Goal: Task Accomplishment & Management: Use online tool/utility

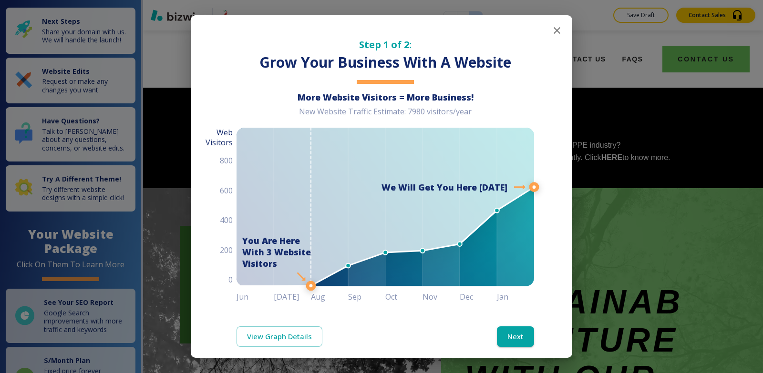
click at [552, 32] on icon "button" at bounding box center [556, 30] width 11 height 11
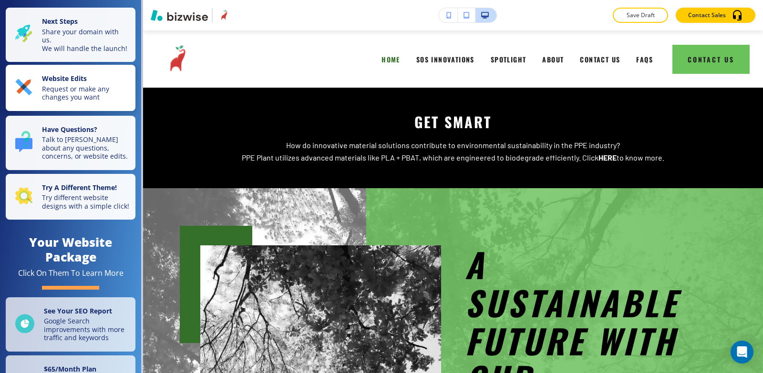
click at [96, 95] on p "Request or make any changes you want" at bounding box center [86, 93] width 88 height 17
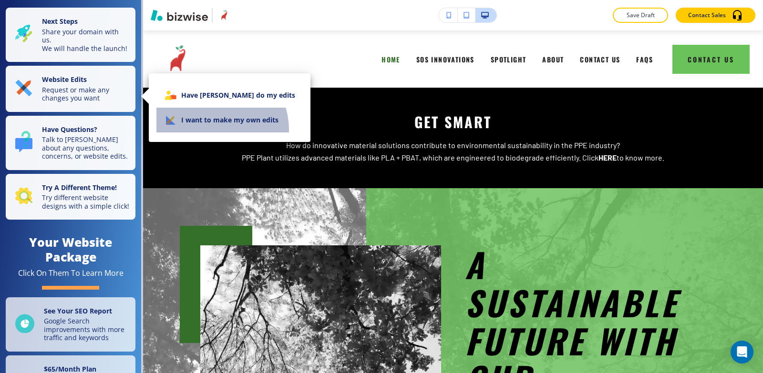
click at [214, 130] on li "I want to make my own edits" at bounding box center [229, 120] width 146 height 25
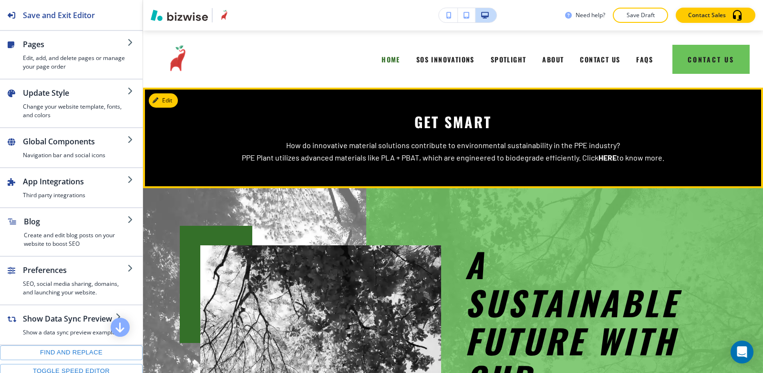
click at [338, 162] on p "PPE Plant utilizes advanced materials like PLA + PBAT, which are engineered to …" at bounding box center [452, 158] width 505 height 12
click at [458, 123] on span "GET SMART" at bounding box center [452, 121] width 77 height 21
click at [171, 98] on button "Edit This Section" at bounding box center [181, 100] width 64 height 14
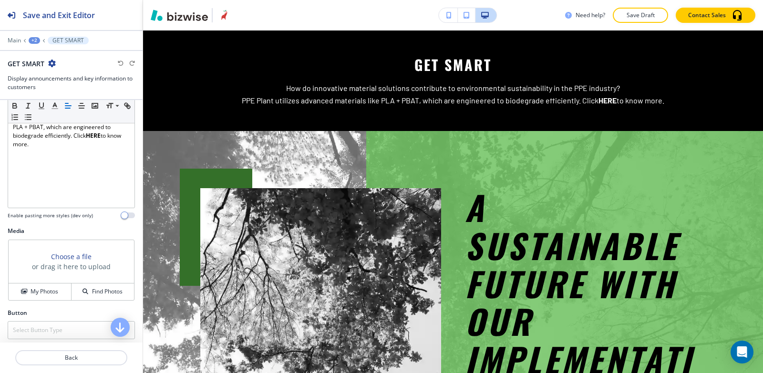
scroll to position [191, 0]
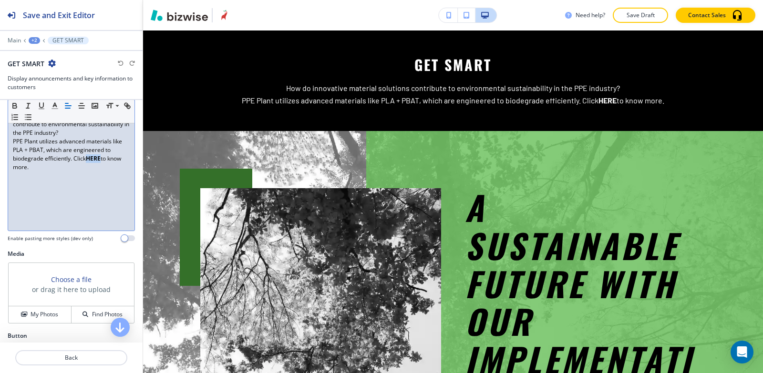
drag, startPoint x: 102, startPoint y: 159, endPoint x: 87, endPoint y: 160, distance: 15.3
click at [87, 160] on p "PPE Plant utilizes advanced materials like PLA + PBAT, which are engineered to …" at bounding box center [71, 154] width 117 height 34
click at [124, 106] on icon "button" at bounding box center [125, 104] width 3 height 3
click at [75, 141] on input "HERE" at bounding box center [71, 140] width 57 height 12
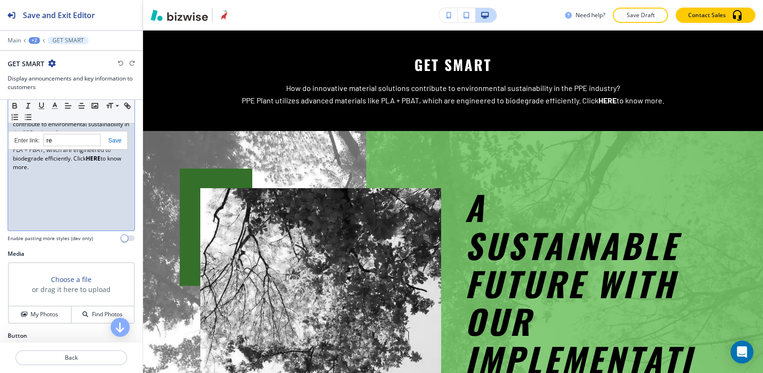
type input "r"
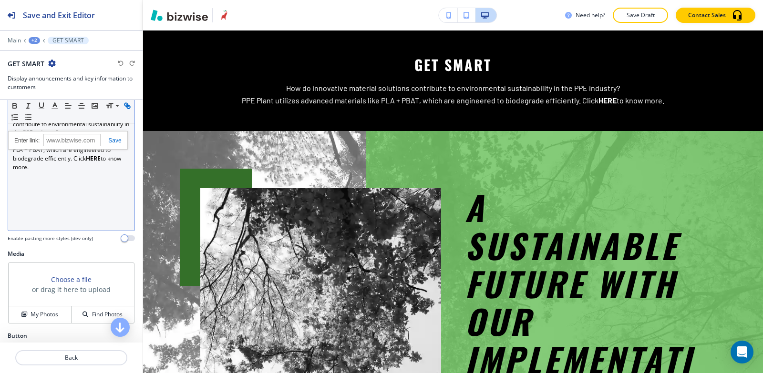
click at [127, 109] on icon "button" at bounding box center [128, 106] width 3 height 3
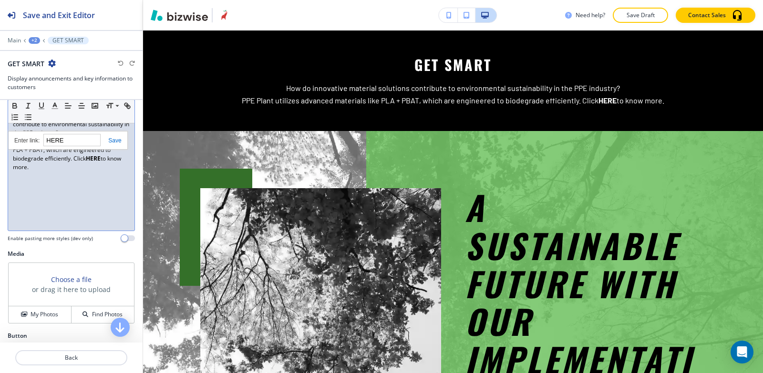
click at [71, 141] on input "HERE" at bounding box center [71, 140] width 57 height 12
type input "release"
click at [120, 139] on link at bounding box center [111, 140] width 20 height 7
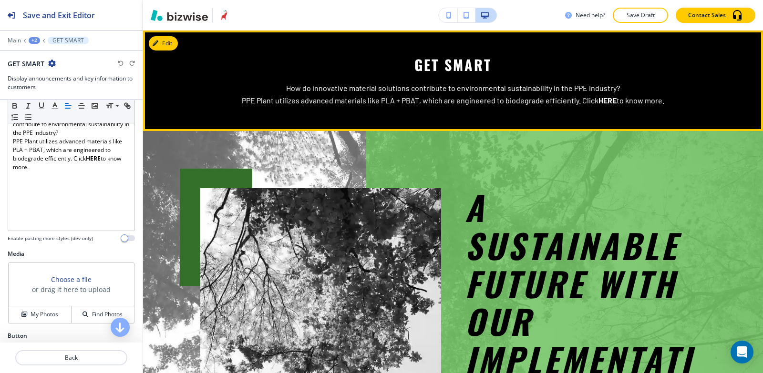
click at [601, 100] on strong "HERE" at bounding box center [607, 100] width 18 height 9
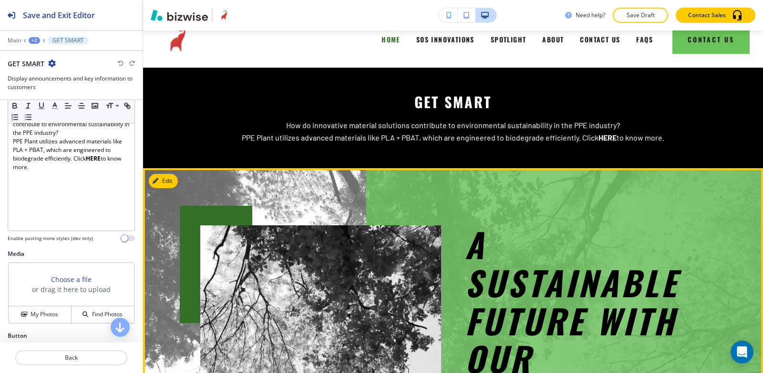
scroll to position [0, 0]
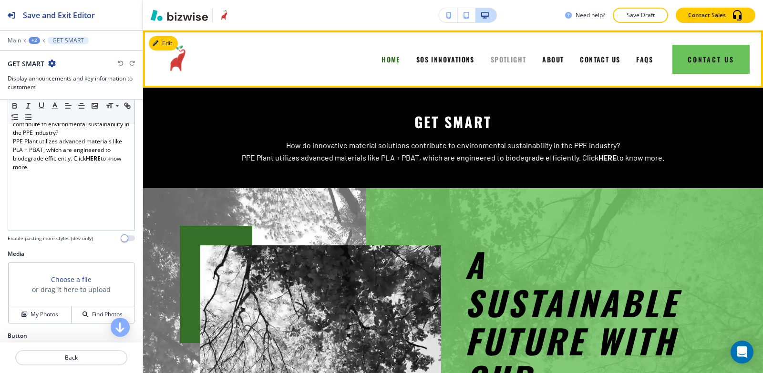
click at [507, 60] on span "SPOTLIGHT" at bounding box center [508, 59] width 36 height 10
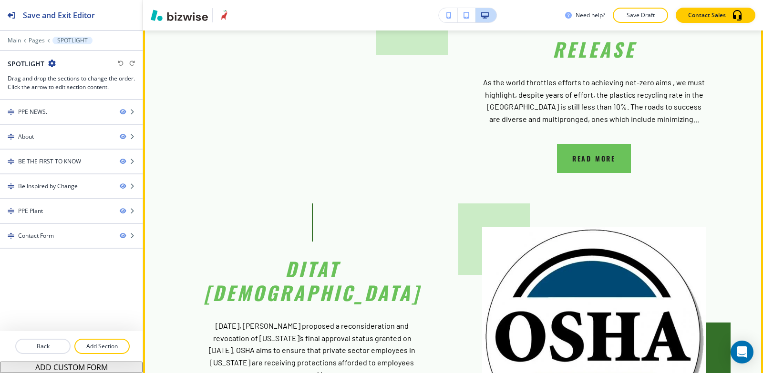
scroll to position [1287, 0]
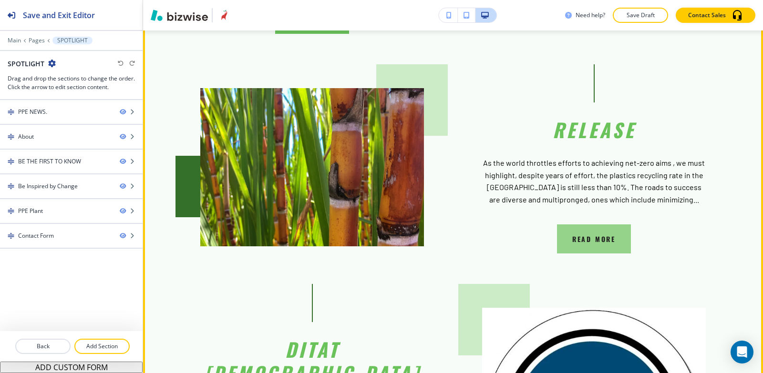
click at [603, 226] on button "READ MORE" at bounding box center [594, 238] width 74 height 29
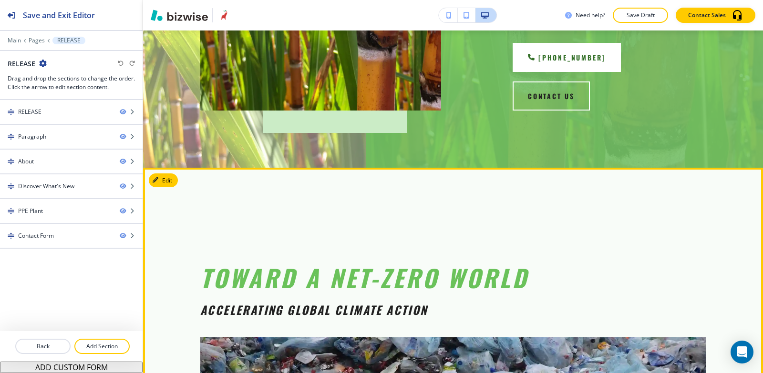
scroll to position [238, 0]
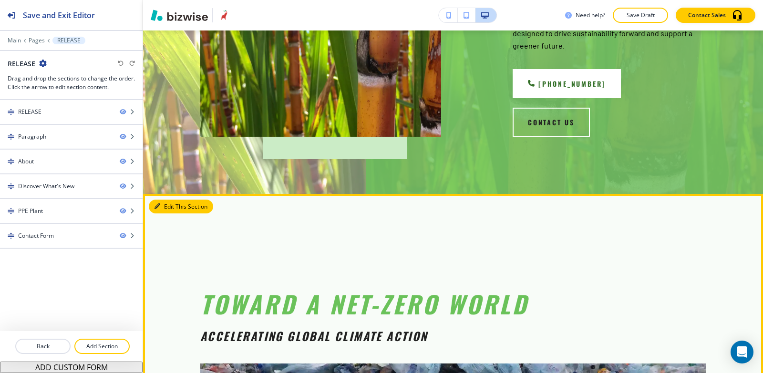
click at [163, 200] on button "Edit This Section" at bounding box center [181, 207] width 64 height 14
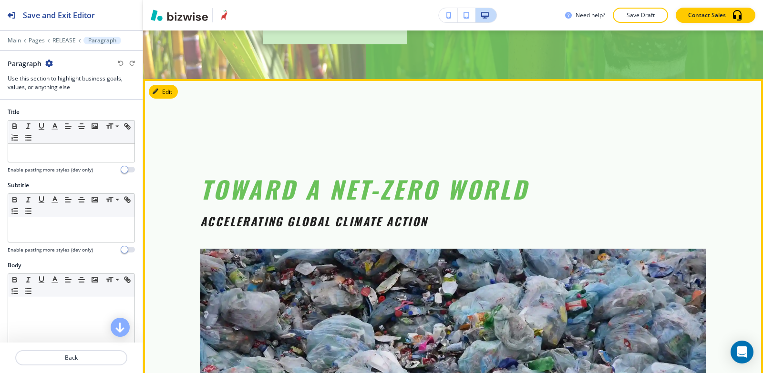
scroll to position [268, 0]
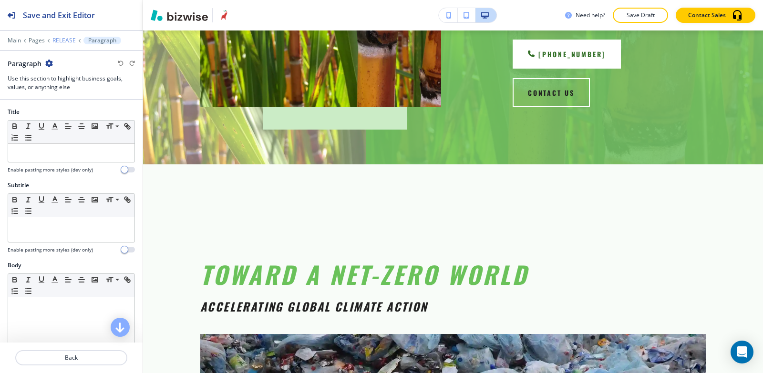
click at [64, 41] on p "RELEASE" at bounding box center [63, 40] width 23 height 7
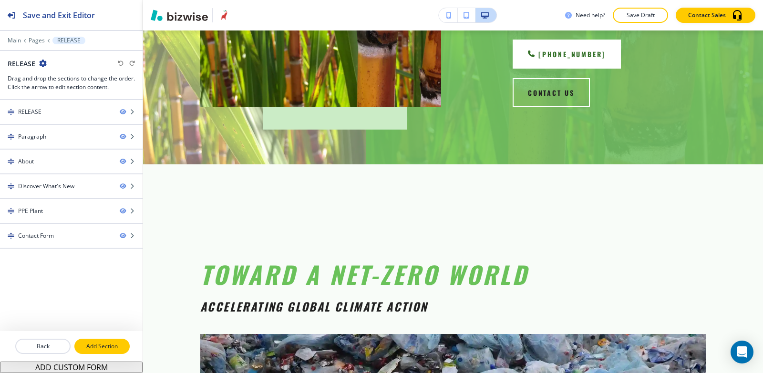
click at [108, 347] on p "Add Section" at bounding box center [101, 346] width 53 height 9
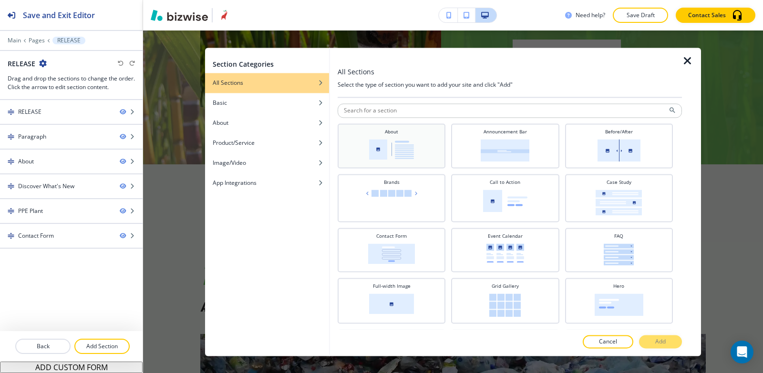
click at [384, 151] on img at bounding box center [391, 149] width 45 height 20
click at [651, 345] on button "Add" at bounding box center [660, 341] width 43 height 13
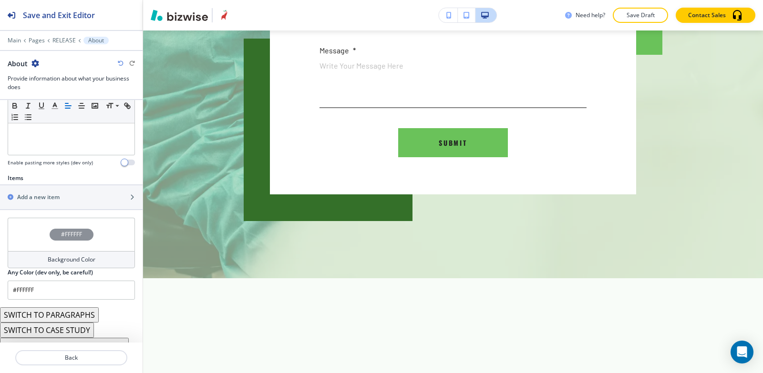
scroll to position [296, 0]
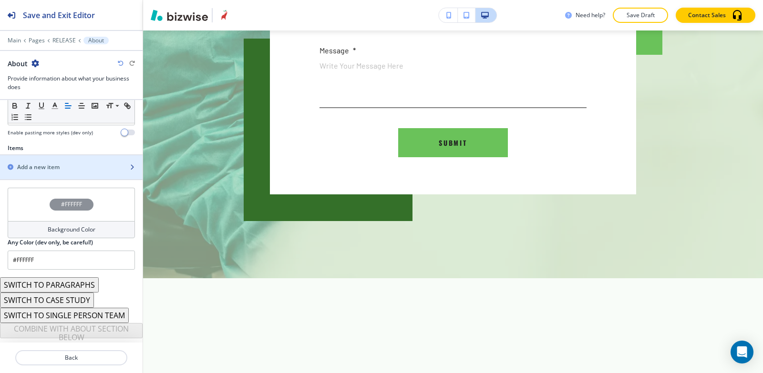
click at [70, 171] on div "Add a new item" at bounding box center [61, 167] width 122 height 9
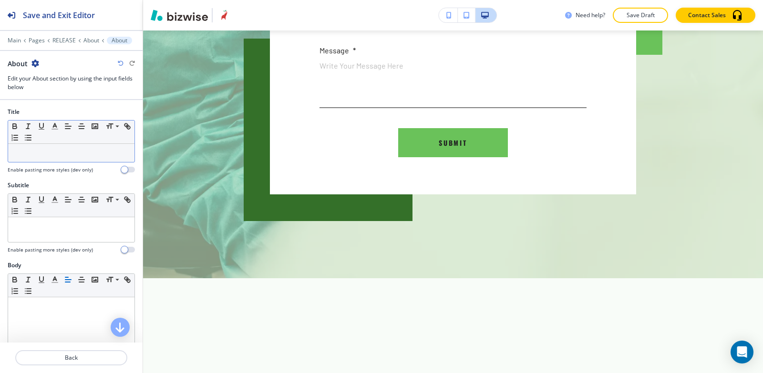
click at [59, 158] on div at bounding box center [71, 153] width 126 height 18
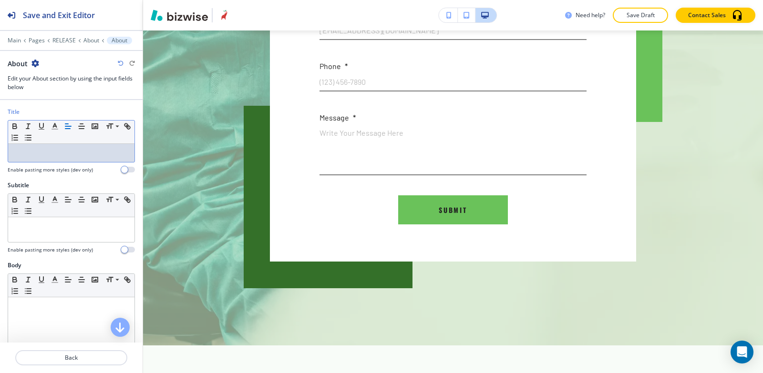
scroll to position [4857, 0]
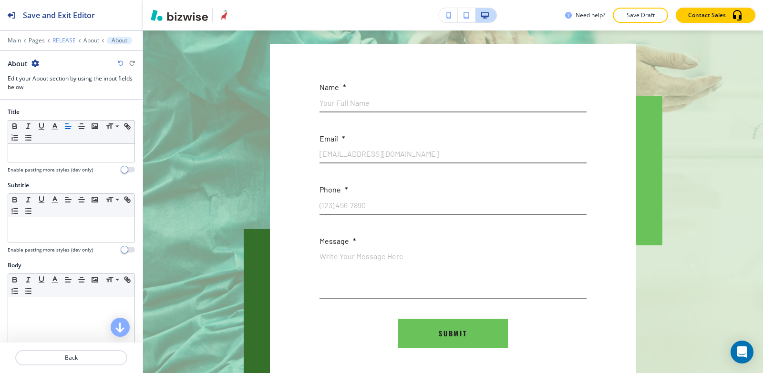
click at [66, 41] on p "RELEASE" at bounding box center [63, 40] width 23 height 7
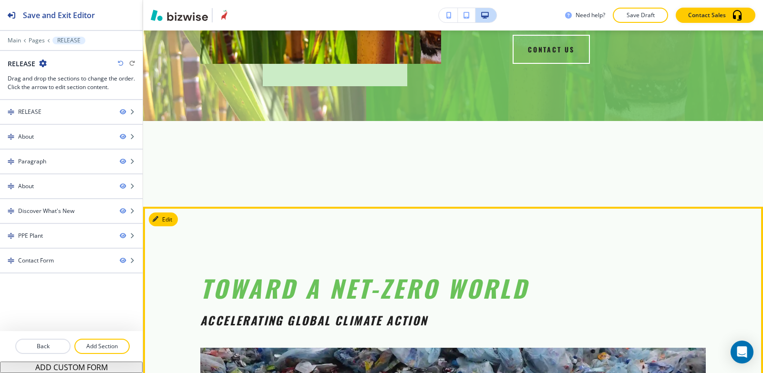
scroll to position [316, 0]
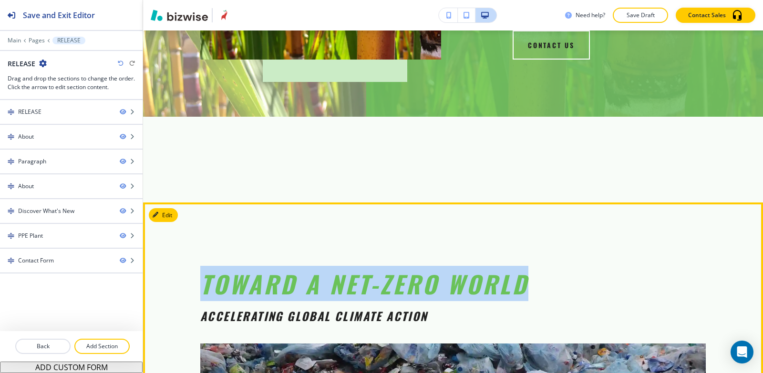
drag, startPoint x: 202, startPoint y: 250, endPoint x: 546, endPoint y: 260, distance: 343.8
copy em "Toward a Net-Zero World"
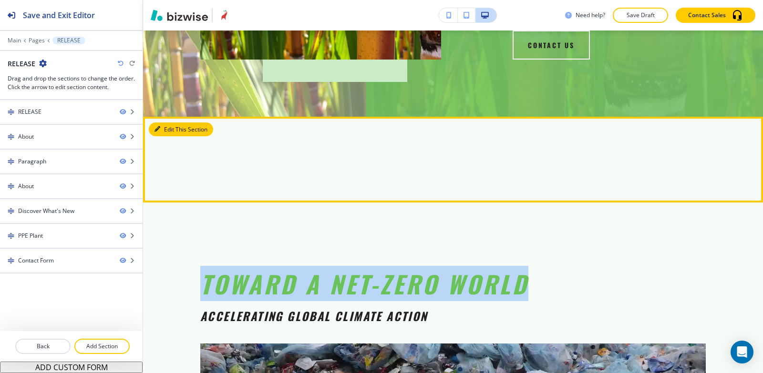
click at [165, 122] on button "Edit This Section" at bounding box center [181, 129] width 64 height 14
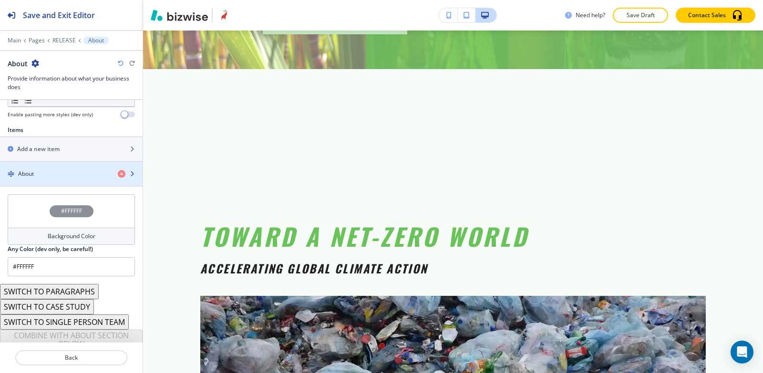
scroll to position [321, 0]
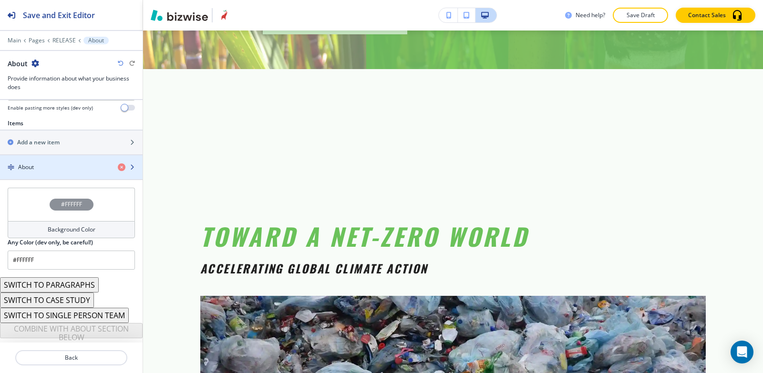
click at [51, 174] on div "button" at bounding box center [71, 176] width 143 height 8
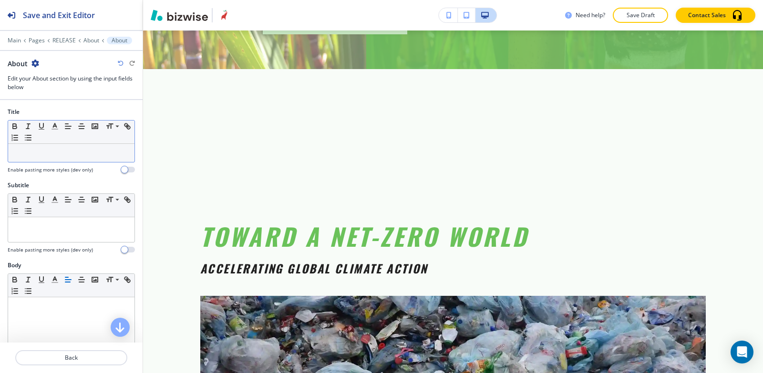
click at [38, 159] on div at bounding box center [71, 153] width 126 height 18
paste div
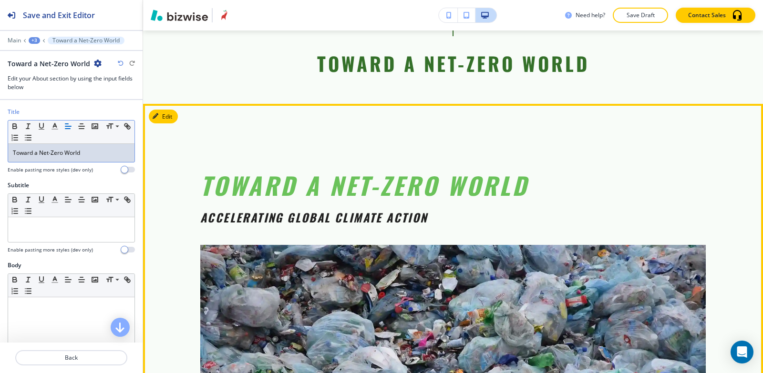
scroll to position [506, 0]
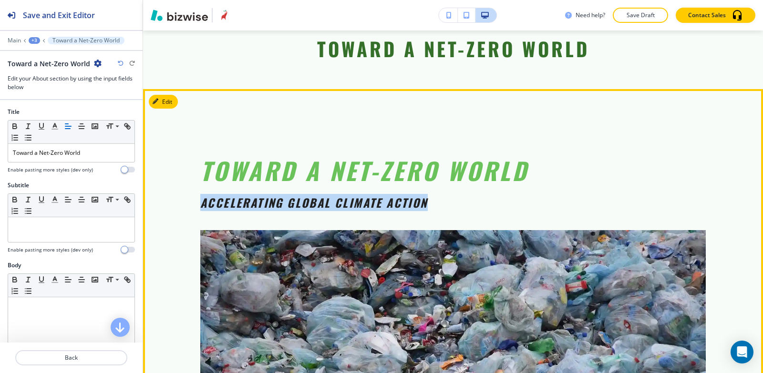
drag, startPoint x: 190, startPoint y: 170, endPoint x: 436, endPoint y: 178, distance: 246.5
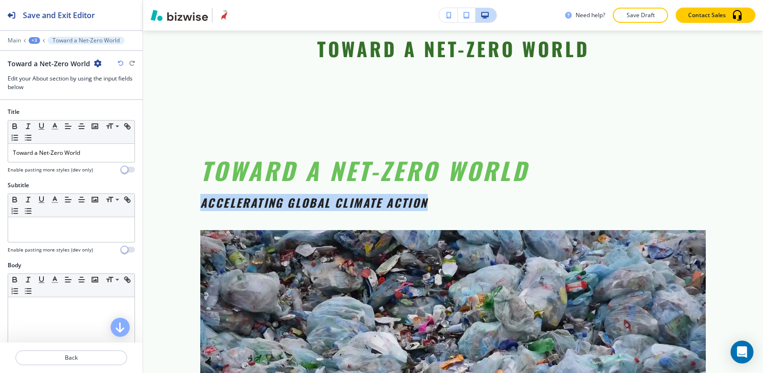
copy em "Accelerating global climate action"
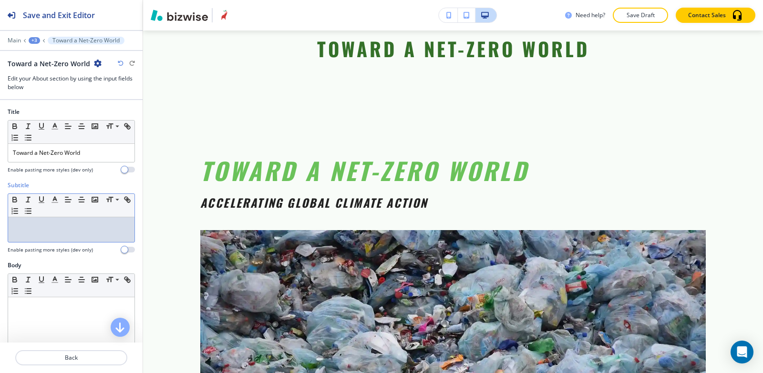
click at [61, 227] on p at bounding box center [71, 226] width 117 height 9
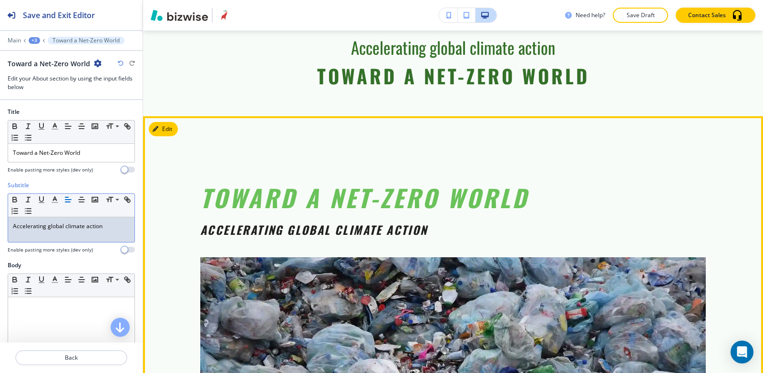
scroll to position [411, 0]
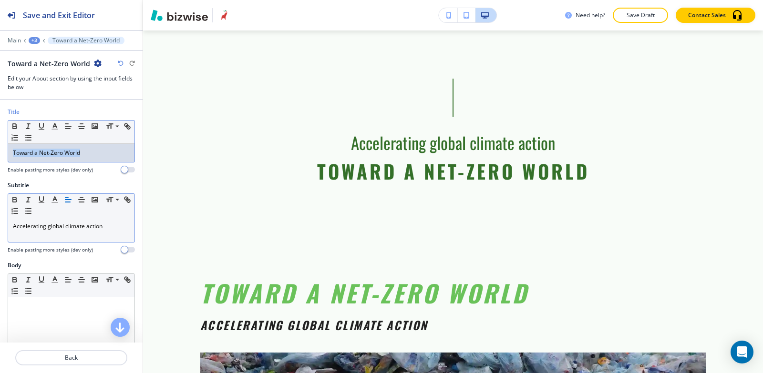
drag, startPoint x: 87, startPoint y: 153, endPoint x: 22, endPoint y: 144, distance: 65.0
click at [0, 148] on div "Title Small Normal Large Huge Toward a Net-Zero World Enable pasting more style…" at bounding box center [71, 144] width 143 height 73
click at [53, 128] on icon "button" at bounding box center [55, 126] width 9 height 9
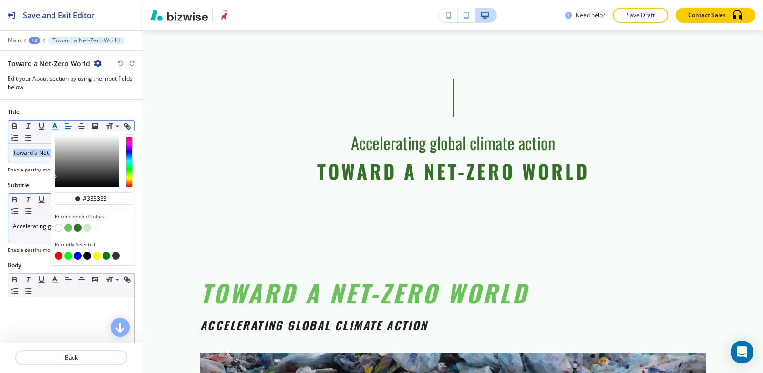
click at [68, 227] on button "button" at bounding box center [68, 228] width 8 height 8
type input "#6ac25a"
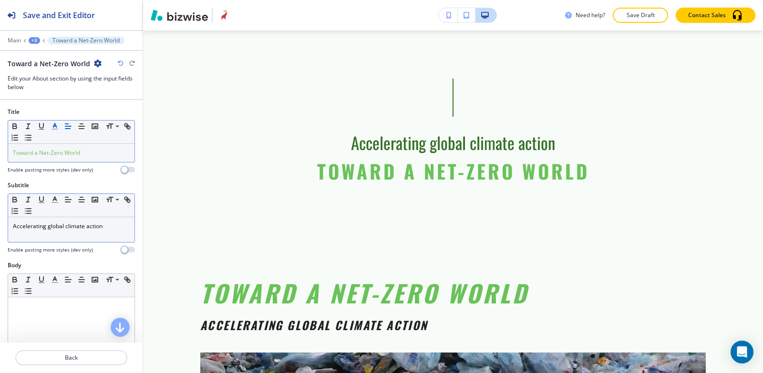
click at [32, 181] on div "Subtitle" at bounding box center [71, 185] width 127 height 9
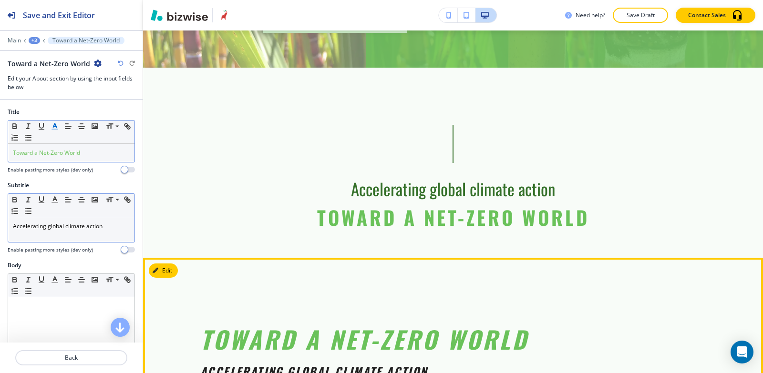
scroll to position [363, 0]
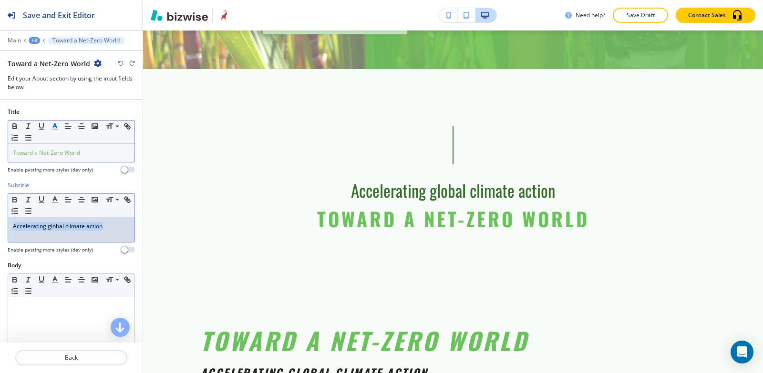
drag, startPoint x: 110, startPoint y: 223, endPoint x: 0, endPoint y: 219, distance: 110.2
click at [0, 219] on div "Subtitle Small Normal Large Huge Accelerating global climate action Enable past…" at bounding box center [71, 221] width 143 height 80
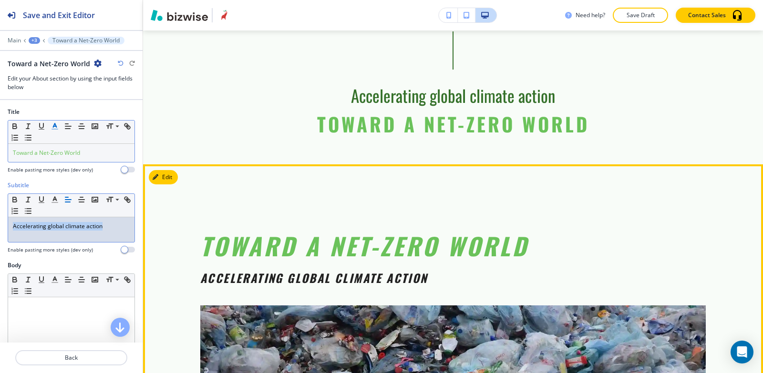
scroll to position [459, 0]
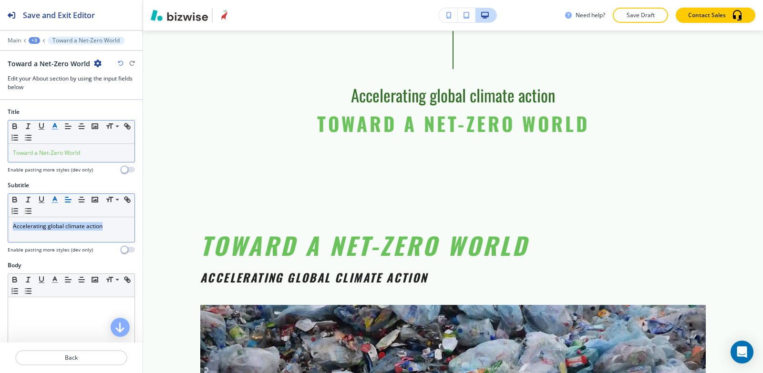
click at [55, 200] on line "button" at bounding box center [54, 200] width 2 height 0
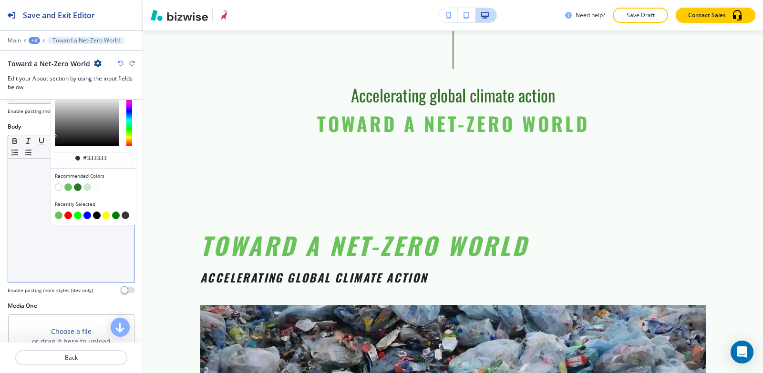
scroll to position [143, 0]
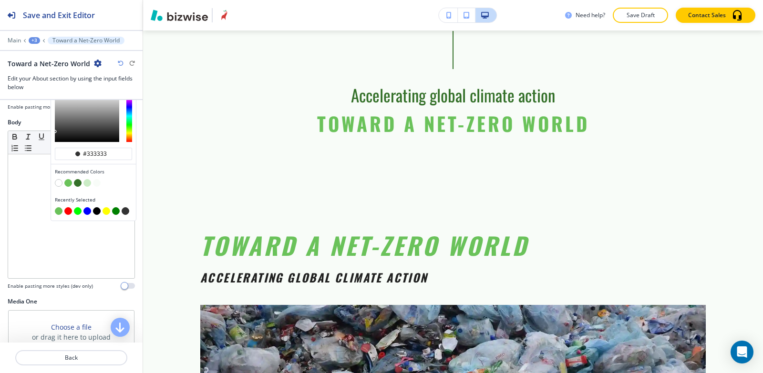
click at [98, 210] on button "button" at bounding box center [97, 211] width 8 height 8
type input "#000000"
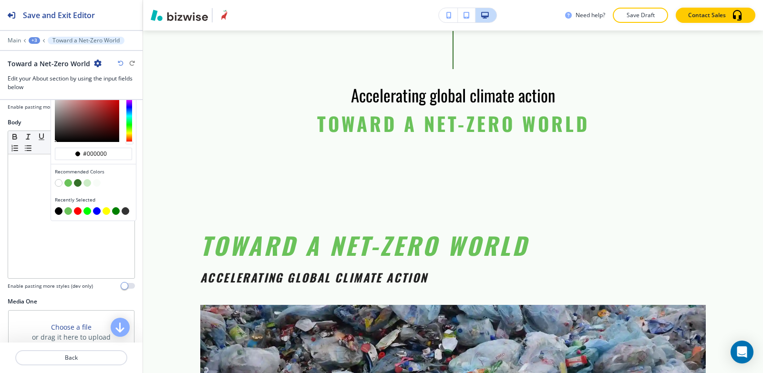
click at [132, 89] on h3 "Edit your About section by using the input fields below" at bounding box center [71, 82] width 127 height 17
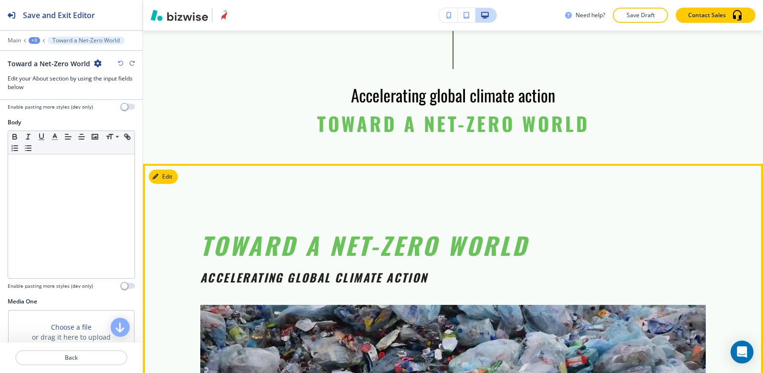
scroll to position [554, 0]
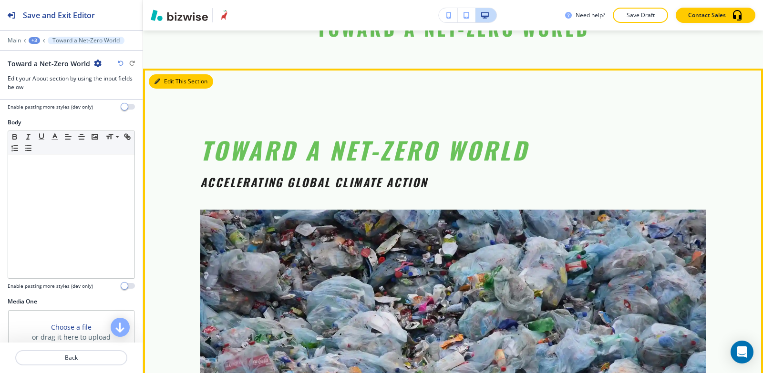
click at [170, 74] on button "Edit This Section" at bounding box center [181, 81] width 64 height 14
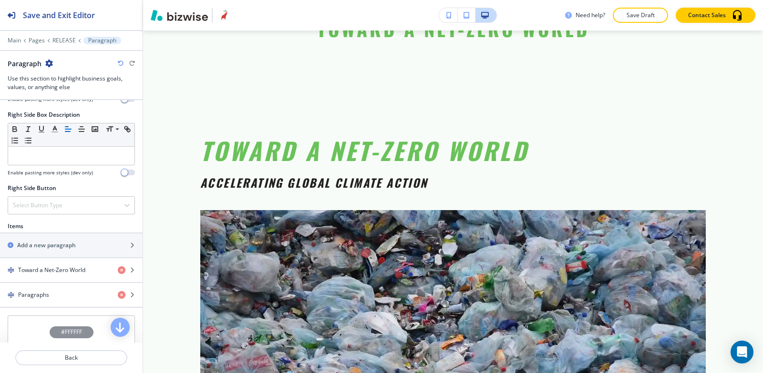
scroll to position [600, 0]
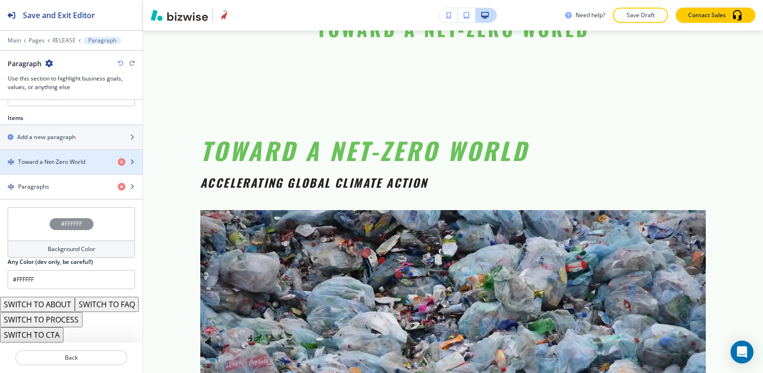
click at [58, 158] on h4 "Toward a Net-Zero World" at bounding box center [51, 162] width 67 height 9
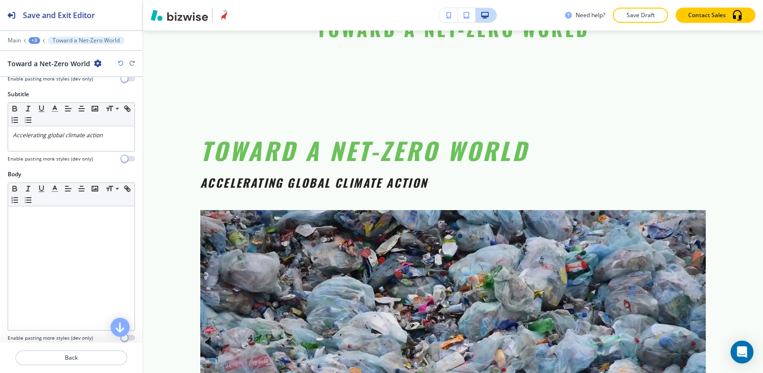
scroll to position [143, 0]
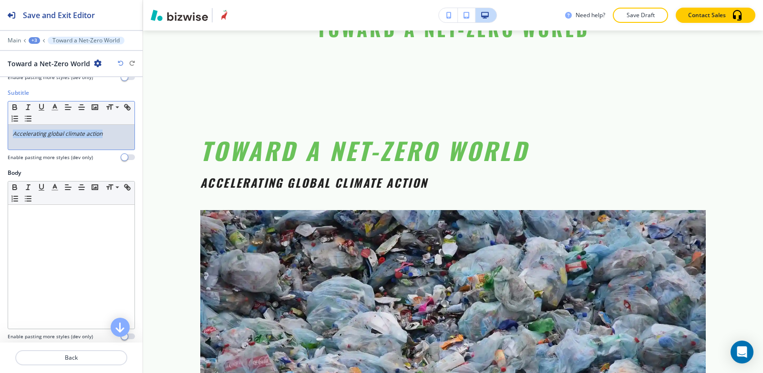
drag, startPoint x: 117, startPoint y: 135, endPoint x: 0, endPoint y: 135, distance: 117.2
click at [0, 135] on div "Subtitle Small Normal Large Huge Accelerating global climate action Enable past…" at bounding box center [71, 129] width 143 height 80
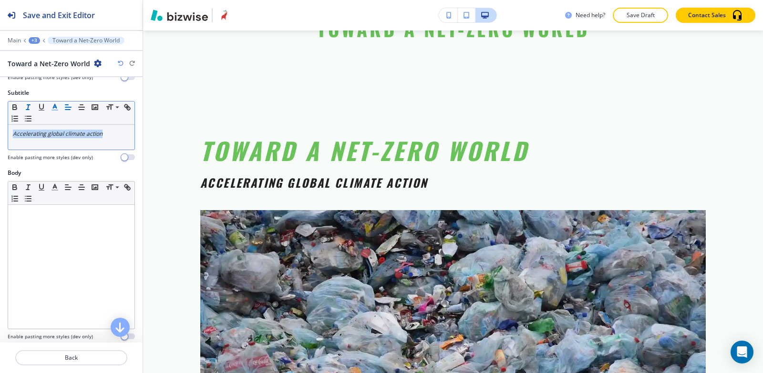
click at [57, 110] on line "button" at bounding box center [55, 110] width 6 height 0
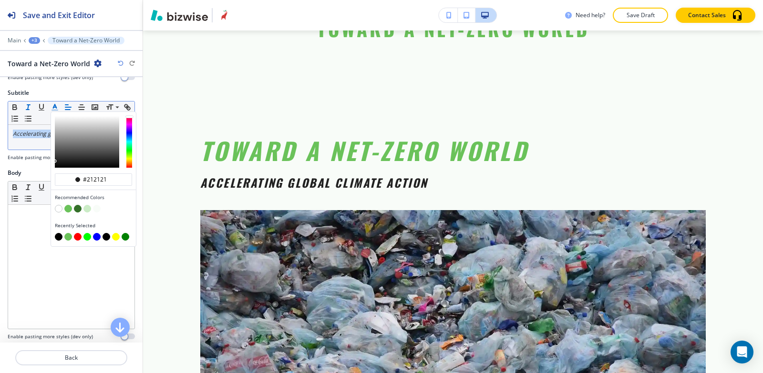
click at [57, 110] on line "button" at bounding box center [55, 110] width 6 height 0
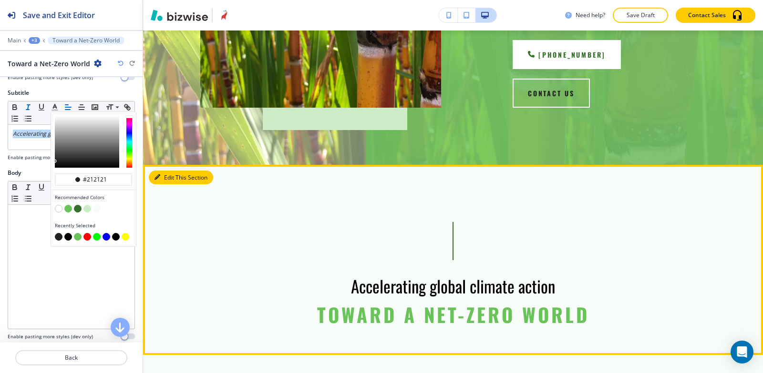
click at [168, 171] on button "Edit This Section" at bounding box center [181, 178] width 64 height 14
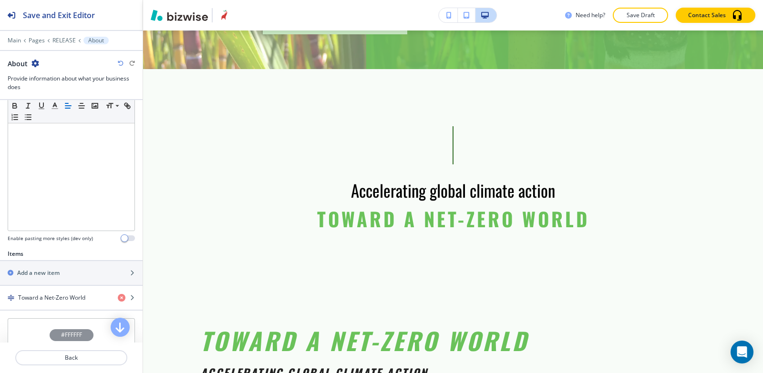
scroll to position [286, 0]
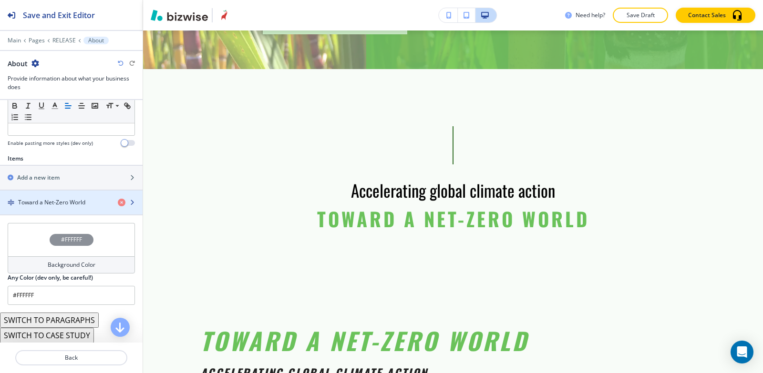
click at [60, 199] on h4 "Toward a Net-Zero World" at bounding box center [51, 202] width 67 height 9
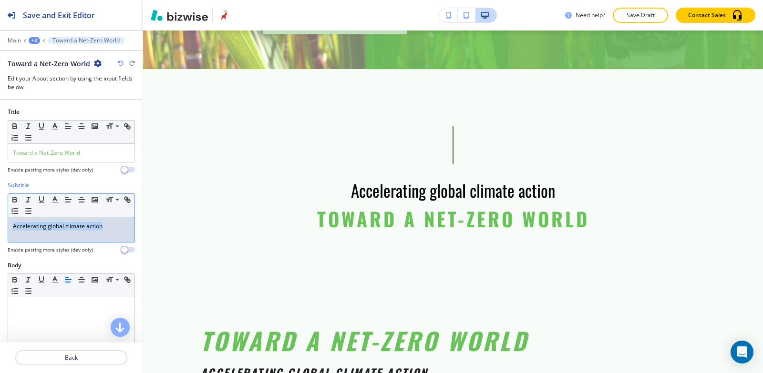
drag, startPoint x: 121, startPoint y: 228, endPoint x: 93, endPoint y: 188, distance: 48.8
click at [1, 214] on div "Subtitle Small Normal Large Huge Accelerating global climate action Enable past…" at bounding box center [71, 221] width 143 height 80
click at [55, 197] on polyline "button" at bounding box center [54, 199] width 3 height 4
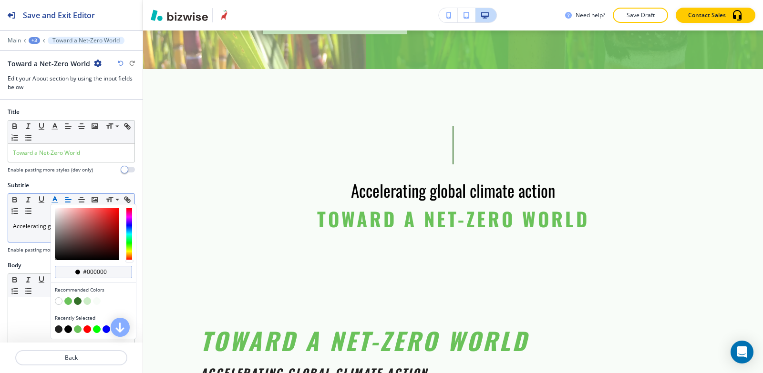
drag, startPoint x: 112, startPoint y: 271, endPoint x: 88, endPoint y: 272, distance: 23.9
click at [88, 272] on input "#000000" at bounding box center [98, 272] width 33 height 8
type input "#212121"
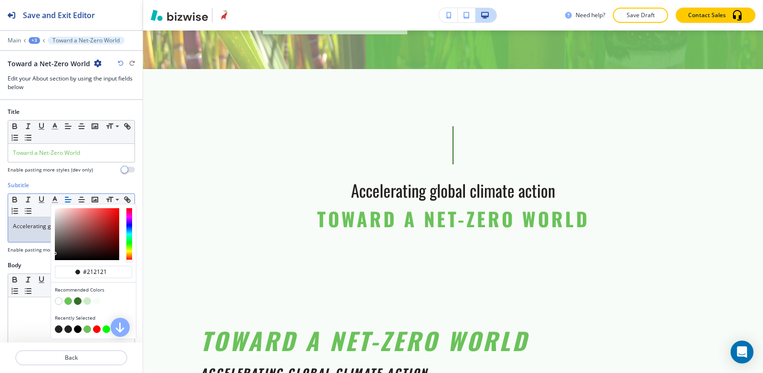
click at [108, 183] on div "Subtitle" at bounding box center [71, 185] width 127 height 9
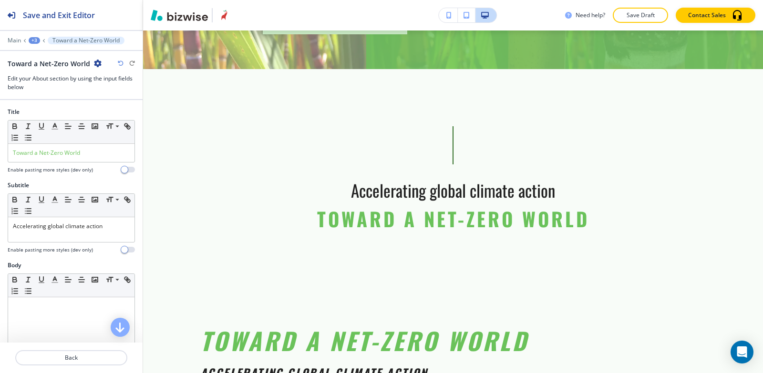
click at [37, 41] on div "+3" at bounding box center [34, 40] width 11 height 7
click at [57, 92] on p "About" at bounding box center [59, 89] width 49 height 9
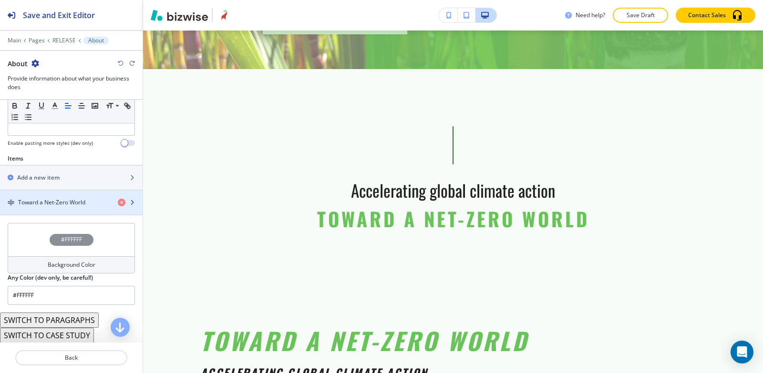
click at [49, 206] on h4 "Toward a Net-Zero World" at bounding box center [51, 202] width 67 height 9
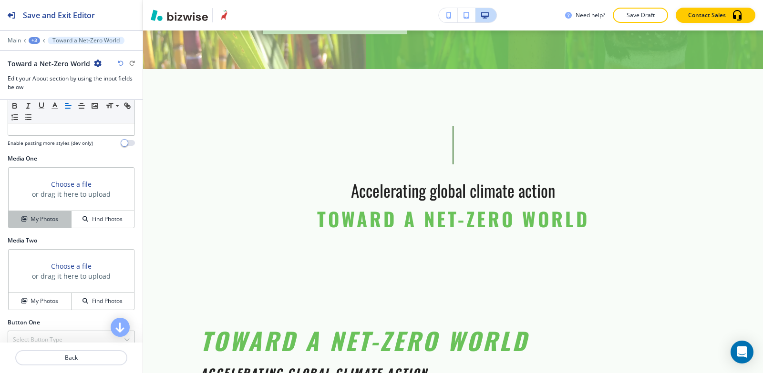
click at [34, 221] on h4 "My Photos" at bounding box center [45, 219] width 28 height 9
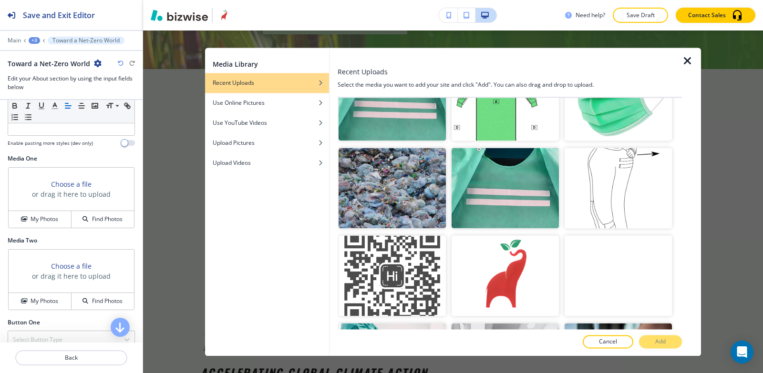
scroll to position [2860, 0]
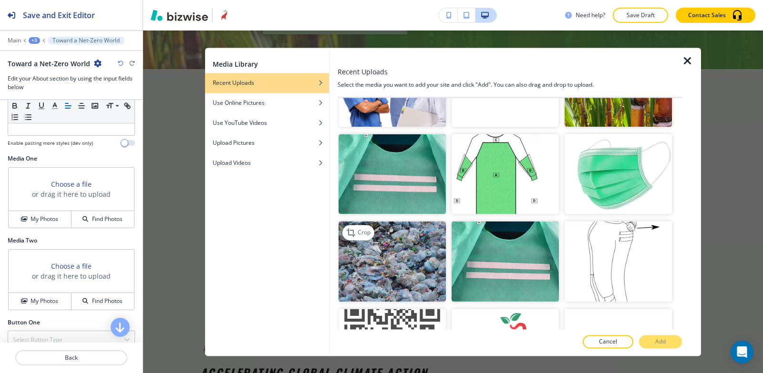
click at [379, 222] on img "button" at bounding box center [391, 262] width 107 height 81
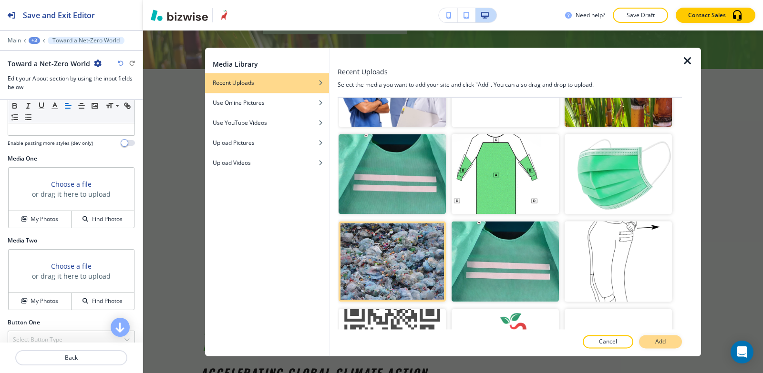
click at [650, 342] on button "Add" at bounding box center [660, 341] width 43 height 13
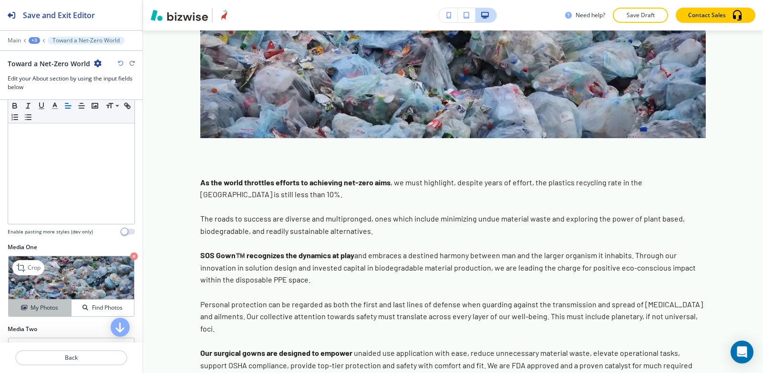
scroll to position [95, 0]
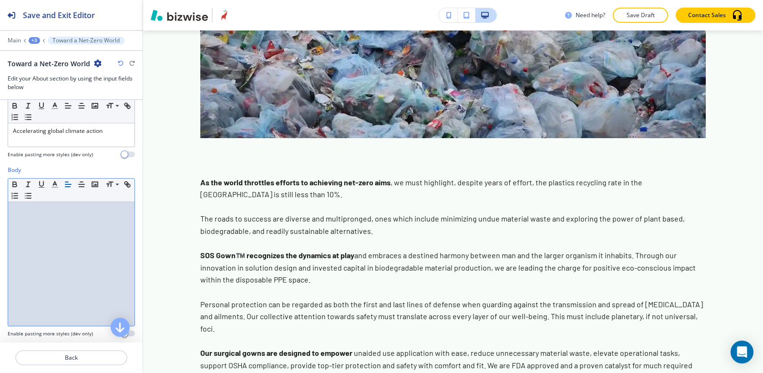
click at [40, 260] on div at bounding box center [71, 264] width 126 height 124
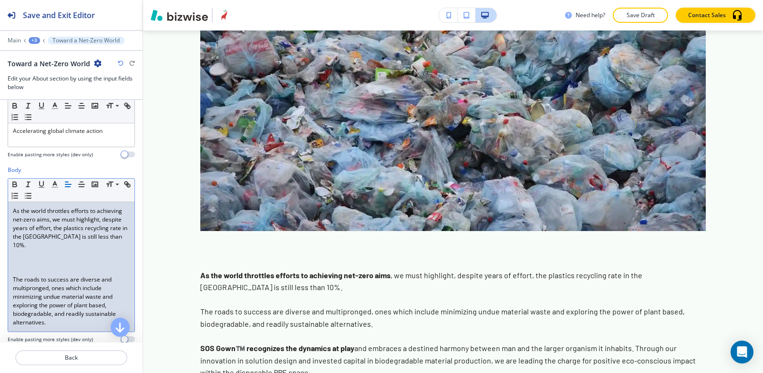
scroll to position [1126, 0]
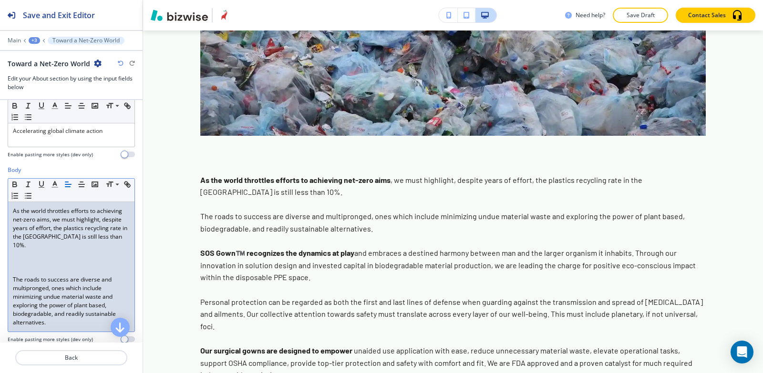
click at [6, 276] on div "Body Small Normal Large Huge As the world throttles efforts to achieving net-ze…" at bounding box center [71, 258] width 143 height 185
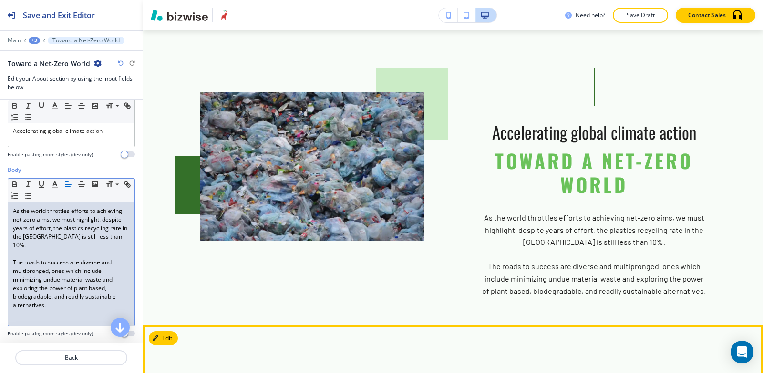
scroll to position [422, 0]
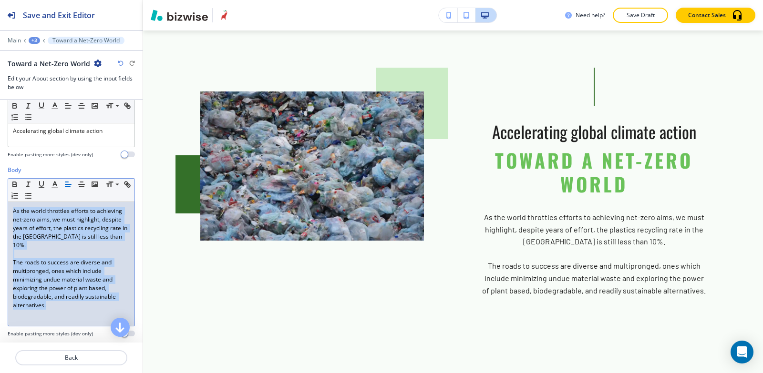
drag, startPoint x: 48, startPoint y: 306, endPoint x: 0, endPoint y: 203, distance: 113.6
click at [0, 203] on div "Body Small Normal Large Huge As the world throttles efforts to achieving net-ze…" at bounding box center [71, 255] width 143 height 179
click at [52, 184] on icon "button" at bounding box center [55, 184] width 9 height 9
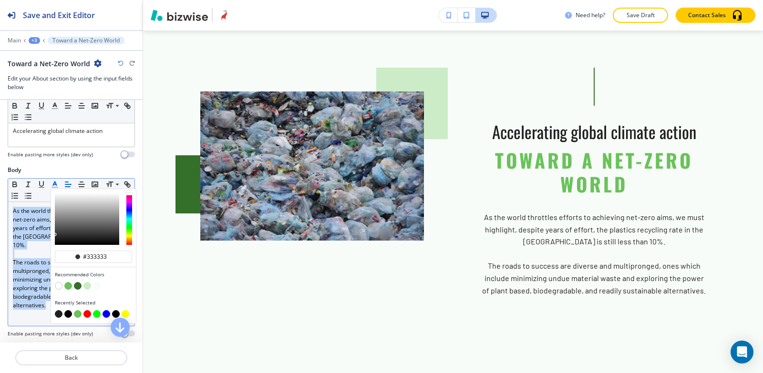
click at [68, 315] on button "button" at bounding box center [68, 314] width 8 height 8
type input "#000000"
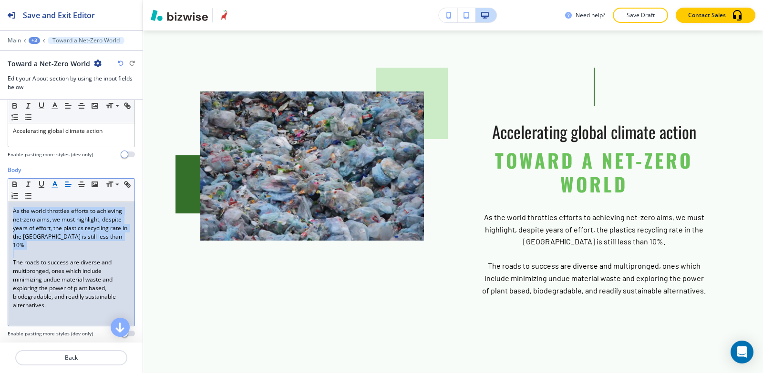
click at [38, 255] on p at bounding box center [71, 254] width 117 height 9
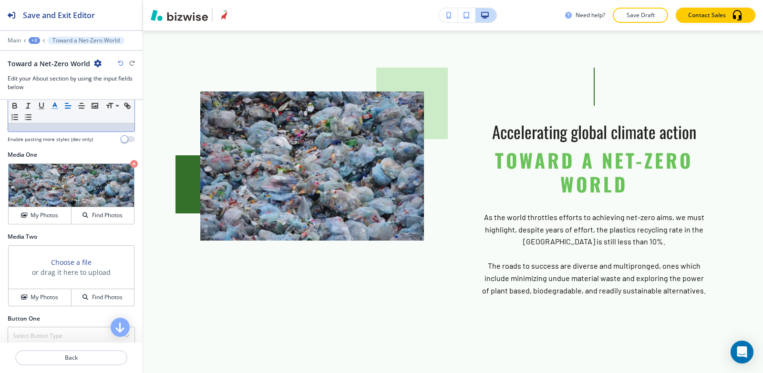
scroll to position [195, 0]
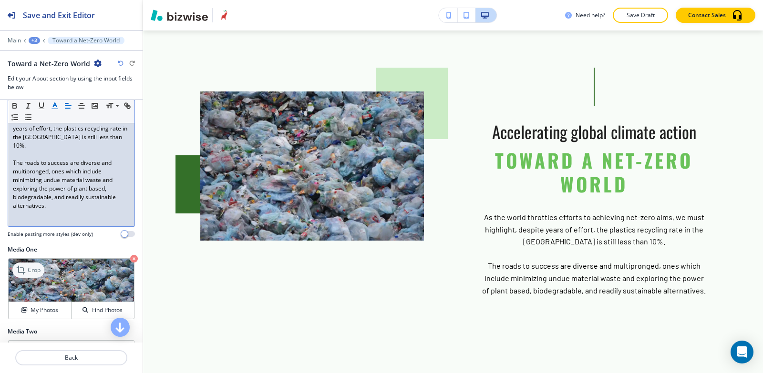
click at [29, 267] on p "Crop" at bounding box center [34, 270] width 13 height 9
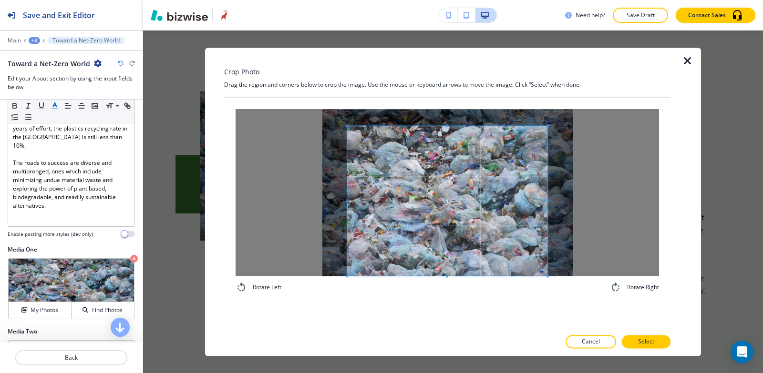
click at [434, 320] on div "Rotate Left Rotate Right" at bounding box center [447, 214] width 446 height 232
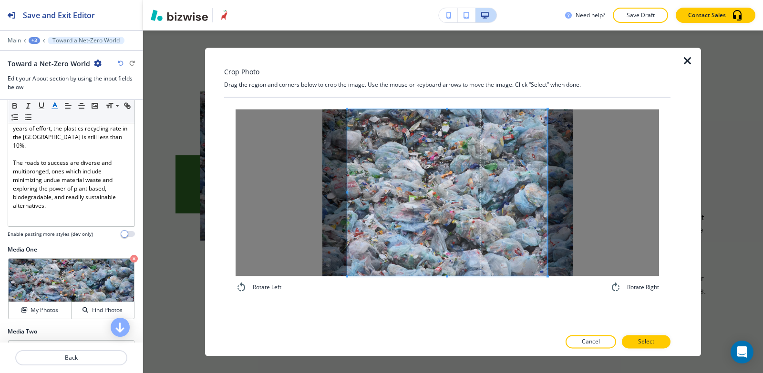
click at [443, 84] on div "Crop Photo Drag the region and corners below to crop the image. Use the mouse o…" at bounding box center [447, 202] width 446 height 308
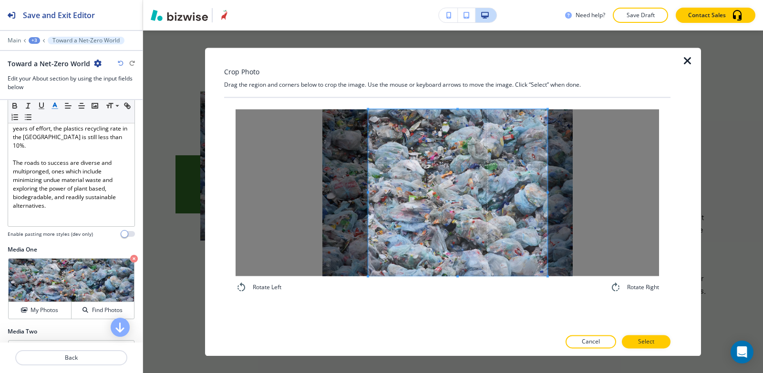
click at [368, 193] on div at bounding box center [457, 192] width 179 height 167
click at [491, 234] on span at bounding box center [457, 192] width 180 height 167
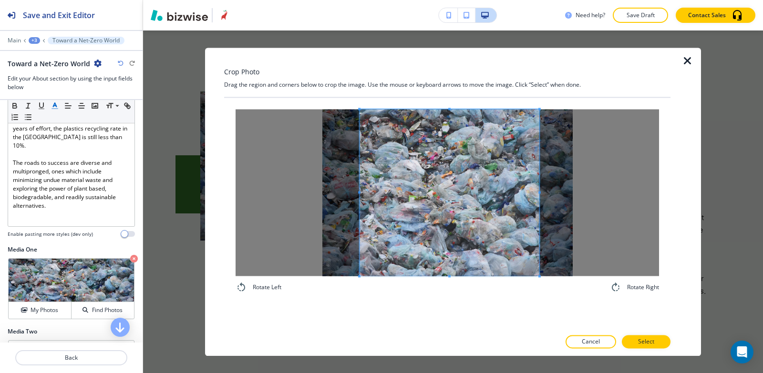
click at [483, 237] on span at bounding box center [449, 192] width 180 height 167
click at [653, 347] on button "Select" at bounding box center [646, 341] width 49 height 13
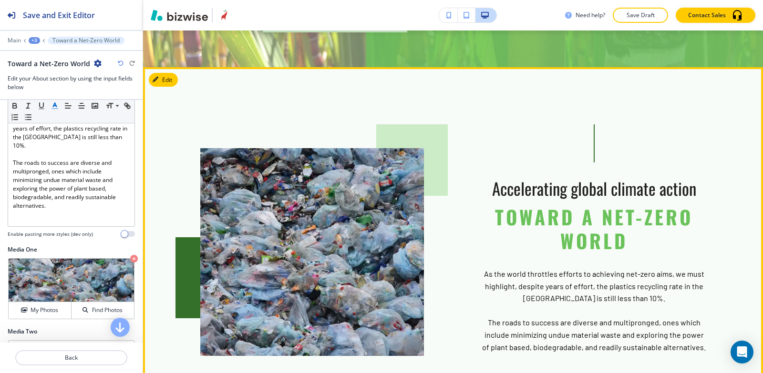
scroll to position [279, 0]
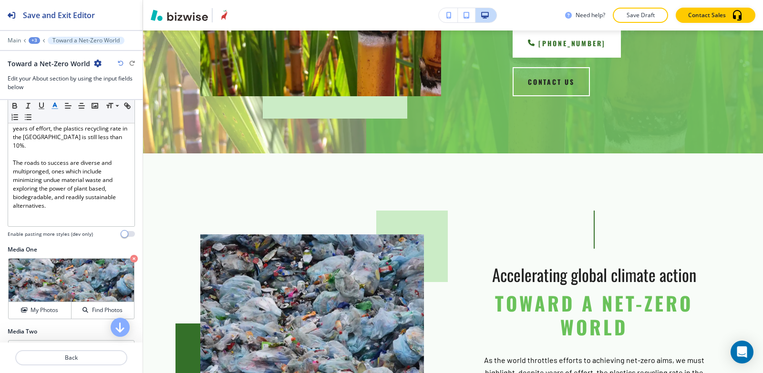
click at [36, 40] on div "+3" at bounding box center [34, 40] width 11 height 7
click at [58, 88] on p "About" at bounding box center [59, 89] width 49 height 9
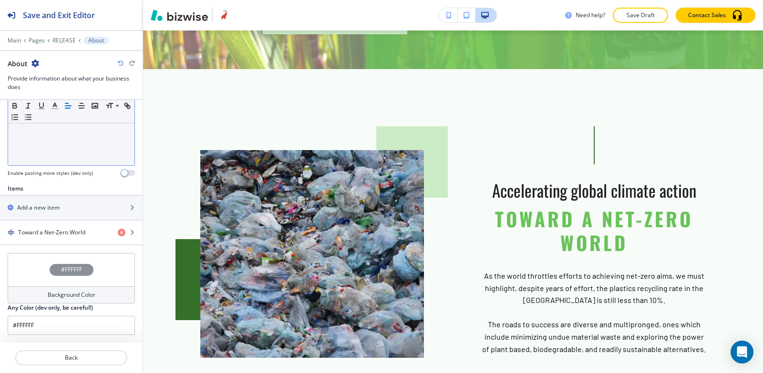
scroll to position [321, 0]
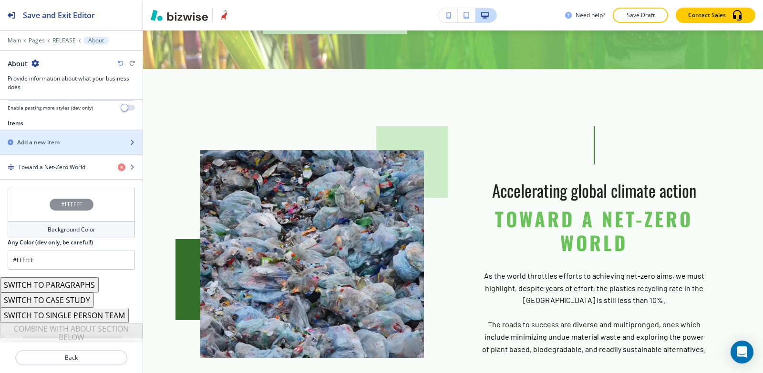
click at [38, 150] on div "button" at bounding box center [71, 151] width 143 height 8
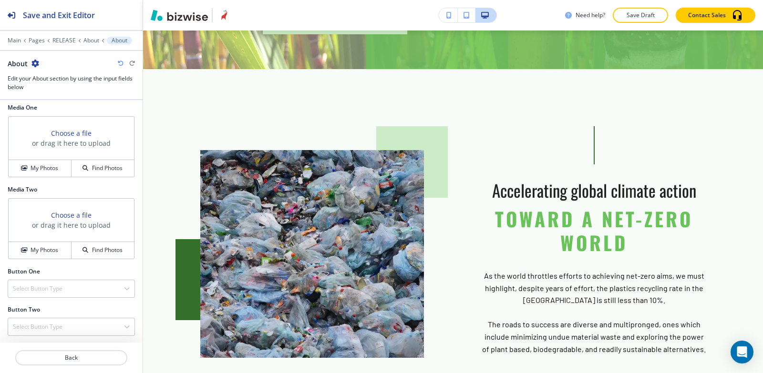
scroll to position [338, 0]
click at [40, 166] on h4 "My Photos" at bounding box center [45, 167] width 28 height 9
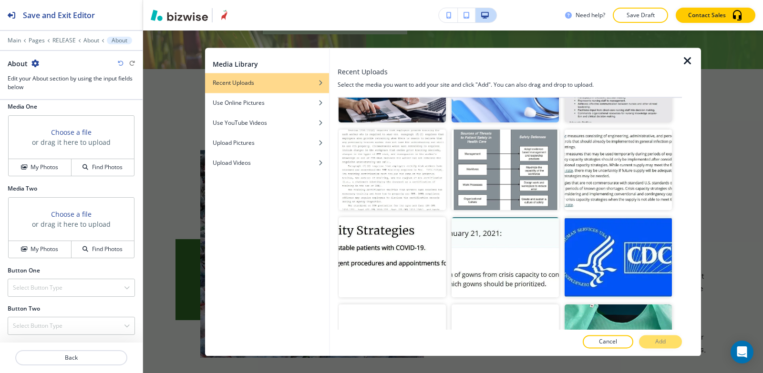
scroll to position [477, 0]
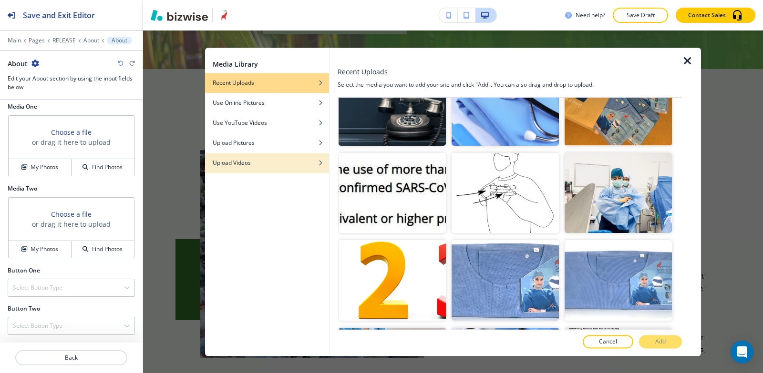
click at [249, 165] on h4 "Upload Videos" at bounding box center [232, 163] width 38 height 9
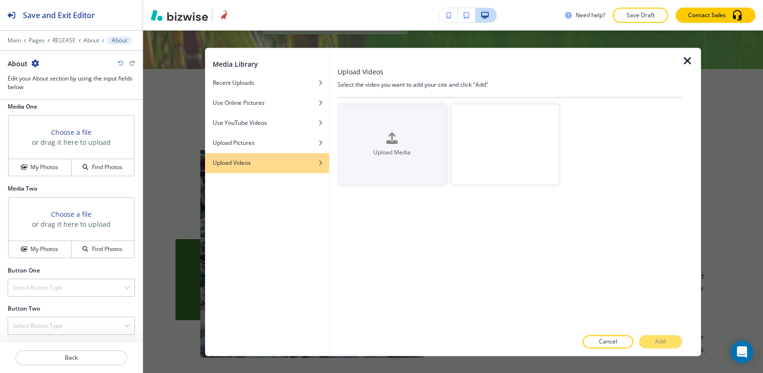
scroll to position [0, 0]
click at [508, 158] on video "button" at bounding box center [504, 144] width 107 height 81
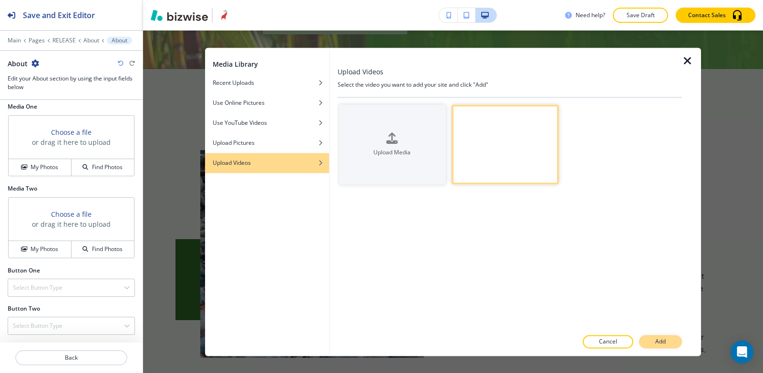
click at [650, 340] on button "Add" at bounding box center [660, 341] width 43 height 13
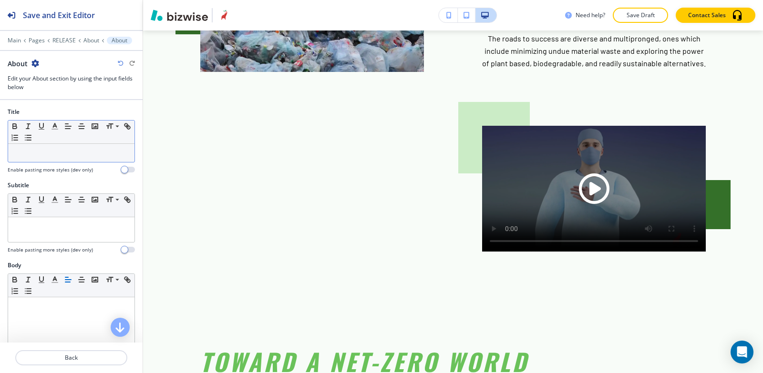
click at [63, 156] on p at bounding box center [71, 153] width 117 height 9
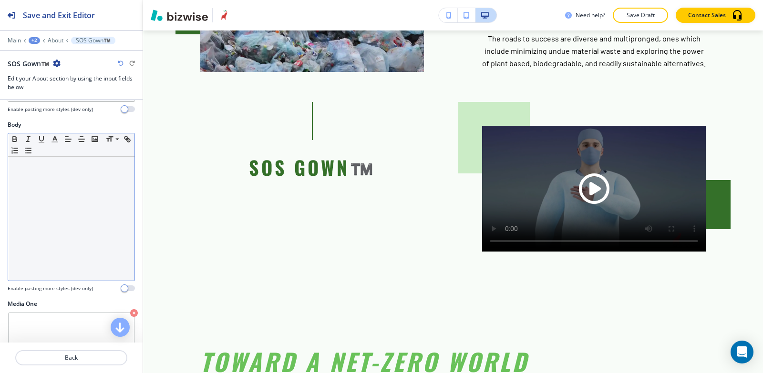
scroll to position [143, 0]
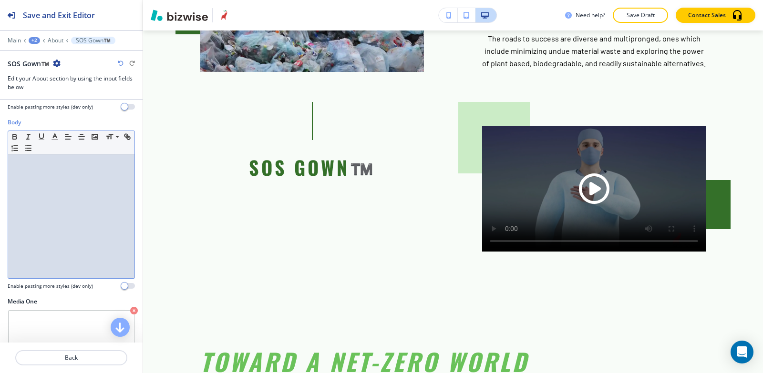
click at [59, 215] on div at bounding box center [71, 216] width 126 height 124
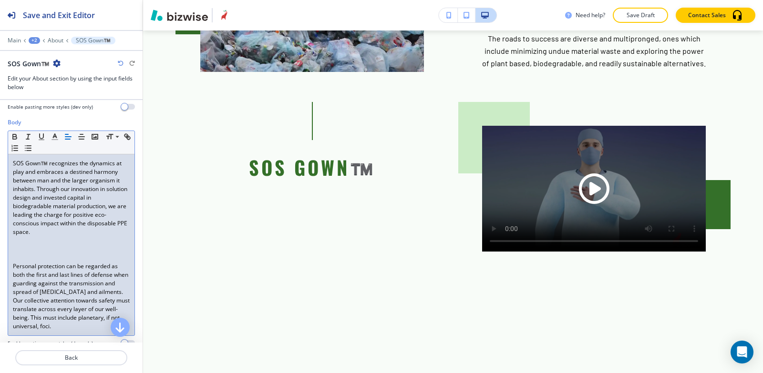
scroll to position [0, 0]
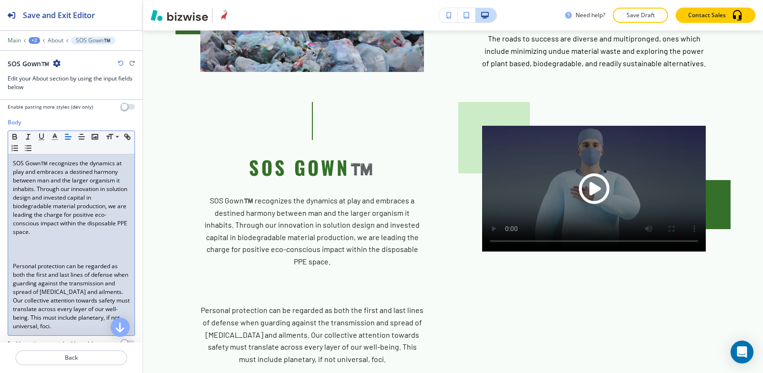
click at [11, 267] on div "SOS Gown™️ recognizes the dynamics at play and embraces a destined harmony betw…" at bounding box center [71, 244] width 126 height 181
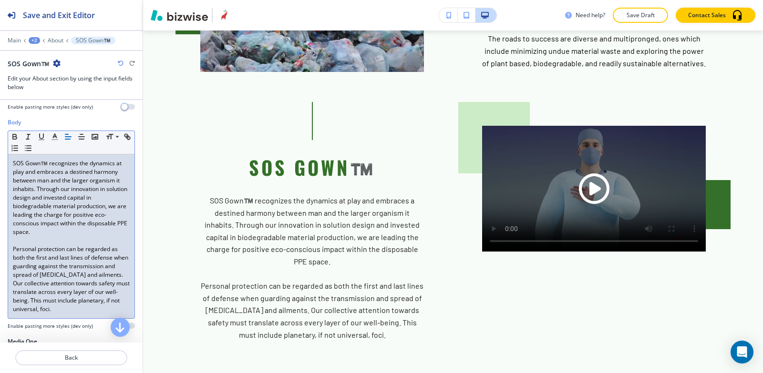
scroll to position [95, 0]
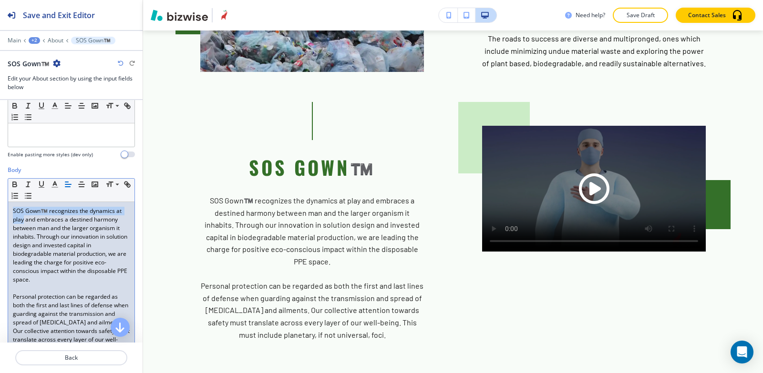
drag, startPoint x: 23, startPoint y: 219, endPoint x: 0, endPoint y: 206, distance: 26.5
click at [0, 206] on div "Body Small Normal Large Huge SOS Gown™️ recognizes the dynamics at play and emb…" at bounding box center [71, 275] width 143 height 219
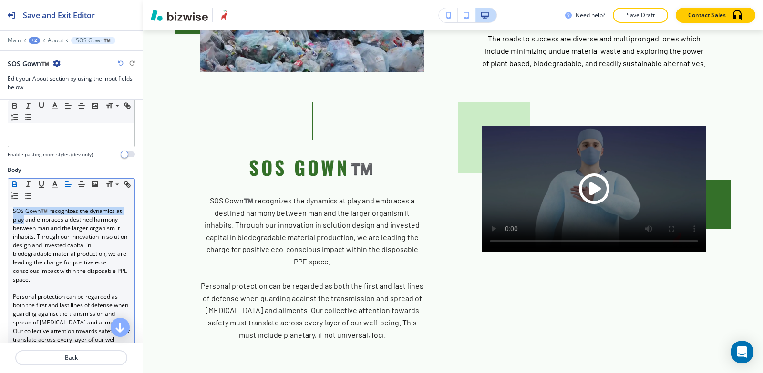
click at [13, 183] on icon "button" at bounding box center [14, 183] width 3 height 2
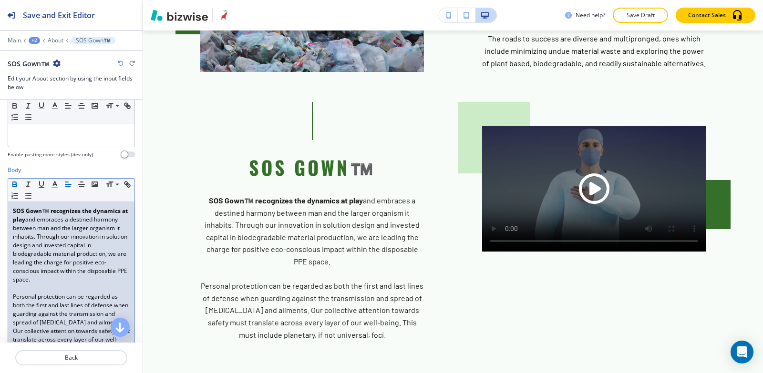
scroll to position [191, 0]
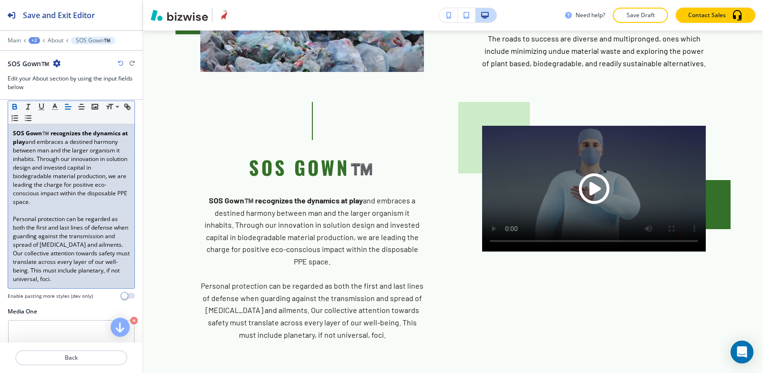
drag, startPoint x: 122, startPoint y: 266, endPoint x: 0, endPoint y: 107, distance: 200.4
click at [0, 107] on div "Body Small Normal Large Huge SOS Gown™️ recognizes the dynamics at play and emb…" at bounding box center [71, 197] width 143 height 219
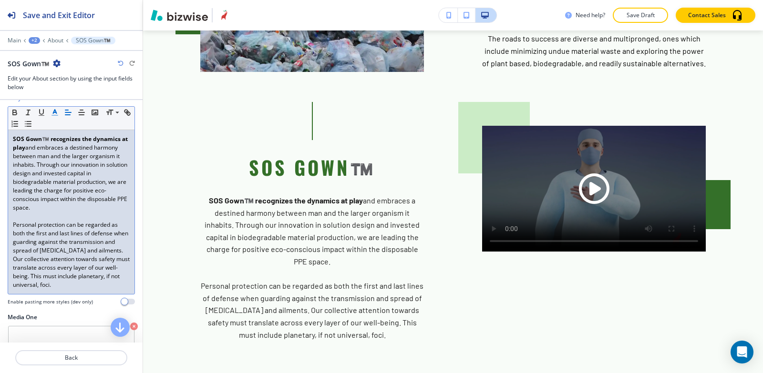
click at [55, 112] on line "button" at bounding box center [54, 112] width 2 height 0
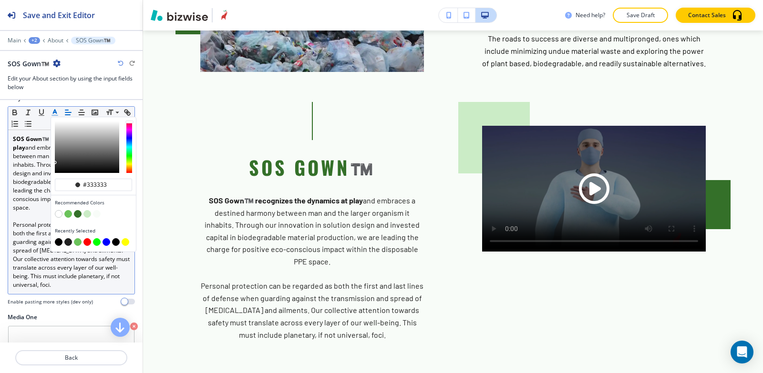
click at [56, 242] on button "button" at bounding box center [59, 242] width 8 height 8
type input "#000000"
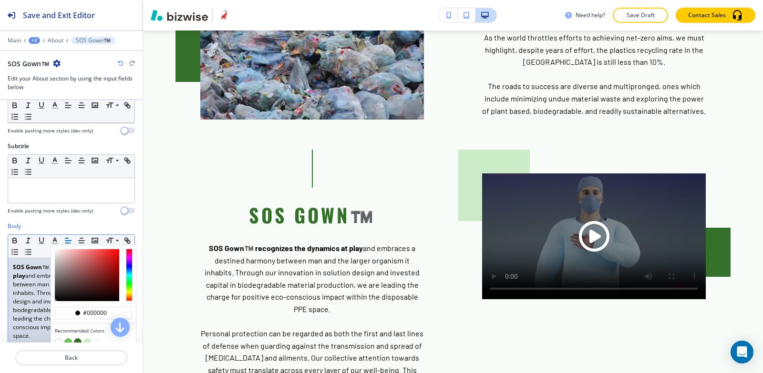
scroll to position [24, 0]
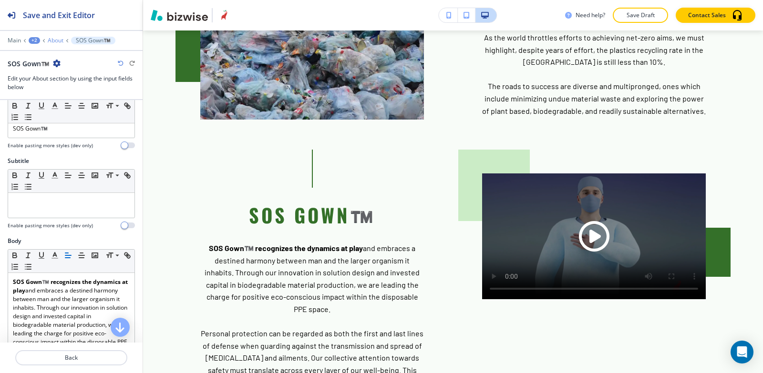
click at [54, 40] on p "About" at bounding box center [56, 40] width 16 height 7
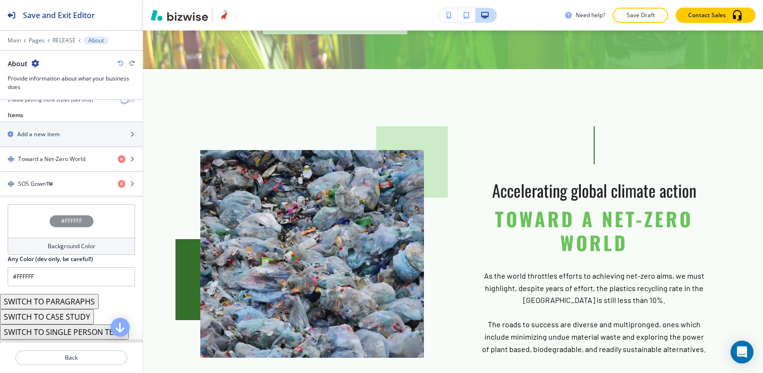
scroll to position [334, 0]
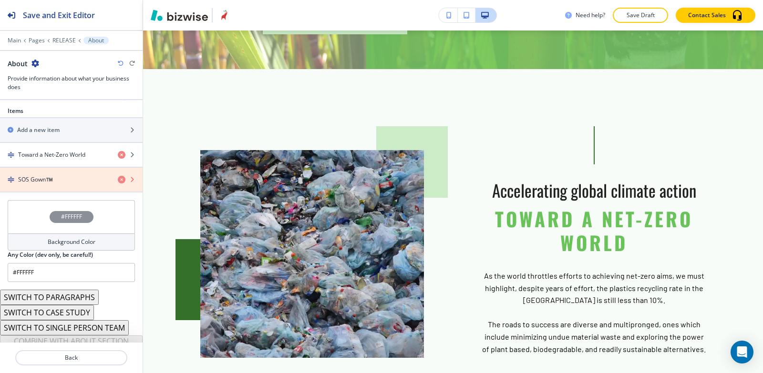
click at [118, 181] on icon "button" at bounding box center [122, 180] width 8 height 8
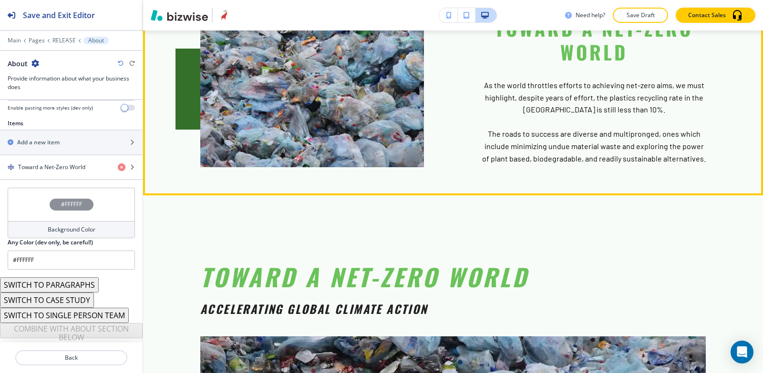
scroll to position [459, 0]
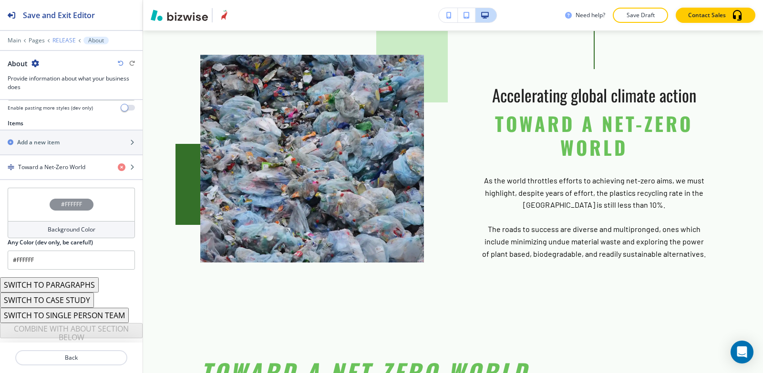
click at [65, 37] on p "RELEASE" at bounding box center [63, 40] width 23 height 7
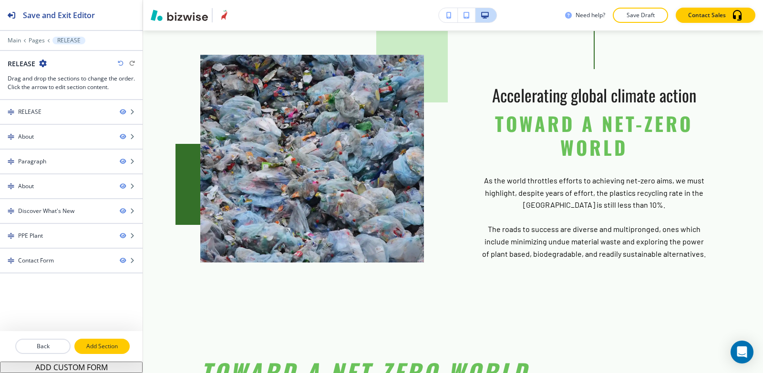
click at [99, 350] on p "Add Section" at bounding box center [101, 346] width 53 height 9
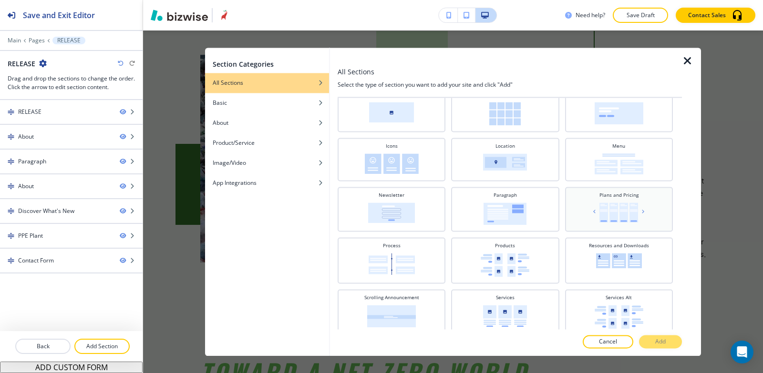
scroll to position [238, 0]
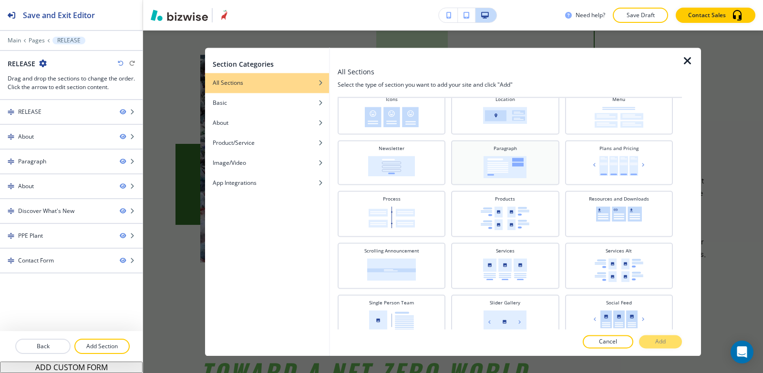
click at [500, 171] on img at bounding box center [504, 167] width 43 height 22
click at [660, 341] on p "Add" at bounding box center [660, 341] width 10 height 9
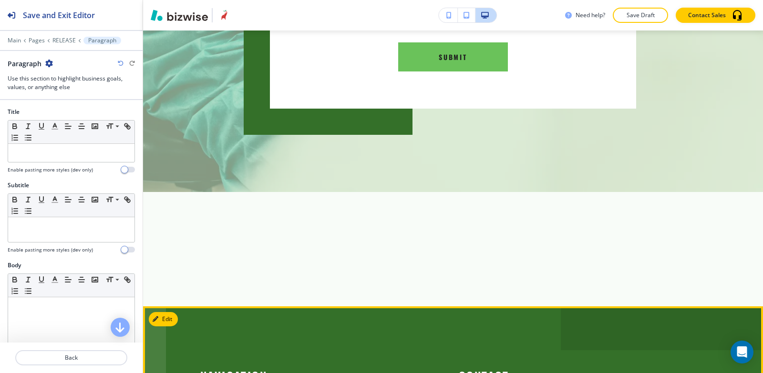
scroll to position [5276, 0]
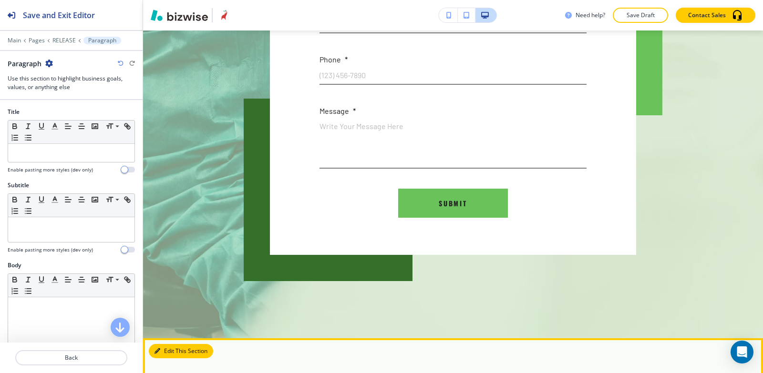
click at [164, 344] on button "Edit This Section" at bounding box center [181, 351] width 64 height 14
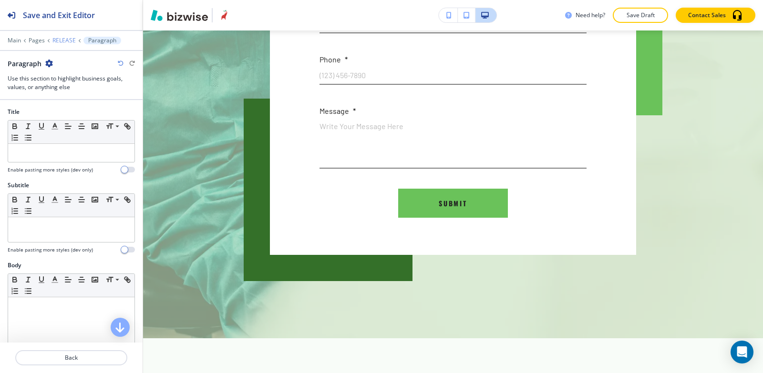
click at [61, 42] on p "RELEASE" at bounding box center [63, 40] width 23 height 7
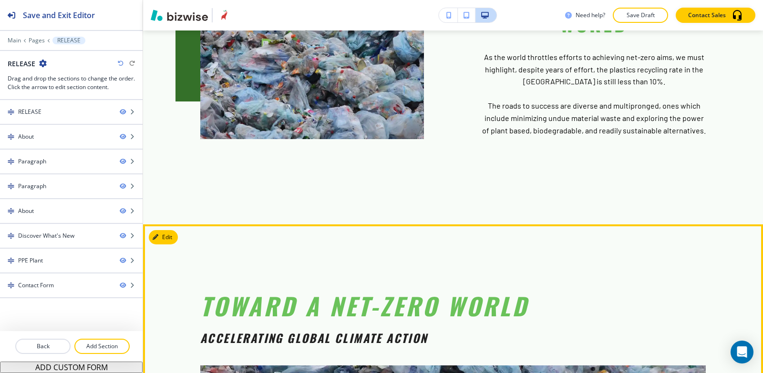
scroll to position [582, 0]
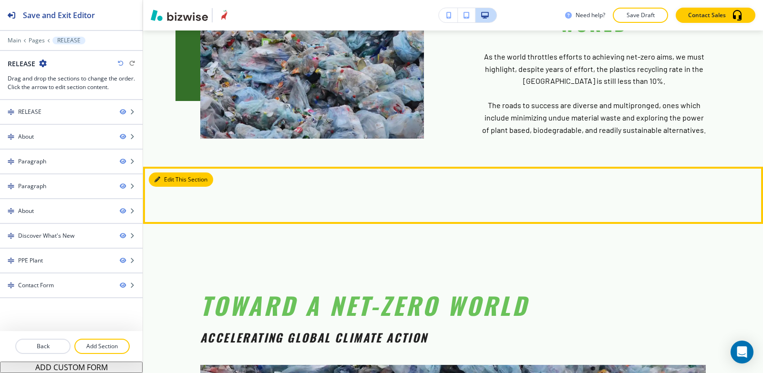
click at [164, 173] on button "Edit This Section" at bounding box center [181, 180] width 64 height 14
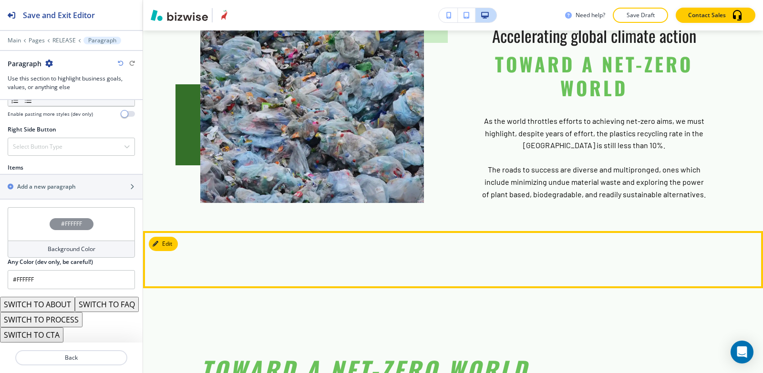
scroll to position [535, 0]
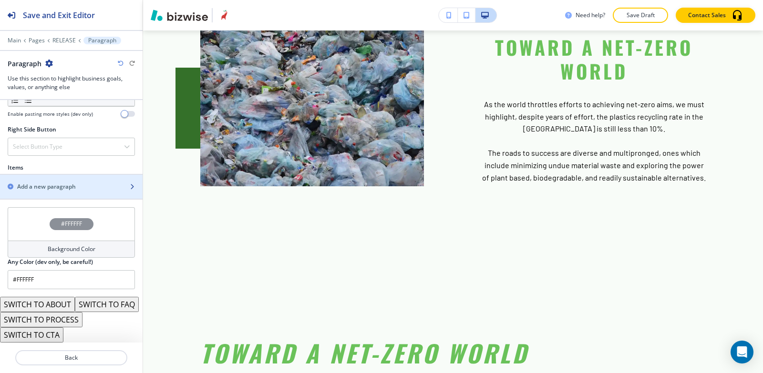
click at [61, 183] on h2 "Add a new paragraph" at bounding box center [46, 187] width 59 height 9
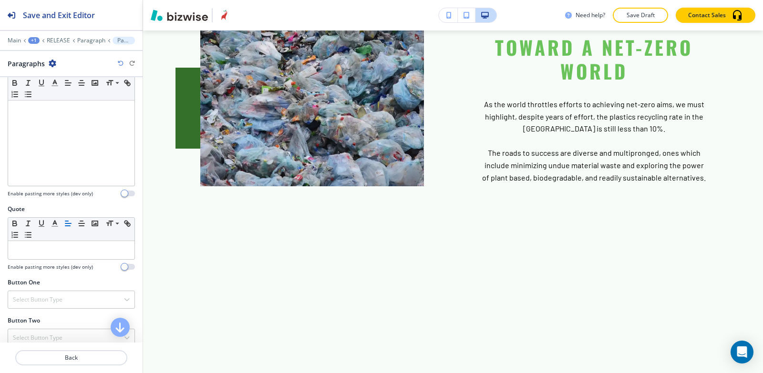
scroll to position [380, 0]
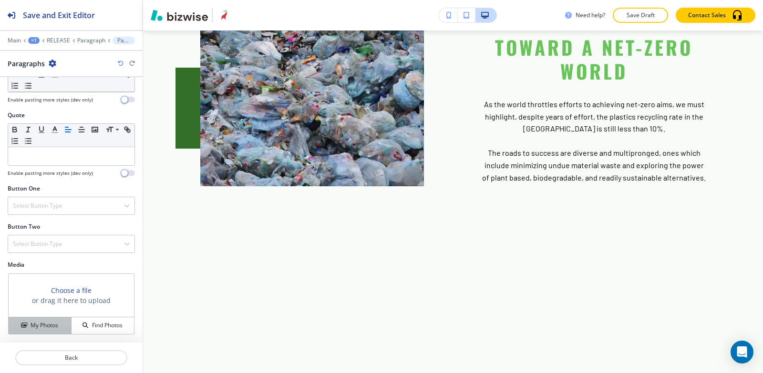
click at [22, 326] on icon "button" at bounding box center [24, 326] width 6 height 6
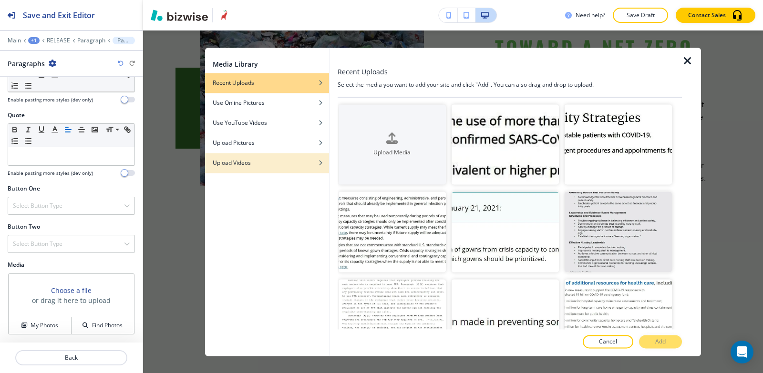
click at [238, 167] on div "button" at bounding box center [267, 170] width 124 height 6
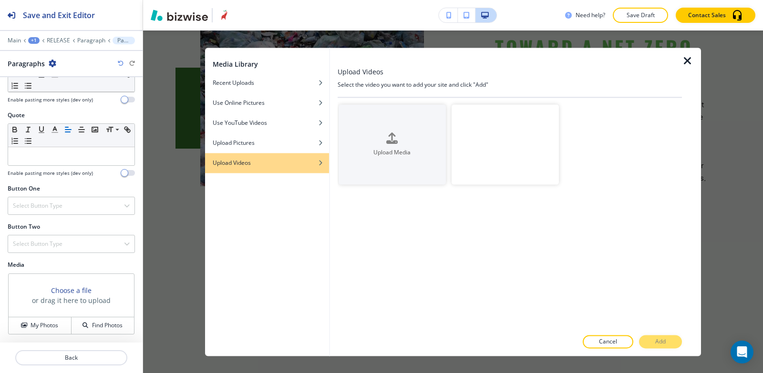
click at [529, 121] on video "button" at bounding box center [504, 144] width 107 height 81
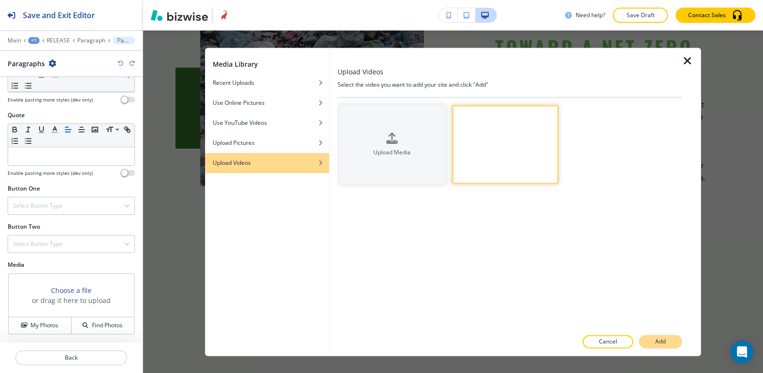
click at [658, 342] on p "Add" at bounding box center [660, 341] width 10 height 9
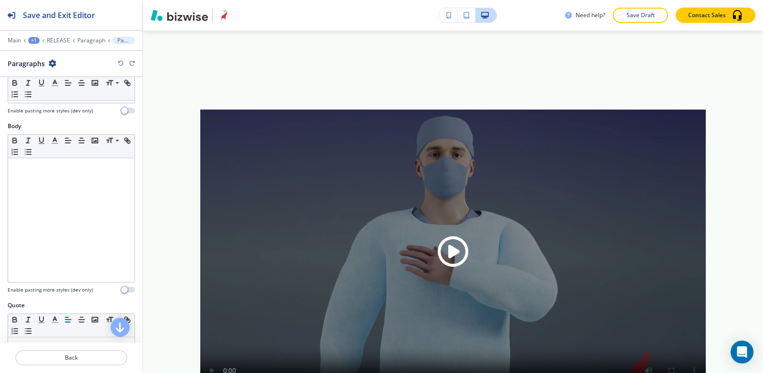
scroll to position [189, 0]
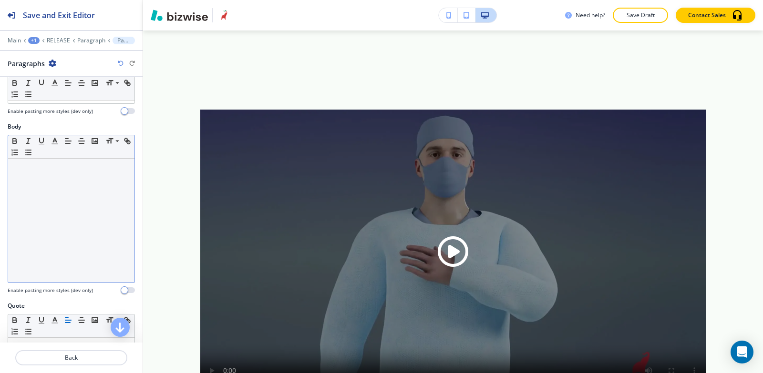
click at [48, 190] on div at bounding box center [71, 221] width 126 height 124
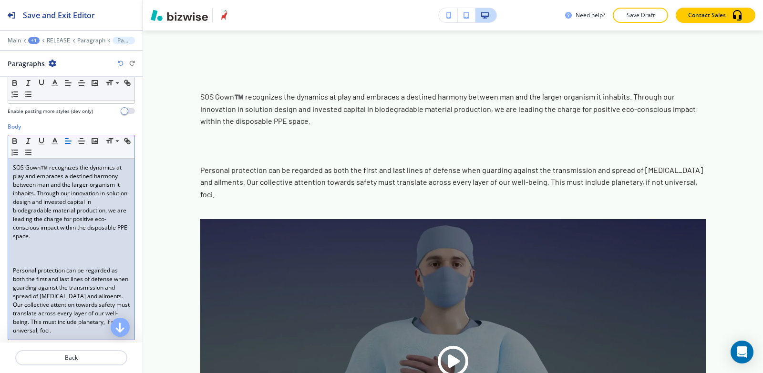
scroll to position [0, 0]
click at [8, 269] on div "Small Normal Large Huge SOS Gown™️ recognizes the dynamics at play and embraces…" at bounding box center [71, 237] width 127 height 205
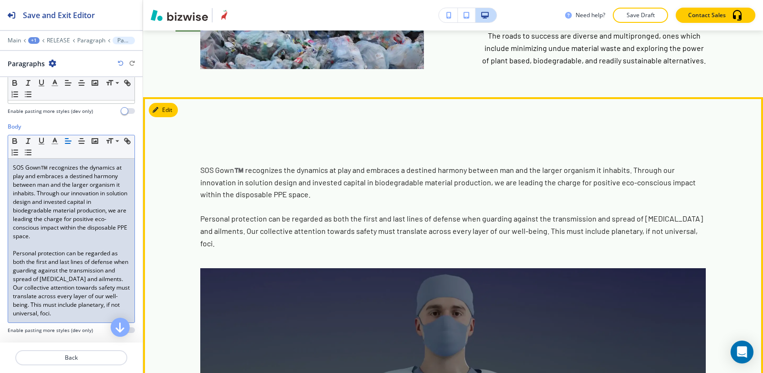
scroll to position [630, 0]
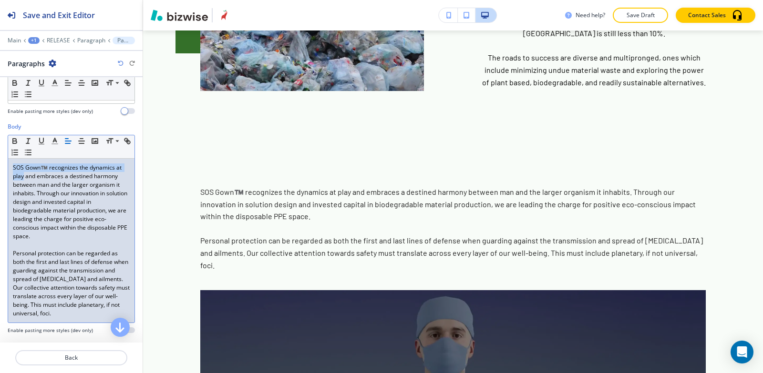
drag, startPoint x: 23, startPoint y: 176, endPoint x: 0, endPoint y: 164, distance: 25.6
click at [0, 164] on div "Body Small Normal Large Huge SOS Gown™️ recognizes the dynamics at play and emb…" at bounding box center [71, 231] width 143 height 219
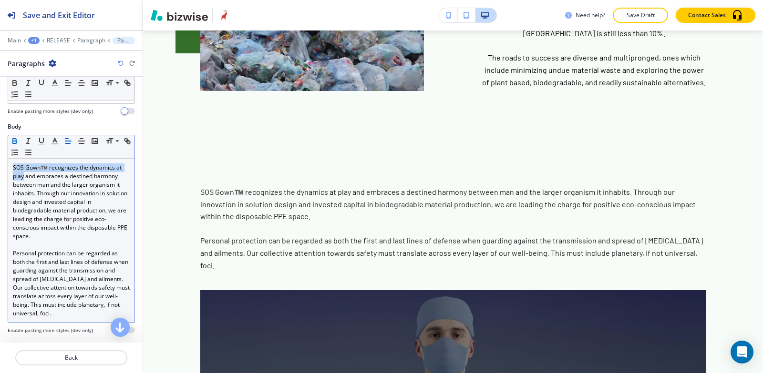
click at [12, 142] on icon "button" at bounding box center [14, 141] width 9 height 9
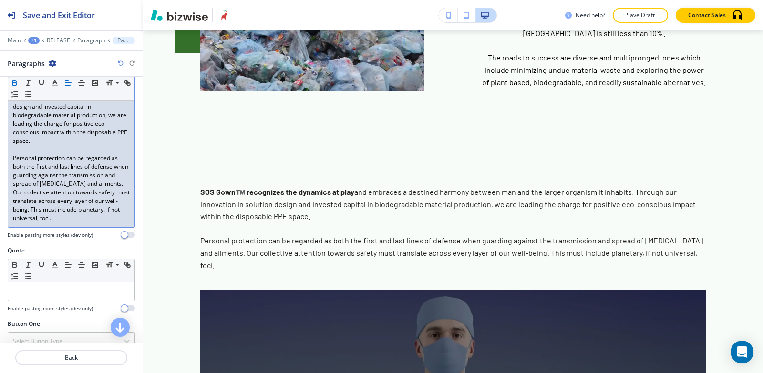
scroll to position [189, 0]
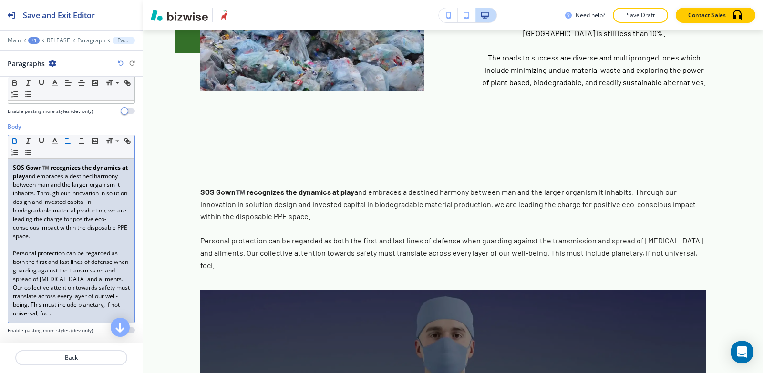
drag, startPoint x: 114, startPoint y: 313, endPoint x: 0, endPoint y: 153, distance: 195.7
click at [0, 155] on div "Body Small Normal Large Huge SOS Gown™️ recognizes the dynamics at play and emb…" at bounding box center [71, 231] width 143 height 219
click at [55, 142] on icon "button" at bounding box center [55, 141] width 9 height 9
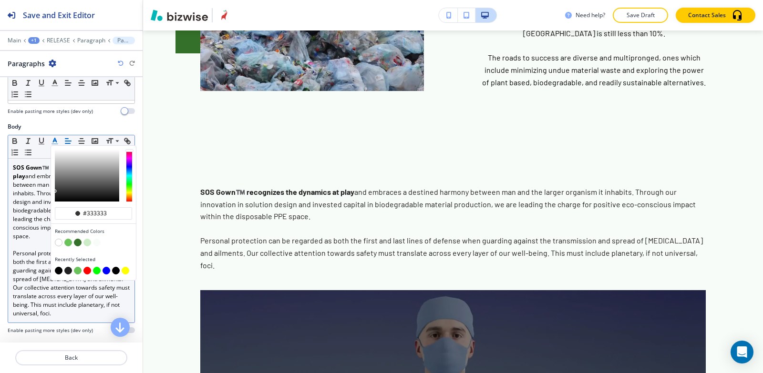
click at [57, 271] on button "button" at bounding box center [59, 271] width 8 height 8
type input "#000000"
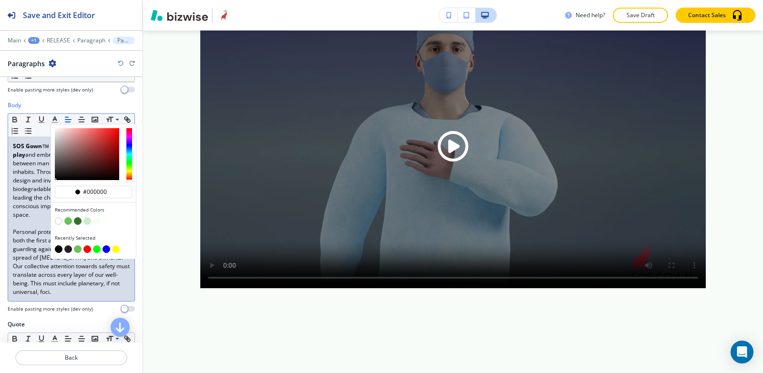
scroll to position [238, 0]
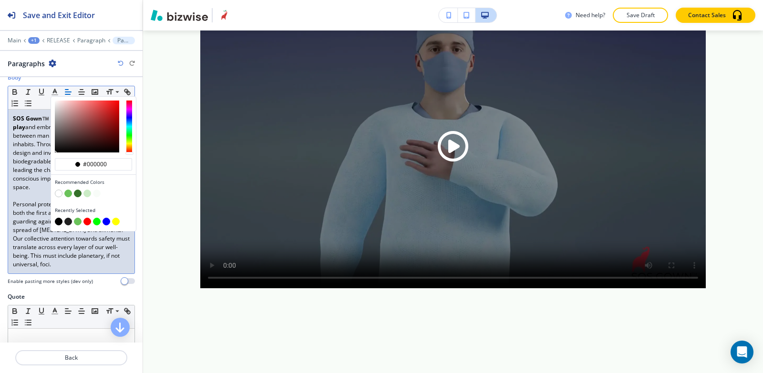
click at [33, 199] on p at bounding box center [71, 196] width 117 height 9
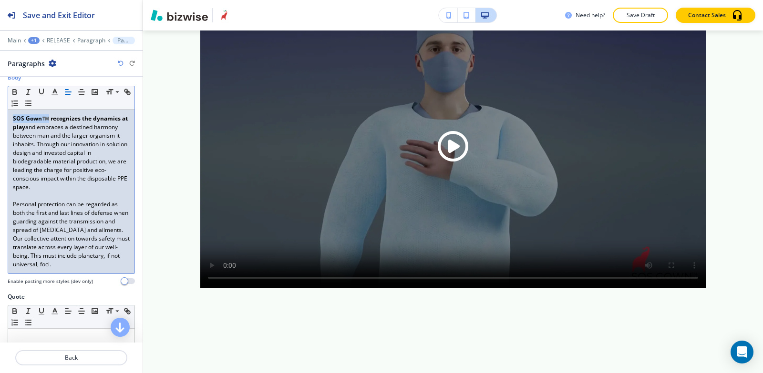
drag, startPoint x: 48, startPoint y: 119, endPoint x: 0, endPoint y: 122, distance: 48.2
click at [0, 122] on div "Body Small Normal Large Huge SOS Gown™️ recognizes the dynamics at play and emb…" at bounding box center [71, 182] width 143 height 219
copy strong "SOS Gown™️"
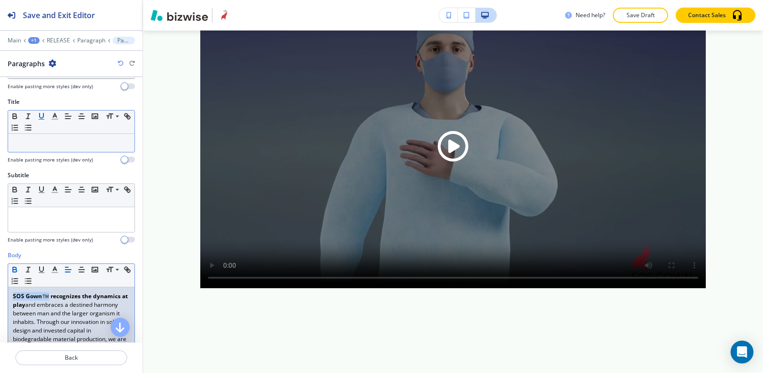
scroll to position [48, 0]
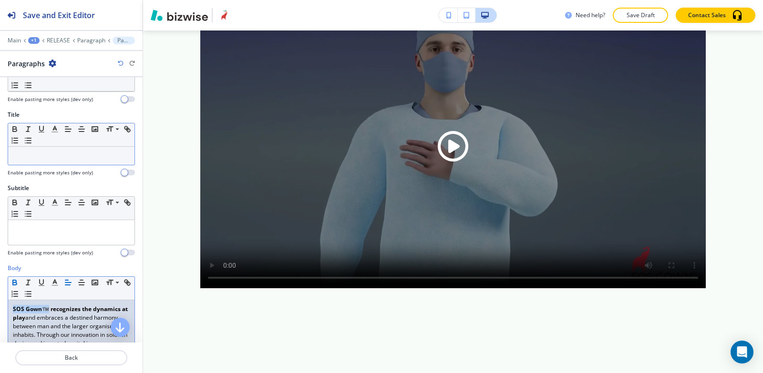
click at [44, 163] on div at bounding box center [71, 156] width 126 height 18
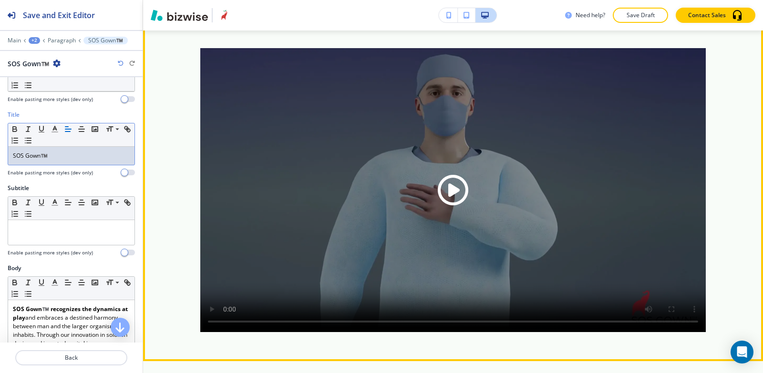
scroll to position [678, 0]
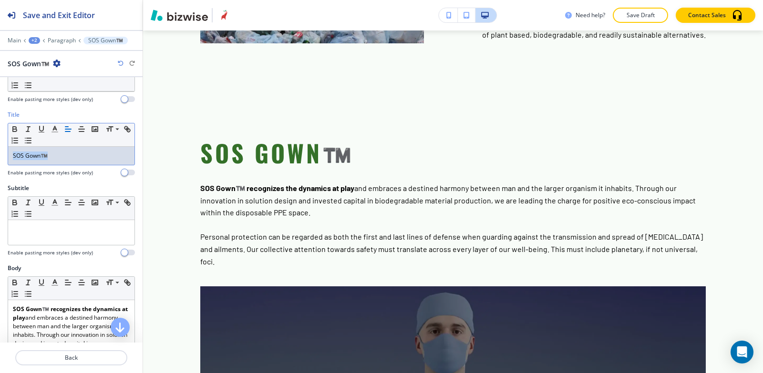
drag, startPoint x: 79, startPoint y: 160, endPoint x: 0, endPoint y: 163, distance: 79.2
click at [0, 163] on div "Title Small Normal Large Huge SOS Gown™️ Enable pasting more styles (dev only)" at bounding box center [71, 147] width 143 height 73
click at [54, 128] on polyline "button" at bounding box center [54, 128] width 3 height 4
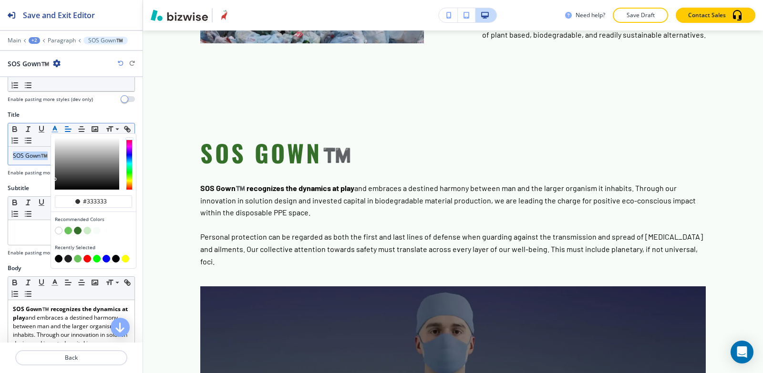
click at [78, 260] on button "button" at bounding box center [78, 259] width 8 height 8
type input "#6ac25a"
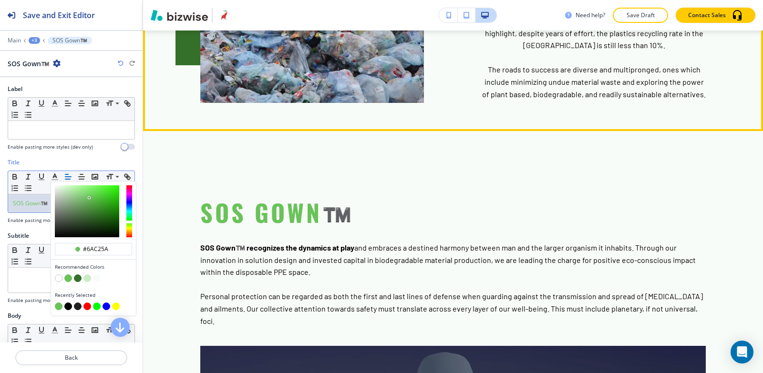
scroll to position [725, 0]
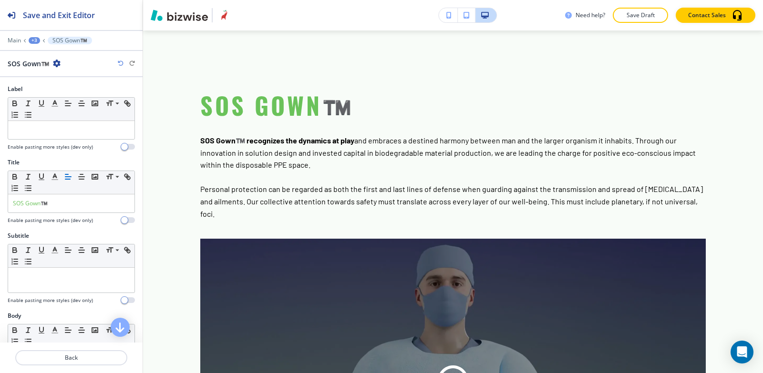
click at [31, 39] on div "+3" at bounding box center [34, 40] width 11 height 7
click at [55, 93] on p "Paragraph" at bounding box center [59, 89] width 49 height 9
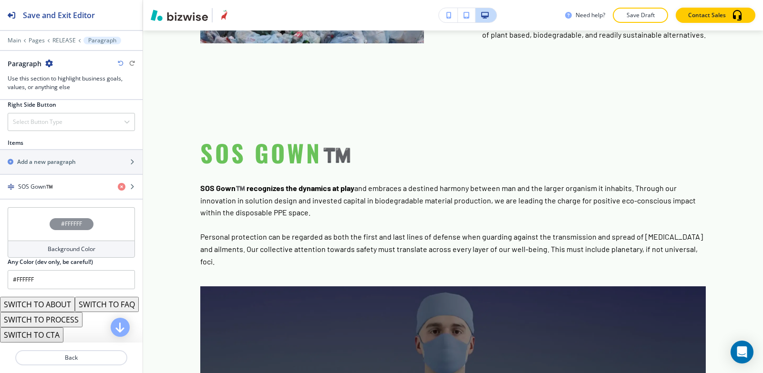
scroll to position [572, 0]
click at [48, 166] on div "button" at bounding box center [71, 170] width 143 height 8
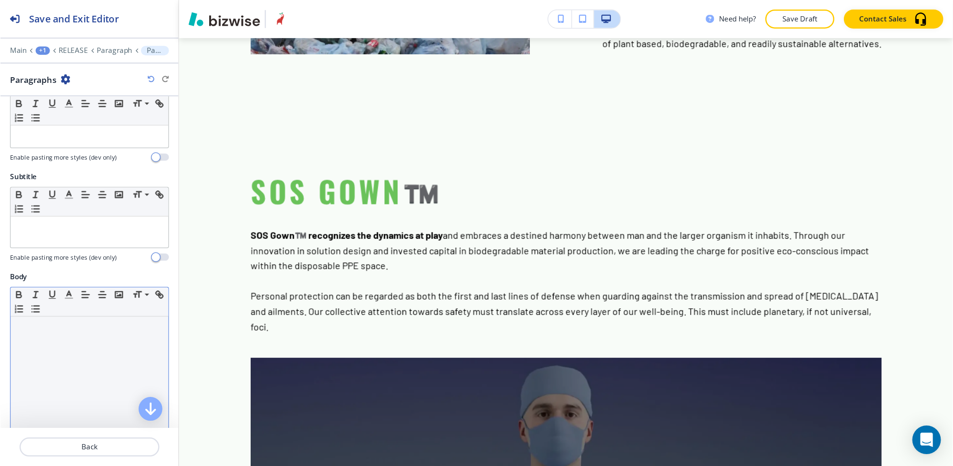
scroll to position [94, 0]
click at [46, 291] on div at bounding box center [71, 316] width 126 height 124
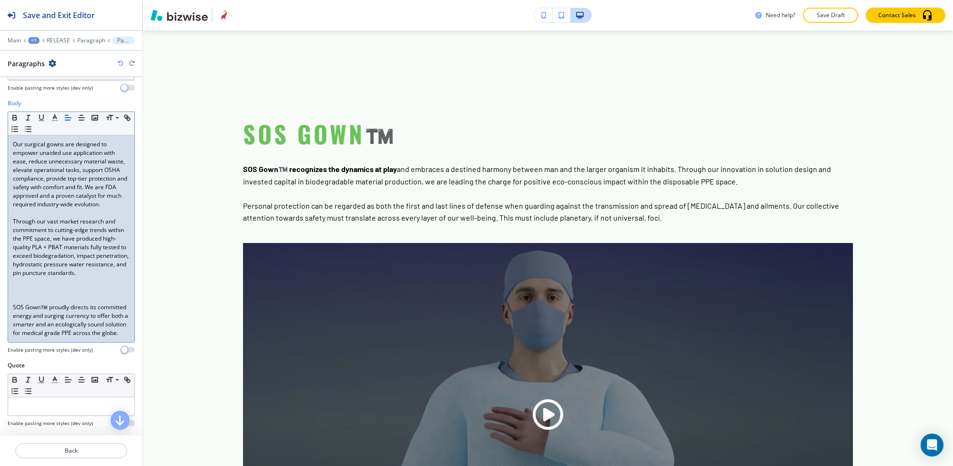
scroll to position [0, 0]
click at [10, 322] on div "Our surgical gowns are designed to empower unaided use application with ease, r…" at bounding box center [71, 238] width 126 height 207
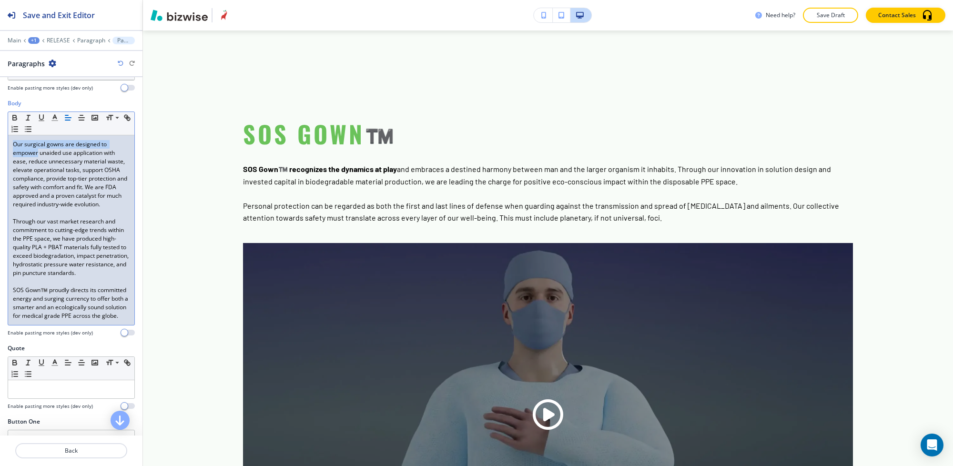
drag, startPoint x: 37, startPoint y: 153, endPoint x: 0, endPoint y: 146, distance: 37.9
click at [0, 147] on div "Body Small Normal Large Huge Our surgical gowns are designed to empower unaided…" at bounding box center [71, 221] width 143 height 245
click at [13, 118] on icon "button" at bounding box center [14, 116] width 3 height 2
drag, startPoint x: 103, startPoint y: 232, endPoint x: 0, endPoint y: 230, distance: 103.0
click at [0, 230] on div "Body Small Normal Large Huge Our surgical gowns are designed to empower unaided…" at bounding box center [71, 221] width 143 height 245
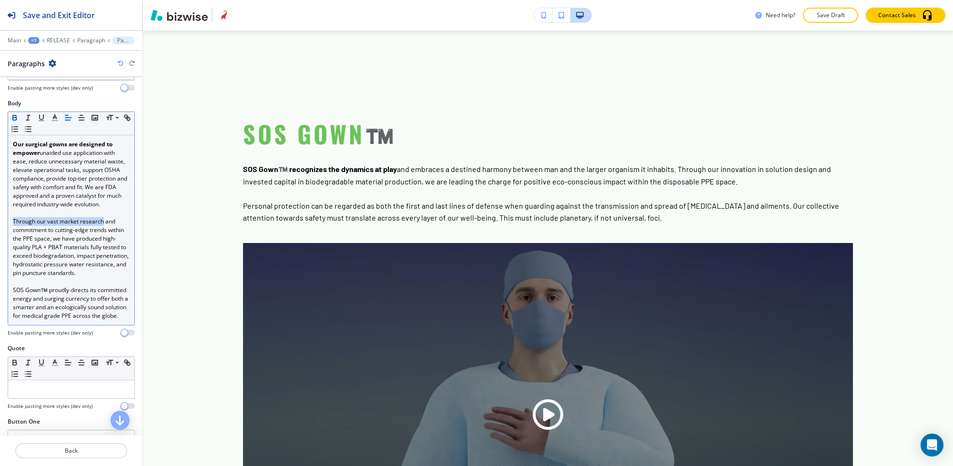
click at [15, 119] on icon "button" at bounding box center [15, 119] width 4 height 2
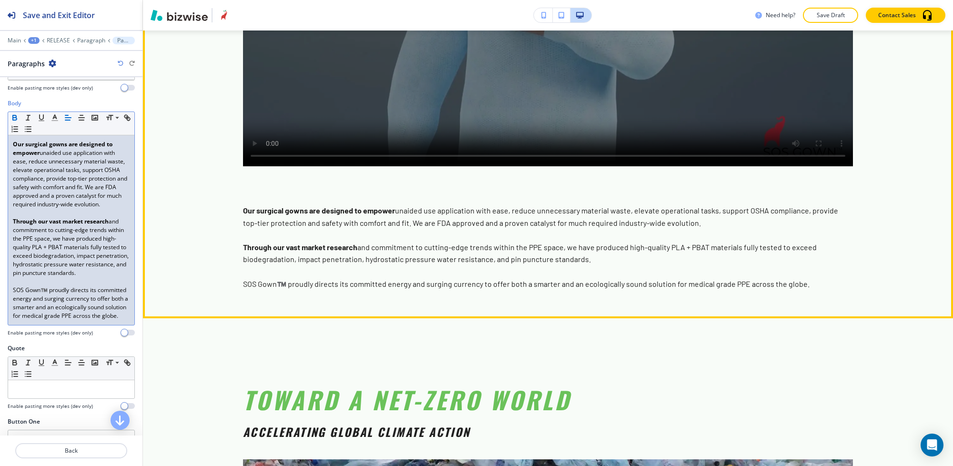
scroll to position [1214, 0]
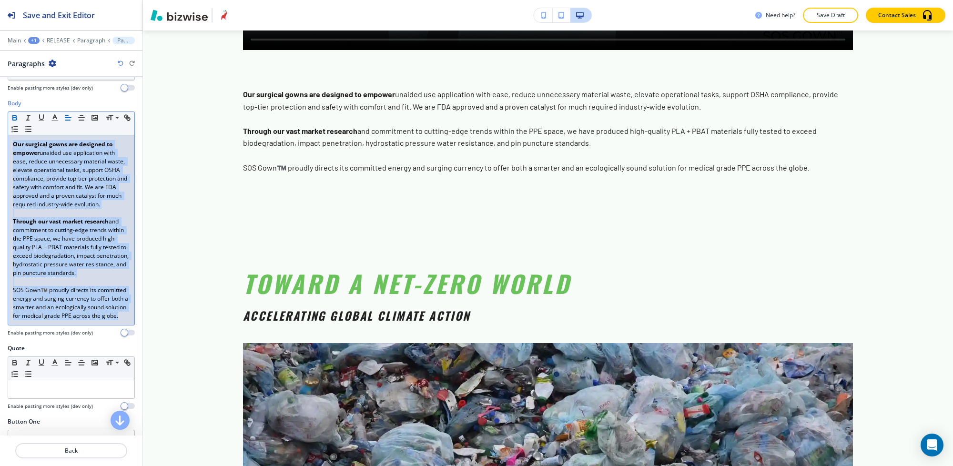
drag, startPoint x: 92, startPoint y: 342, endPoint x: 0, endPoint y: 137, distance: 224.4
click at [0, 137] on div "Body Small Normal Large Huge Our surgical gowns are designed to empower unaided…" at bounding box center [71, 221] width 143 height 245
click at [55, 113] on button "button" at bounding box center [54, 117] width 13 height 11
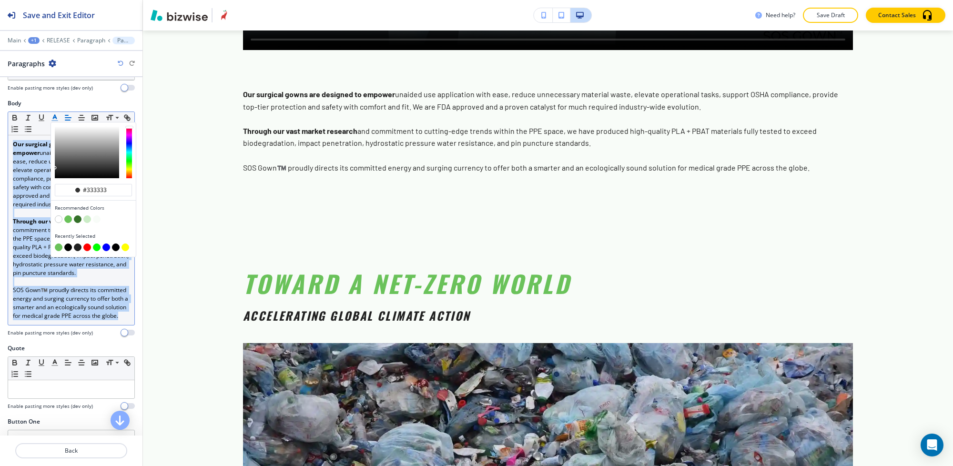
click at [68, 249] on button "button" at bounding box center [68, 248] width 8 height 8
type input "#000000"
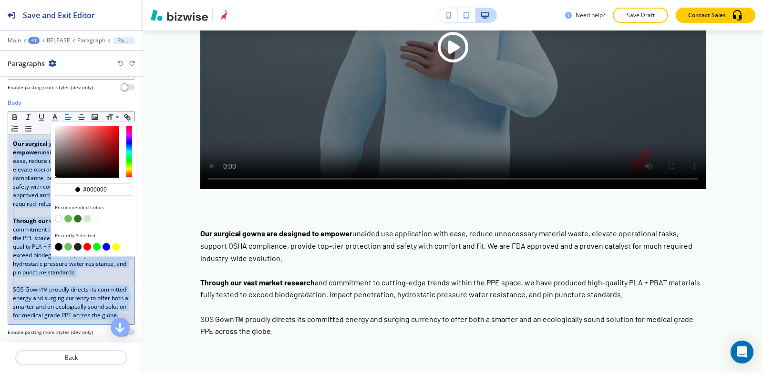
scroll to position [470, 0]
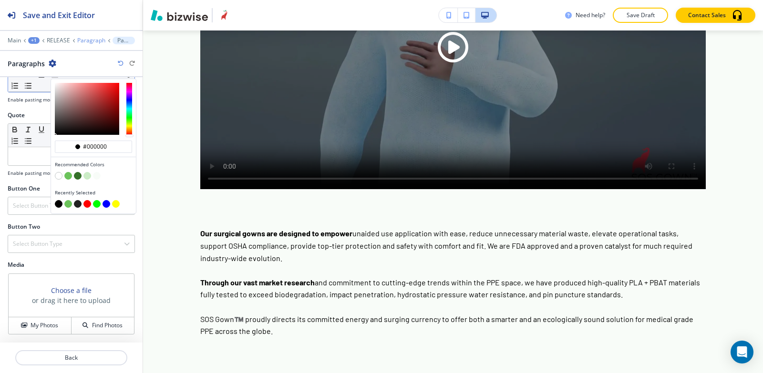
click at [81, 39] on p "Paragraph" at bounding box center [91, 40] width 28 height 7
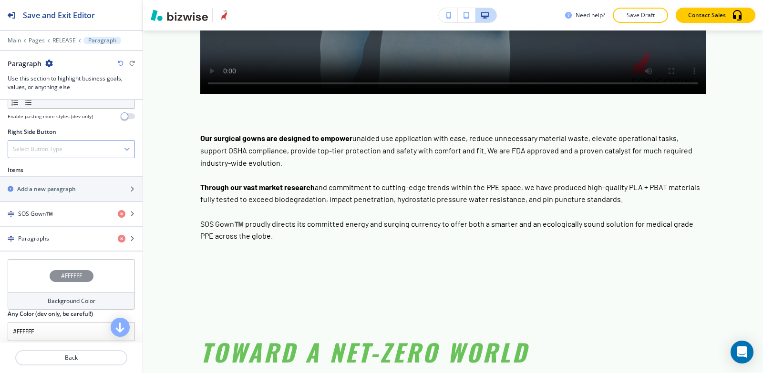
scroll to position [600, 0]
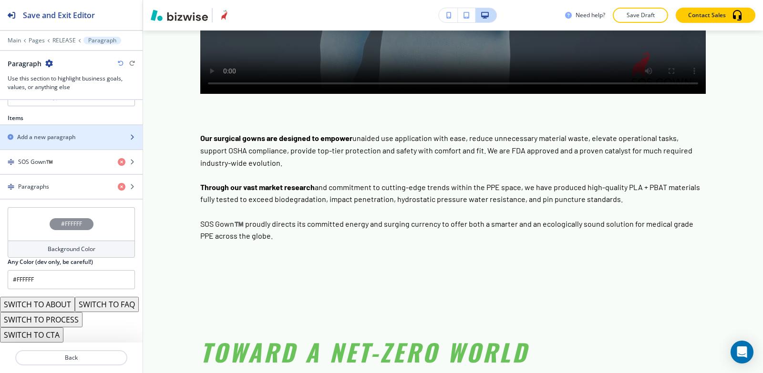
click at [67, 125] on div "button" at bounding box center [71, 129] width 143 height 8
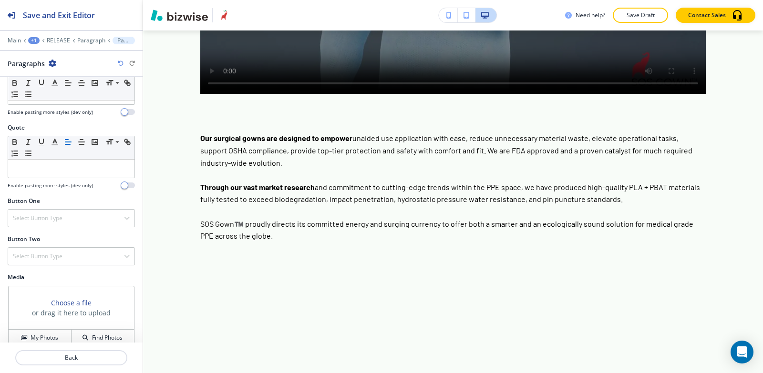
scroll to position [380, 0]
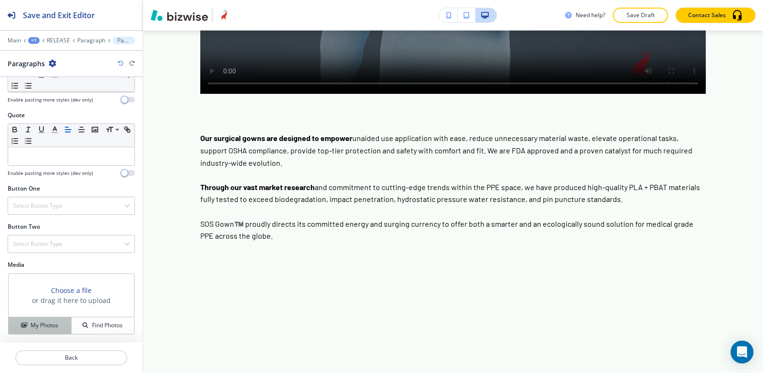
click at [21, 325] on icon "button" at bounding box center [24, 326] width 6 height 6
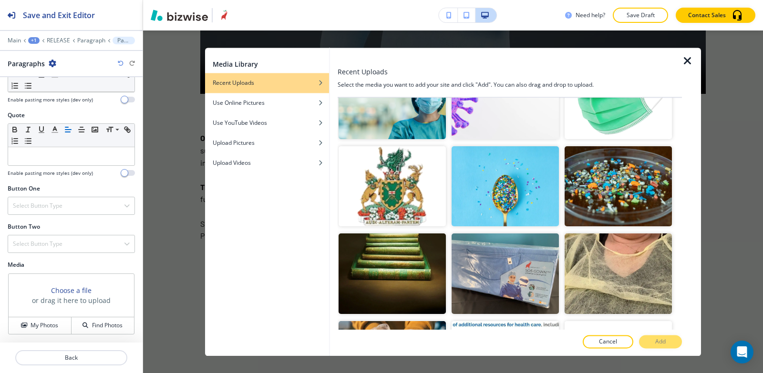
scroll to position [858, 0]
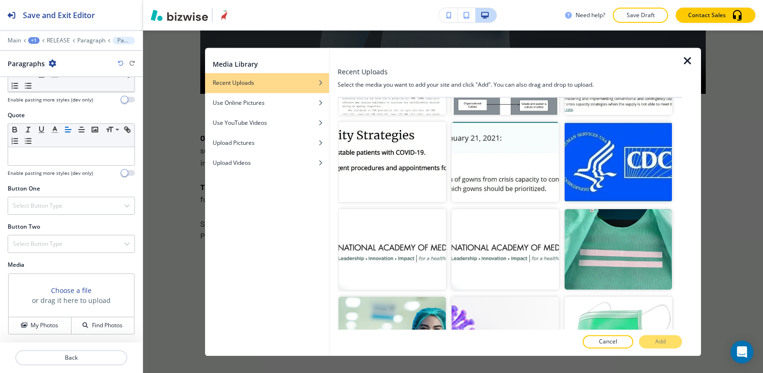
click at [689, 62] on icon "button" at bounding box center [687, 60] width 11 height 11
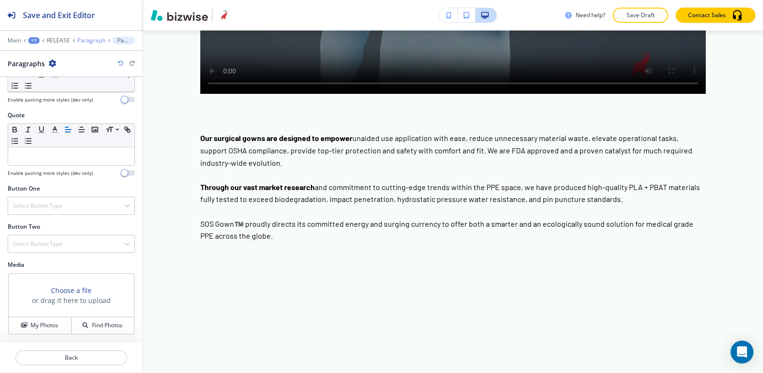
click at [92, 42] on p "Paragraph" at bounding box center [91, 40] width 28 height 7
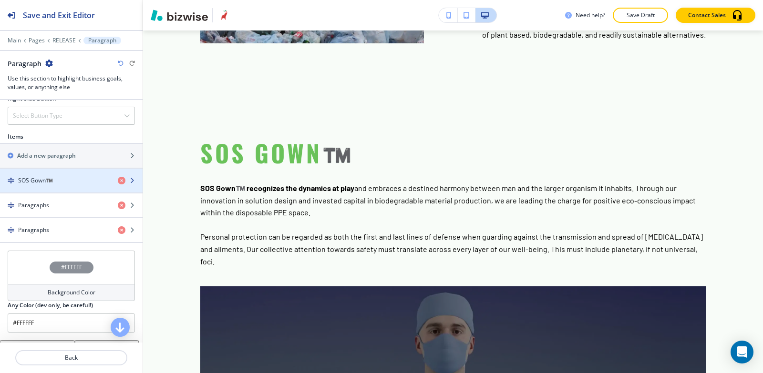
scroll to position [572, 0]
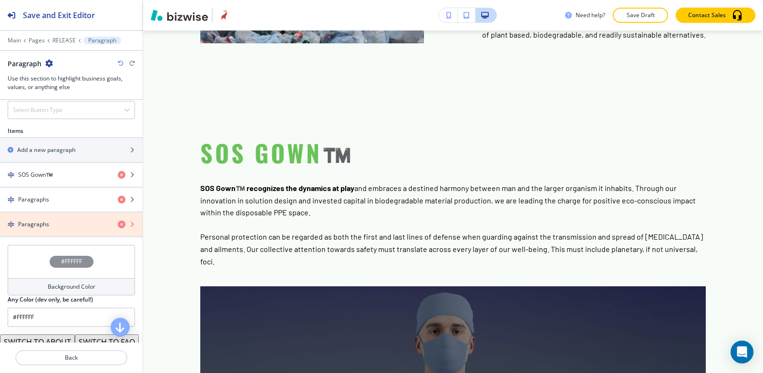
click at [118, 224] on icon "button" at bounding box center [122, 225] width 8 height 8
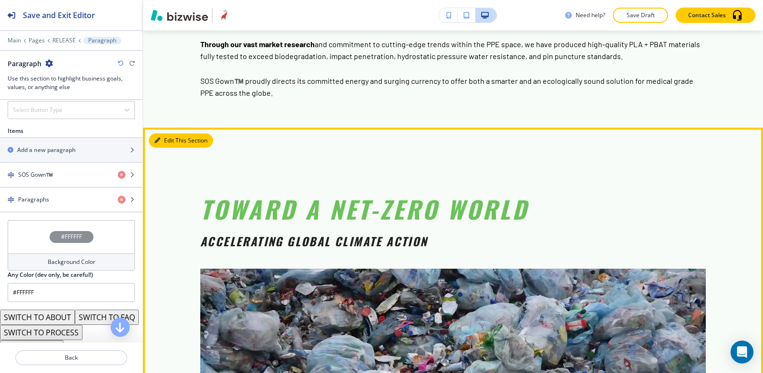
click at [162, 133] on button "Edit This Section" at bounding box center [181, 140] width 64 height 14
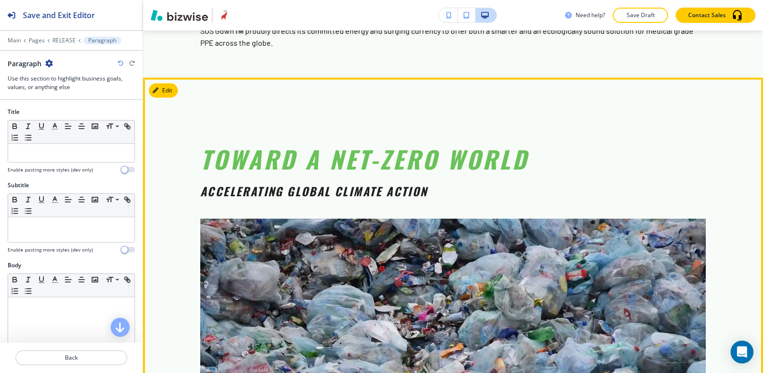
scroll to position [1350, 0]
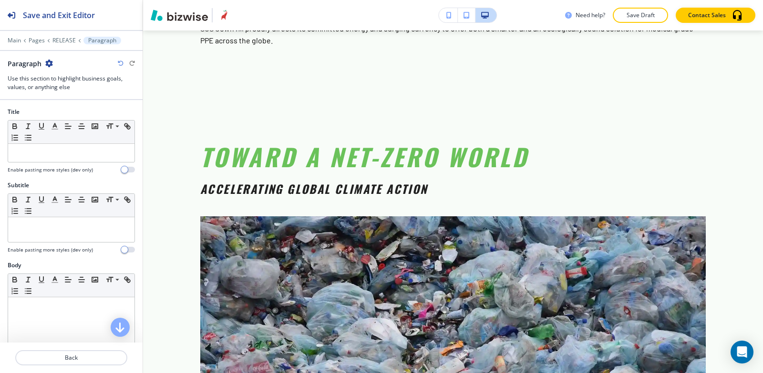
click at [49, 62] on icon "button" at bounding box center [49, 64] width 8 height 8
click at [83, 112] on p "Delete Section" at bounding box center [75, 113] width 49 height 9
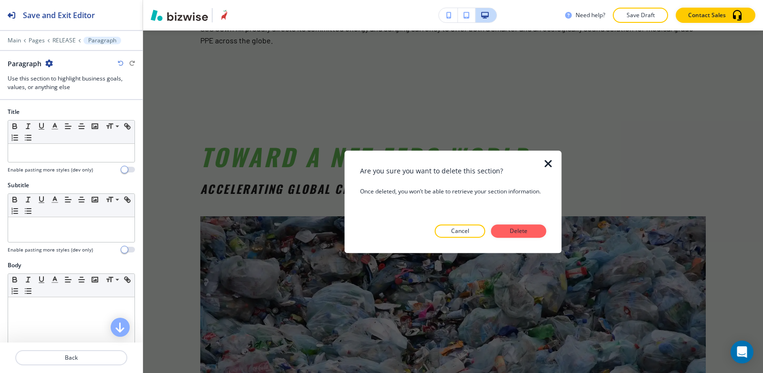
drag, startPoint x: 514, startPoint y: 233, endPoint x: 495, endPoint y: 229, distance: 19.4
click at [514, 232] on p "Delete" at bounding box center [518, 231] width 23 height 9
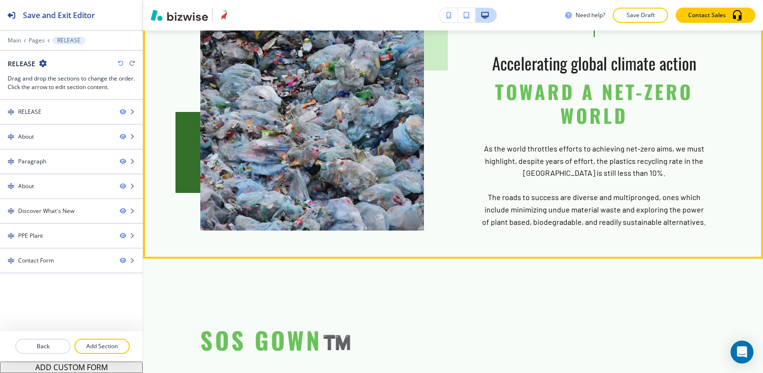
scroll to position [587, 0]
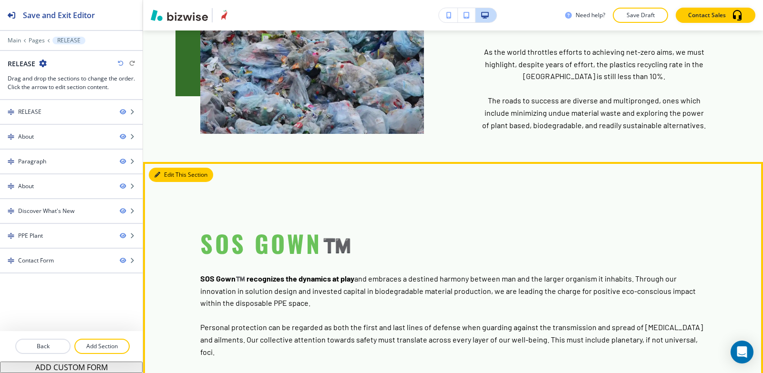
click at [169, 168] on button "Edit This Section" at bounding box center [181, 175] width 64 height 14
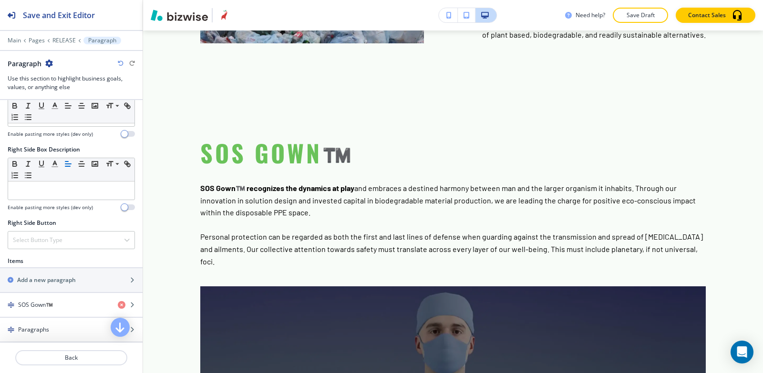
scroll to position [600, 0]
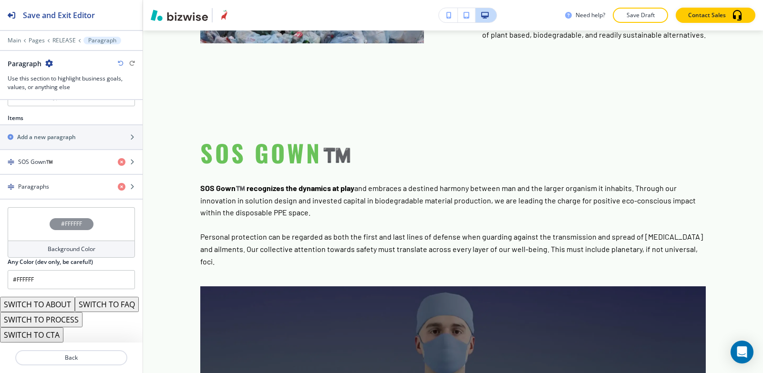
click at [56, 241] on div "Background Color" at bounding box center [71, 249] width 127 height 17
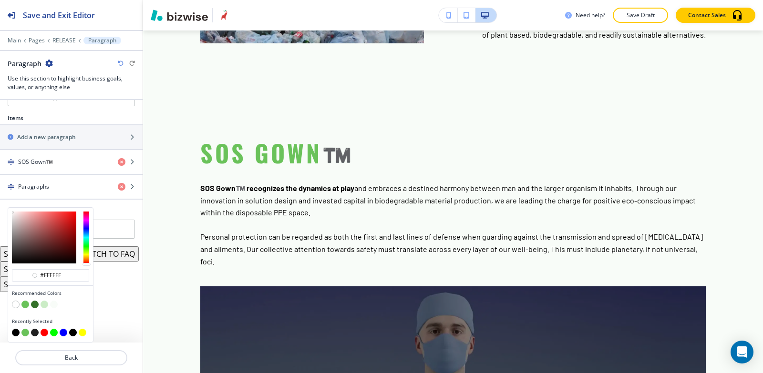
click at [43, 305] on button "button" at bounding box center [45, 305] width 8 height 8
type input "#cbecc6"
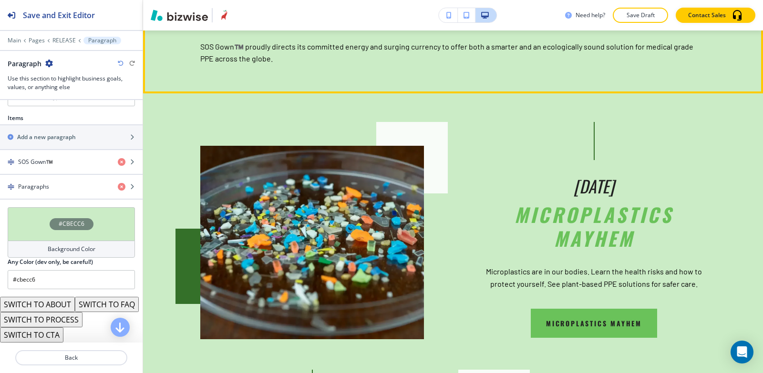
scroll to position [1393, 0]
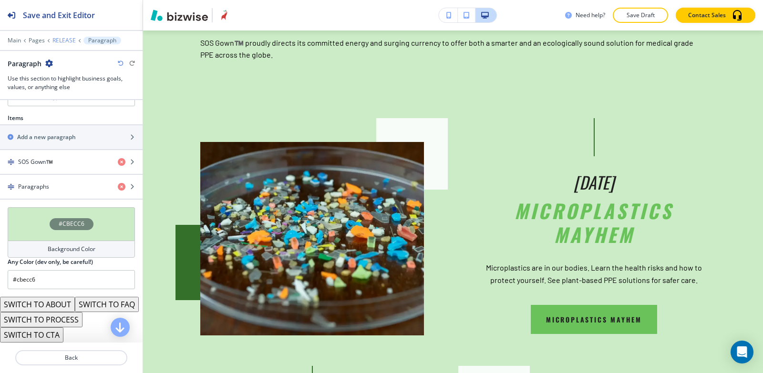
click at [53, 41] on p "RELEASE" at bounding box center [63, 40] width 23 height 7
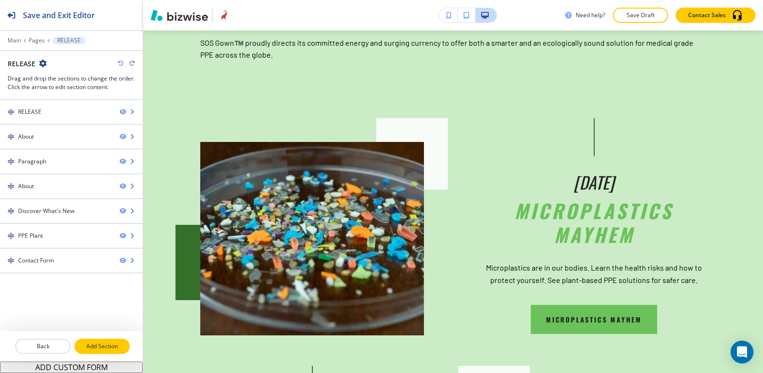
click at [94, 347] on p "Add Section" at bounding box center [101, 346] width 53 height 9
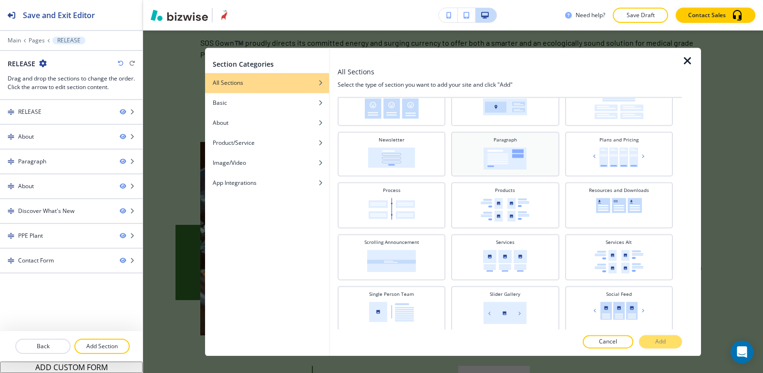
scroll to position [238, 0]
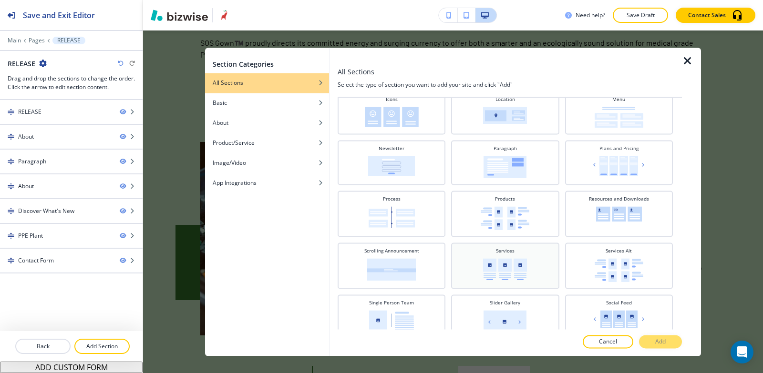
click at [518, 264] on img at bounding box center [505, 269] width 44 height 22
click at [664, 342] on p "Add" at bounding box center [660, 341] width 10 height 9
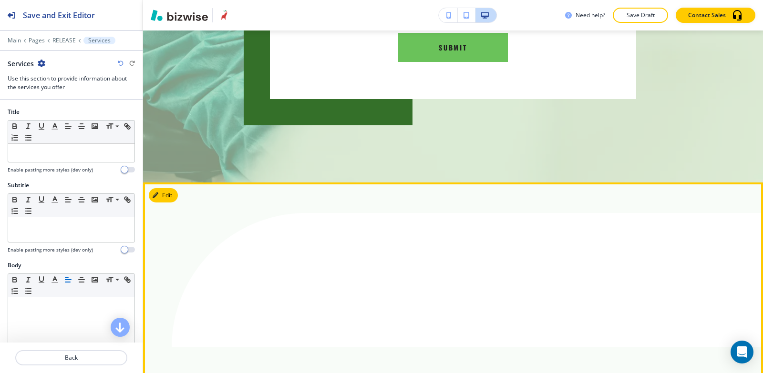
scroll to position [5218, 0]
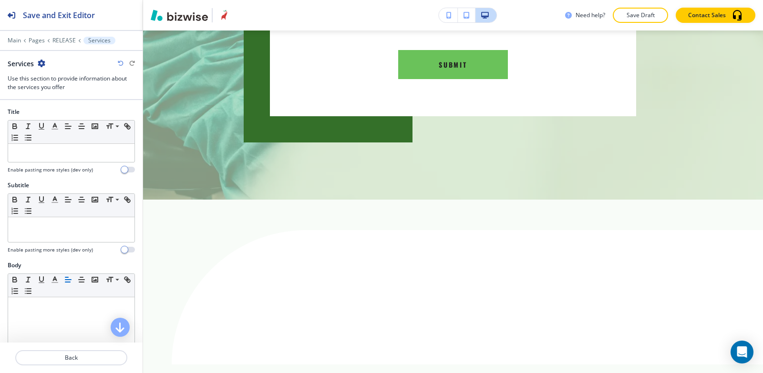
click at [41, 64] on icon "button" at bounding box center [42, 64] width 8 height 8
click at [74, 120] on button "Delete Section" at bounding box center [68, 113] width 61 height 17
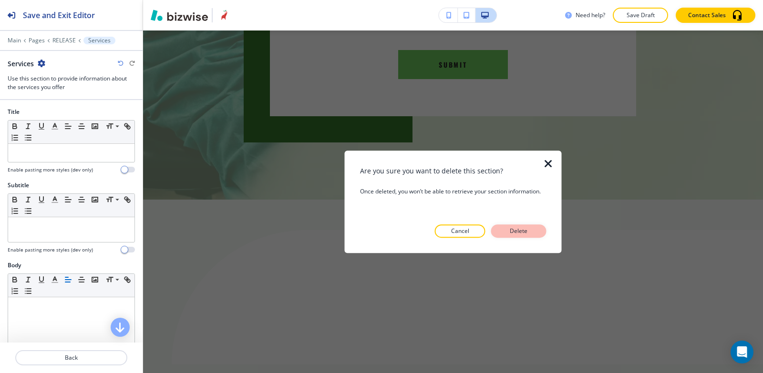
click at [524, 231] on p "Delete" at bounding box center [518, 231] width 23 height 9
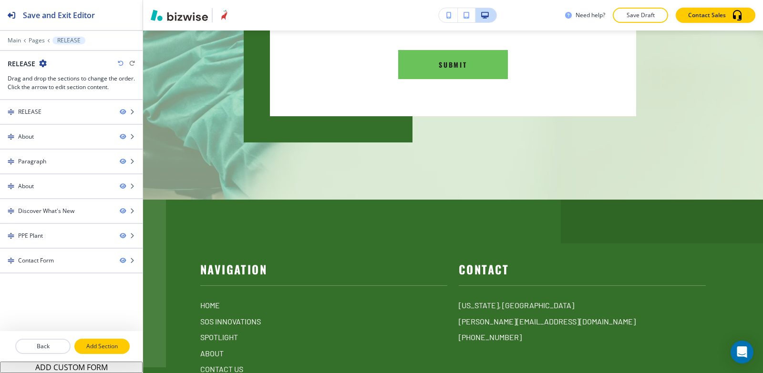
click at [102, 350] on p "Add Section" at bounding box center [101, 346] width 53 height 9
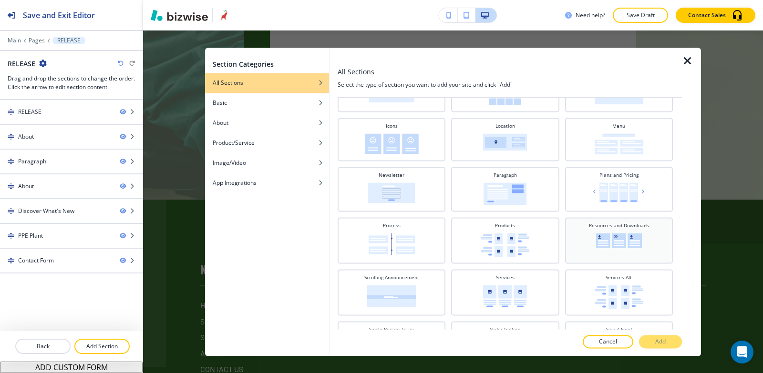
scroll to position [143, 0]
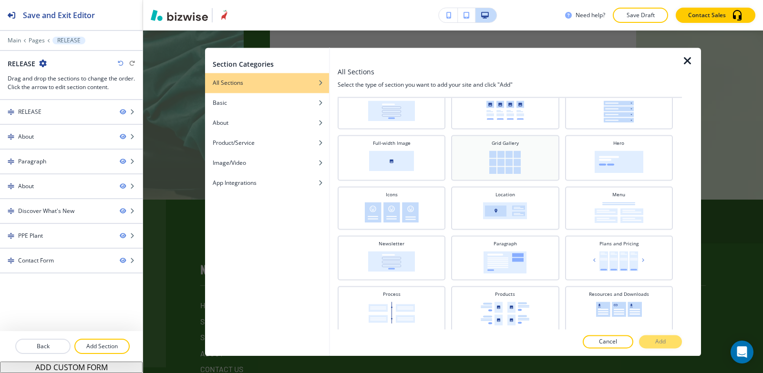
click at [513, 170] on img at bounding box center [504, 162] width 31 height 23
click at [667, 344] on button "Add" at bounding box center [660, 341] width 43 height 13
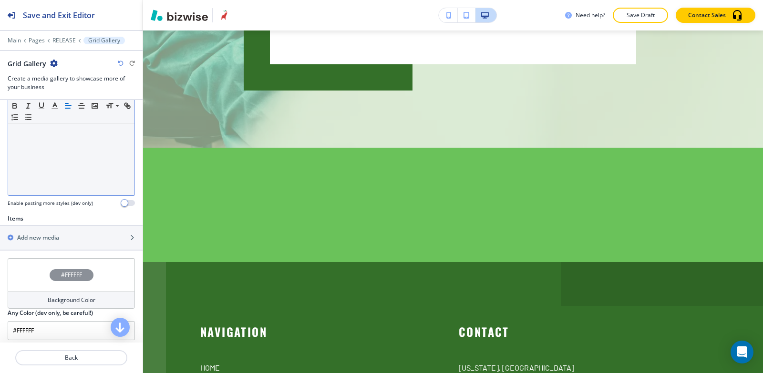
scroll to position [324, 0]
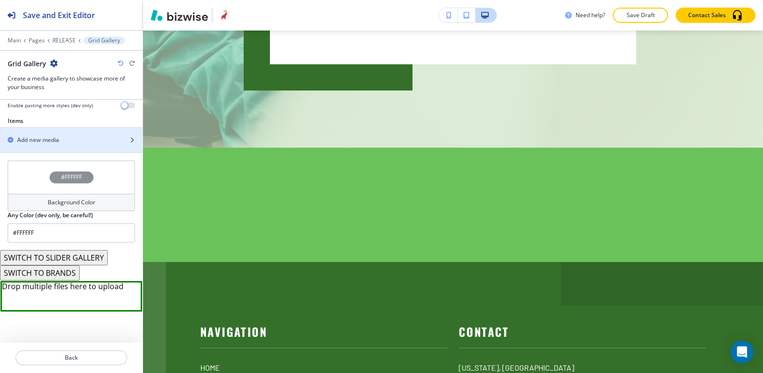
click at [38, 146] on div "button" at bounding box center [71, 148] width 143 height 8
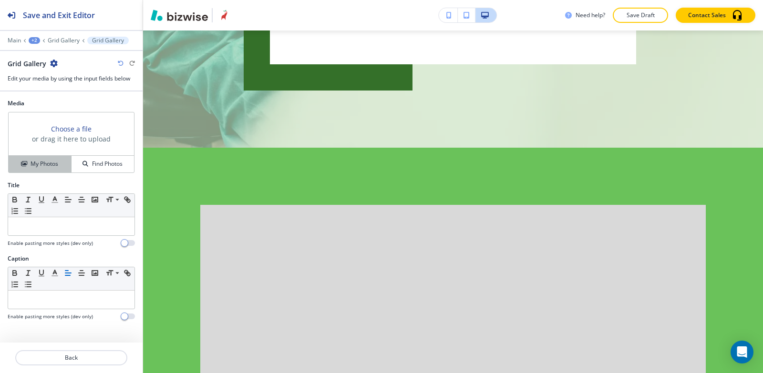
click at [32, 159] on button "My Photos" at bounding box center [40, 164] width 63 height 17
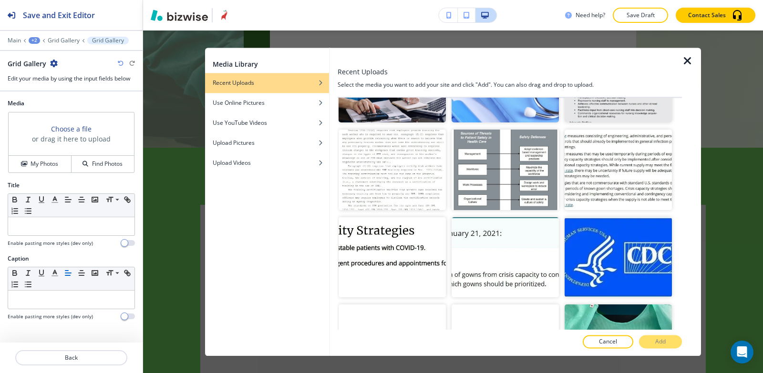
scroll to position [906, 0]
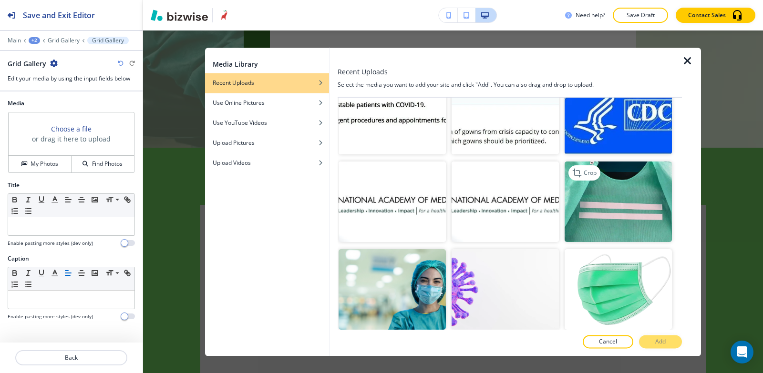
click at [624, 162] on img "button" at bounding box center [617, 202] width 107 height 81
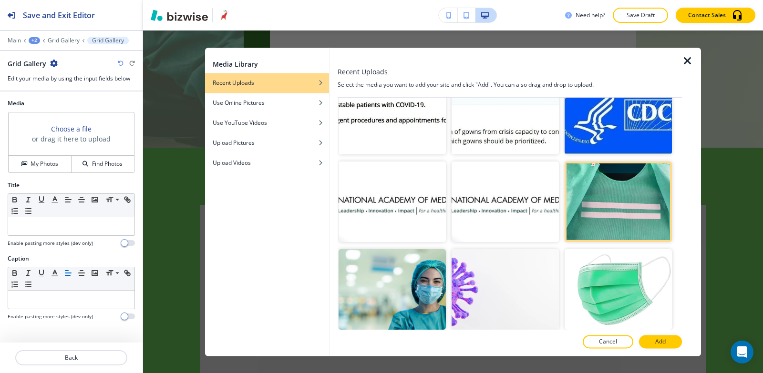
click at [661, 343] on p "Add" at bounding box center [660, 341] width 10 height 9
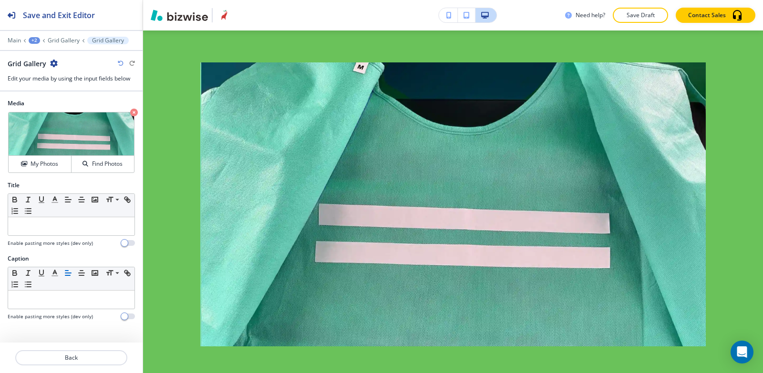
scroll to position [5413, 0]
click at [60, 41] on p "Grid Gallery" at bounding box center [64, 40] width 32 height 7
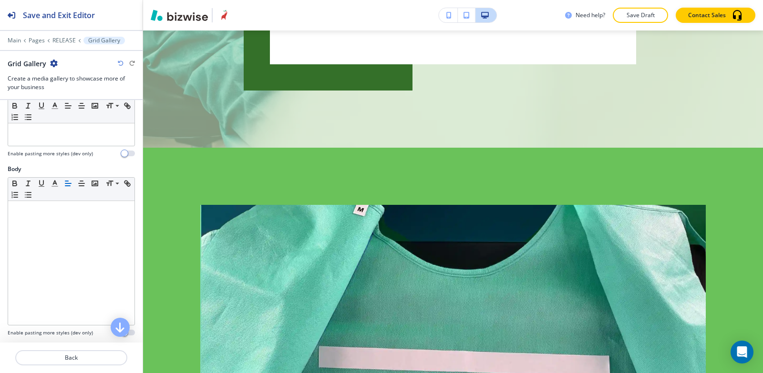
scroll to position [286, 0]
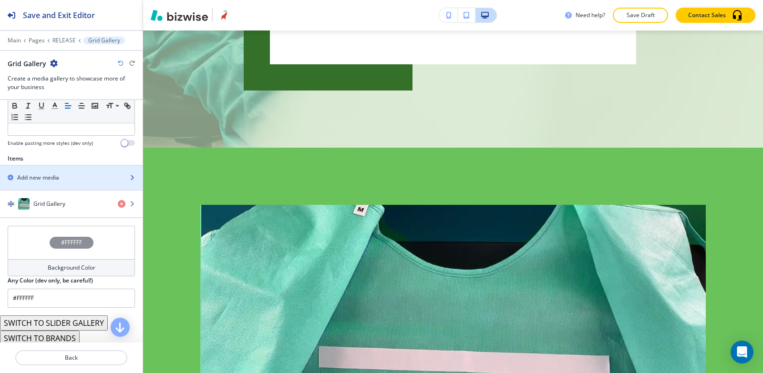
click at [42, 183] on div "button" at bounding box center [71, 186] width 143 height 8
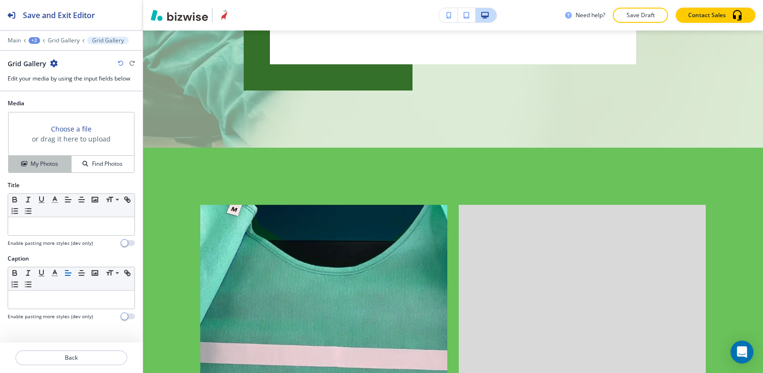
click at [39, 171] on button "My Photos" at bounding box center [40, 164] width 63 height 17
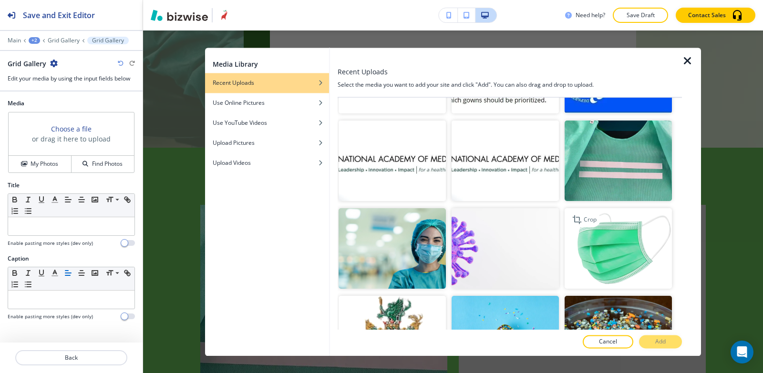
scroll to position [953, 0]
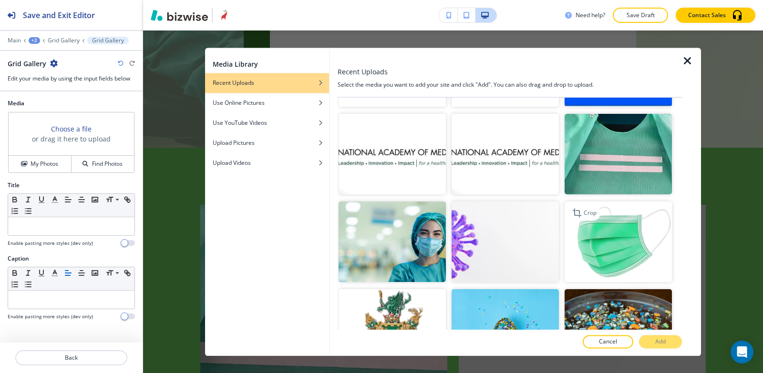
click at [597, 234] on img "button" at bounding box center [617, 242] width 107 height 81
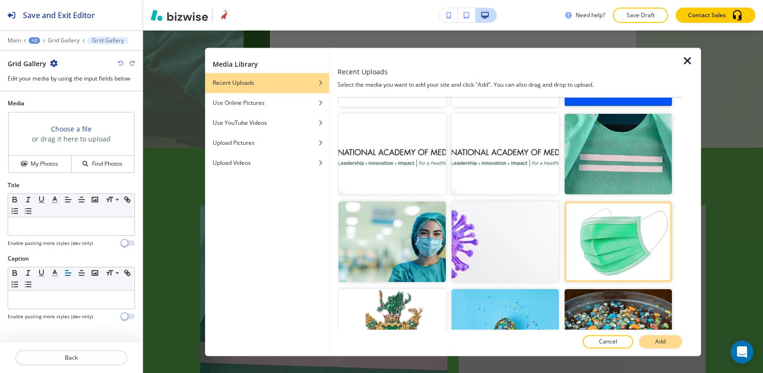
click at [651, 341] on button "Add" at bounding box center [660, 341] width 43 height 13
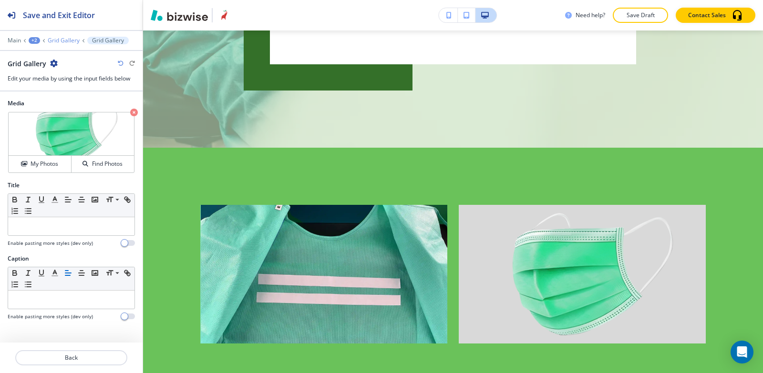
click at [58, 40] on p "Grid Gallery" at bounding box center [64, 40] width 32 height 7
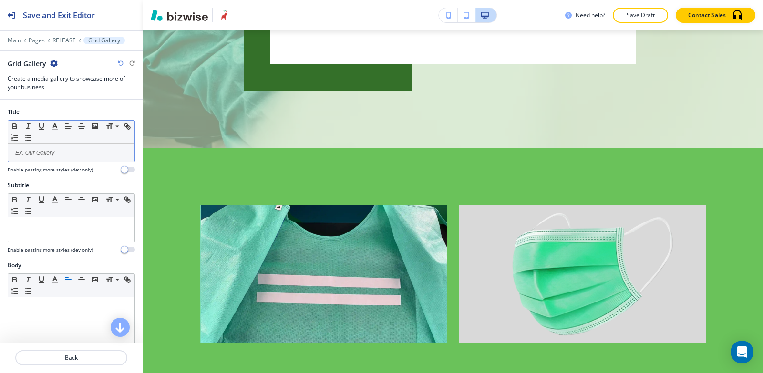
click at [65, 157] on p at bounding box center [71, 153] width 117 height 9
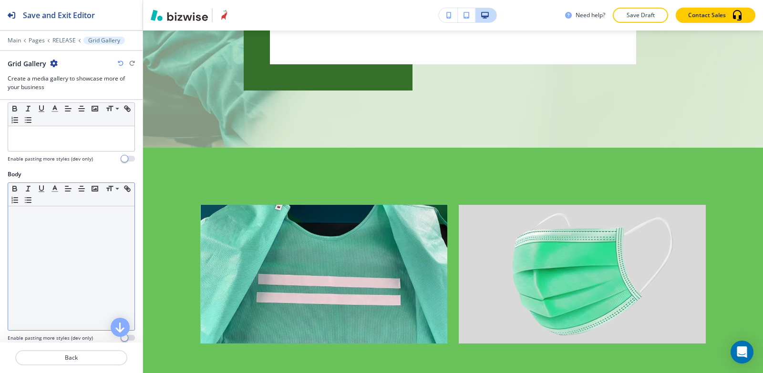
scroll to position [95, 0]
click at [45, 263] on div at bounding box center [71, 264] width 126 height 124
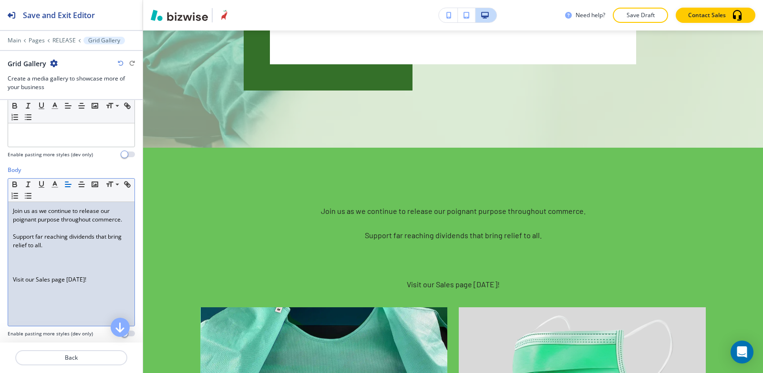
scroll to position [0, 0]
click at [12, 287] on div "Join us as we continue to release our poignant purpose throughout commerce. Sup…" at bounding box center [71, 264] width 126 height 124
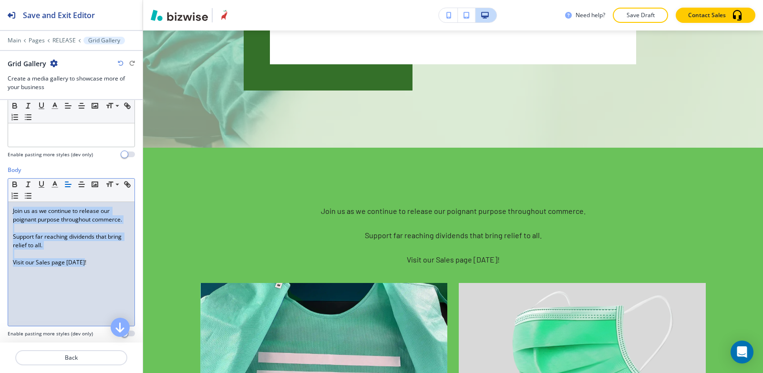
drag, startPoint x: 11, startPoint y: 210, endPoint x: 102, endPoint y: 288, distance: 120.0
click at [102, 288] on div "Join us as we continue to release our poignant purpose throughout commerce. Sup…" at bounding box center [71, 264] width 126 height 124
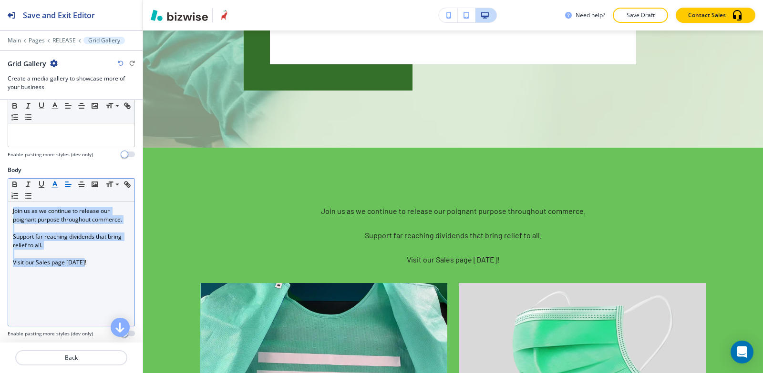
click at [52, 184] on icon "button" at bounding box center [55, 184] width 9 height 9
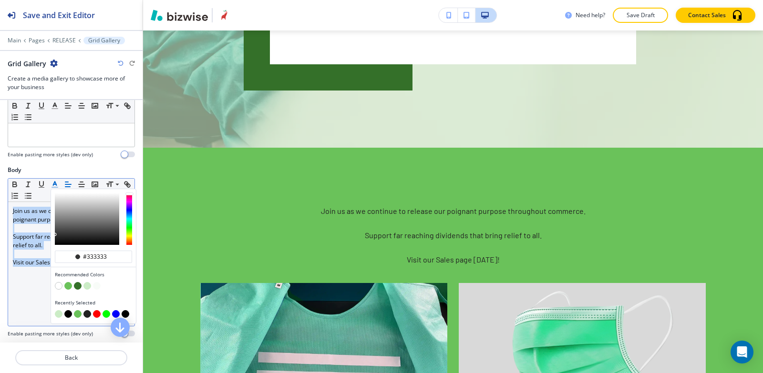
click at [67, 317] on button "button" at bounding box center [68, 314] width 8 height 8
type input "#000000"
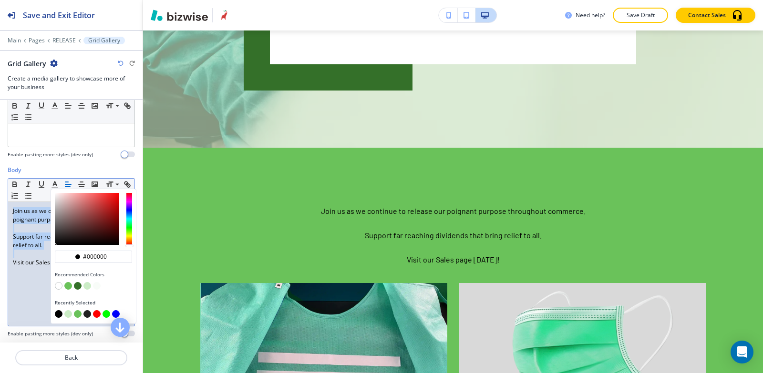
click at [31, 298] on div "Join us as we continue to release our poignant purpose throughout commerce. Sup…" at bounding box center [71, 264] width 126 height 124
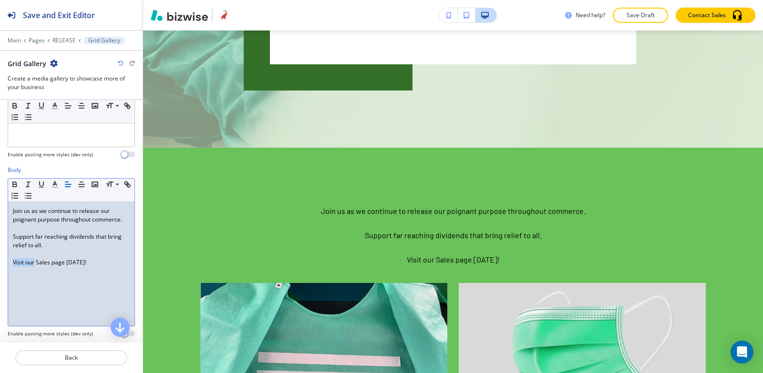
drag, startPoint x: 11, startPoint y: 272, endPoint x: 34, endPoint y: 267, distance: 23.5
click at [34, 267] on div "Join us as we continue to release our poignant purpose throughout commerce. Sup…" at bounding box center [71, 264] width 126 height 124
click at [56, 184] on line "button" at bounding box center [54, 184] width 2 height 0
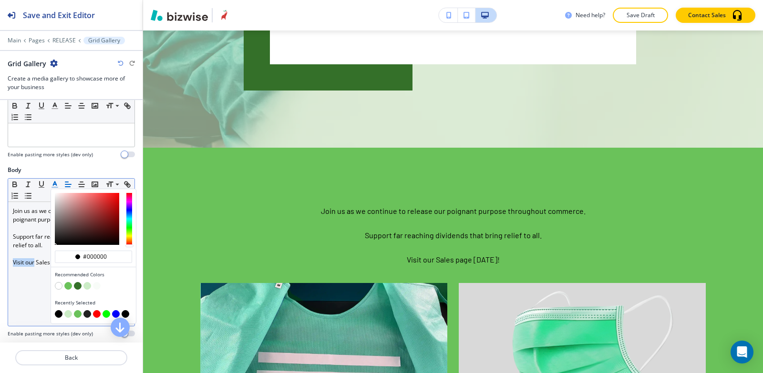
click at [58, 316] on button "button" at bounding box center [59, 314] width 8 height 8
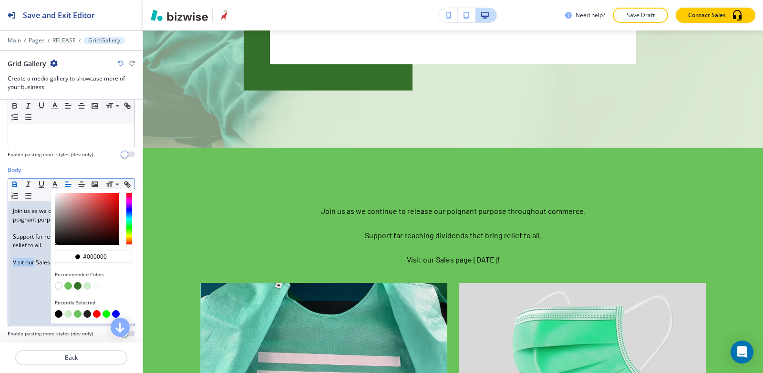
click at [14, 186] on icon "button" at bounding box center [15, 185] width 4 height 2
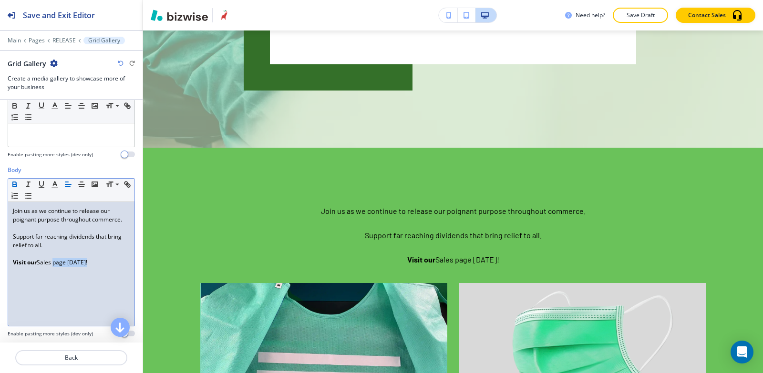
drag, startPoint x: 52, startPoint y: 274, endPoint x: 89, endPoint y: 270, distance: 36.9
click at [89, 267] on p "Visit our Sales page today!" at bounding box center [71, 262] width 117 height 9
click at [14, 183] on icon "button" at bounding box center [14, 184] width 9 height 9
click at [46, 266] on span "Sales" at bounding box center [44, 262] width 14 height 8
drag, startPoint x: 51, startPoint y: 271, endPoint x: 37, endPoint y: 270, distance: 14.3
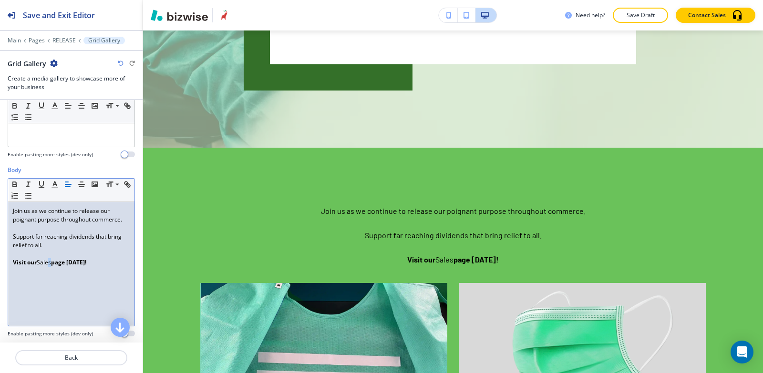
click at [37, 266] on span "Sales" at bounding box center [44, 262] width 14 height 8
click at [52, 184] on icon "button" at bounding box center [55, 184] width 9 height 9
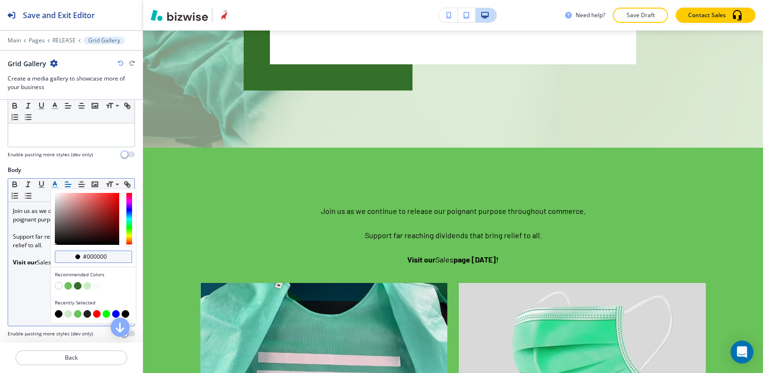
drag, startPoint x: 112, startPoint y: 257, endPoint x: 86, endPoint y: 258, distance: 26.2
click at [86, 258] on input "#000000" at bounding box center [98, 257] width 33 height 8
paste input "rgb(213, 61, 63)"
drag, startPoint x: 112, startPoint y: 256, endPoint x: 88, endPoint y: 259, distance: 24.5
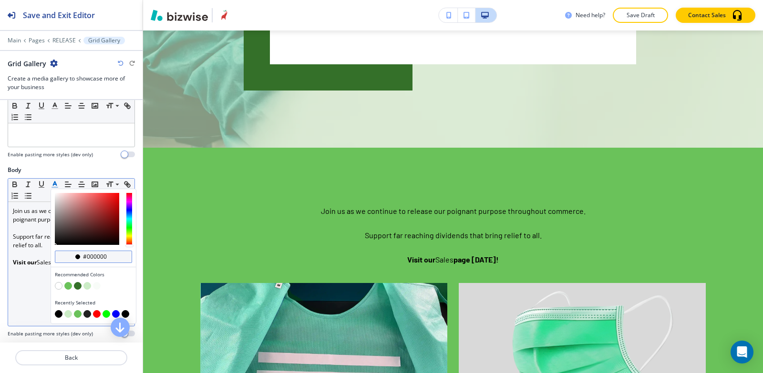
click at [88, 259] on input "#000000" at bounding box center [98, 257] width 33 height 8
paste input "rgb(213, 61, 63)"
type input "#rgb(213, 61, 63)"
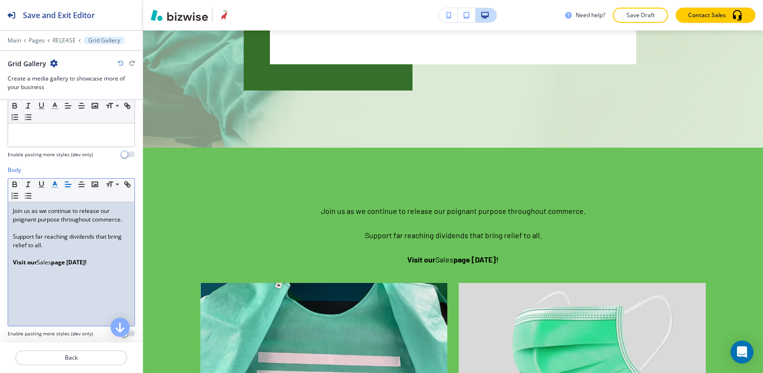
click at [38, 294] on div "Join us as we continue to release our poignant purpose throughout commerce. Sup…" at bounding box center [71, 264] width 126 height 124
drag, startPoint x: 52, startPoint y: 272, endPoint x: 38, endPoint y: 268, distance: 14.5
click at [38, 267] on p "Visit our Sales page today!" at bounding box center [71, 262] width 117 height 9
click at [54, 182] on polyline "button" at bounding box center [54, 184] width 3 height 4
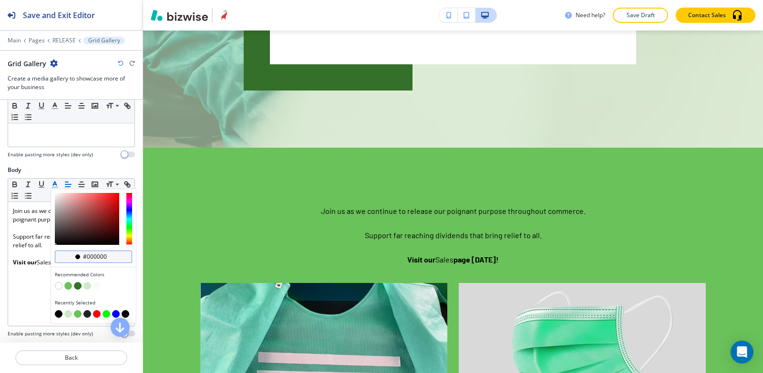
drag, startPoint x: 116, startPoint y: 255, endPoint x: 108, endPoint y: 257, distance: 7.8
click at [108, 257] on div "#000000" at bounding box center [93, 257] width 77 height 12
click at [108, 257] on input "#000000" at bounding box center [98, 257] width 33 height 8
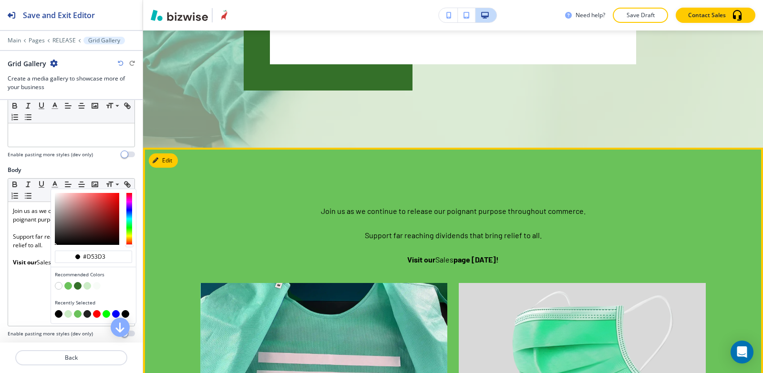
type input "#d53d3f"
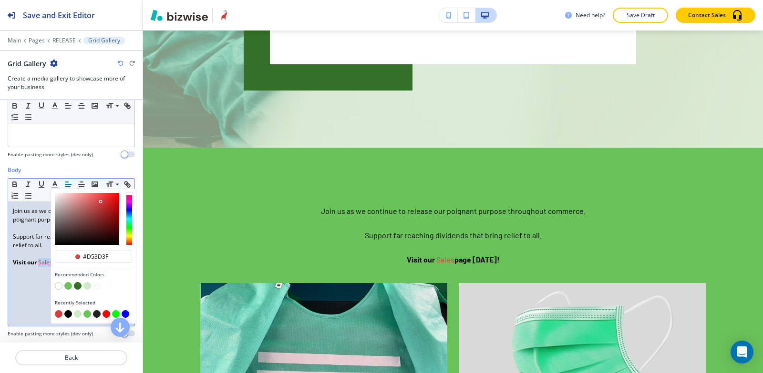
click at [39, 292] on div "Join us as we continue to release our poignant purpose throughout commerce. Sup…" at bounding box center [71, 264] width 126 height 124
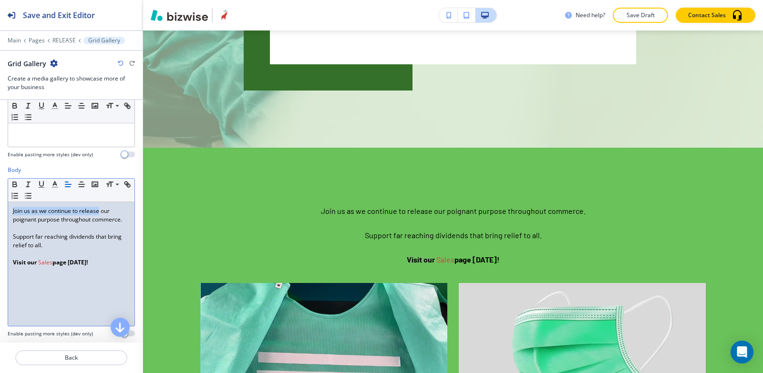
drag, startPoint x: 99, startPoint y: 210, endPoint x: 0, endPoint y: 207, distance: 98.7
click at [0, 207] on div "Body Small Normal Large Huge Join us as we continue to release our poignant pur…" at bounding box center [71, 255] width 143 height 179
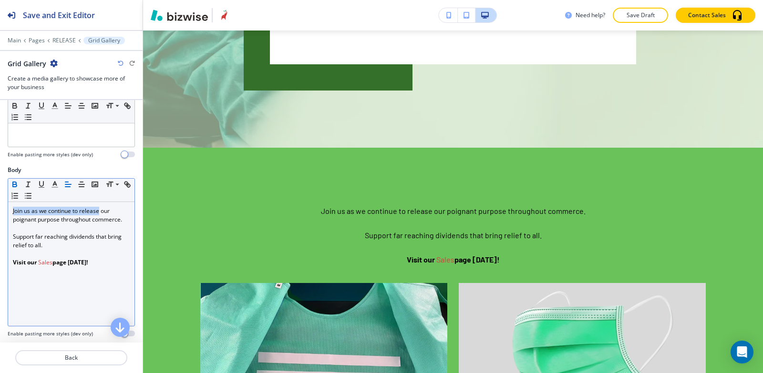
click at [13, 185] on icon "button" at bounding box center [15, 185] width 4 height 2
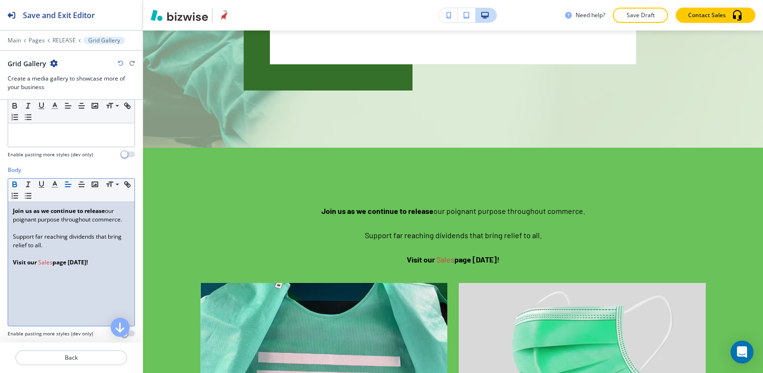
click at [13, 247] on span "Support far reaching dividends that bring relief to all." at bounding box center [68, 241] width 110 height 17
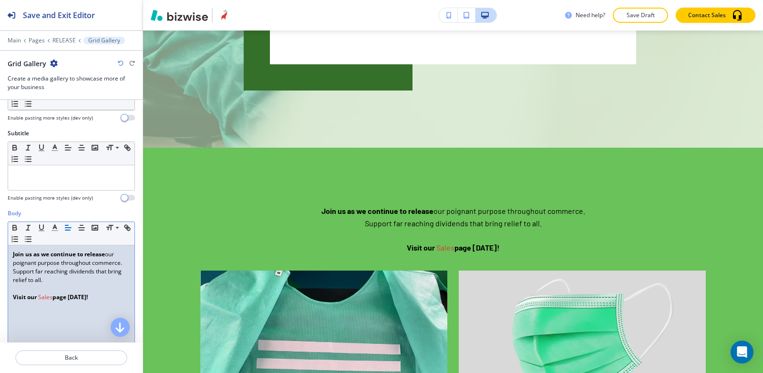
scroll to position [95, 0]
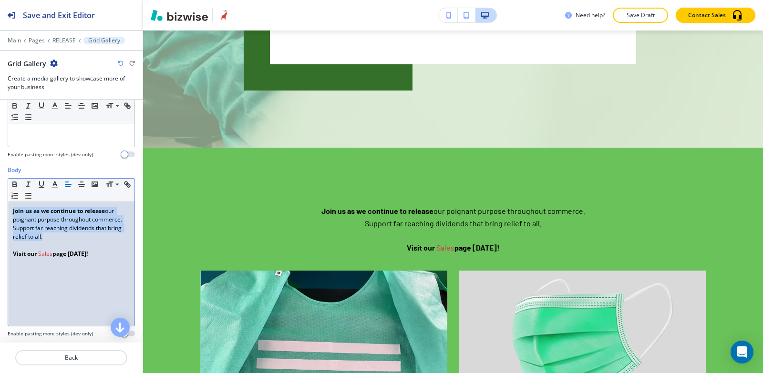
drag, startPoint x: 13, startPoint y: 212, endPoint x: 67, endPoint y: 246, distance: 64.0
click at [67, 246] on div "Join us as we continue to release our poignant purpose throughout commerce. Sup…" at bounding box center [71, 264] width 126 height 124
copy div "Join us as we continue to release our poignant purpose throughout commerce. Sup…"
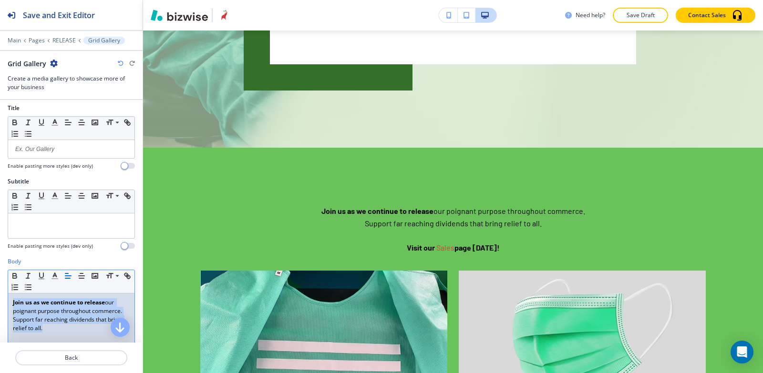
scroll to position [0, 0]
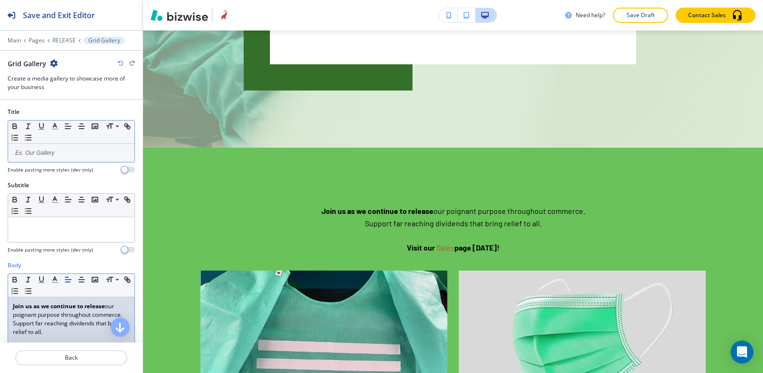
click at [54, 156] on p at bounding box center [71, 153] width 117 height 9
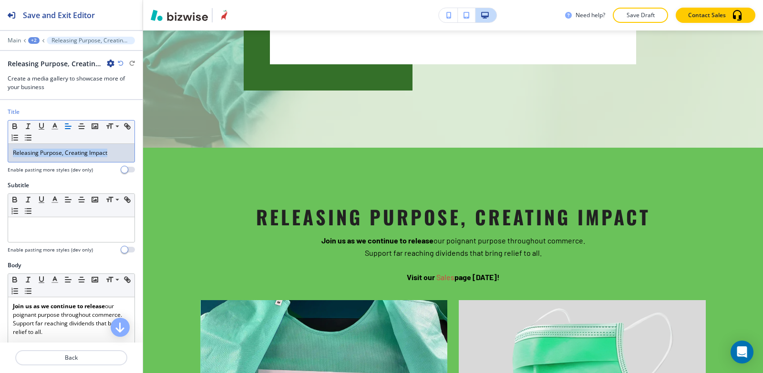
drag, startPoint x: 114, startPoint y: 155, endPoint x: 0, endPoint y: 159, distance: 114.0
click at [0, 159] on div "Title Small Normal Large Huge Releasing Purpose, Creating Impact Enable pasting…" at bounding box center [71, 144] width 143 height 73
click at [55, 126] on line "button" at bounding box center [54, 126] width 2 height 0
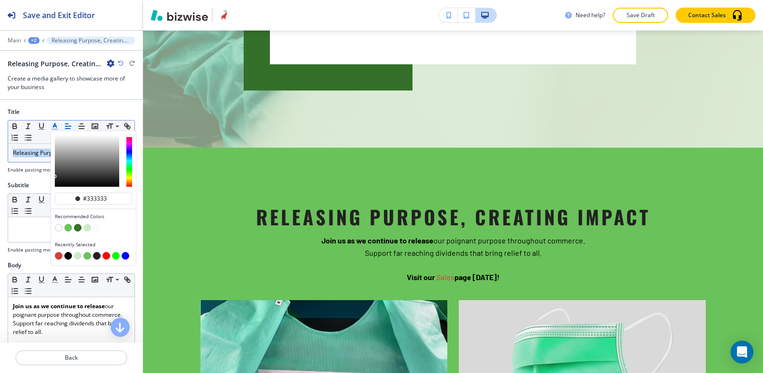
click at [69, 231] on button "button" at bounding box center [68, 228] width 8 height 8
type input "#6ac25a"
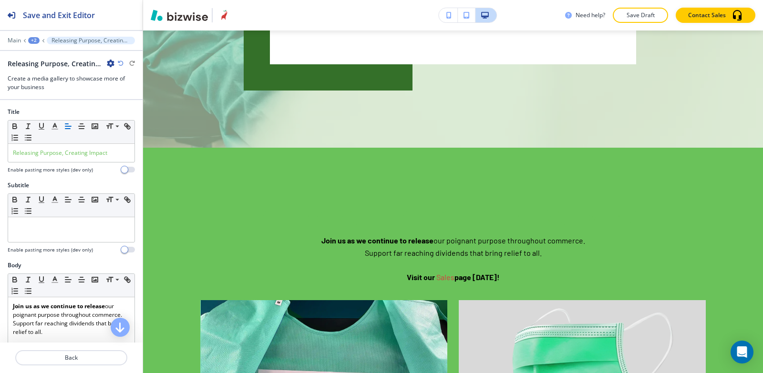
click at [35, 173] on div "Title Small Normal Large Huge Releasing Purpose, Creating Impact Enable pasting…" at bounding box center [71, 144] width 143 height 73
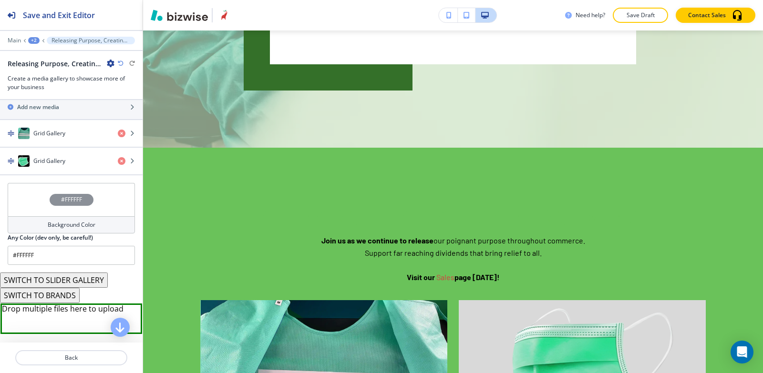
scroll to position [379, 0]
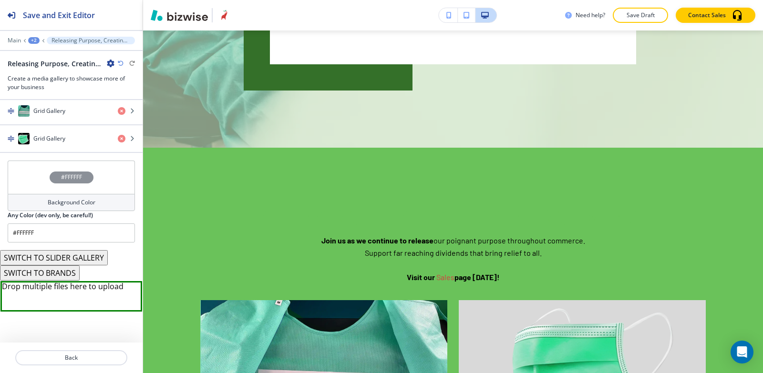
click at [57, 202] on h4 "Background Color" at bounding box center [72, 202] width 48 height 9
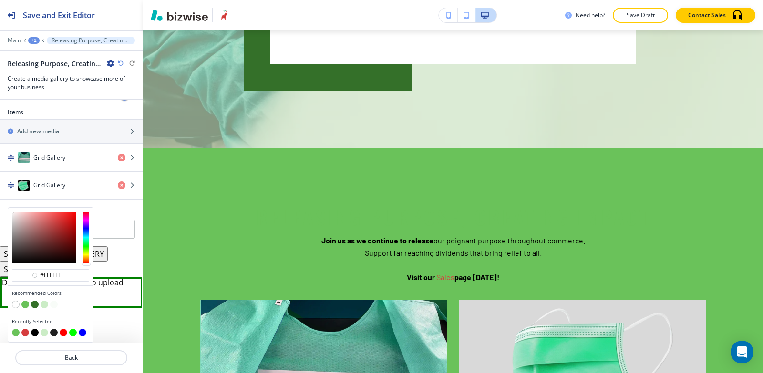
click at [16, 307] on button "button" at bounding box center [16, 305] width 8 height 8
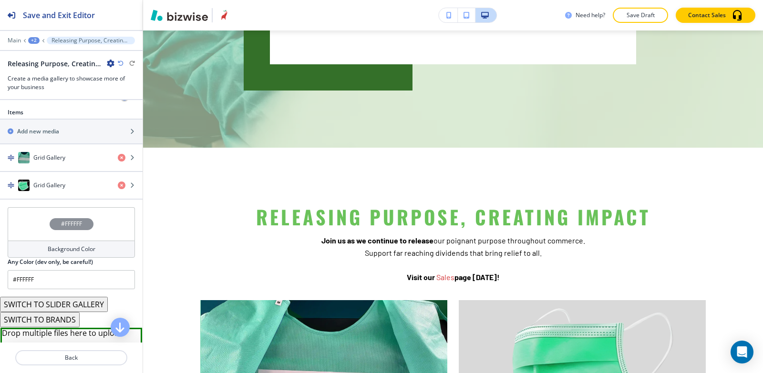
click at [32, 37] on div "+2" at bounding box center [33, 40] width 11 height 7
click at [62, 75] on p "RELEASE" at bounding box center [58, 73] width 49 height 9
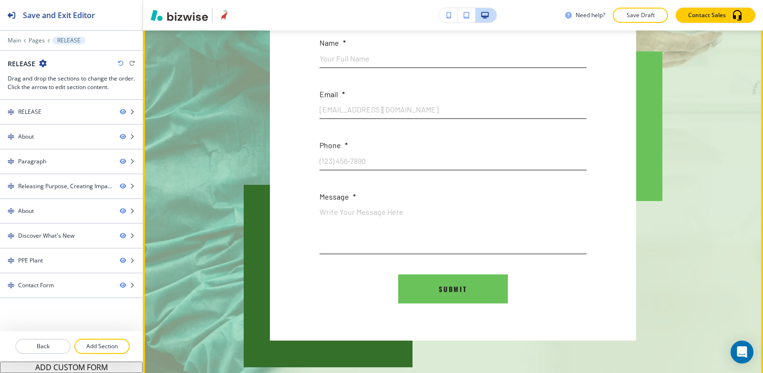
scroll to position [5249, 0]
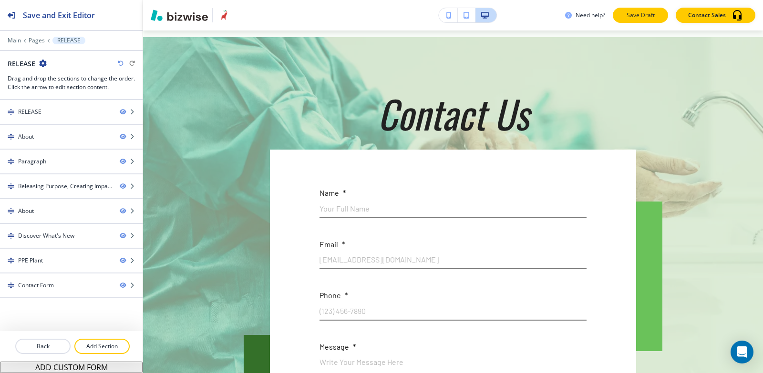
click at [650, 9] on button "Save Draft" at bounding box center [639, 15] width 55 height 15
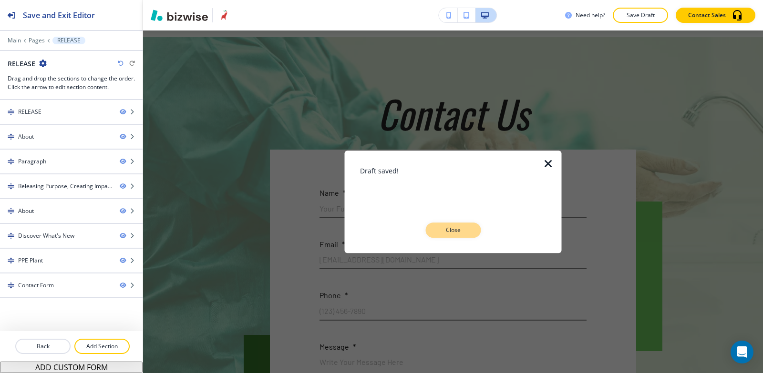
click at [470, 227] on button "Close" at bounding box center [452, 230] width 55 height 15
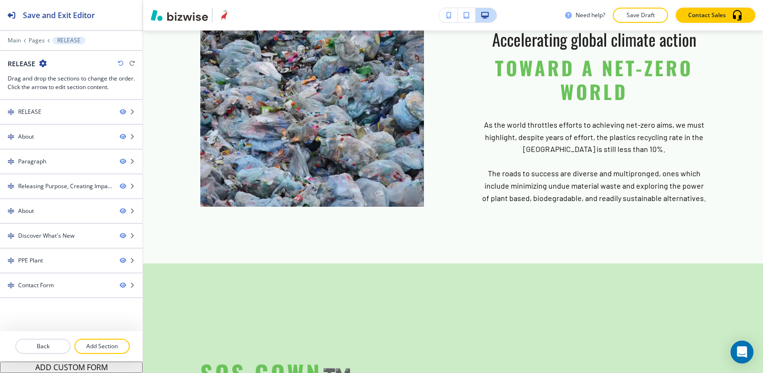
scroll to position [0, 0]
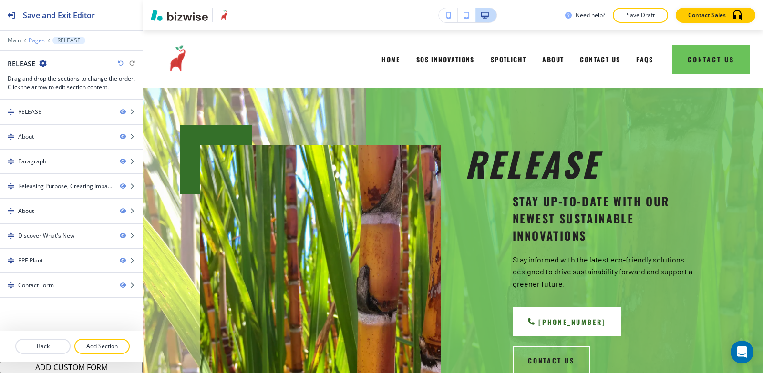
click at [39, 40] on p "Pages" at bounding box center [37, 40] width 16 height 7
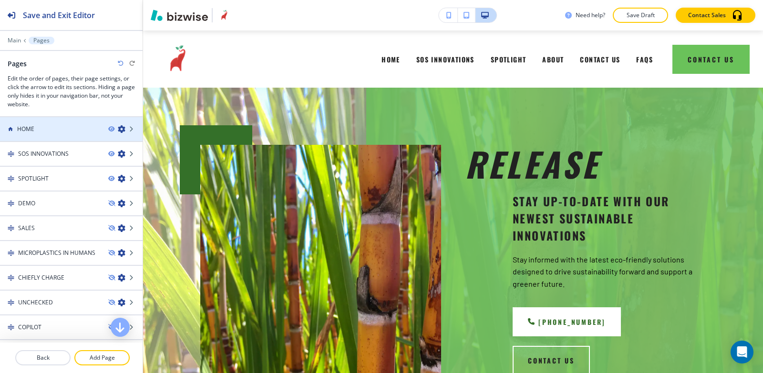
click at [27, 137] on div at bounding box center [71, 137] width 143 height 8
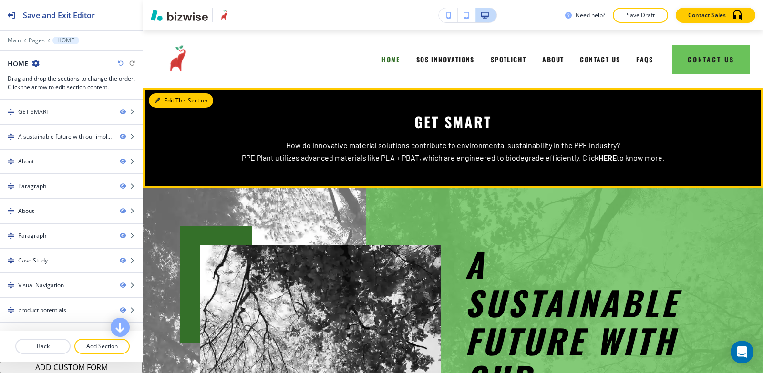
click at [172, 101] on button "Edit This Section" at bounding box center [181, 100] width 64 height 14
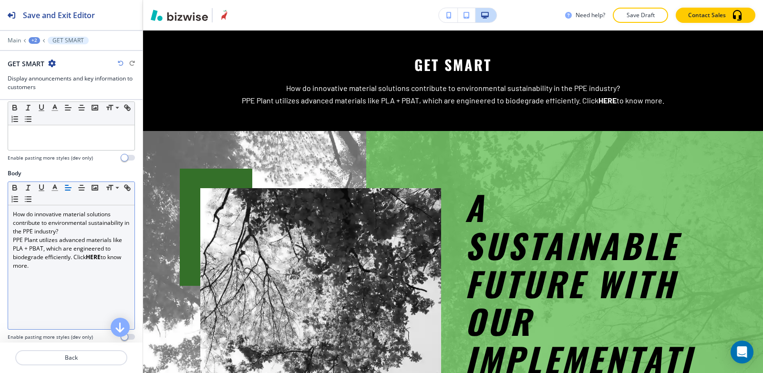
scroll to position [191, 0]
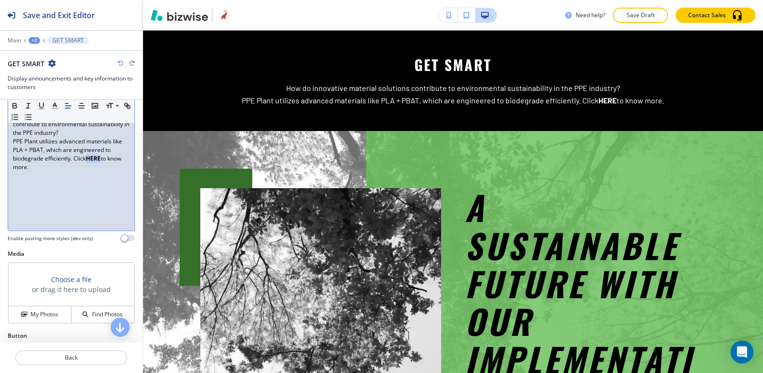
drag, startPoint x: 102, startPoint y: 159, endPoint x: 87, endPoint y: 154, distance: 16.0
click at [87, 154] on p "PPE Plant utilizes advanced materials like PLA + PBAT, which are engineered to …" at bounding box center [71, 154] width 117 height 34
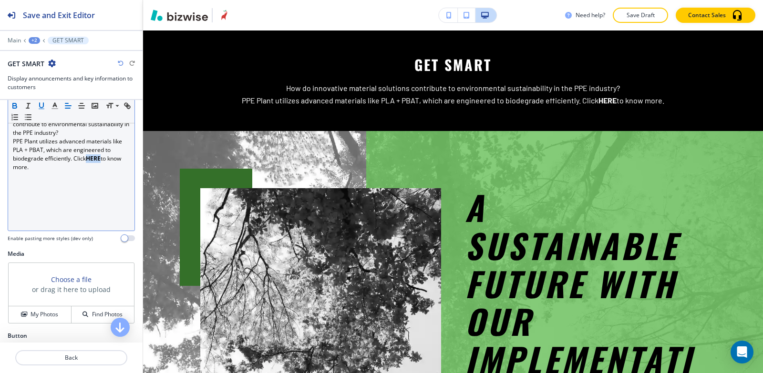
click at [42, 105] on icon "button" at bounding box center [41, 106] width 9 height 9
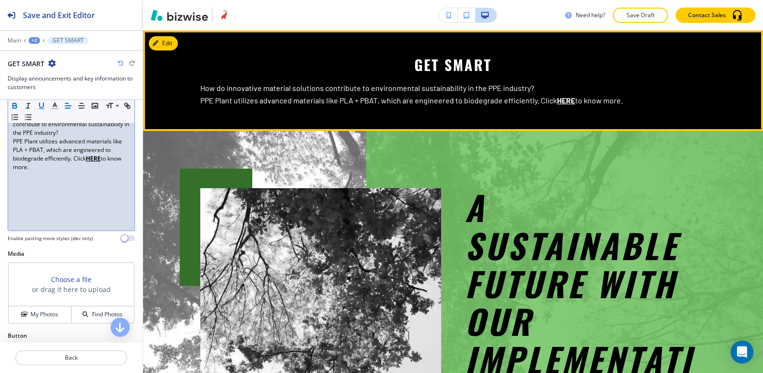
click at [562, 101] on u "HERE" at bounding box center [566, 100] width 18 height 9
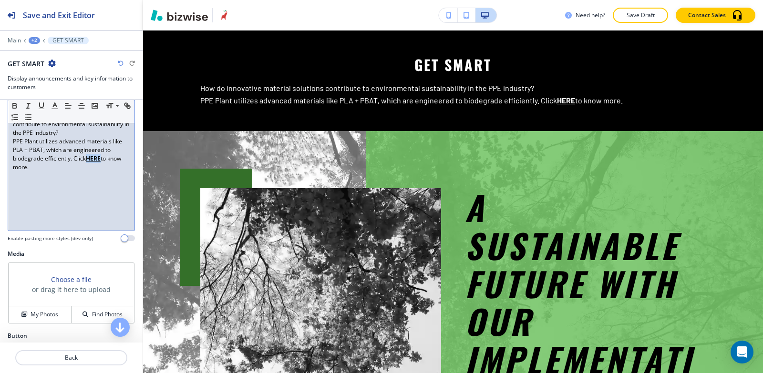
drag, startPoint x: 102, startPoint y: 158, endPoint x: 88, endPoint y: 157, distance: 14.8
click at [88, 157] on p "PPE Plant utilizes advanced materials like PLA + PBAT, which are engineered to …" at bounding box center [71, 154] width 117 height 34
click at [124, 106] on icon "button" at bounding box center [125, 104] width 3 height 3
type input "release"
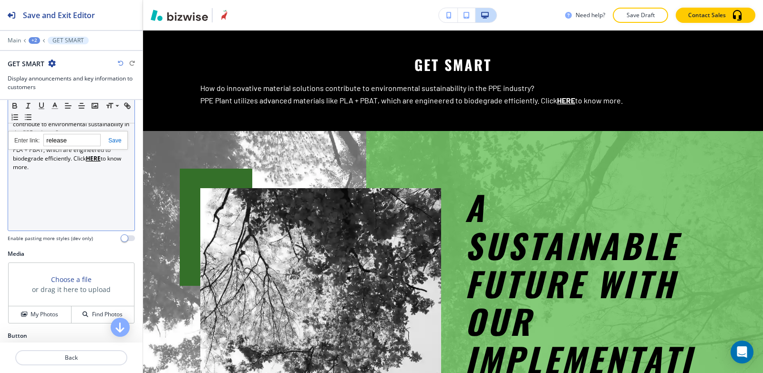
click at [117, 142] on link at bounding box center [111, 140] width 20 height 7
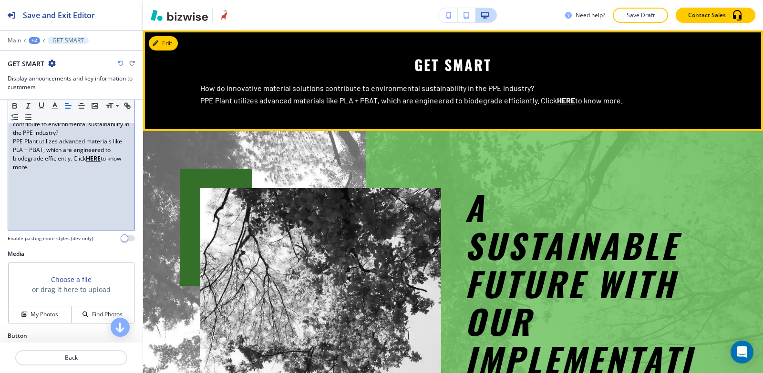
click at [562, 103] on u "HERE" at bounding box center [566, 100] width 18 height 9
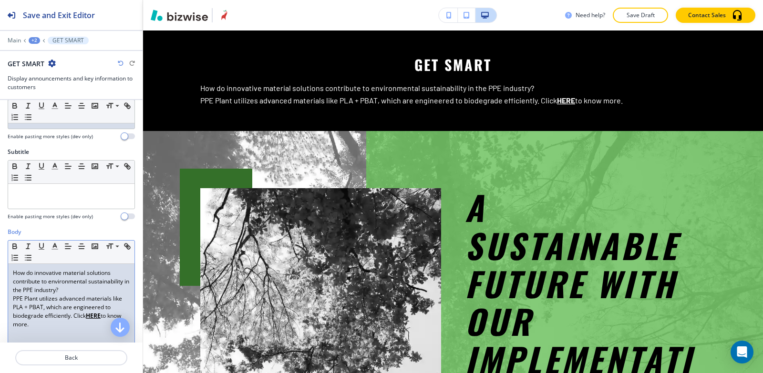
scroll to position [0, 0]
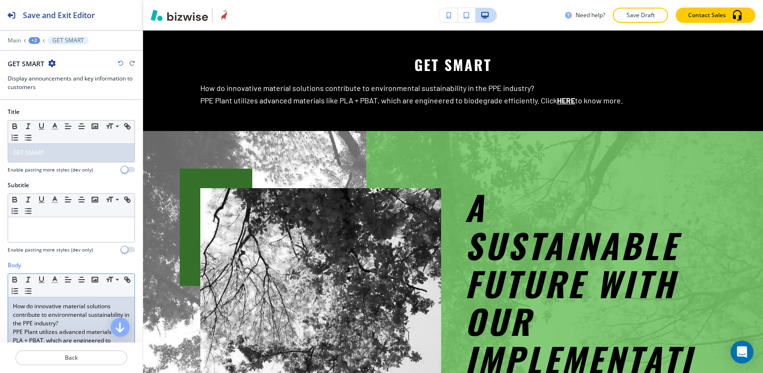
drag, startPoint x: 68, startPoint y: 173, endPoint x: 0, endPoint y: 73, distance: 120.7
click at [0, 73] on div "Save and Exit Editor Main +2 GET SMART GET SMART Display announcements and key …" at bounding box center [71, 186] width 143 height 373
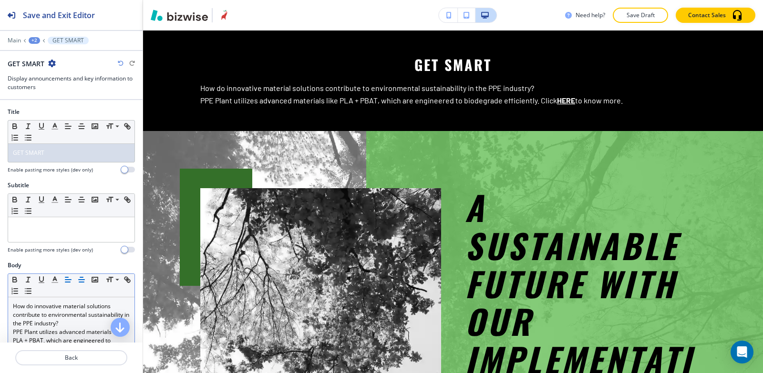
click at [79, 282] on icon "button" at bounding box center [81, 279] width 9 height 9
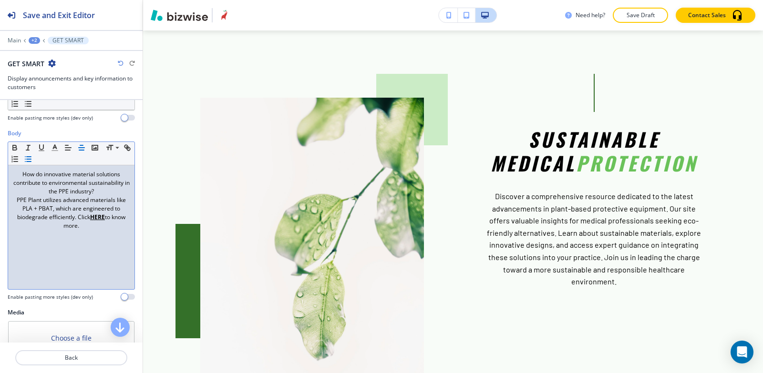
scroll to position [143, 0]
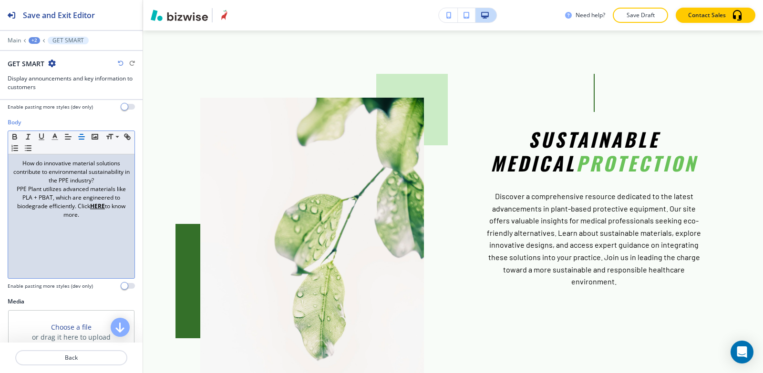
click at [96, 239] on div "How do innovative material solutions contribute to environmental sustainability…" at bounding box center [71, 216] width 126 height 124
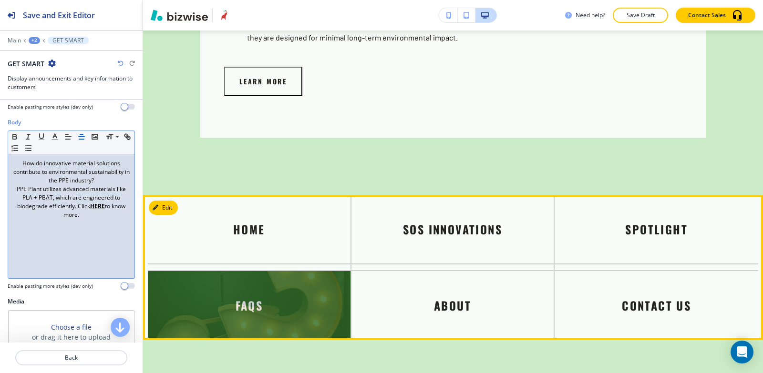
scroll to position [3012, 0]
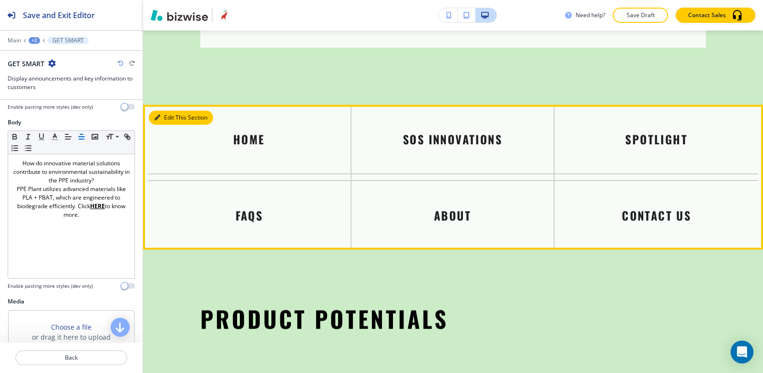
click at [165, 111] on button "Edit This Section" at bounding box center [181, 118] width 64 height 14
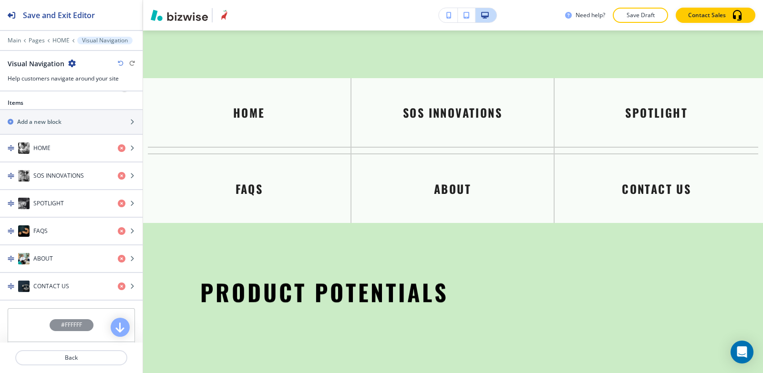
scroll to position [334, 0]
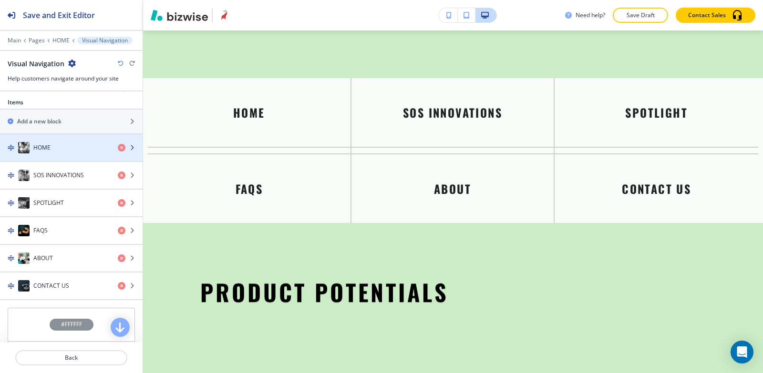
click at [72, 155] on div "button" at bounding box center [71, 157] width 143 height 8
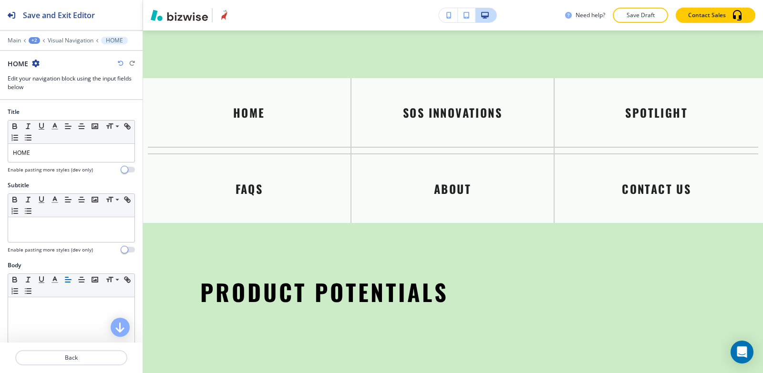
click at [43, 243] on div at bounding box center [71, 245] width 127 height 4
click at [48, 236] on div at bounding box center [71, 229] width 126 height 25
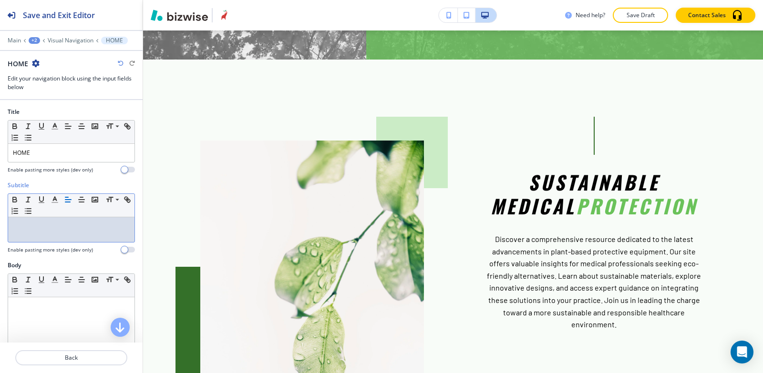
scroll to position [0, 0]
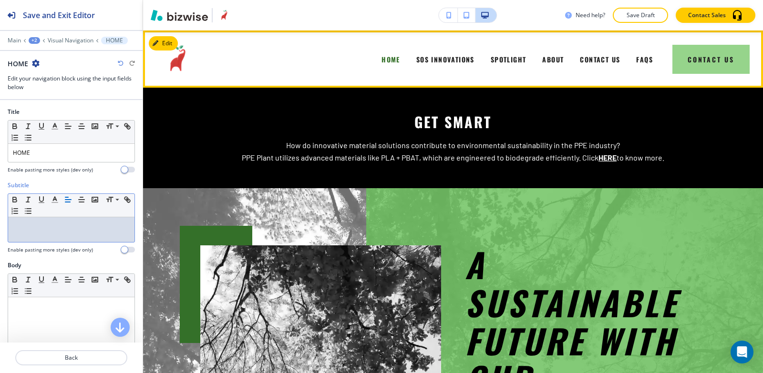
click at [710, 62] on button "Contact Us" at bounding box center [710, 59] width 77 height 29
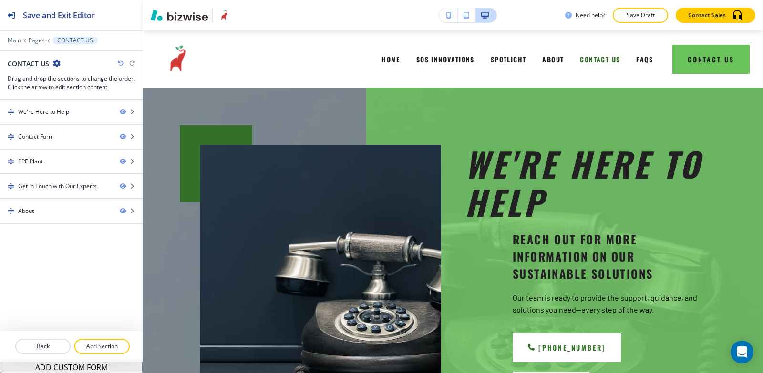
click at [173, 43] on div "Edit HOME SOS INNOVATIONS SPOTLIGHT ABOUT CONTACT US FAQS Contact Us" at bounding box center [453, 59] width 620 height 57
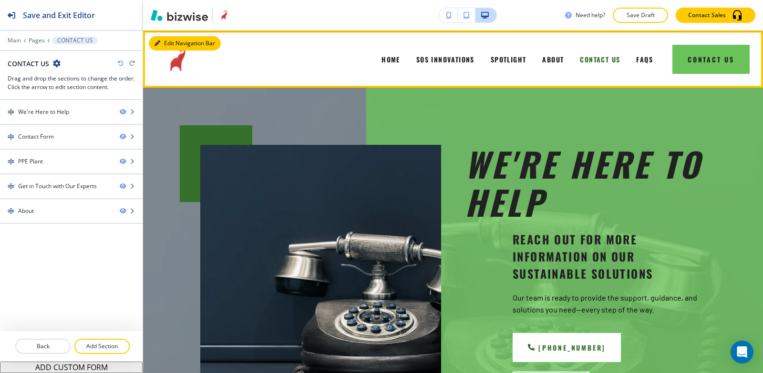
click at [156, 41] on icon "button" at bounding box center [157, 44] width 6 height 6
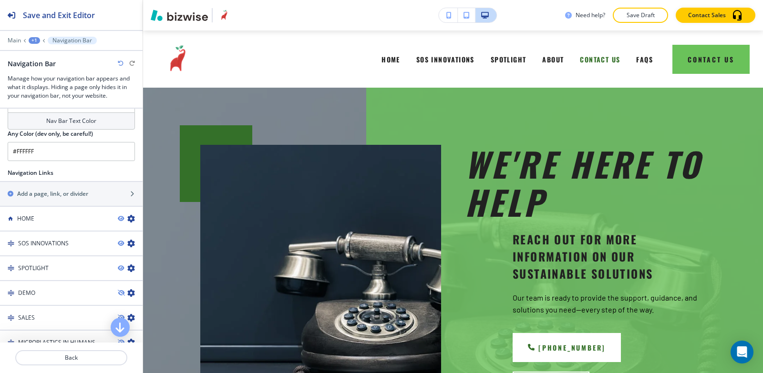
scroll to position [667, 0]
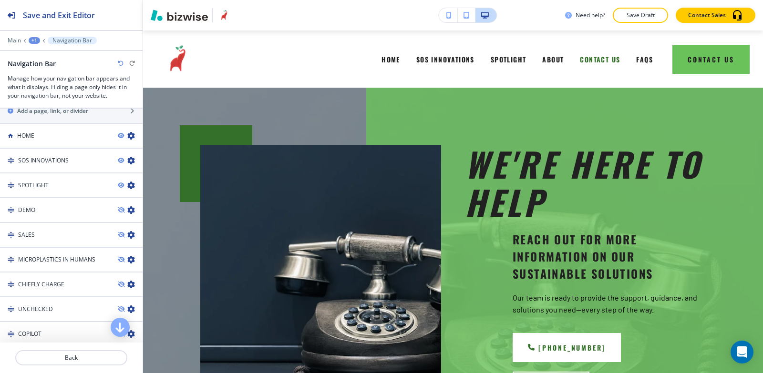
click at [29, 40] on div "+1" at bounding box center [34, 40] width 11 height 7
click at [40, 58] on p "Global Components" at bounding box center [59, 56] width 49 height 9
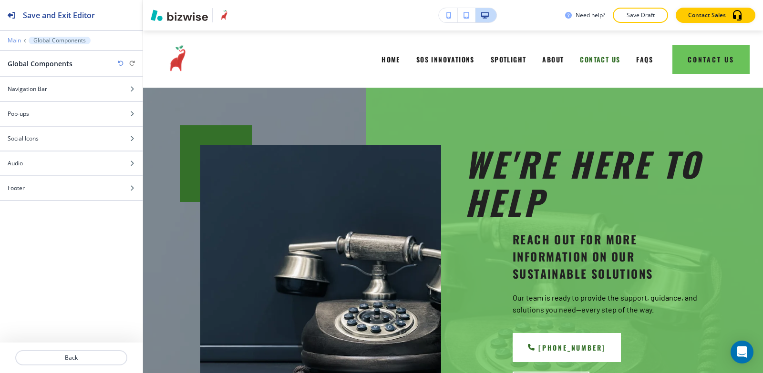
click at [17, 37] on p "Main" at bounding box center [14, 40] width 13 height 7
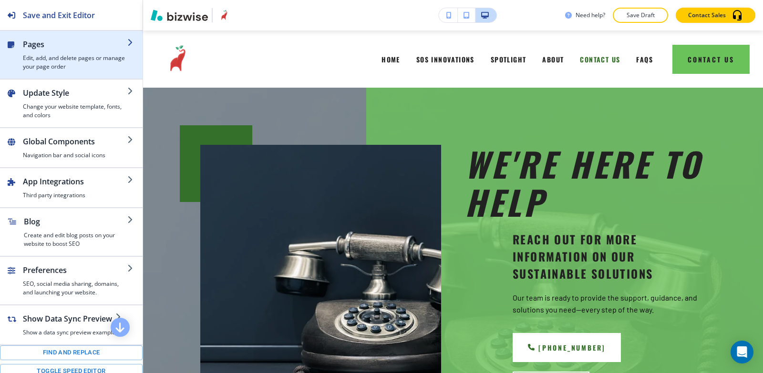
click at [25, 52] on div "button" at bounding box center [75, 52] width 104 height 4
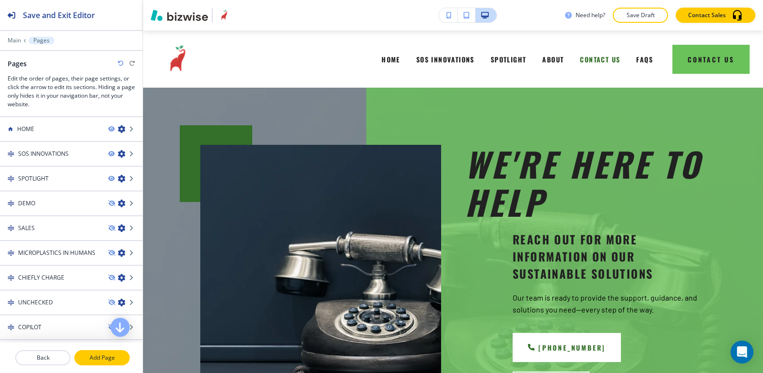
click at [101, 357] on p "Add Page" at bounding box center [101, 358] width 53 height 9
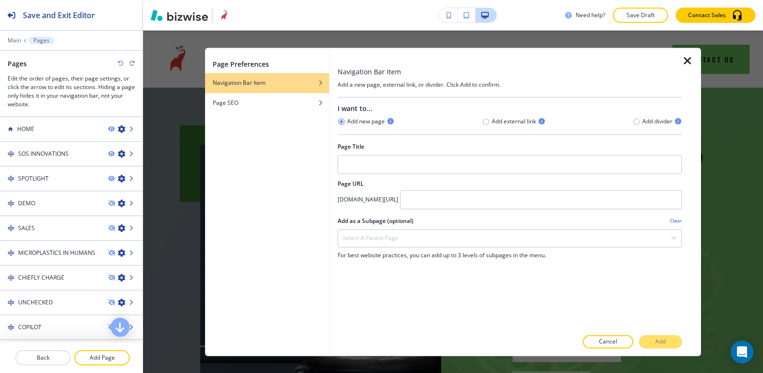
click at [689, 63] on icon "button" at bounding box center [687, 60] width 11 height 11
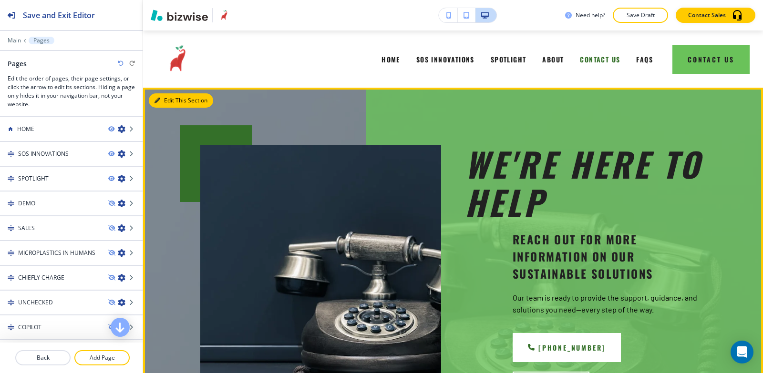
click at [157, 103] on icon "button" at bounding box center [157, 101] width 6 height 6
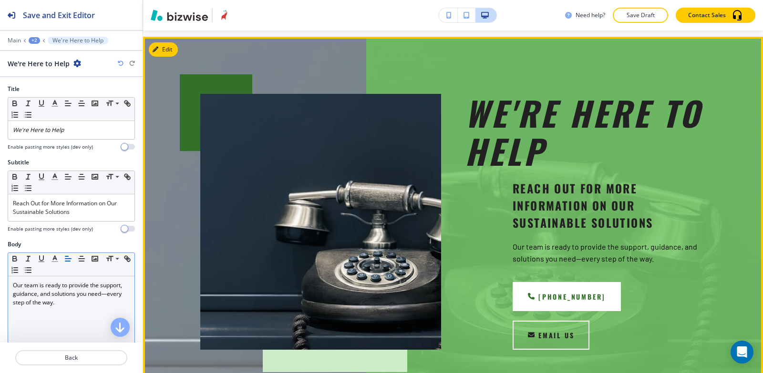
scroll to position [57, 0]
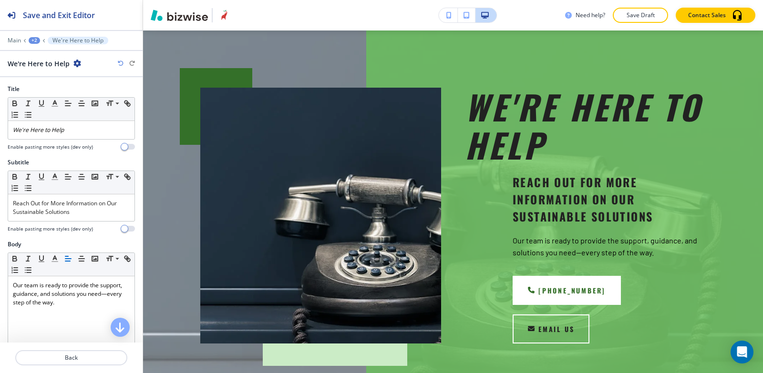
click at [32, 39] on div "+2" at bounding box center [34, 40] width 11 height 7
click at [43, 70] on p "CONTACT US" at bounding box center [59, 73] width 49 height 9
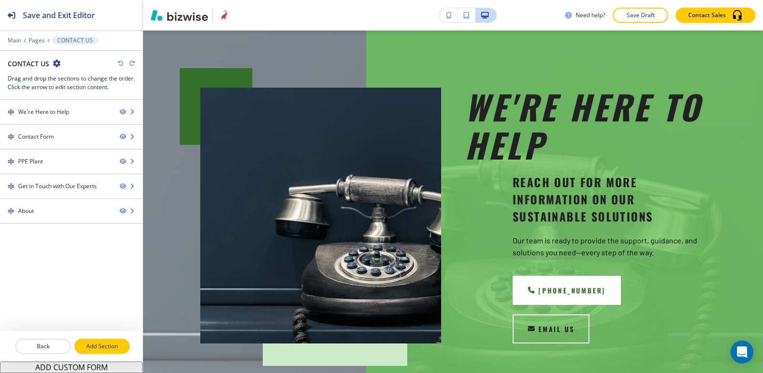
click at [102, 346] on p "Add Section" at bounding box center [101, 346] width 53 height 9
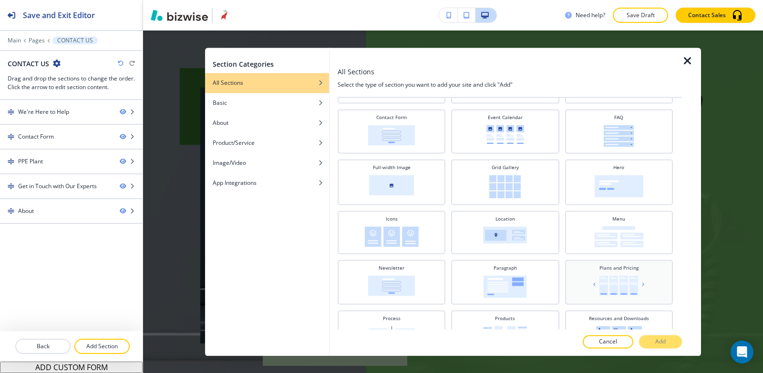
scroll to position [95, 0]
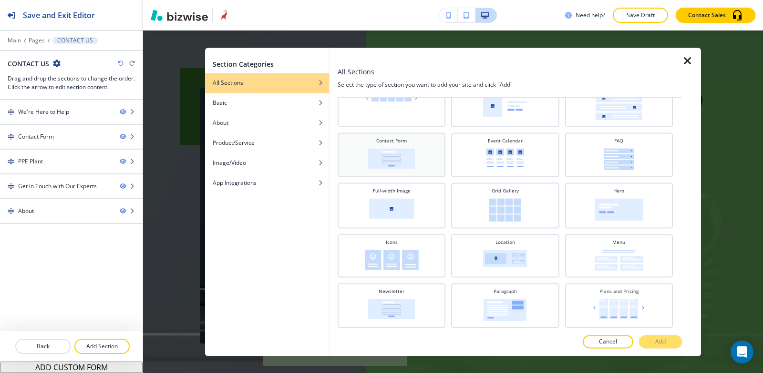
click at [415, 150] on div "Contact Form" at bounding box center [391, 153] width 98 height 33
click at [657, 343] on p "Add" at bounding box center [660, 341] width 10 height 9
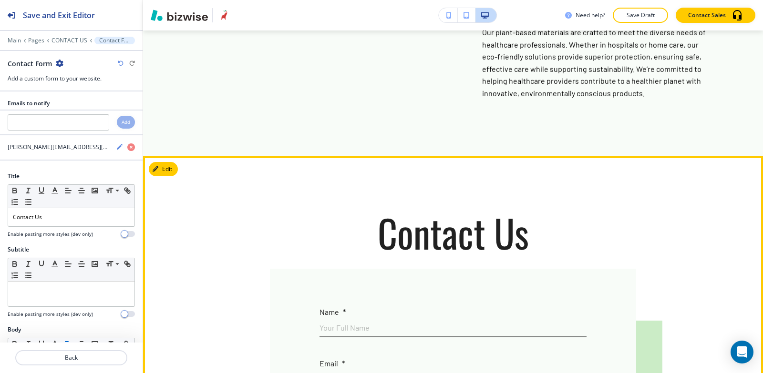
scroll to position [1957, 0]
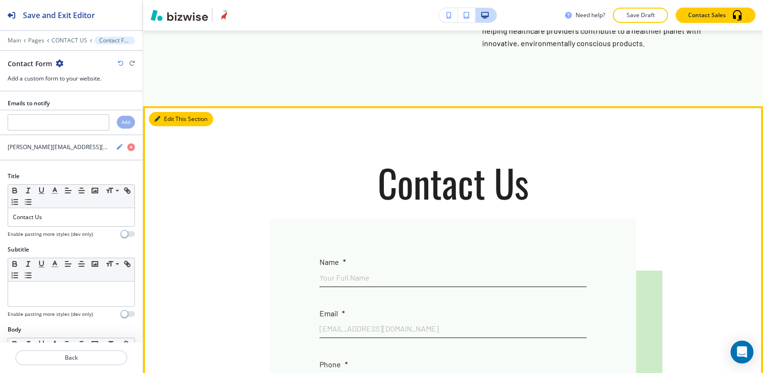
click at [173, 112] on button "Edit This Section" at bounding box center [181, 119] width 64 height 14
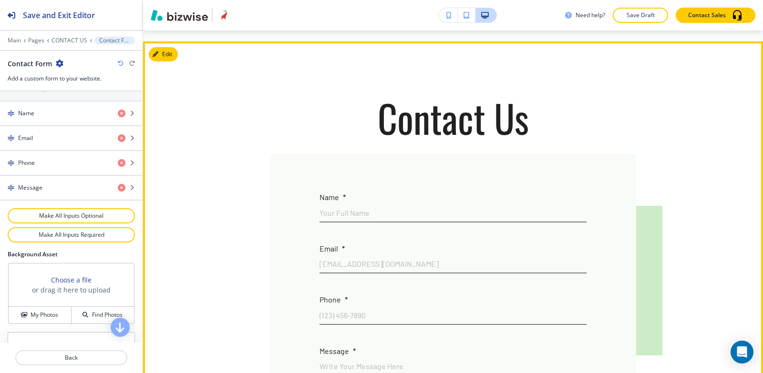
scroll to position [2052, 0]
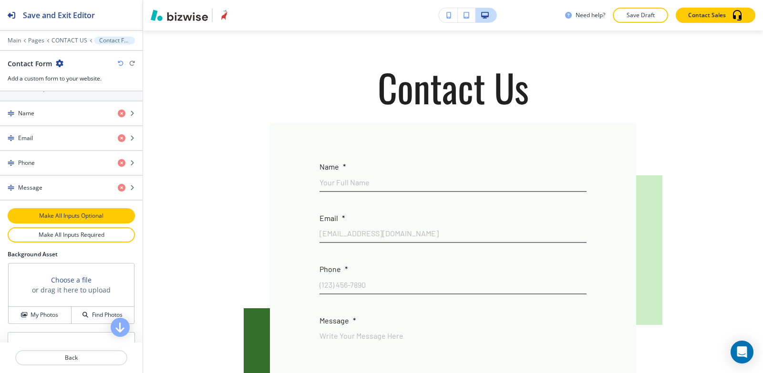
click at [81, 222] on button "Make All Inputs Optional" at bounding box center [71, 215] width 127 height 15
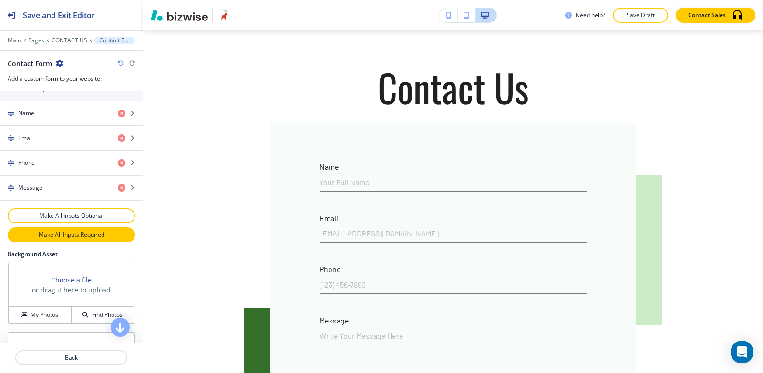
click at [77, 236] on p "Make All Inputs Required" at bounding box center [71, 235] width 102 height 9
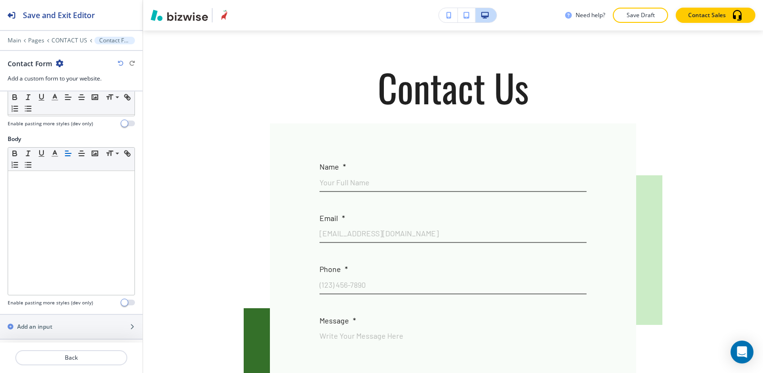
scroll to position [334, 0]
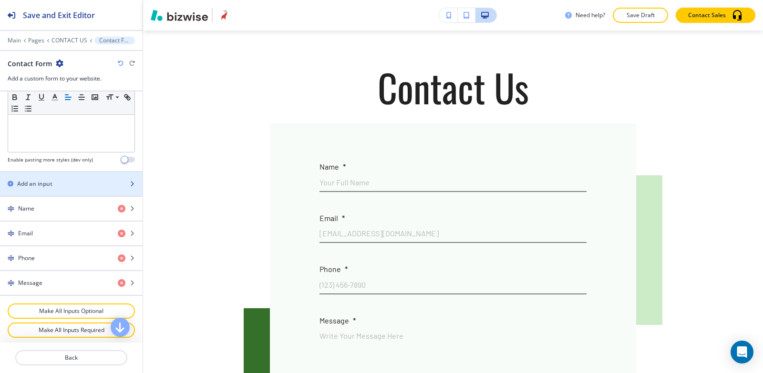
click at [58, 176] on div "button" at bounding box center [71, 176] width 143 height 8
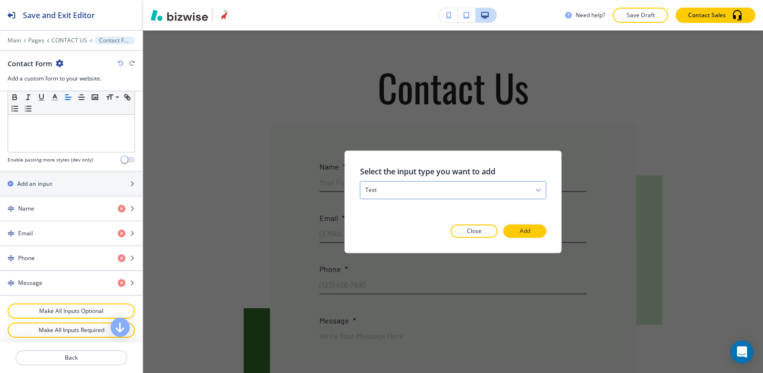
click at [535, 187] on icon "button" at bounding box center [538, 190] width 6 height 6
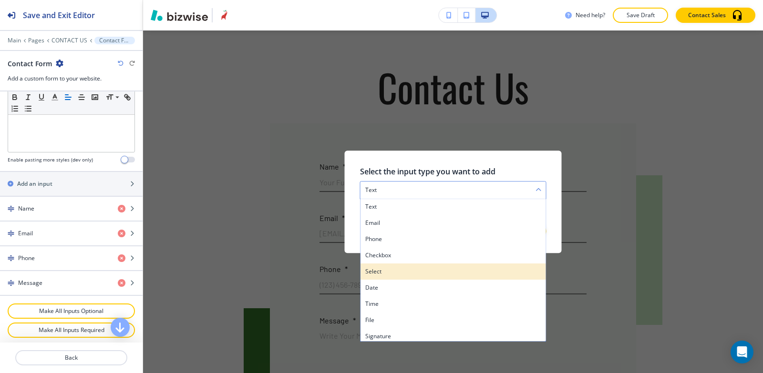
click at [419, 271] on h4 "select" at bounding box center [453, 271] width 176 height 9
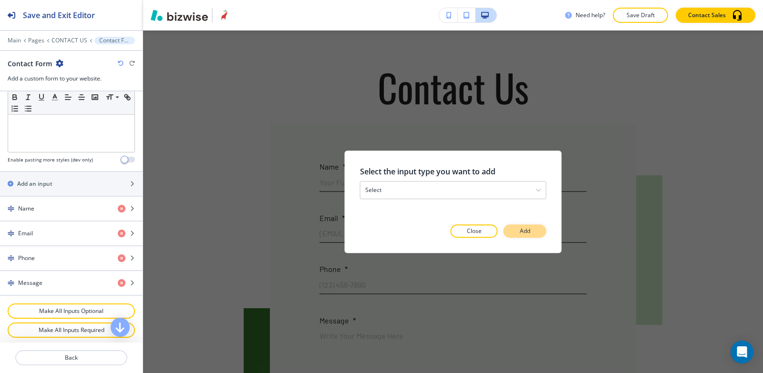
click at [530, 230] on button "Add" at bounding box center [524, 230] width 43 height 13
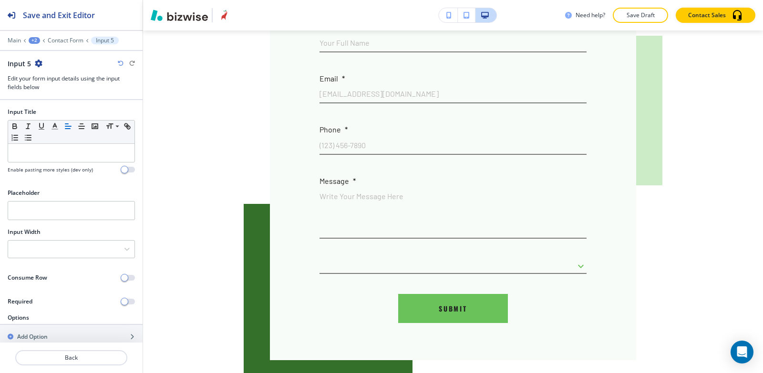
scroll to position [2187, 0]
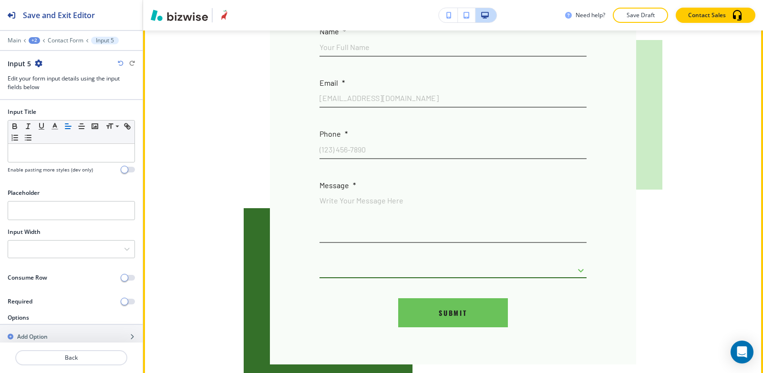
click at [572, 0] on body "Save and Exit Editor Main +2 Contact Form Input 5 Input 5 Edit your form input …" at bounding box center [381, 0] width 763 height 0
click at [572, 228] on div at bounding box center [381, 186] width 763 height 373
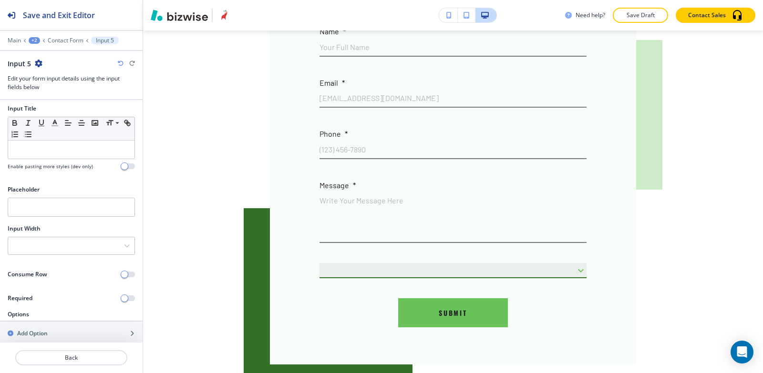
scroll to position [0, 0]
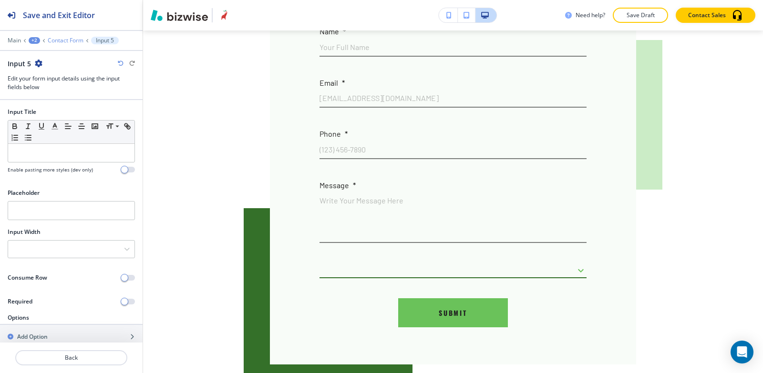
click at [64, 41] on p "Contact Form" at bounding box center [66, 40] width 36 height 7
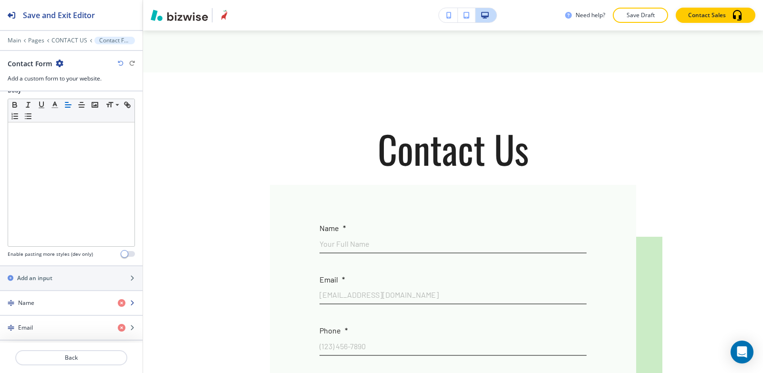
scroll to position [381, 0]
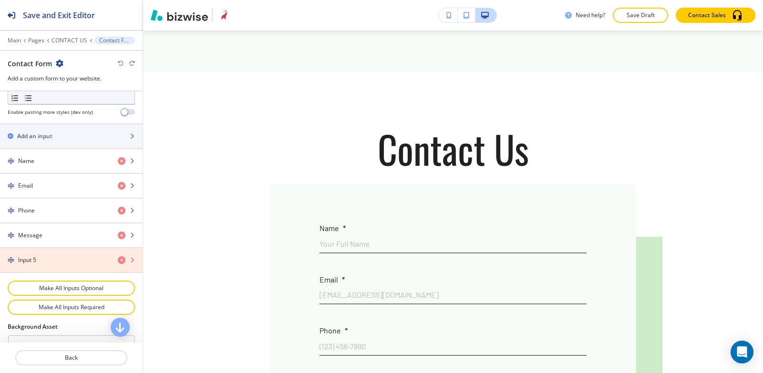
click at [118, 262] on icon "button" at bounding box center [122, 260] width 8 height 8
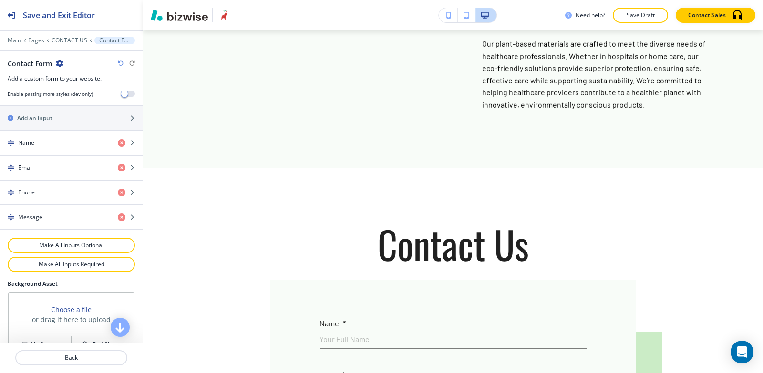
scroll to position [286, 0]
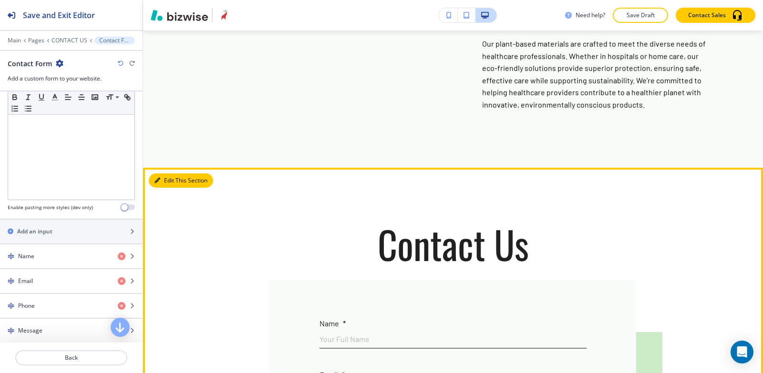
click at [172, 173] on button "Edit This Section" at bounding box center [181, 180] width 64 height 14
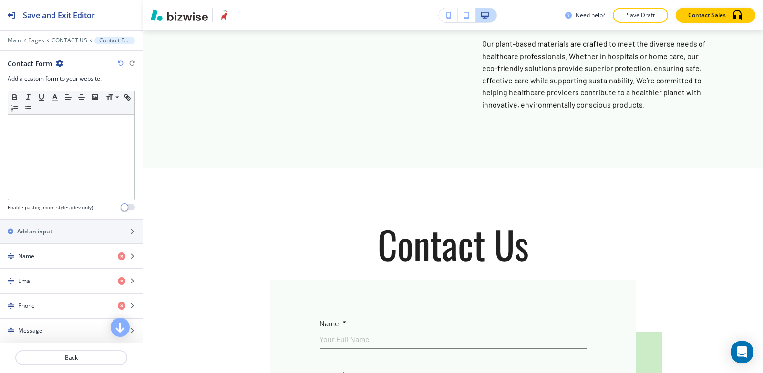
click at [60, 62] on icon "button" at bounding box center [60, 64] width 8 height 8
click at [70, 109] on button "Delete Section" at bounding box center [85, 113] width 61 height 17
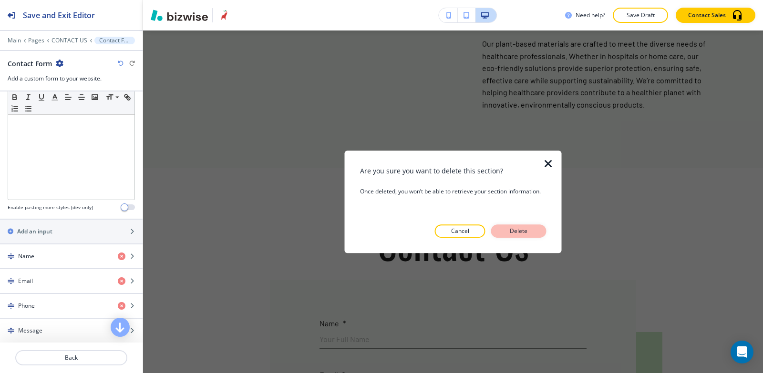
click at [540, 234] on button "Delete" at bounding box center [518, 230] width 55 height 13
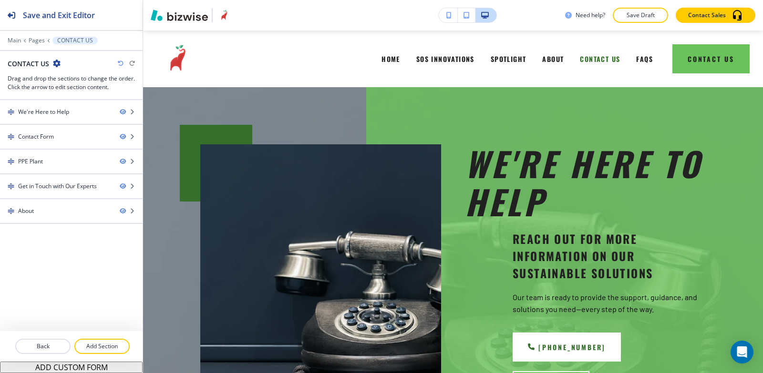
scroll to position [0, 0]
click at [33, 40] on p "Pages" at bounding box center [37, 40] width 16 height 7
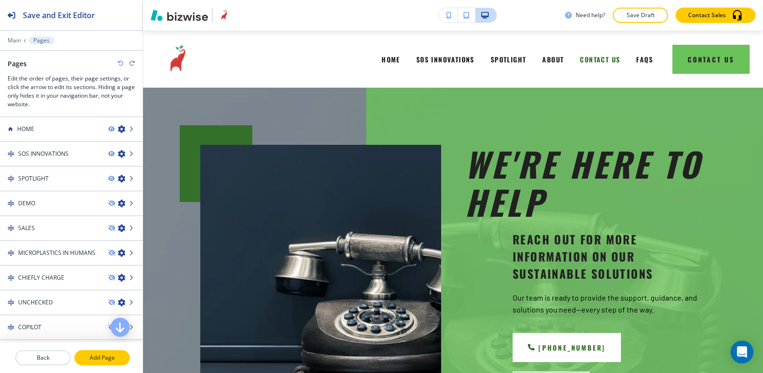
click at [112, 354] on p "Add Page" at bounding box center [101, 358] width 53 height 9
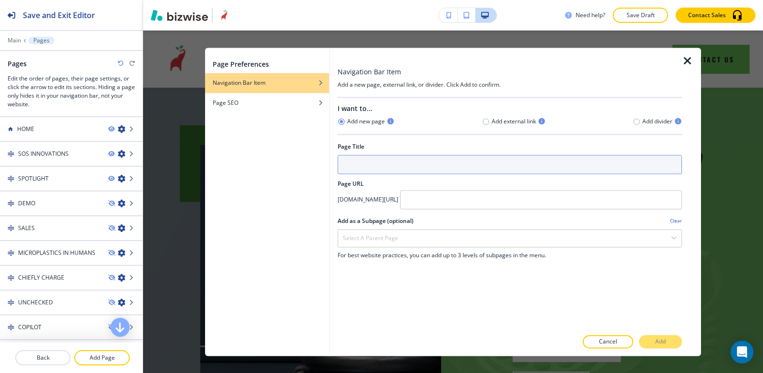
click at [387, 170] on input "text" at bounding box center [509, 164] width 344 height 19
paste input "REACH"
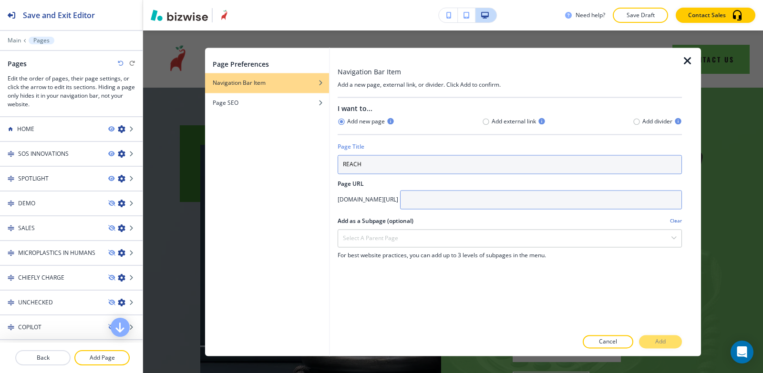
type input "REACH"
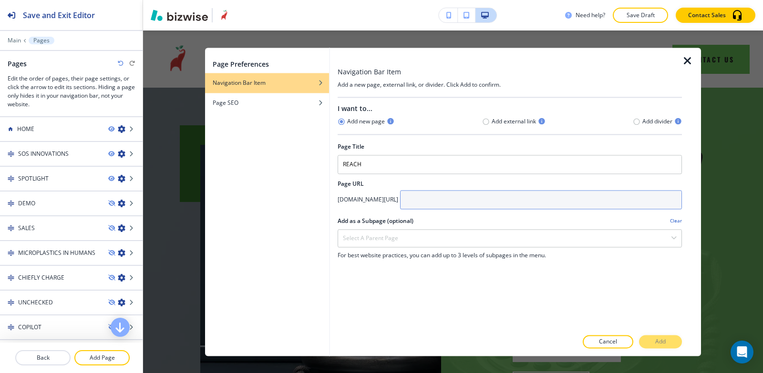
click at [488, 200] on input "text" at bounding box center [541, 199] width 282 height 19
type input "r"
type input "Reach"
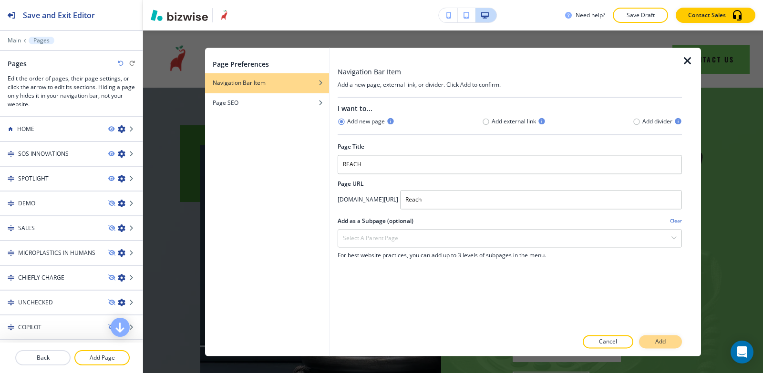
click at [661, 341] on p "Add" at bounding box center [660, 341] width 10 height 9
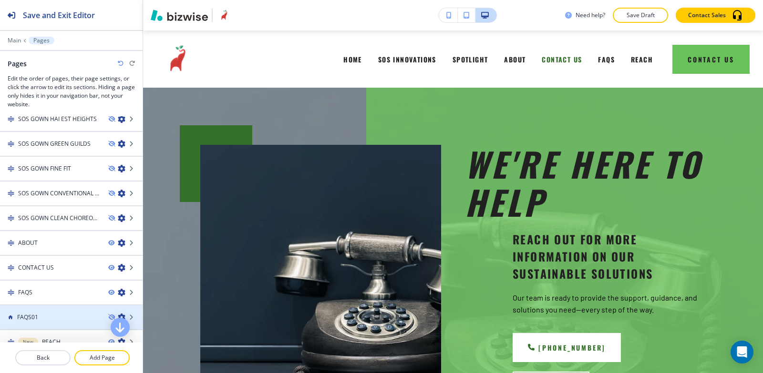
scroll to position [369, 0]
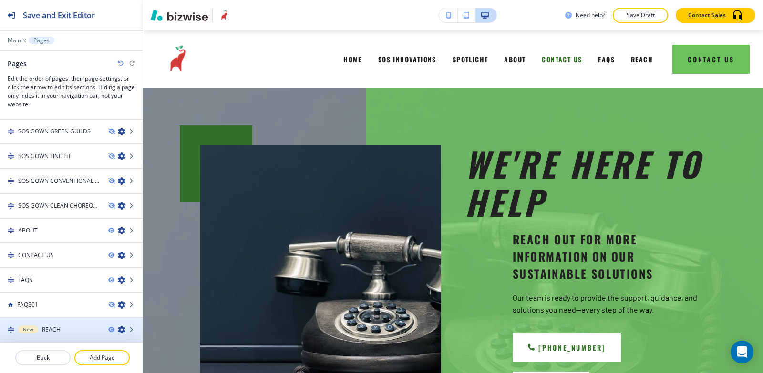
click at [74, 327] on div "New REACH" at bounding box center [50, 330] width 101 height 9
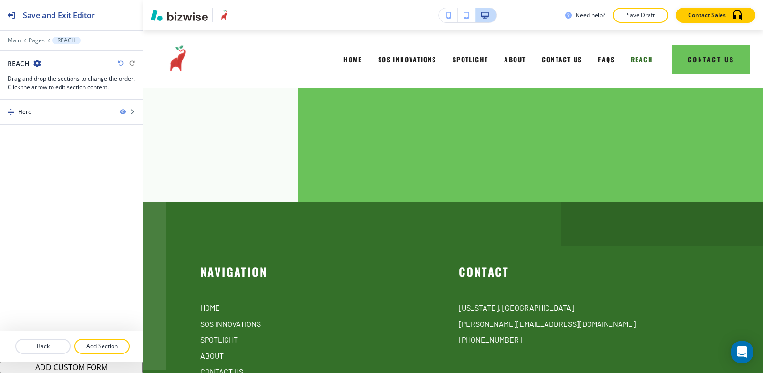
drag, startPoint x: 106, startPoint y: 342, endPoint x: 103, endPoint y: 326, distance: 16.9
click at [105, 340] on button "Add Section" at bounding box center [101, 346] width 55 height 15
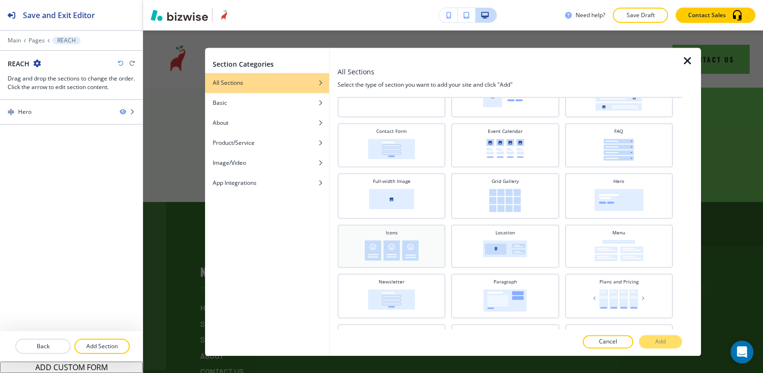
scroll to position [95, 0]
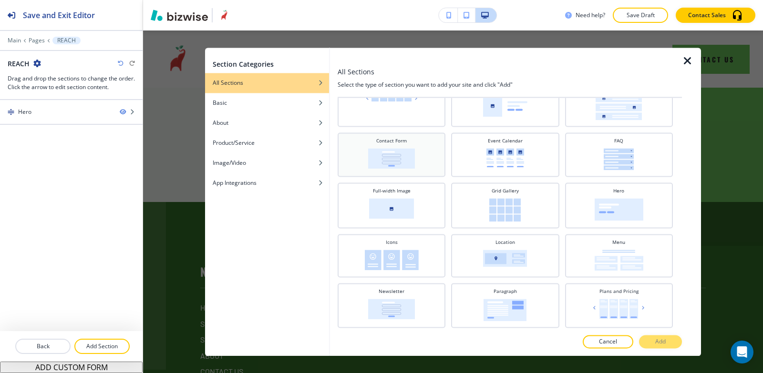
click at [389, 154] on img at bounding box center [391, 158] width 47 height 20
click at [674, 341] on button "Add" at bounding box center [660, 341] width 43 height 13
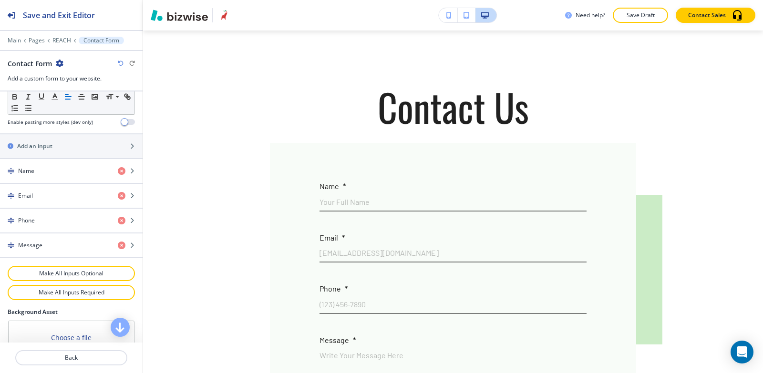
scroll to position [381, 0]
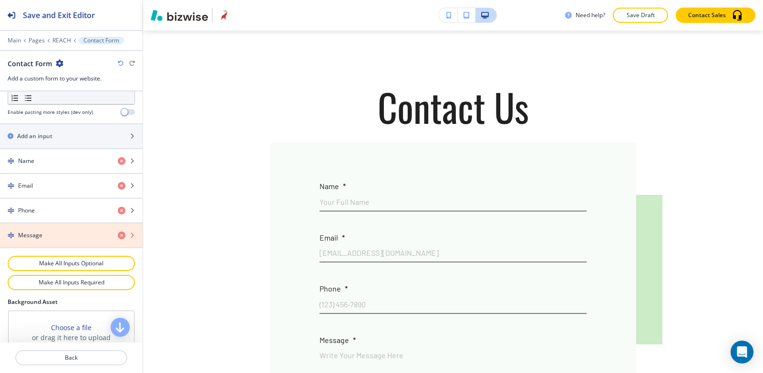
click at [118, 237] on icon "button" at bounding box center [122, 236] width 8 height 8
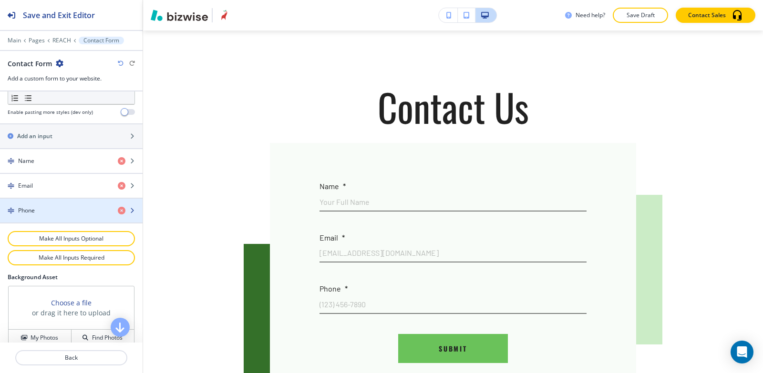
click at [114, 216] on div "button" at bounding box center [71, 219] width 143 height 8
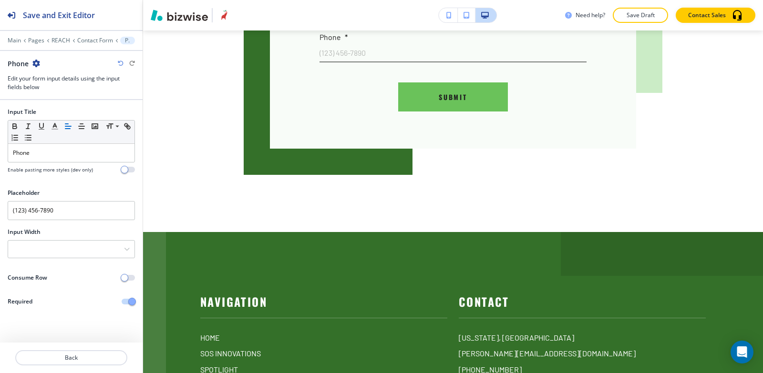
scroll to position [424, 0]
click at [91, 39] on p "Contact Form" at bounding box center [95, 40] width 36 height 7
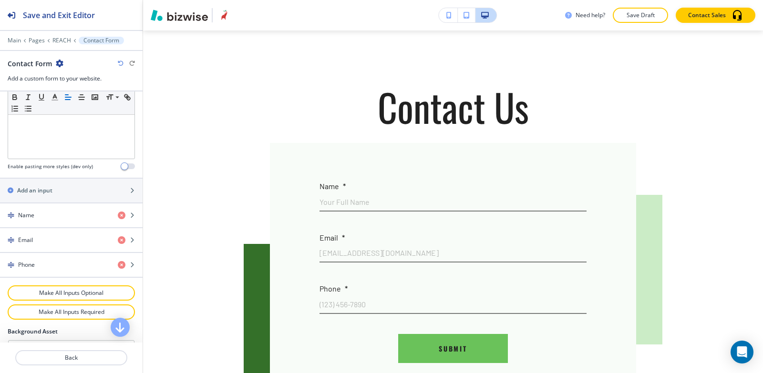
scroll to position [381, 0]
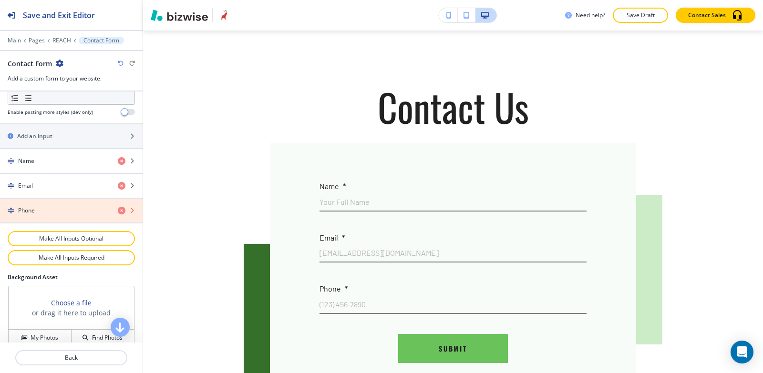
click at [118, 213] on icon "button" at bounding box center [122, 211] width 8 height 8
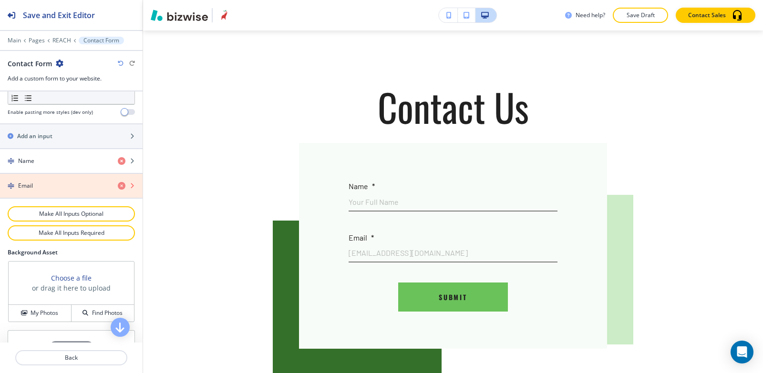
click at [118, 188] on icon "button" at bounding box center [122, 186] width 8 height 8
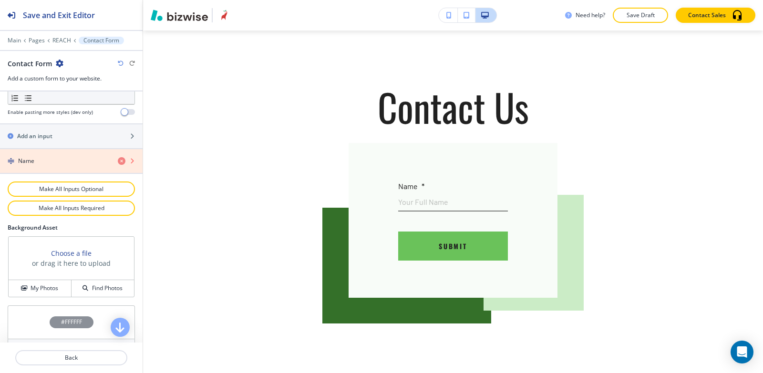
click at [118, 162] on icon "button" at bounding box center [122, 161] width 8 height 8
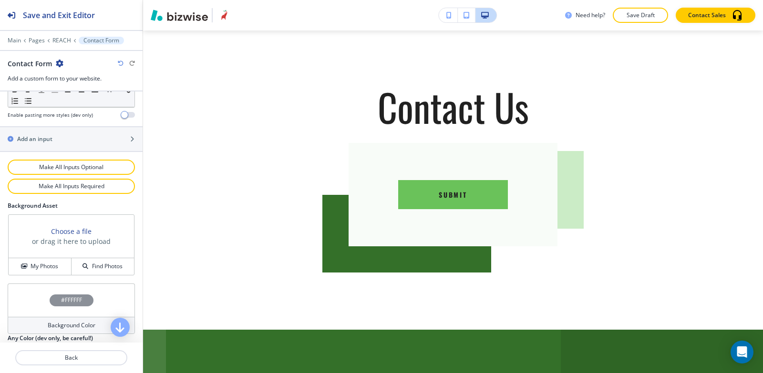
scroll to position [361, 0]
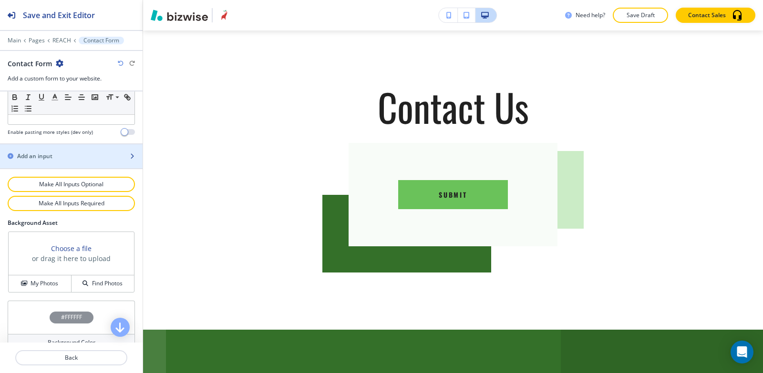
click at [55, 163] on div "button" at bounding box center [71, 165] width 143 height 8
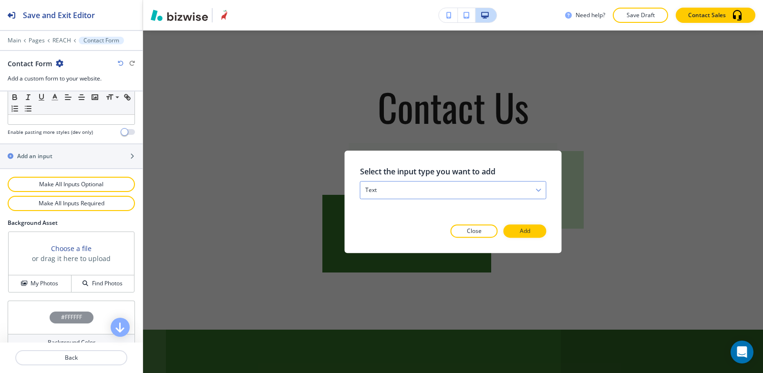
click at [423, 197] on div "text" at bounding box center [452, 190] width 185 height 17
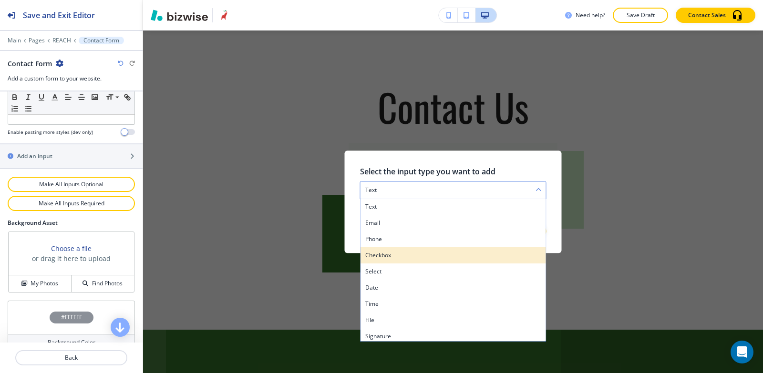
click at [408, 252] on h4 "checkbox" at bounding box center [453, 255] width 176 height 9
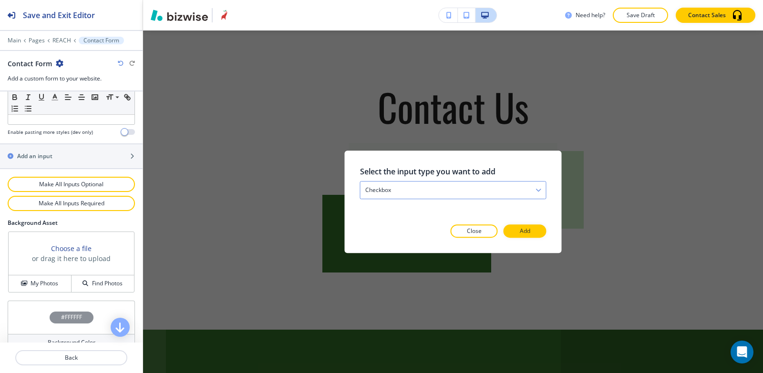
click at [536, 191] on icon "button" at bounding box center [538, 190] width 6 height 6
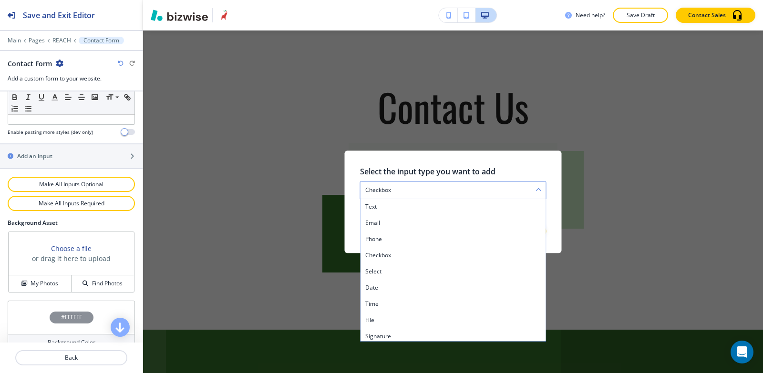
click at [536, 191] on icon "button" at bounding box center [538, 190] width 6 height 6
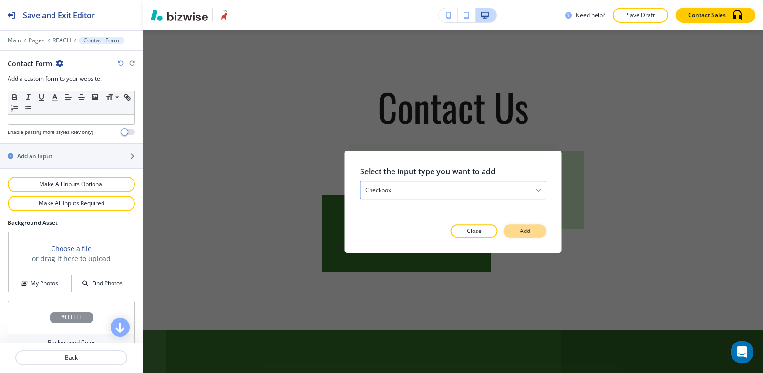
click at [531, 234] on button "Add" at bounding box center [524, 230] width 43 height 13
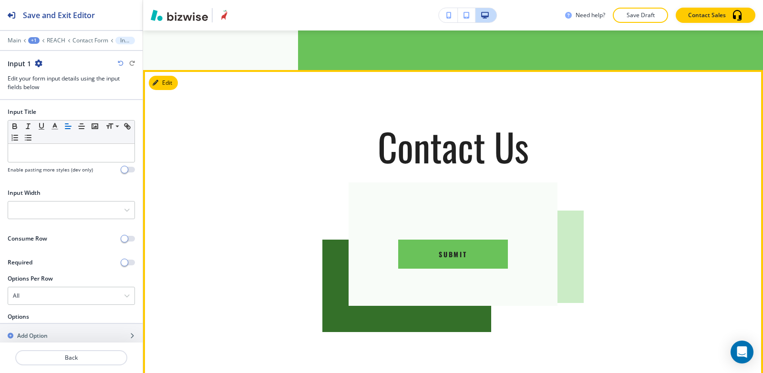
scroll to position [131, 0]
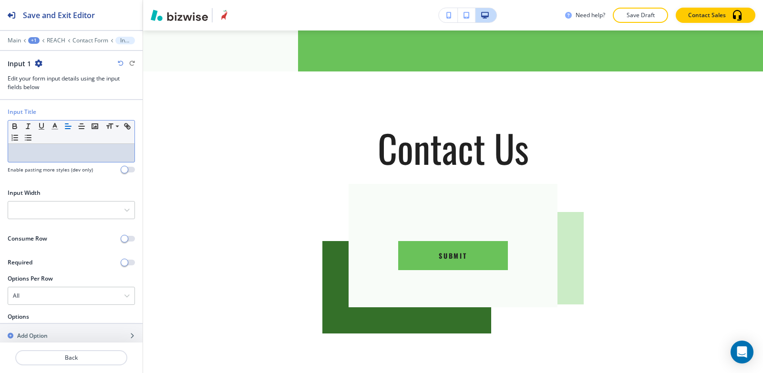
click at [30, 156] on p at bounding box center [71, 153] width 117 height 9
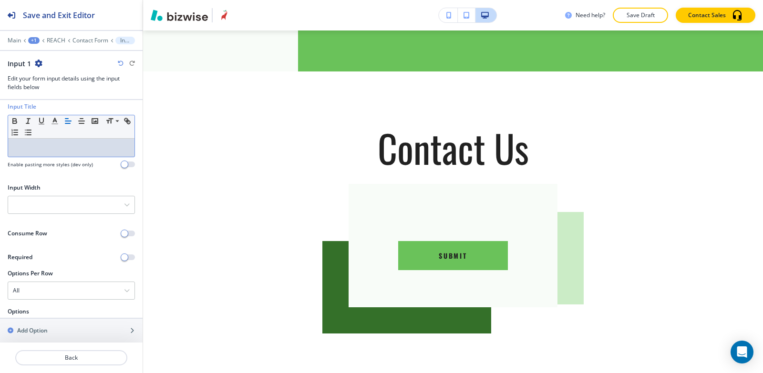
scroll to position [6, 0]
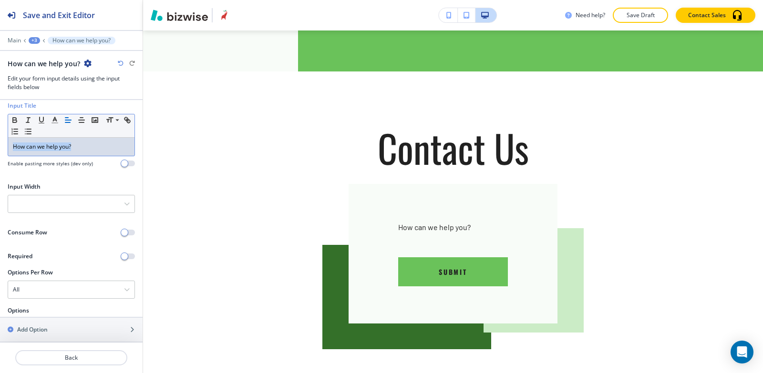
drag, startPoint x: 74, startPoint y: 146, endPoint x: 0, endPoint y: 146, distance: 74.4
click at [0, 146] on div "Input Title Small Normal Large Huge How can we help you? Enable pasting more st…" at bounding box center [71, 138] width 143 height 73
click at [51, 120] on icon "button" at bounding box center [55, 120] width 9 height 9
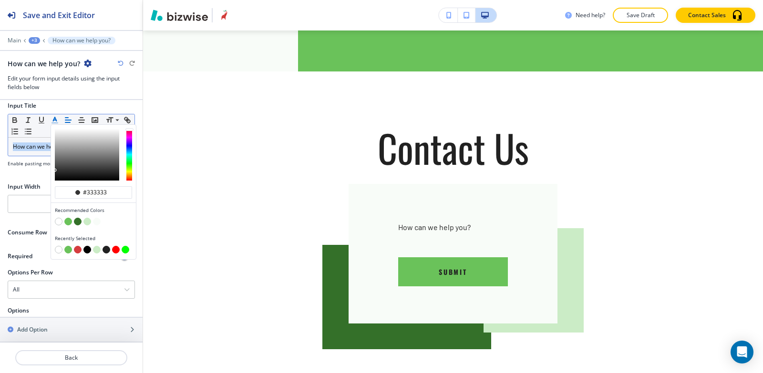
click at [87, 252] on button "button" at bounding box center [87, 250] width 8 height 8
type input "#000000"
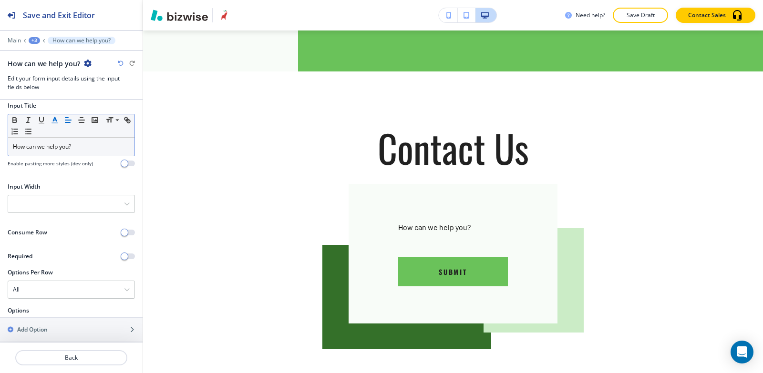
click at [40, 183] on h2 "Input Width" at bounding box center [24, 187] width 33 height 9
click at [42, 200] on div at bounding box center [71, 203] width 126 height 17
click at [53, 335] on div "button" at bounding box center [71, 338] width 143 height 8
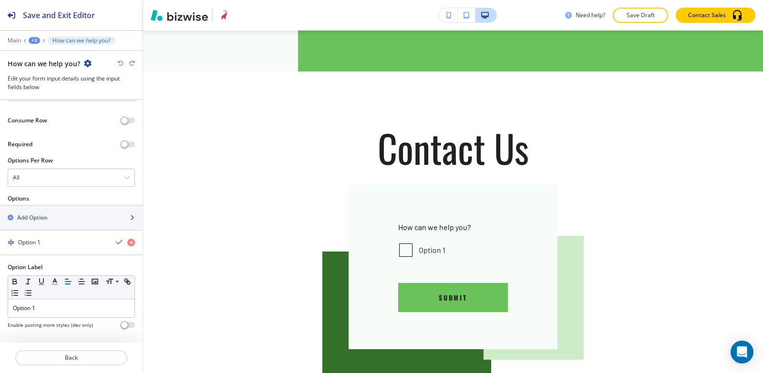
scroll to position [121, 0]
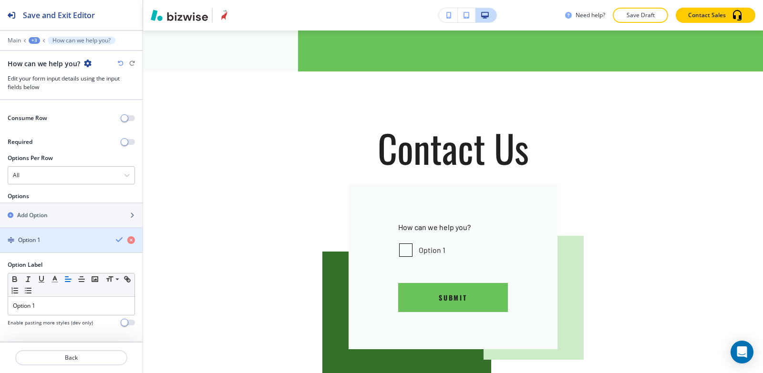
click at [38, 246] on div "button" at bounding box center [71, 249] width 143 height 8
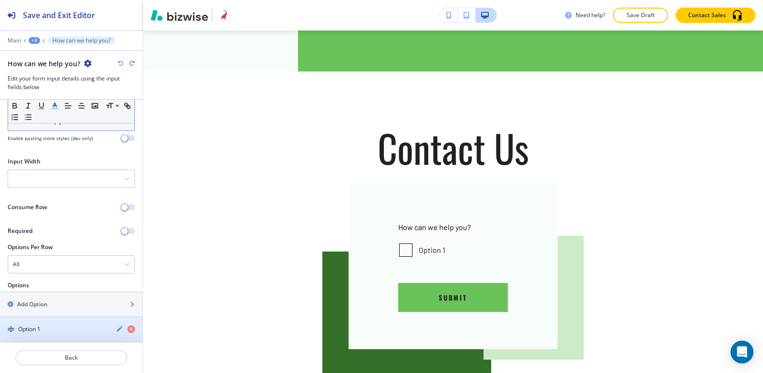
click at [41, 331] on h4 "Option 1" at bounding box center [29, 329] width 22 height 9
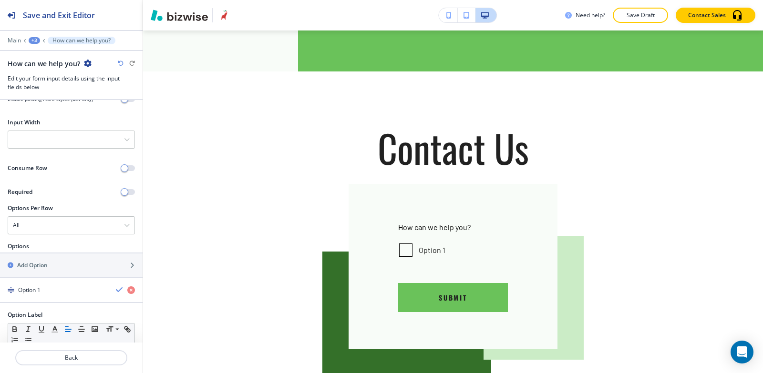
scroll to position [121, 0]
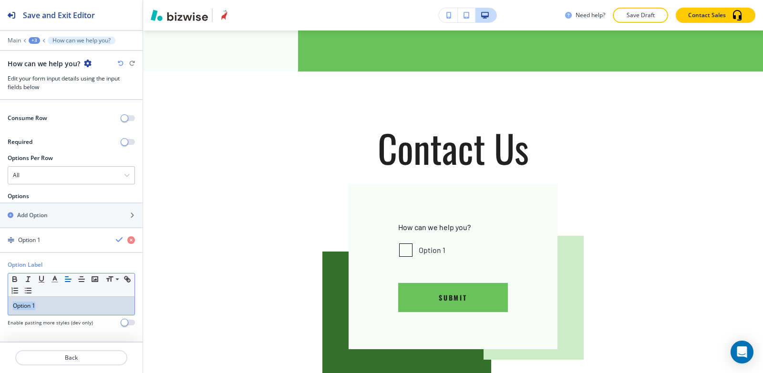
drag, startPoint x: 51, startPoint y: 309, endPoint x: 0, endPoint y: 314, distance: 50.7
click at [0, 314] on div "Option Label Small Normal Large Huge Option 1 Enable pasting more styles (dev o…" at bounding box center [71, 297] width 143 height 73
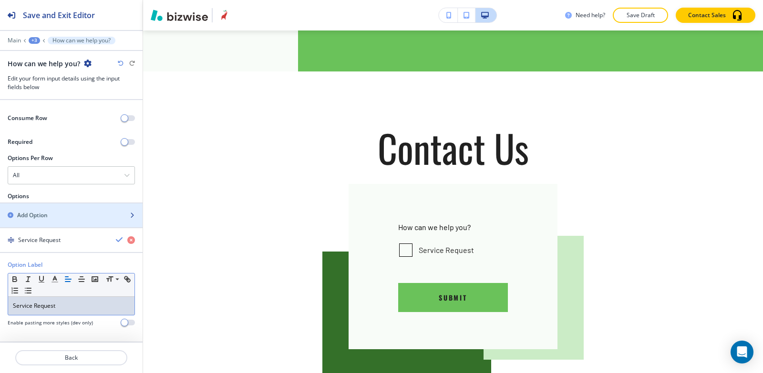
click at [56, 214] on div "Add Option" at bounding box center [61, 215] width 122 height 9
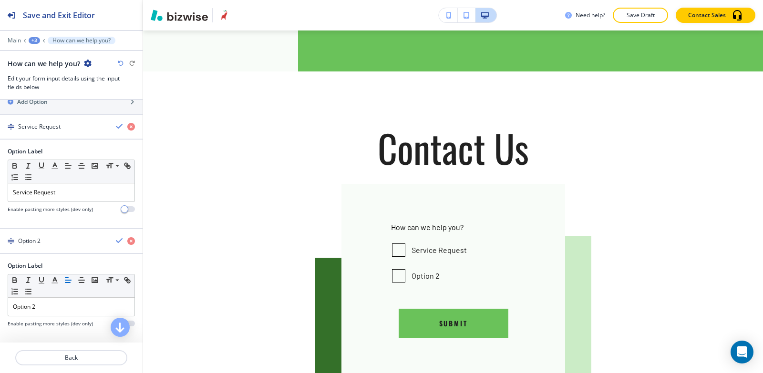
scroll to position [235, 0]
drag, startPoint x: 51, startPoint y: 307, endPoint x: 0, endPoint y: 296, distance: 51.8
click at [0, 296] on div "Option Label Small Normal Large Huge Option 2 Enable pasting more styles (dev o…" at bounding box center [71, 297] width 143 height 73
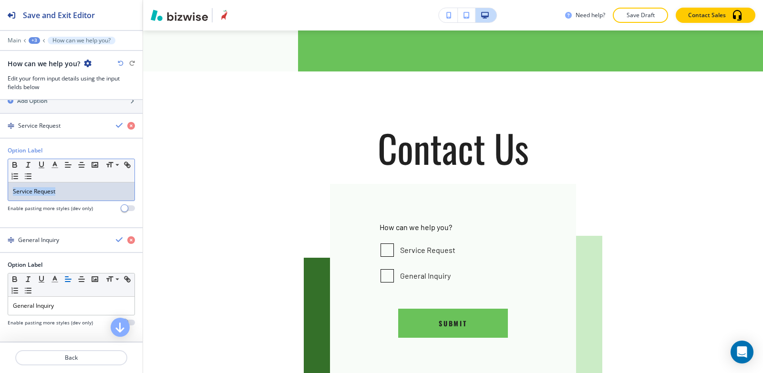
drag, startPoint x: 63, startPoint y: 189, endPoint x: 0, endPoint y: 192, distance: 63.0
click at [0, 192] on div "Option Label Small Normal Large Huge Service Request Enable pasting more styles…" at bounding box center [71, 182] width 143 height 73
click at [54, 169] on button "button" at bounding box center [54, 164] width 13 height 11
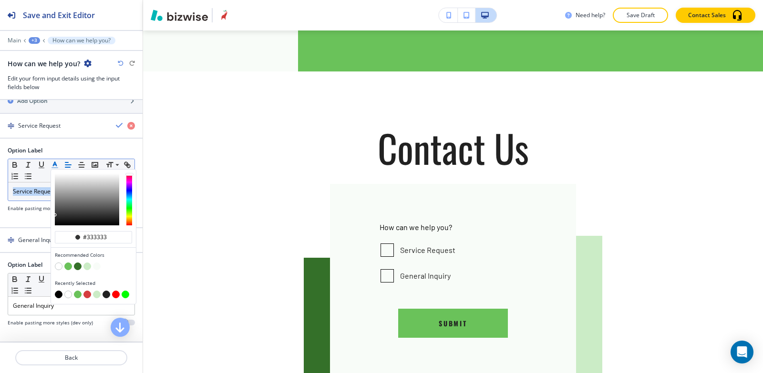
click at [59, 296] on button "button" at bounding box center [59, 295] width 8 height 8
type input "#000000"
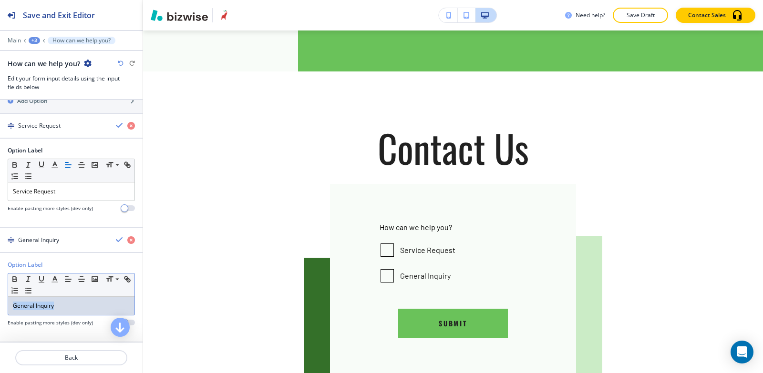
drag, startPoint x: 57, startPoint y: 306, endPoint x: 0, endPoint y: 300, distance: 57.0
click at [0, 300] on div "Option Label Small Normal Large Huge General Inquiry Enable pasting more styles…" at bounding box center [71, 297] width 143 height 73
click at [53, 280] on polyline "button" at bounding box center [54, 278] width 3 height 4
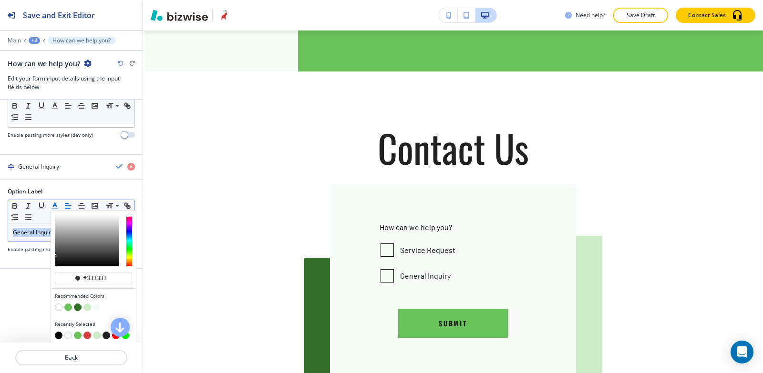
scroll to position [318, 0]
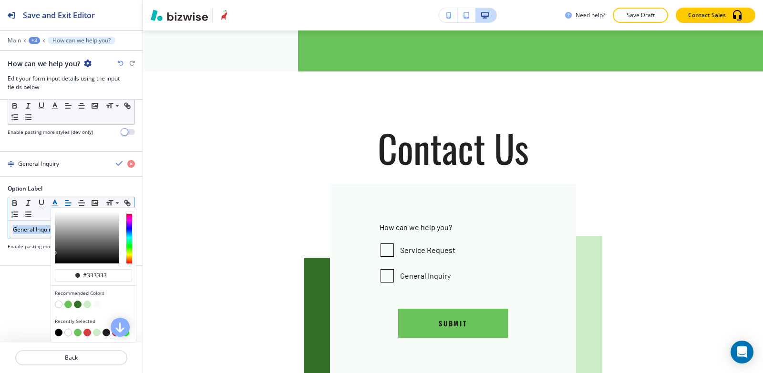
click at [58, 329] on button "button" at bounding box center [59, 333] width 8 height 8
type input "#000000"
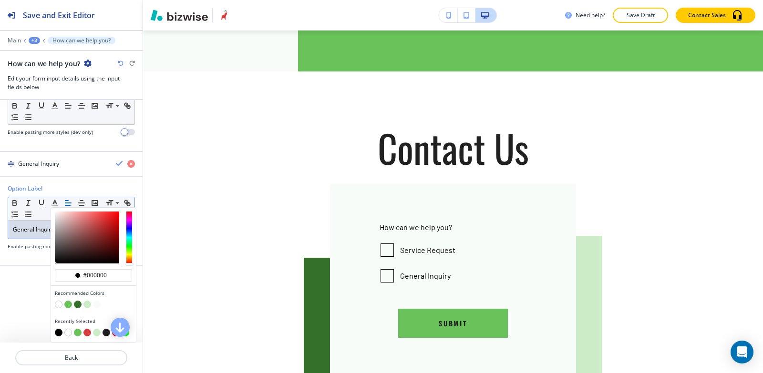
click at [34, 40] on div "+3" at bounding box center [34, 40] width 11 height 7
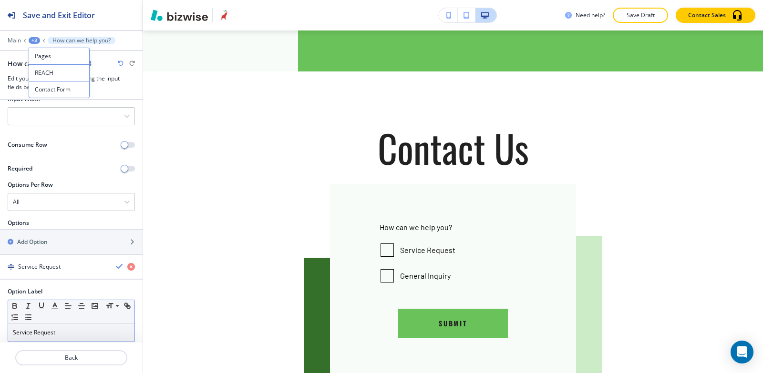
scroll to position [140, 0]
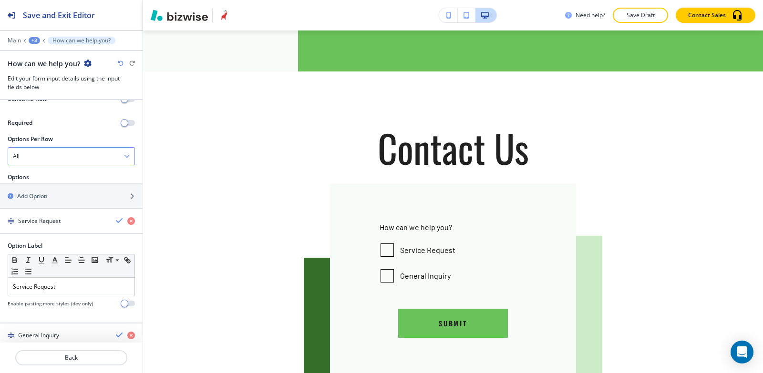
click at [86, 162] on div "All" at bounding box center [71, 156] width 126 height 17
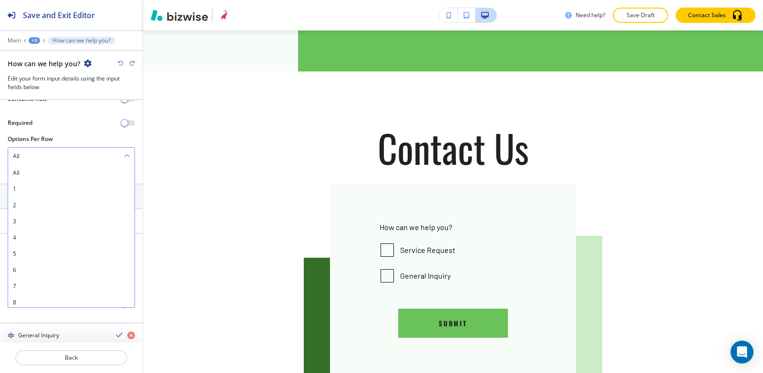
click at [59, 151] on div "All" at bounding box center [71, 156] width 126 height 17
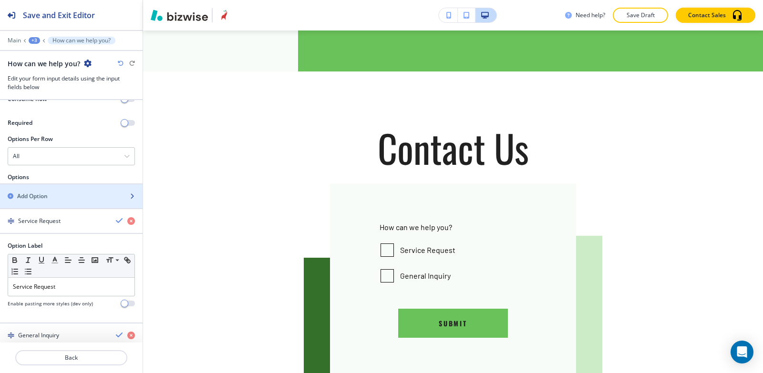
click at [53, 201] on div "button" at bounding box center [71, 205] width 143 height 8
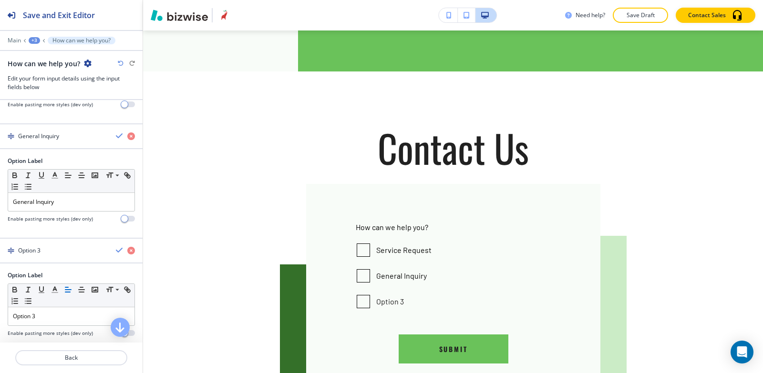
scroll to position [349, 0]
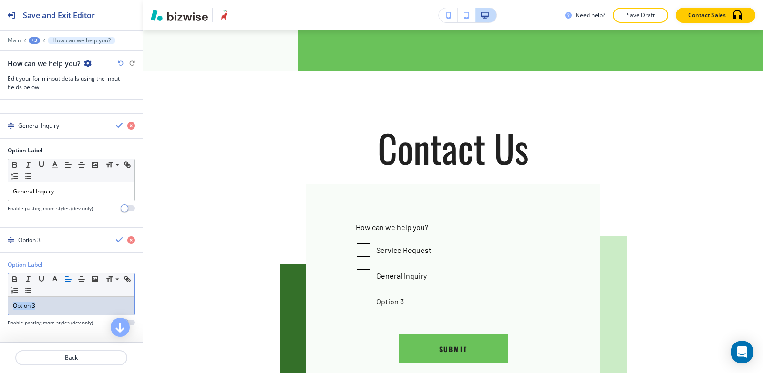
drag, startPoint x: 51, startPoint y: 302, endPoint x: 0, endPoint y: 295, distance: 51.5
click at [0, 295] on div "Option Label Small Normal Large Huge Option 3 Enable pasting more styles (dev o…" at bounding box center [71, 297] width 143 height 73
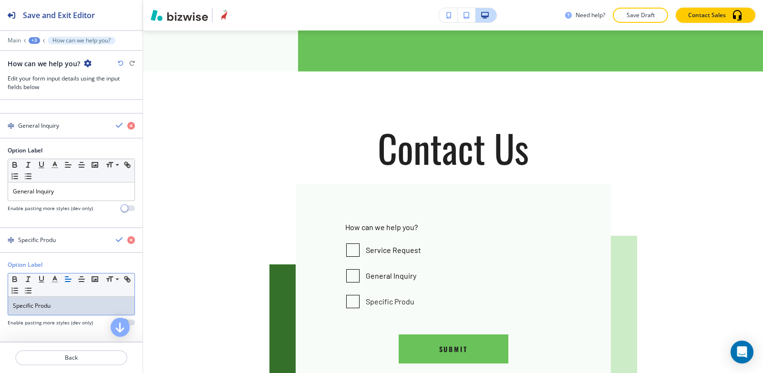
drag, startPoint x: 53, startPoint y: 305, endPoint x: 0, endPoint y: 289, distance: 55.7
click div "Option Label Small Normal Large Huge Option 4 Enable pasting more styles (dev o…"
paste div
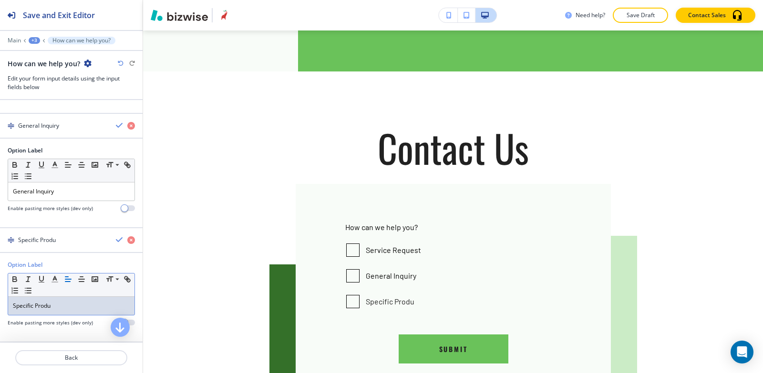
scroll to position [0, 0]
click div "Return /​ Refund"
drag, startPoint x: 50, startPoint y: 308, endPoint x: 0, endPoint y: 301, distance: 50.6
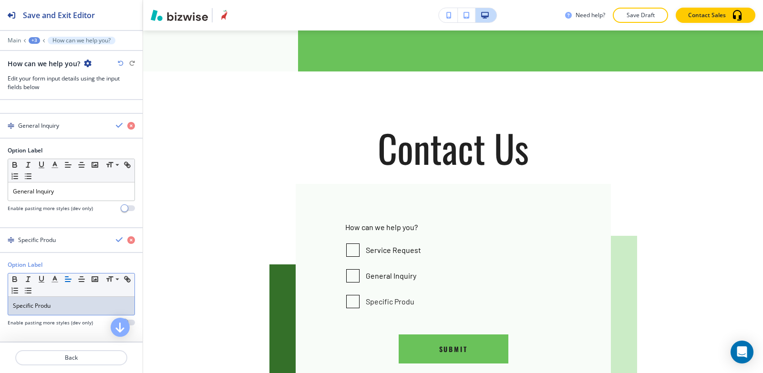
click div "Option Label Small Normal Large Huge Option 5 Enable pasting more styles (dev o…"
click div "Other"
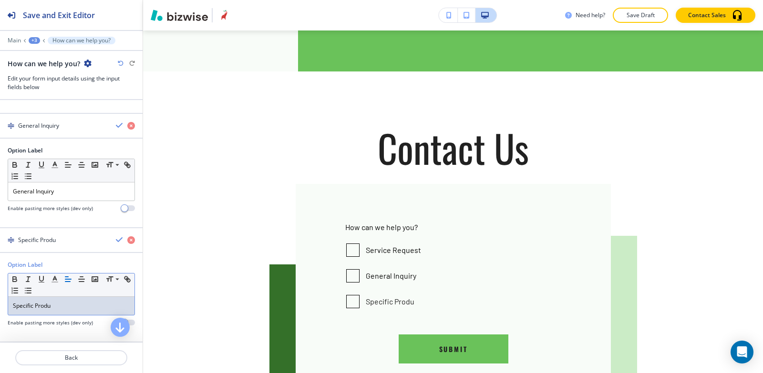
click at [0, 0] on h4 "4" at bounding box center [0, 0] width 0 height 0
click at [0, 0] on h4 "2" at bounding box center [0, 0] width 0 height 0
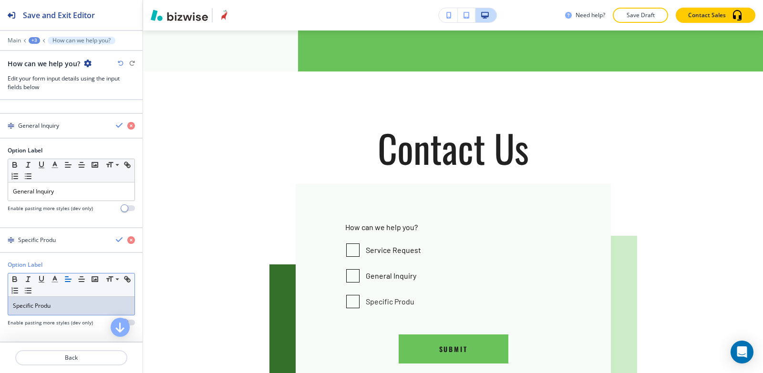
click at [0, 0] on div "25%" at bounding box center [0, 0] width 0 height 0
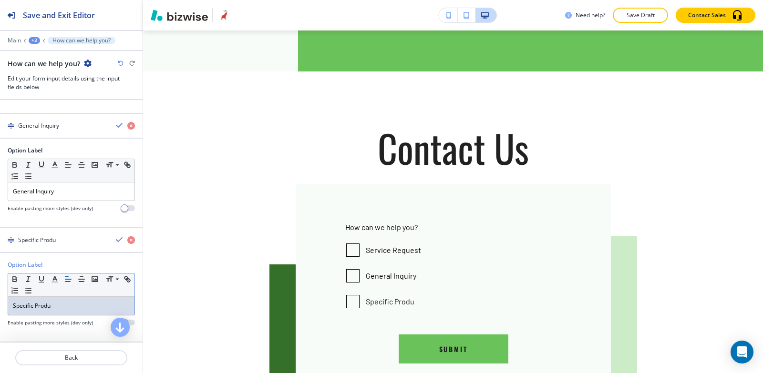
click at [0, 0] on div "100%" at bounding box center [0, 0] width 0 height 0
click at [0, 0] on h4 "33%" at bounding box center [0, 0] width 0 height 0
click at [0, 0] on h4 "100%" at bounding box center [0, 0] width 0 height 0
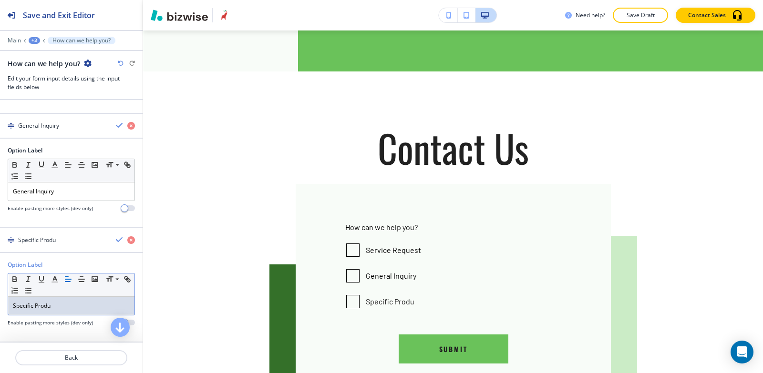
drag, startPoint x: 93, startPoint y: 161, endPoint x: 0, endPoint y: 146, distance: 94.5
click icon "button"
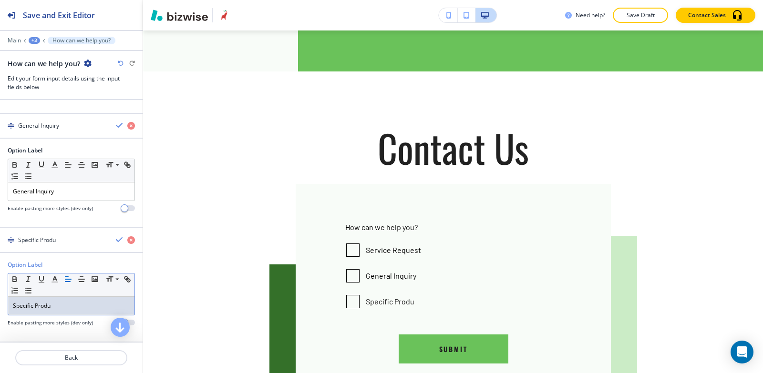
click at [116, 236] on icon "button" at bounding box center [120, 240] width 8 height 8
click at [116, 129] on icon "button" at bounding box center [120, 126] width 8 height 8
click at [116, 15] on icon "button" at bounding box center [120, 11] width 8 height 8
click div "Other"
drag, startPoint x: 46, startPoint y: 308, endPoint x: 0, endPoint y: 301, distance: 46.2
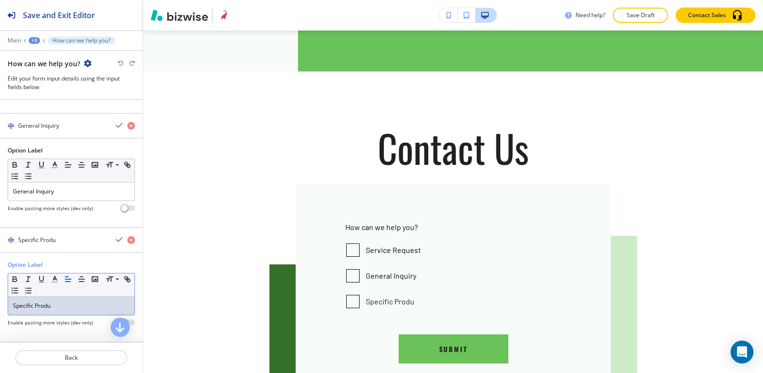
click div "Option Label Small Normal Large Huge Other Enable pasting more styles (dev only)"
click icon "button"
click button "button"
type input "#000000"
click at [110, 159] on div "Options Add Option Service Request General Inquiry Specific Product Inquiry Ret…" at bounding box center [71, 152] width 143 height 379
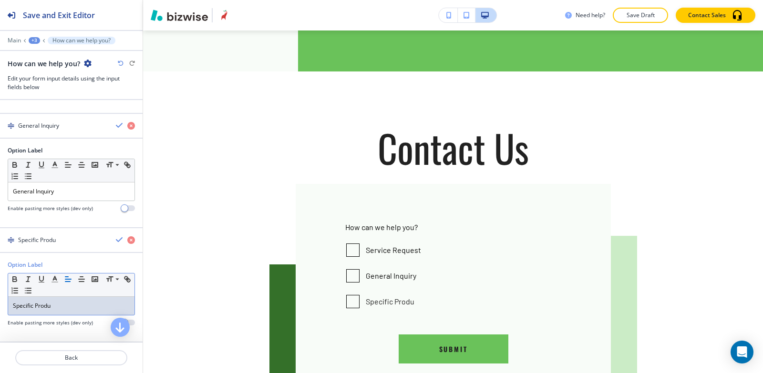
click icon "button"
drag, startPoint x: 70, startPoint y: 283, endPoint x: 0, endPoint y: 271, distance: 71.0
click div "Option Label Small Normal Large Huge Return /​ Refund Enable pasting more style…"
click line "button"
click button "button"
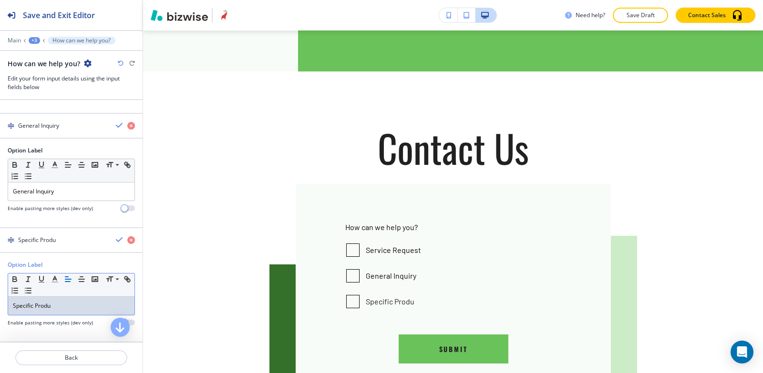
type input "#000000"
click div "Option Label Small Normal Large Huge Return /​ Refund Enable pasting more style…"
click icon "button"
drag, startPoint x: 96, startPoint y: 256, endPoint x: 0, endPoint y: 253, distance: 96.3
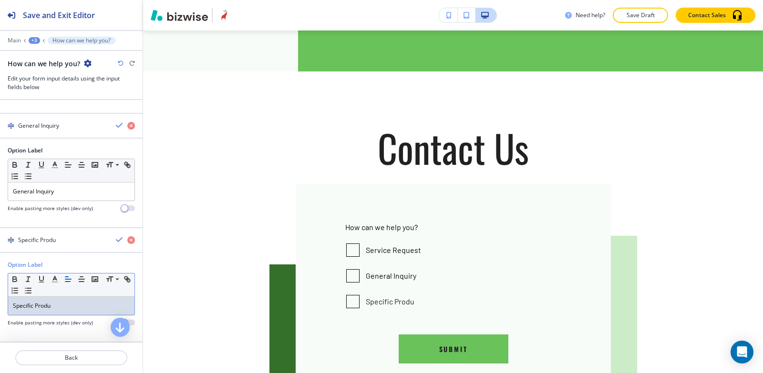
click at [0, 261] on div "Option Label Small Normal Large Huge Specific Product Inquiry Enable pasting mo…" at bounding box center [71, 297] width 143 height 73
click icon "button"
click button "button"
type input "#000000"
click icon "button"
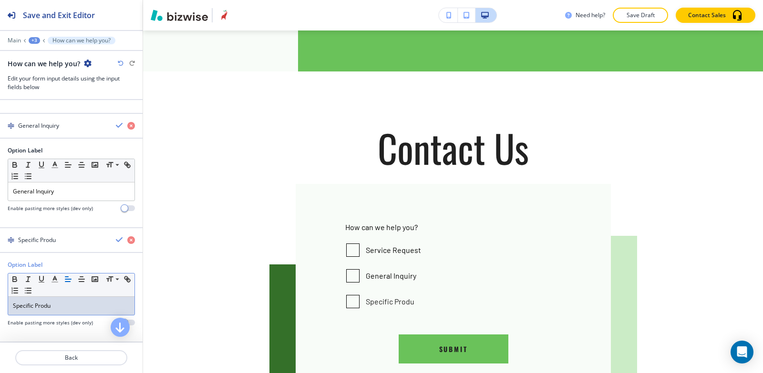
click icon "button"
drag, startPoint x: 58, startPoint y: 248, endPoint x: 0, endPoint y: 248, distance: 57.7
click at [0, 105] on div "Option Label Small Normal Large Huge Service Request Enable pasting more styles…" at bounding box center [71, 68] width 143 height 73
click line "button"
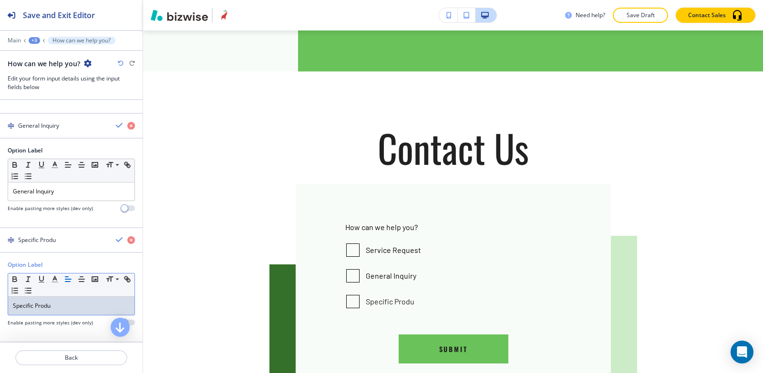
click button "button"
click at [43, 105] on div "Option Label #000000 Recommended Colors Recently Selected Small Normal Large Hu…" at bounding box center [71, 68] width 143 height 73
click icon "button"
drag, startPoint x: 73, startPoint y: 238, endPoint x: 0, endPoint y: 240, distance: 73.0
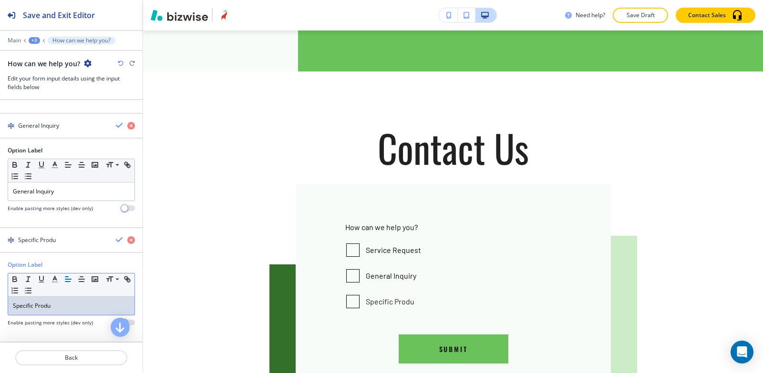
click at [0, 220] on div "Option Label Small Normal Large Huge General Inquiry Enable pasting more styles…" at bounding box center [71, 182] width 143 height 73
click icon "button"
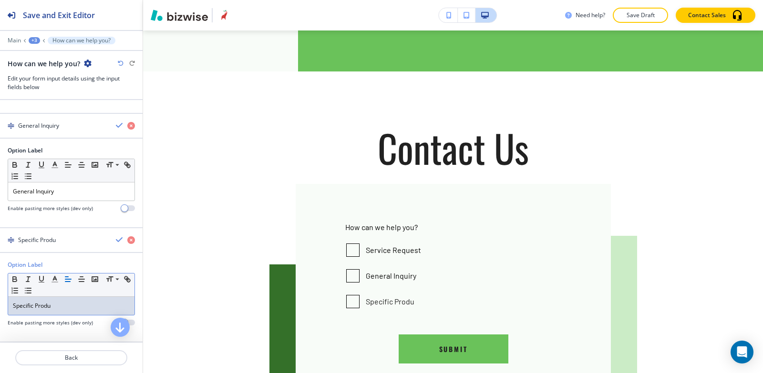
drag, startPoint x: 86, startPoint y: 255, endPoint x: 0, endPoint y: 269, distance: 87.3
click at [0, 269] on div "Option Label Small Normal Large Huge Specific Product Inquiry Enable pasting mo…" at bounding box center [71, 297] width 143 height 73
click line "button"
click at [111, 159] on div "Options Add Option Service Request General Inquiry Specific Product Inquiry Opt…" at bounding box center [71, 152] width 143 height 379
click at [35, 40] on div "+3" at bounding box center [34, 40] width 11 height 7
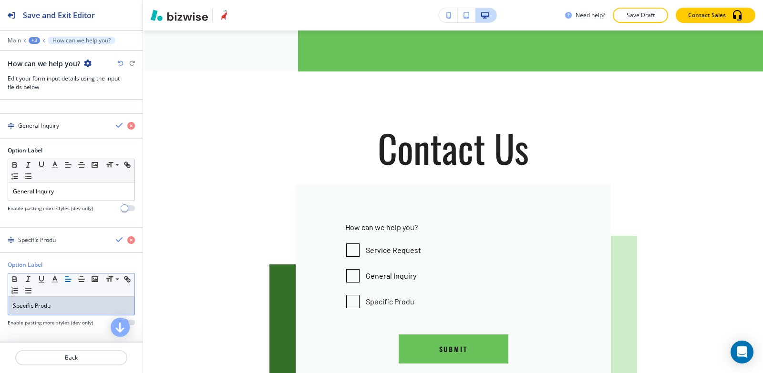
click button "Contact Form"
click p "Make All Inputs Required"
click div "text"
click h4 "text"
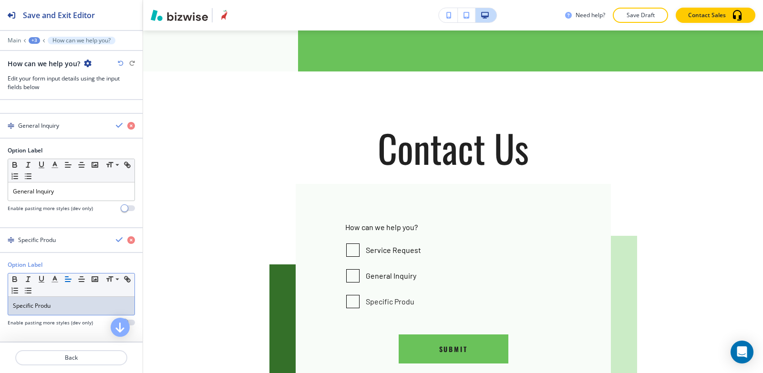
click p "Add"
click div "Input Title Small Normal Large Huge Enable pasting more styles (dev only)"
click div
click h4 "50%"
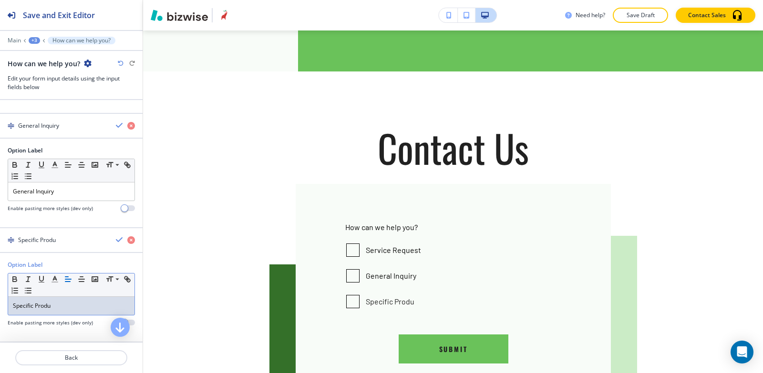
click div "50%"
click h4 "100%"
click at [34, 39] on div "+3" at bounding box center [34, 40] width 11 height 7
click p "Contact Form"
drag, startPoint x: 67, startPoint y: 213, endPoint x: 0, endPoint y: 231, distance: 69.5
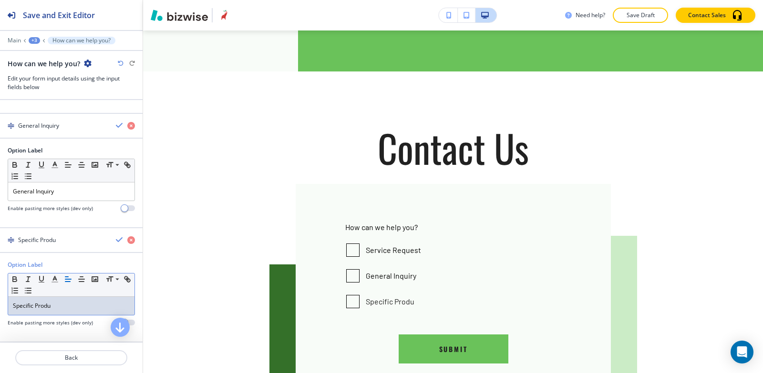
click div "Title Small Normal Large Huge Contact Us Enable pasting more styles (dev only)"
click p "REACH"
click p "Add Section"
click div
click input "text"
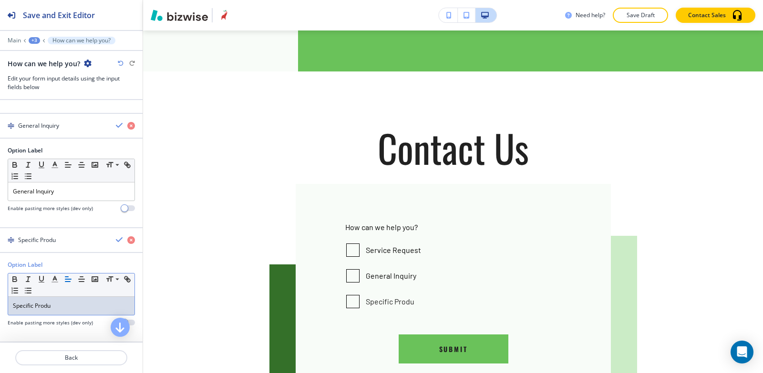
type input "form"
drag
click input "form"
click div "Contact Form"
click div "Add an input"
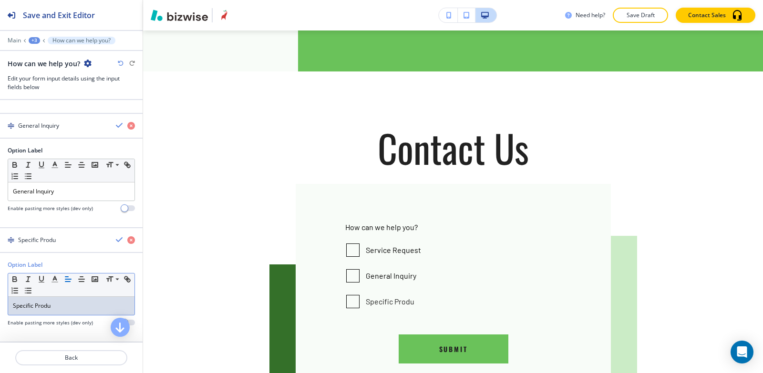
click div "text"
click p "Add"
click p
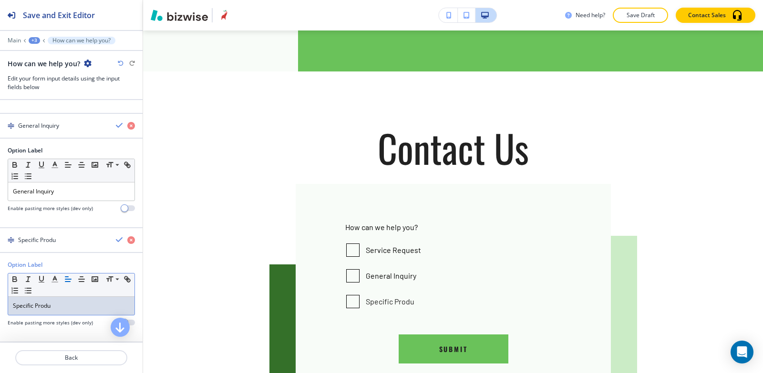
click polyline "button"
click button "button"
type input "#000000"
click input "text"
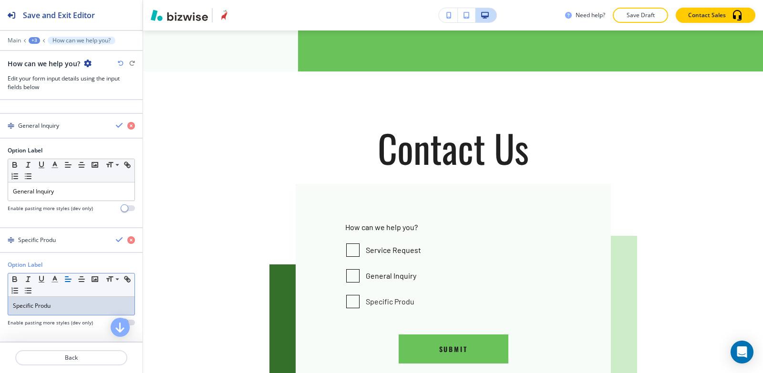
type input "s"
click at [36, 41] on div "+3" at bounding box center [34, 40] width 11 height 7
click p "Contact Form"
click h4 "Please give us as many details as you can about your needs."
click span "button"
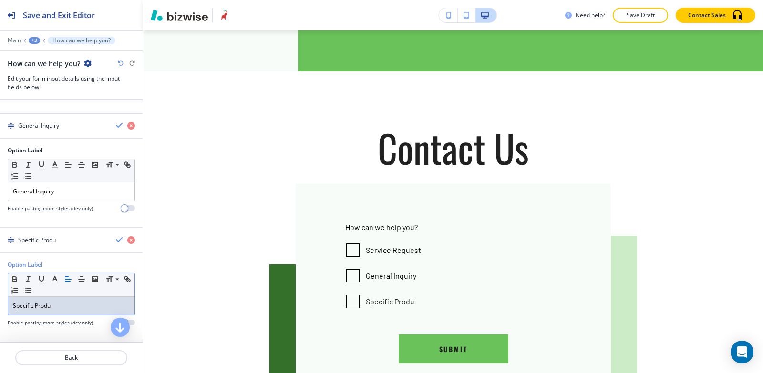
click at [34, 41] on div "+3" at bounding box center [34, 40] width 11 height 7
click button "Contact Form"
click h4 "If "other," please briefly specify below."
click icon "button"
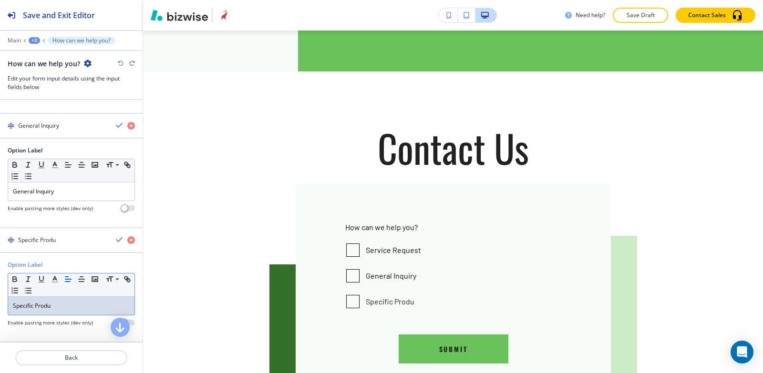
click button "button"
type input "#000000"
click input "text"
type input "g"
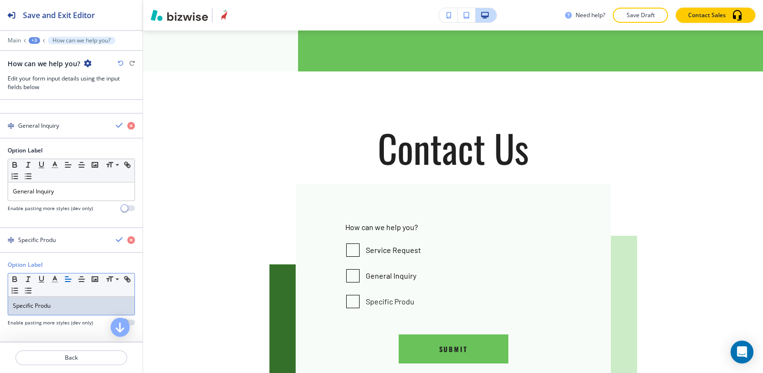
click at [33, 39] on div "+3" at bounding box center [34, 40] width 11 height 7
click button "Contact Form"
click div "Add an input"
click div "text"
click h4 "text"
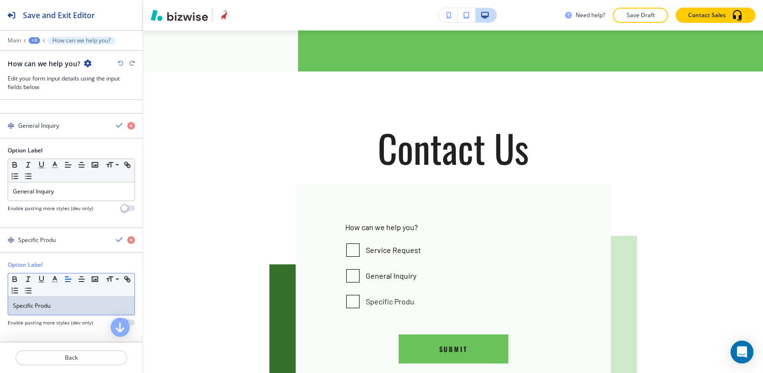
click button "Add"
click p
click p "Name*(required)"
click input "text"
type input "z"
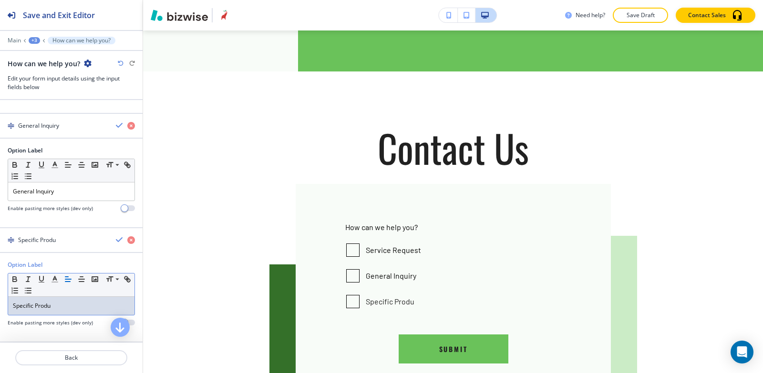
type input "f"
type input "First"
click div
click div "50%"
click span "button"
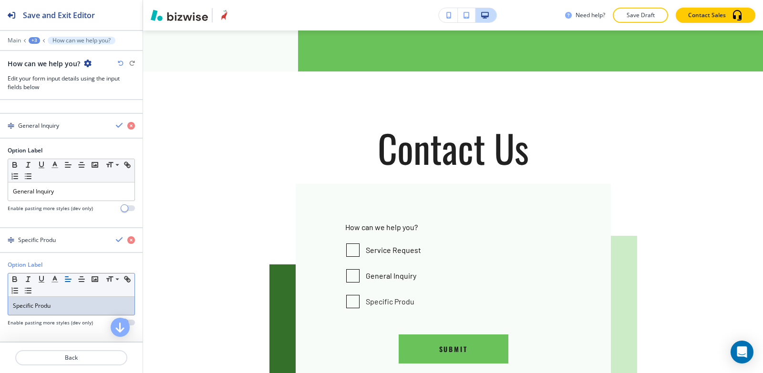
click p "Contact Form"
click div "Add an input"
click div "text"
click h4 "text"
click button "Add"
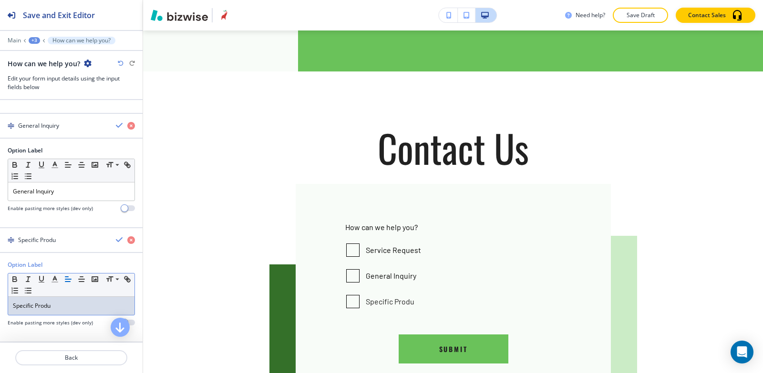
click p
click input "text"
type input "l"
type input "Last"
click p
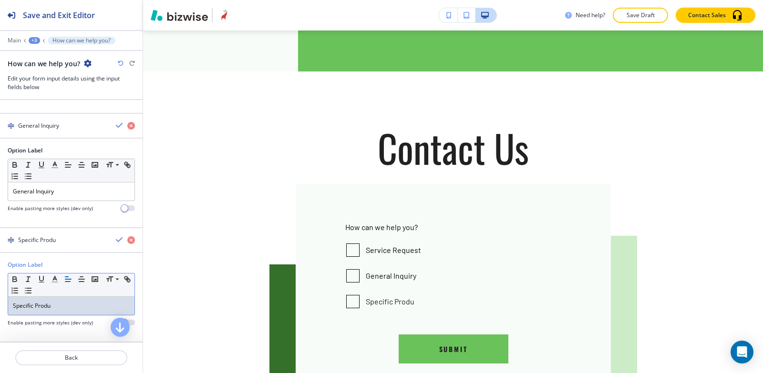
click div
click h4 "50%"
click span "button"
click at [57, 40] on p "Contact Form" at bounding box center [81, 40] width 58 height 7
click div "button"
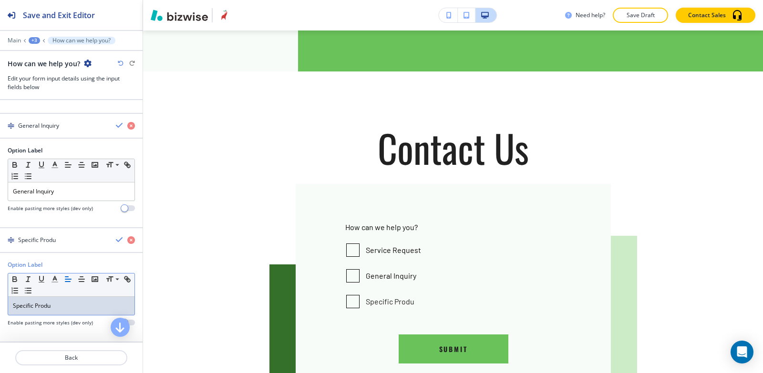
click div "text"
click h4 "email"
click p "Add"
click p
click div "25% 33% 50% 100%"
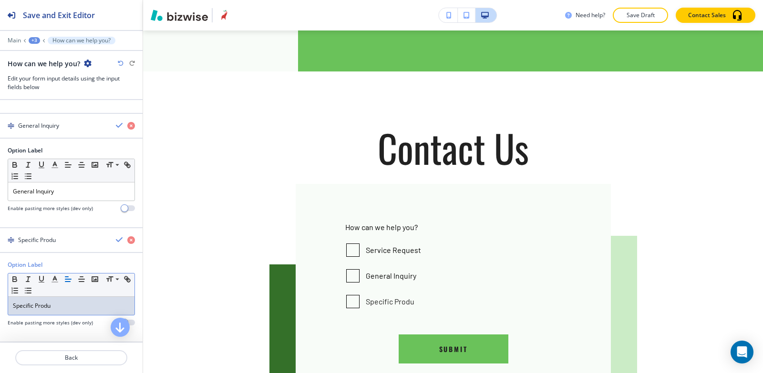
click div "50%"
click span "button"
click input "text"
type input "b"
click at [63, 39] on p "Contact Form" at bounding box center [81, 40] width 58 height 7
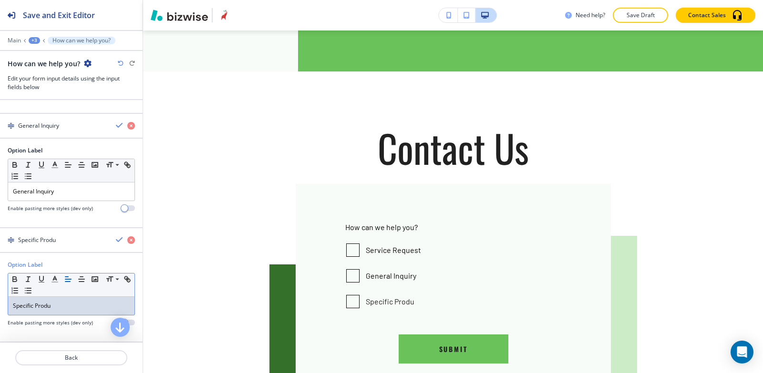
click div "Add an input"
click div "text"
click div "phone"
click button "Add"
click div
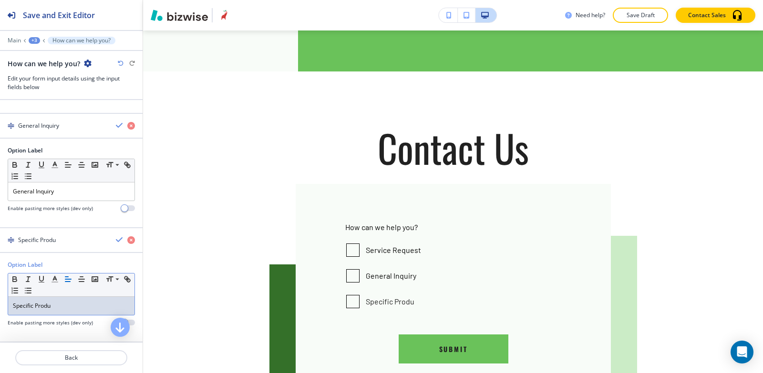
click input "text"
type input "s"
click div
click h4 "50%"
click span "button"
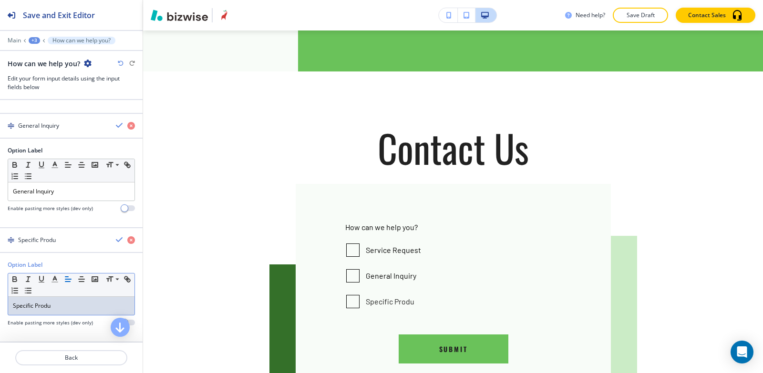
click at [66, 39] on p "Contact Form" at bounding box center [81, 40] width 58 height 7
click div "button"
click div "text"
click p "Add"
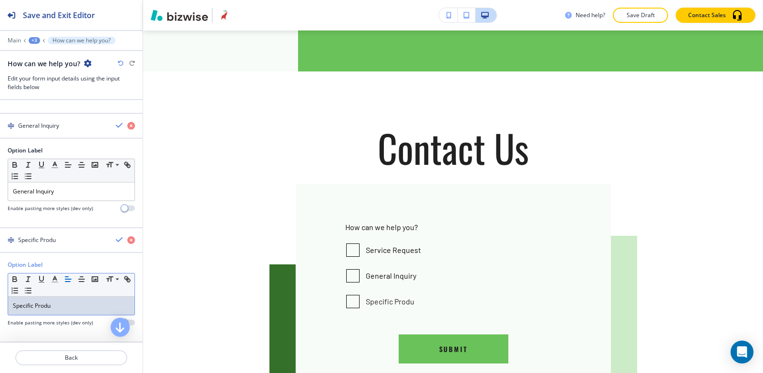
click div
click p
click input "text"
type input "v"
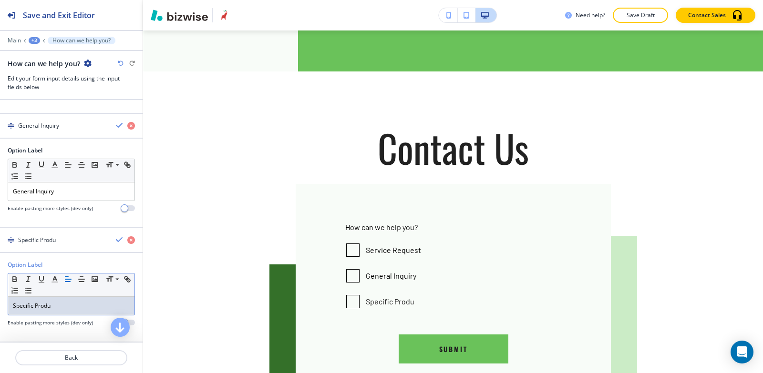
click line "button"
click button "button"
type input "#000000"
click at [26, 40] on div "Main +3 Additional comments, questions, or feedback for our team?" at bounding box center [71, 41] width 127 height 8
click at [32, 41] on div "+3" at bounding box center [34, 40] width 11 height 7
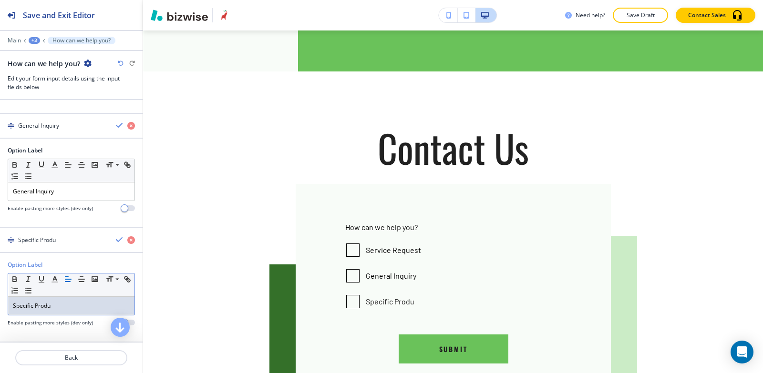
click button "Contact Form"
click h4 "My Photos"
click icon "button"
click at [0, 0] on button "Edit This Section" at bounding box center [0, 0] width 0 height 0
click icon "button"
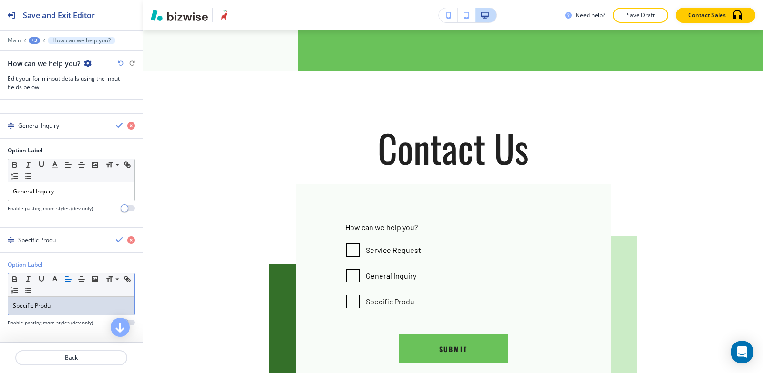
click p "Delete Section"
click p "Delete"
click at [52, 42] on p "Pages" at bounding box center [81, 40] width 58 height 7
click icon "button"
click at [0, 0] on icon "button" at bounding box center [0, 0] width 0 height 0
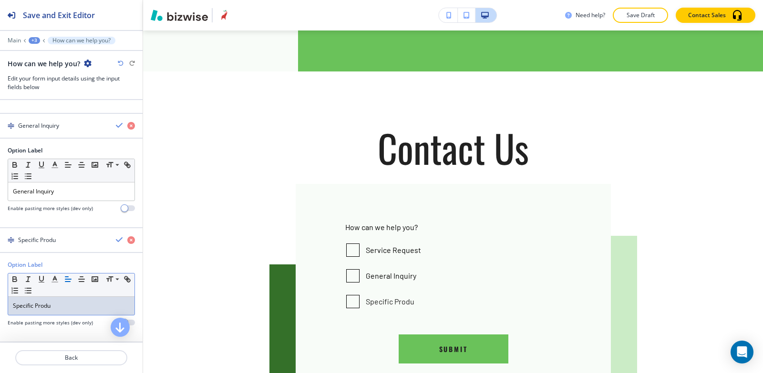
click div "Button Text Contact Us Select (page/section) CONTACT US HOME HOME | GET SMART H…"
type \(page\/section\) "rewa"
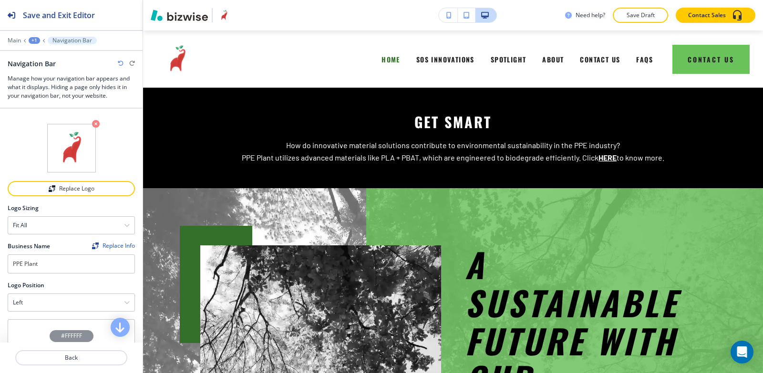
scroll to position [334, 0]
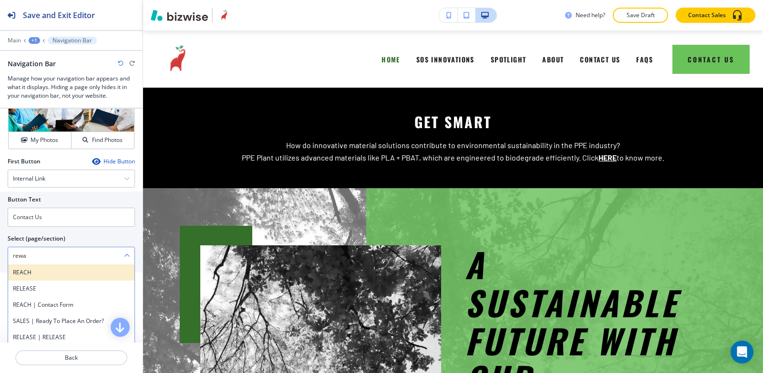
click at [71, 279] on div "REACH" at bounding box center [71, 273] width 126 height 16
type \(page\/section\) "REACH"
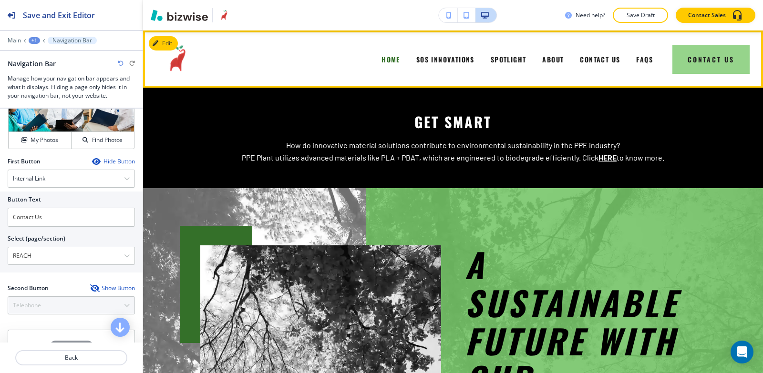
click at [680, 63] on button "Contact Us" at bounding box center [710, 59] width 77 height 29
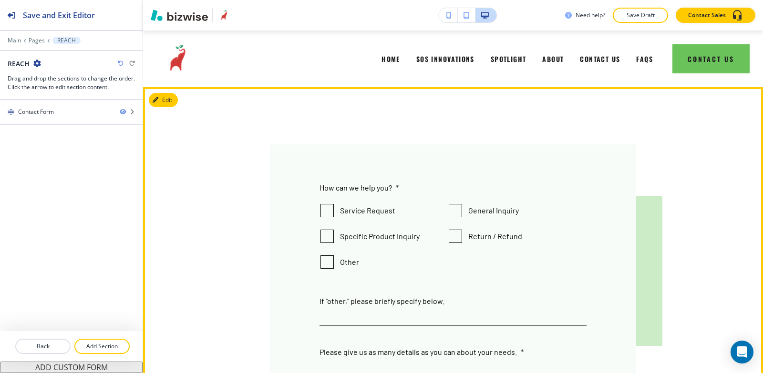
scroll to position [0, 0]
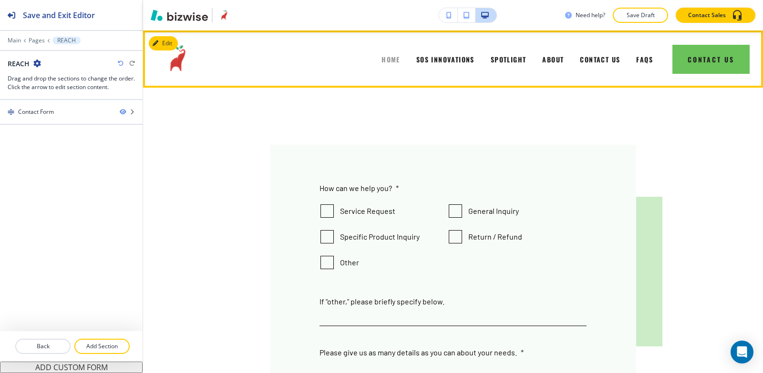
click at [381, 58] on span "HOME" at bounding box center [390, 59] width 19 height 10
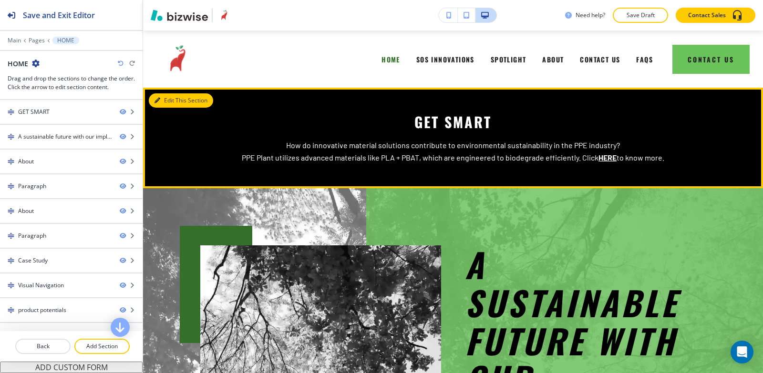
click at [172, 102] on button "Edit This Section" at bounding box center [181, 100] width 64 height 14
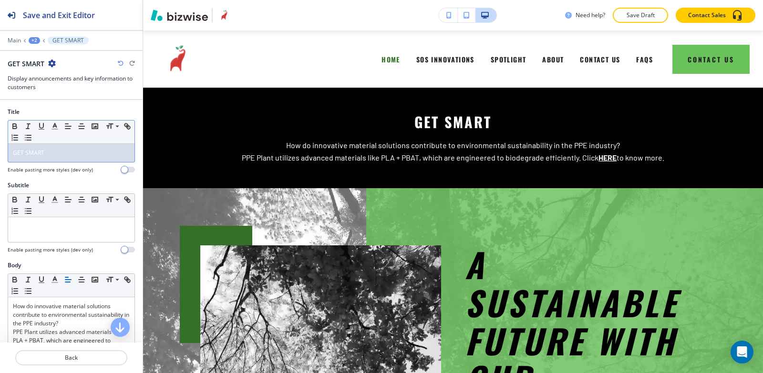
click at [66, 146] on div "GET SMART" at bounding box center [71, 153] width 126 height 18
drag, startPoint x: 66, startPoint y: 146, endPoint x: 0, endPoint y: 140, distance: 65.6
click at [0, 141] on div "Title Small Normal Large Huge GET SMART Enable pasting more styles (dev only)" at bounding box center [71, 144] width 143 height 73
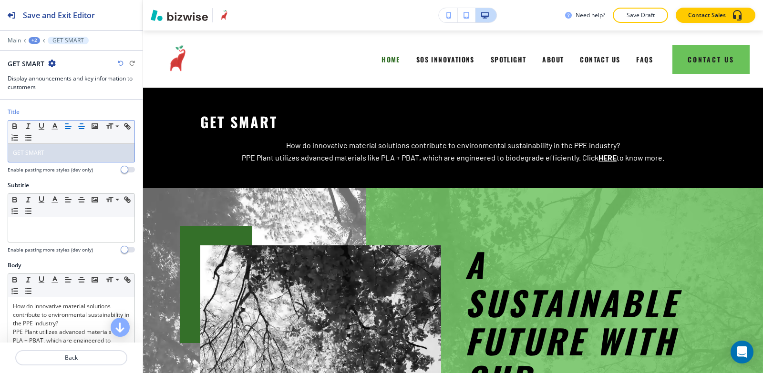
click at [79, 127] on icon "button" at bounding box center [81, 126] width 9 height 9
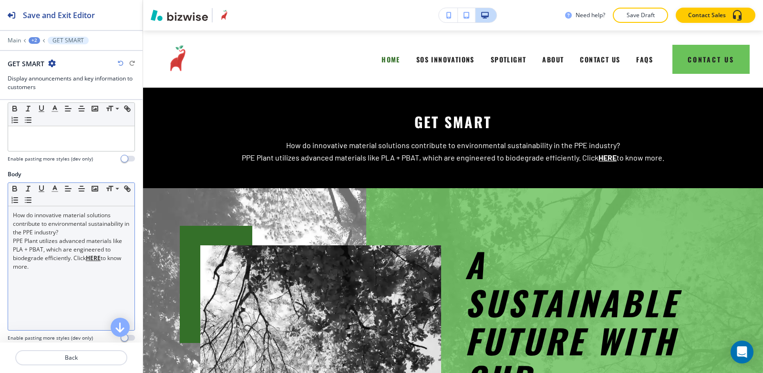
scroll to position [95, 0]
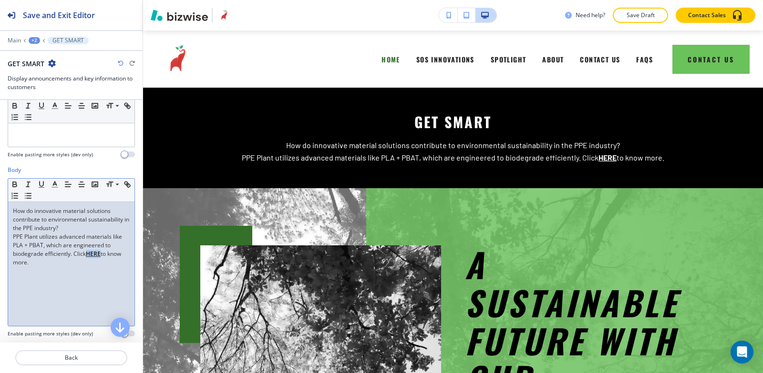
drag, startPoint x: 101, startPoint y: 254, endPoint x: 87, endPoint y: 253, distance: 13.8
click at [87, 253] on u "HERE" at bounding box center [93, 254] width 15 height 8
click at [82, 306] on div "How do innovative material solutions contribute to environmental sustainability…" at bounding box center [71, 264] width 126 height 124
drag, startPoint x: 102, startPoint y: 254, endPoint x: 87, endPoint y: 254, distance: 14.3
click at [87, 254] on u "HERE" at bounding box center [93, 254] width 15 height 8
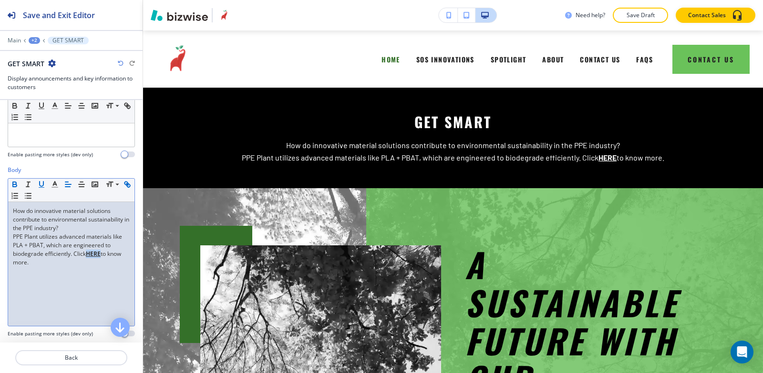
click at [123, 189] on icon "button" at bounding box center [127, 184] width 9 height 9
click at [71, 236] on input "HERE" at bounding box center [71, 235] width 57 height 12
type input "release"
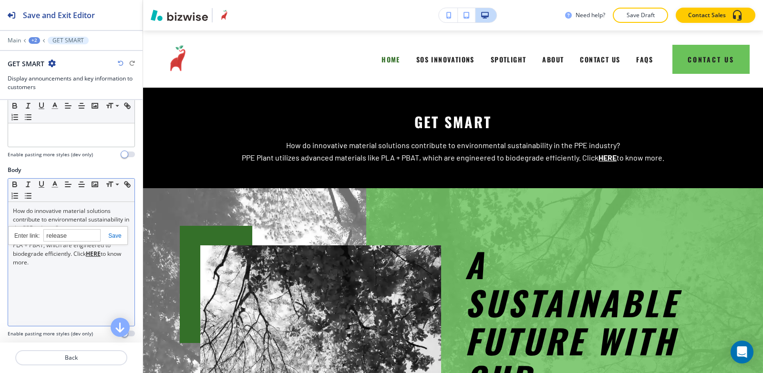
click at [111, 233] on link at bounding box center [111, 236] width 20 height 7
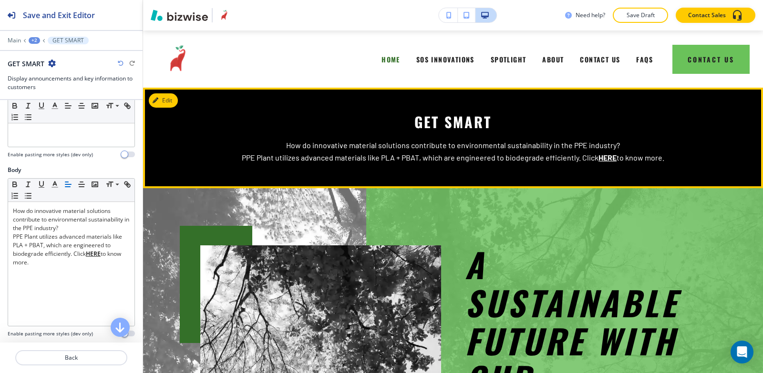
click at [607, 162] on p "PPE Plant utilizes advanced materials like PLA + PBAT, which are engineered to …" at bounding box center [452, 158] width 505 height 12
click at [606, 157] on u "HERE" at bounding box center [607, 157] width 18 height 9
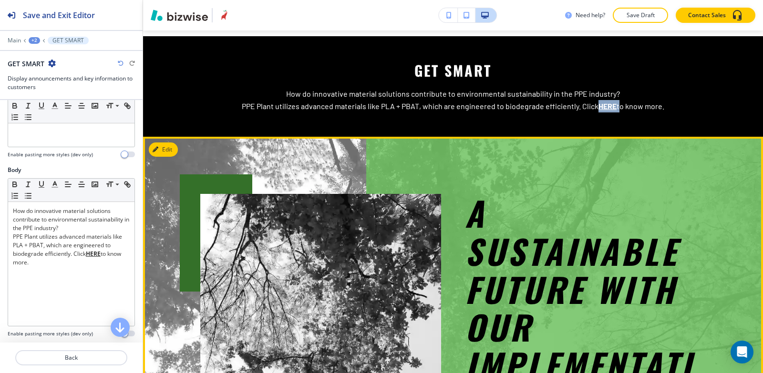
scroll to position [0, 0]
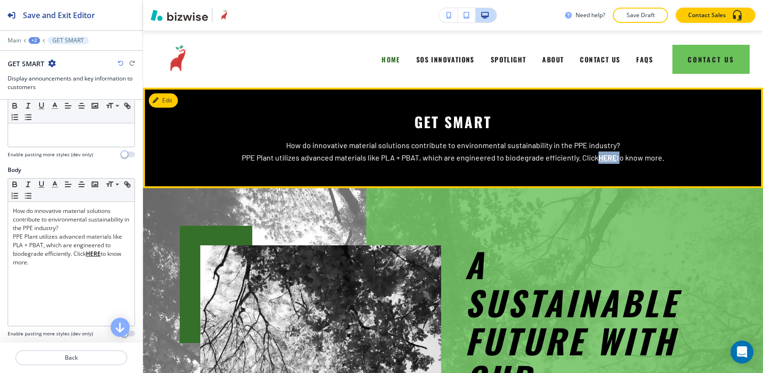
click at [604, 157] on u "HERE" at bounding box center [607, 157] width 18 height 9
click at [618, 153] on p "PPE Plant utilizes advanced materials like PLA + PBAT, which are engineered to …" at bounding box center [452, 158] width 505 height 12
click at [612, 158] on p "PPE Plant utilizes advanced materials like PLA + PBAT, which are engineered to …" at bounding box center [452, 158] width 505 height 12
click at [611, 159] on p "PPE Plant utilizes advanced materials like PLA + PBAT, which are engineered to …" at bounding box center [452, 158] width 505 height 12
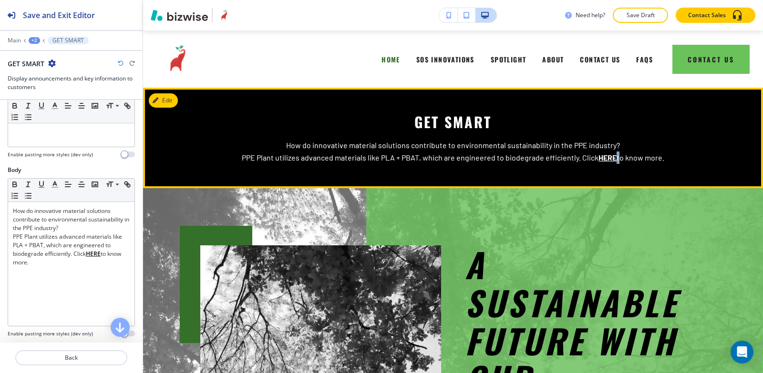
click at [611, 159] on p "PPE Plant utilizes advanced materials like PLA + PBAT, which are engineered to …" at bounding box center [452, 158] width 505 height 12
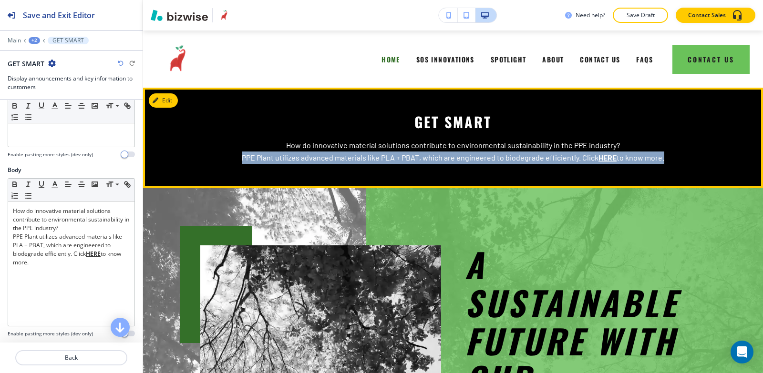
click at [611, 159] on p "PPE Plant utilizes advanced materials like PLA + PBAT, which are engineered to …" at bounding box center [452, 158] width 505 height 12
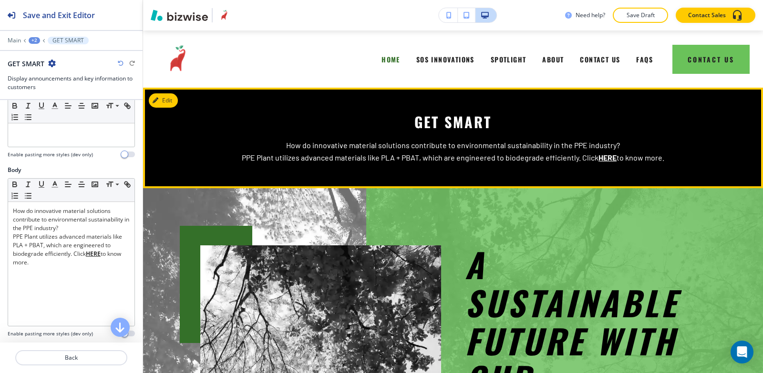
click at [585, 150] on p "How do innovative material solutions contribute to environmental sustainability…" at bounding box center [452, 145] width 505 height 12
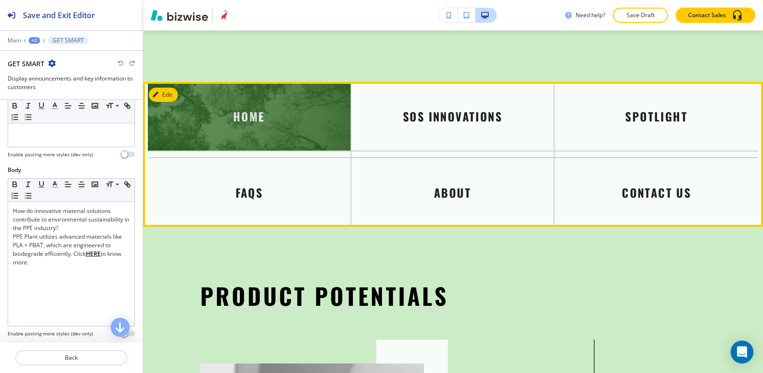
scroll to position [3003, 0]
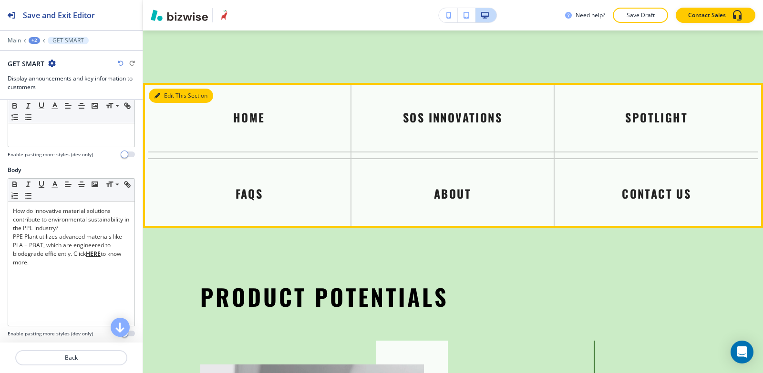
click at [165, 89] on button "Edit This Section" at bounding box center [181, 96] width 64 height 14
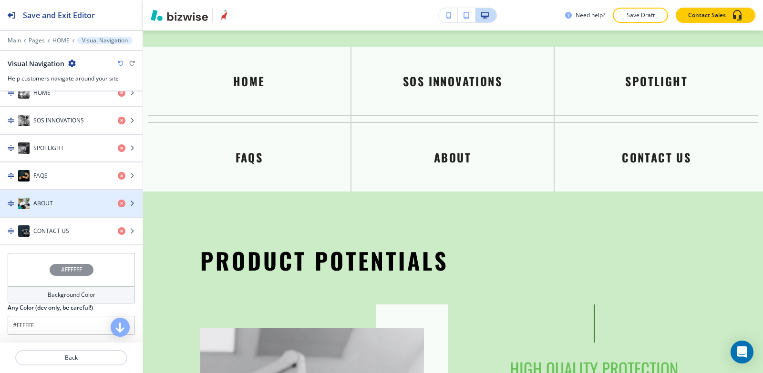
scroll to position [293, 0]
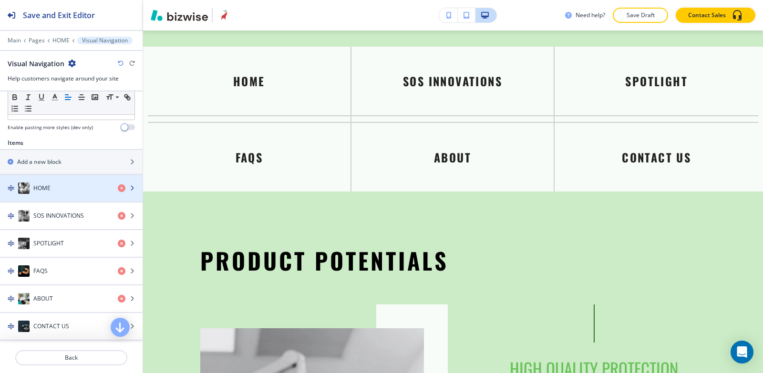
click at [54, 177] on div "button" at bounding box center [71, 179] width 143 height 8
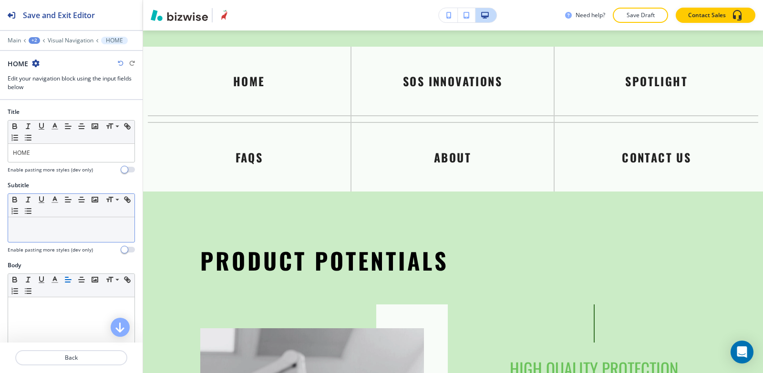
click at [39, 238] on div at bounding box center [71, 229] width 126 height 25
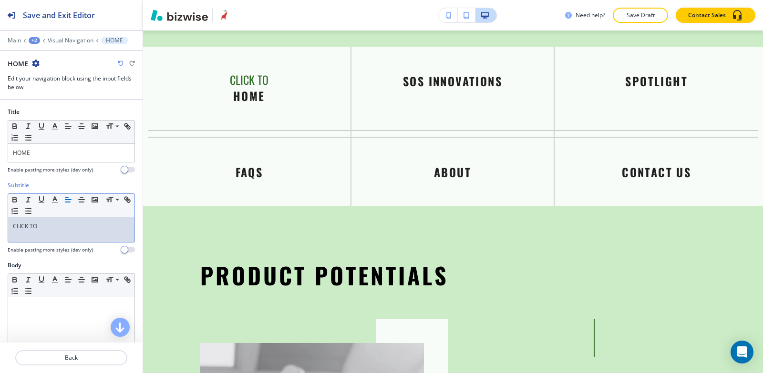
click at [13, 227] on p "CLICK TO" at bounding box center [71, 226] width 117 height 9
click at [51, 222] on p ""CLICK TO" at bounding box center [71, 226] width 117 height 9
click at [15, 224] on p ""CLICK TO" at bounding box center [71, 226] width 117 height 9
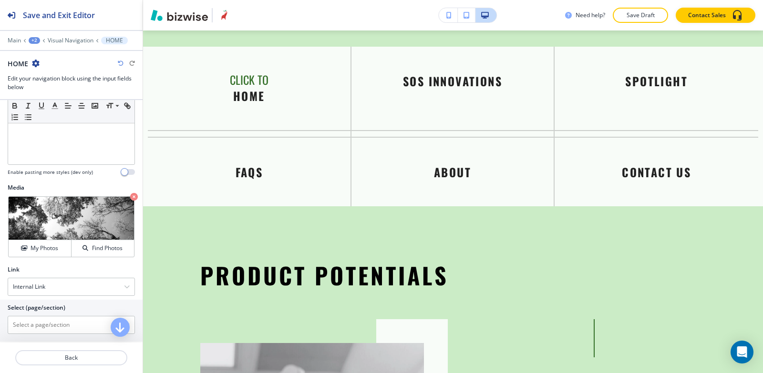
scroll to position [267, 0]
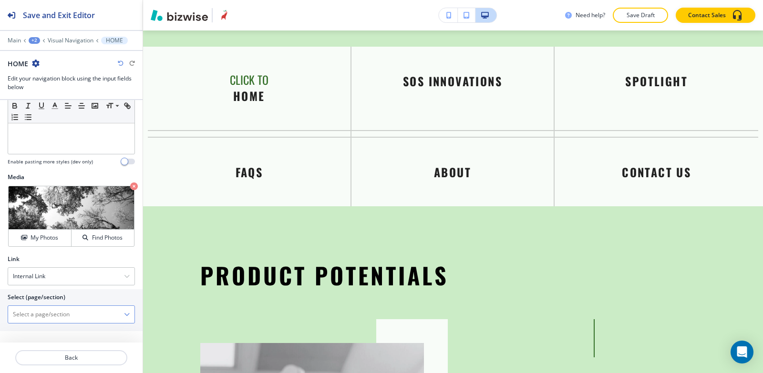
click at [44, 316] on \(page\/section\) "Manual Input" at bounding box center [66, 314] width 116 height 16
click at [32, 335] on h4 "HOME" at bounding box center [71, 331] width 117 height 9
type \(page\/section\) "HOME"
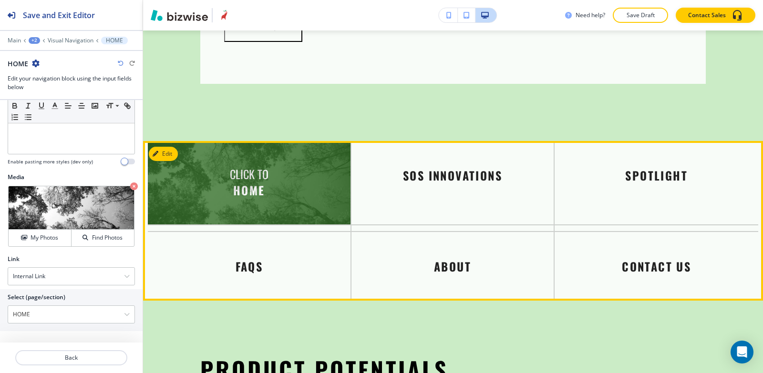
scroll to position [2944, 0]
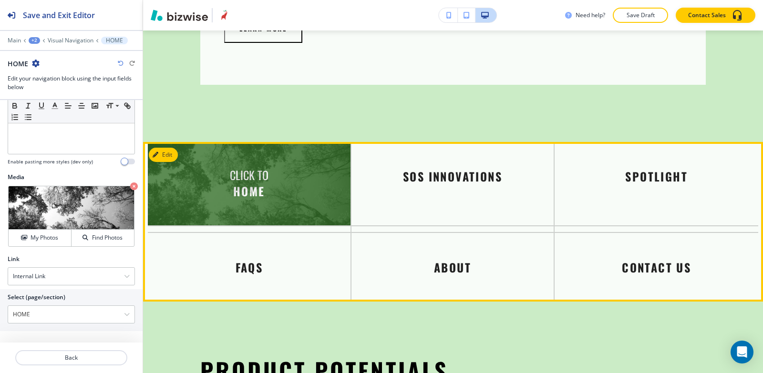
click at [221, 185] on img at bounding box center [249, 183] width 203 height 83
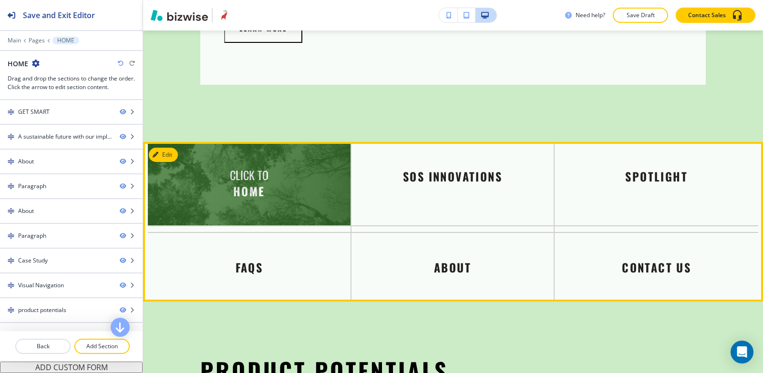
click at [256, 191] on img at bounding box center [249, 183] width 203 height 83
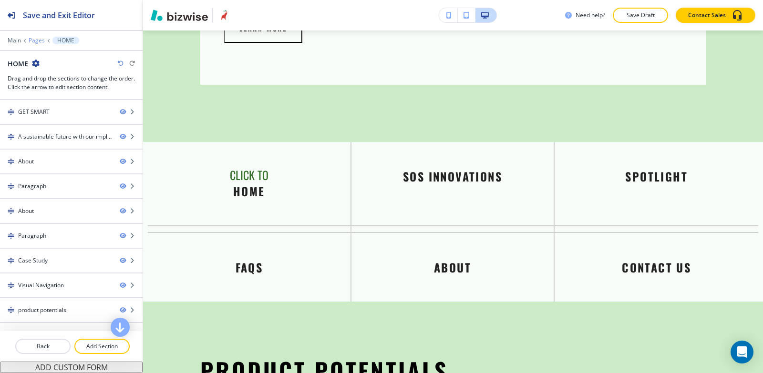
click at [39, 40] on p "Pages" at bounding box center [37, 40] width 16 height 7
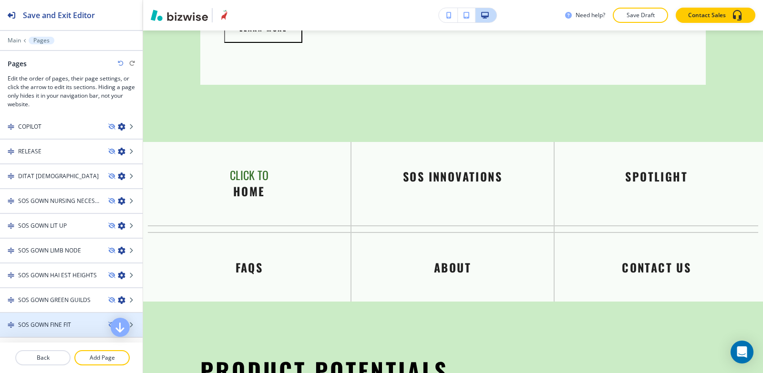
scroll to position [286, 0]
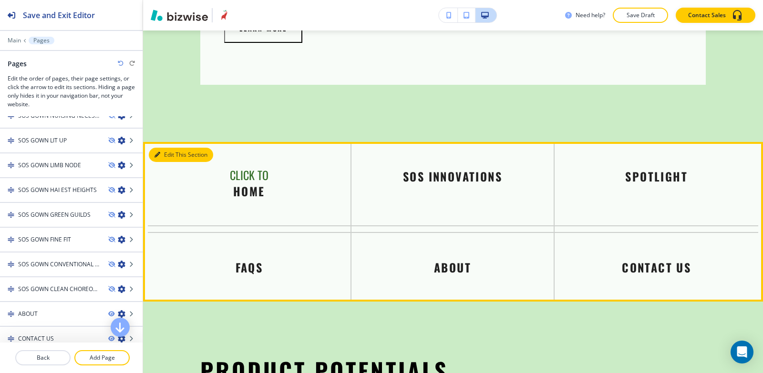
click at [159, 152] on icon "button" at bounding box center [157, 155] width 6 height 6
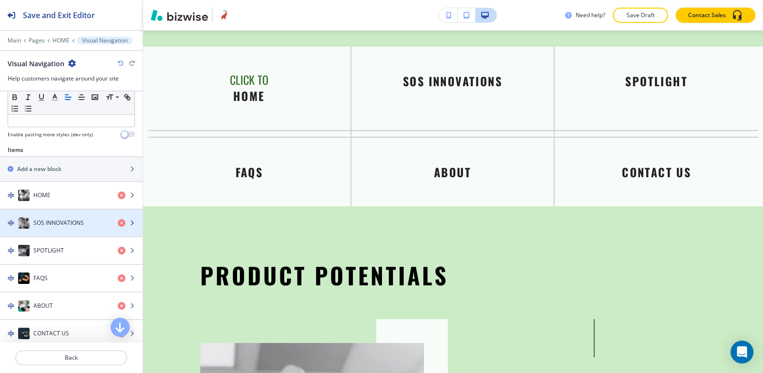
click at [59, 222] on h4 "SOS INNOVATIONS" at bounding box center [58, 223] width 51 height 9
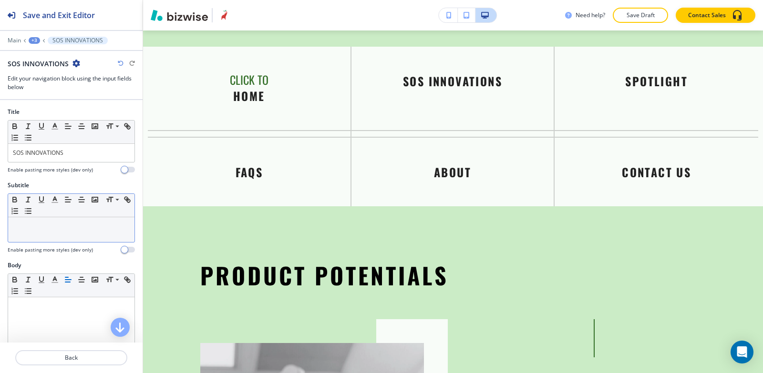
click at [48, 238] on div at bounding box center [71, 229] width 126 height 25
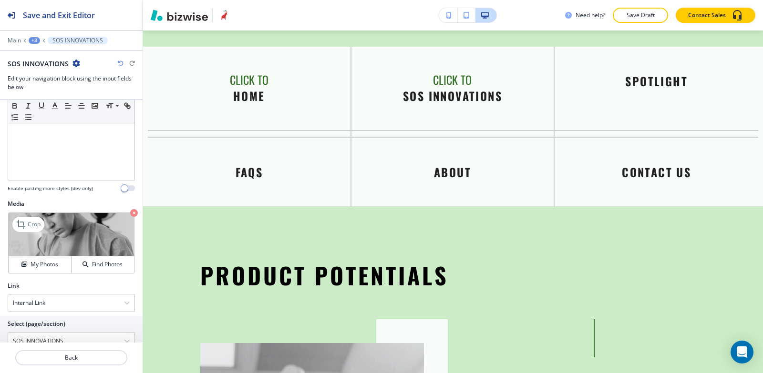
scroll to position [267, 0]
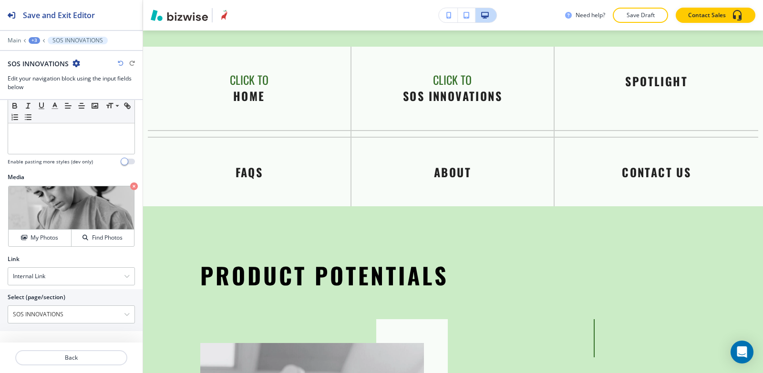
click at [34, 39] on div "+3" at bounding box center [34, 40] width 11 height 7
click at [50, 92] on p "Visual Navigation" at bounding box center [59, 89] width 49 height 9
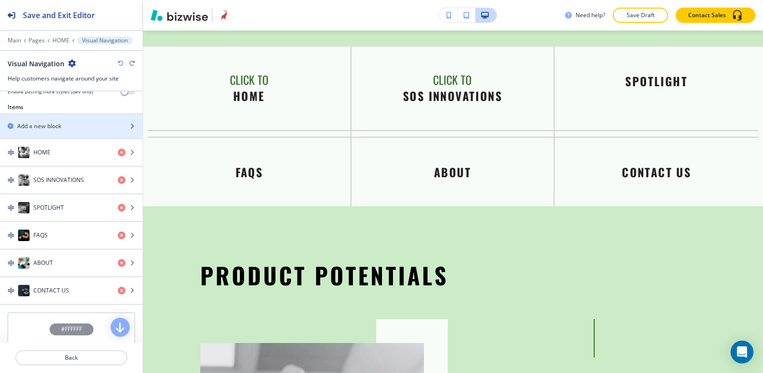
scroll to position [334, 0]
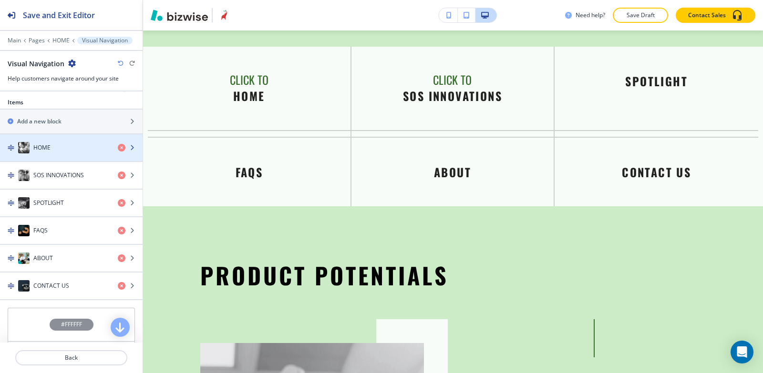
click at [57, 146] on div "HOME" at bounding box center [55, 147] width 110 height 11
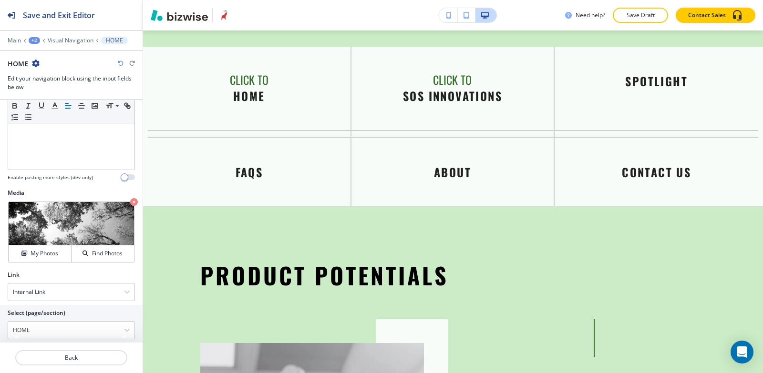
scroll to position [267, 0]
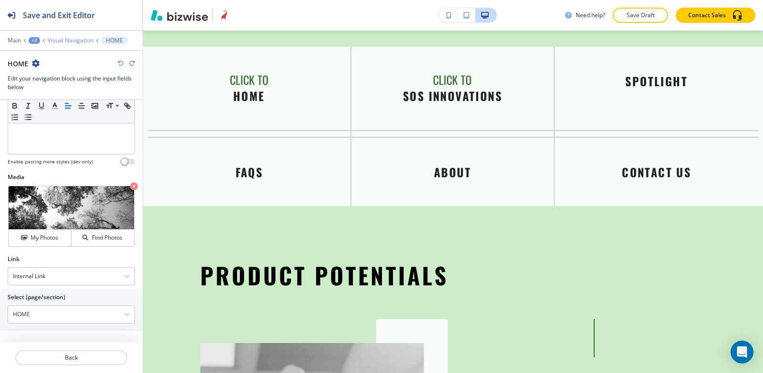
click at [55, 39] on p "Visual Navigation" at bounding box center [71, 40] width 46 height 7
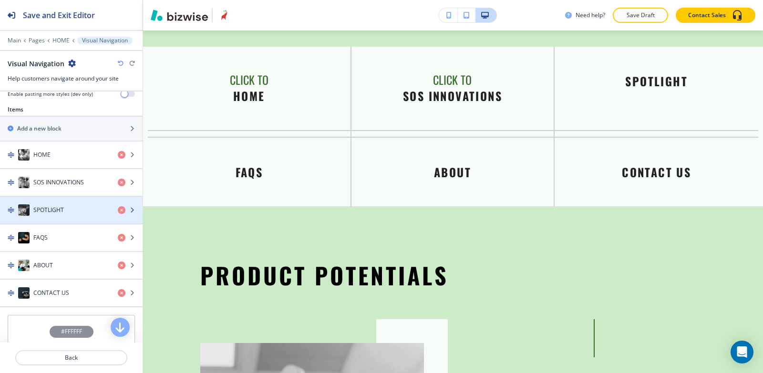
scroll to position [381, 0]
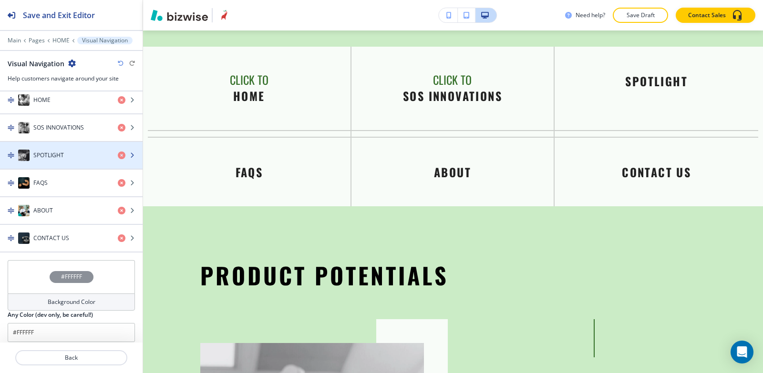
click at [48, 150] on div "SPOTLIGHT" at bounding box center [55, 155] width 110 height 11
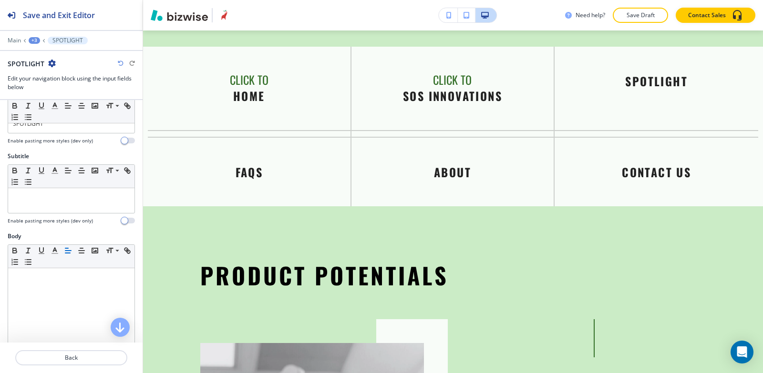
scroll to position [0, 0]
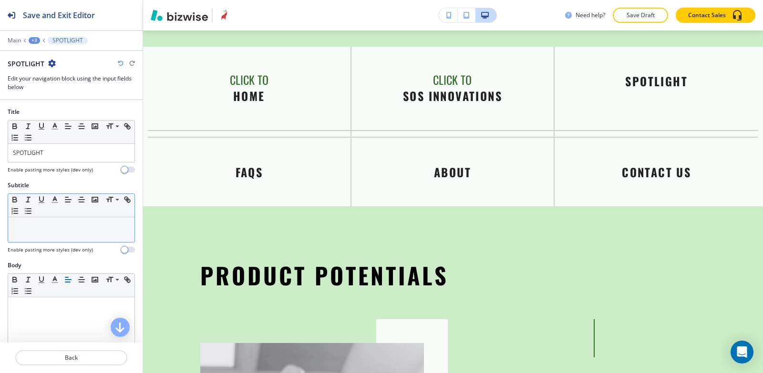
click at [52, 231] on div at bounding box center [71, 229] width 126 height 25
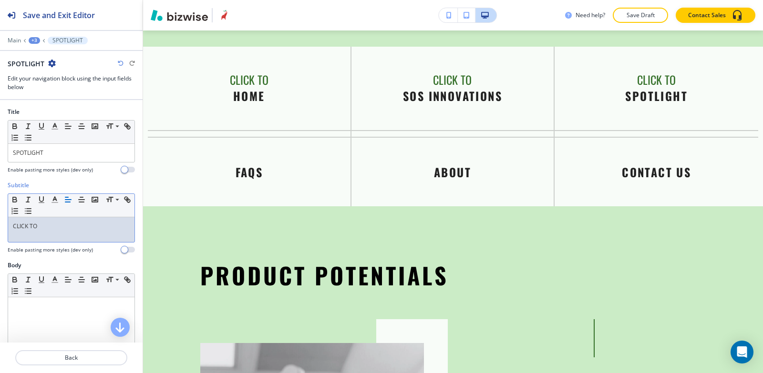
click at [35, 41] on div "+3" at bounding box center [34, 40] width 11 height 7
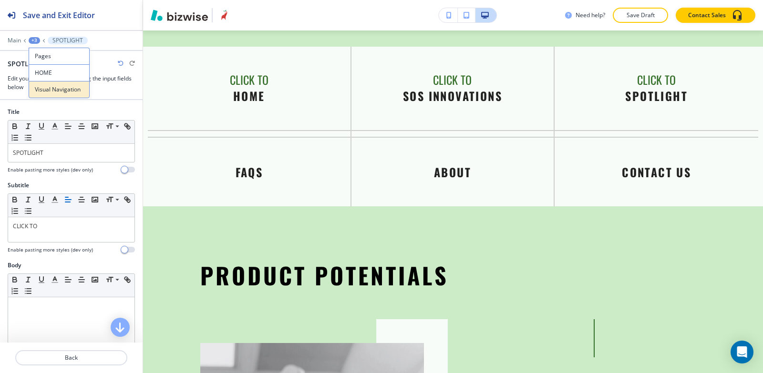
click at [55, 87] on p "Visual Navigation" at bounding box center [59, 89] width 49 height 9
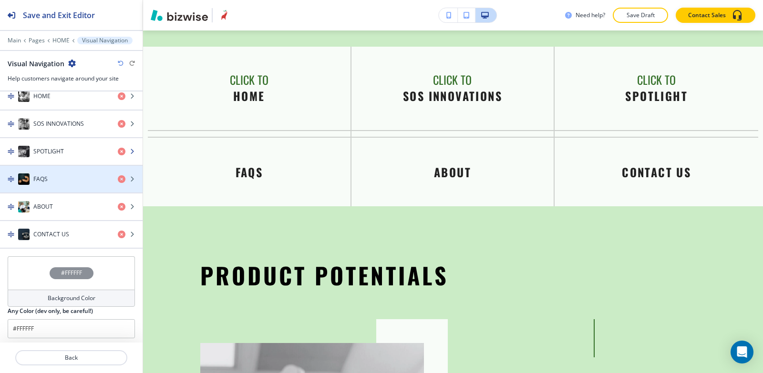
scroll to position [388, 0]
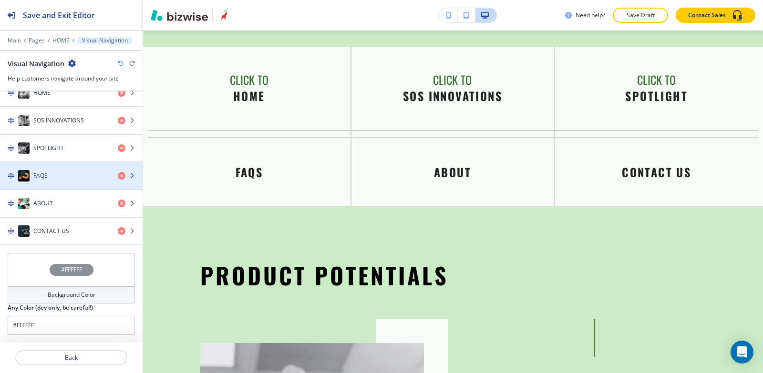
click at [56, 173] on div "FAQS" at bounding box center [55, 175] width 110 height 11
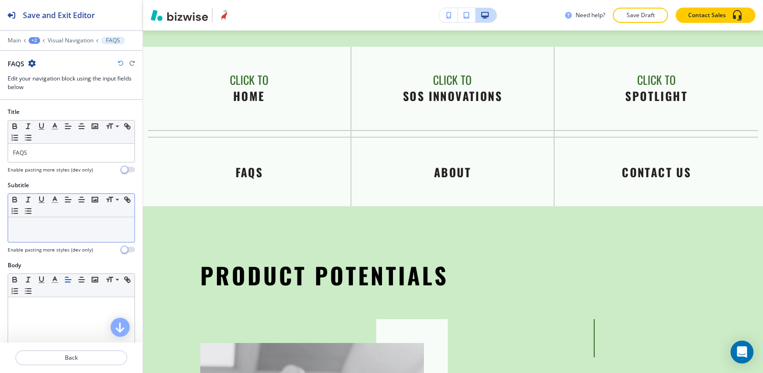
click at [44, 236] on div at bounding box center [71, 229] width 126 height 25
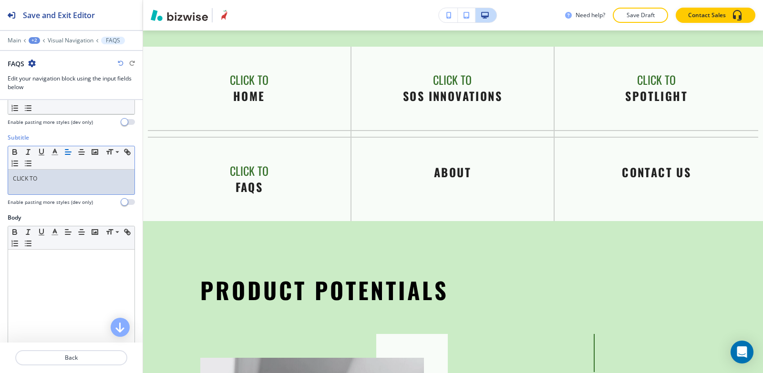
scroll to position [267, 0]
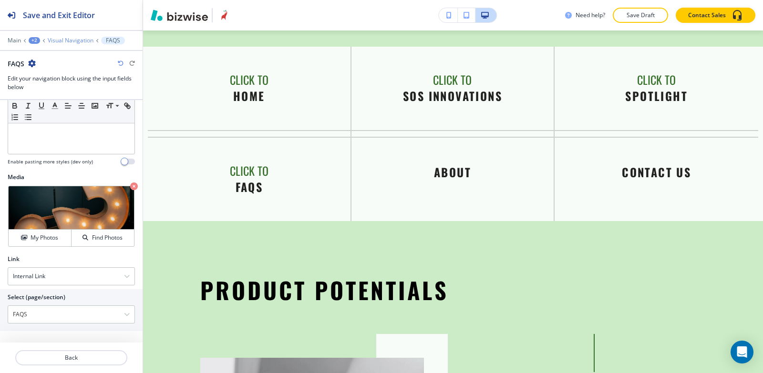
click at [75, 39] on p "Visual Navigation" at bounding box center [71, 40] width 46 height 7
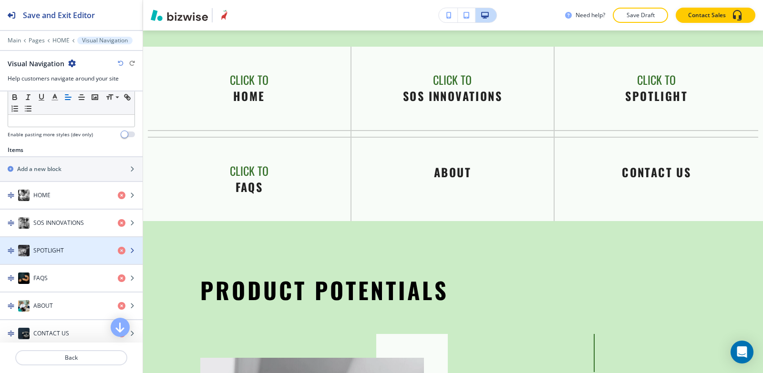
scroll to position [334, 0]
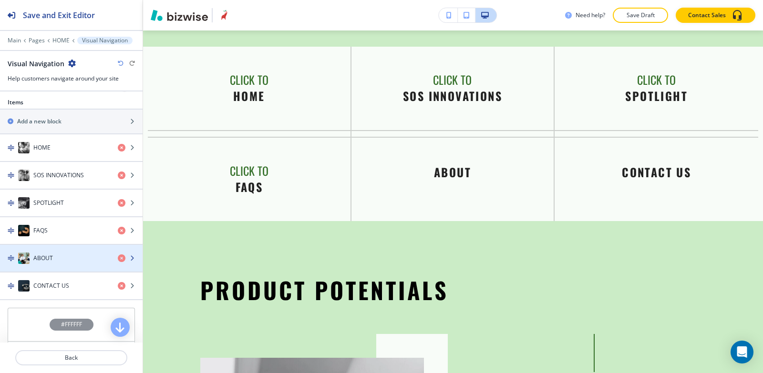
click at [58, 256] on div "ABOUT" at bounding box center [55, 258] width 110 height 11
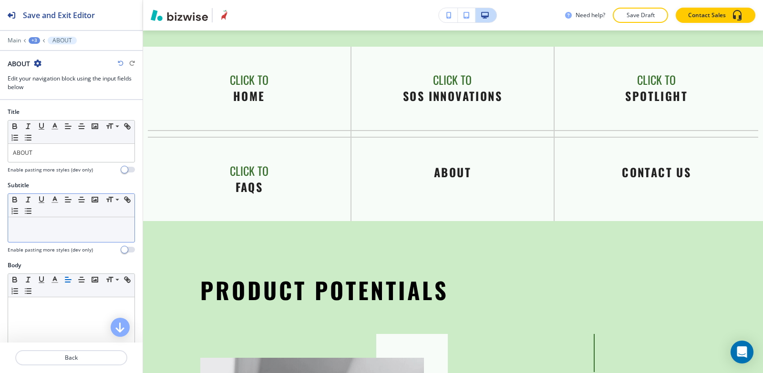
click at [55, 231] on div at bounding box center [71, 229] width 126 height 25
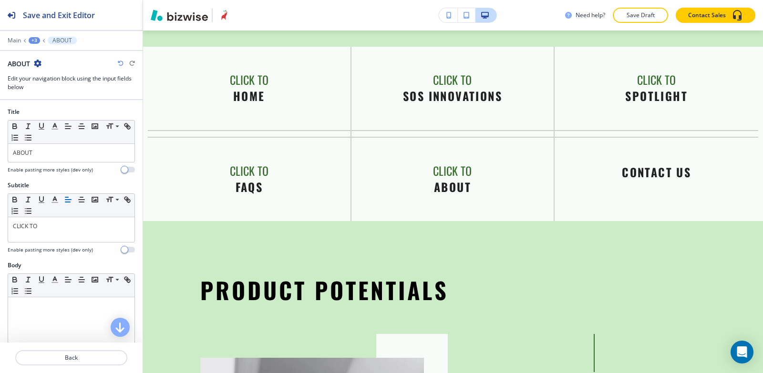
click at [33, 38] on div "+3" at bounding box center [34, 40] width 11 height 7
click at [58, 86] on p "Visual Navigation" at bounding box center [59, 89] width 49 height 9
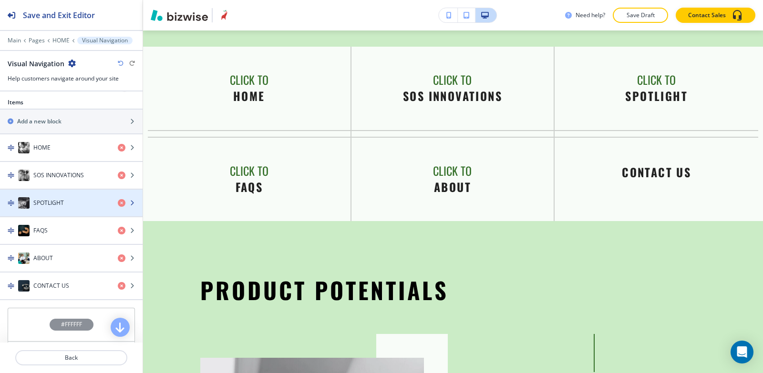
scroll to position [388, 0]
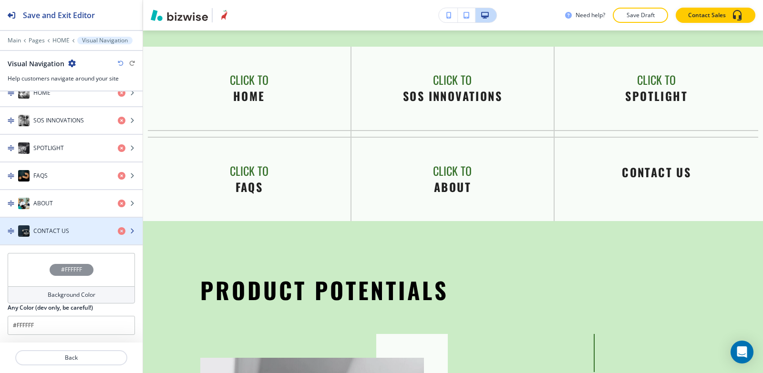
click at [71, 241] on div "button" at bounding box center [71, 241] width 143 height 8
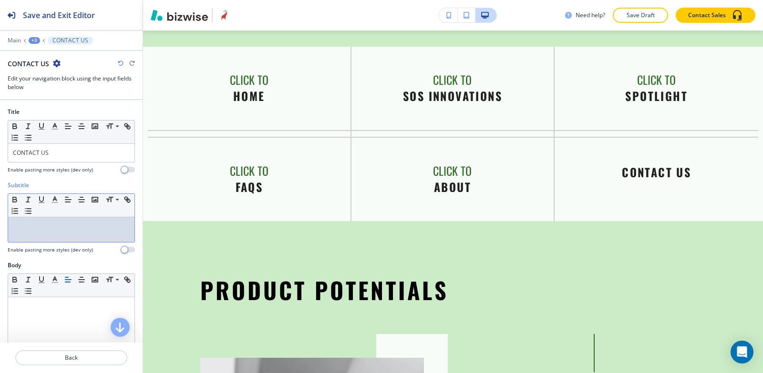
click at [50, 230] on p at bounding box center [71, 226] width 117 height 9
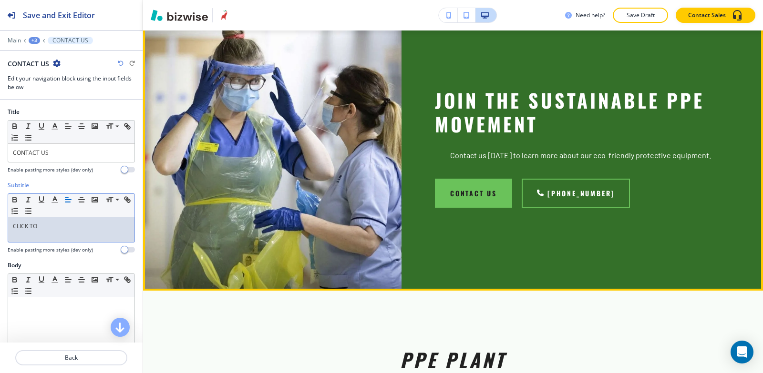
scroll to position [4326, 0]
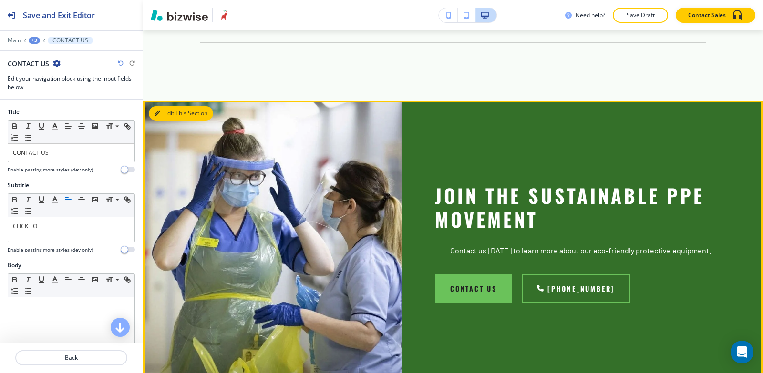
click at [172, 106] on button "Edit This Section" at bounding box center [181, 113] width 64 height 14
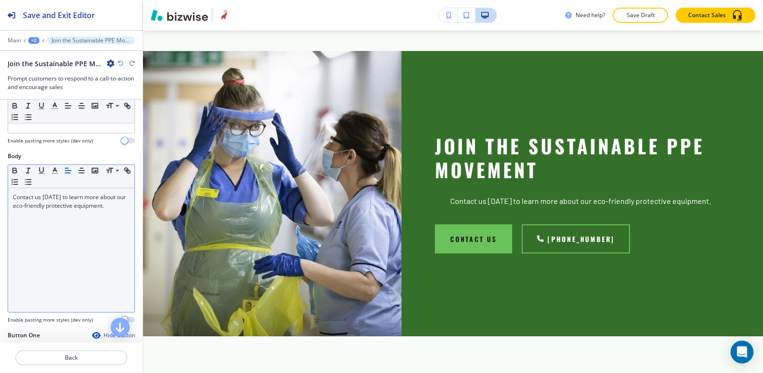
scroll to position [95, 0]
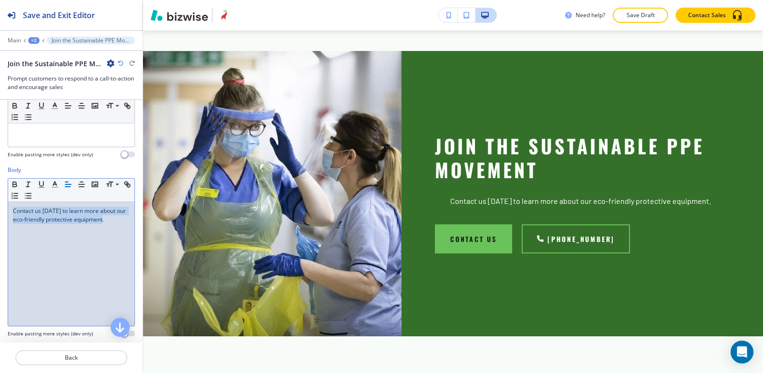
drag, startPoint x: 122, startPoint y: 220, endPoint x: 0, endPoint y: 198, distance: 123.9
click at [0, 198] on div "Body Small Normal Large Huge Contact us [DATE] to learn more about our eco-frie…" at bounding box center [71, 255] width 143 height 179
click at [67, 186] on icon "button" at bounding box center [68, 184] width 9 height 9
click at [119, 218] on p "Contact us [DATE] to learn more about our eco-friendly protective equipment." at bounding box center [71, 215] width 117 height 17
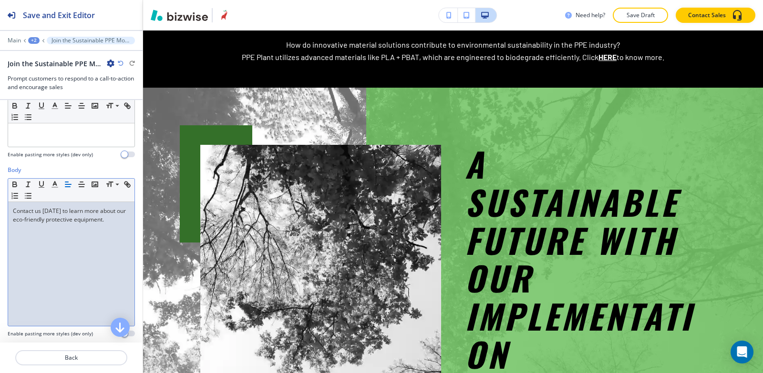
scroll to position [0, 0]
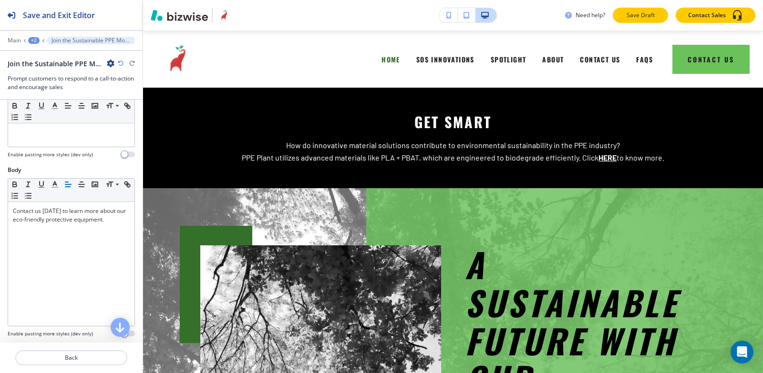
click at [646, 16] on p "Save Draft" at bounding box center [640, 15] width 31 height 9
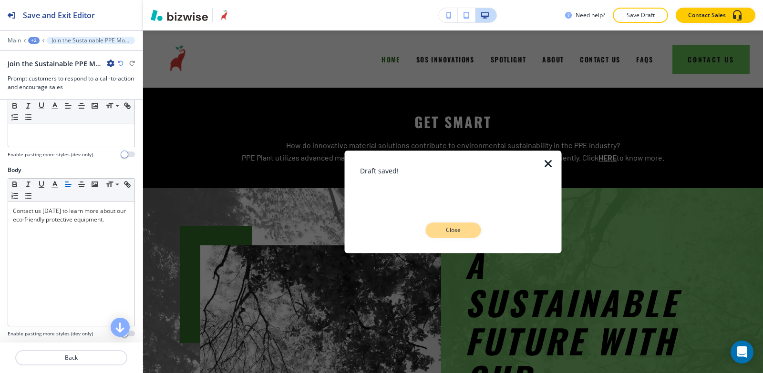
click at [456, 232] on p "Close" at bounding box center [453, 230] width 31 height 9
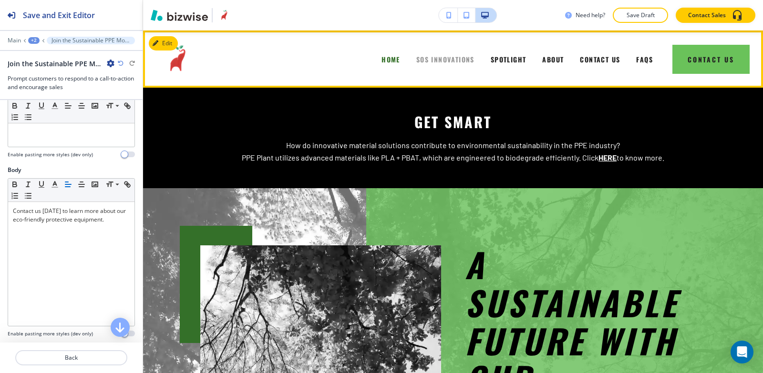
click at [436, 57] on span "SOS INNOVATIONS" at bounding box center [445, 59] width 58 height 10
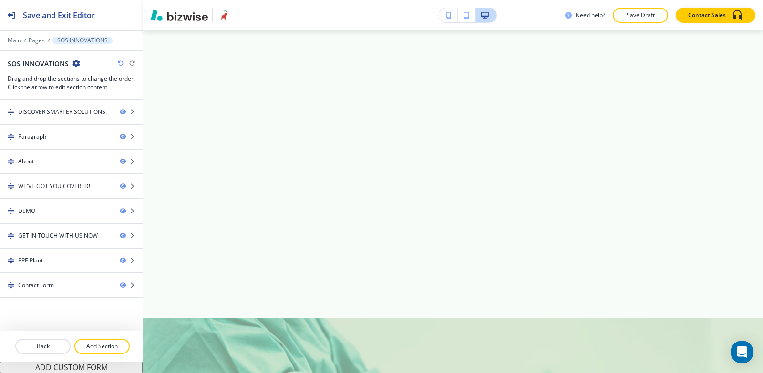
scroll to position [2431, 0]
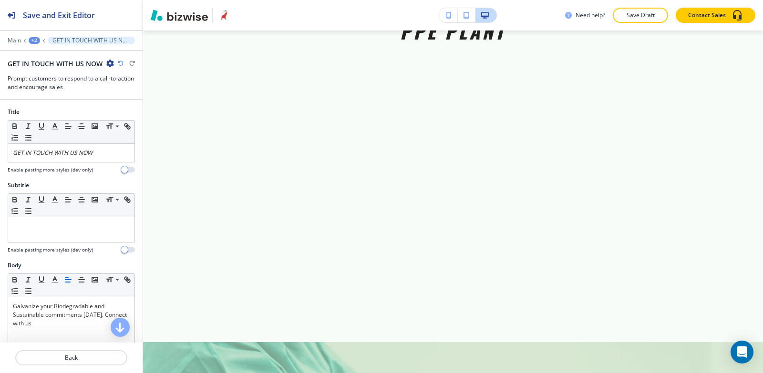
scroll to position [143, 0]
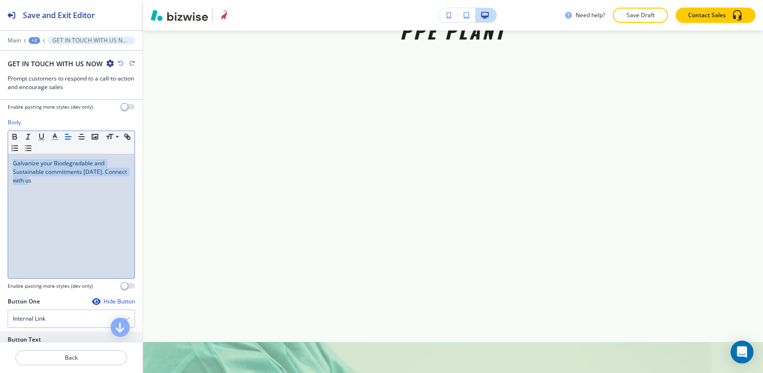
drag, startPoint x: 60, startPoint y: 183, endPoint x: 0, endPoint y: 139, distance: 74.3
click at [0, 139] on div "Body Small Normal Large Huge Galvanize your Biodegradable and Sustainable commi…" at bounding box center [71, 207] width 143 height 179
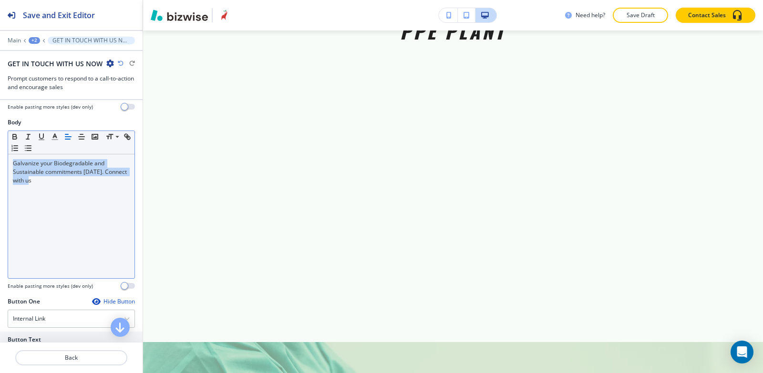
click at [66, 139] on line "button" at bounding box center [67, 139] width 5 height 0
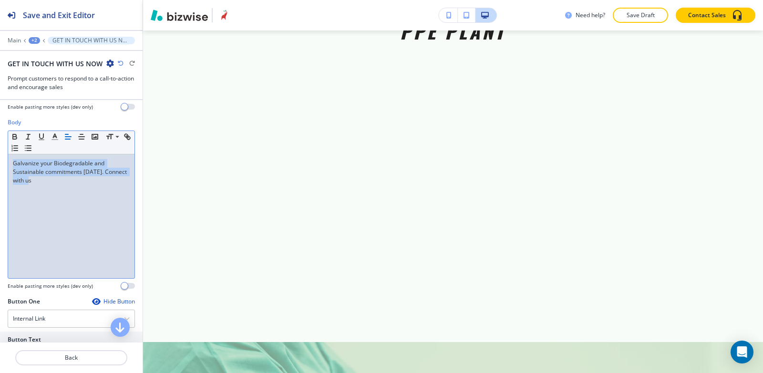
scroll to position [2817, 0]
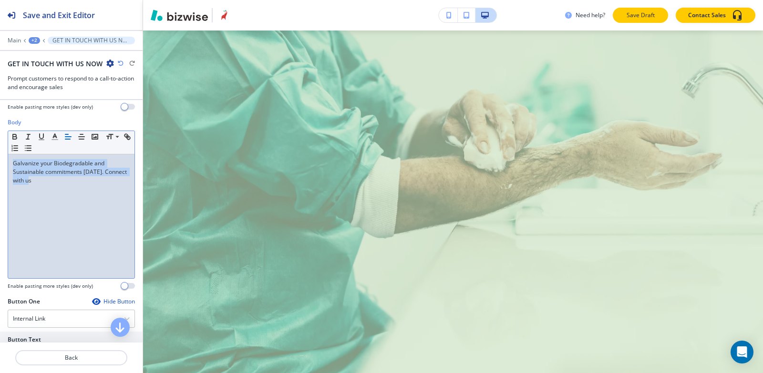
click at [642, 11] on p "Save Draft" at bounding box center [640, 15] width 31 height 9
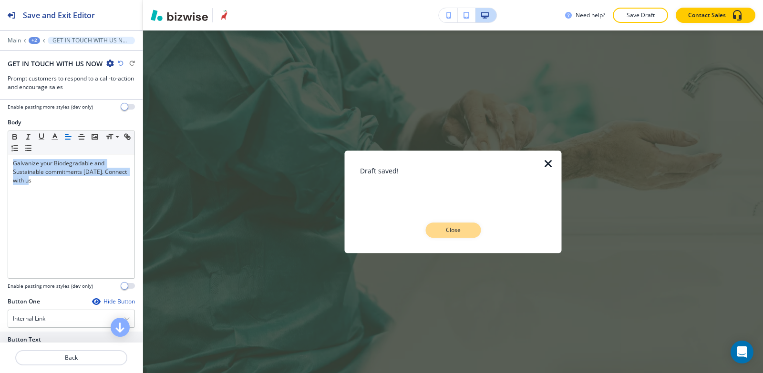
click at [461, 230] on p "Close" at bounding box center [453, 230] width 31 height 9
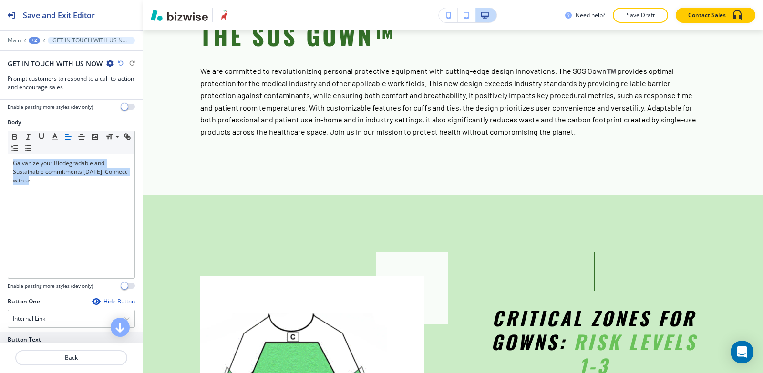
scroll to position [0, 0]
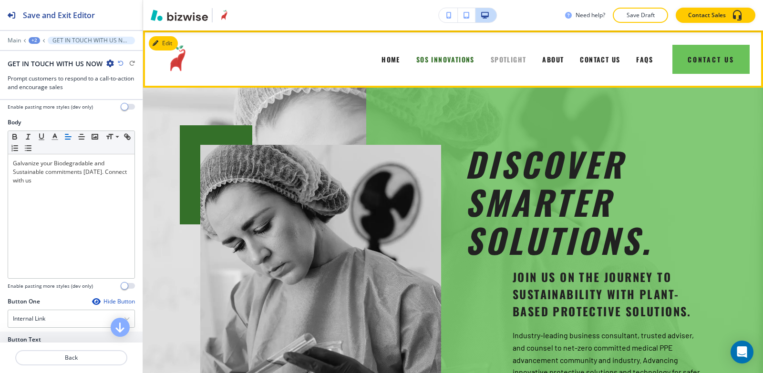
click at [495, 56] on span "SPOTLIGHT" at bounding box center [508, 59] width 36 height 10
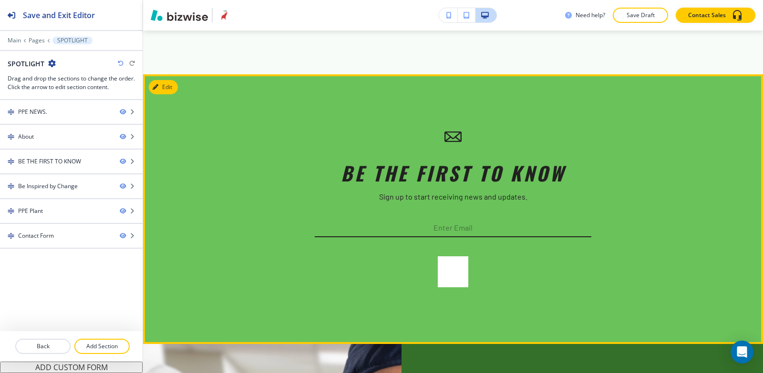
scroll to position [3718, 0]
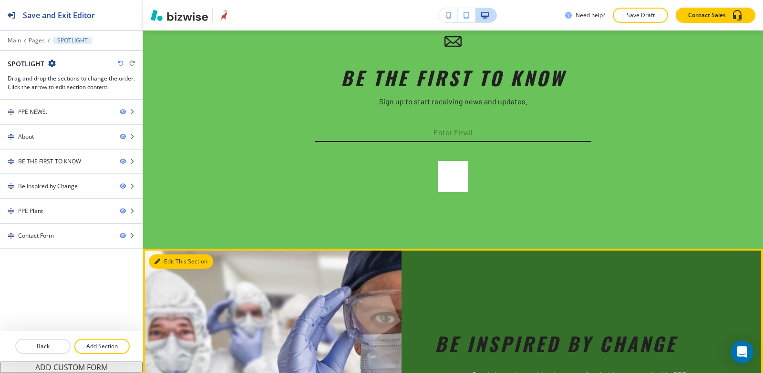
click at [170, 255] on button "Edit This Section" at bounding box center [181, 262] width 64 height 14
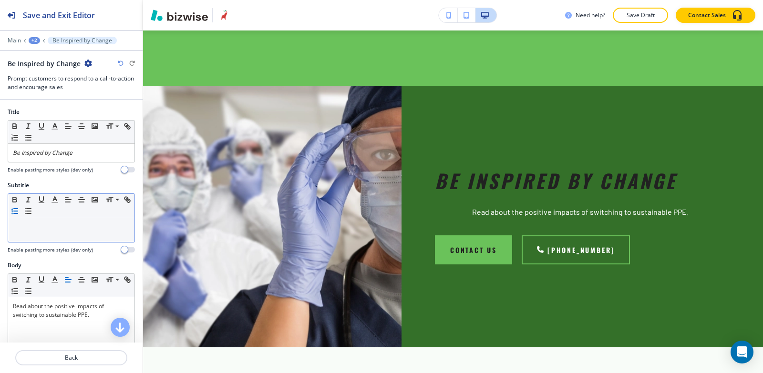
scroll to position [3898, 0]
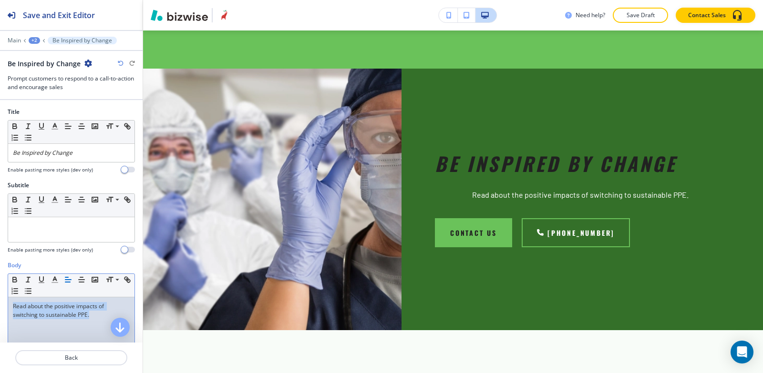
drag, startPoint x: 97, startPoint y: 317, endPoint x: 0, endPoint y: 303, distance: 97.7
click at [0, 304] on div "Body Small Normal Large Huge Read about the positive impacts of switching to su…" at bounding box center [71, 350] width 143 height 179
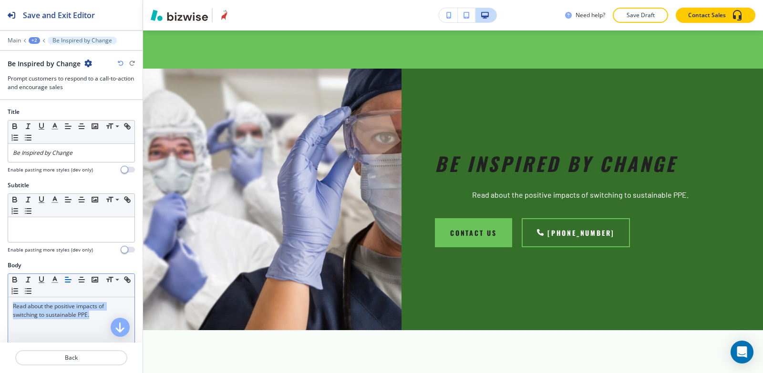
click at [64, 280] on icon "button" at bounding box center [68, 279] width 9 height 9
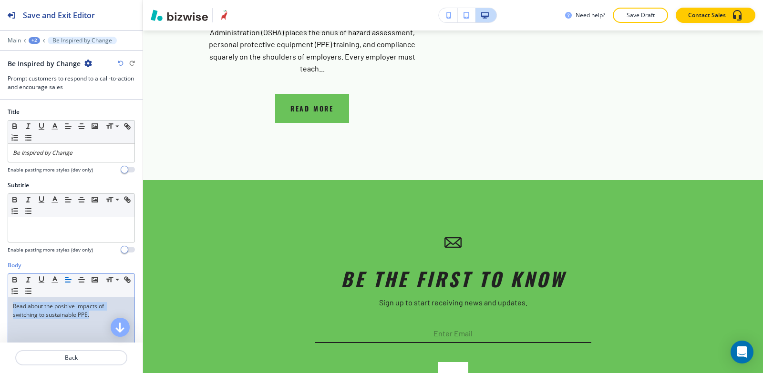
scroll to position [3612, 0]
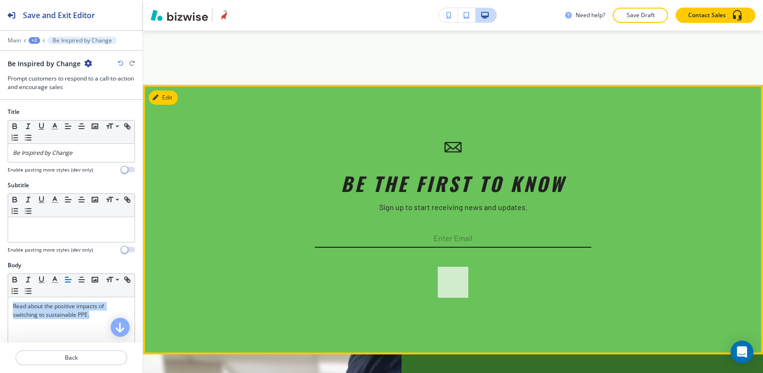
click at [455, 266] on button "button" at bounding box center [453, 281] width 31 height 31
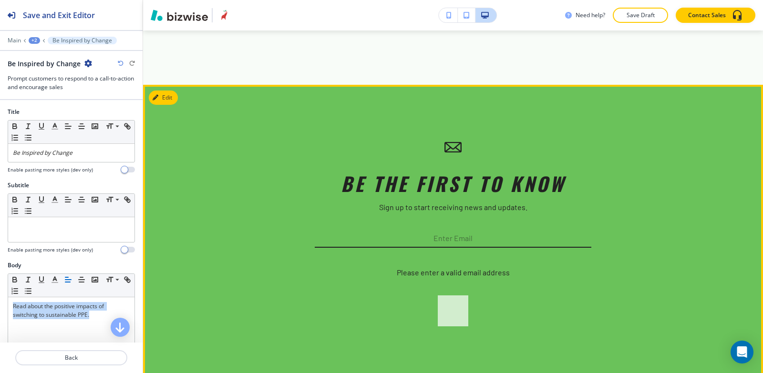
click at [453, 295] on button "button" at bounding box center [453, 310] width 31 height 31
click at [392, 232] on input "Enter Email" at bounding box center [453, 239] width 276 height 15
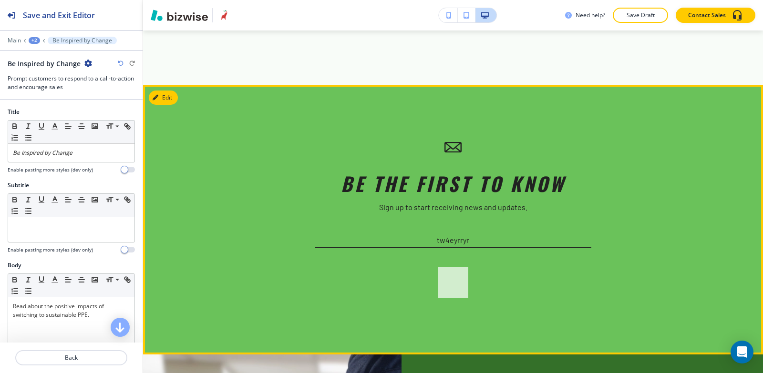
type input "tw4eyrryr"
click at [443, 266] on button "button" at bounding box center [453, 281] width 31 height 31
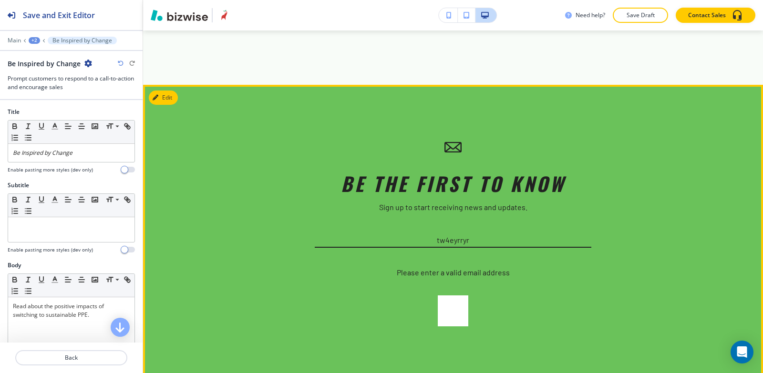
drag, startPoint x: 476, startPoint y: 203, endPoint x: 408, endPoint y: 203, distance: 68.6
click at [408, 232] on input "tw4eyrryr" at bounding box center [453, 239] width 276 height 15
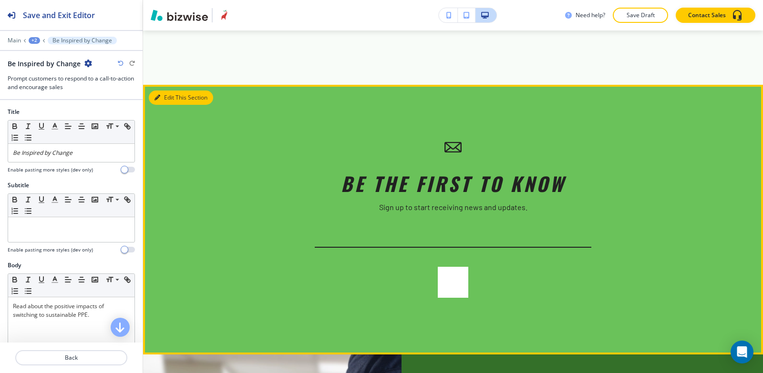
click at [163, 85] on div "Edit This Section BE THE FIRST TO KNOW Sign up to start receiving news and upda…" at bounding box center [453, 220] width 620 height 270
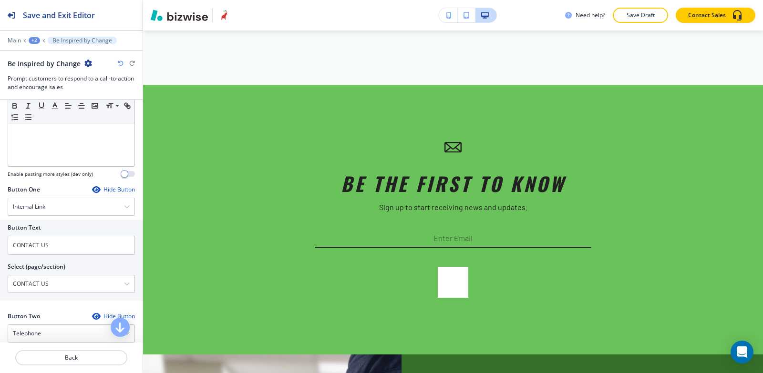
scroll to position [238, 0]
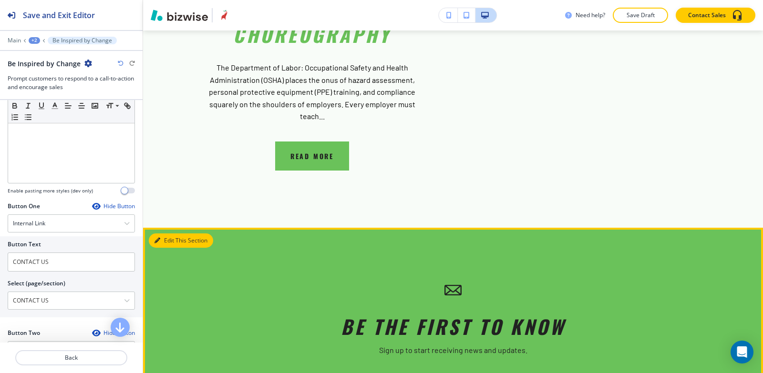
click at [165, 234] on button "Edit This Section" at bounding box center [181, 241] width 64 height 14
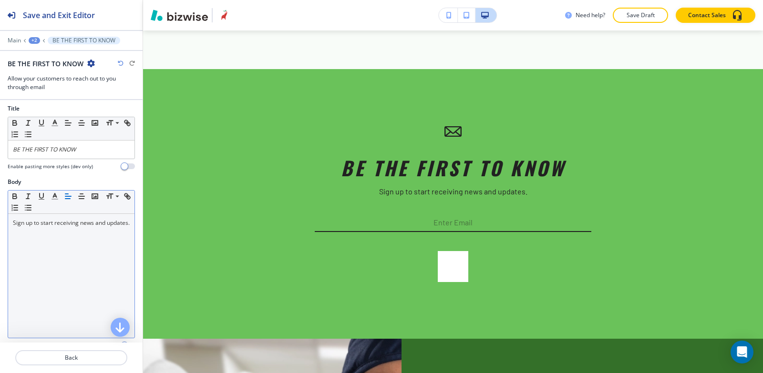
scroll to position [180, 0]
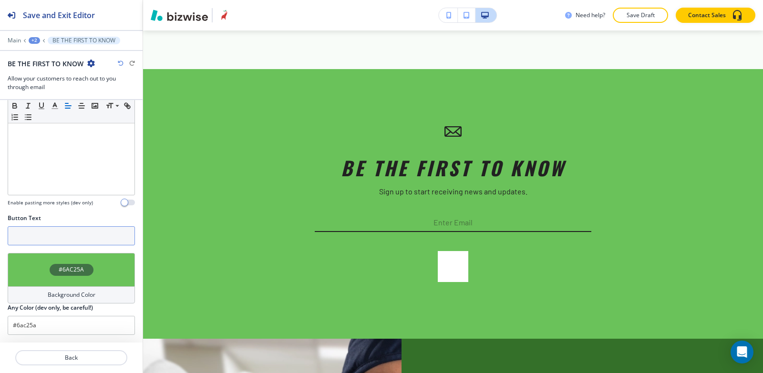
click at [53, 238] on input "text" at bounding box center [71, 235] width 127 height 19
drag, startPoint x: 60, startPoint y: 238, endPoint x: 0, endPoint y: 248, distance: 60.4
click at [0, 248] on div "Button Text email" at bounding box center [71, 233] width 143 height 39
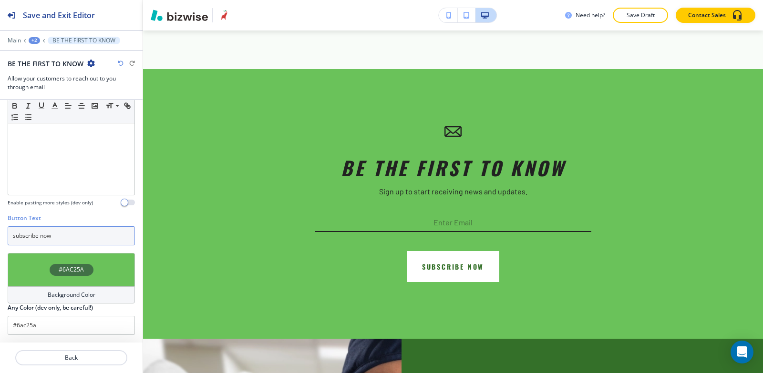
type input "subscribe now"
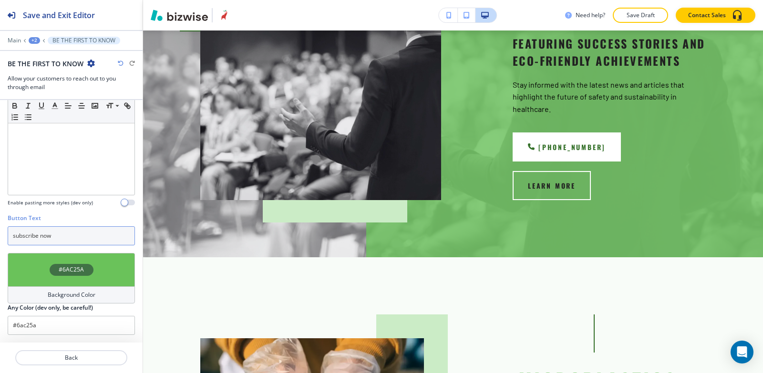
scroll to position [0, 0]
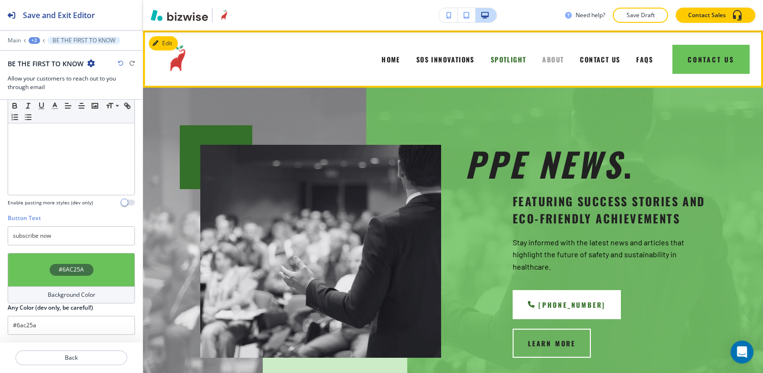
click at [548, 60] on span "ABOUT" at bounding box center [552, 59] width 21 height 10
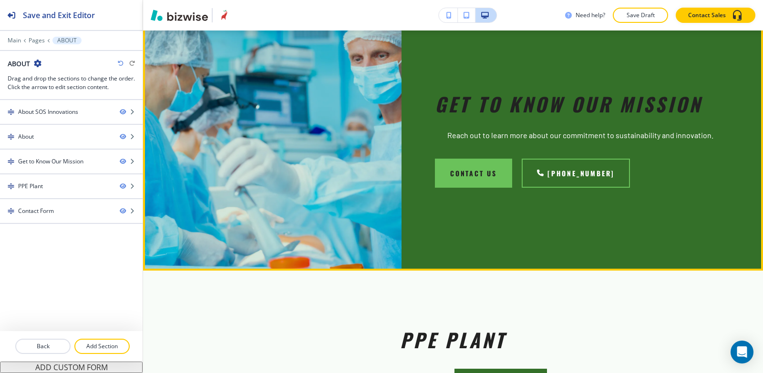
scroll to position [715, 0]
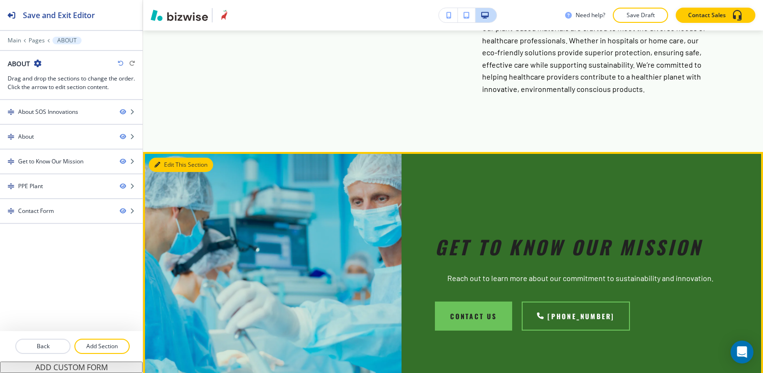
click at [185, 158] on button "Edit This Section" at bounding box center [181, 165] width 64 height 14
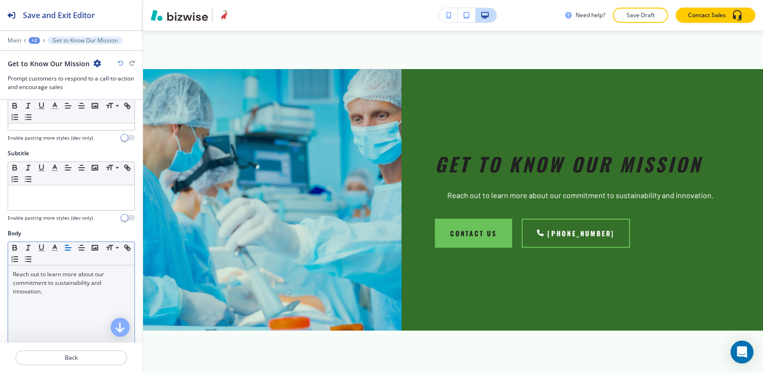
scroll to position [48, 0]
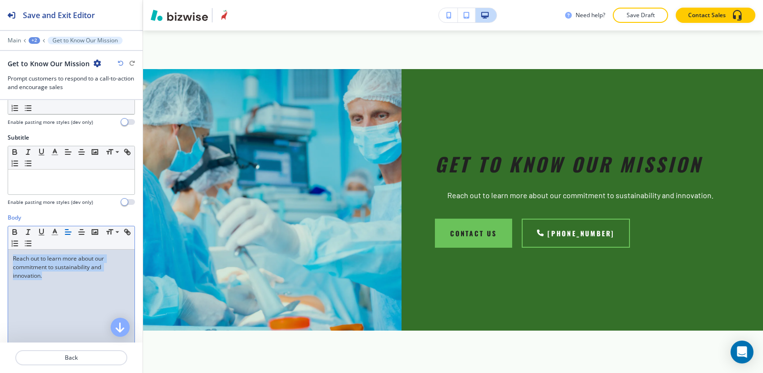
drag, startPoint x: 45, startPoint y: 279, endPoint x: 0, endPoint y: 253, distance: 52.1
click at [0, 253] on div "Body Small Normal Large Huge Reach out to learn more about our commitment to su…" at bounding box center [71, 303] width 143 height 179
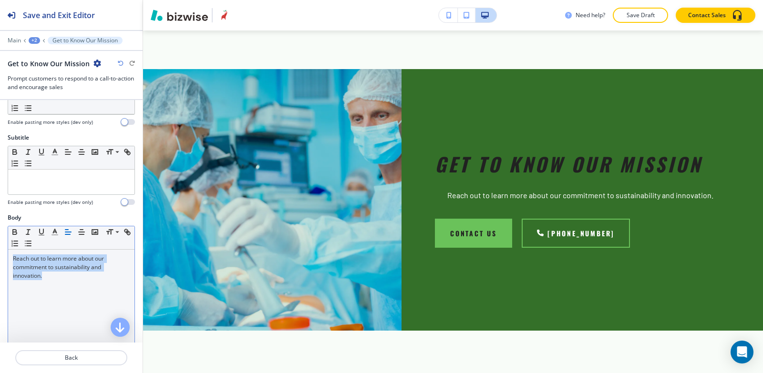
click at [68, 234] on line "button" at bounding box center [67, 234] width 5 height 0
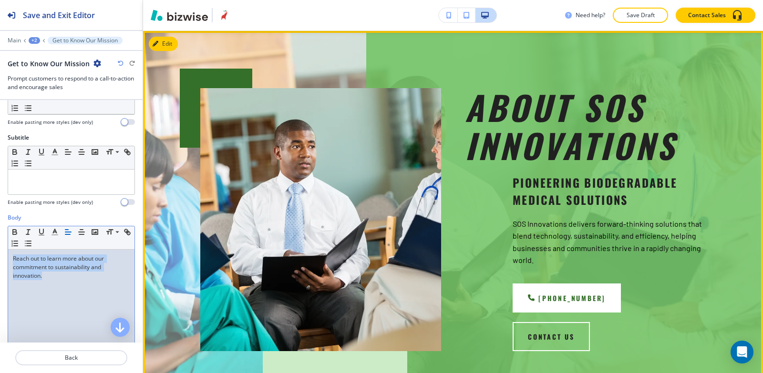
scroll to position [0, 0]
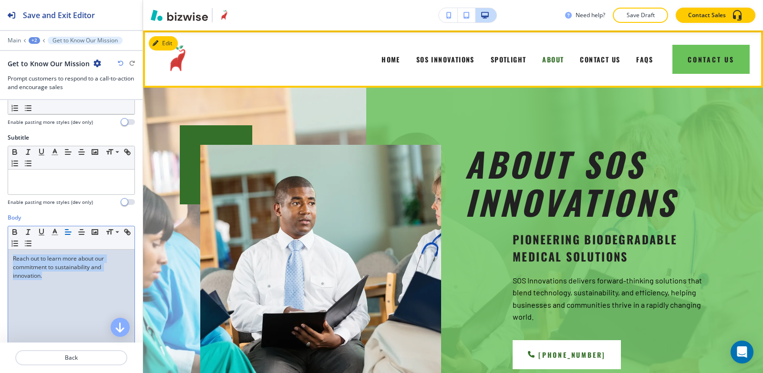
click at [603, 63] on span "CONTACT US" at bounding box center [600, 59] width 40 height 10
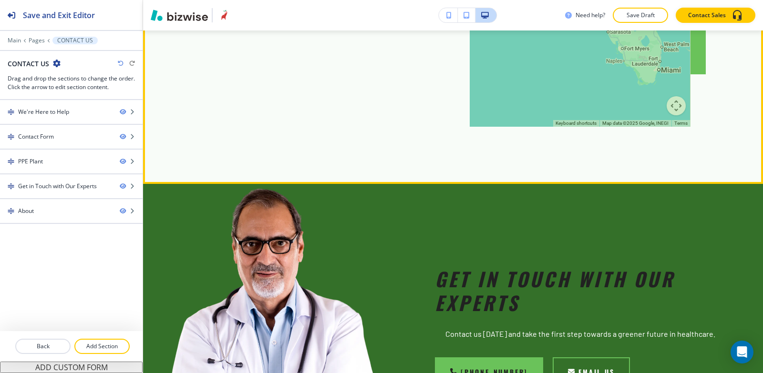
scroll to position [1287, 0]
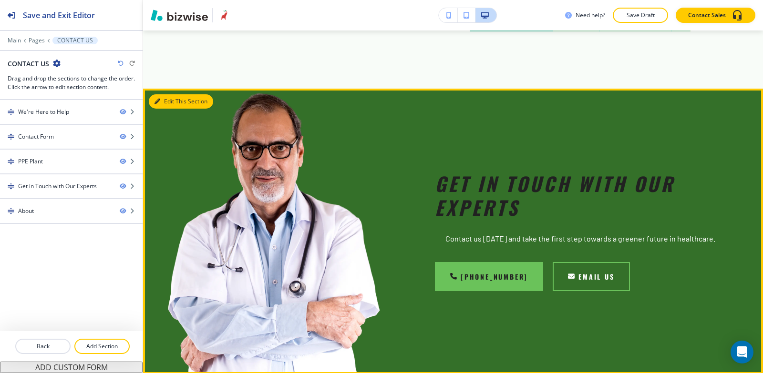
click at [171, 94] on button "Edit This Section" at bounding box center [181, 101] width 64 height 14
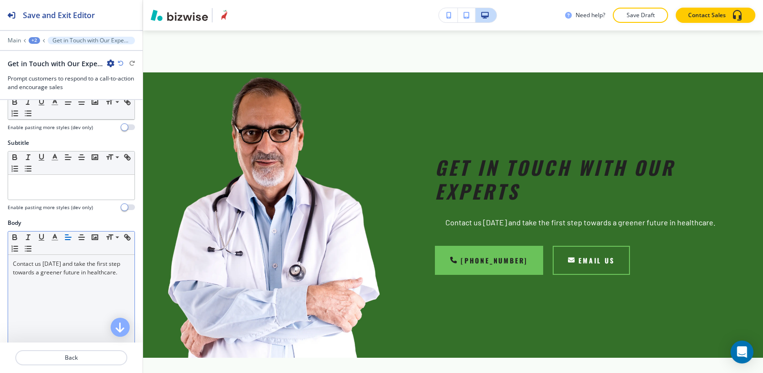
scroll to position [95, 0]
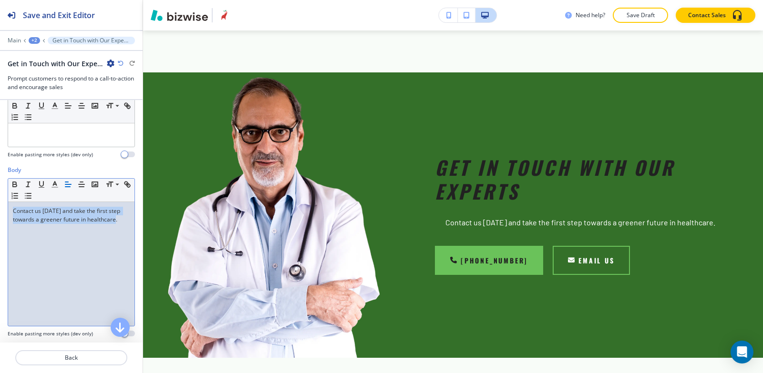
drag, startPoint x: 117, startPoint y: 220, endPoint x: 0, endPoint y: 209, distance: 117.3
click at [0, 209] on div "Body Small Normal Large Huge Contact us [DATE] and take the first step towards …" at bounding box center [71, 255] width 143 height 179
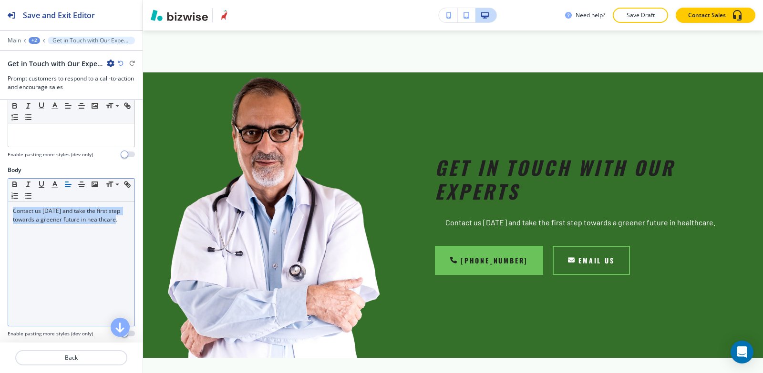
click at [66, 182] on line "button" at bounding box center [66, 182] width 3 height 0
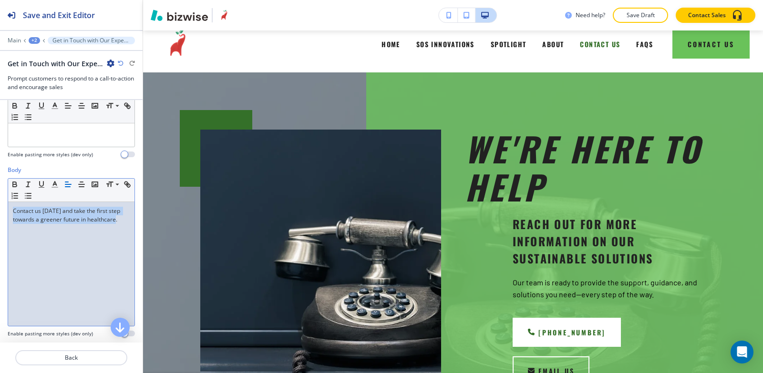
scroll to position [0, 0]
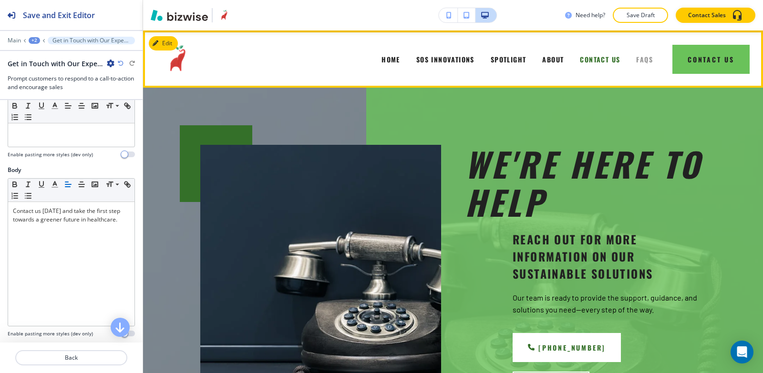
click at [641, 60] on span "FAQS" at bounding box center [644, 59] width 17 height 10
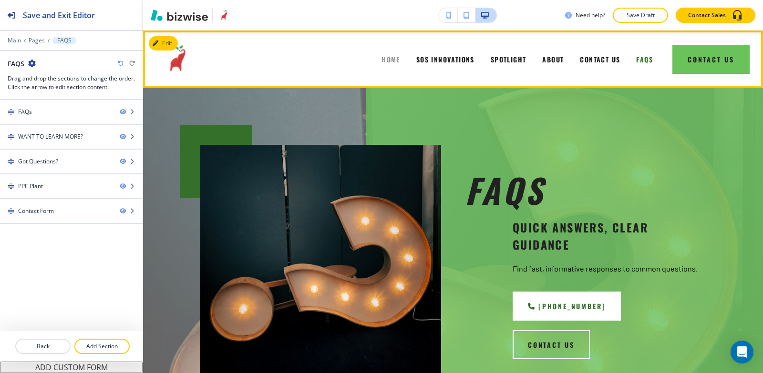
click at [390, 61] on span "HOME" at bounding box center [390, 59] width 19 height 10
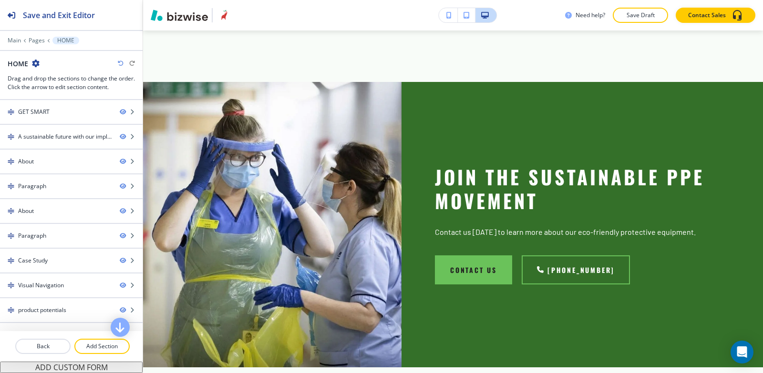
scroll to position [4327, 0]
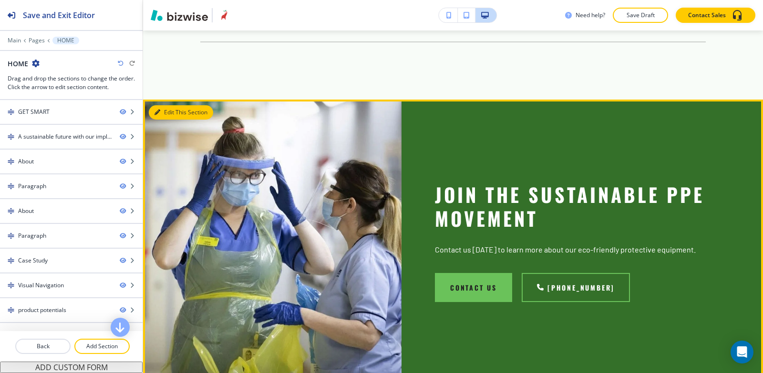
click at [159, 110] on icon "button" at bounding box center [157, 113] width 6 height 6
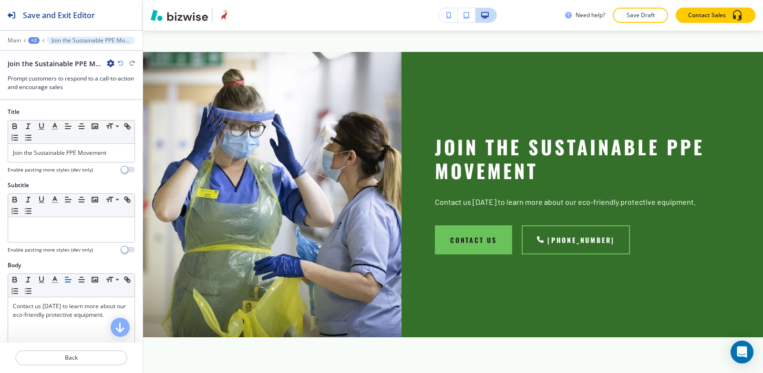
scroll to position [4375, 0]
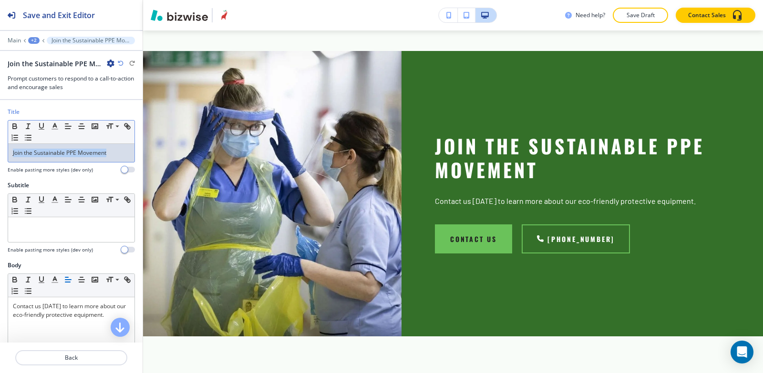
drag, startPoint x: 117, startPoint y: 153, endPoint x: 0, endPoint y: 155, distance: 116.8
click at [0, 155] on div "Title Small Normal Large Huge Join the Sustainable PPE Movement Enable pasting …" at bounding box center [71, 144] width 143 height 73
click at [56, 125] on polyline "button" at bounding box center [54, 125] width 3 height 4
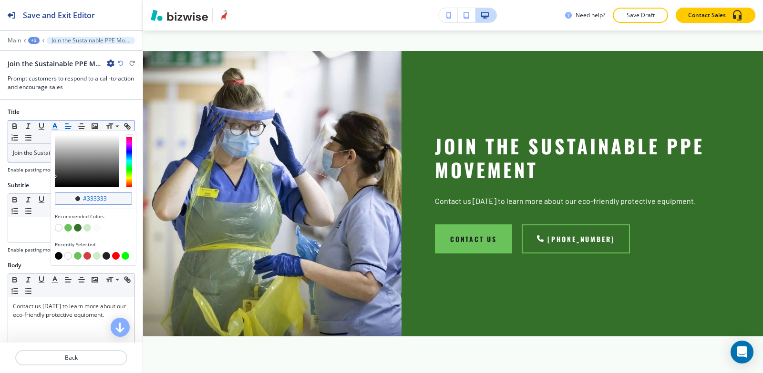
click at [114, 197] on input "#333333" at bounding box center [98, 199] width 33 height 8
type input "#212121"
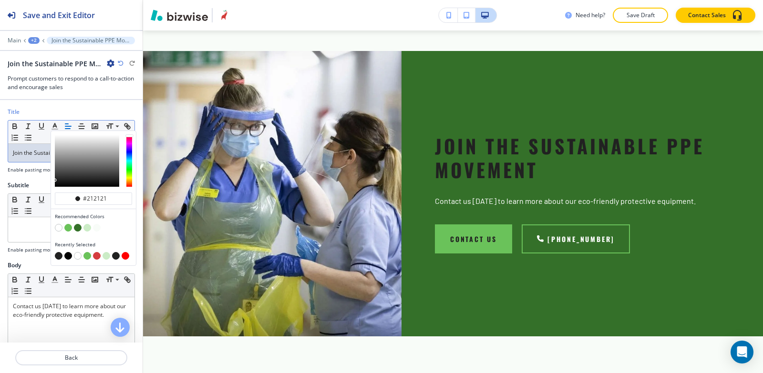
click at [35, 173] on h4 "Enable pasting more styles (dev only)" at bounding box center [50, 169] width 85 height 7
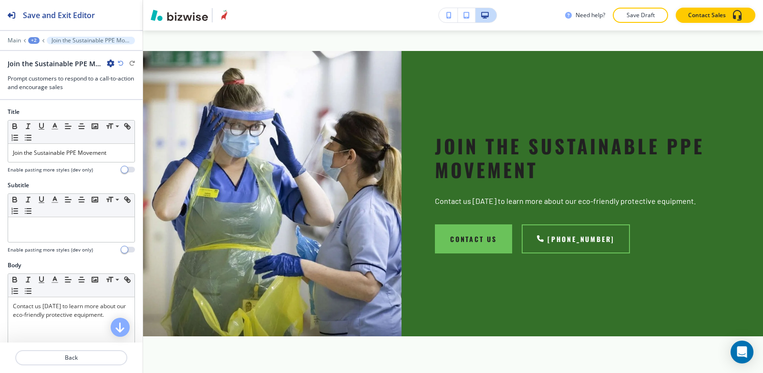
click at [31, 42] on div "+2" at bounding box center [33, 40] width 11 height 7
click at [53, 76] on p "HOME" at bounding box center [58, 73] width 49 height 9
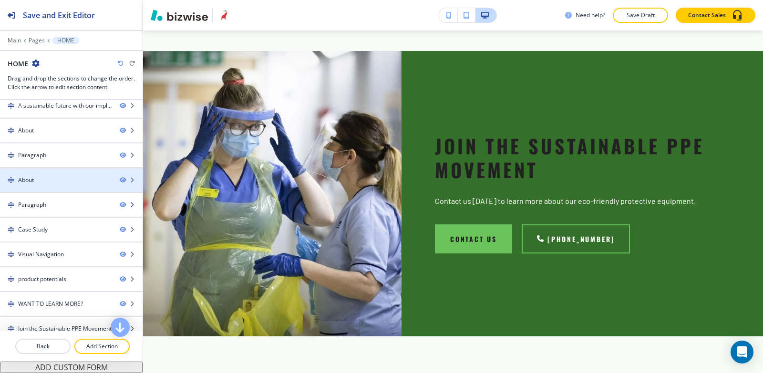
scroll to position [48, 0]
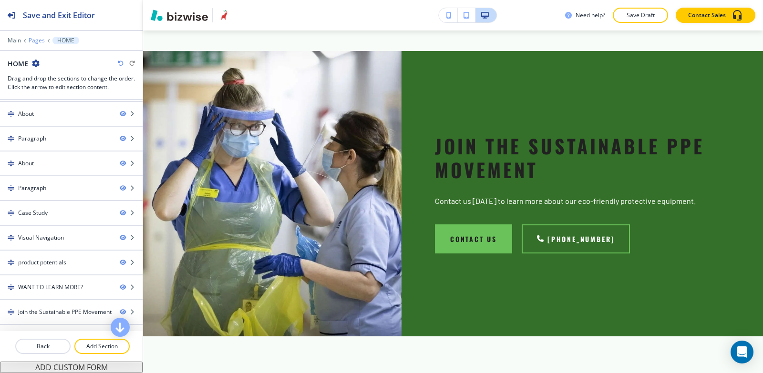
click at [41, 40] on p "Pages" at bounding box center [37, 40] width 16 height 7
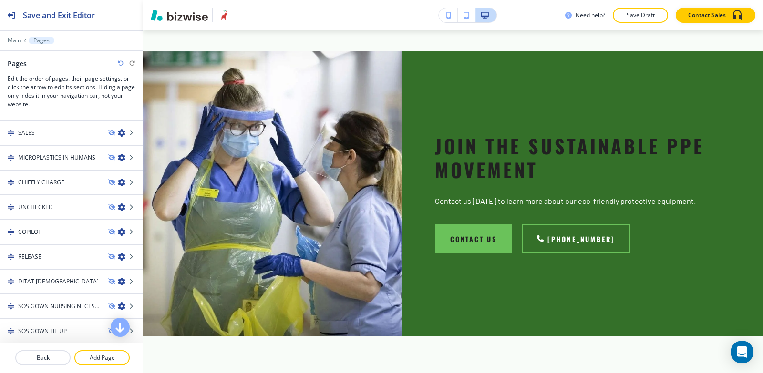
scroll to position [0, 0]
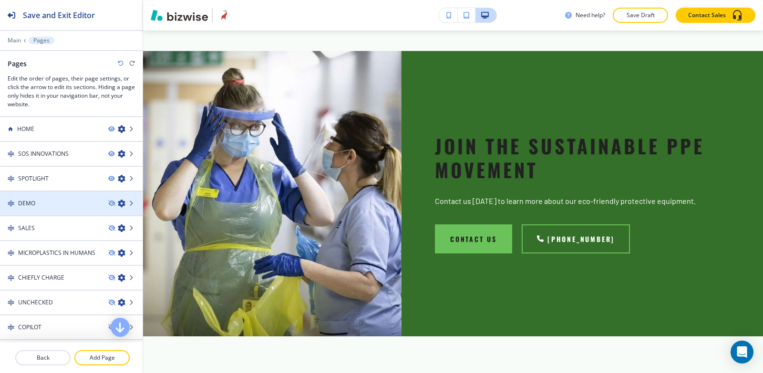
click at [51, 203] on div "DEMO" at bounding box center [50, 203] width 101 height 9
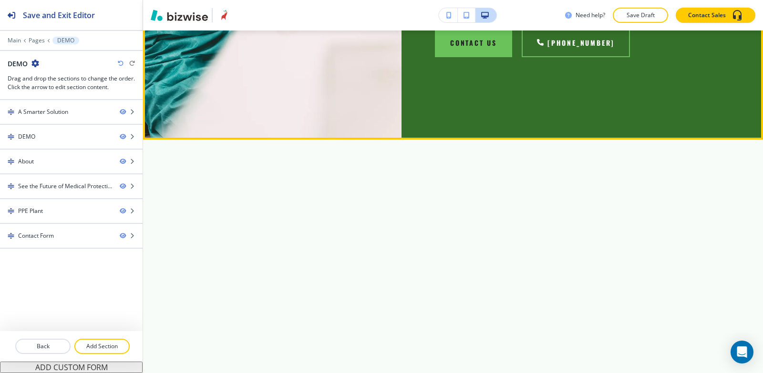
scroll to position [1954, 0]
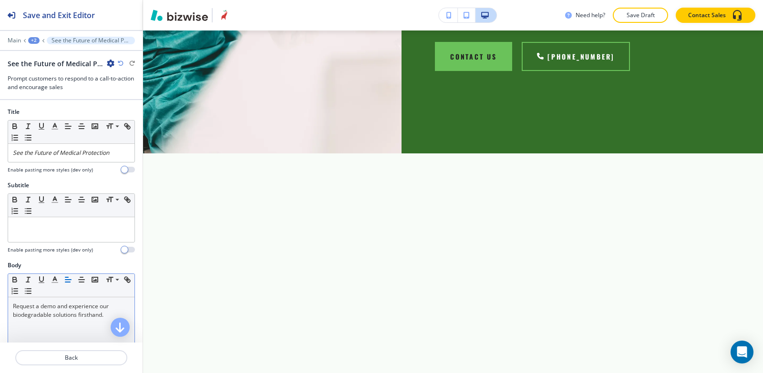
scroll to position [48, 0]
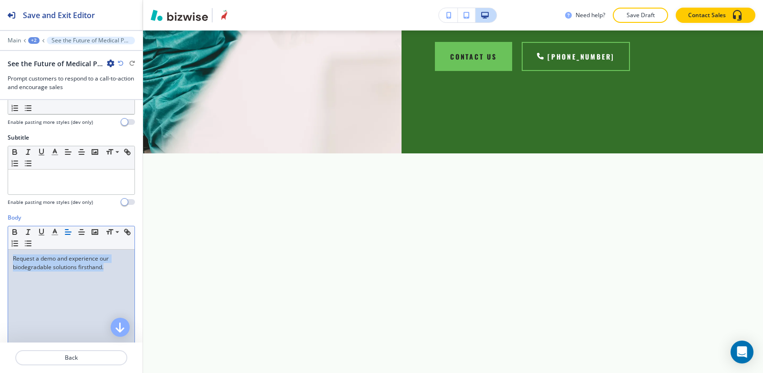
drag, startPoint x: 111, startPoint y: 267, endPoint x: 0, endPoint y: 243, distance: 113.2
click at [0, 243] on div "Body Small Normal Large Huge Request a demo and experience our biodegradable so…" at bounding box center [71, 303] width 143 height 179
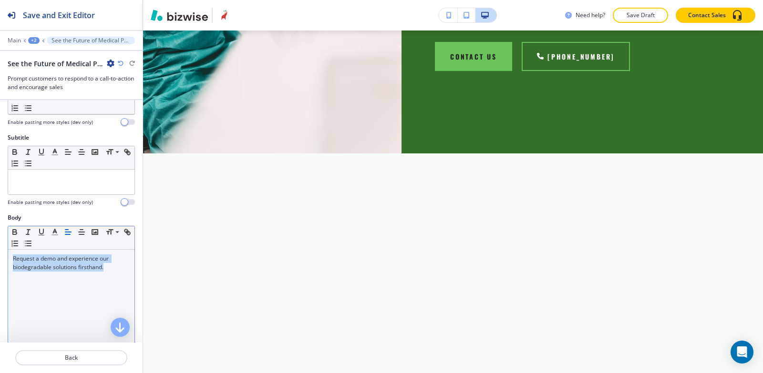
click at [68, 234] on line "button" at bounding box center [67, 234] width 5 height 0
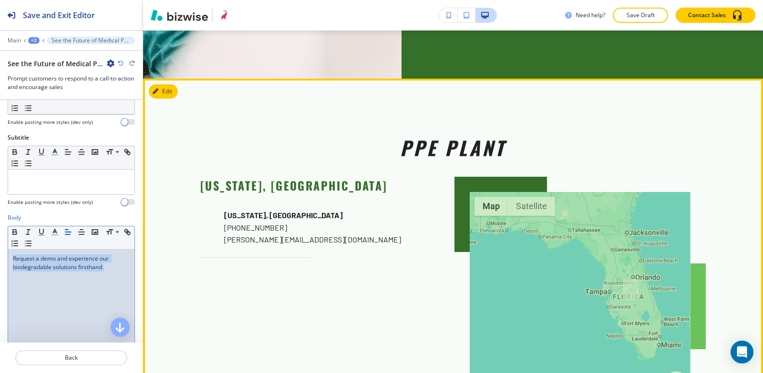
scroll to position [1940, 0]
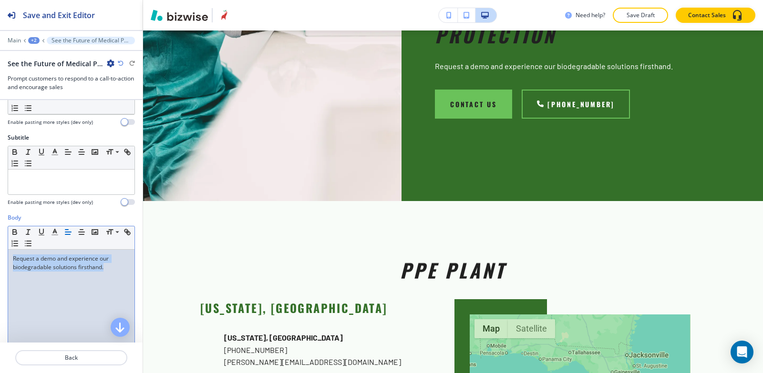
click at [29, 39] on div "+2" at bounding box center [33, 40] width 11 height 7
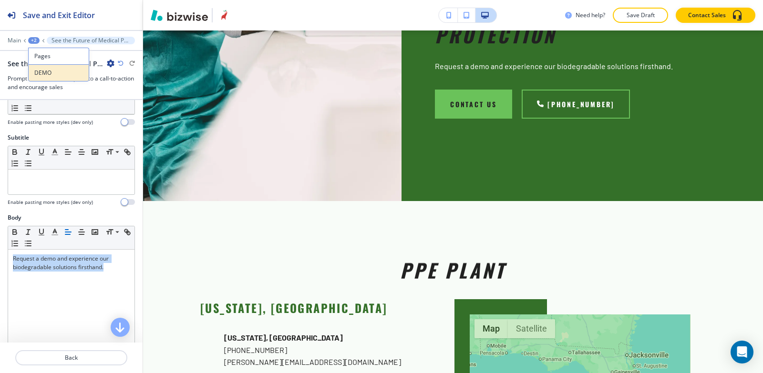
click at [47, 73] on p "DEMO" at bounding box center [58, 73] width 49 height 9
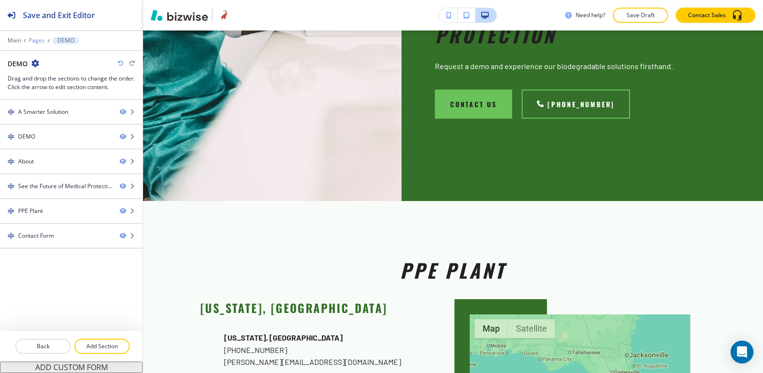
click at [39, 41] on p "Pages" at bounding box center [37, 40] width 16 height 7
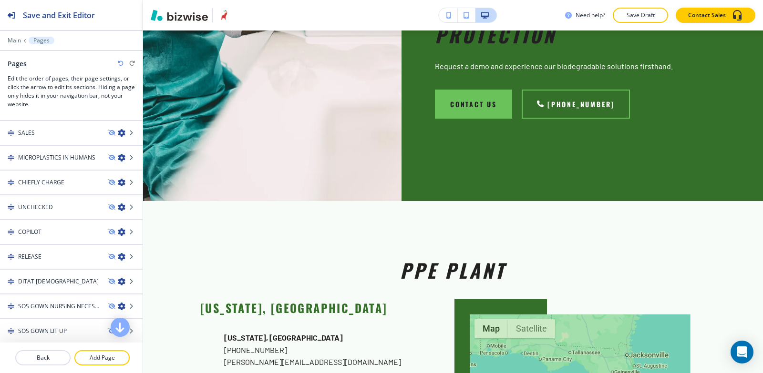
scroll to position [48, 0]
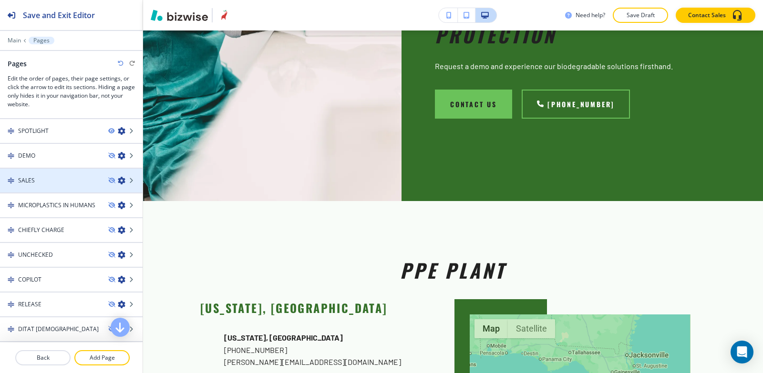
click at [43, 180] on div "SALES" at bounding box center [50, 180] width 101 height 9
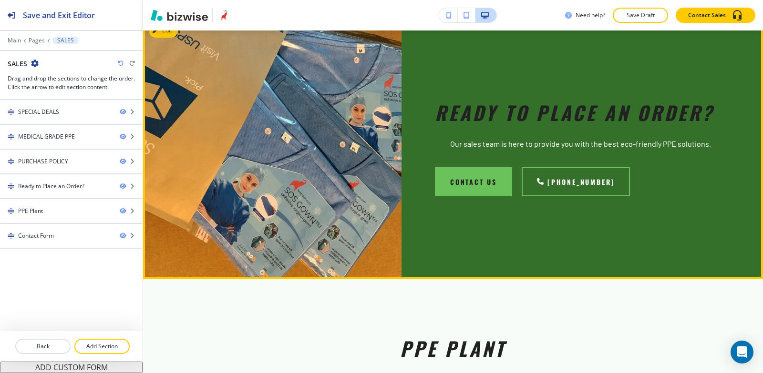
scroll to position [1192, 0]
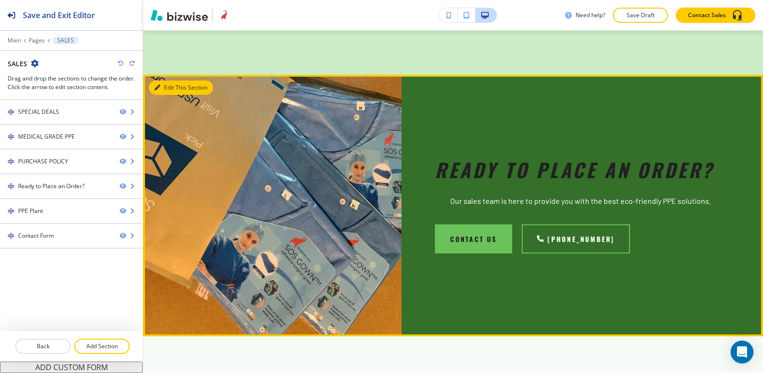
click at [173, 81] on button "Edit This Section" at bounding box center [181, 88] width 64 height 14
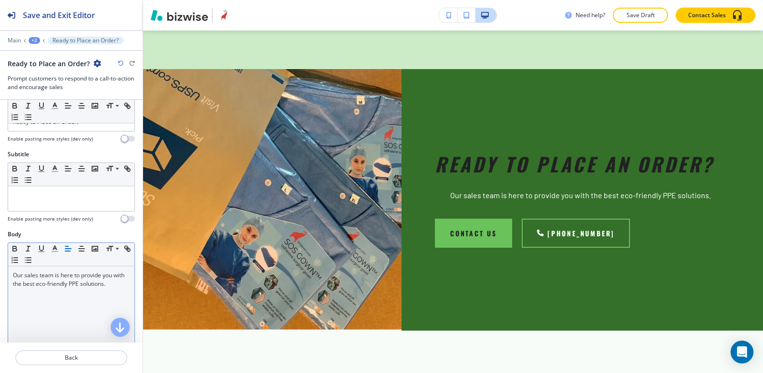
scroll to position [48, 0]
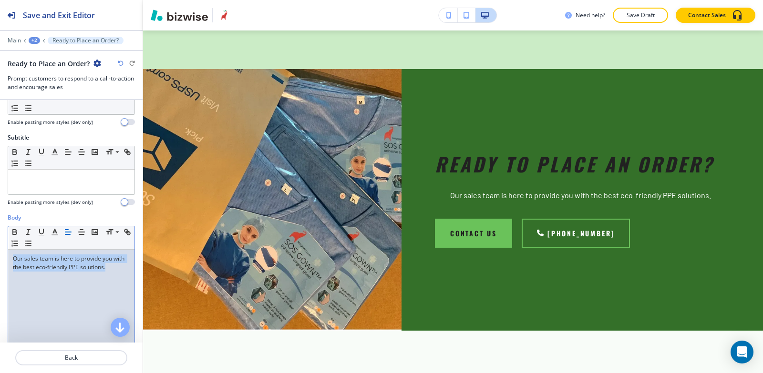
drag, startPoint x: 123, startPoint y: 268, endPoint x: 0, endPoint y: 250, distance: 124.8
click at [0, 250] on div "Body Small Normal Large Huge Our sales team is here to provide you with the bes…" at bounding box center [71, 303] width 143 height 179
click at [69, 232] on line "button" at bounding box center [68, 232] width 6 height 0
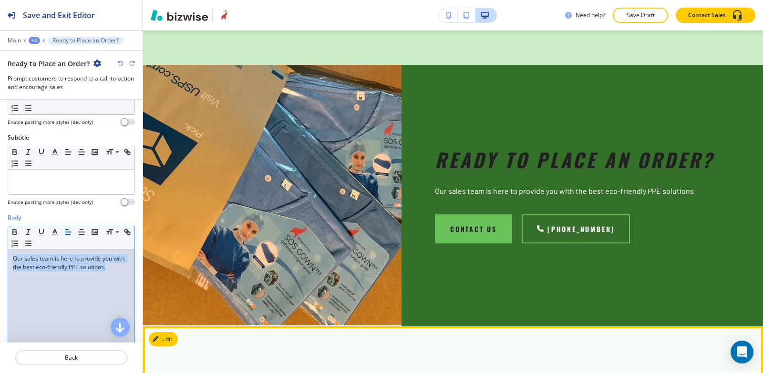
scroll to position [1197, 0]
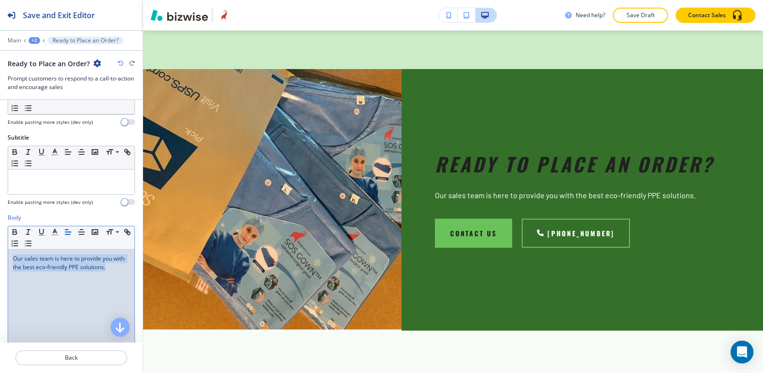
click at [34, 38] on div "+2" at bounding box center [34, 40] width 11 height 7
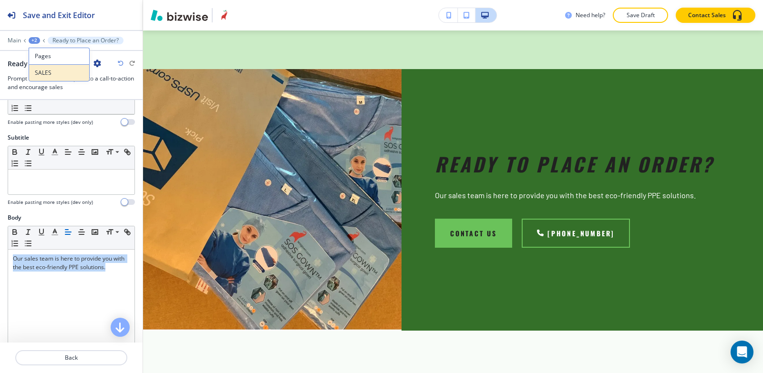
click at [85, 73] on button "SALES" at bounding box center [59, 72] width 61 height 17
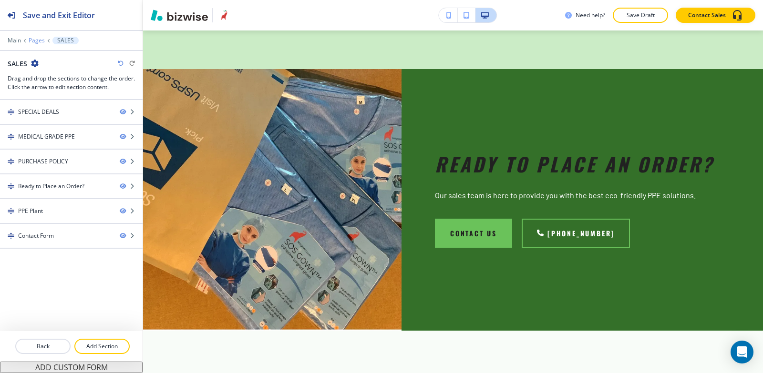
click at [31, 43] on p "Pages" at bounding box center [37, 40] width 16 height 7
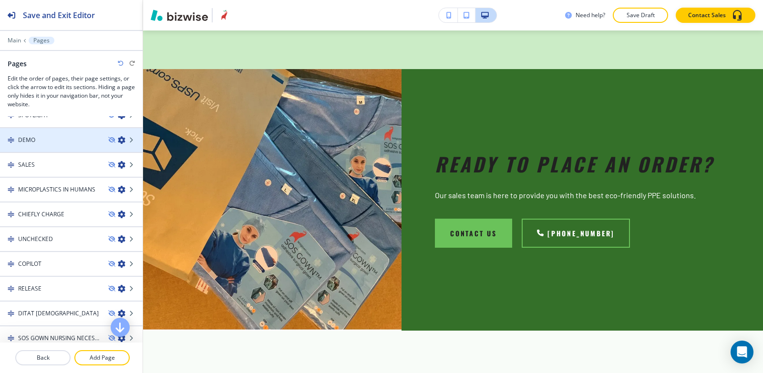
scroll to position [48, 0]
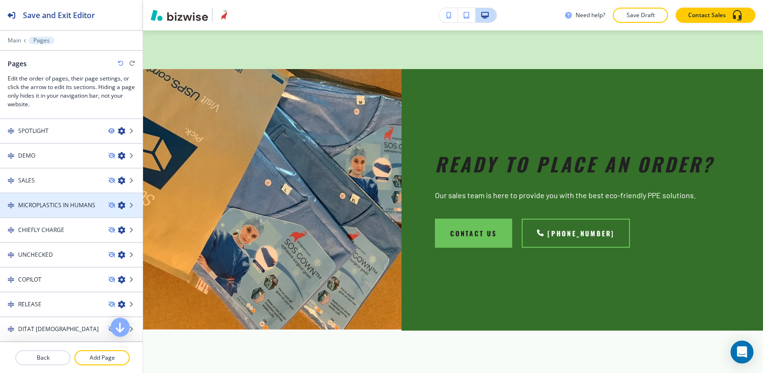
click at [58, 207] on h4 "MICROPLASTICS IN HUMANS" at bounding box center [56, 205] width 77 height 9
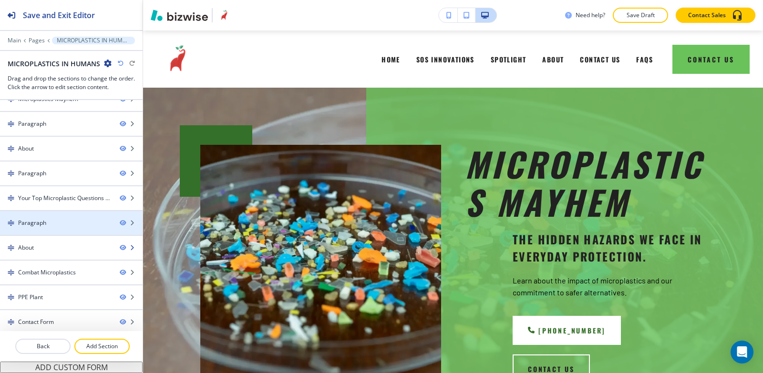
scroll to position [17, 0]
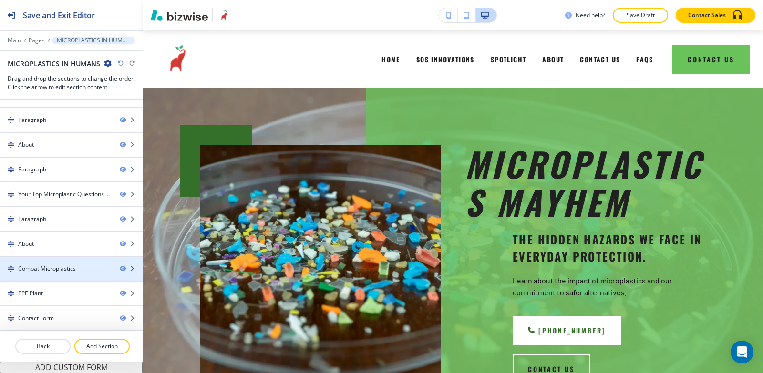
click at [54, 267] on div "Combat Microplastics" at bounding box center [47, 269] width 58 height 9
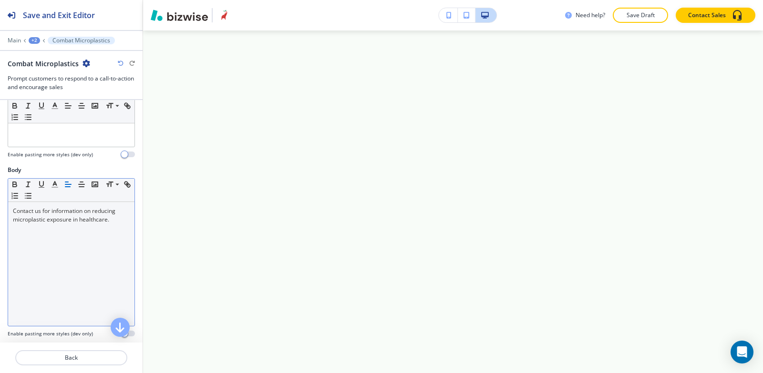
scroll to position [6605, 0]
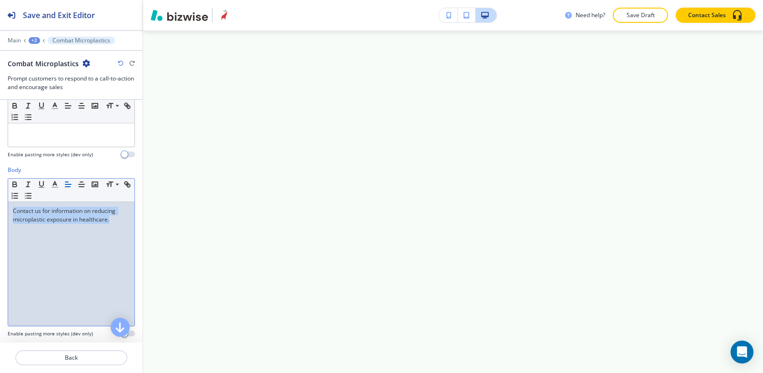
drag, startPoint x: 116, startPoint y: 224, endPoint x: 2, endPoint y: 209, distance: 114.5
click at [2, 209] on div "Body Small Normal Large Huge Contact us for information on reducing microplasti…" at bounding box center [71, 255] width 143 height 179
click at [67, 183] on icon "button" at bounding box center [68, 184] width 9 height 9
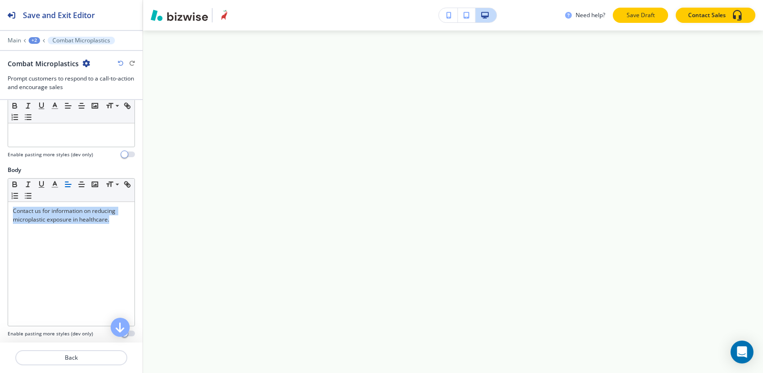
click at [629, 19] on p "Save Draft" at bounding box center [640, 15] width 31 height 9
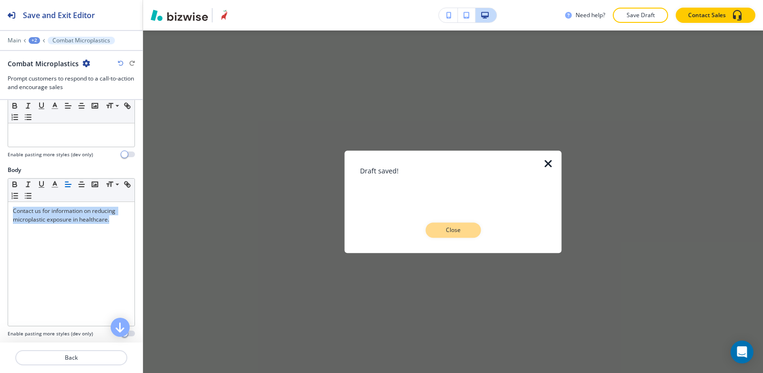
click at [442, 230] on p "Close" at bounding box center [453, 230] width 31 height 9
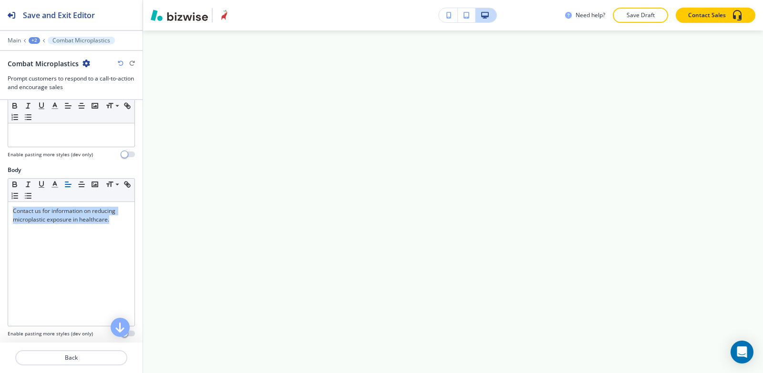
click at [32, 41] on div "+2" at bounding box center [34, 40] width 11 height 7
click at [68, 78] on button "MICROPLASTICS IN HUMANS" at bounding box center [59, 72] width 61 height 17
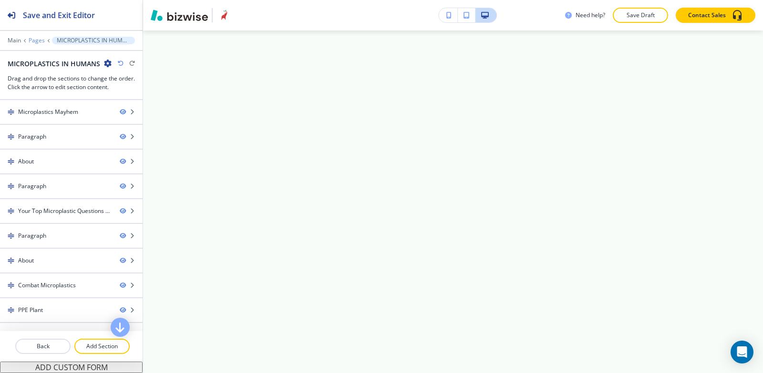
click at [35, 41] on p "Pages" at bounding box center [37, 40] width 16 height 7
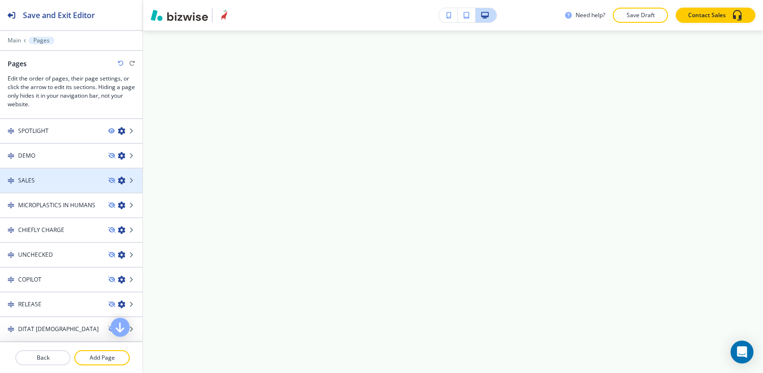
scroll to position [95, 0]
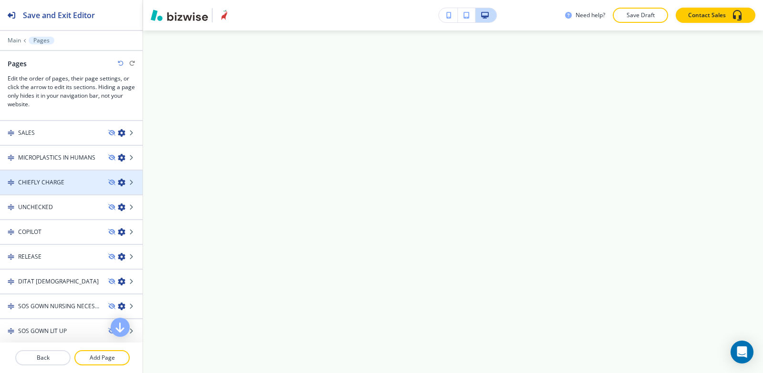
click at [67, 185] on div "CHIEFLY CHARGE" at bounding box center [50, 182] width 101 height 9
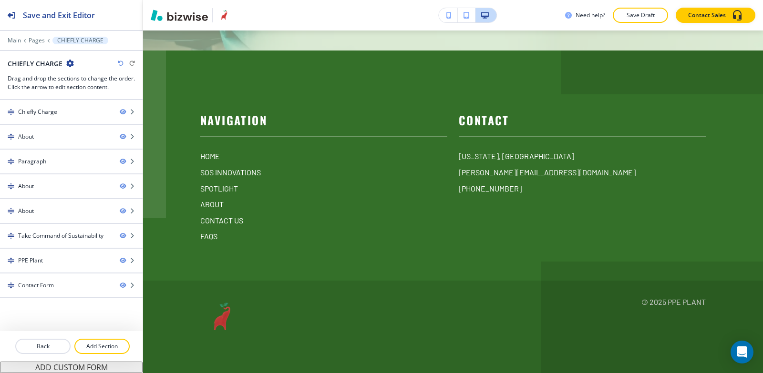
scroll to position [0, 0]
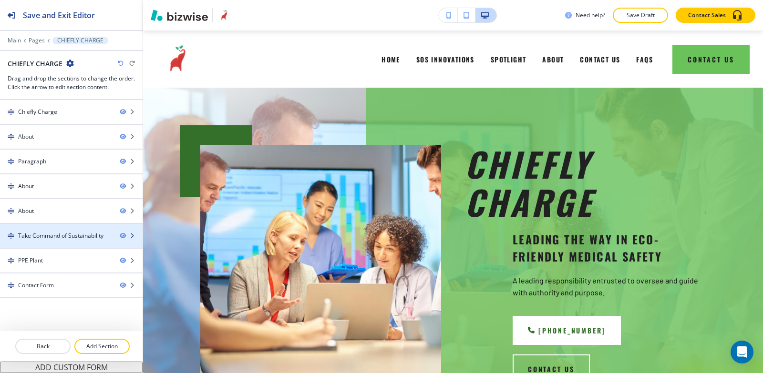
click at [45, 241] on div at bounding box center [71, 244] width 143 height 8
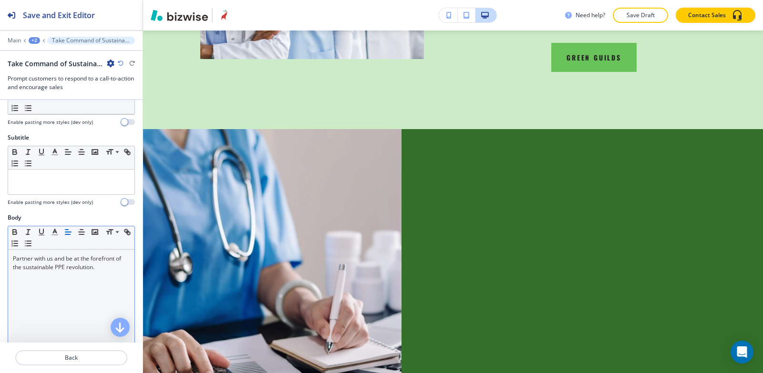
scroll to position [4151, 0]
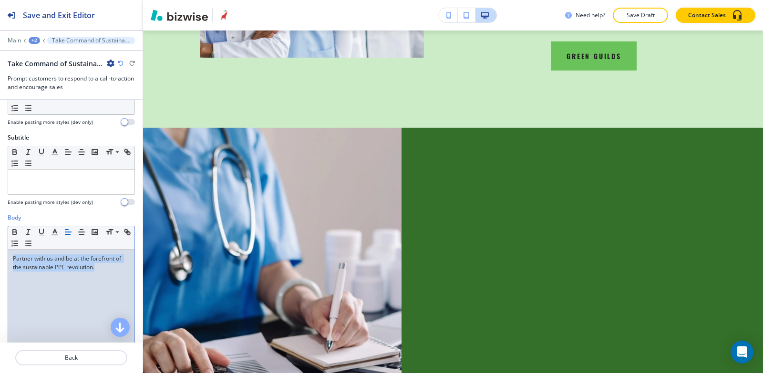
drag, startPoint x: 112, startPoint y: 273, endPoint x: 0, endPoint y: 256, distance: 113.2
click at [0, 256] on div "Body Small Normal Large Huge Partner with us and be at the forefront of the sus…" at bounding box center [71, 303] width 143 height 179
click at [66, 231] on icon "button" at bounding box center [68, 232] width 9 height 9
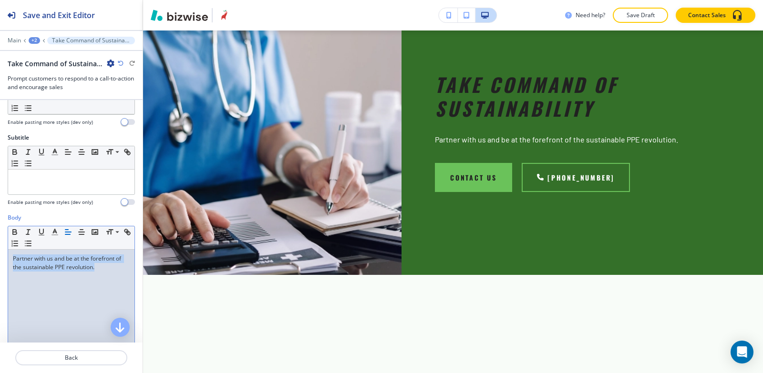
scroll to position [4342, 0]
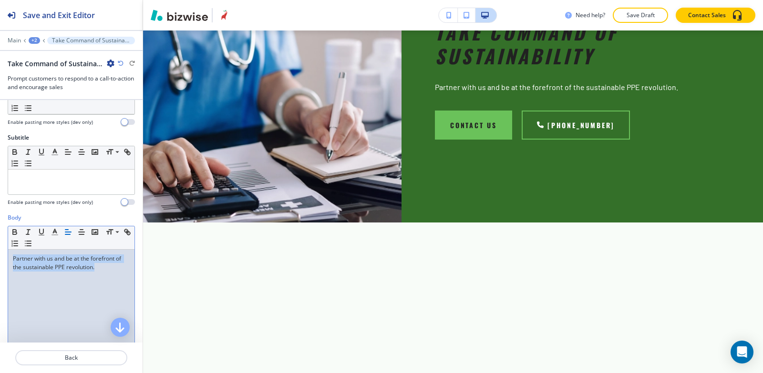
click at [35, 39] on div "+2" at bounding box center [34, 40] width 11 height 7
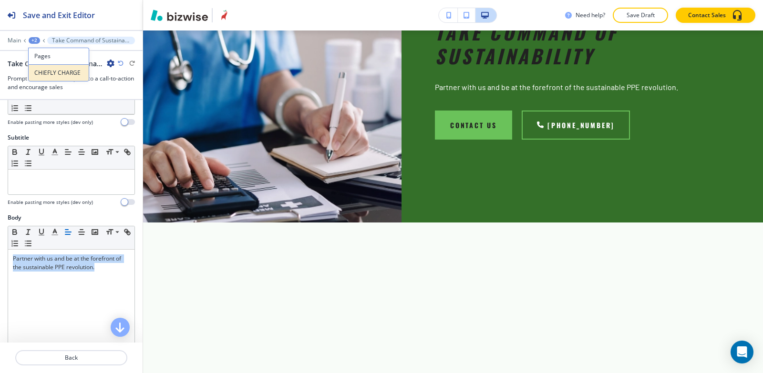
click at [55, 74] on p "CHIEFLY CHARGE" at bounding box center [58, 73] width 49 height 9
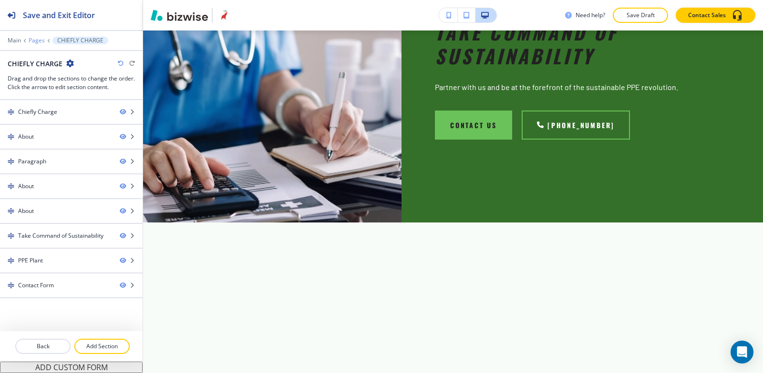
click at [38, 40] on p "Pages" at bounding box center [37, 40] width 16 height 7
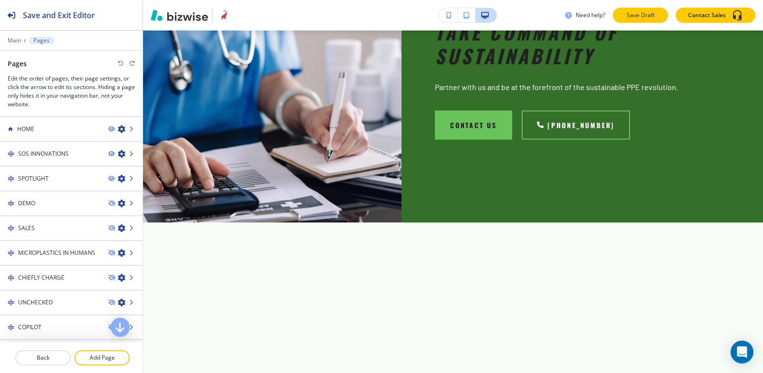
click at [633, 17] on p "Save Draft" at bounding box center [640, 15] width 31 height 9
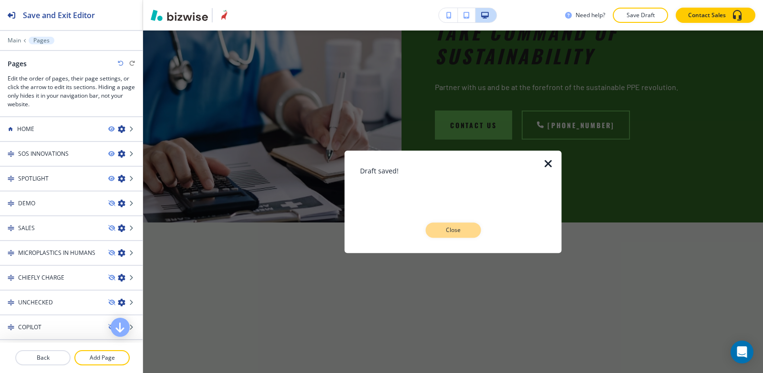
click at [465, 234] on p "Close" at bounding box center [453, 230] width 31 height 9
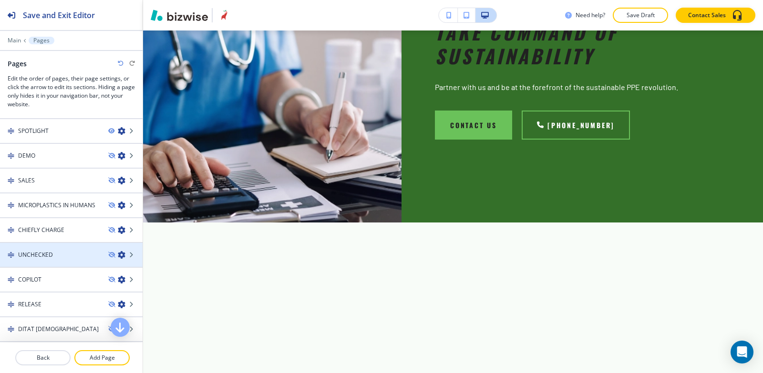
scroll to position [95, 0]
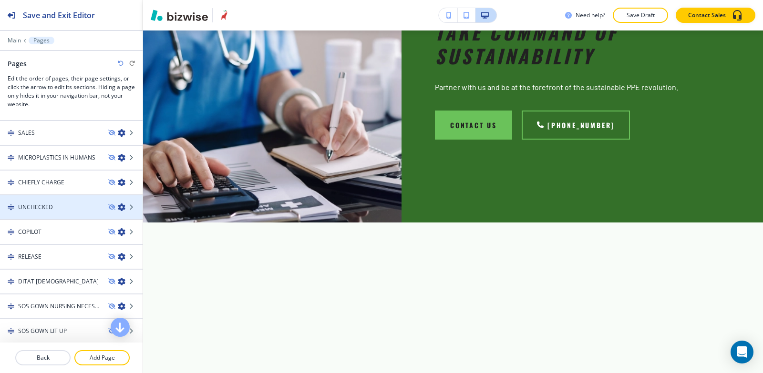
click at [41, 204] on h4 "UNCHECKED" at bounding box center [35, 207] width 35 height 9
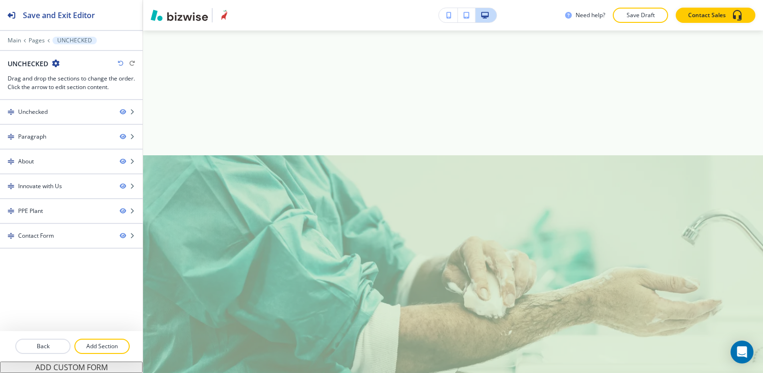
scroll to position [0, 0]
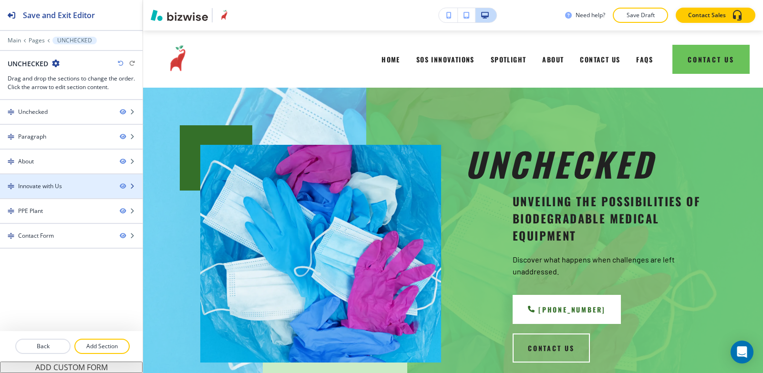
click at [57, 192] on div at bounding box center [71, 195] width 143 height 8
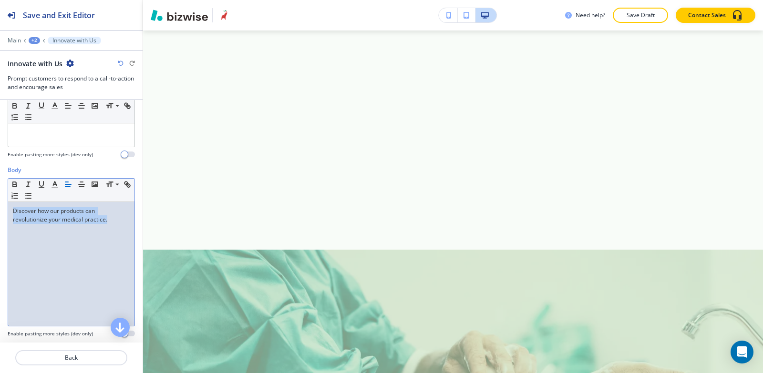
drag, startPoint x: 118, startPoint y: 227, endPoint x: 0, endPoint y: 211, distance: 119.2
click at [0, 211] on div "Body Small Normal Large Huge Discover how our products can revolutionize your m…" at bounding box center [71, 255] width 143 height 179
click at [66, 187] on icon "button" at bounding box center [68, 184] width 9 height 9
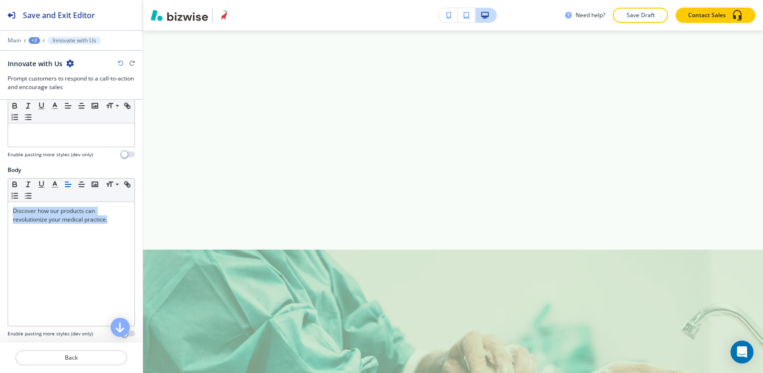
click at [31, 39] on div "+2" at bounding box center [34, 40] width 11 height 7
click at [59, 75] on p "UNCHECKED" at bounding box center [59, 73] width 49 height 9
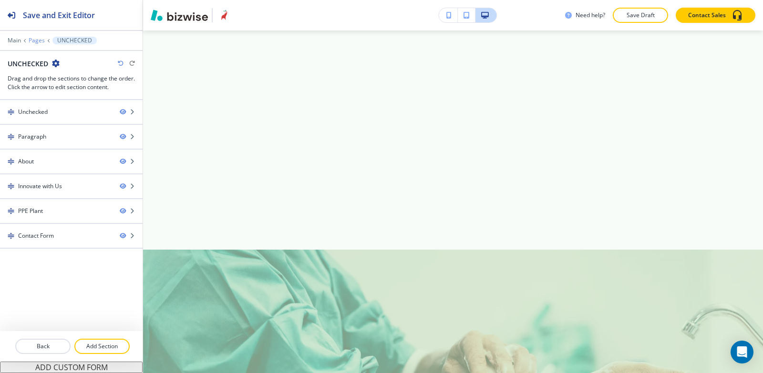
click at [39, 40] on p "Pages" at bounding box center [37, 40] width 16 height 7
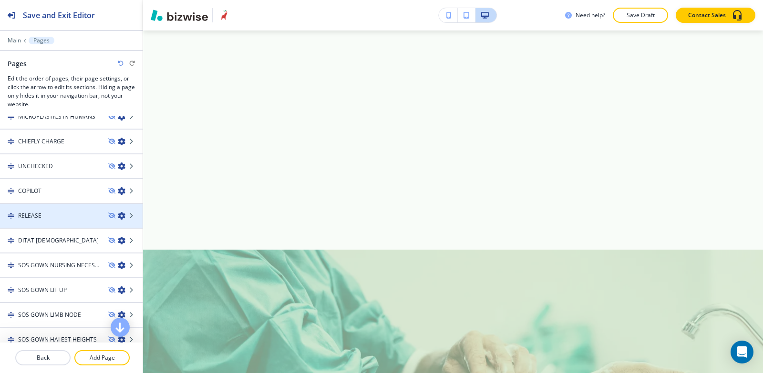
scroll to position [143, 0]
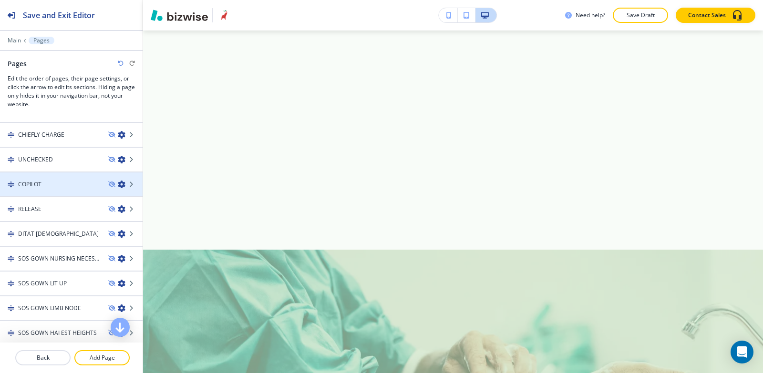
click at [65, 183] on div "COPILOT" at bounding box center [50, 184] width 101 height 9
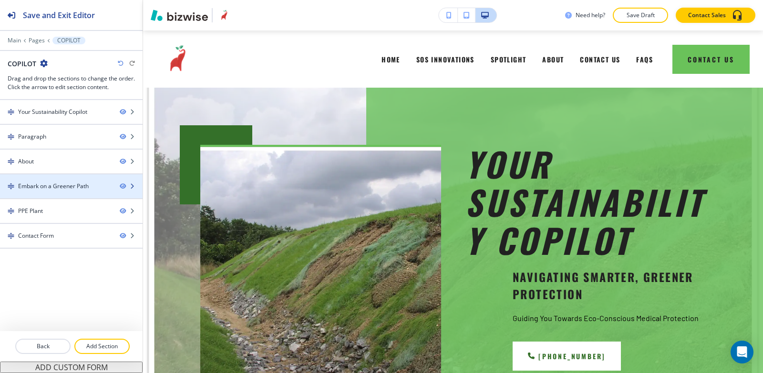
click at [67, 191] on div at bounding box center [71, 195] width 143 height 8
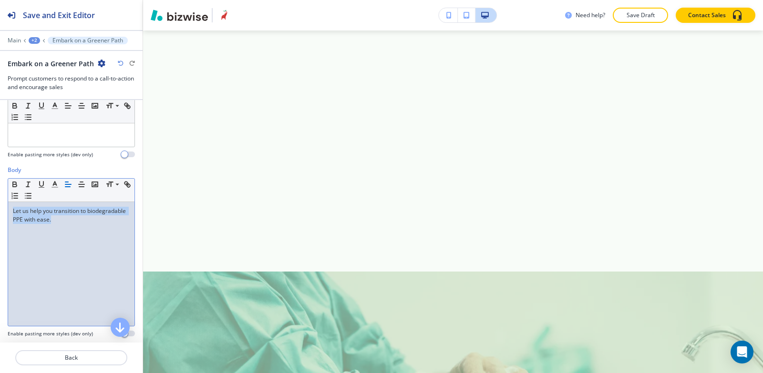
drag, startPoint x: 103, startPoint y: 229, endPoint x: 1, endPoint y: 208, distance: 104.2
click at [0, 208] on div "Body Small Normal Large Huge Let us help you transition to biodegradable PPE wi…" at bounding box center [71, 255] width 143 height 179
click at [67, 189] on button "button" at bounding box center [67, 184] width 13 height 11
click at [35, 40] on div "+2" at bounding box center [34, 40] width 11 height 7
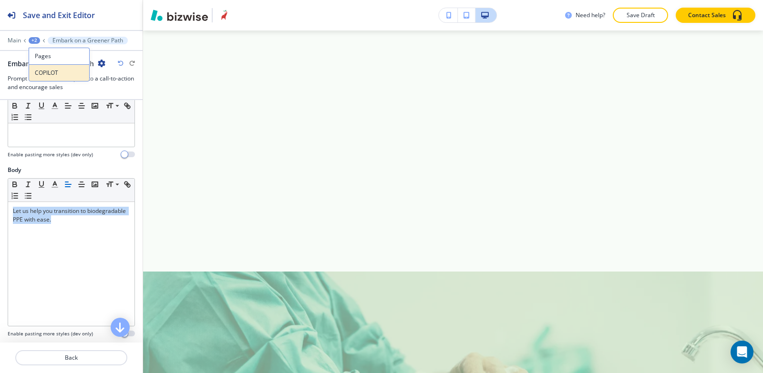
click at [55, 74] on p "COPILOT" at bounding box center [59, 73] width 49 height 9
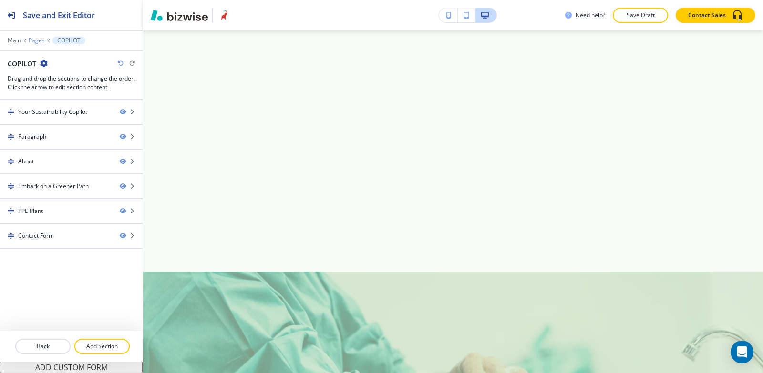
click at [37, 40] on p "Pages" at bounding box center [37, 40] width 16 height 7
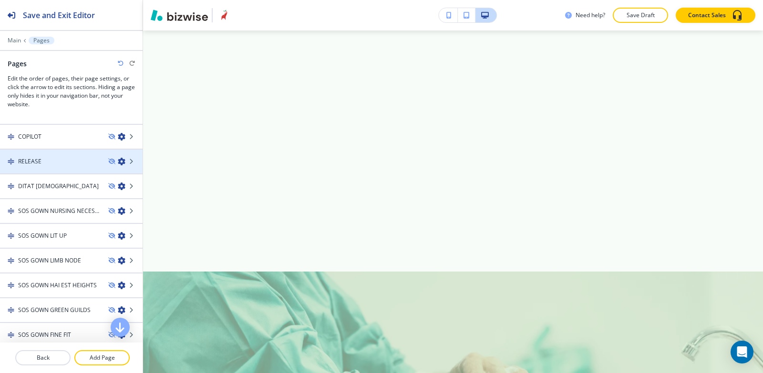
click at [55, 163] on div "RELEASE" at bounding box center [50, 161] width 101 height 9
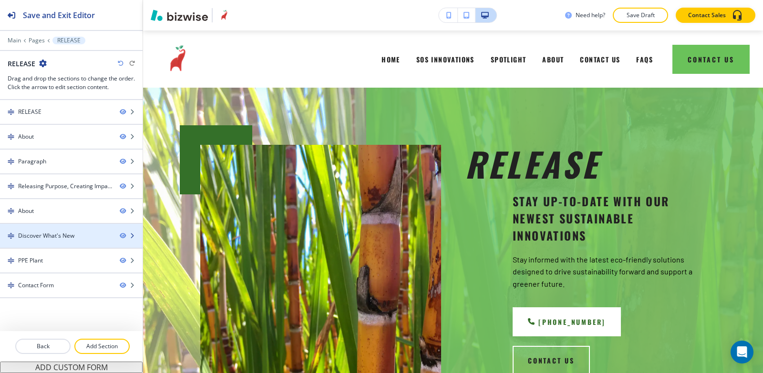
click at [67, 236] on div "Discover What's New" at bounding box center [46, 236] width 56 height 9
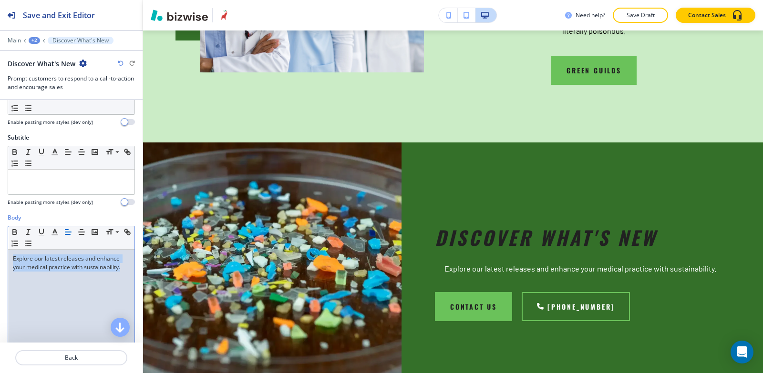
drag, startPoint x: 124, startPoint y: 268, endPoint x: 0, endPoint y: 255, distance: 124.5
click at [0, 255] on div "Body Small Normal Large Huge Explore our latest releases and enhance your medic…" at bounding box center [71, 303] width 143 height 179
click at [66, 234] on icon "button" at bounding box center [68, 232] width 9 height 9
click at [35, 34] on div at bounding box center [71, 34] width 143 height 6
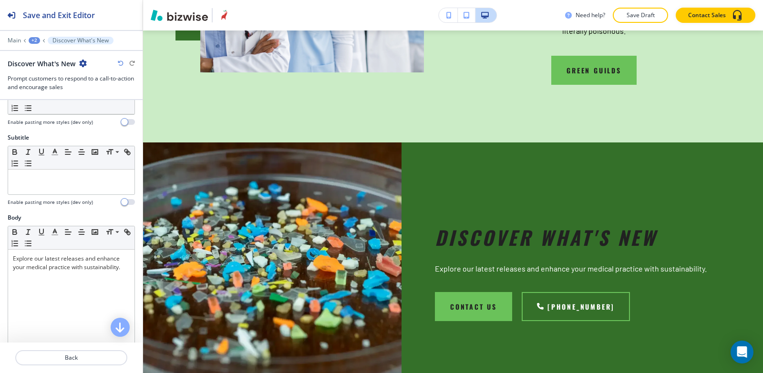
click at [37, 40] on div "+2" at bounding box center [34, 40] width 11 height 7
click at [51, 70] on p "RELEASE" at bounding box center [59, 73] width 49 height 9
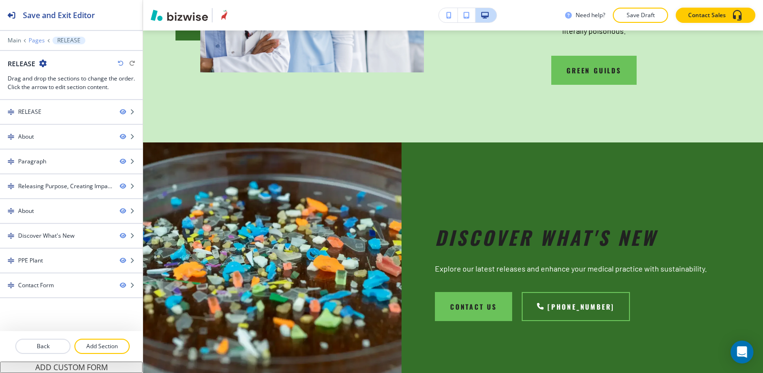
click at [35, 39] on p "Pages" at bounding box center [37, 40] width 16 height 7
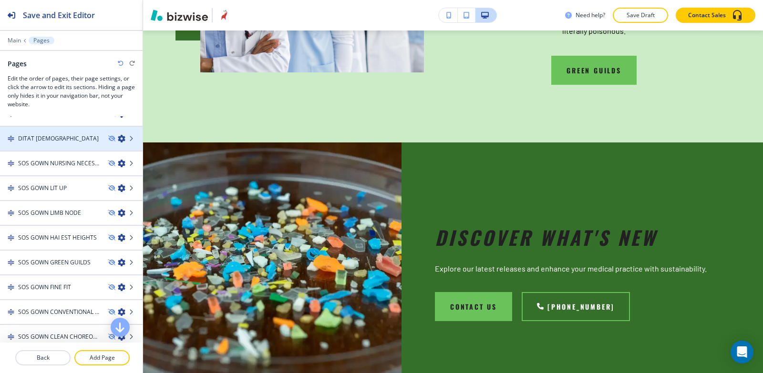
click at [57, 148] on div at bounding box center [71, 147] width 143 height 8
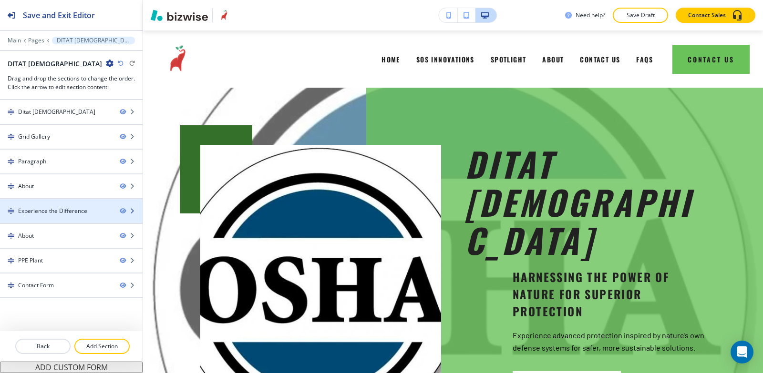
click at [61, 212] on div "Experience the Difference" at bounding box center [52, 211] width 69 height 9
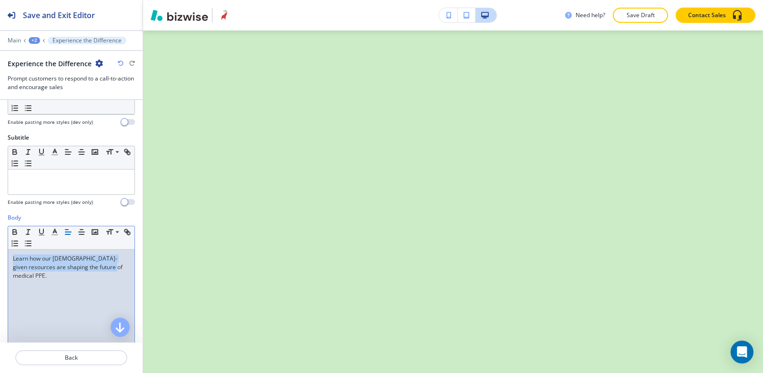
drag, startPoint x: 109, startPoint y: 268, endPoint x: 0, endPoint y: 249, distance: 110.9
click at [0, 249] on div "Body Small Normal Large Huge Learn how our [DEMOGRAPHIC_DATA]-given resources a…" at bounding box center [71, 303] width 143 height 179
click at [67, 234] on line "button" at bounding box center [67, 234] width 5 height 0
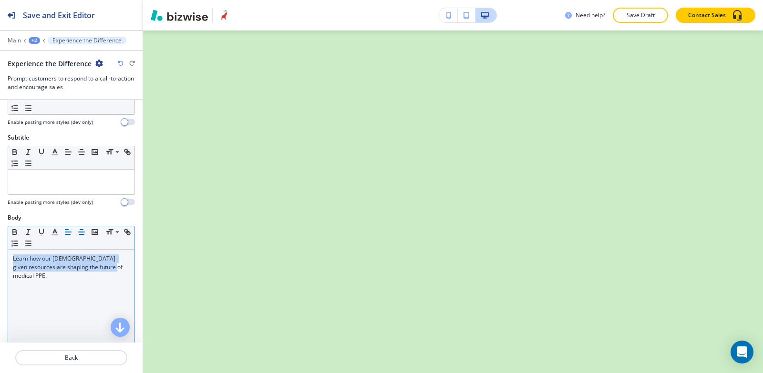
click at [80, 235] on icon "button" at bounding box center [81, 232] width 9 height 9
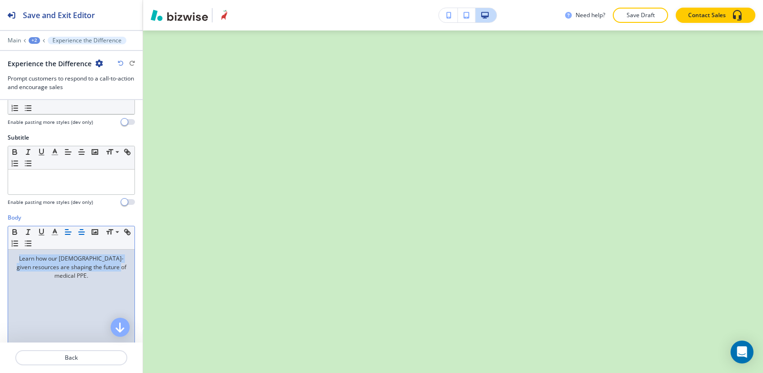
click at [66, 229] on icon "button" at bounding box center [68, 232] width 9 height 9
click at [32, 38] on div "+2" at bounding box center [34, 40] width 11 height 7
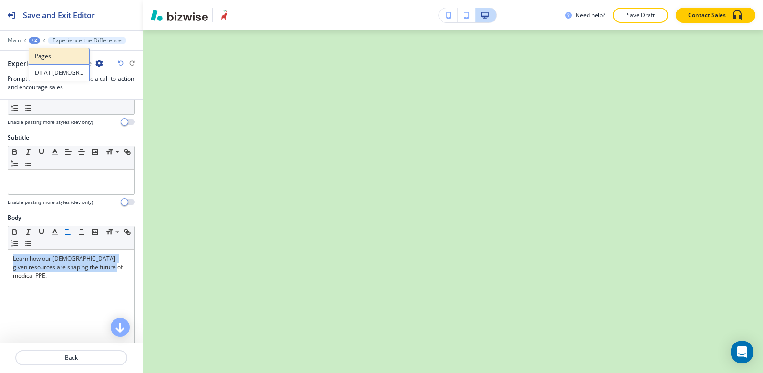
click at [44, 61] on button "Pages" at bounding box center [59, 56] width 61 height 17
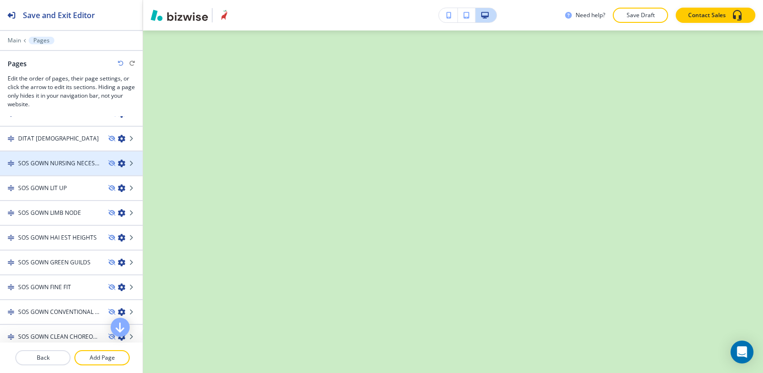
click at [56, 173] on div at bounding box center [71, 172] width 143 height 8
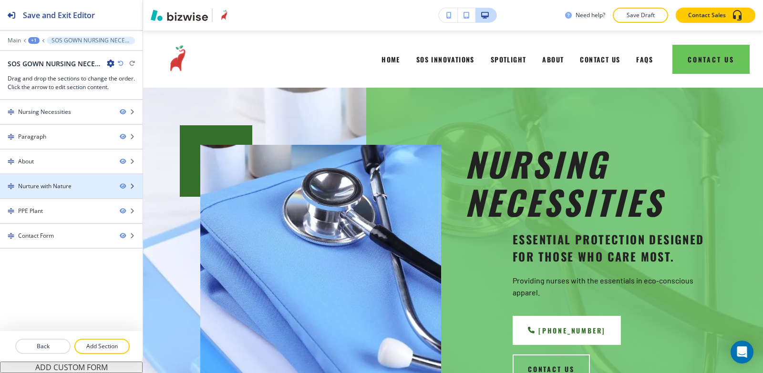
click at [56, 193] on div at bounding box center [71, 195] width 143 height 8
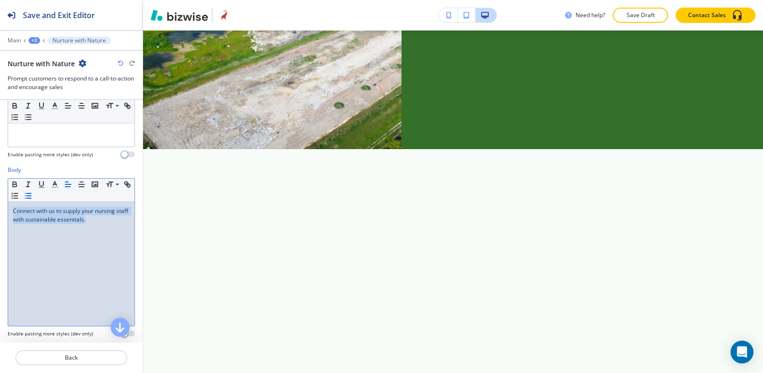
drag, startPoint x: 99, startPoint y: 221, endPoint x: 37, endPoint y: 194, distance: 67.7
click at [0, 194] on div "Body Small Normal Large Huge Connect with us to supply your nursing staff with …" at bounding box center [71, 255] width 143 height 179
click at [68, 189] on button "button" at bounding box center [67, 184] width 13 height 11
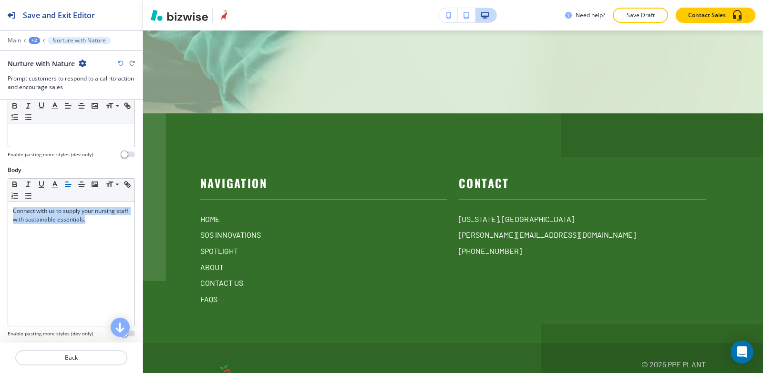
click at [28, 34] on div at bounding box center [71, 34] width 143 height 6
click at [34, 38] on div "+2" at bounding box center [34, 40] width 11 height 7
click at [52, 76] on p "SOS GOWN NURSING NECESSITIES" at bounding box center [59, 73] width 49 height 9
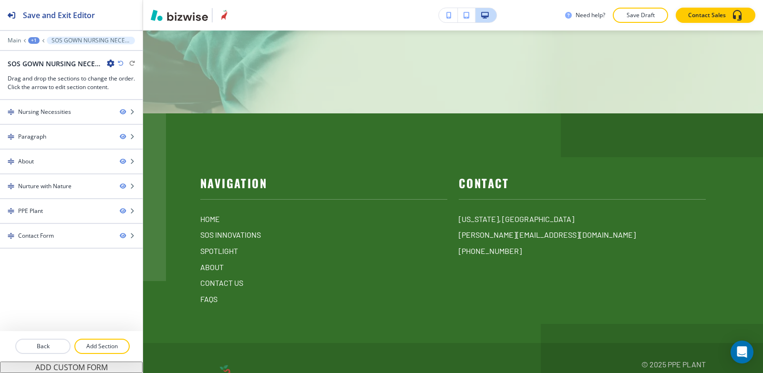
click at [32, 41] on div "+1" at bounding box center [33, 40] width 11 height 7
click at [43, 59] on p "Pages" at bounding box center [58, 56] width 49 height 9
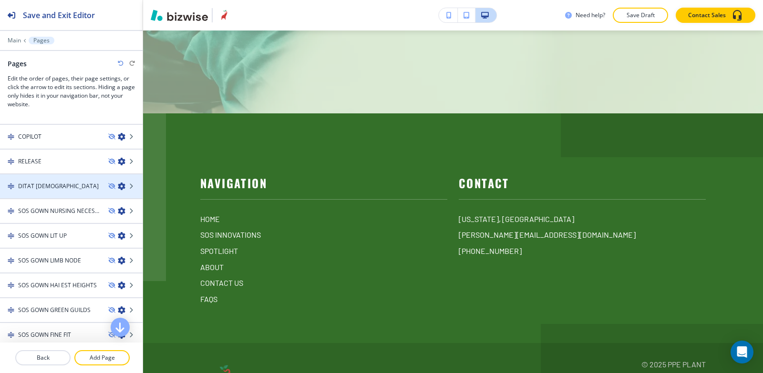
scroll to position [238, 0]
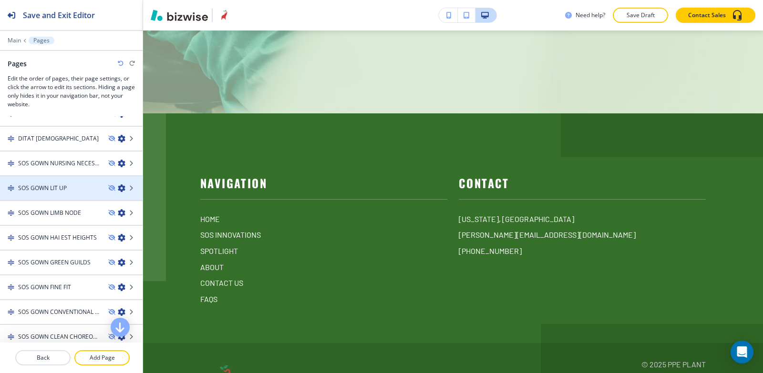
click at [55, 188] on h4 "SOS GOWN LIT UP" at bounding box center [42, 188] width 49 height 9
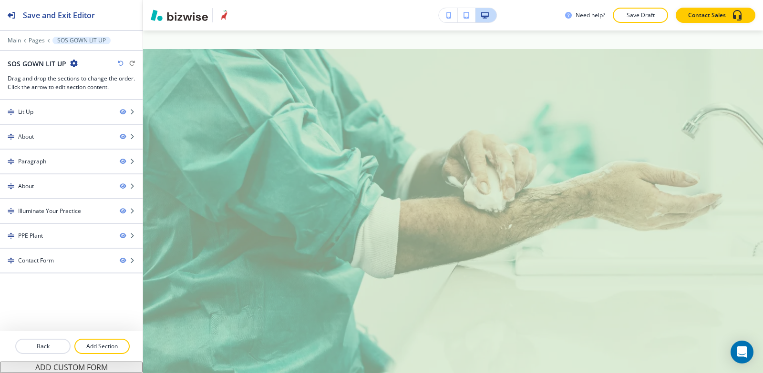
scroll to position [0, 0]
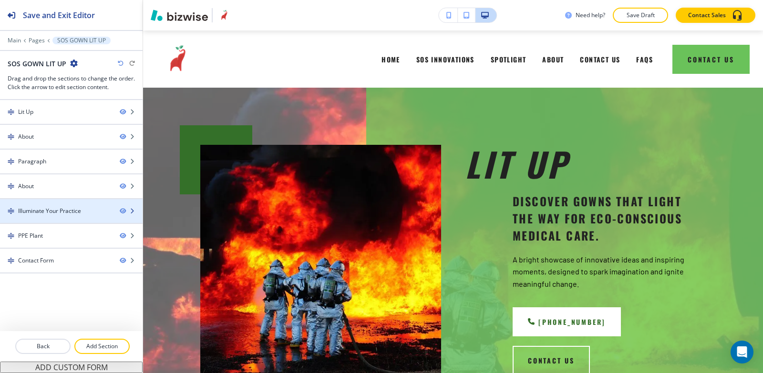
click at [52, 213] on div "Illuminate Your Practice" at bounding box center [49, 211] width 63 height 9
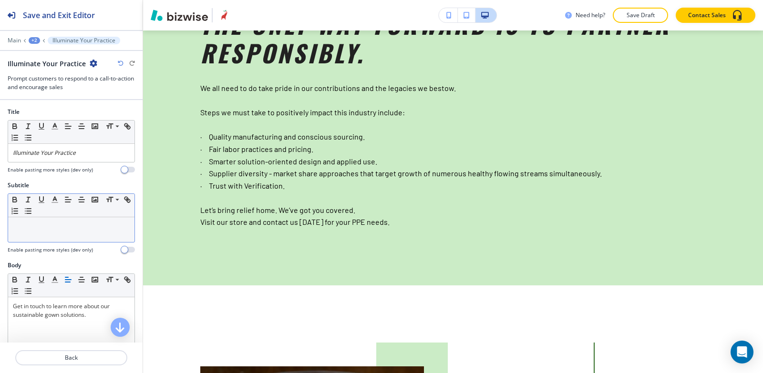
scroll to position [3600, 0]
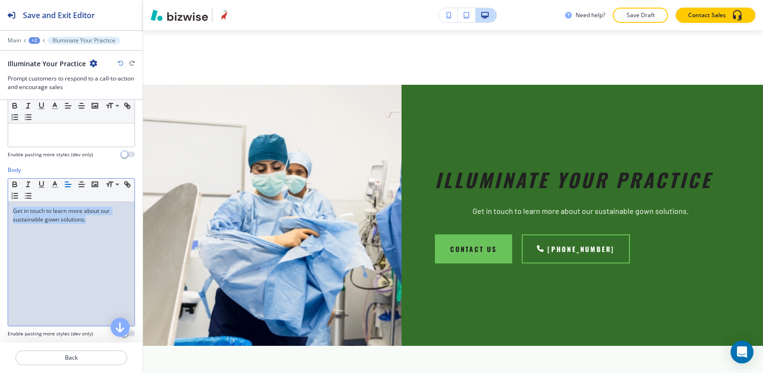
drag, startPoint x: 89, startPoint y: 223, endPoint x: 0, endPoint y: 175, distance: 100.7
click at [0, 175] on div "Body Small Normal Large Huge Get in touch to learn more about our sustainable g…" at bounding box center [71, 255] width 143 height 179
click at [70, 187] on icon "button" at bounding box center [68, 184] width 9 height 9
click at [35, 43] on div "+2" at bounding box center [34, 40] width 11 height 7
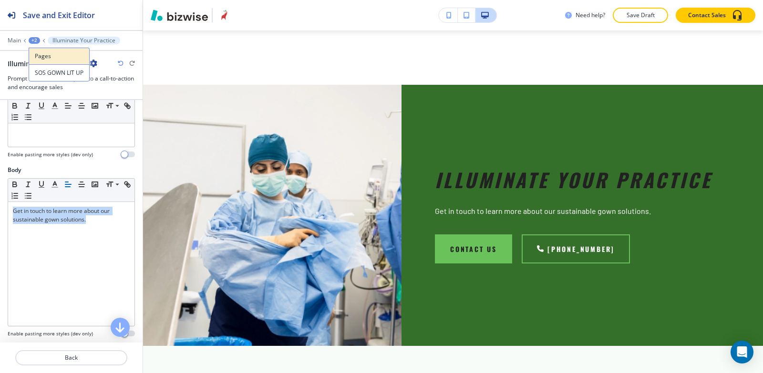
click at [51, 61] on button "Pages" at bounding box center [59, 56] width 61 height 17
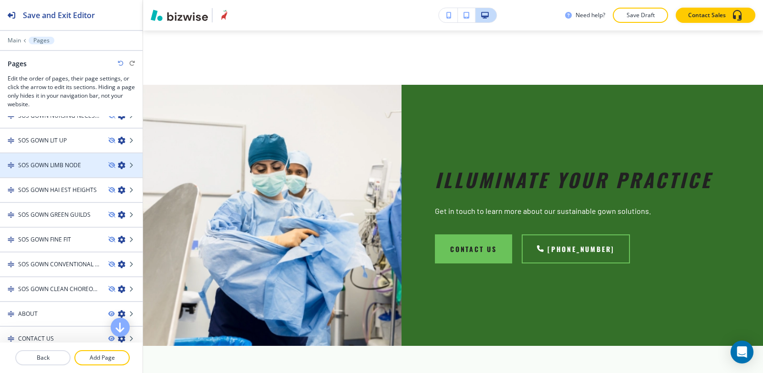
click at [59, 165] on h4 "SOS GOWN LIMB NODE" at bounding box center [49, 165] width 63 height 9
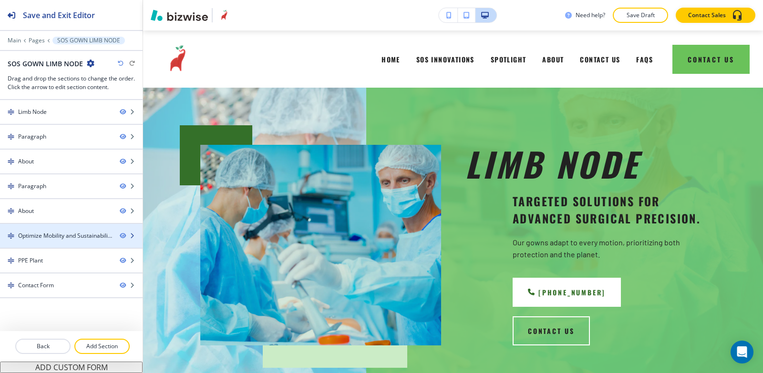
click at [64, 234] on div "Optimize Mobility and Sustainability" at bounding box center [65, 236] width 94 height 9
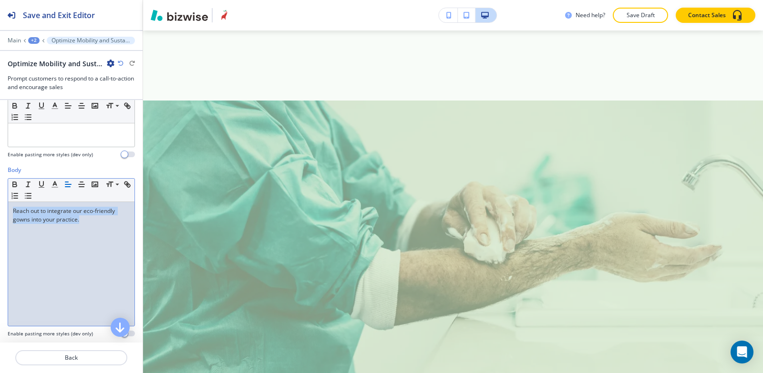
drag, startPoint x: 89, startPoint y: 225, endPoint x: 18, endPoint y: 207, distance: 72.9
click at [0, 212] on div "Body Small Normal Large Huge Reach out to integrate our eco-friendly gowns into…" at bounding box center [71, 255] width 143 height 179
click at [66, 182] on line "button" at bounding box center [66, 182] width 3 height 0
click at [34, 39] on div "+2" at bounding box center [33, 40] width 11 height 7
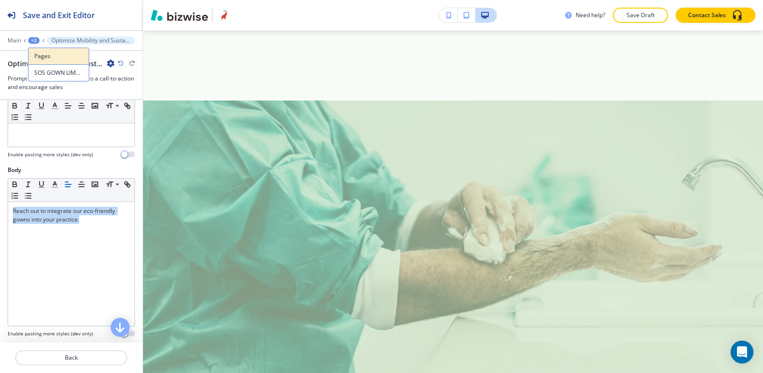
click at [60, 63] on button "Pages" at bounding box center [58, 56] width 61 height 17
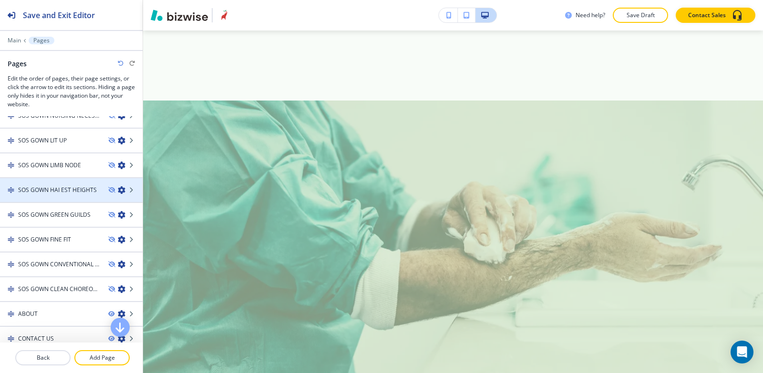
click at [73, 189] on h4 "SOS GOWN HAI EST HEIGHTS" at bounding box center [57, 190] width 79 height 9
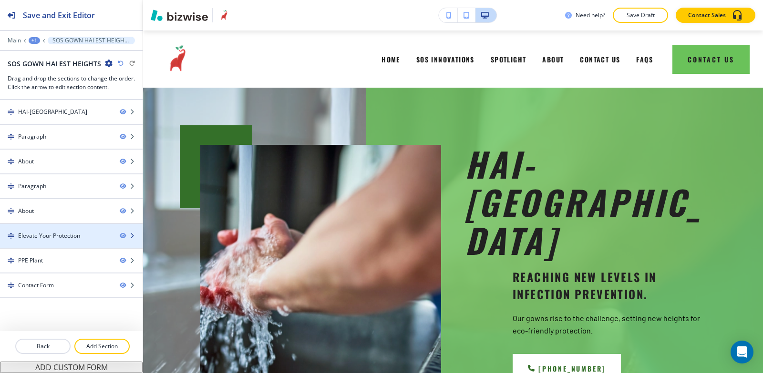
click at [62, 239] on div "Elevate Your Protection" at bounding box center [49, 236] width 62 height 9
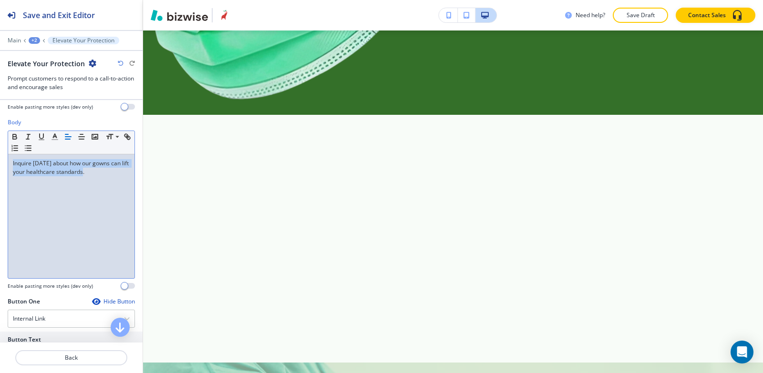
drag, startPoint x: 107, startPoint y: 176, endPoint x: 24, endPoint y: 155, distance: 86.1
click at [2, 162] on div "Body Small Normal Large Huge Inquire [DATE] about how our gowns can lift your h…" at bounding box center [71, 207] width 143 height 179
click at [63, 136] on button "button" at bounding box center [67, 136] width 13 height 11
click at [35, 39] on div "+2" at bounding box center [34, 40] width 11 height 7
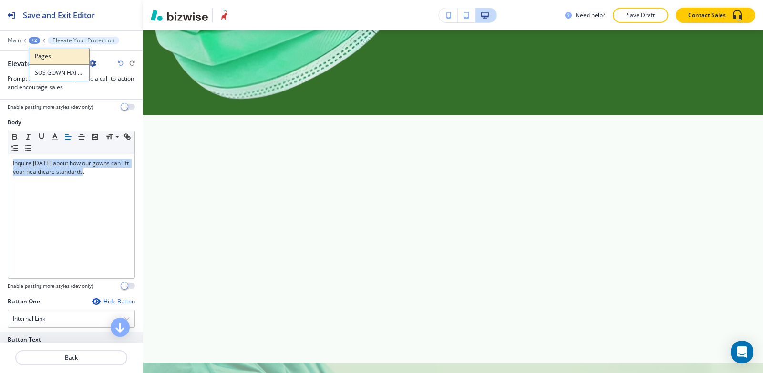
click at [46, 56] on p "Pages" at bounding box center [59, 56] width 49 height 9
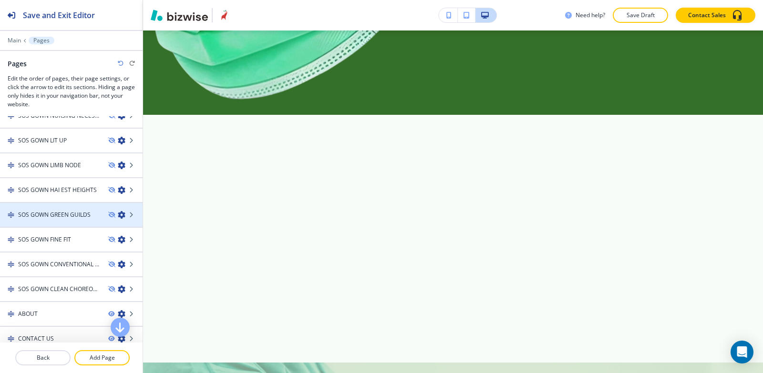
click at [56, 214] on h4 "SOS GOWN GREEN GUILDS" at bounding box center [54, 215] width 72 height 9
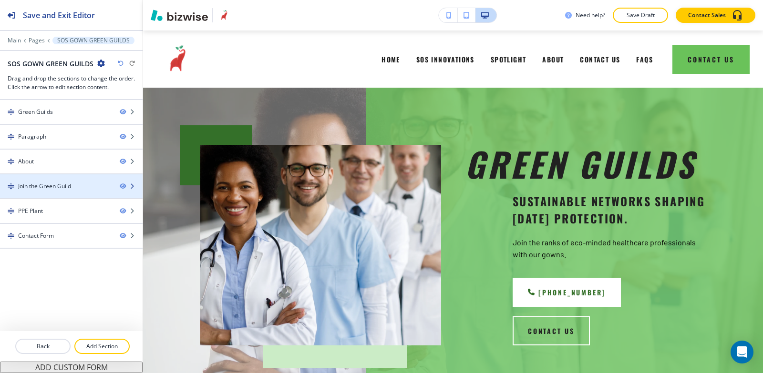
click at [62, 194] on div at bounding box center [71, 195] width 143 height 8
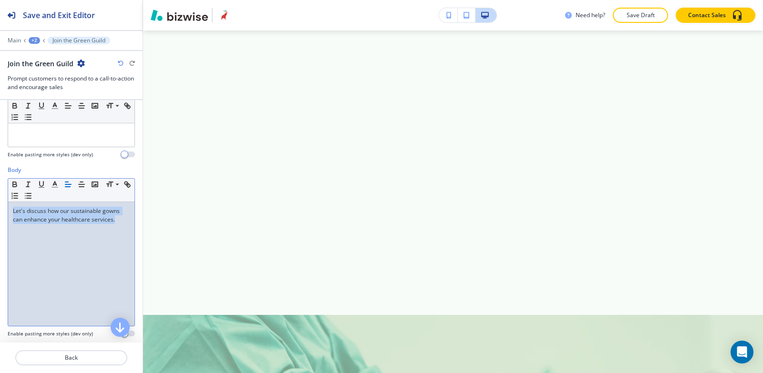
drag, startPoint x: 120, startPoint y: 224, endPoint x: 0, endPoint y: 209, distance: 120.7
click at [0, 209] on div "Body Small Normal Large Huge Let's discuss how our sustainable gowns can enhanc…" at bounding box center [71, 255] width 143 height 179
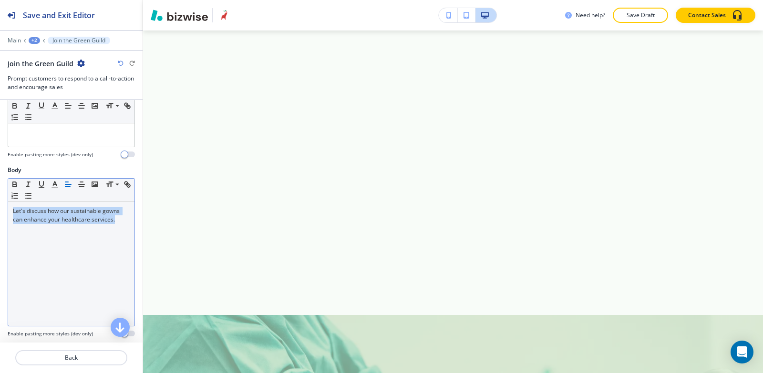
click at [67, 185] on icon "button" at bounding box center [68, 184] width 9 height 9
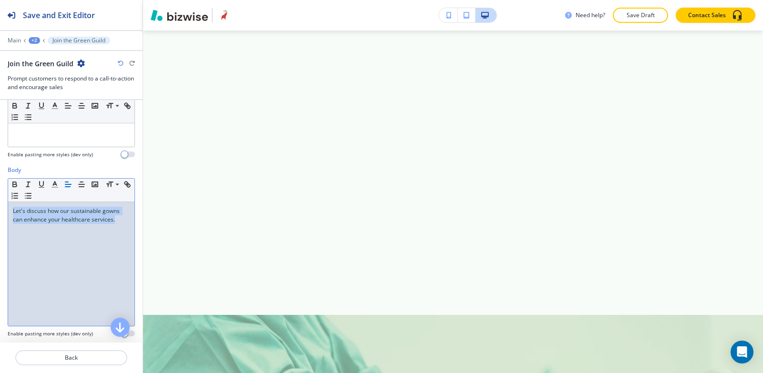
click at [34, 41] on div "+2" at bounding box center [34, 40] width 11 height 7
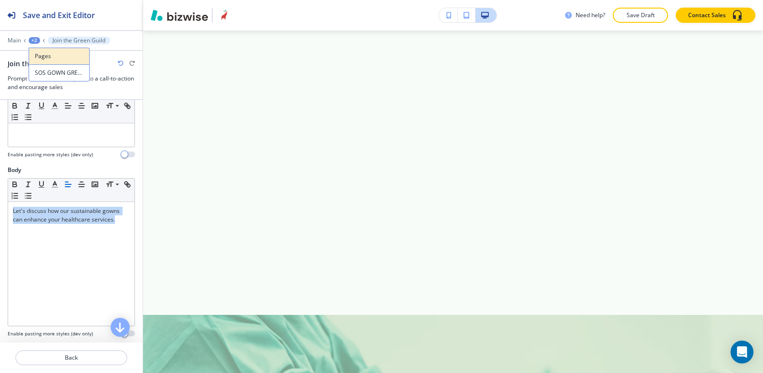
click at [56, 59] on p "Pages" at bounding box center [59, 56] width 49 height 9
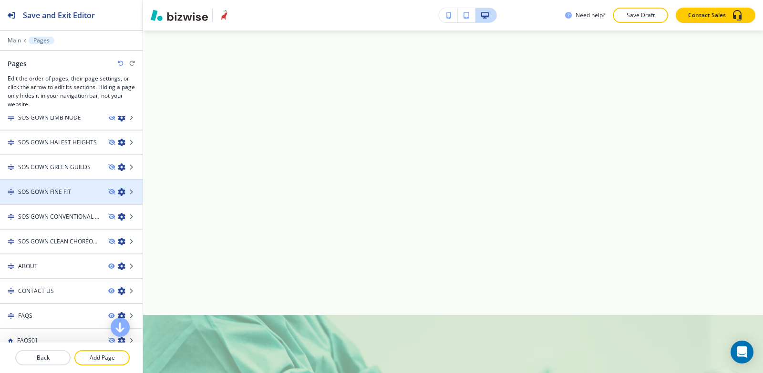
click at [60, 197] on div at bounding box center [71, 200] width 143 height 8
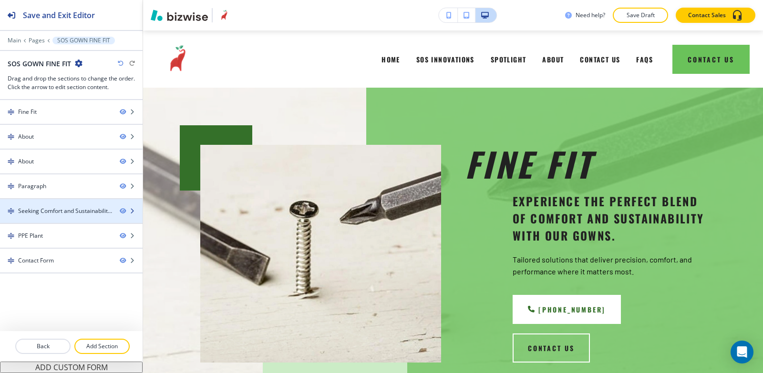
click at [68, 212] on div "Seeking Comfort and Sustainability?" at bounding box center [65, 211] width 94 height 9
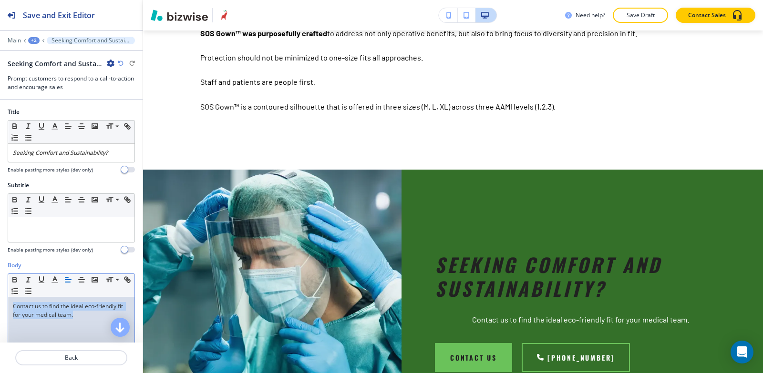
drag, startPoint x: 85, startPoint y: 320, endPoint x: 0, endPoint y: 301, distance: 86.9
click at [0, 301] on div "Body Small Normal Large Huge Contact us to find the ideal eco-friendly fit for …" at bounding box center [71, 350] width 143 height 179
click at [72, 278] on icon "button" at bounding box center [68, 279] width 9 height 9
click at [33, 38] on div "+2" at bounding box center [33, 40] width 11 height 7
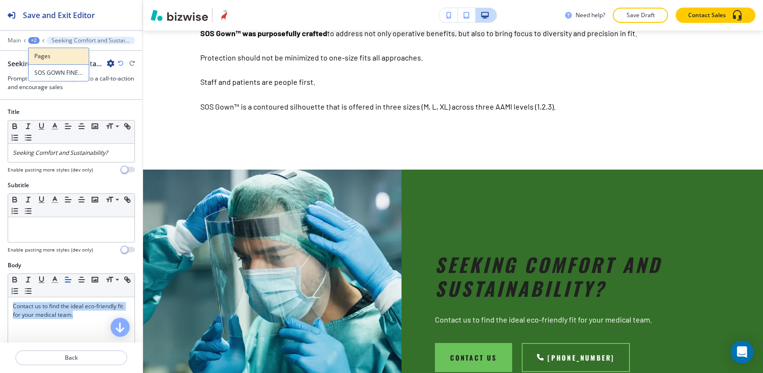
click at [37, 55] on p "Pages" at bounding box center [58, 56] width 49 height 9
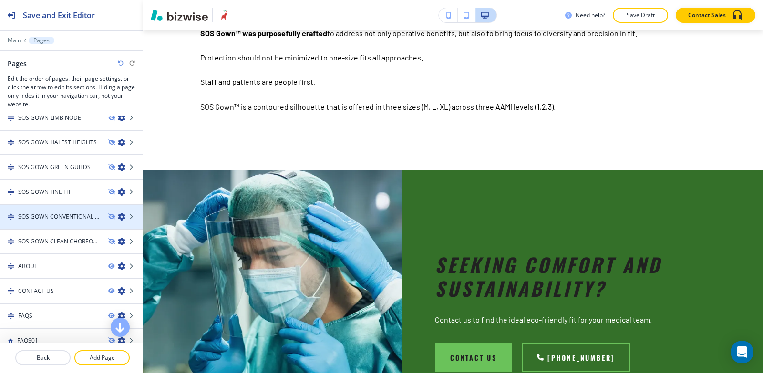
click at [55, 220] on h4 "SOS GOWN CONVENTIONAL CALCULATIONS" at bounding box center [59, 217] width 82 height 9
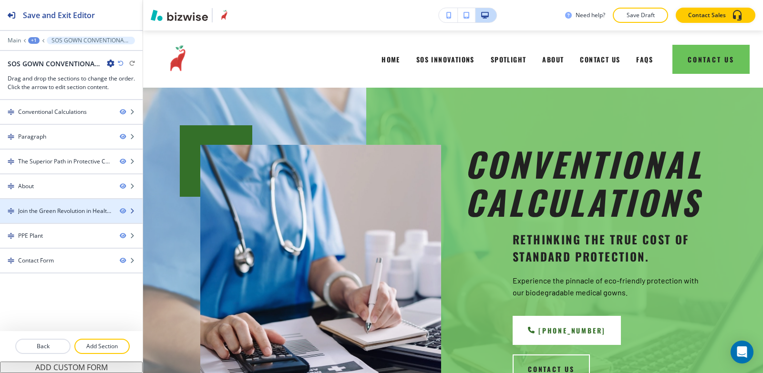
click at [59, 206] on div at bounding box center [71, 203] width 143 height 8
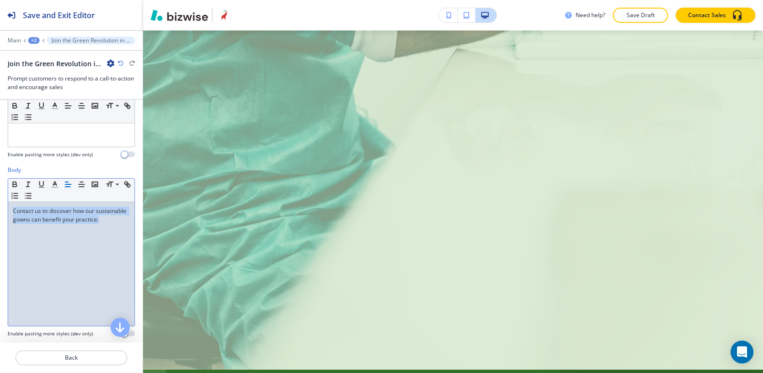
drag, startPoint x: 42, startPoint y: 236, endPoint x: 0, endPoint y: 203, distance: 53.7
click at [0, 203] on div "Body Small Normal Large Huge Contact us to discover how our sustainable gowns c…" at bounding box center [71, 255] width 143 height 179
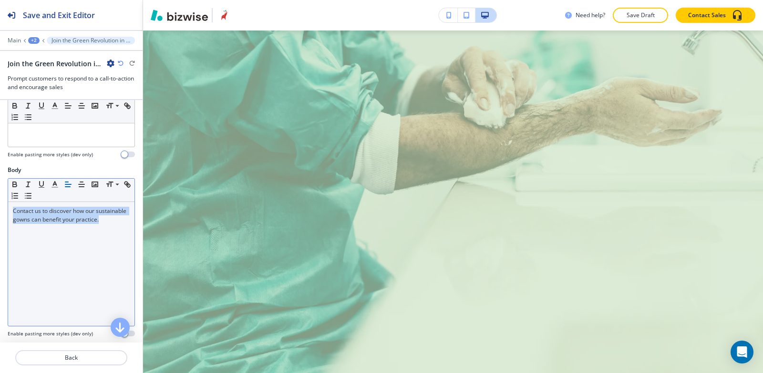
click at [67, 185] on icon "button" at bounding box center [68, 184] width 9 height 9
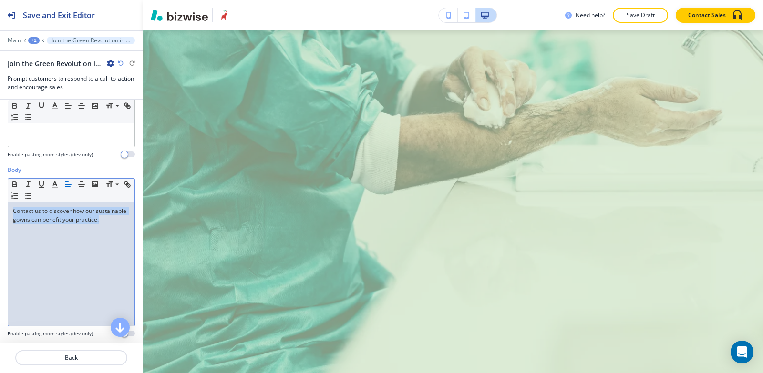
click at [37, 41] on div "+2" at bounding box center [33, 40] width 11 height 7
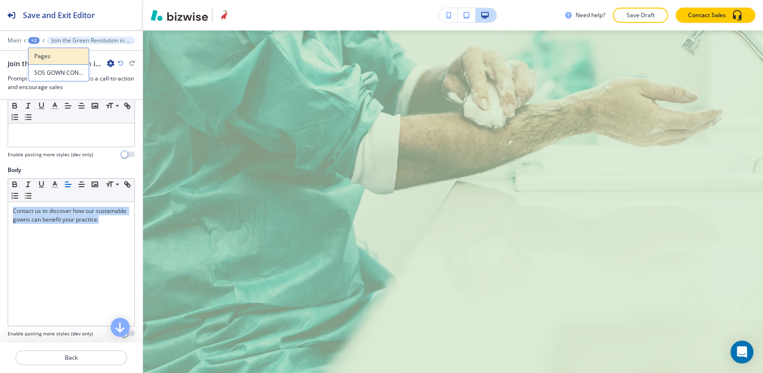
click at [43, 55] on p "Pages" at bounding box center [58, 56] width 49 height 9
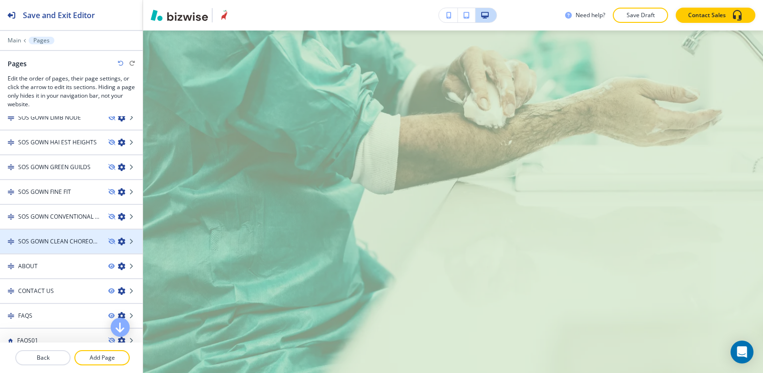
click at [57, 242] on h4 "SOS GOWN CLEAN CHOREOGRAPHY" at bounding box center [59, 241] width 82 height 9
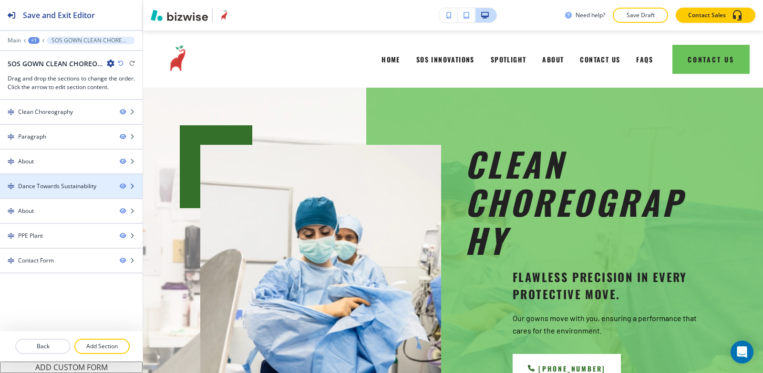
click at [59, 184] on div "Dance Towards Sustainability" at bounding box center [57, 186] width 78 height 9
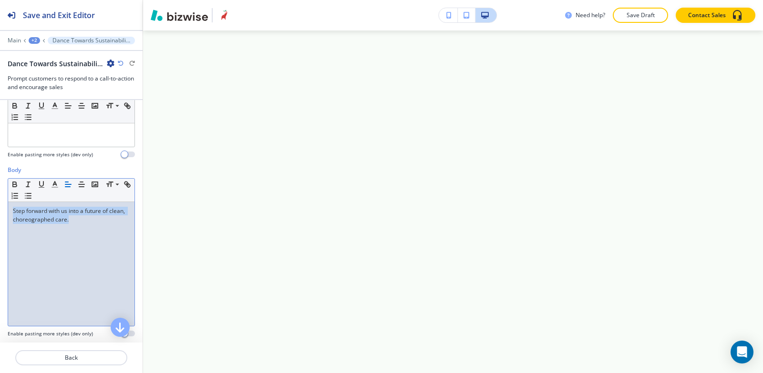
drag, startPoint x: 105, startPoint y: 222, endPoint x: 0, endPoint y: 194, distance: 108.9
click at [0, 194] on div "Body Small Normal Large Huge Step forward with us into a future of clean, chore…" at bounding box center [71, 255] width 143 height 179
click at [67, 184] on line "button" at bounding box center [68, 184] width 6 height 0
click at [34, 40] on div "+2" at bounding box center [34, 40] width 11 height 7
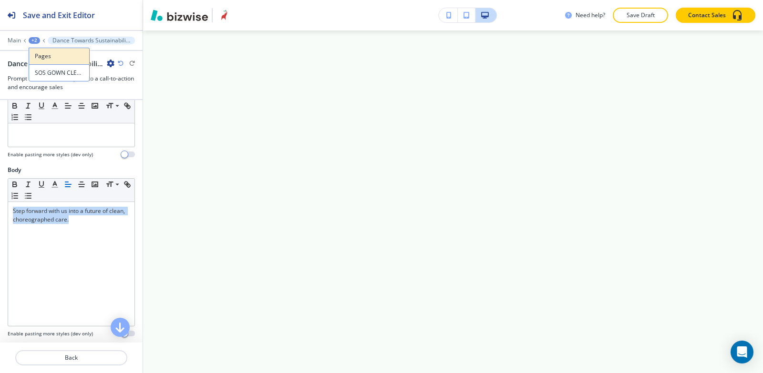
click at [39, 52] on p "Pages" at bounding box center [59, 56] width 49 height 9
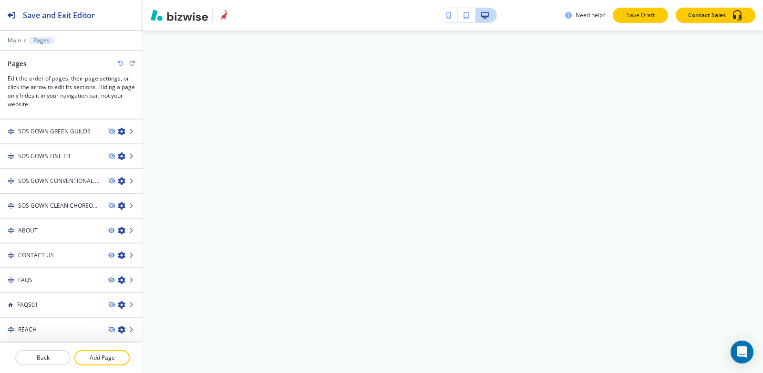
click at [643, 11] on p "Save Draft" at bounding box center [640, 15] width 31 height 9
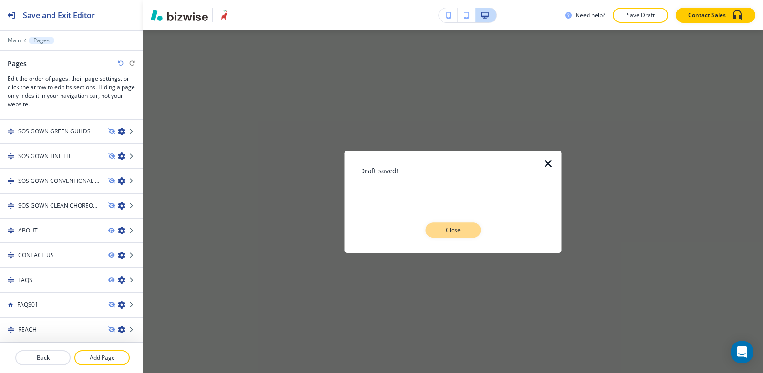
click at [440, 233] on p "Close" at bounding box center [453, 230] width 31 height 9
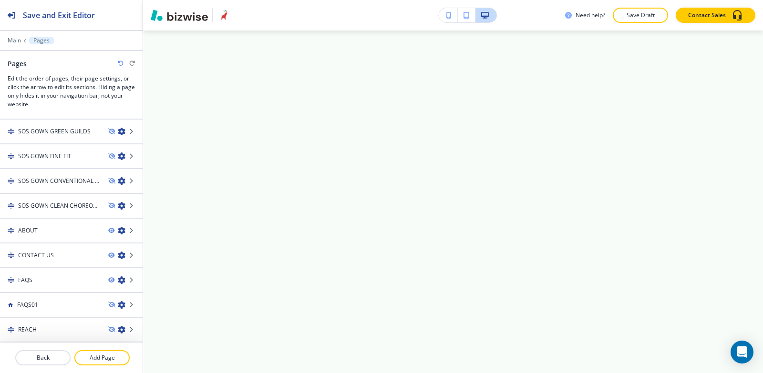
scroll to position [719, 0]
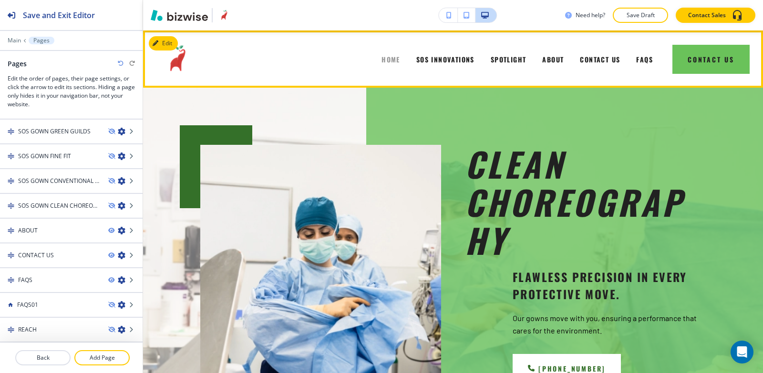
click at [387, 61] on span "HOME" at bounding box center [390, 59] width 19 height 10
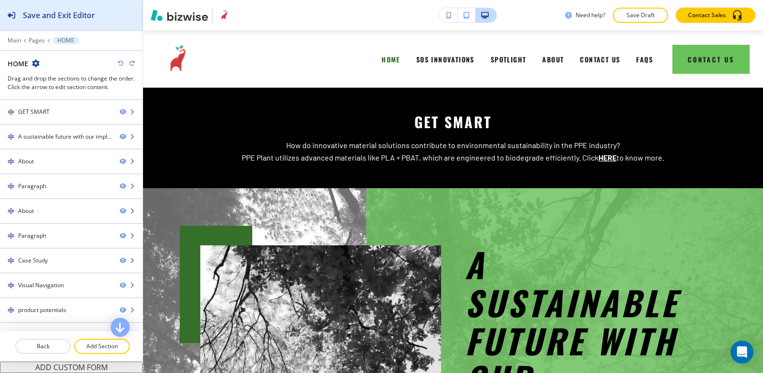
click at [0, 0] on button "Edit This Section" at bounding box center [0, 0] width 0 height 0
click h4 "HOME"
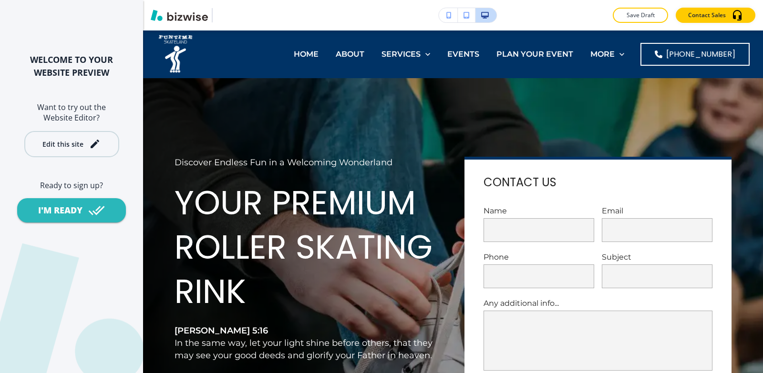
click at [82, 149] on div "Edit this site" at bounding box center [71, 143] width 58 height 11
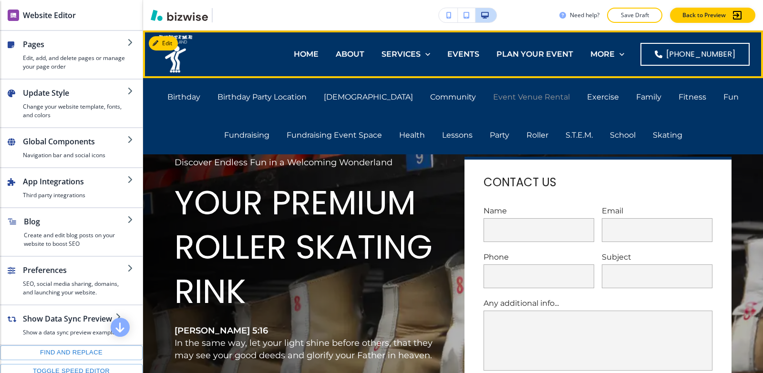
click at [493, 97] on p "Event Venue Rental" at bounding box center [531, 97] width 77 height 11
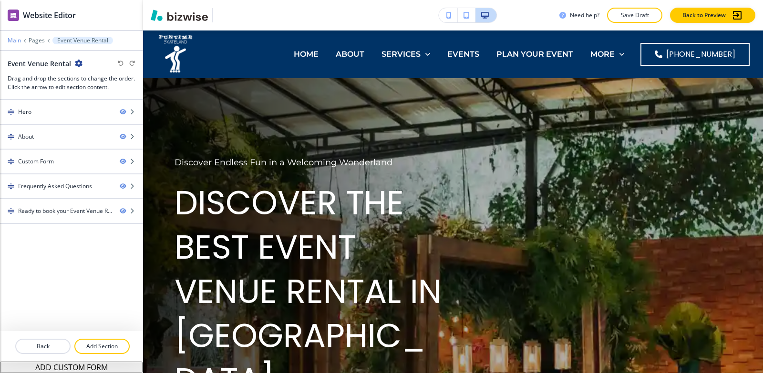
click at [10, 41] on p "Main" at bounding box center [14, 40] width 13 height 7
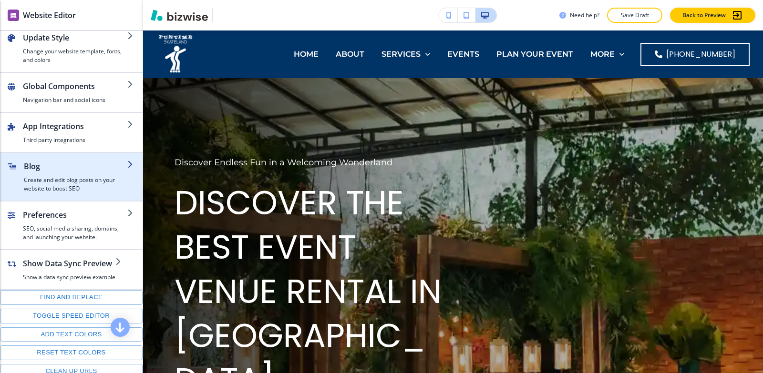
scroll to position [135, 0]
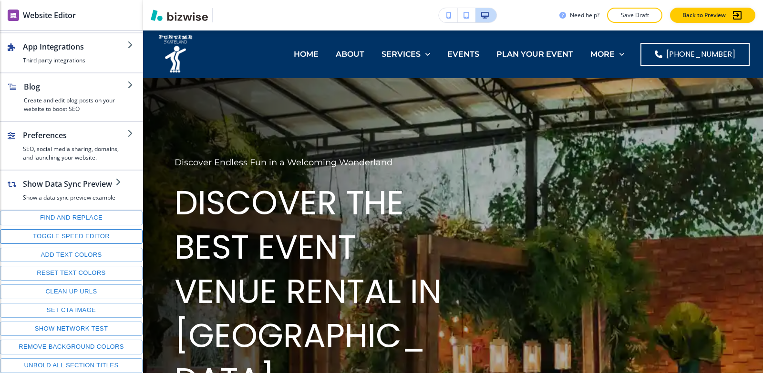
click at [51, 238] on button "Toggle speed editor" at bounding box center [71, 236] width 143 height 15
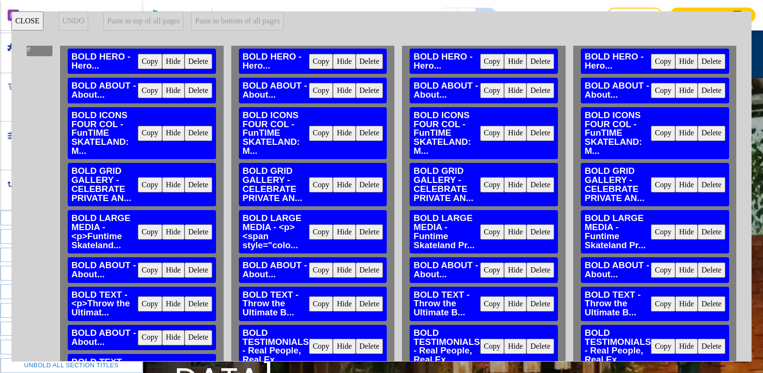
scroll to position [0, 376]
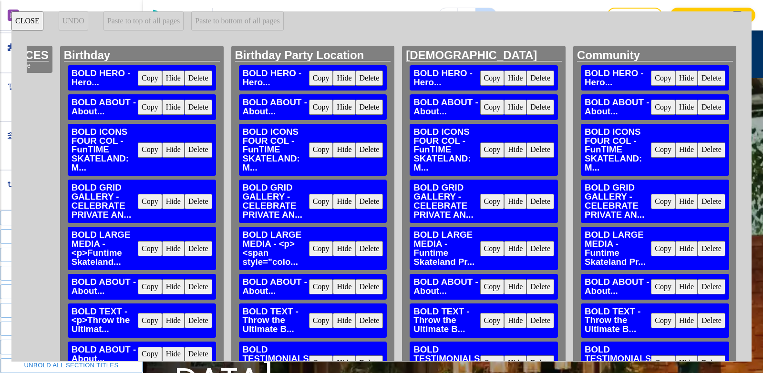
click at [147, 149] on button "Copy" at bounding box center [150, 150] width 24 height 15
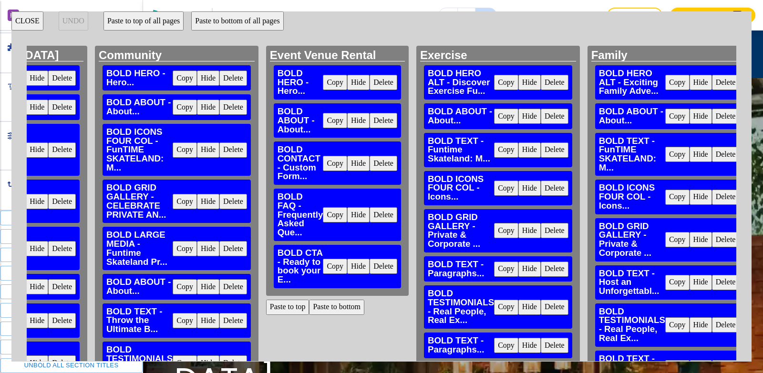
scroll to position [0, 907]
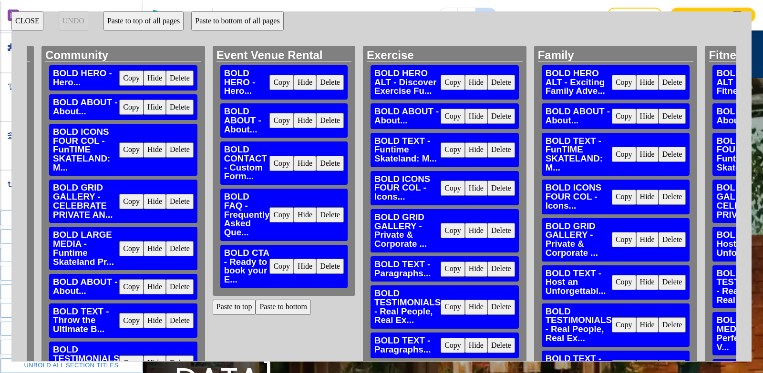
click at [291, 305] on button "Paste to bottom" at bounding box center [282, 307] width 55 height 15
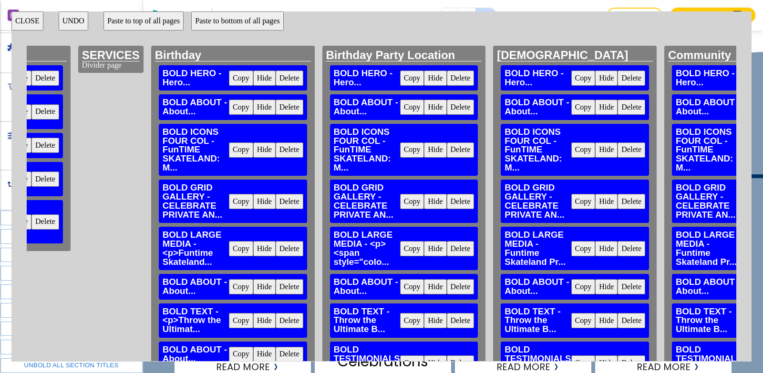
scroll to position [0, 289]
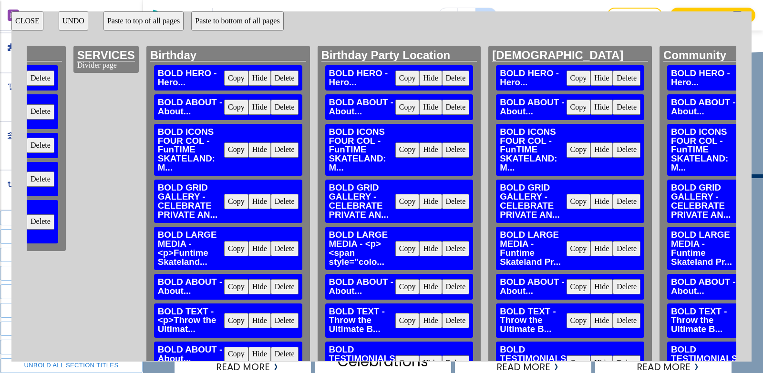
click at [234, 202] on button "Copy" at bounding box center [236, 201] width 24 height 15
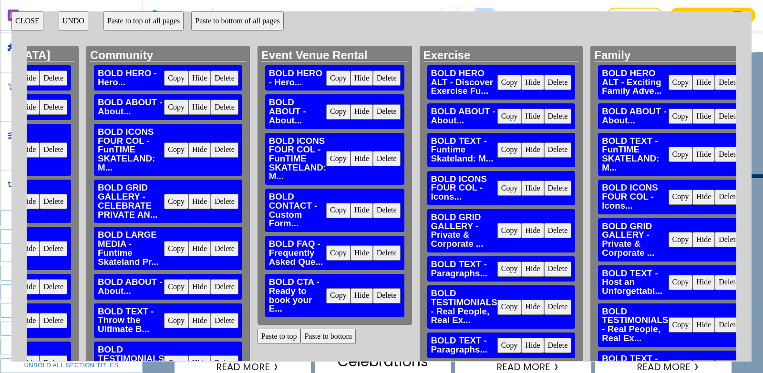
scroll to position [0, 885]
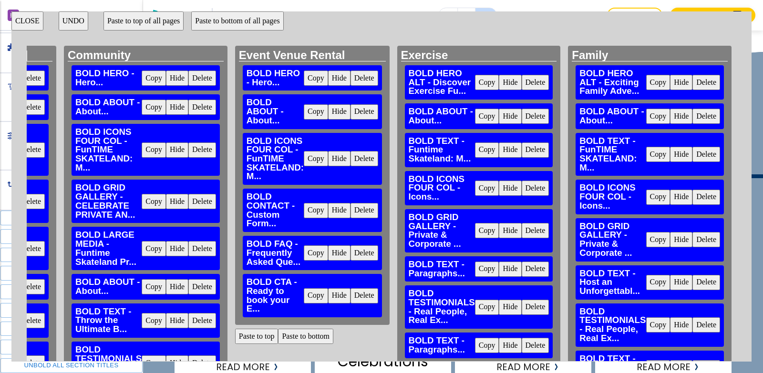
click at [299, 333] on button "Paste to bottom" at bounding box center [305, 336] width 55 height 15
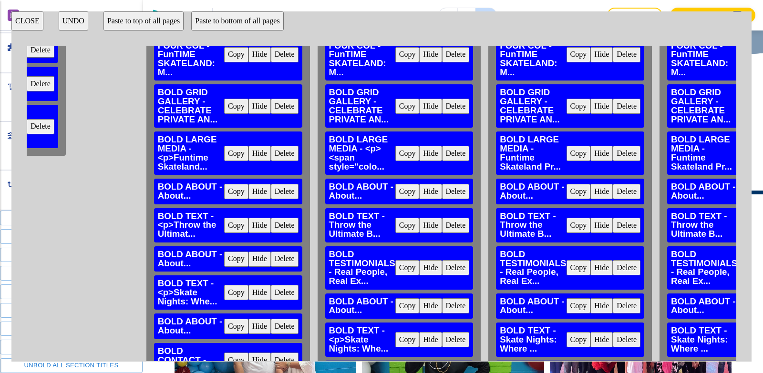
scroll to position [143, 289]
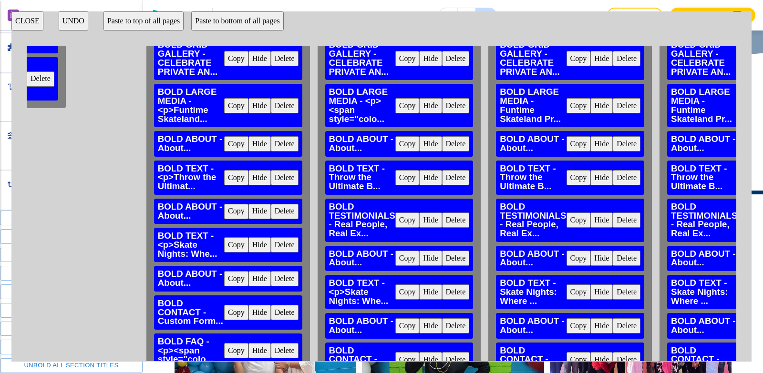
click at [236, 103] on button "Copy" at bounding box center [236, 105] width 24 height 15
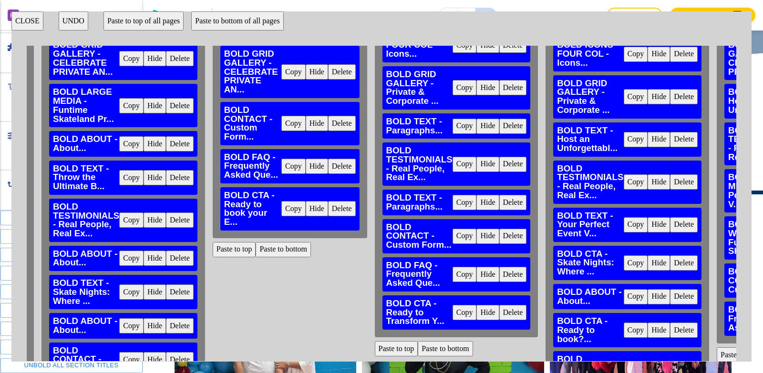
scroll to position [0, 907]
click at [292, 248] on button "Paste to bottom" at bounding box center [282, 249] width 55 height 15
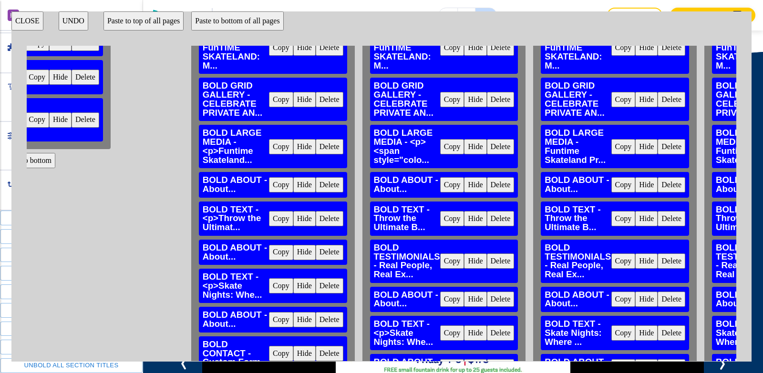
scroll to position [143, 245]
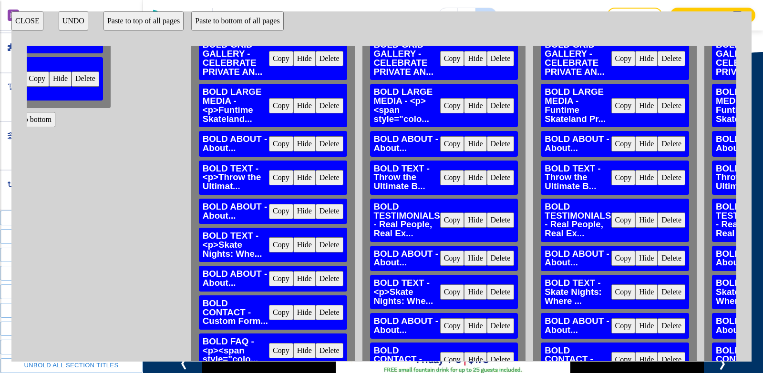
click at [284, 141] on button "Copy" at bounding box center [281, 143] width 24 height 15
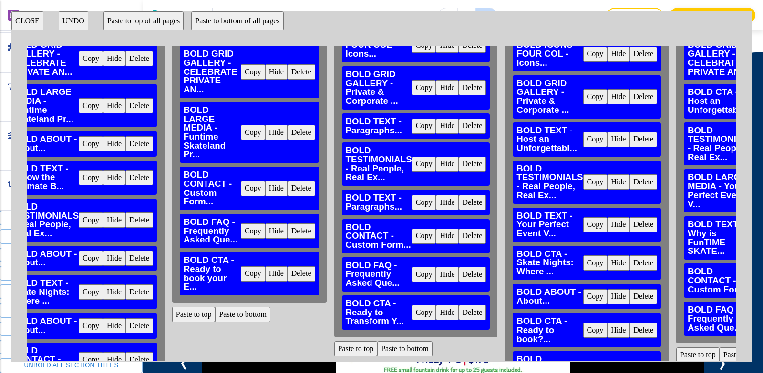
scroll to position [143, 943]
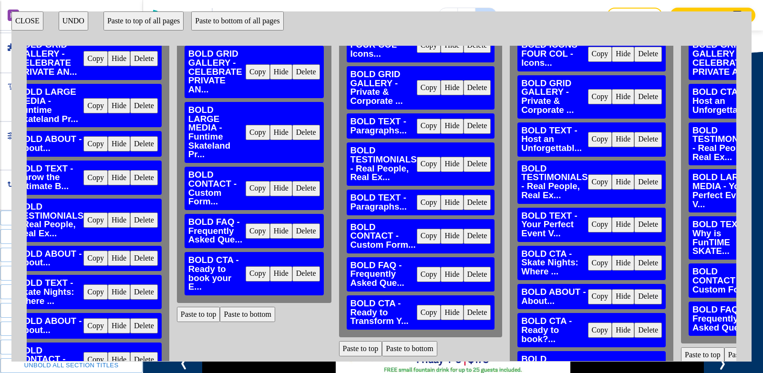
click at [230, 314] on button "Paste to bottom" at bounding box center [247, 314] width 55 height 15
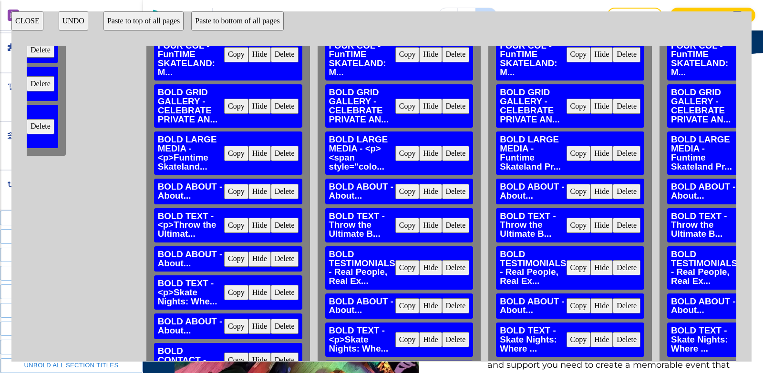
scroll to position [191, 289]
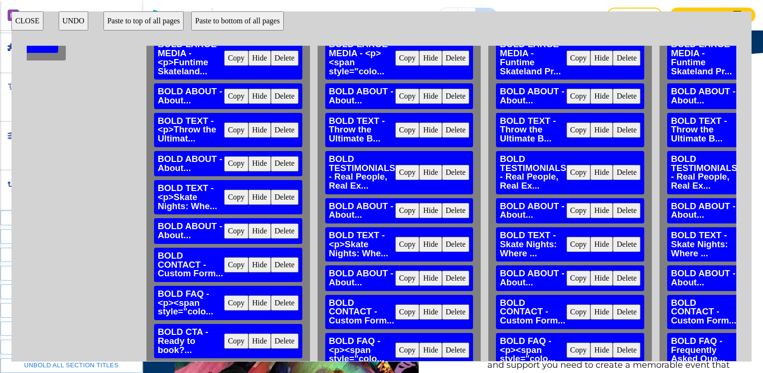
click at [233, 131] on button "Copy" at bounding box center [236, 129] width 24 height 15
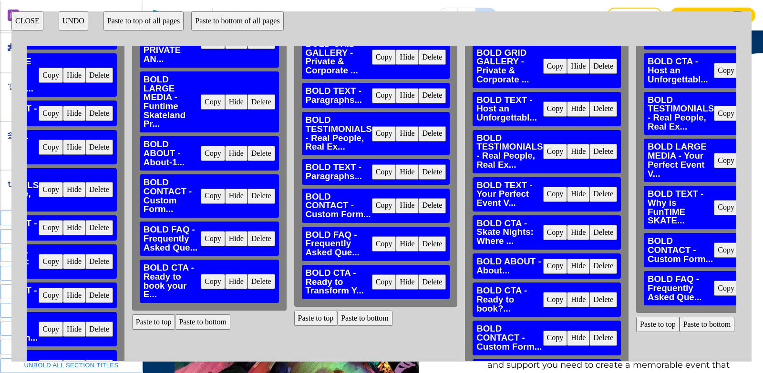
scroll to position [191, 988]
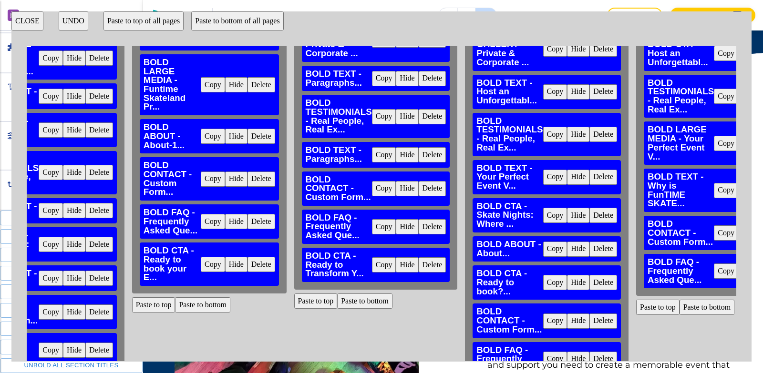
click at [212, 303] on button "Paste to bottom" at bounding box center [202, 304] width 55 height 15
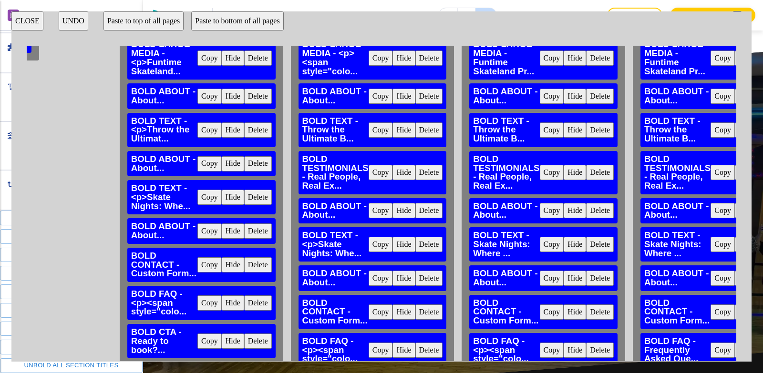
scroll to position [191, 303]
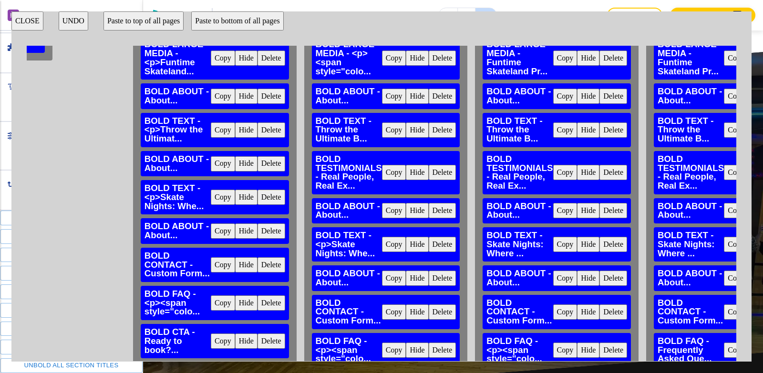
click at [218, 161] on button "Copy" at bounding box center [223, 163] width 24 height 15
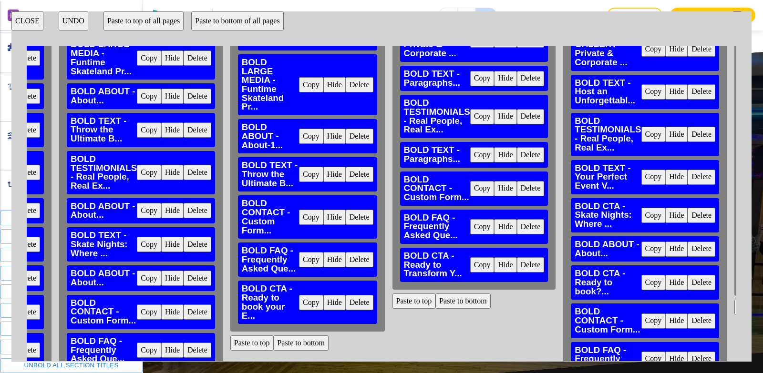
scroll to position [191, 925]
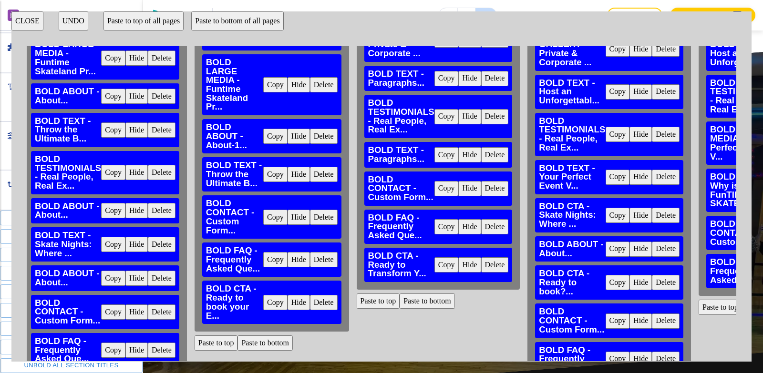
click at [272, 343] on button "Paste to bottom" at bounding box center [264, 343] width 55 height 15
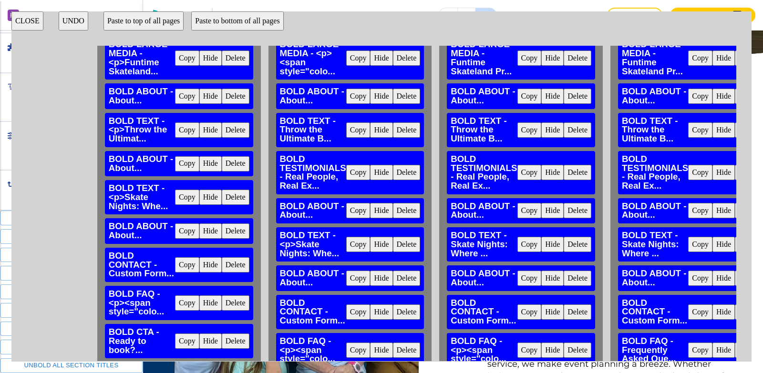
scroll to position [238, 338]
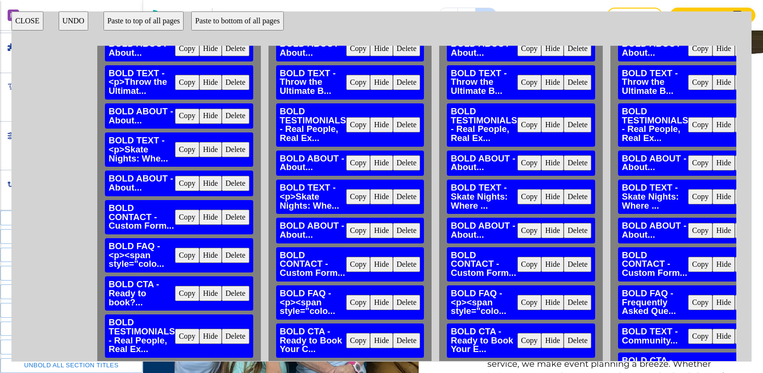
click at [189, 148] on button "Copy" at bounding box center [187, 149] width 24 height 15
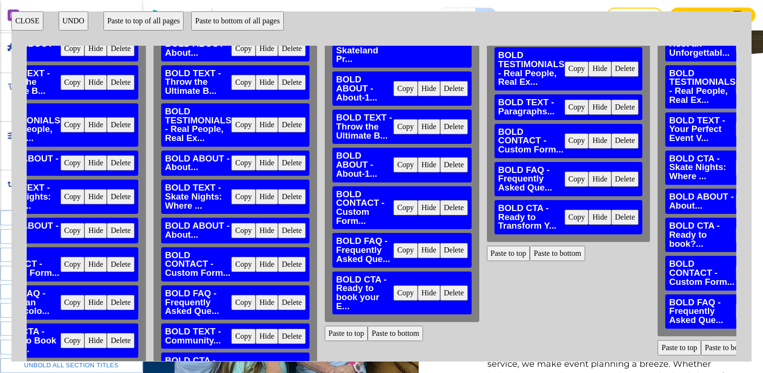
scroll to position [238, 826]
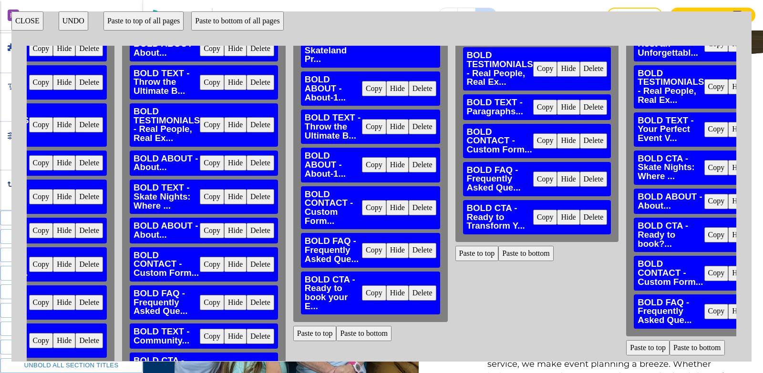
click at [385, 333] on button "Paste to bottom" at bounding box center [363, 333] width 55 height 15
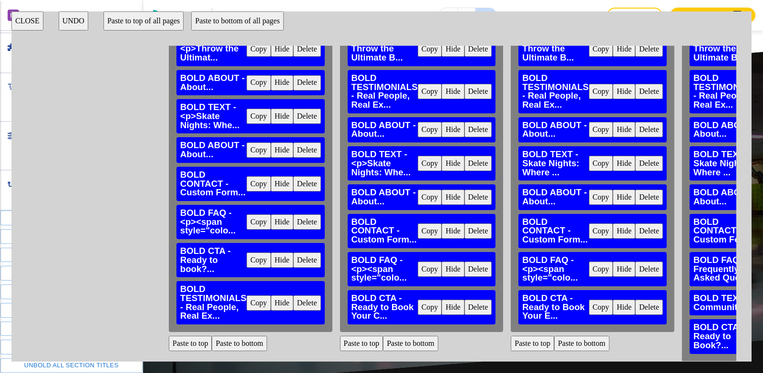
scroll to position [286, 267]
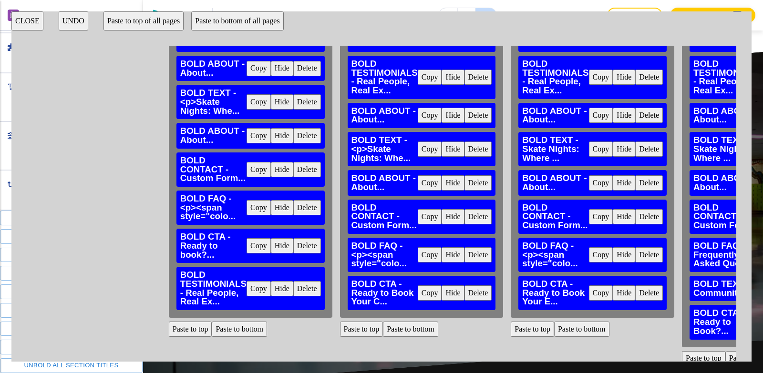
click at [250, 136] on button "Copy" at bounding box center [258, 135] width 24 height 15
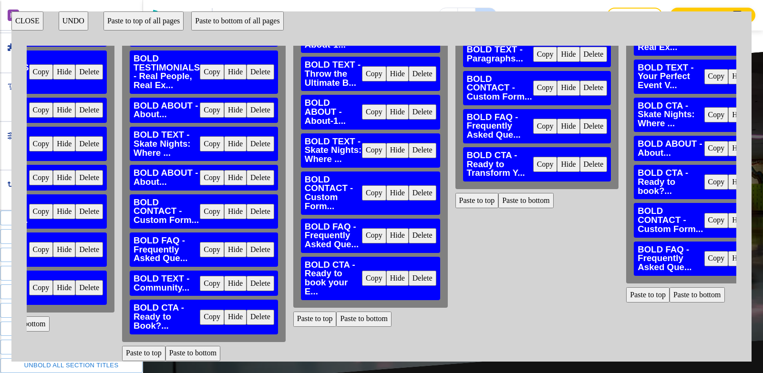
scroll to position [298, 826]
click at [362, 312] on button "Paste to bottom" at bounding box center [363, 319] width 55 height 15
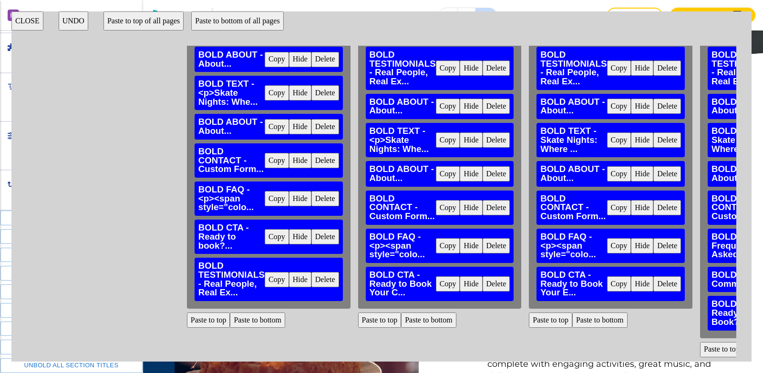
scroll to position [302, 249]
click at [269, 273] on button "Copy" at bounding box center [277, 279] width 24 height 15
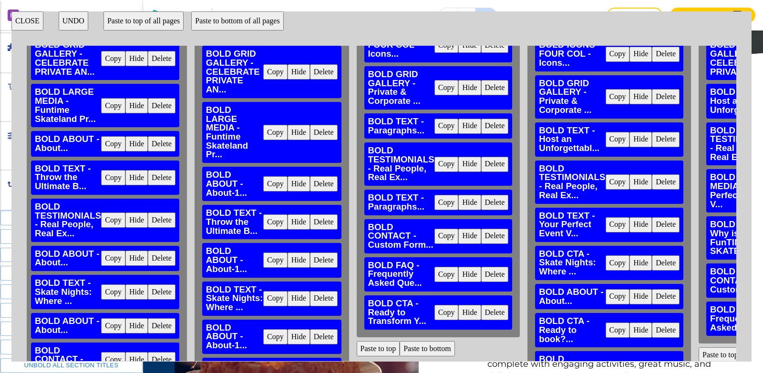
scroll to position [302, 925]
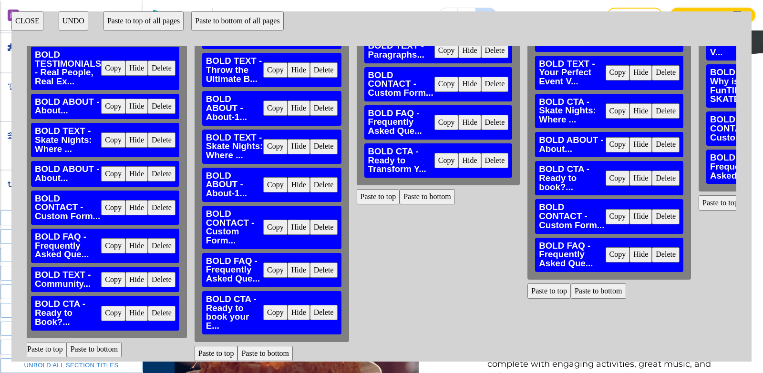
click at [261, 350] on button "Paste to bottom" at bounding box center [264, 353] width 55 height 15
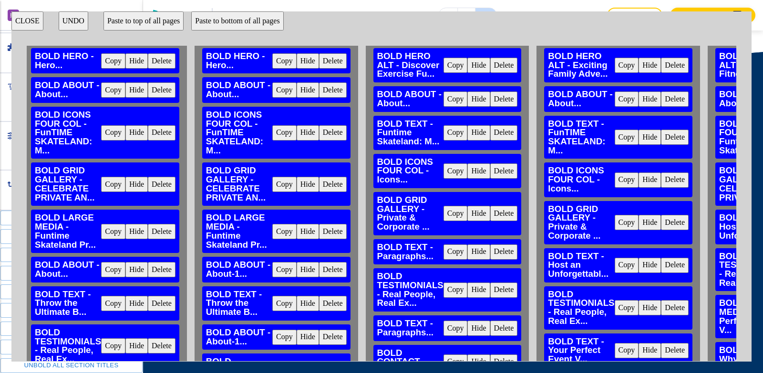
scroll to position [0, 925]
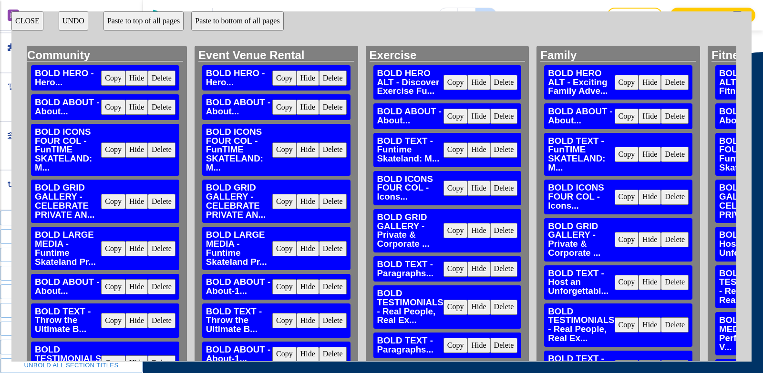
click at [29, 22] on button "CLOSE" at bounding box center [27, 20] width 32 height 19
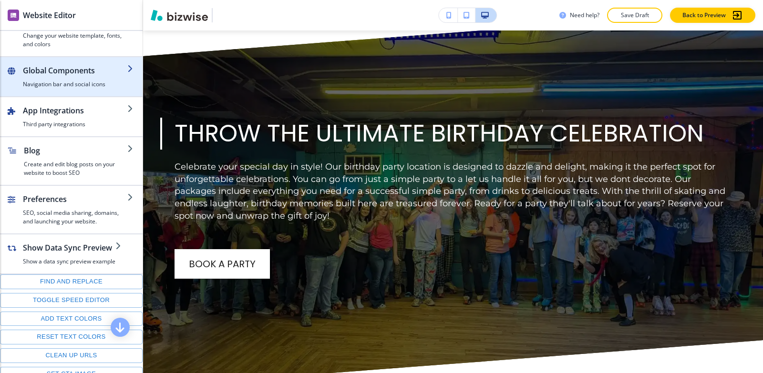
scroll to position [0, 0]
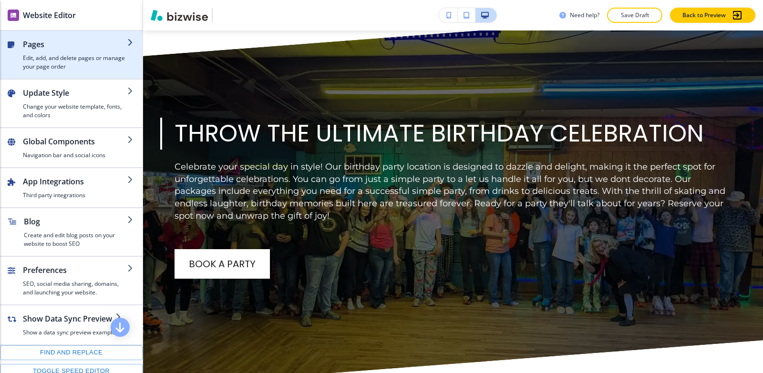
click at [69, 47] on h2 "Pages" at bounding box center [75, 44] width 104 height 11
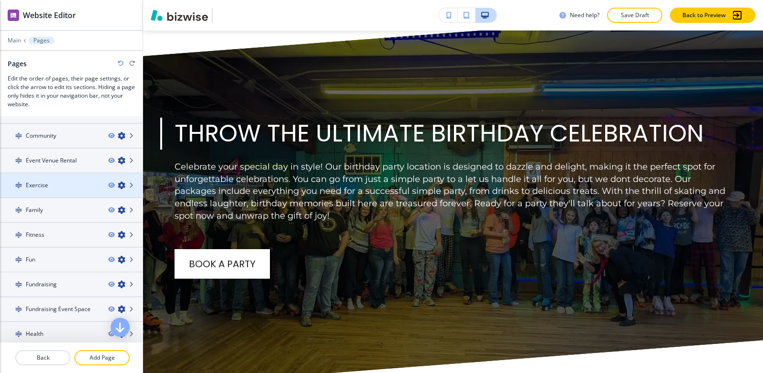
scroll to position [143, 0]
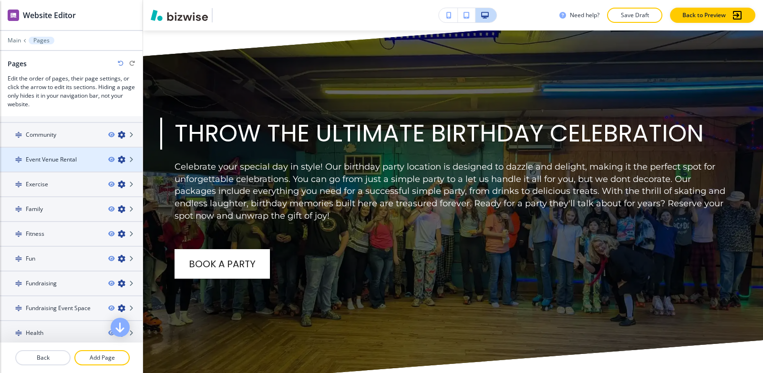
click at [59, 158] on h4 "Event Venue Rental" at bounding box center [51, 159] width 51 height 9
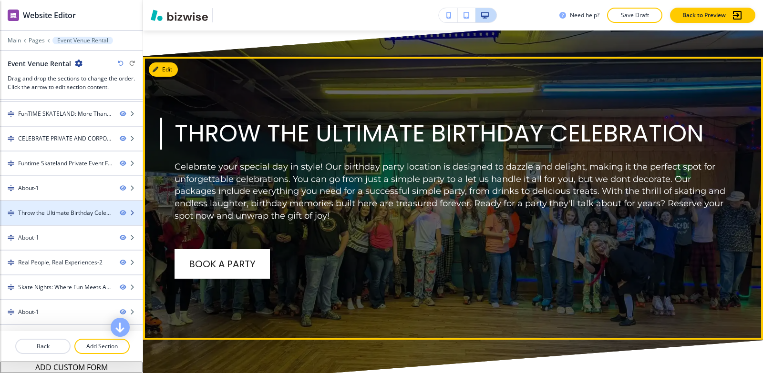
scroll to position [0, 0]
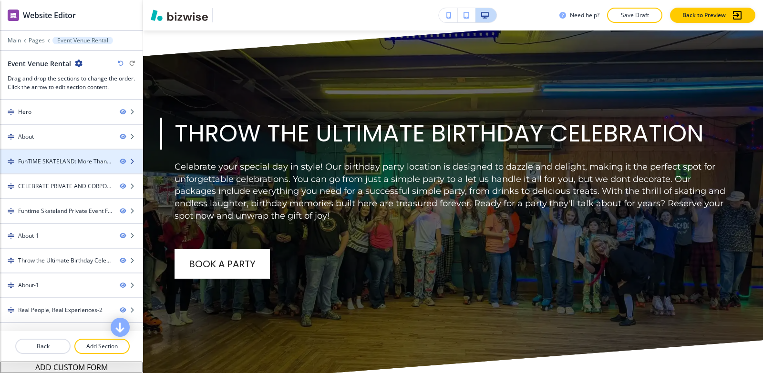
click at [45, 162] on div "FunTIME SKATELAND: More Than Just Skating-1" at bounding box center [65, 161] width 94 height 9
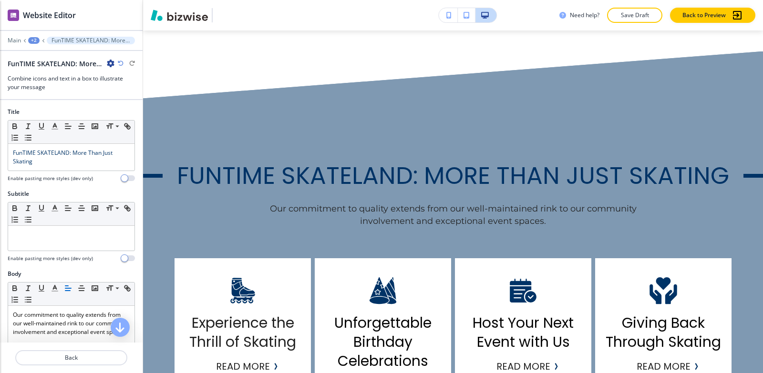
scroll to position [1114, 0]
click at [110, 62] on icon "button" at bounding box center [111, 64] width 8 height 8
click at [109, 80] on button "Rename Section" at bounding box center [137, 79] width 61 height 17
click at [103, 61] on input "FunTIME SKATELAND: More Than Just Skating-1" at bounding box center [57, 63] width 99 height 19
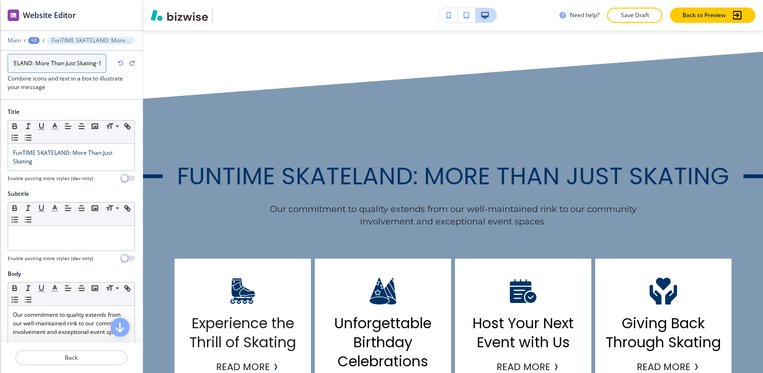
click at [103, 61] on input "FunTIME SKATELAND: More Than Just Skating-1" at bounding box center [57, 63] width 99 height 19
click at [103, 62] on input "FunTIME SKATELAND: More Than Just Skating-1" at bounding box center [57, 63] width 99 height 19
type input "FunTIME SKATELAND: More Than Just Skating"
click at [33, 39] on div "+2" at bounding box center [33, 40] width 11 height 7
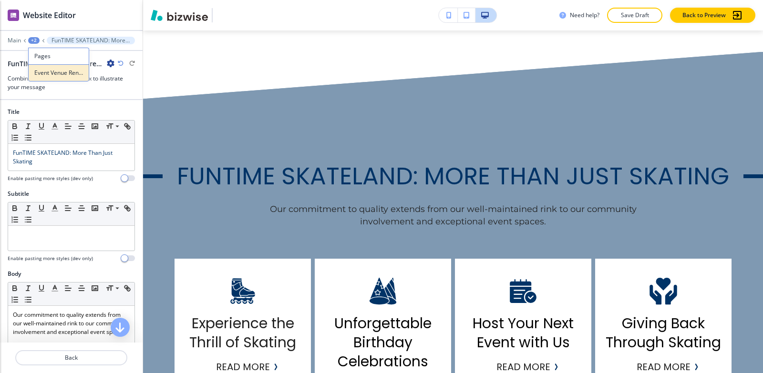
click at [49, 70] on p "Event Venue Rental" at bounding box center [58, 73] width 49 height 9
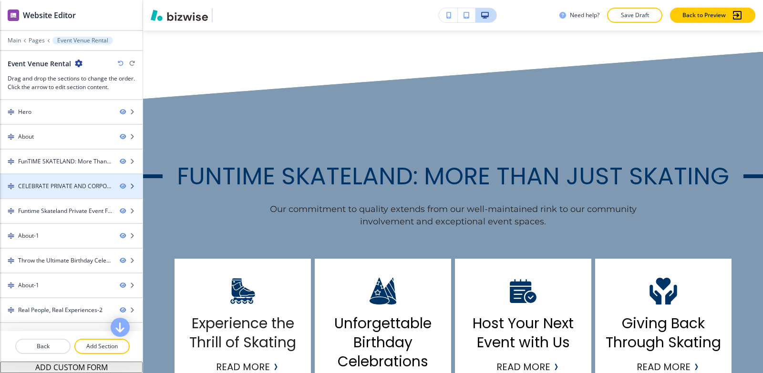
click at [62, 185] on div "CELEBRATE PRIVATE AND CORPORATE OCCASIONS-1" at bounding box center [65, 186] width 94 height 9
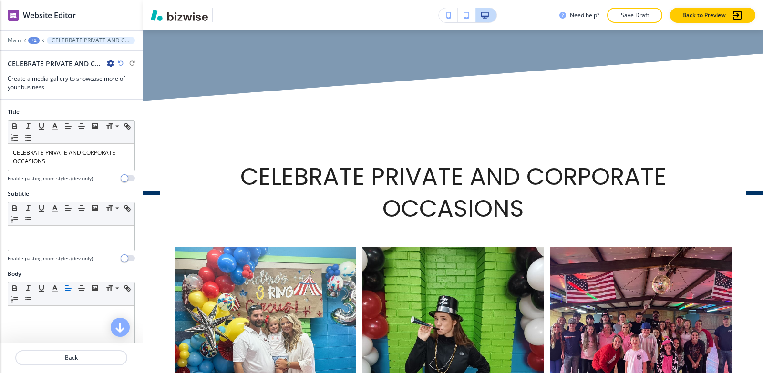
scroll to position [1533, 0]
click at [109, 64] on icon "button" at bounding box center [111, 64] width 8 height 8
click at [115, 74] on button "Rename Section" at bounding box center [137, 79] width 61 height 17
click at [101, 61] on input "CELEBRATE PRIVATE AND CORPORATE OCCASIONS-1" at bounding box center [57, 63] width 99 height 19
click at [102, 61] on input "CELEBRATE PRIVATE AND CORPORATE OCCASIONS-1" at bounding box center [57, 63] width 99 height 19
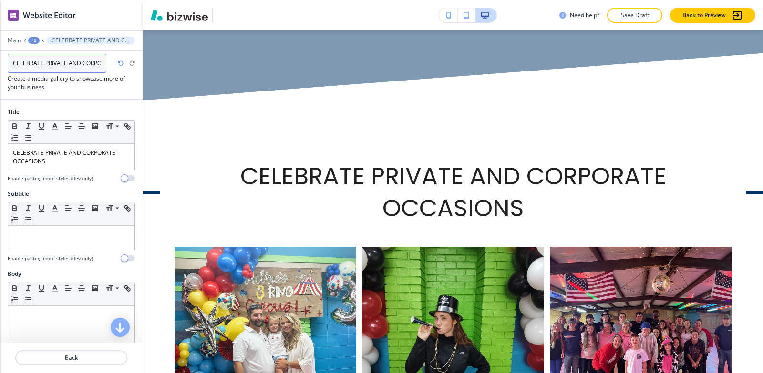
click at [102, 61] on input "CELEBRATE PRIVATE AND CORPORATE OCCASIONS-1" at bounding box center [57, 63] width 99 height 19
click at [103, 64] on input "CELEBRATE PRIVATE AND CORPORATE OCCASIONS-1" at bounding box center [57, 63] width 99 height 19
click at [104, 65] on input "CELEBRATE PRIVATE AND CORPORATE OCCASIONS-1" at bounding box center [57, 63] width 99 height 19
click at [104, 64] on input "CELEBRATE PRIVATE AND CORPORATE OCCASIONS-1" at bounding box center [57, 63] width 99 height 19
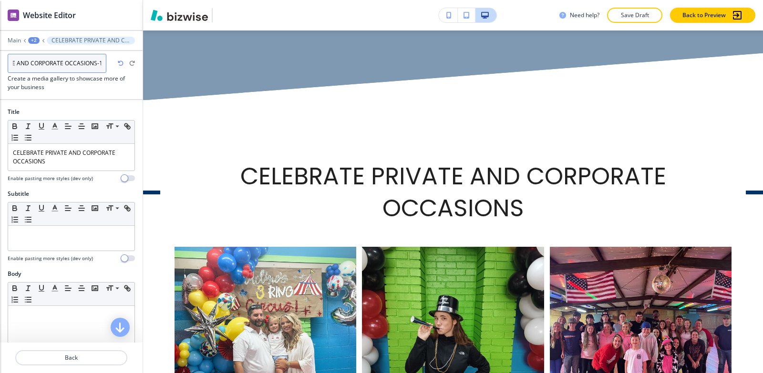
click at [104, 63] on input "CELEBRATE PRIVATE AND CORPORATE OCCASIONS-1" at bounding box center [57, 63] width 99 height 19
click at [99, 63] on input "CELEBRATE PRIVATE AND CORPORATE OCCASIONS-1" at bounding box center [57, 63] width 99 height 19
click at [101, 62] on input "CELEBRATE PRIVATE AND CORPORATE OCCASIONS-1" at bounding box center [57, 63] width 99 height 19
type input "CELEBRATE PRIVATE AND CORPORATE OCCASIONS"
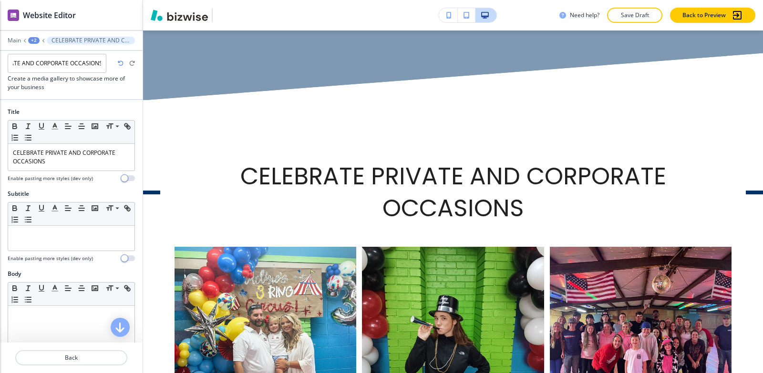
click at [35, 38] on div "+2" at bounding box center [33, 40] width 11 height 7
click at [50, 74] on p "Event Venue Rental" at bounding box center [58, 73] width 49 height 9
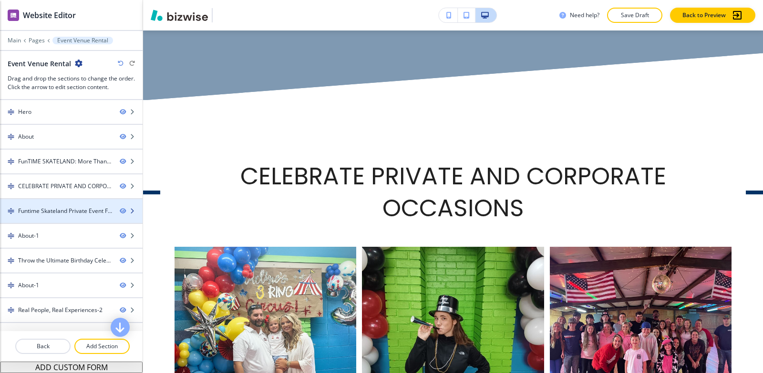
click at [53, 222] on div at bounding box center [71, 219] width 143 height 8
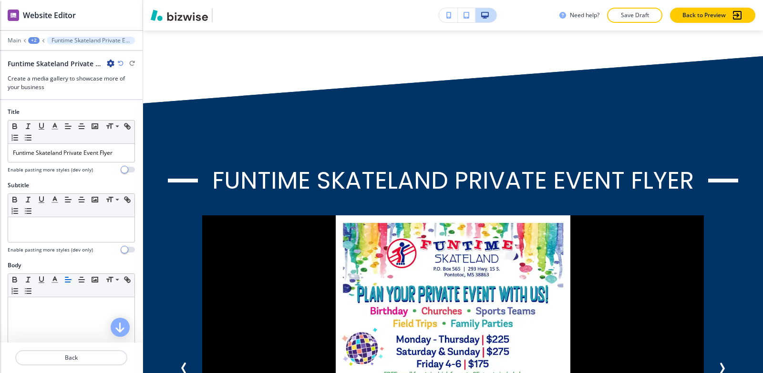
scroll to position [2218, 0]
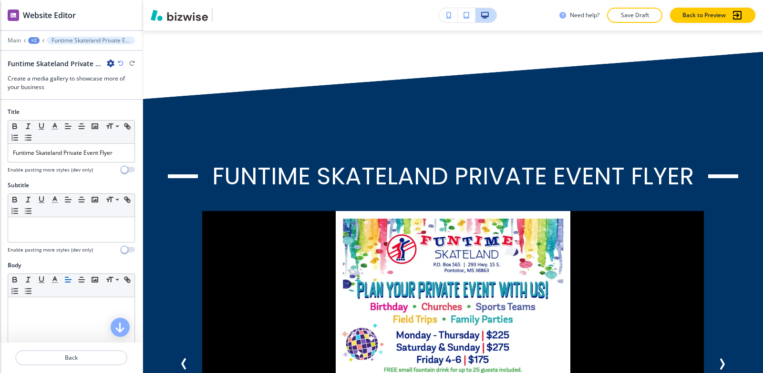
click at [109, 63] on icon "button" at bounding box center [111, 64] width 8 height 8
click at [121, 79] on p "Rename Section" at bounding box center [137, 80] width 49 height 9
click at [102, 61] on input "Funtime Skateland Private Event Flyer -1" at bounding box center [57, 63] width 99 height 19
click at [101, 63] on input "Funtime Skateland Private Event Flyer -1" at bounding box center [57, 63] width 99 height 19
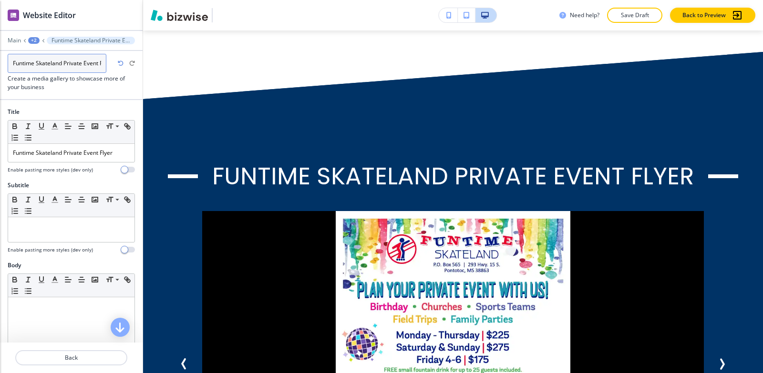
click at [100, 63] on input "Funtime Skateland Private Event Flyer -1" at bounding box center [57, 63] width 99 height 19
click at [100, 62] on input "Funtime Skateland Private Event Flyer -1" at bounding box center [57, 63] width 99 height 19
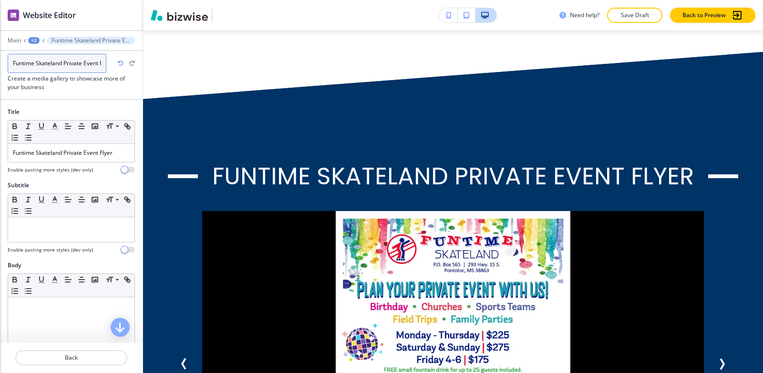
click at [103, 63] on input "Funtime Skateland Private Event Flyer -1" at bounding box center [57, 63] width 99 height 19
click at [102, 64] on input "Funtime Skateland Private Event Flyer -1" at bounding box center [57, 63] width 99 height 19
type input "Funtime Skateland Private Event Flyer"
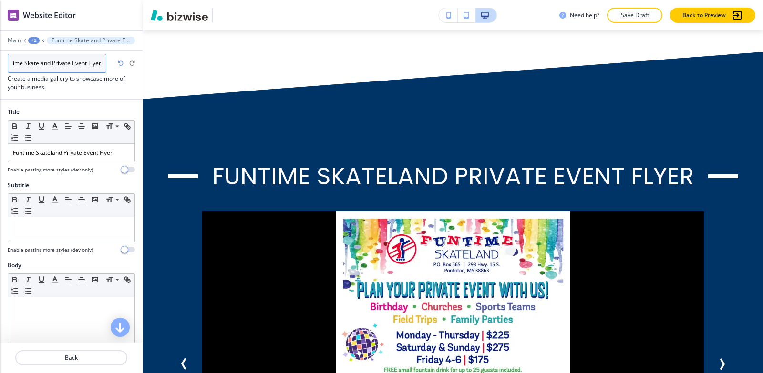
scroll to position [0, 13]
click at [33, 40] on div "+2" at bounding box center [33, 40] width 11 height 7
click at [64, 72] on p "Event Venue Rental" at bounding box center [58, 73] width 49 height 9
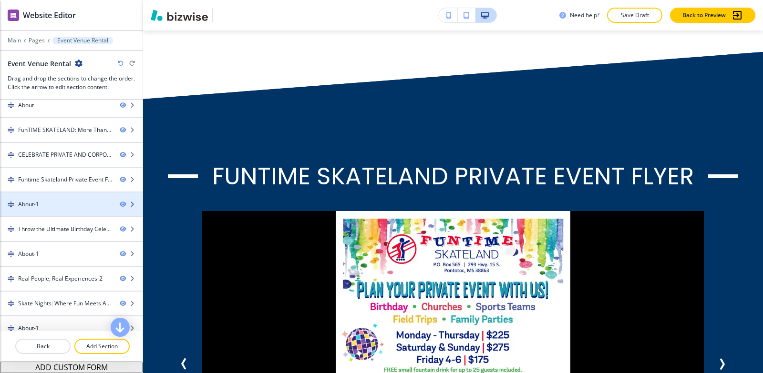
scroll to position [48, 0]
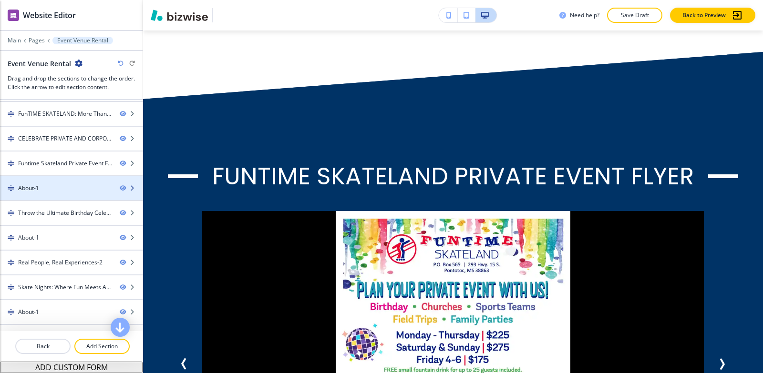
click at [46, 186] on div "About-1" at bounding box center [56, 188] width 112 height 9
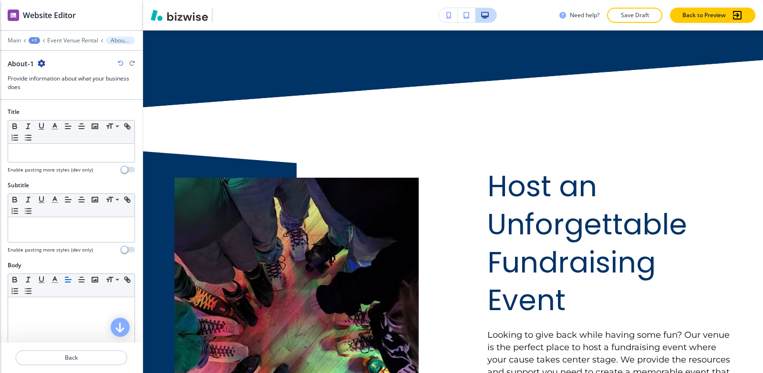
scroll to position [2773, 0]
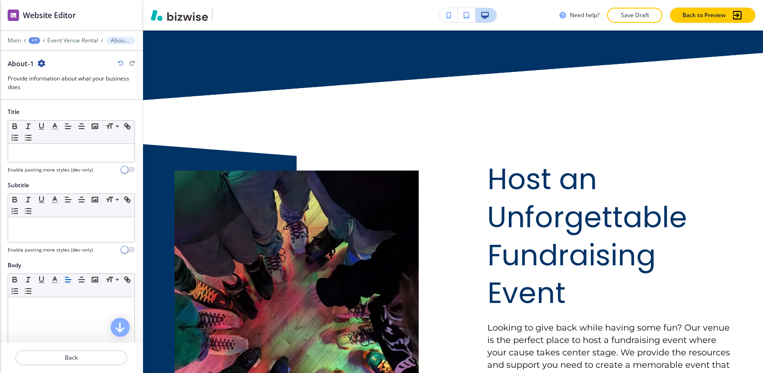
click at [38, 62] on icon "button" at bounding box center [42, 64] width 8 height 8
click at [62, 82] on p "Rename Section" at bounding box center [67, 80] width 49 height 9
click at [63, 71] on input "About-1" at bounding box center [57, 63] width 99 height 19
type input "About"
click at [62, 36] on div at bounding box center [71, 34] width 143 height 6
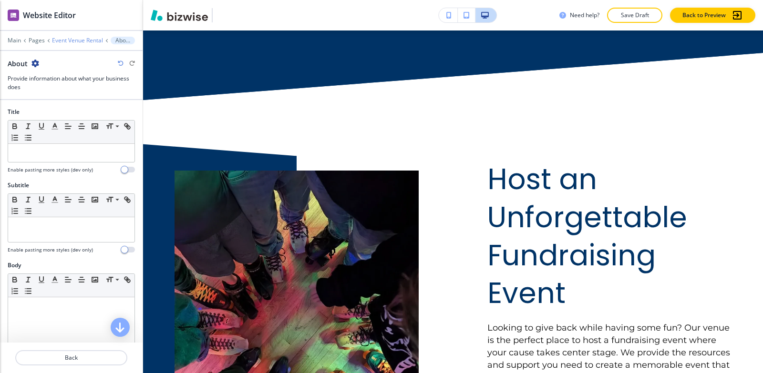
click at [65, 38] on p "Event Venue Rental" at bounding box center [77, 40] width 51 height 7
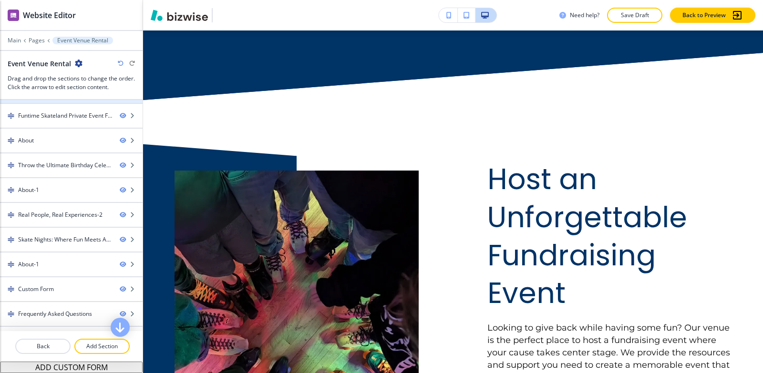
scroll to position [116, 0]
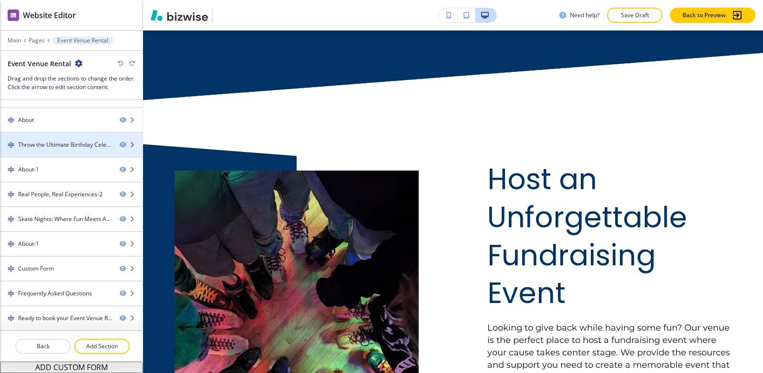
click at [58, 152] on div at bounding box center [71, 153] width 143 height 8
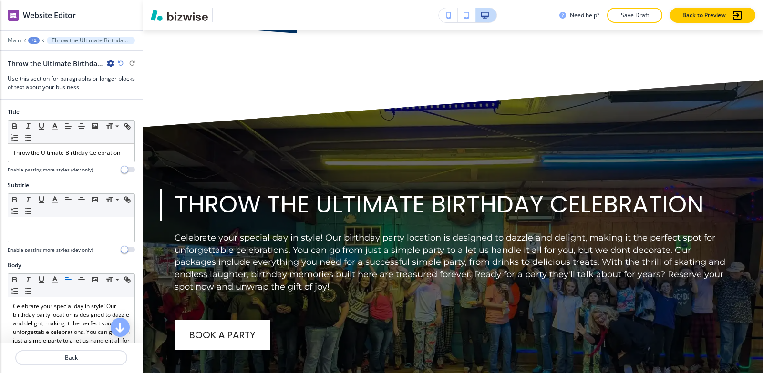
scroll to position [3274, 0]
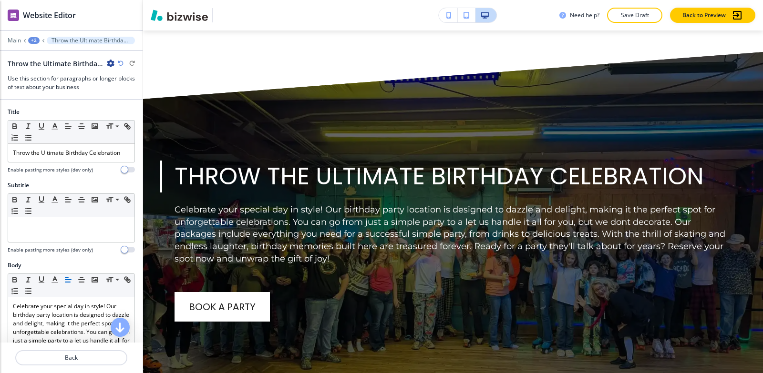
click at [110, 65] on icon "button" at bounding box center [111, 64] width 8 height 8
click at [116, 78] on p "Rename Section" at bounding box center [137, 80] width 49 height 9
click at [101, 62] on input "Throw the Ultimate Birthday Celebration-1" at bounding box center [57, 63] width 99 height 19
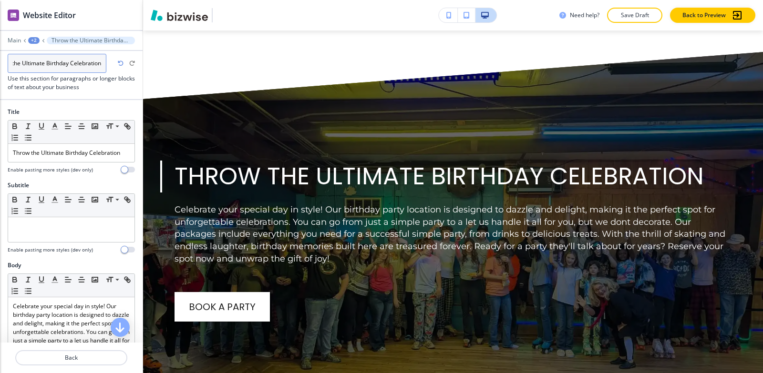
click at [101, 62] on input "Throw the Ultimate Birthday Celebration-1" at bounding box center [57, 63] width 99 height 19
click at [102, 63] on input "Throw the Ultimate Birthday Celebration-1" at bounding box center [57, 63] width 99 height 19
click at [102, 62] on input "Throw the Ultimate Birthday Celebration-1" at bounding box center [57, 63] width 99 height 19
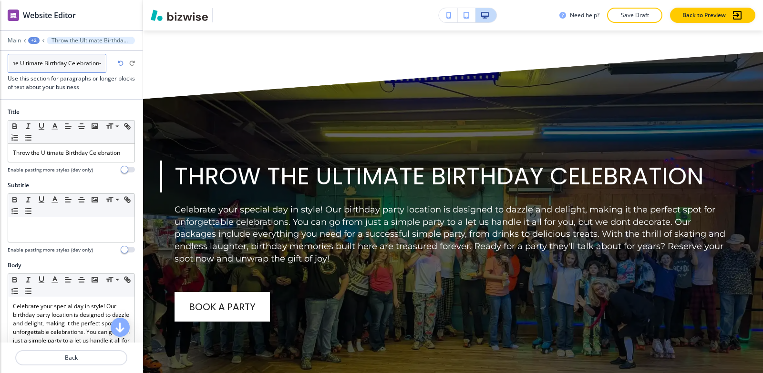
type input "Throw the Ultimate Birthday Celebration"
click at [34, 41] on div "+2" at bounding box center [33, 40] width 11 height 7
click at [53, 72] on p "Event Venue Rental" at bounding box center [58, 73] width 49 height 9
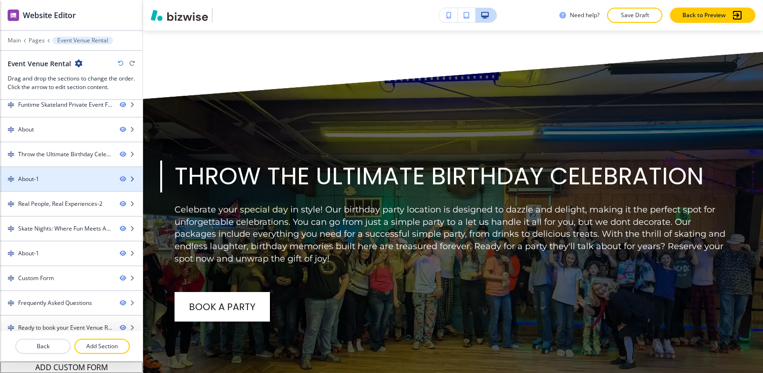
scroll to position [116, 0]
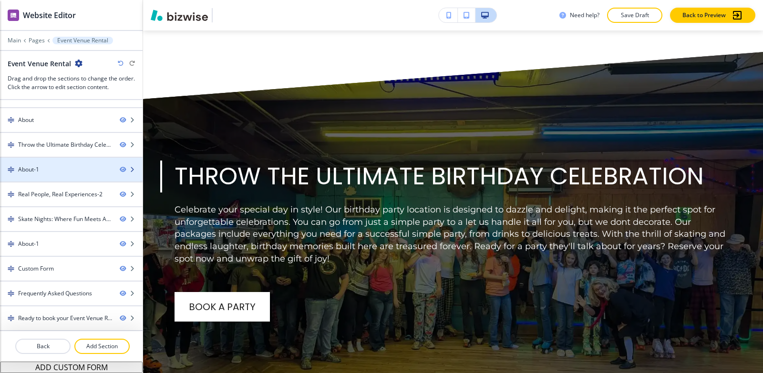
click at [60, 173] on div "About-1" at bounding box center [56, 169] width 112 height 9
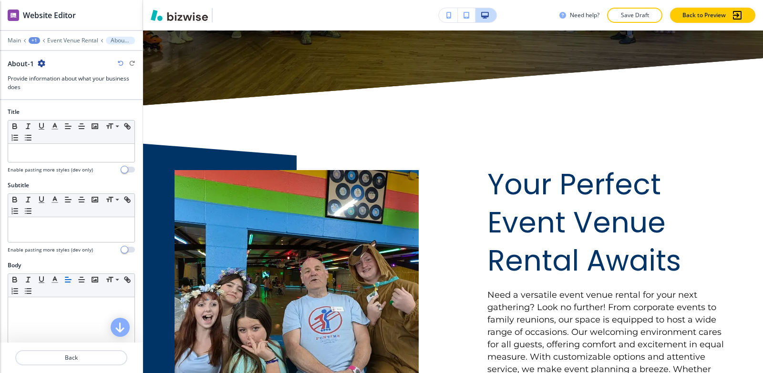
scroll to position [3605, 0]
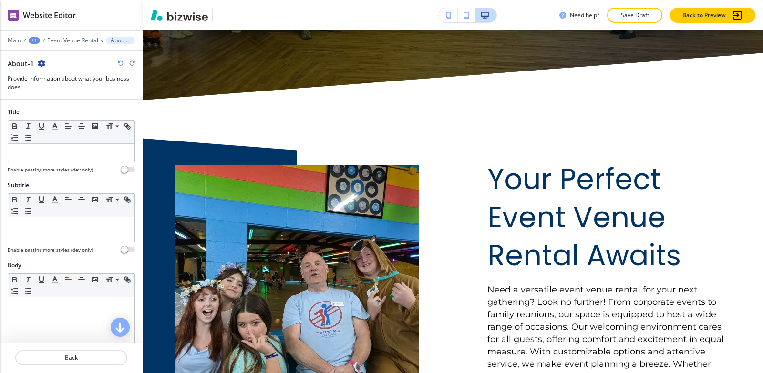
click at [41, 62] on icon "button" at bounding box center [42, 64] width 8 height 8
click at [56, 79] on p "Rename Section" at bounding box center [67, 80] width 49 height 9
click at [63, 65] on input "About-1" at bounding box center [57, 63] width 99 height 19
type input "About"
click at [74, 38] on div "Main +1 Event Venue Rental About-1" at bounding box center [71, 41] width 127 height 8
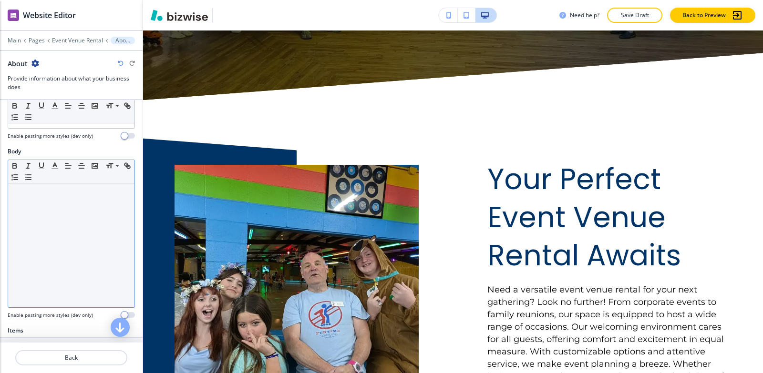
scroll to position [143, 0]
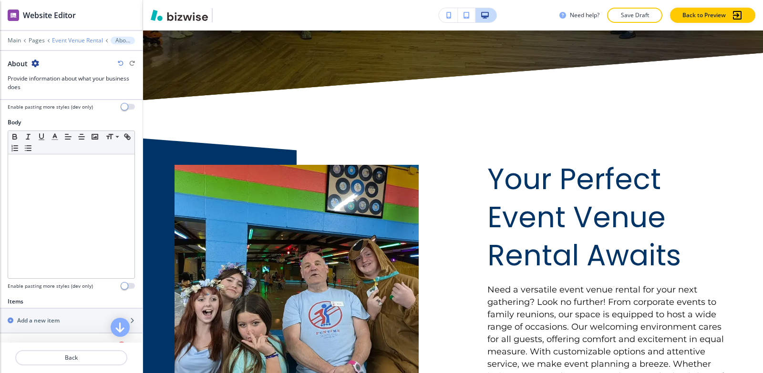
click at [83, 42] on p "Event Venue Rental" at bounding box center [77, 40] width 51 height 7
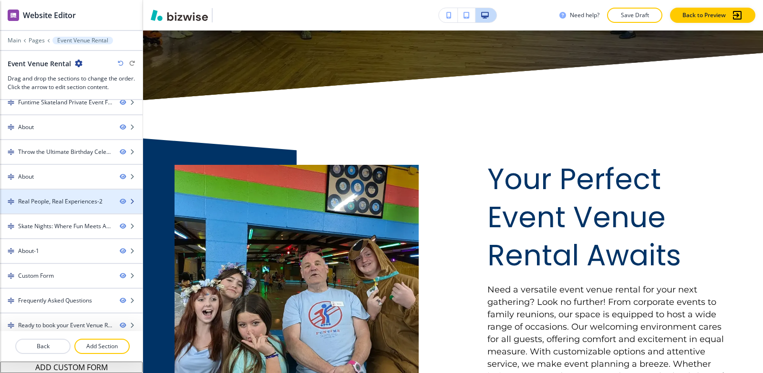
scroll to position [116, 0]
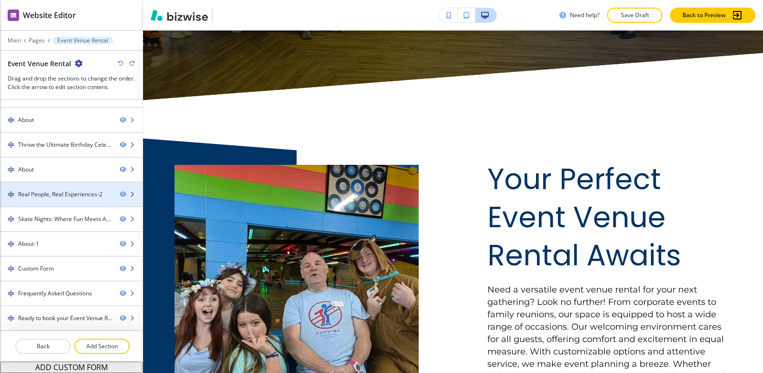
click at [67, 193] on div "Real People, Real Experiences-2" at bounding box center [60, 194] width 84 height 9
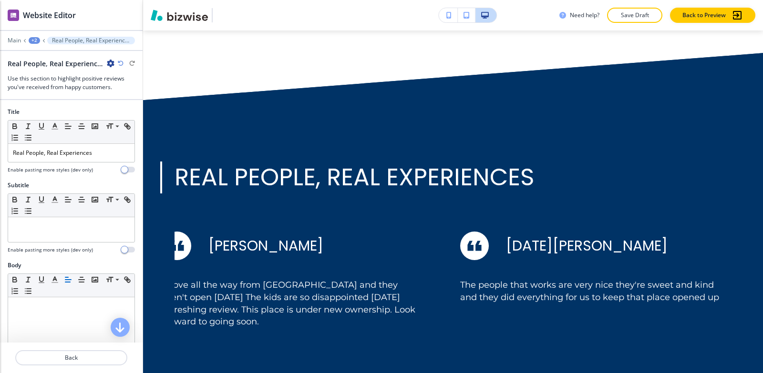
scroll to position [4080, 0]
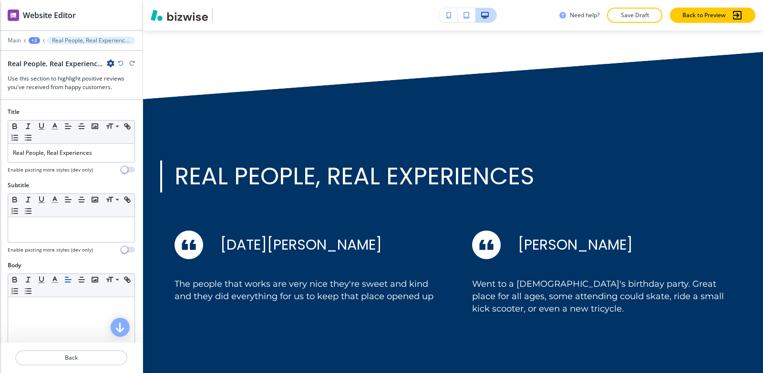
click at [109, 65] on icon "button" at bounding box center [111, 64] width 8 height 8
click at [124, 75] on button "Rename Section" at bounding box center [137, 79] width 61 height 17
click at [98, 61] on input "Real People, Real Experiences-2" at bounding box center [57, 63] width 99 height 19
type input "Real People, Real Experiences"
click at [35, 41] on div "+2" at bounding box center [34, 40] width 11 height 7
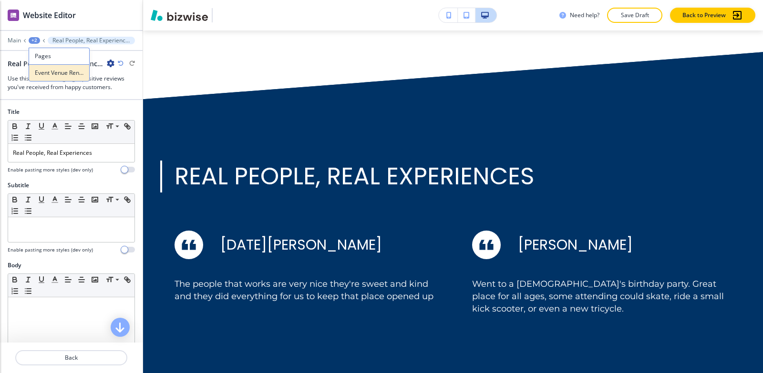
click at [49, 71] on p "Event Venue Rental" at bounding box center [59, 73] width 49 height 9
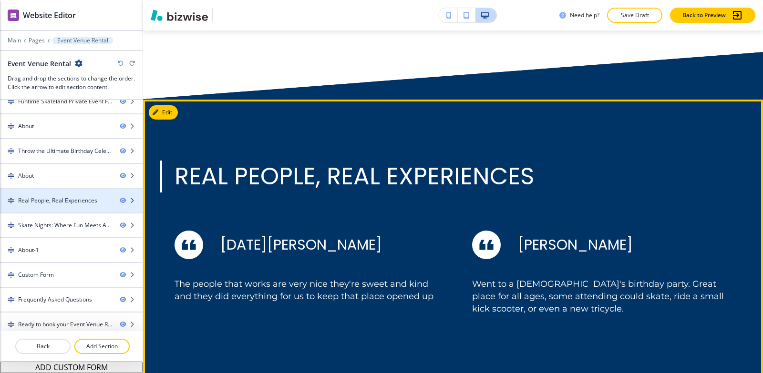
scroll to position [116, 0]
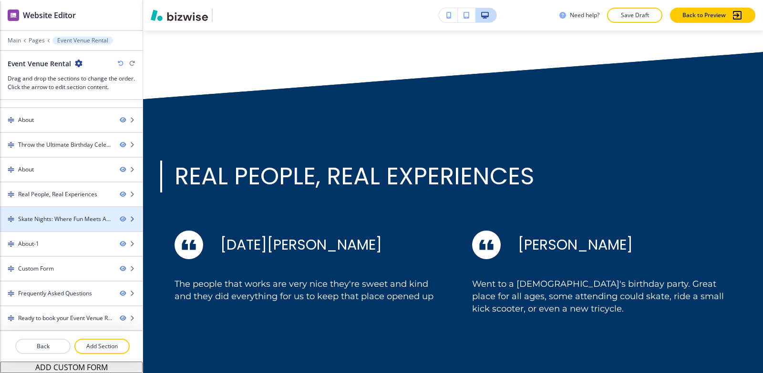
click at [63, 220] on div "Skate Nights: Where Fun Meets Adventure-1" at bounding box center [65, 219] width 94 height 9
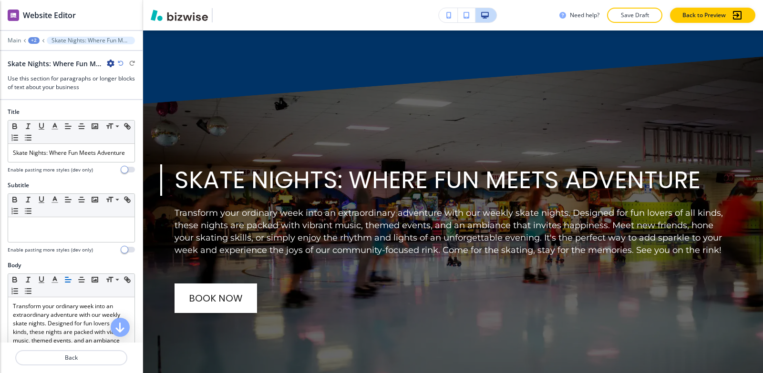
scroll to position [4587, 0]
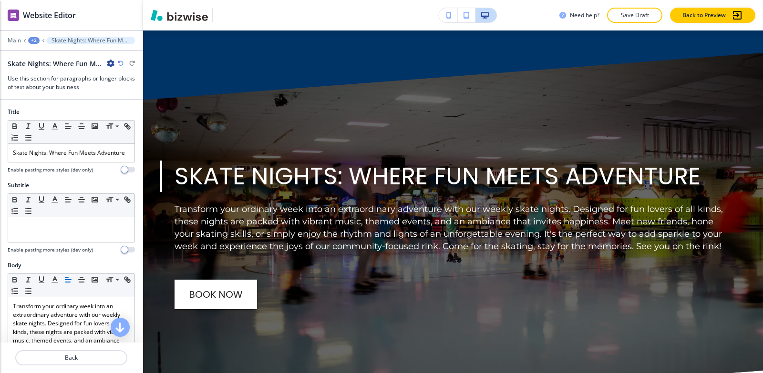
click at [108, 61] on icon "button" at bounding box center [111, 64] width 8 height 8
click at [122, 77] on p "Rename Section" at bounding box center [137, 80] width 49 height 9
click at [102, 63] on input "Skate Nights: Where Fun Meets Adventure-1" at bounding box center [57, 63] width 99 height 19
click at [102, 62] on input "Skate Nights: Where Fun Meets Adventure-1" at bounding box center [57, 63] width 99 height 19
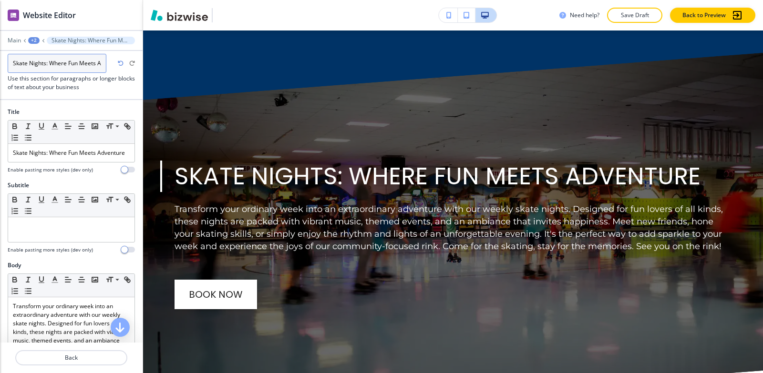
click at [102, 62] on input "Skate Nights: Where Fun Meets Adventure-1" at bounding box center [57, 63] width 99 height 19
drag, startPoint x: 102, startPoint y: 62, endPoint x: 90, endPoint y: 63, distance: 11.9
click at [102, 62] on input "Skate Nights: Where Fun Meets Adventure-1" at bounding box center [57, 63] width 99 height 19
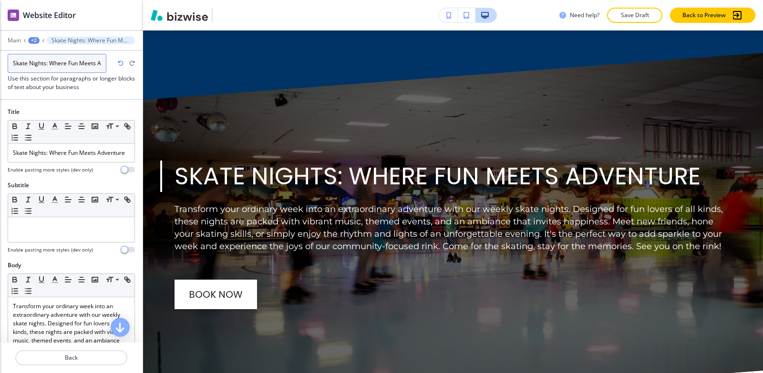
scroll to position [0, 10]
click at [90, 63] on input "Skate Nights: Where Fun Meets Adventure-1" at bounding box center [57, 63] width 99 height 19
click at [102, 63] on input "Skate Nights: Where Fun Meets Adventure-1" at bounding box center [57, 63] width 99 height 19
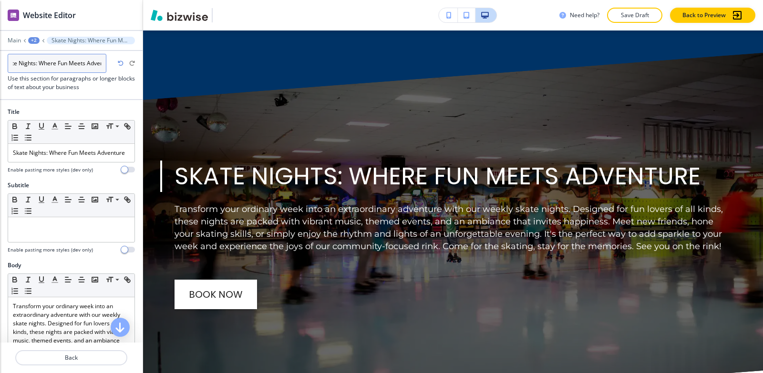
click at [102, 63] on input "Skate Nights: Where Fun Meets Adventure-1" at bounding box center [57, 63] width 99 height 19
click at [88, 65] on input "Skate Nights: Where Fun Meets Adventure-1" at bounding box center [57, 63] width 99 height 19
click at [108, 60] on div "Skate Nights: Where Fun Meets Adventure-1 Skate Nights: Where Fun Meets Adventu…" at bounding box center [63, 64] width 110 height 10
click at [110, 62] on icon "button" at bounding box center [111, 64] width 8 height 8
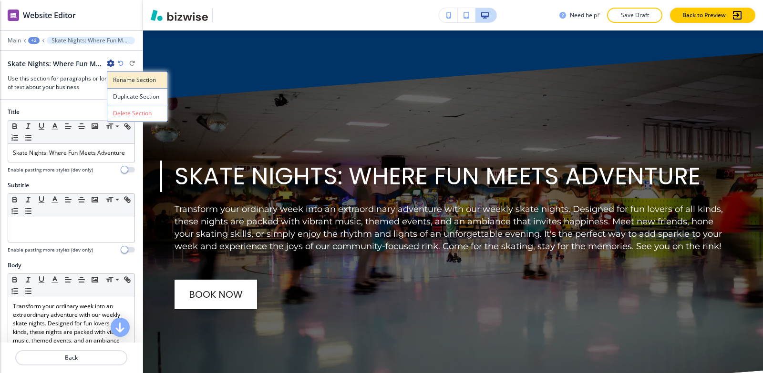
click at [113, 74] on button "Rename Section" at bounding box center [137, 79] width 61 height 17
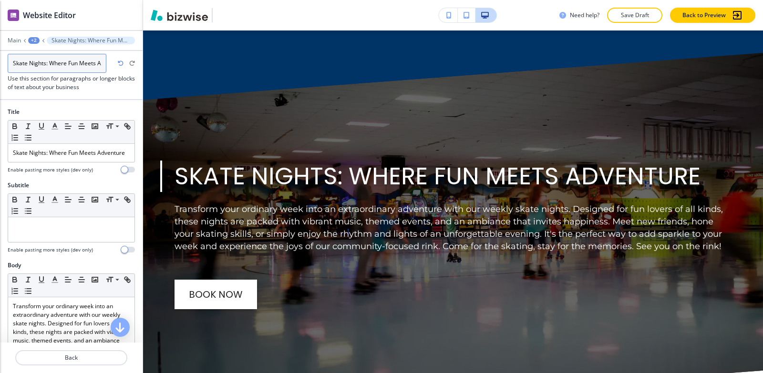
click at [102, 64] on input "Skate Nights: Where Fun Meets Adventure-1" at bounding box center [57, 63] width 99 height 19
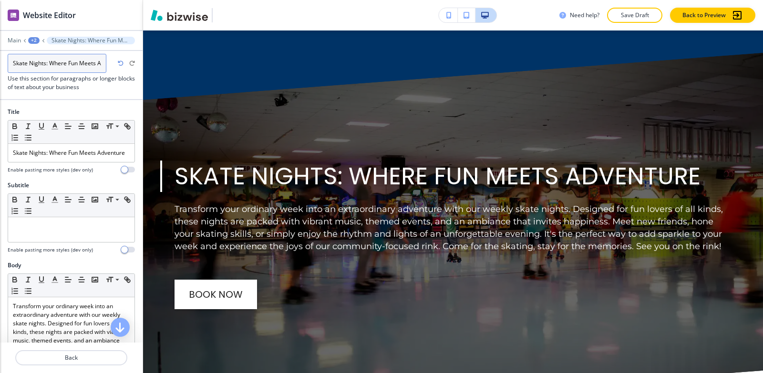
click at [96, 63] on input "Skate Nights: Where Fun Meets Adventure-1" at bounding box center [57, 63] width 99 height 19
click at [103, 61] on input "Skate Nights: Where Fun Meets Adventure-1" at bounding box center [57, 63] width 99 height 19
click at [102, 61] on input "Skate Nights: Where Fun Meets Adventure-1" at bounding box center [57, 63] width 99 height 19
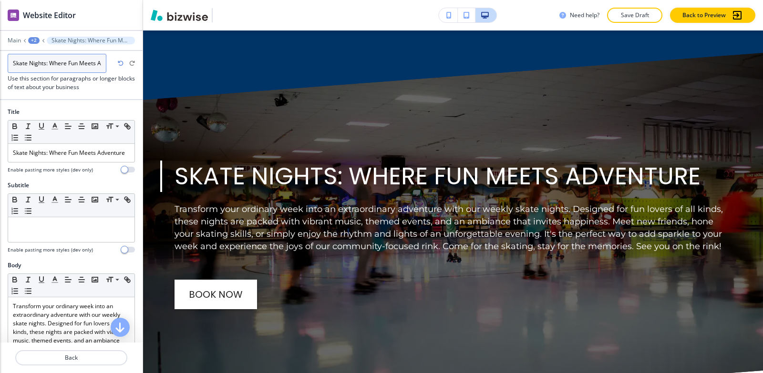
click at [102, 61] on input "Skate Nights: Where Fun Meets Adventure-1" at bounding box center [57, 63] width 99 height 19
click at [101, 64] on input "Skate Nights: Where Fun Meets Adventure-1" at bounding box center [57, 63] width 99 height 19
click at [100, 65] on input "Skate Nights: Where Fun Meets Adventure-1" at bounding box center [57, 63] width 99 height 19
click at [102, 63] on input "Skate Nights: Where Fun Meets Adventure-1" at bounding box center [57, 63] width 99 height 19
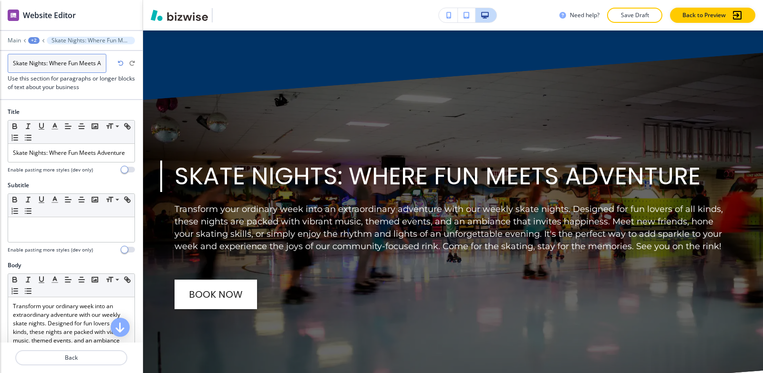
click at [102, 63] on input "Skate Nights: Where Fun Meets Adventure-1" at bounding box center [57, 63] width 99 height 19
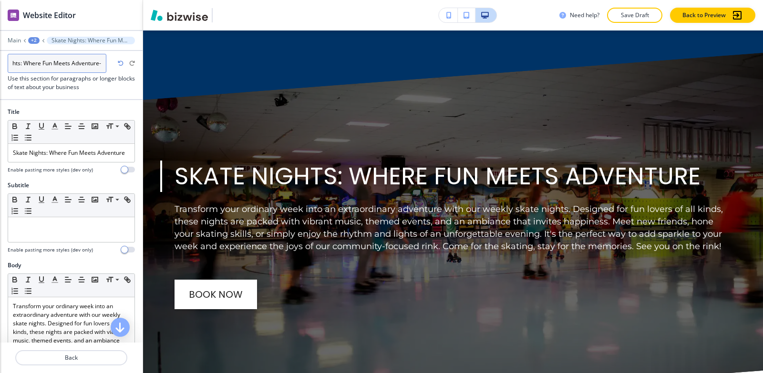
type input "Skate Nights: Where Fun Meets Adventure"
click at [36, 39] on div "+2" at bounding box center [33, 40] width 11 height 7
click at [67, 72] on p "Event Venue Rental" at bounding box center [58, 73] width 49 height 9
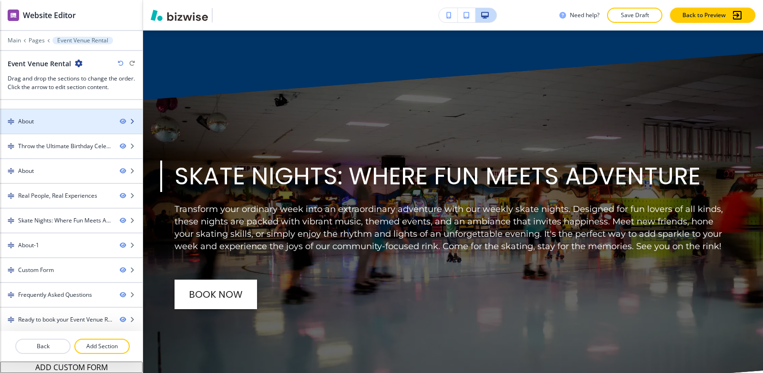
scroll to position [116, 0]
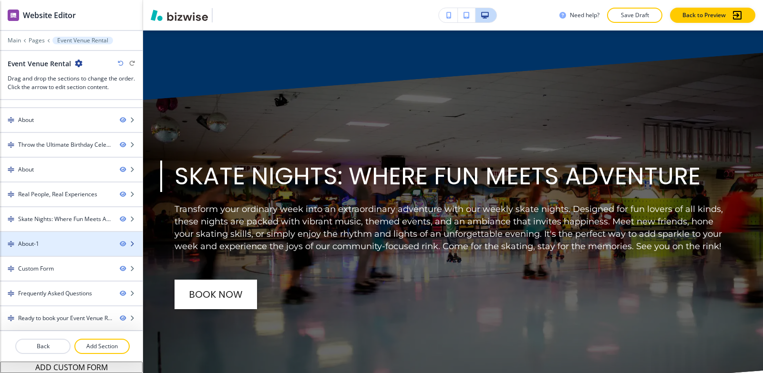
click at [60, 242] on div "About-1" at bounding box center [56, 244] width 112 height 9
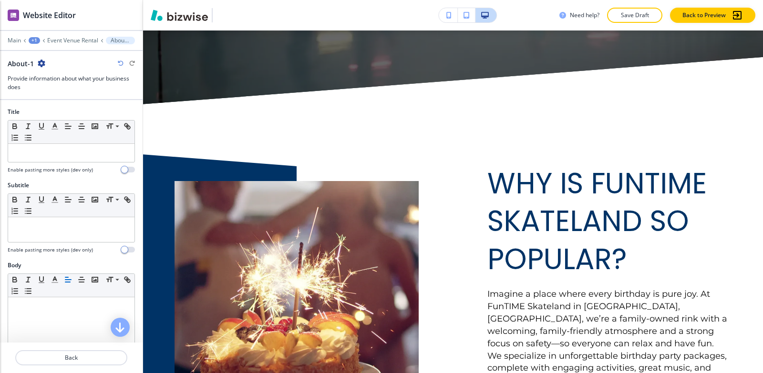
scroll to position [4905, 0]
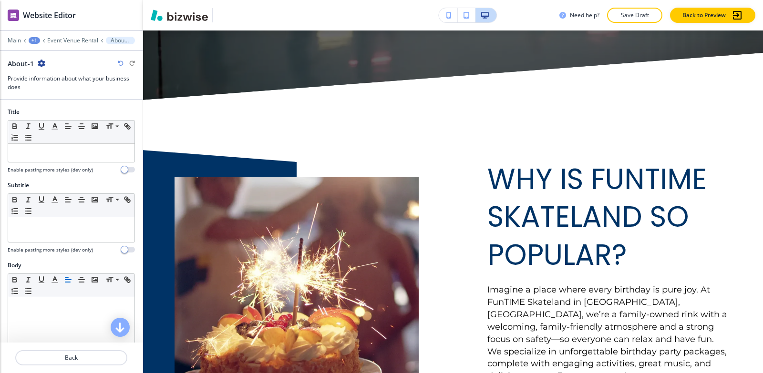
click at [41, 66] on icon "button" at bounding box center [42, 64] width 8 height 8
click at [53, 82] on p "Rename Section" at bounding box center [67, 80] width 49 height 9
click at [56, 67] on input "About-1" at bounding box center [57, 63] width 99 height 19
type input "About"
click at [70, 40] on div "Main +1 Event Venue Rental About-1" at bounding box center [71, 41] width 127 height 8
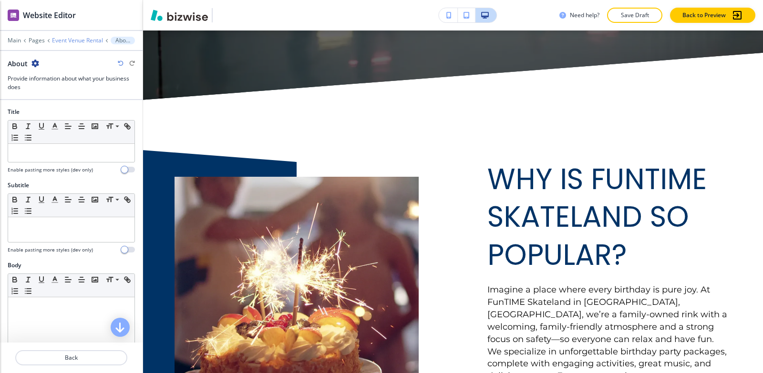
click at [80, 42] on p "Event Venue Rental" at bounding box center [77, 40] width 51 height 7
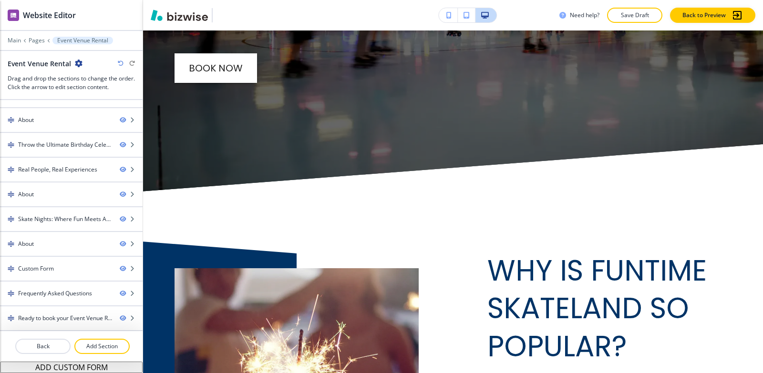
scroll to position [4796, 0]
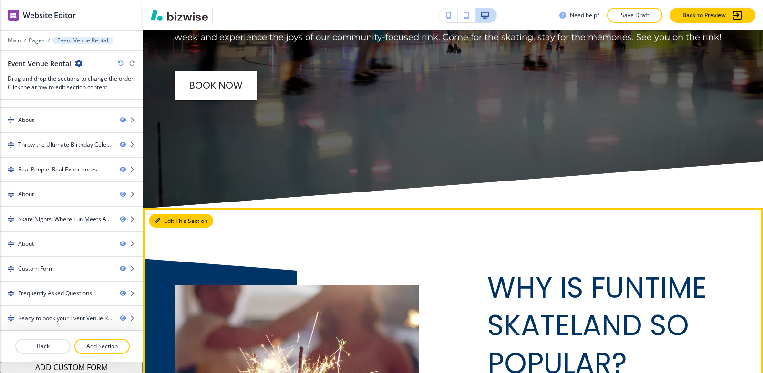
click at [167, 214] on button "Edit This Section" at bounding box center [181, 221] width 64 height 14
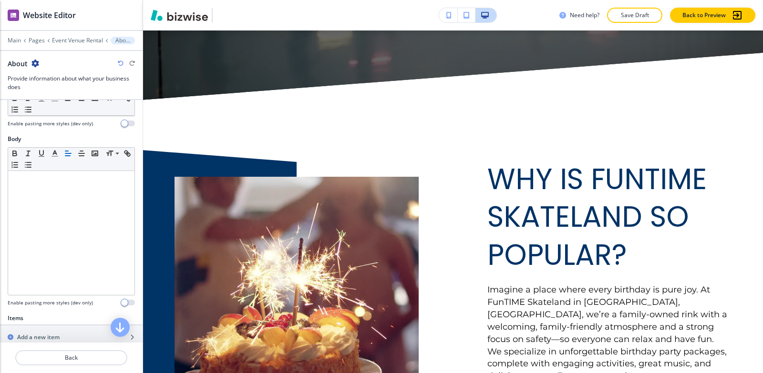
scroll to position [334, 0]
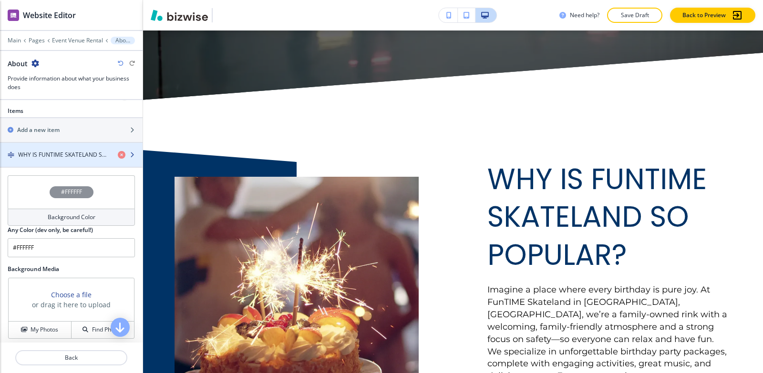
click at [41, 152] on h4 "WHY IS FUNTIME SKATELAND SO POPULAR?" at bounding box center [64, 155] width 92 height 9
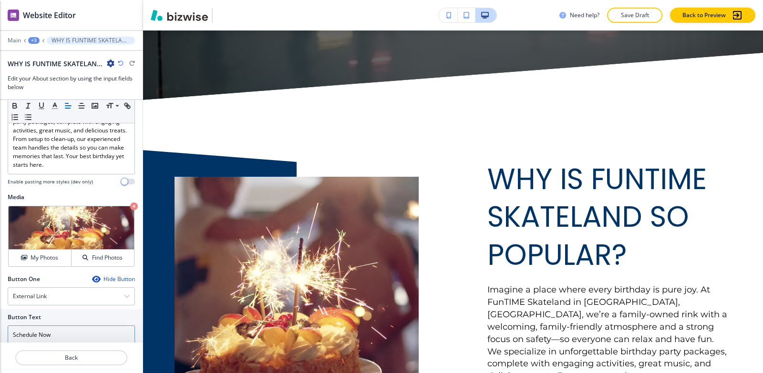
scroll to position [354, 0]
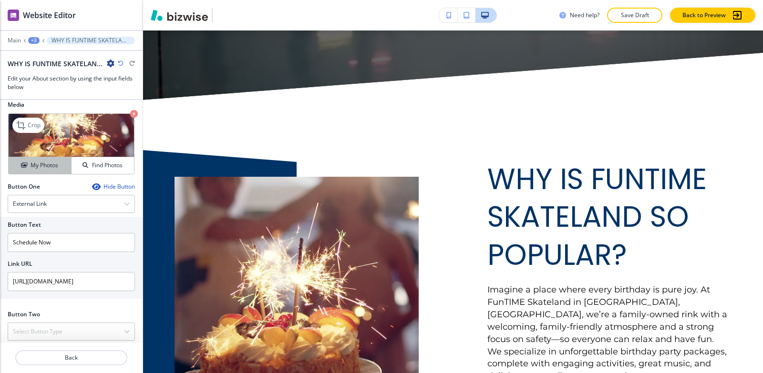
click at [35, 161] on h4 "My Photos" at bounding box center [45, 165] width 28 height 9
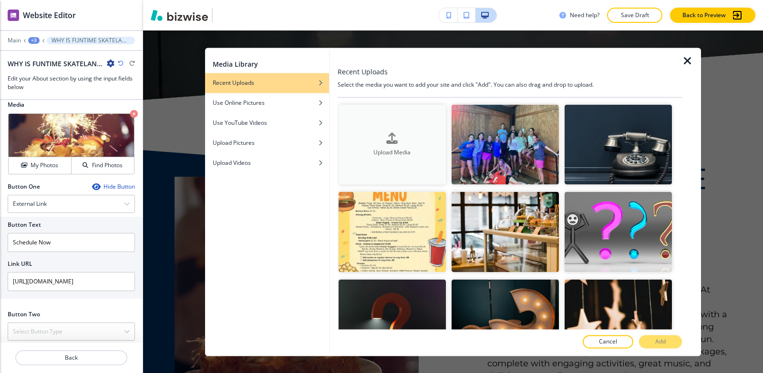
click at [397, 144] on div "button" at bounding box center [391, 146] width 107 height 4
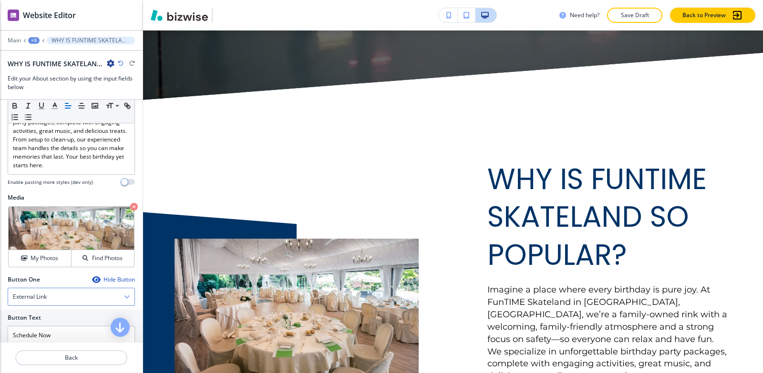
scroll to position [163, 0]
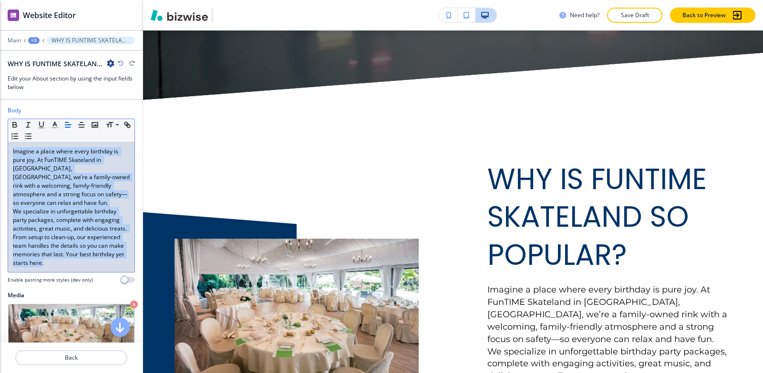
drag, startPoint x: 107, startPoint y: 259, endPoint x: 4, endPoint y: 126, distance: 168.1
click at [4, 126] on div "Body Small Normal Large Huge Imagine a place where every birthday is pure joy. …" at bounding box center [71, 198] width 143 height 185
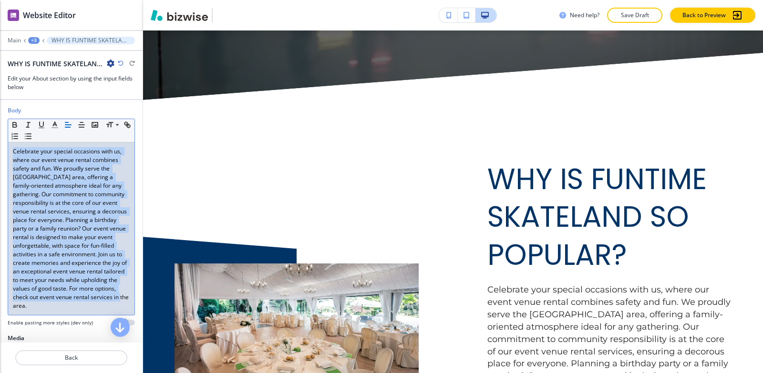
drag, startPoint x: 13, startPoint y: 150, endPoint x: 109, endPoint y: 227, distance: 123.4
click at [124, 302] on div "Celebrate your special occasions with us, where our event venue rental combines…" at bounding box center [71, 229] width 126 height 173
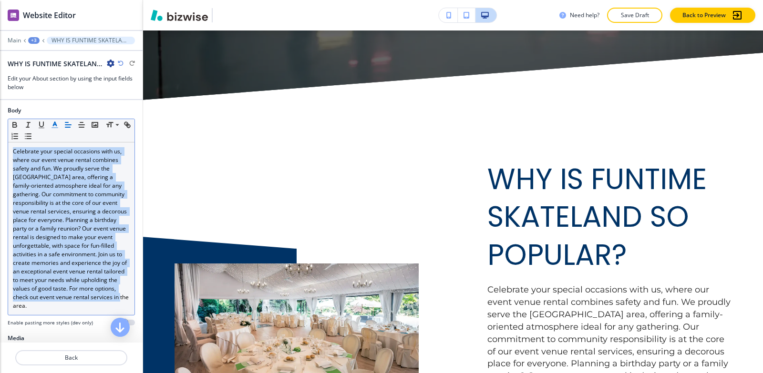
click at [54, 123] on polyline "button" at bounding box center [54, 124] width 3 height 4
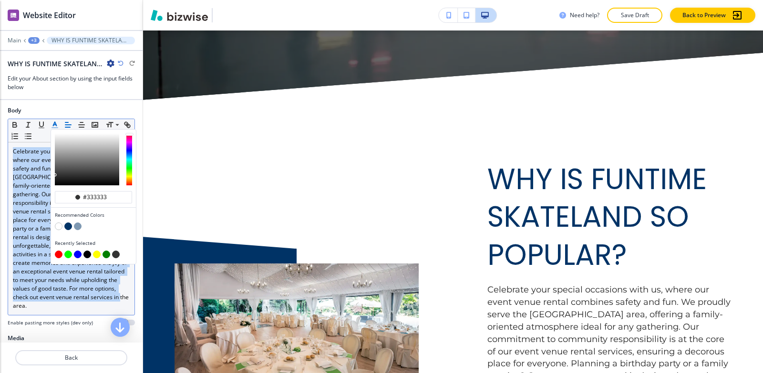
click at [84, 254] on button "button" at bounding box center [87, 255] width 8 height 8
type input "#000000"
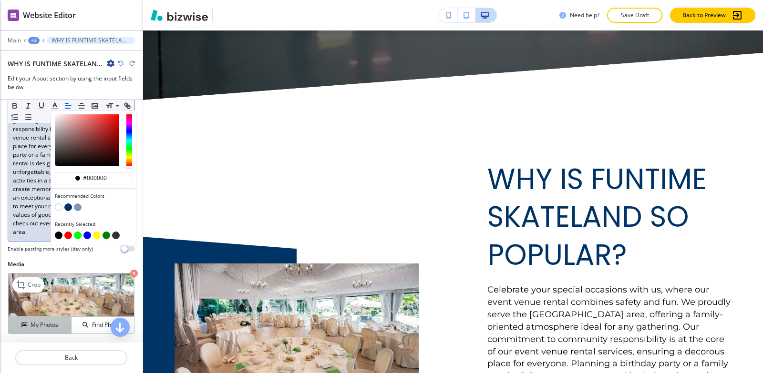
scroll to position [306, 0]
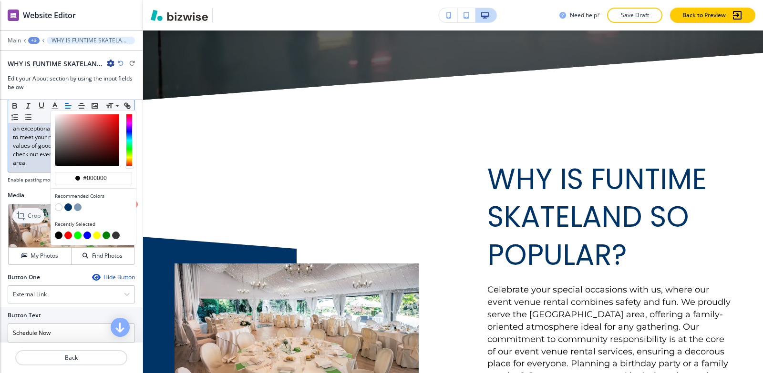
click at [18, 214] on icon at bounding box center [21, 216] width 9 height 9
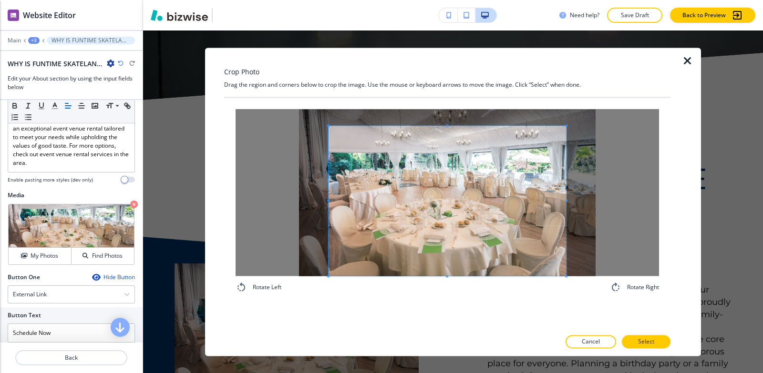
click at [412, 336] on div "Crop Photo Drag the region and corners below to crop the image. Use the mouse o…" at bounding box center [447, 202] width 446 height 308
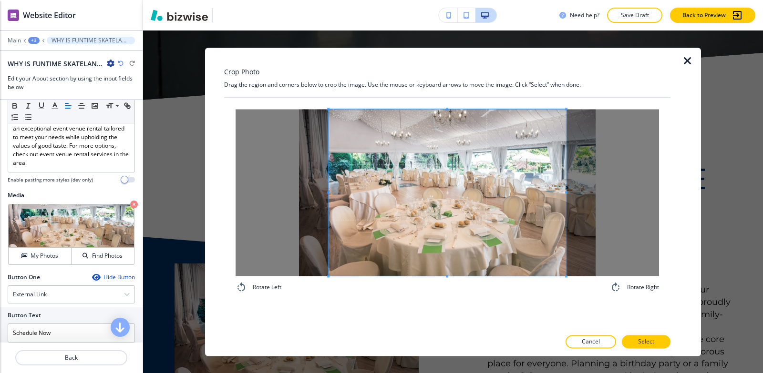
click at [388, 62] on div "Crop Photo Drag the region and corners below to crop the image. Use the mouse o…" at bounding box center [447, 202] width 446 height 308
click at [326, 166] on div at bounding box center [446, 192] width 423 height 167
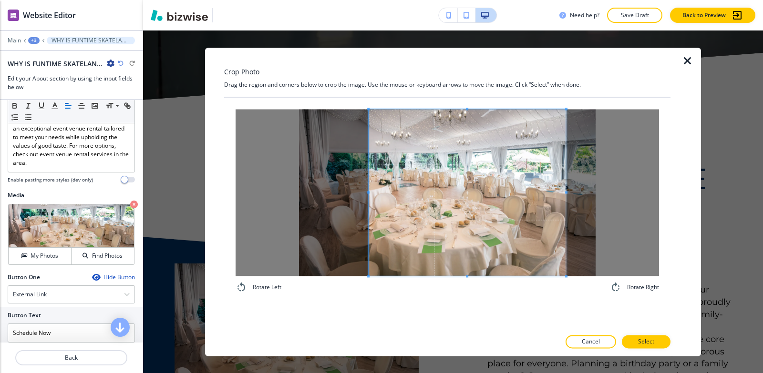
click at [369, 143] on span at bounding box center [368, 192] width 2 height 167
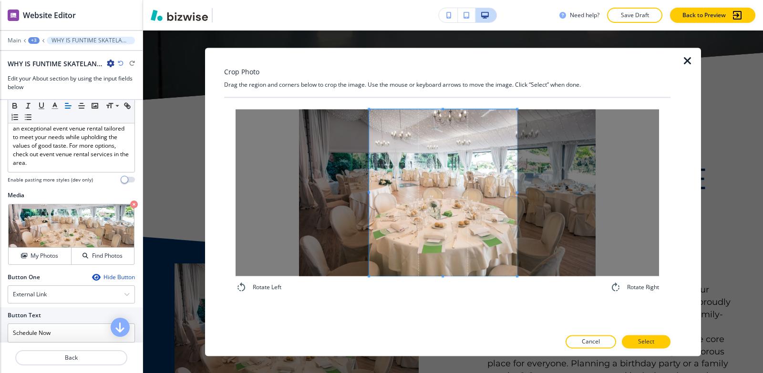
click at [517, 212] on span at bounding box center [517, 192] width 2 height 167
click at [506, 204] on span at bounding box center [507, 192] width 2 height 167
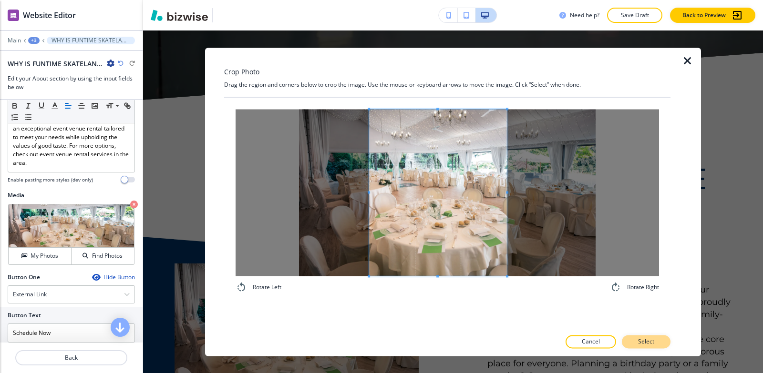
click at [642, 338] on p "Select" at bounding box center [646, 341] width 16 height 9
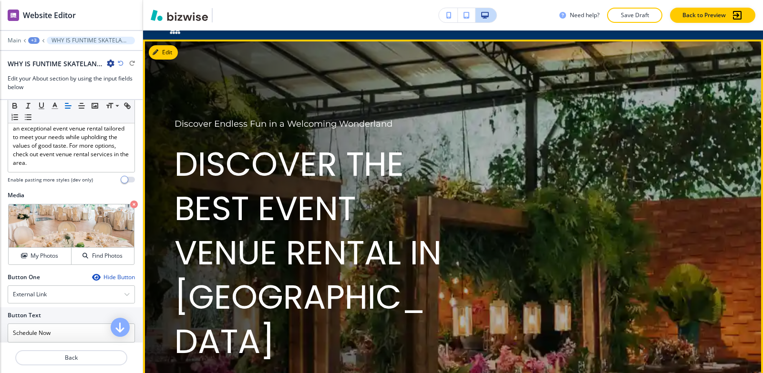
scroll to position [0, 0]
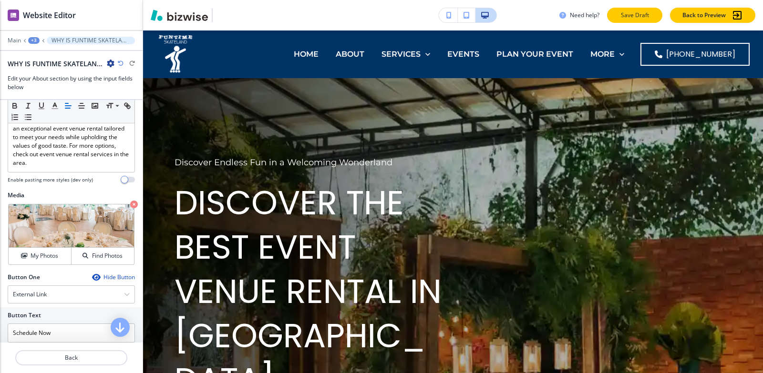
click at [653, 20] on button "Save Draft" at bounding box center [634, 15] width 55 height 15
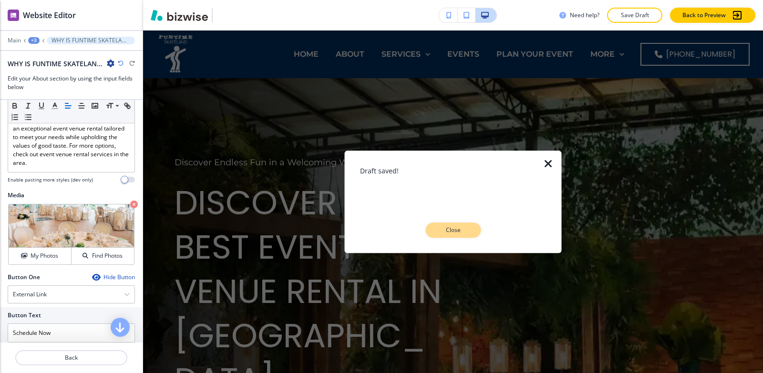
click at [458, 226] on p "Close" at bounding box center [453, 230] width 31 height 9
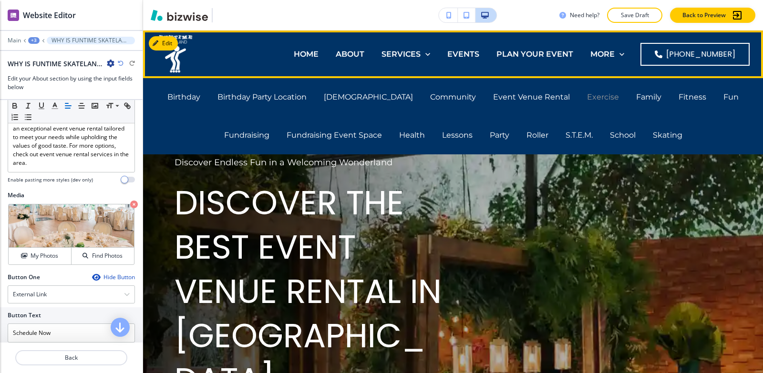
click at [587, 97] on p "Exercise" at bounding box center [603, 97] width 32 height 11
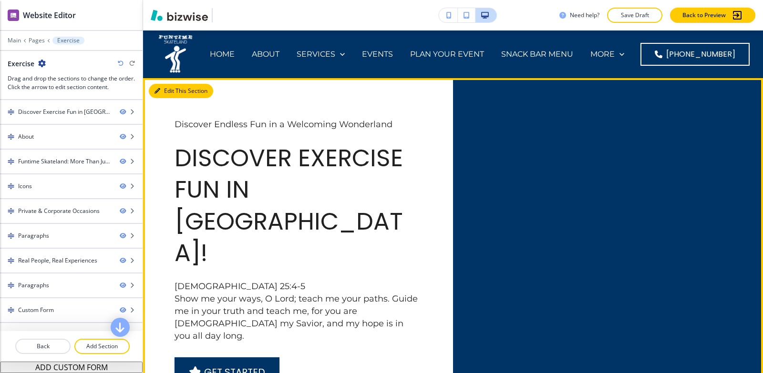
click at [170, 91] on button "Edit This Section" at bounding box center [181, 91] width 64 height 14
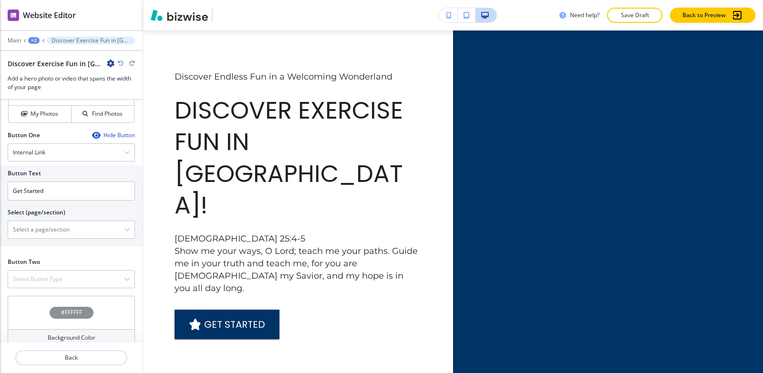
scroll to position [451, 0]
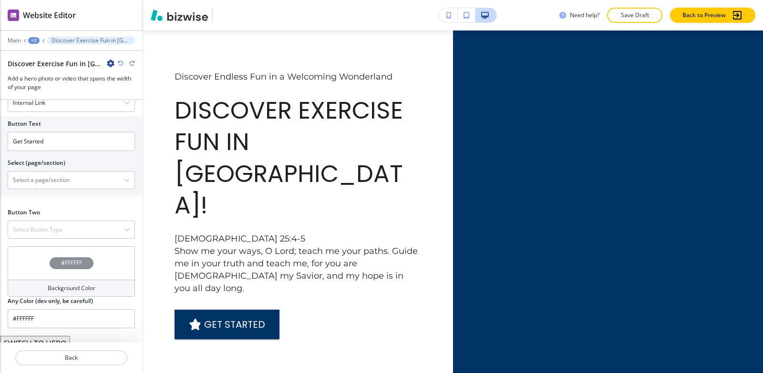
click at [42, 336] on button "SWITCH TO HERO" at bounding box center [35, 343] width 70 height 15
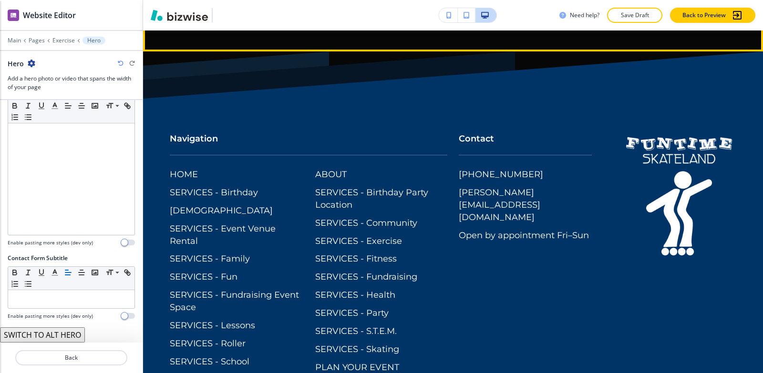
scroll to position [5195, 0]
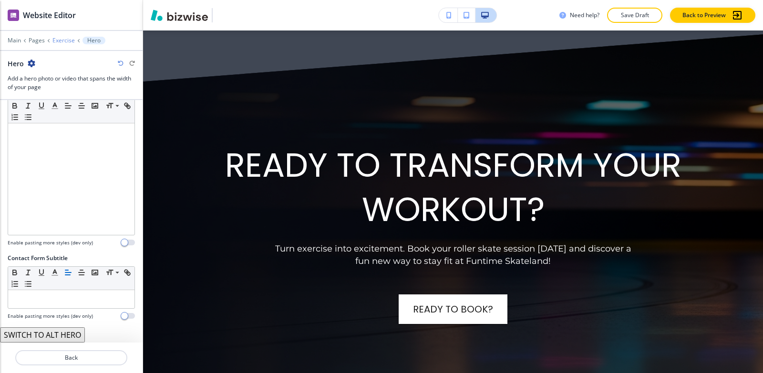
click at [59, 41] on p "Exercise" at bounding box center [63, 40] width 22 height 7
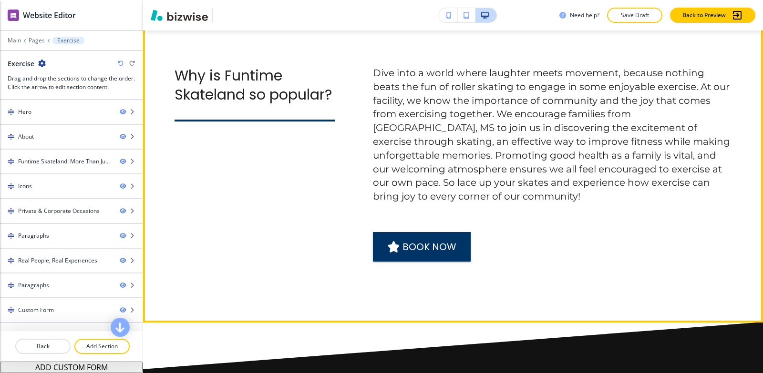
scroll to position [3908, 0]
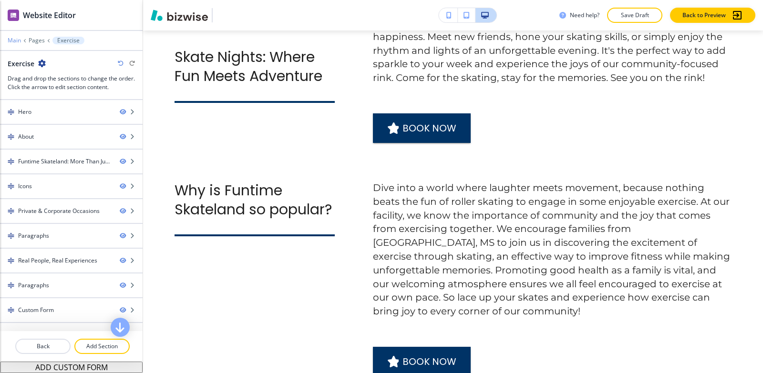
click at [15, 40] on p "Main" at bounding box center [14, 40] width 13 height 7
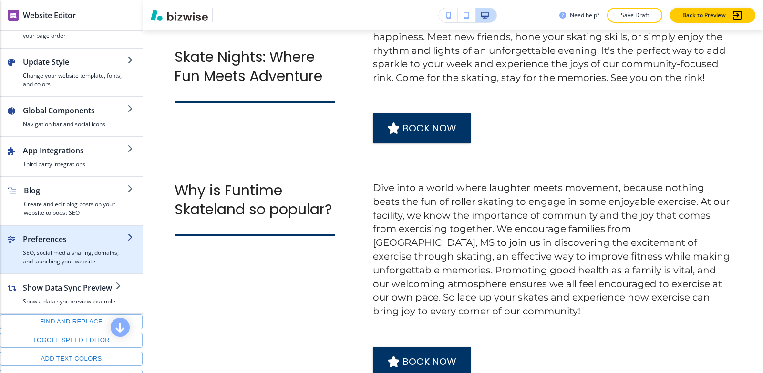
scroll to position [135, 0]
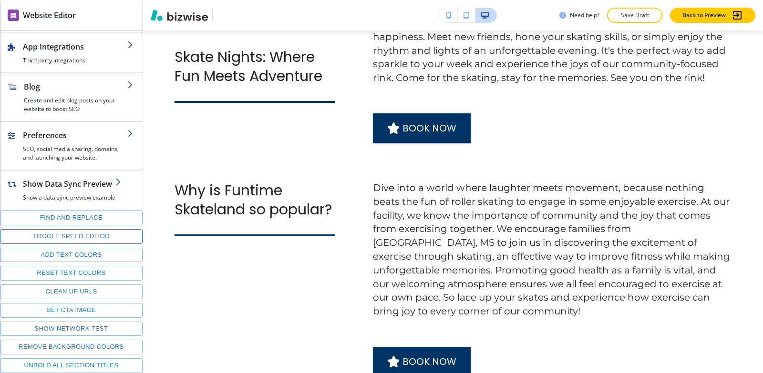
click at [57, 234] on button "Toggle speed editor" at bounding box center [71, 236] width 143 height 15
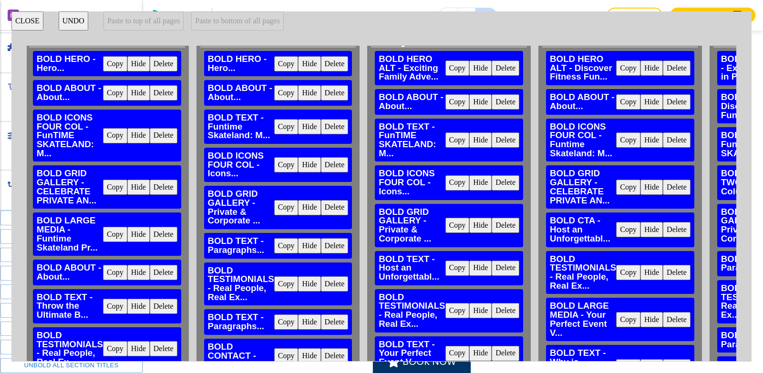
scroll to position [0, 1094]
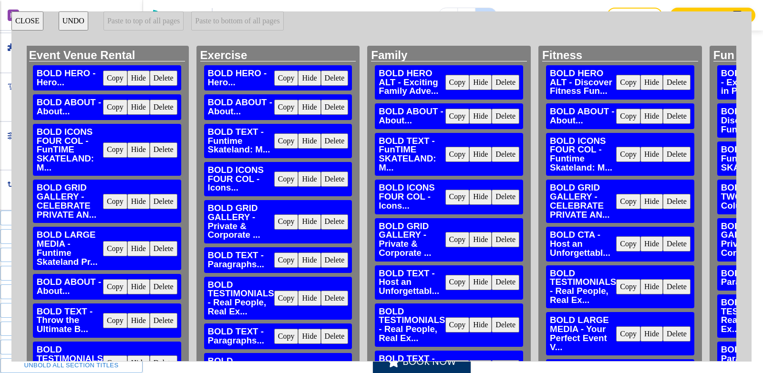
click at [337, 106] on button "Delete" at bounding box center [335, 107] width 28 height 15
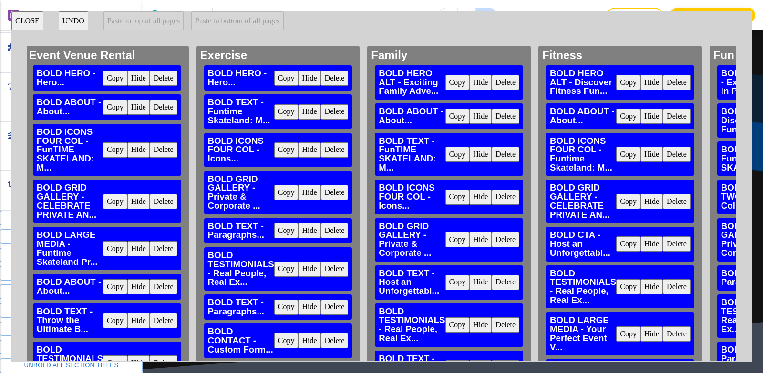
scroll to position [3253, 0]
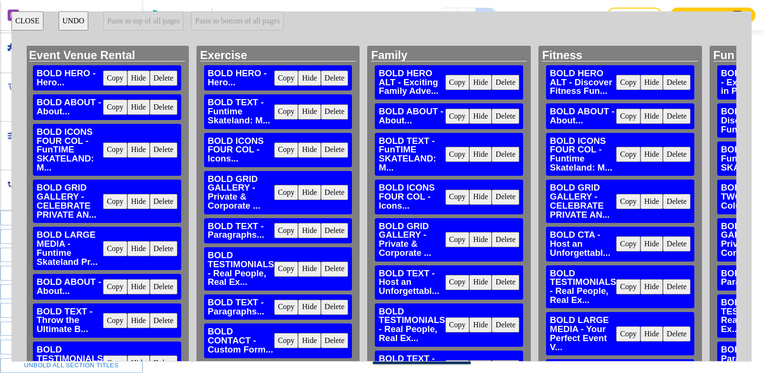
click at [336, 114] on button "Delete" at bounding box center [335, 111] width 28 height 15
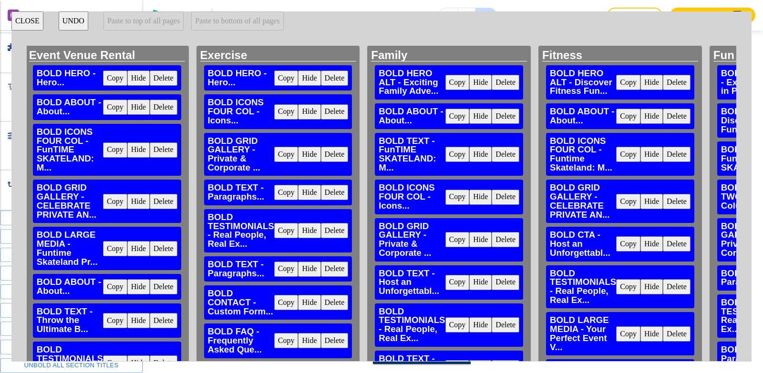
click at [336, 114] on button "Delete" at bounding box center [335, 111] width 28 height 15
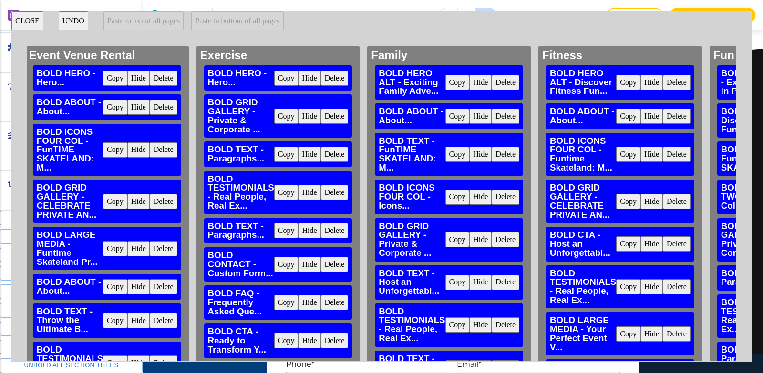
scroll to position [2622, 0]
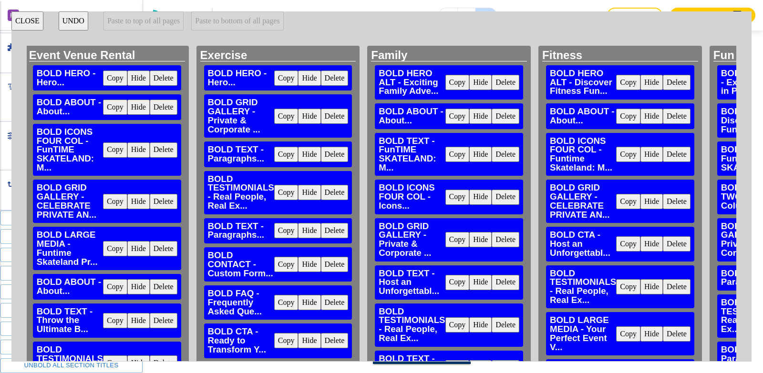
click at [336, 114] on button "Delete" at bounding box center [335, 116] width 28 height 15
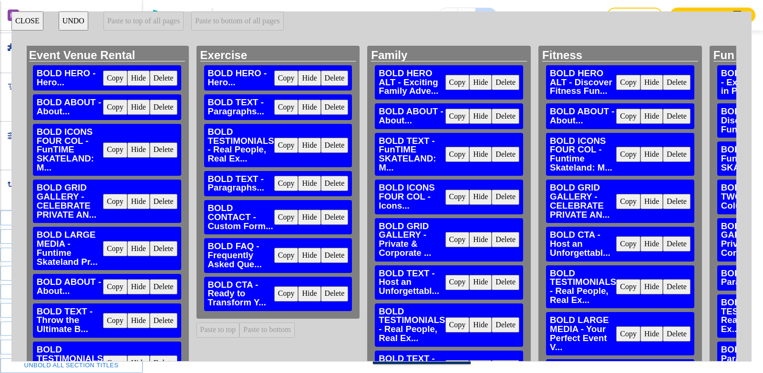
click at [336, 110] on button "Delete" at bounding box center [335, 107] width 28 height 15
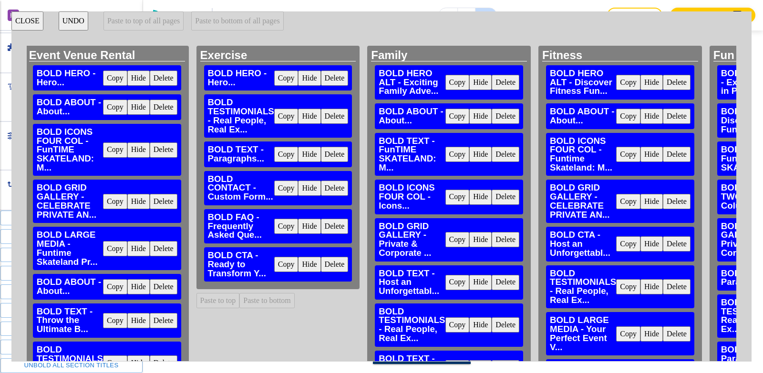
click at [335, 114] on button "Delete" at bounding box center [335, 116] width 28 height 15
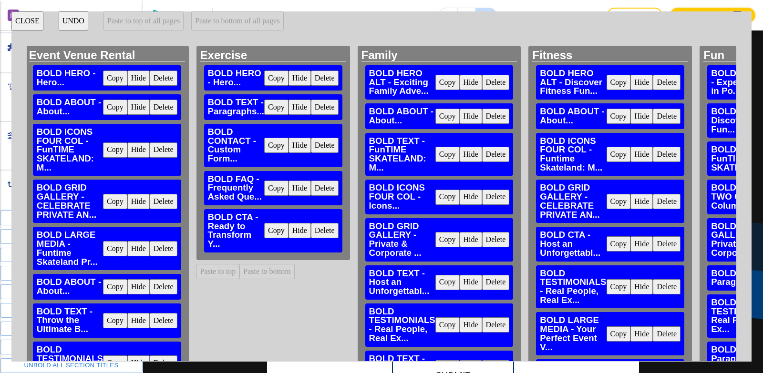
scroll to position [732, 0]
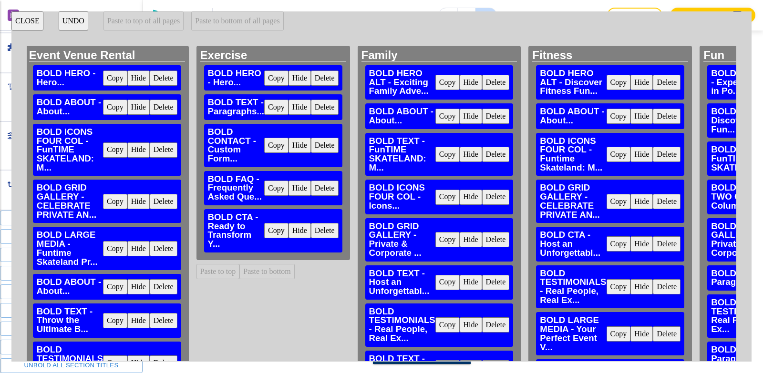
click at [331, 108] on button "Delete" at bounding box center [325, 107] width 28 height 15
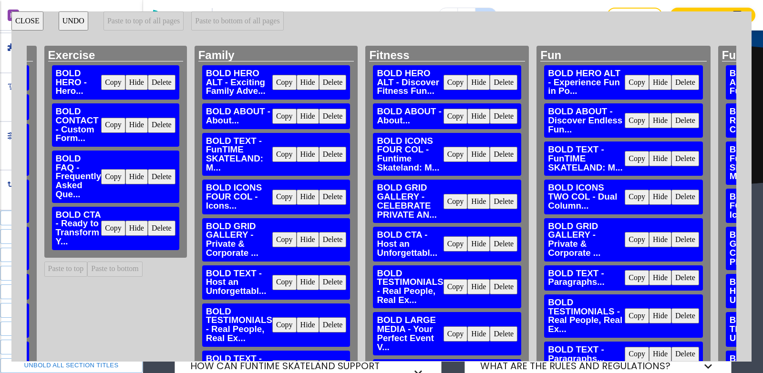
scroll to position [0, 1260]
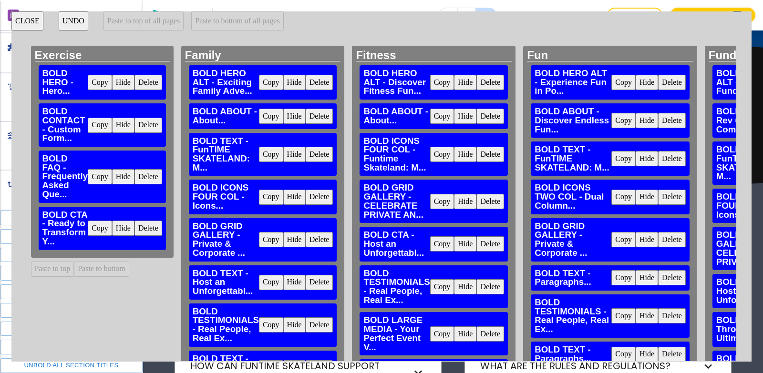
click at [320, 116] on button "Delete" at bounding box center [320, 116] width 28 height 15
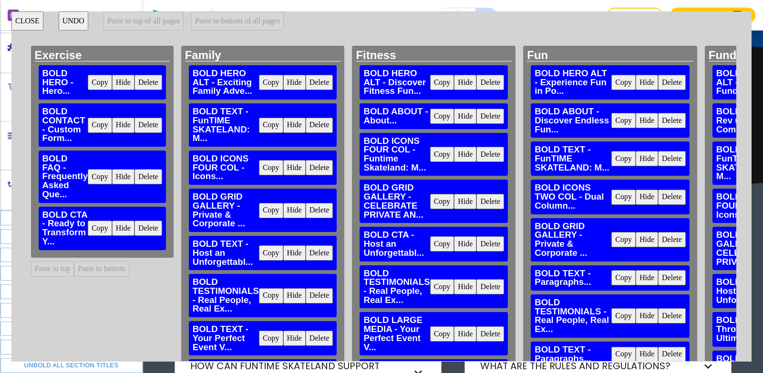
click at [319, 123] on button "Delete" at bounding box center [320, 125] width 28 height 15
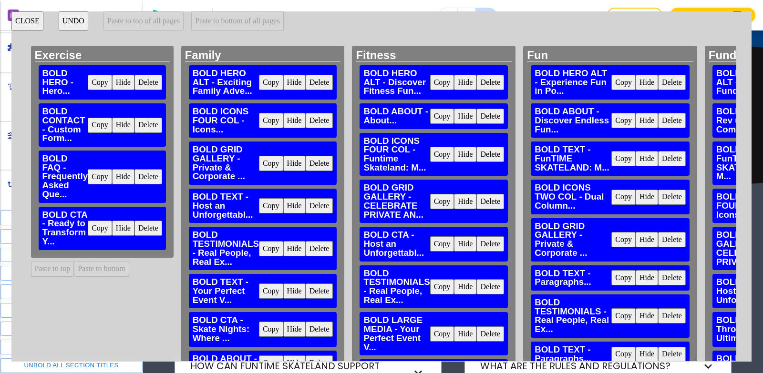
click at [319, 121] on button "Delete" at bounding box center [320, 120] width 28 height 15
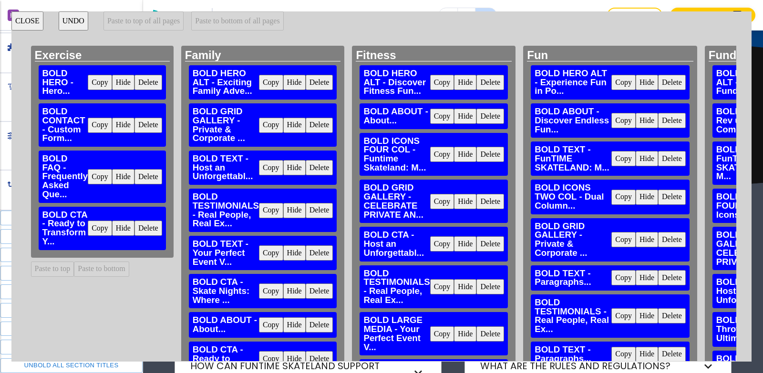
click at [319, 121] on button "Delete" at bounding box center [320, 125] width 28 height 15
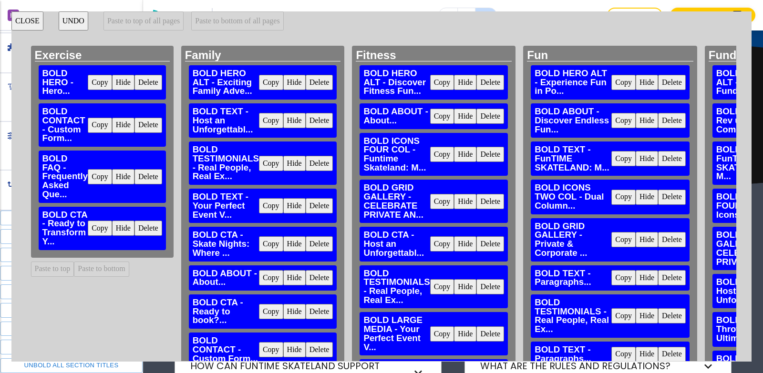
click at [319, 121] on button "Delete" at bounding box center [320, 120] width 28 height 15
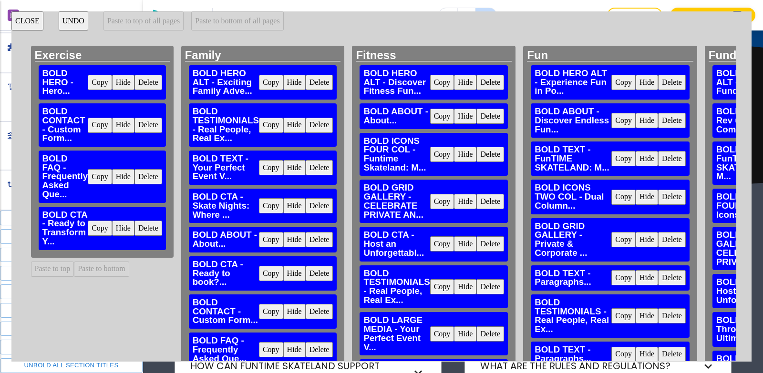
click at [319, 121] on button "Delete" at bounding box center [320, 125] width 28 height 15
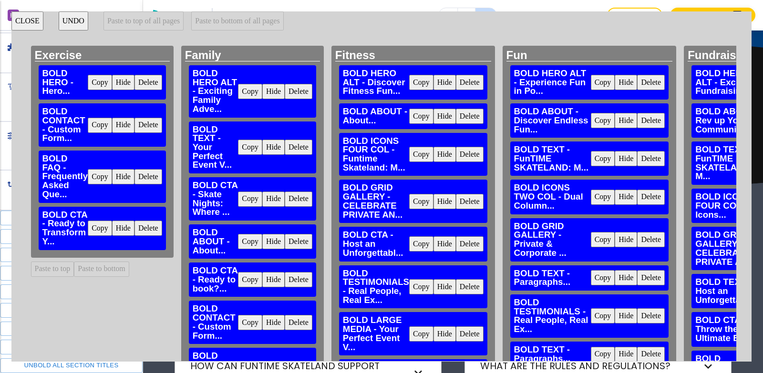
click at [301, 145] on button "Delete" at bounding box center [299, 147] width 28 height 15
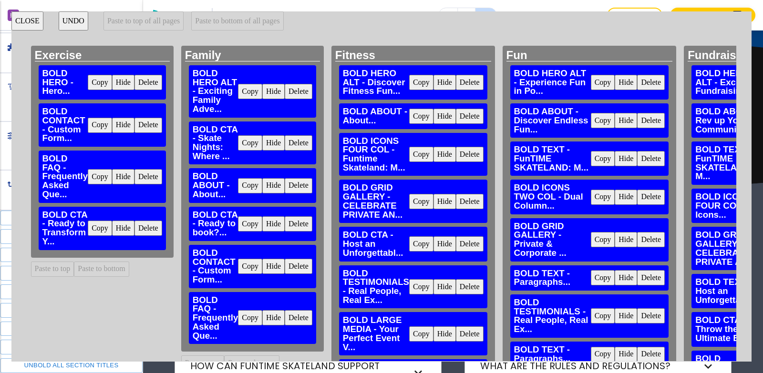
click at [302, 141] on button "Delete" at bounding box center [299, 142] width 28 height 15
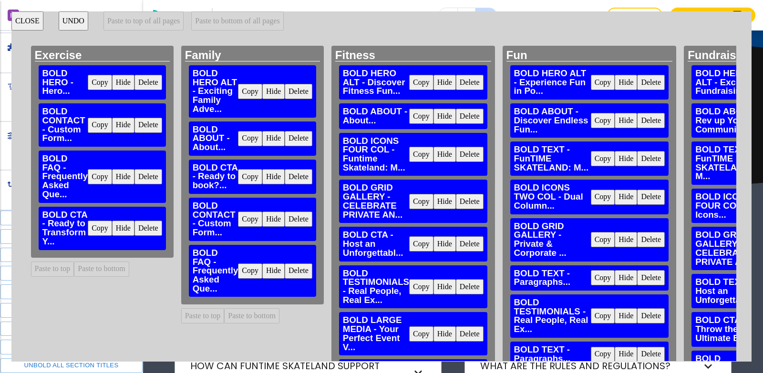
click at [302, 141] on button "Delete" at bounding box center [299, 138] width 28 height 15
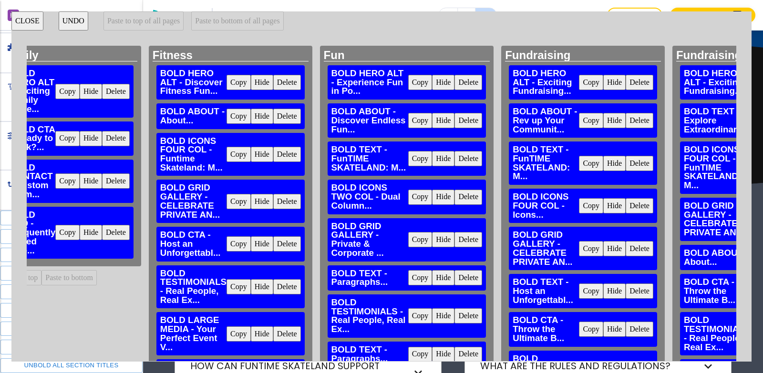
scroll to position [0, 1447]
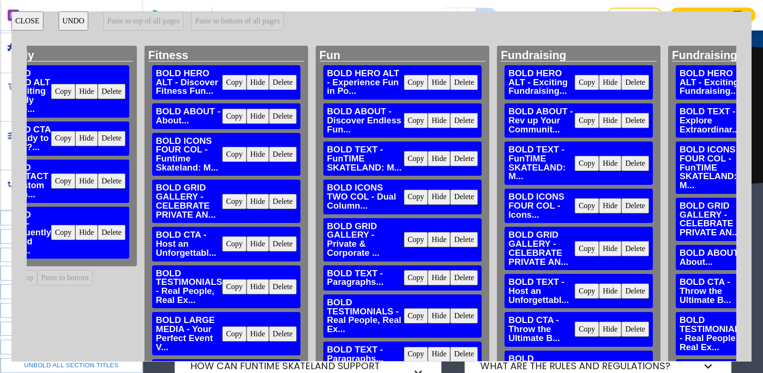
click at [284, 119] on button "Delete" at bounding box center [283, 116] width 28 height 15
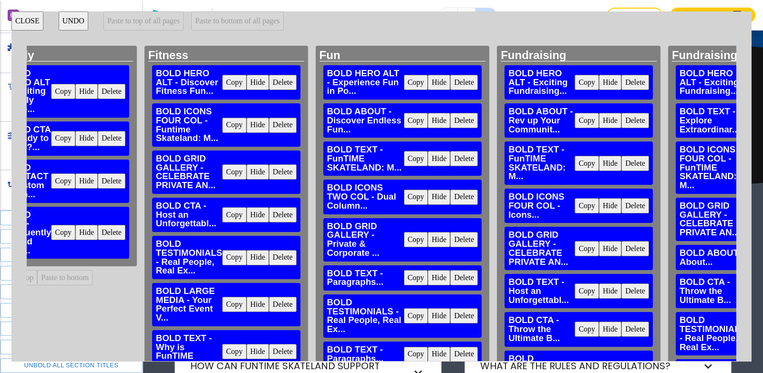
click at [281, 125] on button "Delete" at bounding box center [283, 125] width 28 height 15
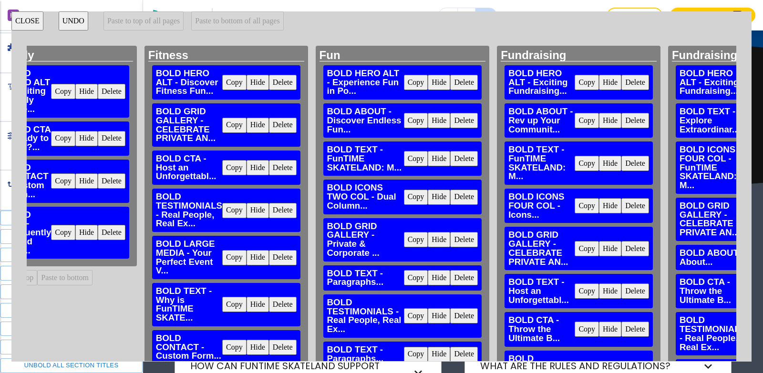
click at [281, 125] on button "Delete" at bounding box center [283, 125] width 28 height 15
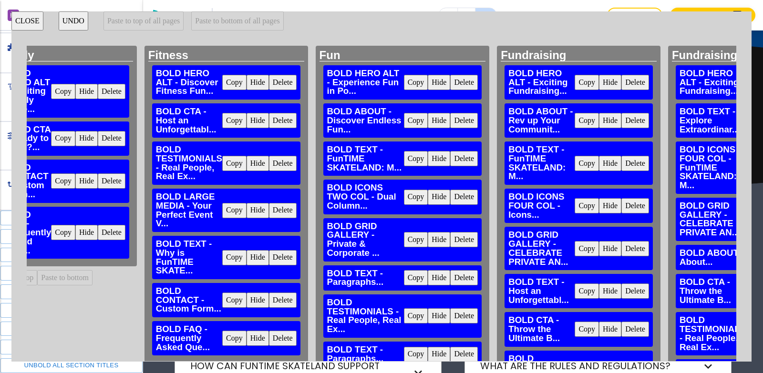
click at [284, 122] on button "Delete" at bounding box center [283, 120] width 28 height 15
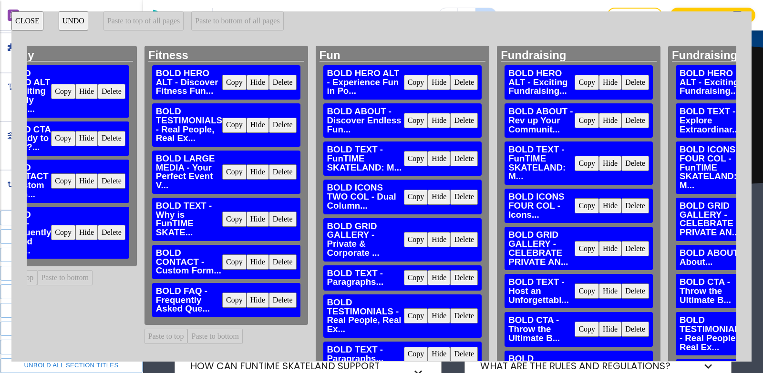
click at [284, 122] on button "Delete" at bounding box center [283, 125] width 28 height 15
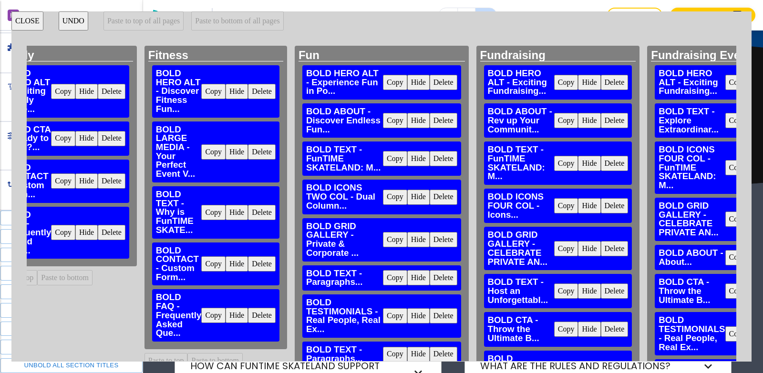
click at [269, 153] on button "Delete" at bounding box center [262, 151] width 28 height 15
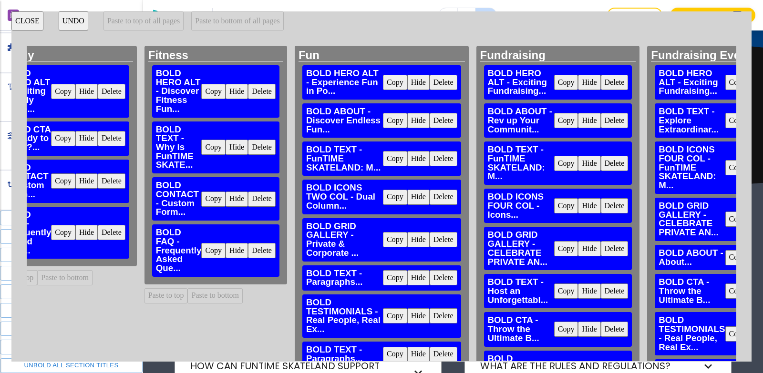
click at [32, 19] on button "CLOSE" at bounding box center [27, 20] width 32 height 19
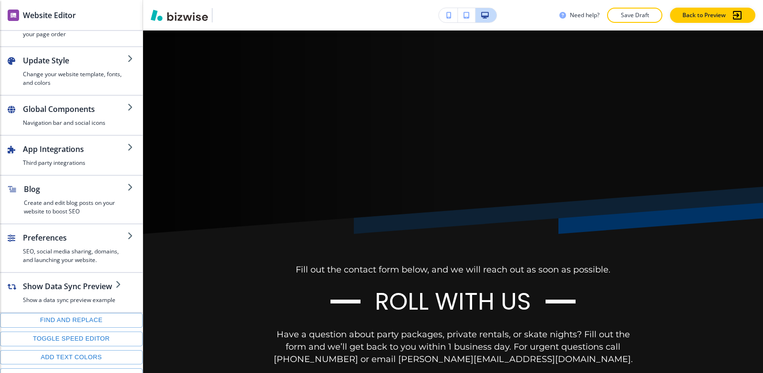
scroll to position [0, 0]
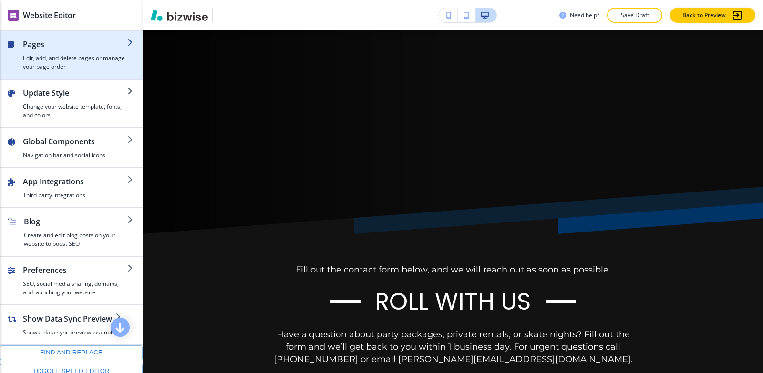
click at [51, 52] on div "button" at bounding box center [75, 52] width 104 height 4
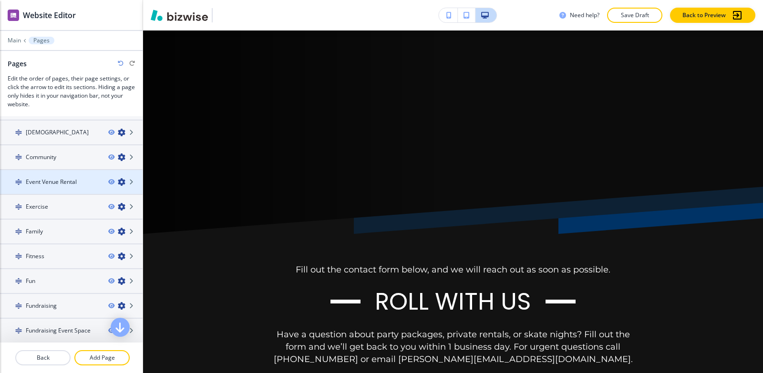
scroll to position [143, 0]
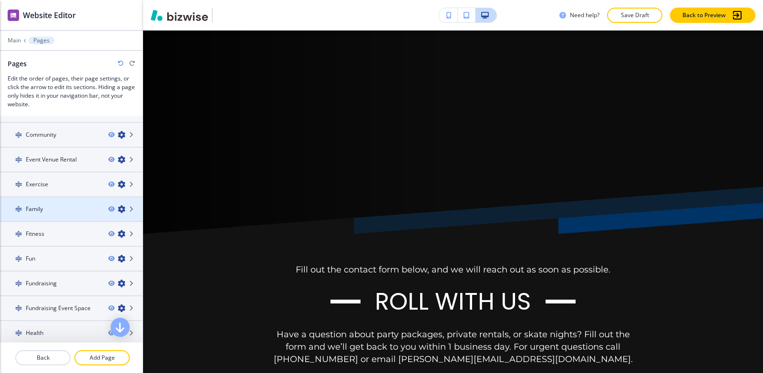
click at [50, 212] on div "Family" at bounding box center [50, 209] width 101 height 9
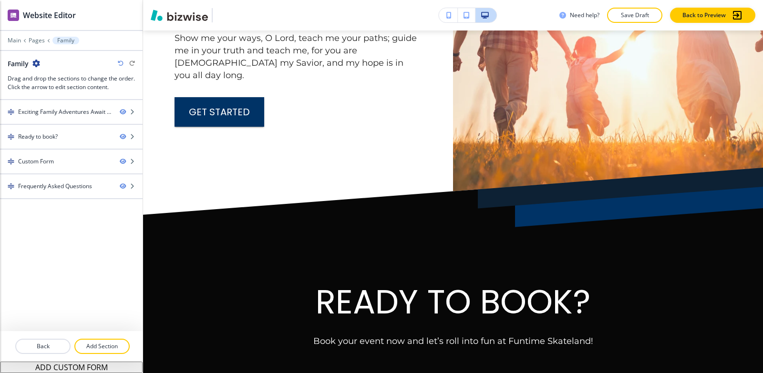
scroll to position [191, 0]
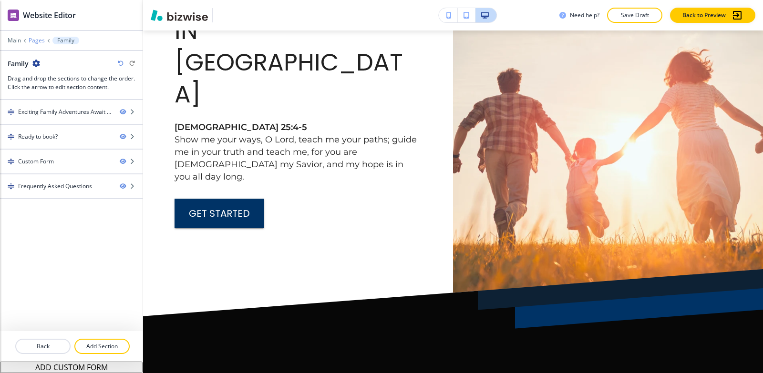
click at [34, 42] on p "Pages" at bounding box center [37, 40] width 16 height 7
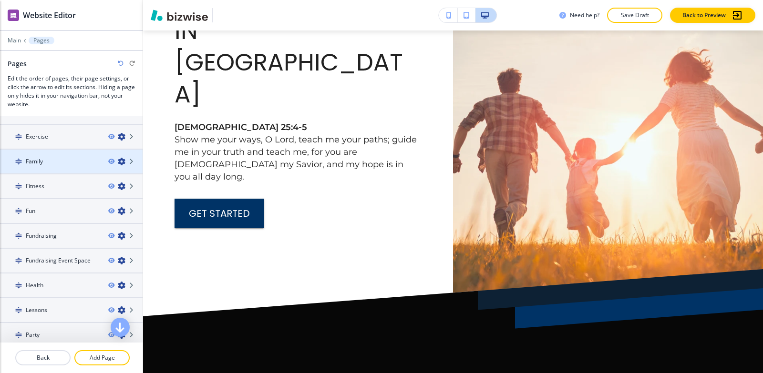
click at [54, 162] on div "Family" at bounding box center [50, 161] width 101 height 9
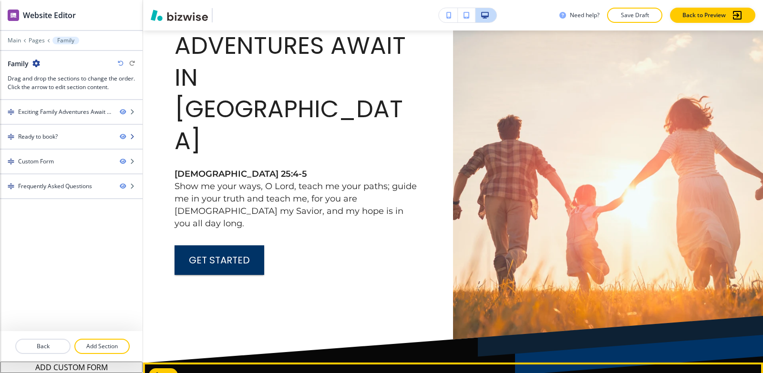
scroll to position [143, 0]
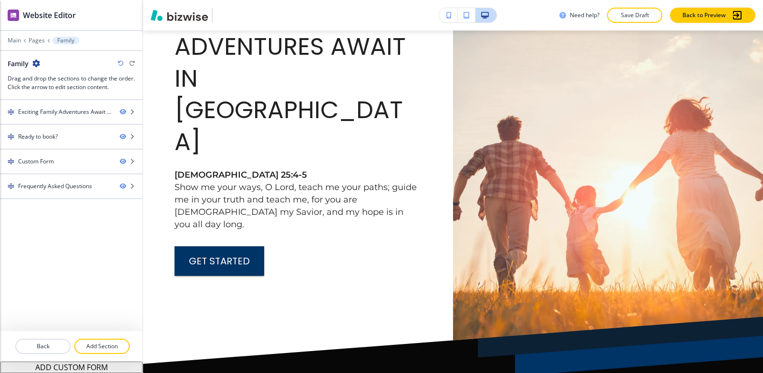
click at [31, 44] on div "Main Pages Family" at bounding box center [71, 41] width 127 height 8
click at [34, 42] on p "Pages" at bounding box center [37, 40] width 16 height 7
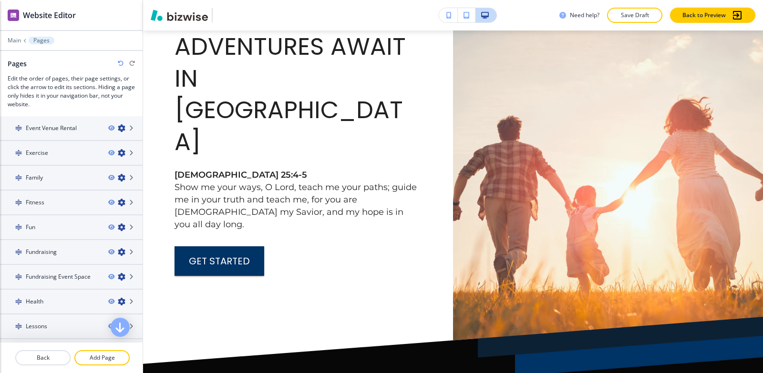
scroll to position [191, 0]
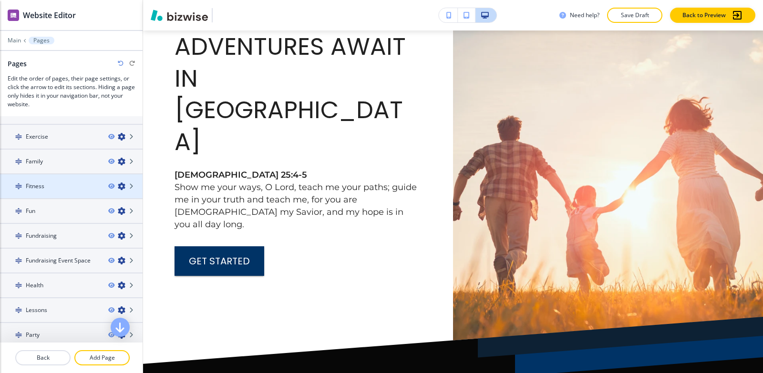
click at [62, 191] on div at bounding box center [71, 195] width 143 height 8
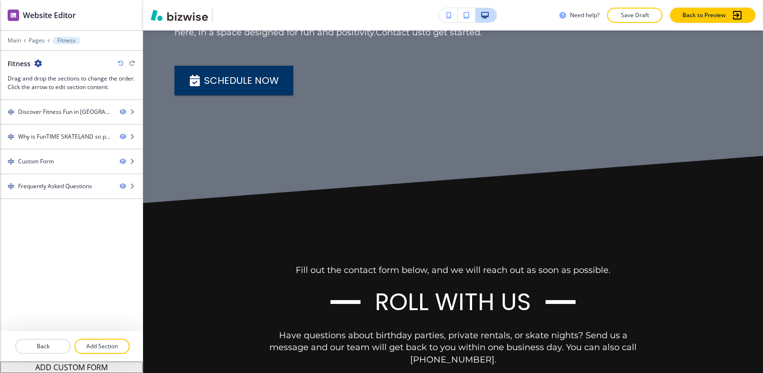
scroll to position [763, 0]
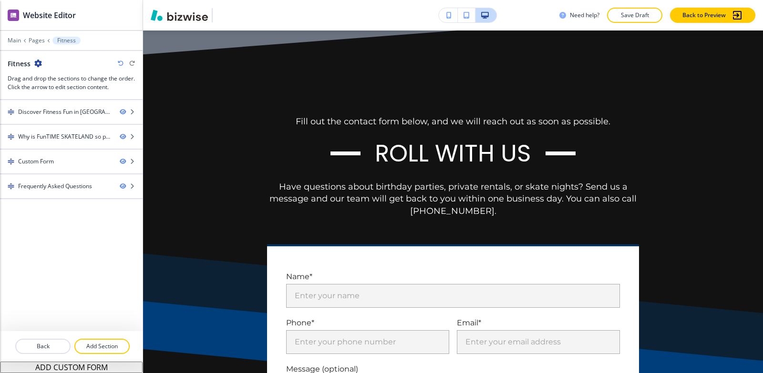
click at [118, 61] on icon "button" at bounding box center [121, 64] width 6 height 6
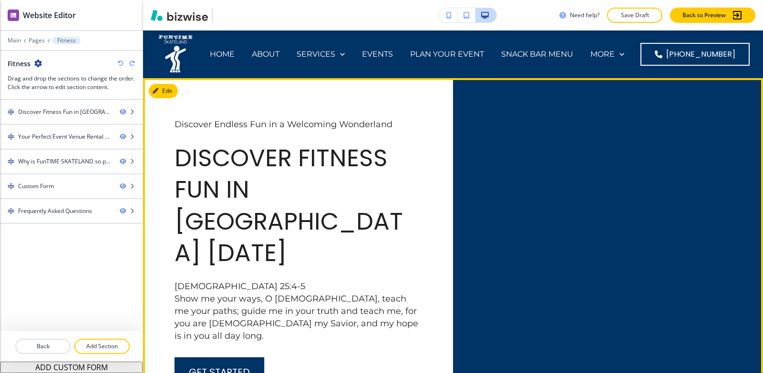
scroll to position [95, 0]
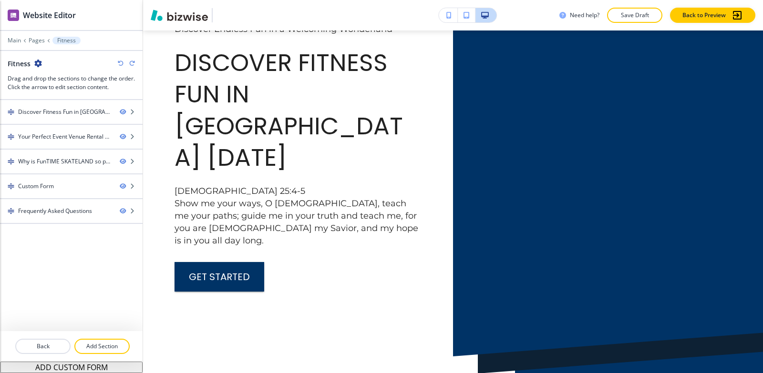
click at [119, 62] on icon "button" at bounding box center [121, 64] width 6 height 6
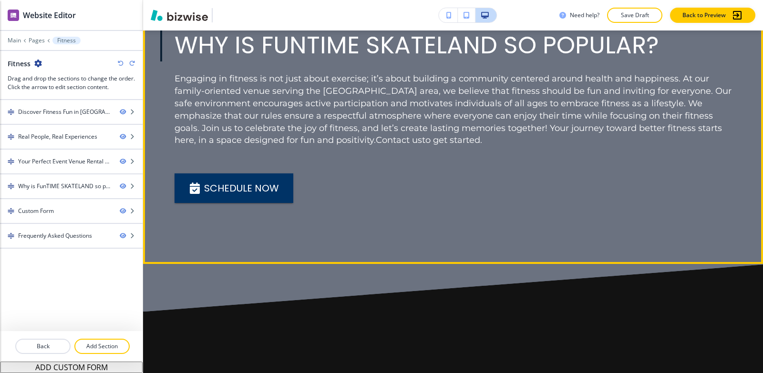
scroll to position [1430, 0]
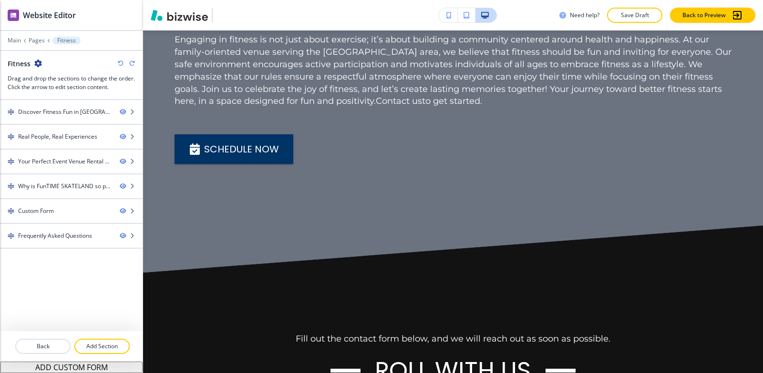
click at [120, 61] on icon "button" at bounding box center [121, 64] width 6 height 6
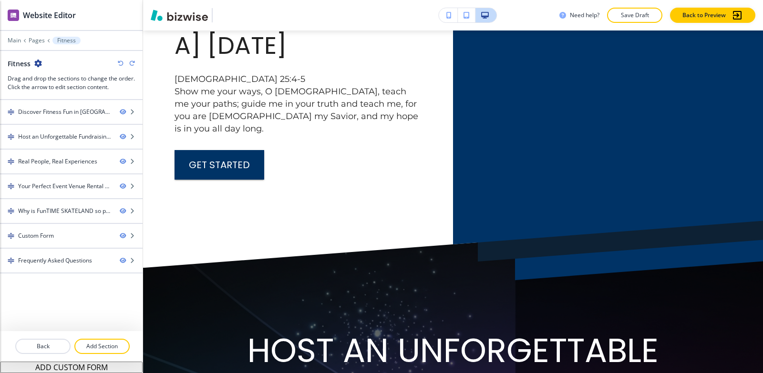
scroll to position [398, 0]
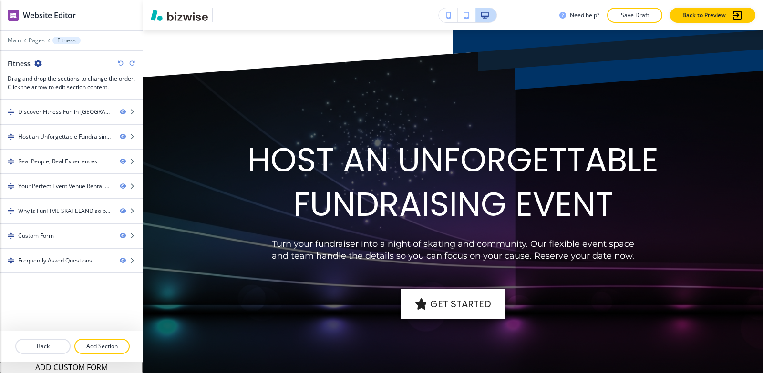
click at [118, 61] on icon "button" at bounding box center [121, 64] width 6 height 6
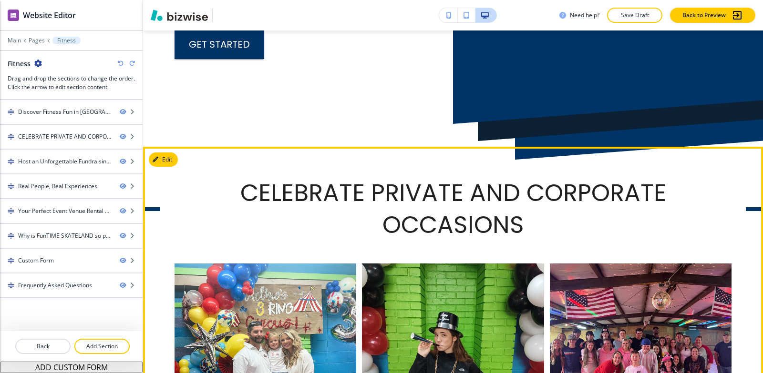
scroll to position [255, 0]
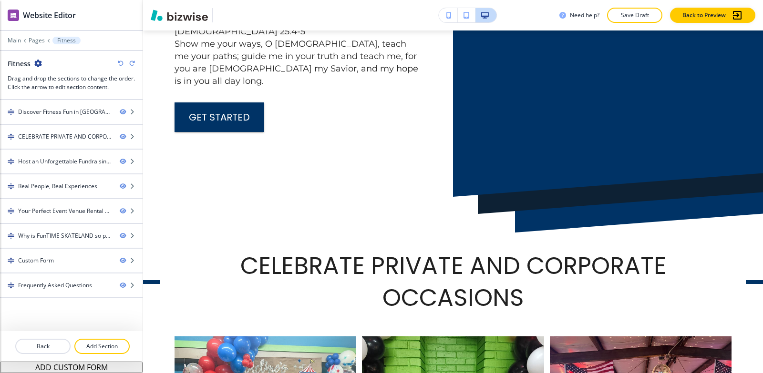
click at [121, 64] on icon "button" at bounding box center [121, 64] width 6 height 6
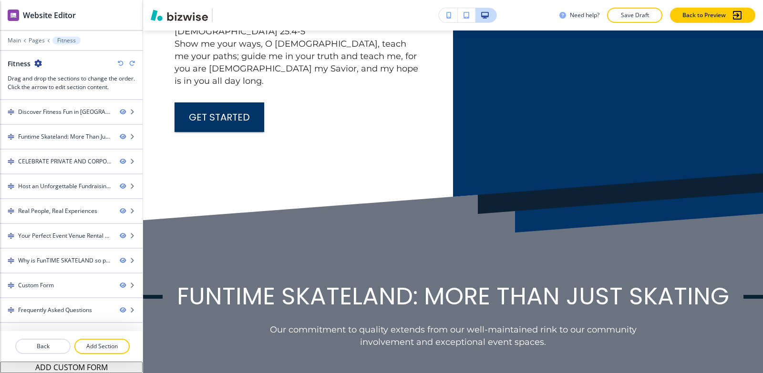
click at [121, 64] on icon "button" at bounding box center [121, 64] width 6 height 6
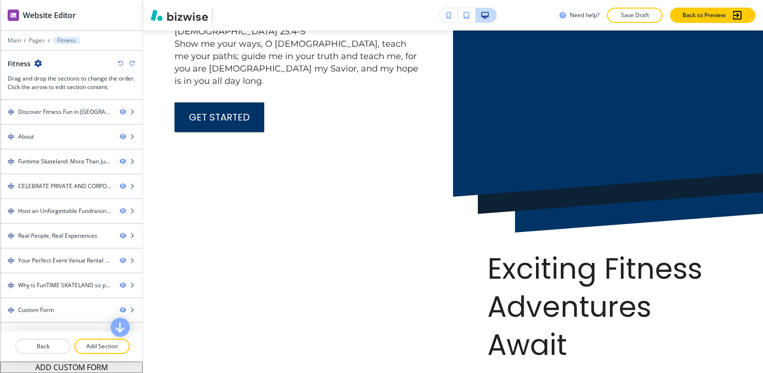
click at [121, 64] on icon "button" at bounding box center [121, 64] width 6 height 6
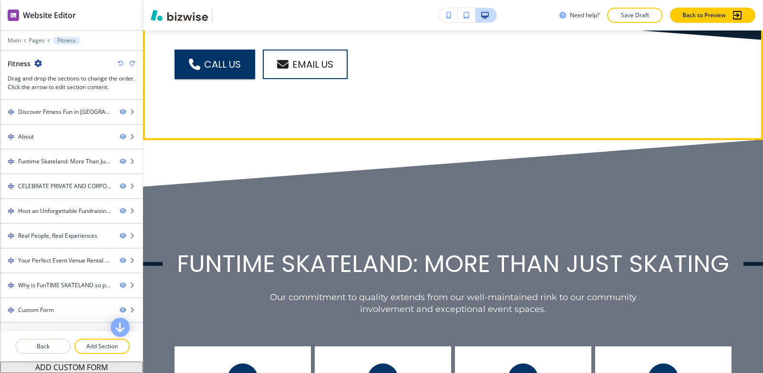
scroll to position [970, 0]
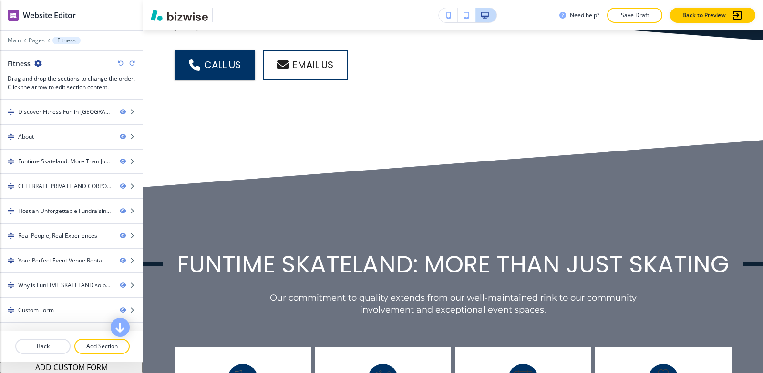
click at [131, 61] on icon "button" at bounding box center [132, 64] width 6 height 6
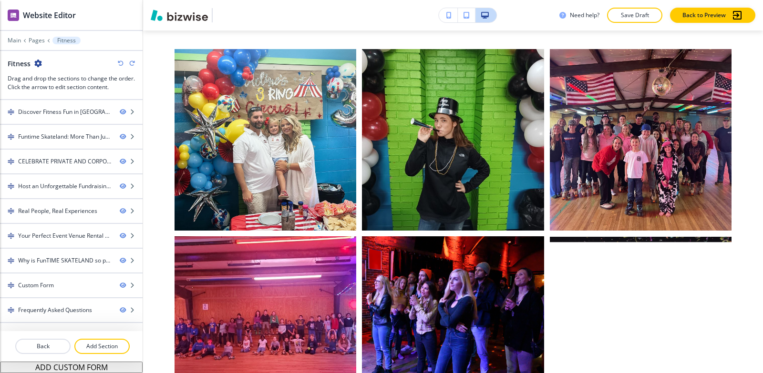
scroll to position [174, 0]
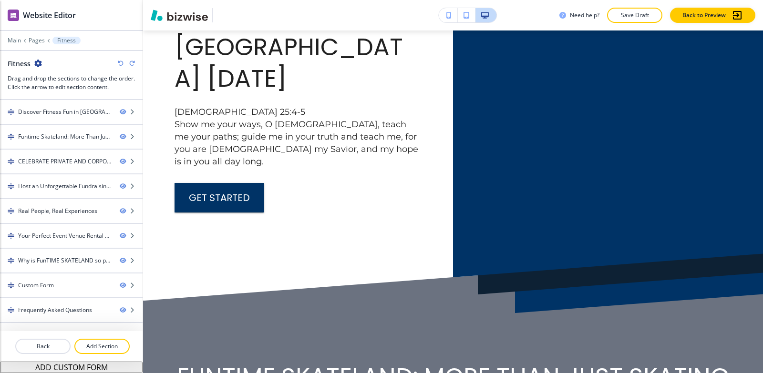
click at [131, 61] on icon "button" at bounding box center [132, 64] width 6 height 6
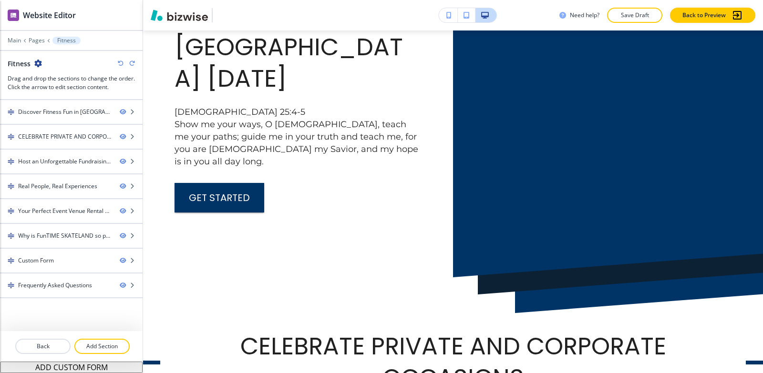
click at [131, 61] on icon "button" at bounding box center [132, 64] width 6 height 6
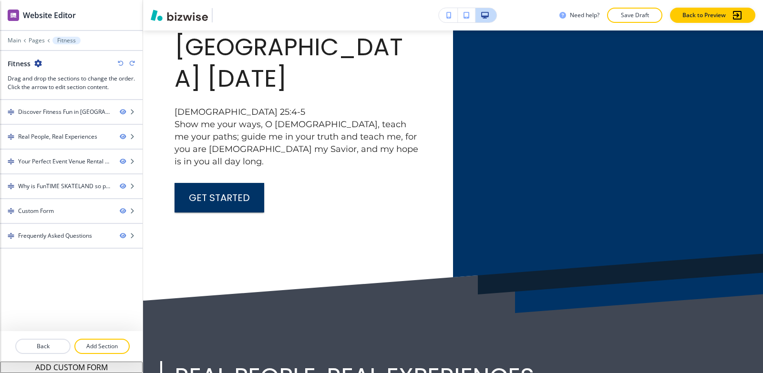
click at [131, 61] on icon "button" at bounding box center [132, 64] width 6 height 6
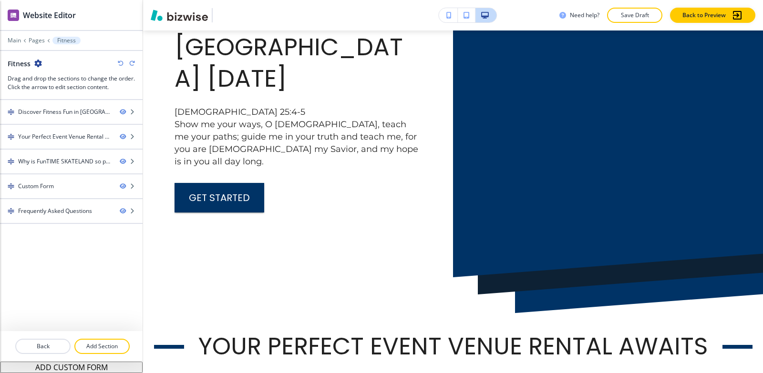
click at [131, 61] on icon "button" at bounding box center [132, 64] width 6 height 6
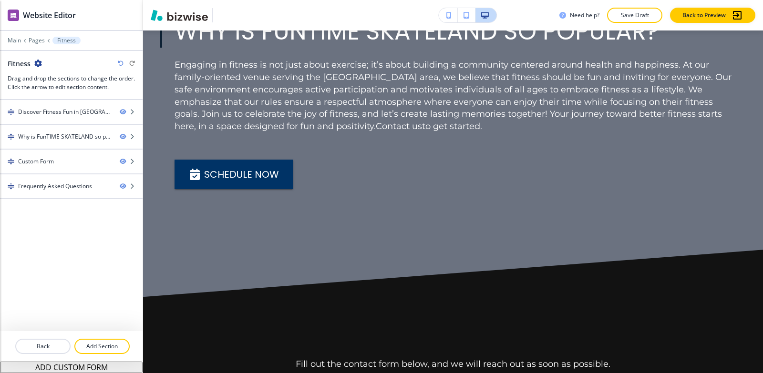
scroll to position [365, 0]
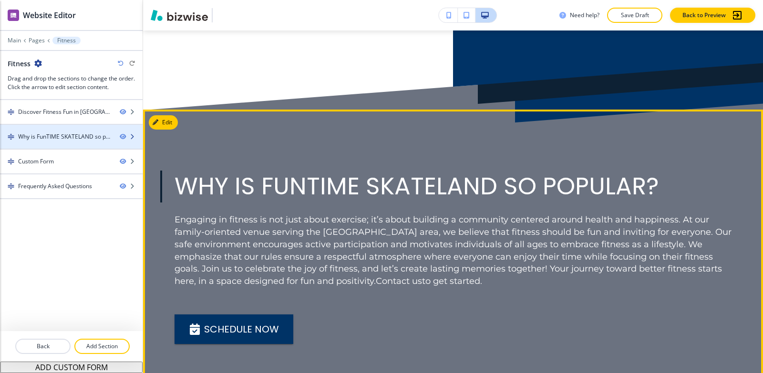
click at [30, 135] on div "Why is FunTIME SKATELAND so popular?" at bounding box center [65, 137] width 94 height 9
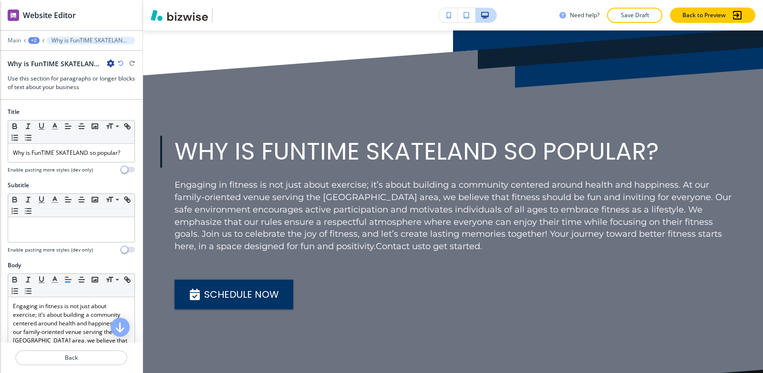
scroll to position [400, 0]
click at [110, 66] on icon "button" at bounding box center [111, 64] width 8 height 8
click at [130, 112] on p "Delete Section" at bounding box center [137, 113] width 49 height 9
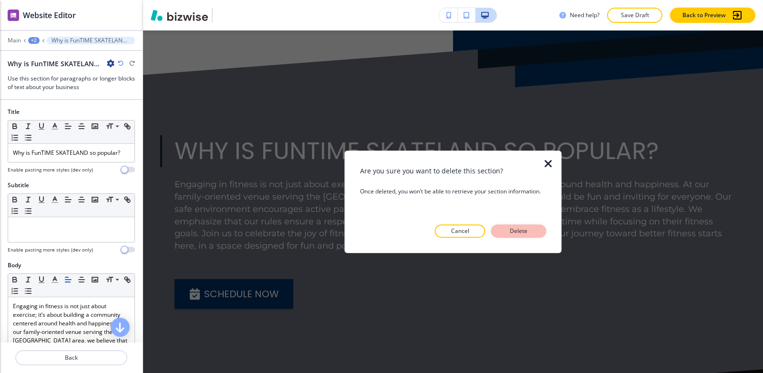
click at [527, 236] on button "Delete" at bounding box center [518, 230] width 55 height 13
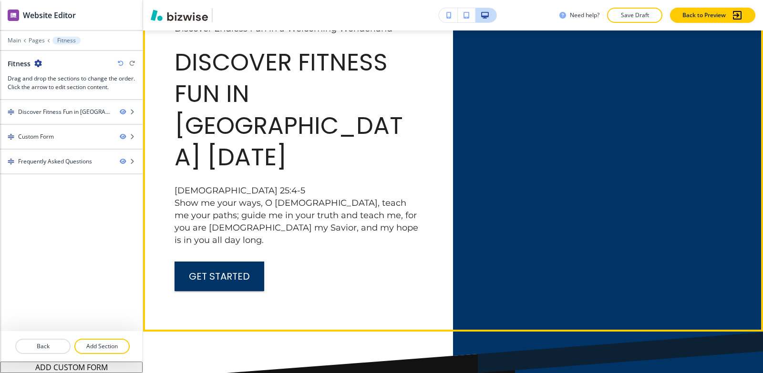
scroll to position [0, 0]
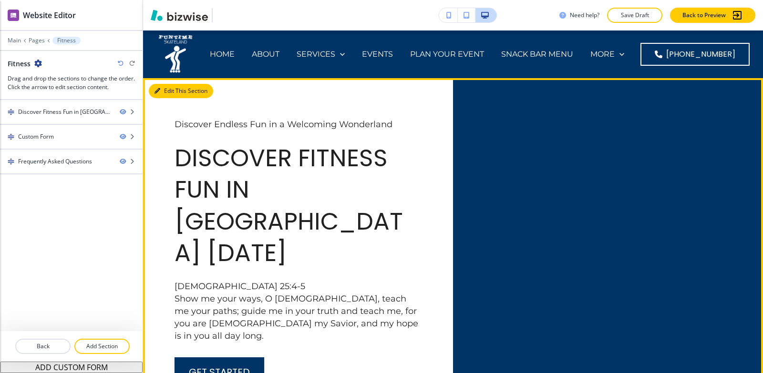
click at [172, 94] on button "Edit This Section" at bounding box center [181, 91] width 64 height 14
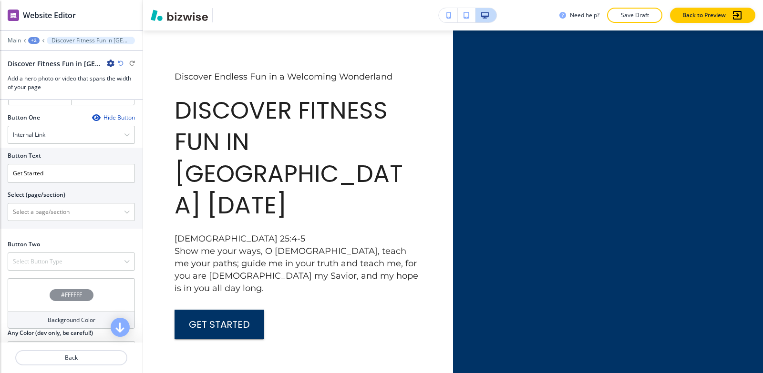
scroll to position [451, 0]
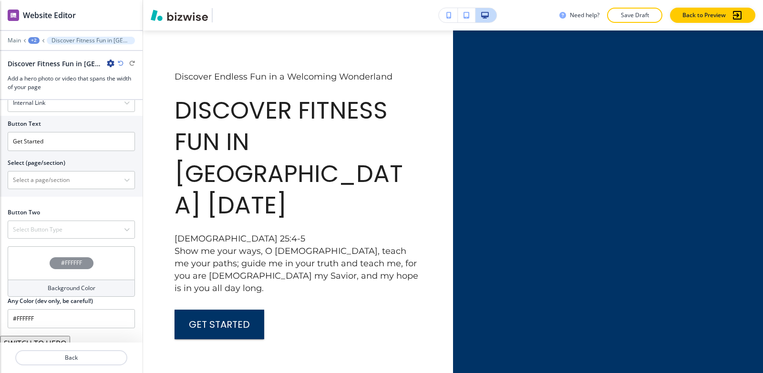
click at [36, 336] on button "SWITCH TO HERO" at bounding box center [35, 343] width 70 height 15
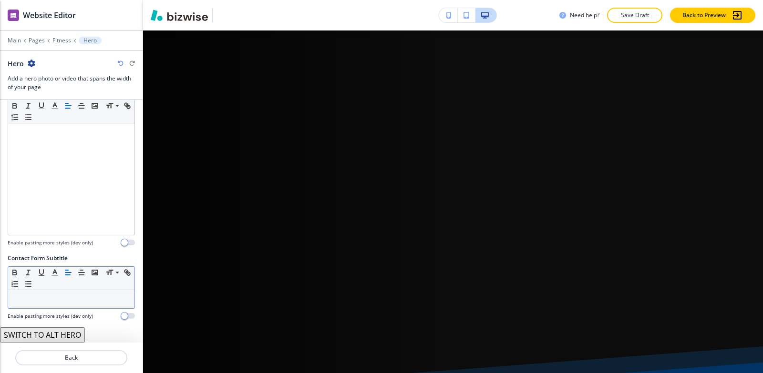
scroll to position [135, 0]
click at [58, 40] on p "Fitness" at bounding box center [61, 40] width 19 height 7
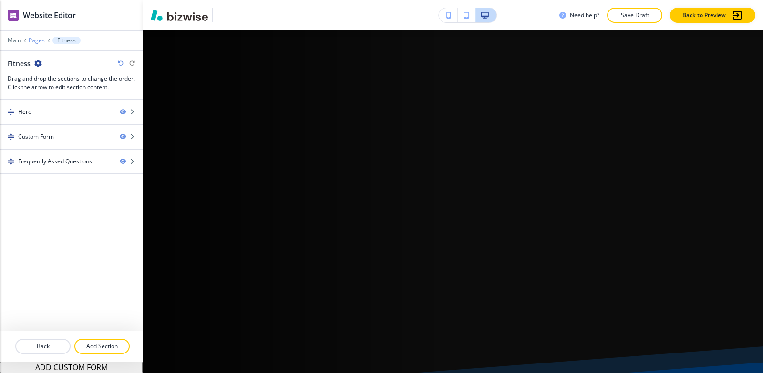
click at [36, 40] on p "Pages" at bounding box center [37, 40] width 16 height 7
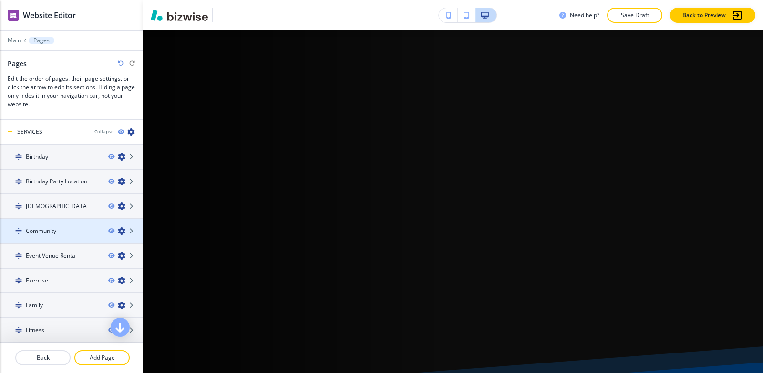
scroll to position [143, 0]
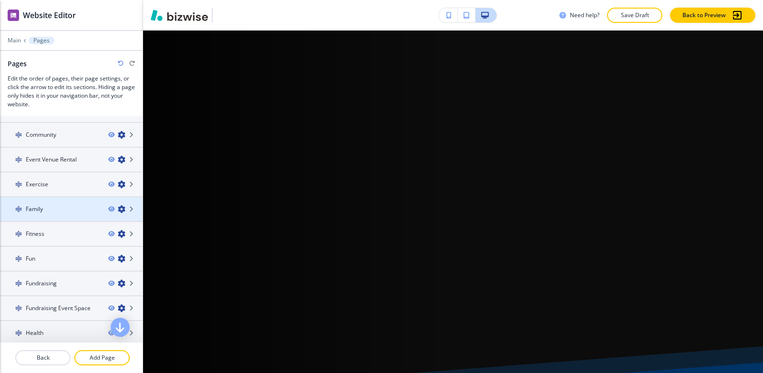
click at [63, 204] on div at bounding box center [71, 201] width 143 height 8
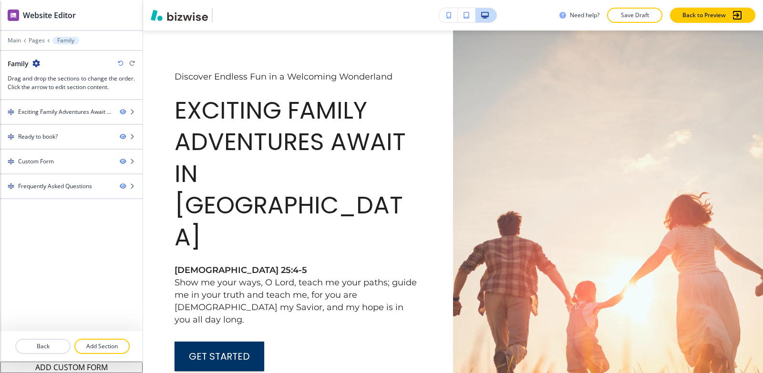
scroll to position [0, 0]
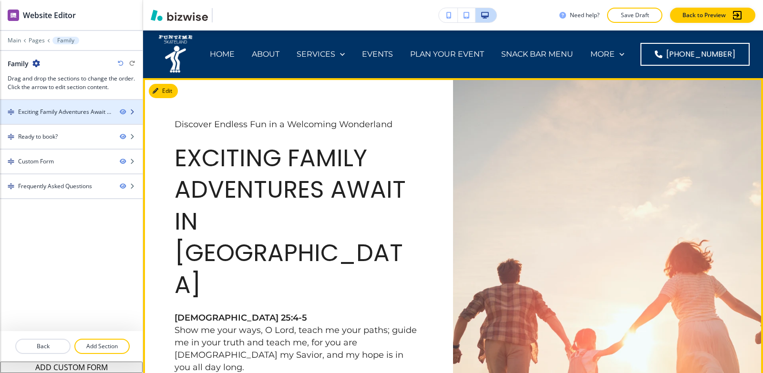
click at [66, 110] on div "Exciting Family Adventures Await in Pontotoc" at bounding box center [65, 112] width 94 height 9
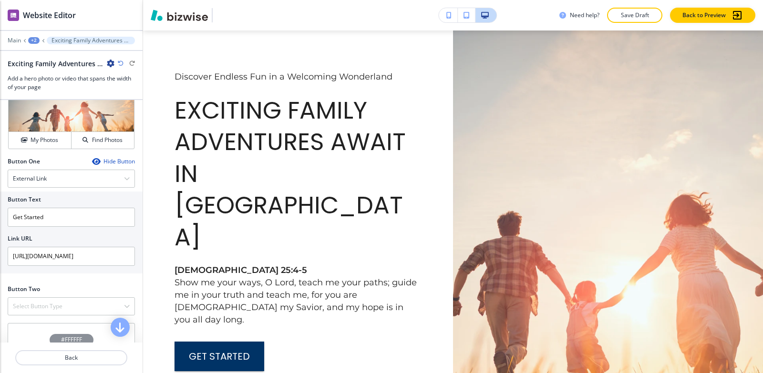
scroll to position [461, 0]
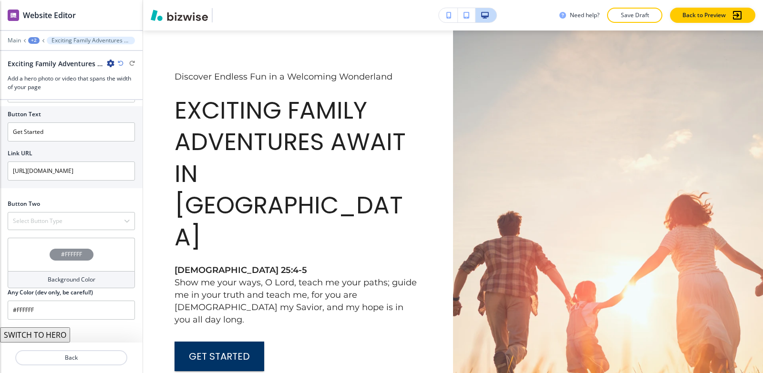
click at [46, 333] on button "SWITCH TO HERO" at bounding box center [35, 334] width 70 height 15
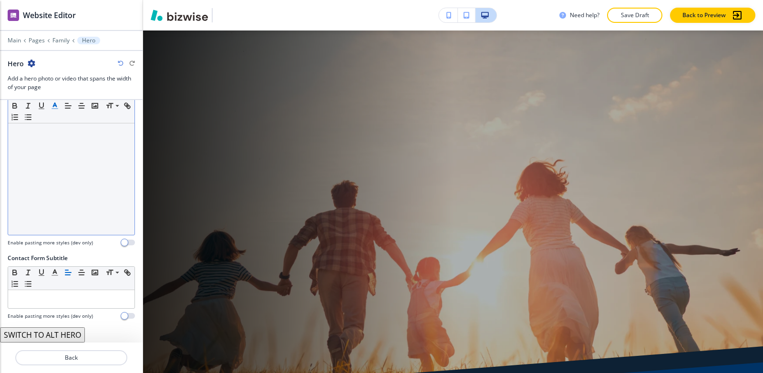
scroll to position [138, 0]
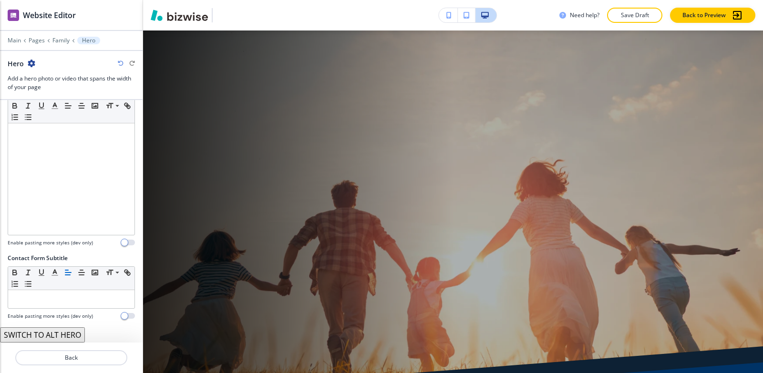
click at [56, 37] on div "Main Pages Family Hero" at bounding box center [71, 41] width 127 height 8
click at [40, 40] on p "Pages" at bounding box center [37, 40] width 16 height 7
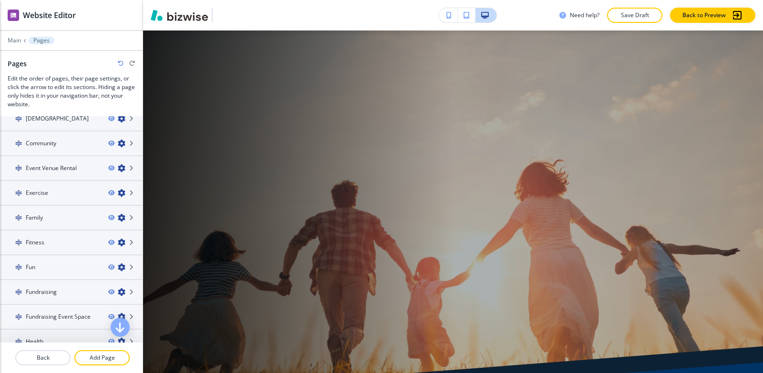
scroll to position [143, 0]
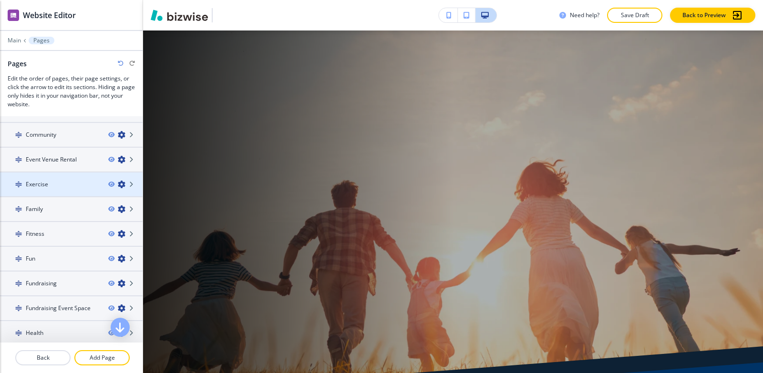
click at [61, 194] on div at bounding box center [71, 193] width 143 height 8
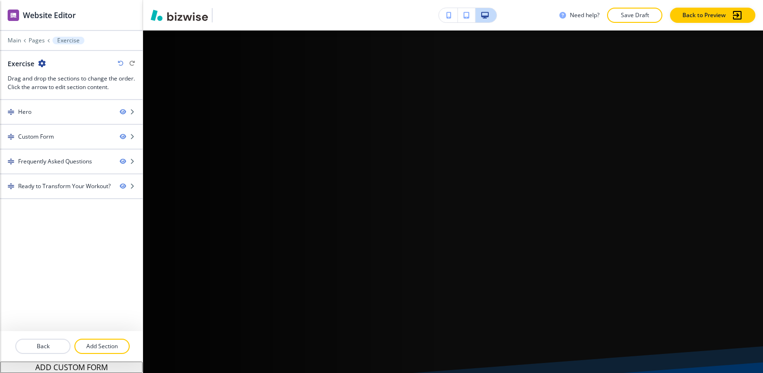
scroll to position [0, 0]
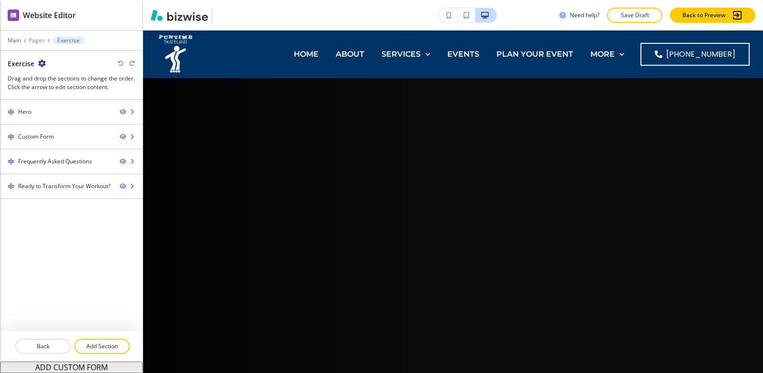
click at [34, 41] on p "Pages" at bounding box center [37, 40] width 16 height 7
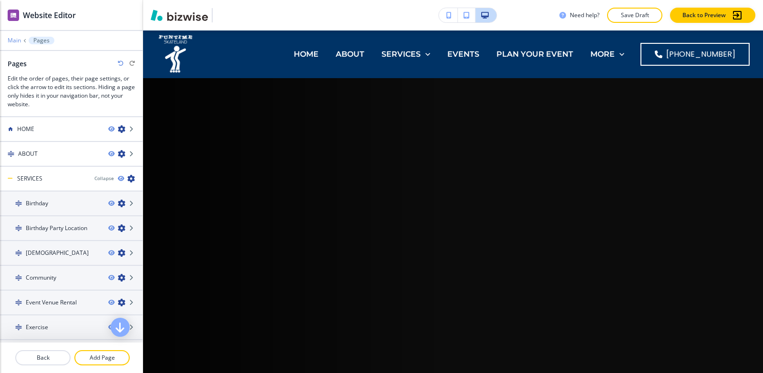
click at [14, 39] on p "Main" at bounding box center [14, 40] width 13 height 7
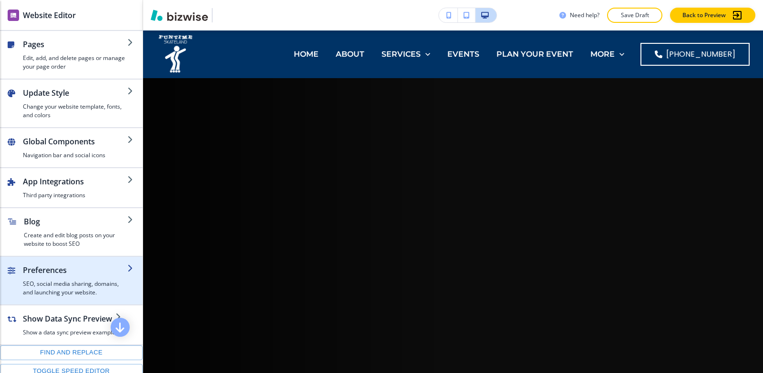
scroll to position [135, 0]
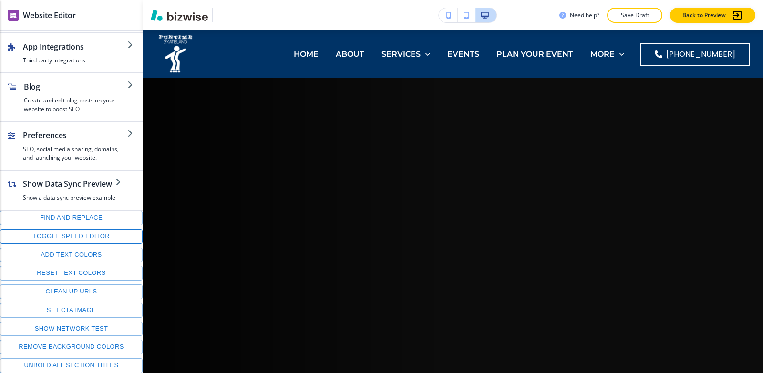
click at [51, 237] on button "Toggle speed editor" at bounding box center [71, 236] width 143 height 15
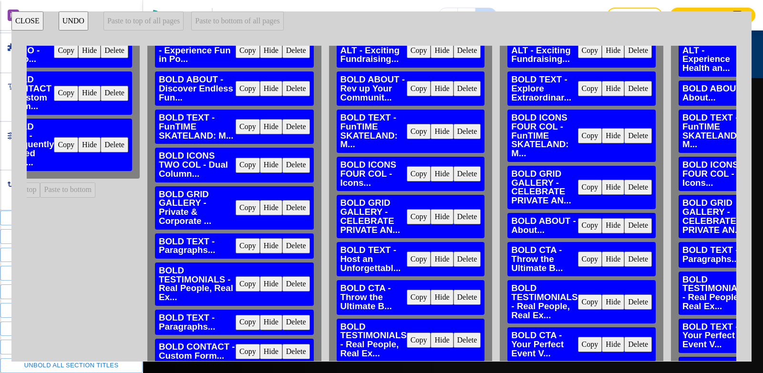
scroll to position [48, 1594]
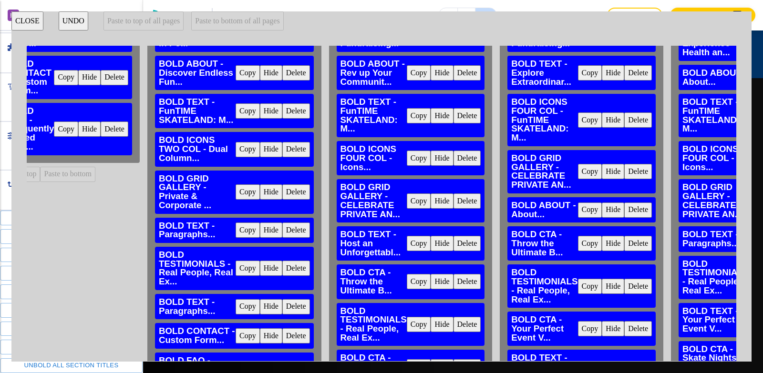
click at [294, 112] on button "Delete" at bounding box center [296, 110] width 28 height 15
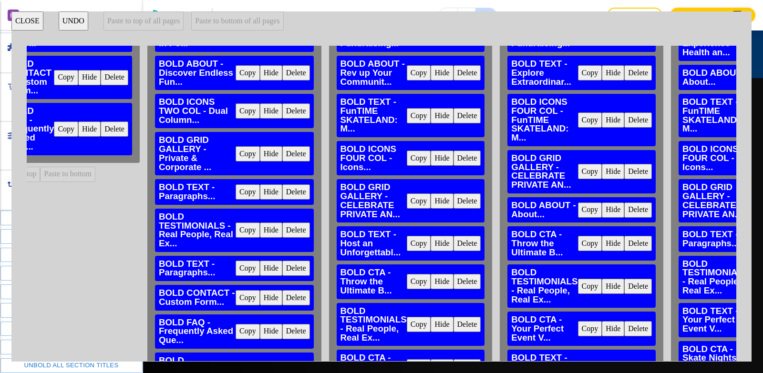
click at [294, 112] on button "Delete" at bounding box center [296, 110] width 28 height 15
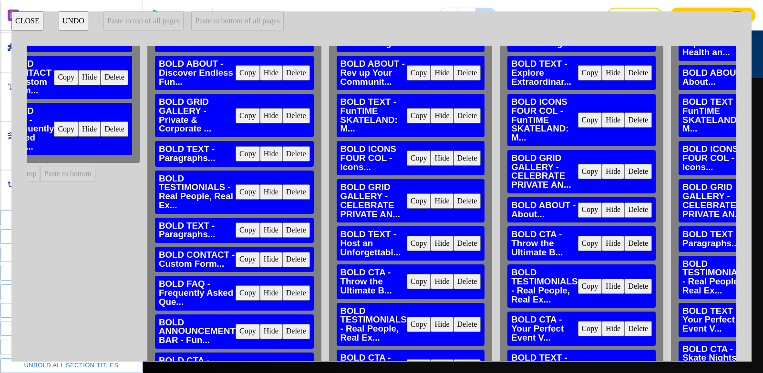
click at [294, 112] on button "Delete" at bounding box center [296, 115] width 28 height 15
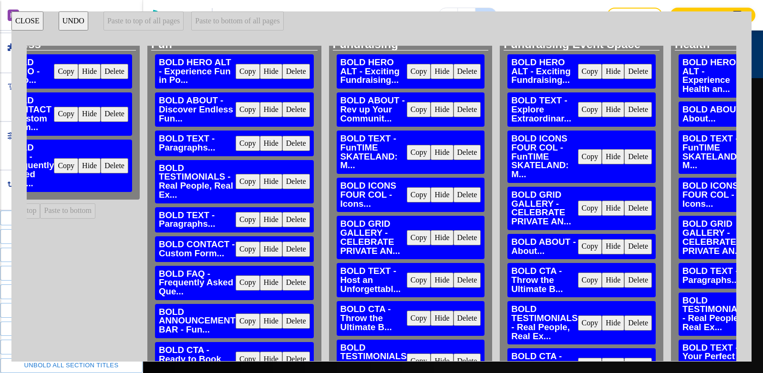
scroll to position [0, 1594]
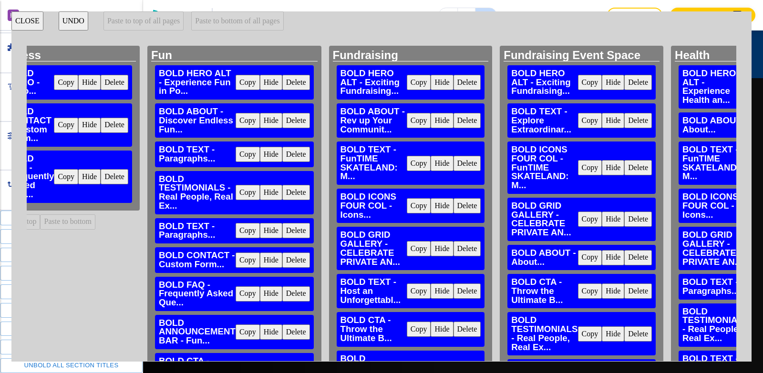
click at [300, 155] on button "Delete" at bounding box center [296, 154] width 28 height 15
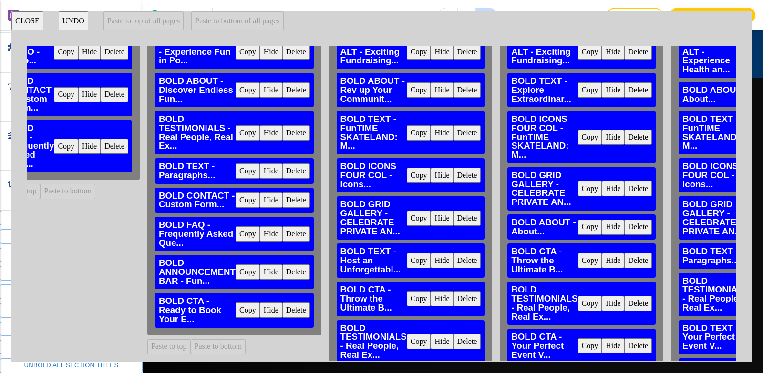
scroll to position [48, 1594]
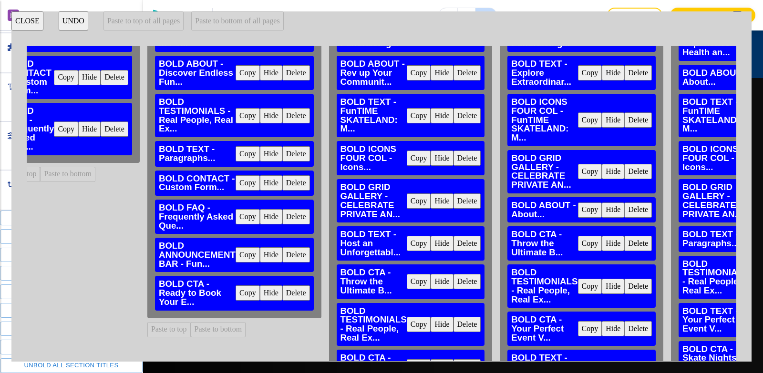
click at [302, 115] on button "Delete" at bounding box center [296, 115] width 28 height 15
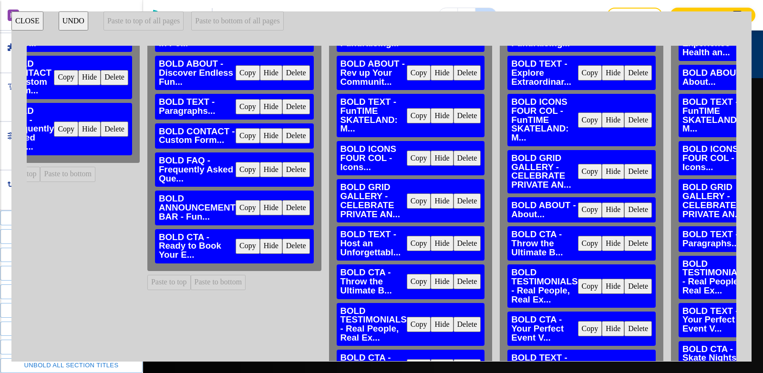
click at [303, 107] on button "Delete" at bounding box center [296, 106] width 28 height 15
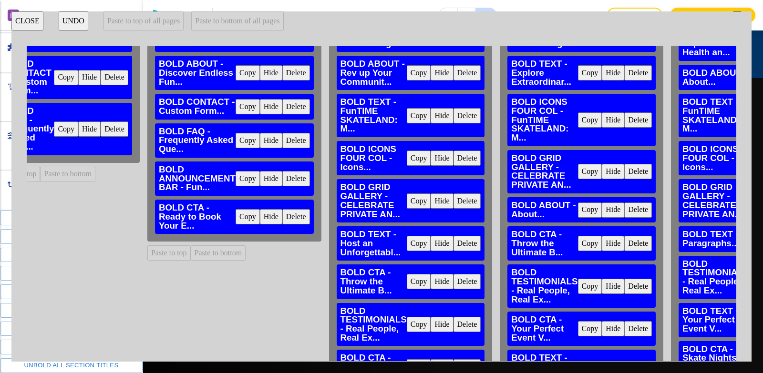
scroll to position [0, 1594]
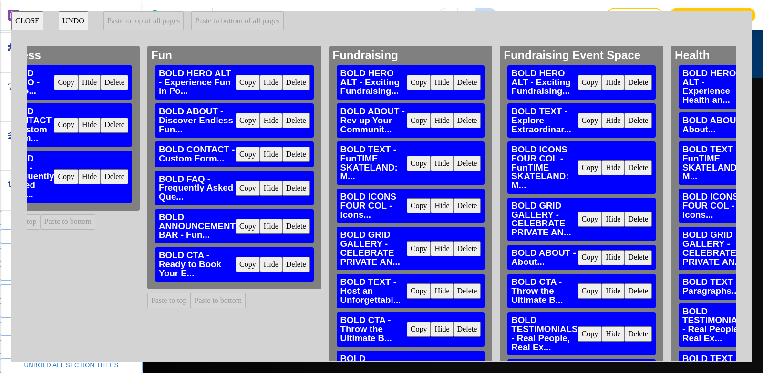
click at [291, 118] on button "Delete" at bounding box center [296, 120] width 28 height 15
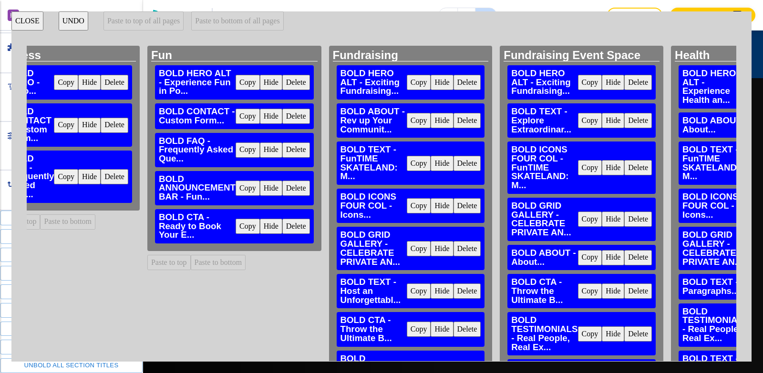
click at [296, 190] on button "Delete" at bounding box center [296, 188] width 28 height 15
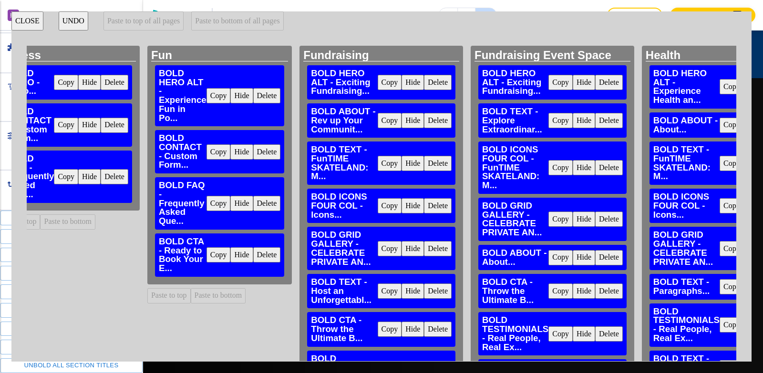
click at [440, 121] on button "Delete" at bounding box center [438, 120] width 28 height 15
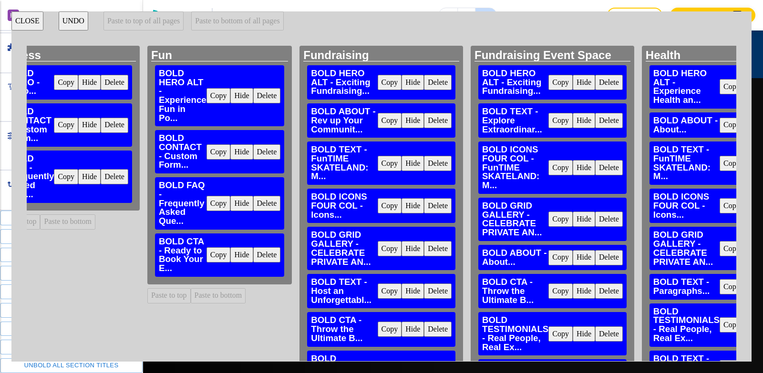
click at [440, 322] on button "Delete" at bounding box center [438, 329] width 28 height 15
click at [440, 365] on button "Delete" at bounding box center [438, 372] width 28 height 15
click at [437, 128] on button "Delete" at bounding box center [438, 120] width 28 height 15
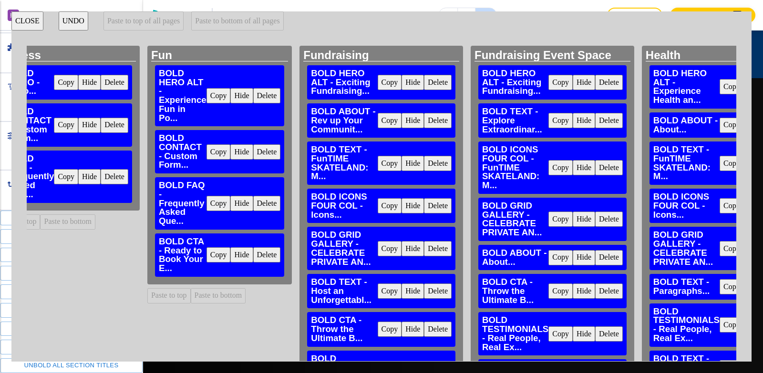
click at [595, 120] on button "Delete" at bounding box center [609, 120] width 28 height 15
click at [595, 160] on button "Delete" at bounding box center [609, 167] width 28 height 15
click at [595, 127] on button "Delete" at bounding box center [609, 120] width 28 height 15
click at [478, 127] on div "BOLD ABOUT - About... Copy Hide Delete" at bounding box center [552, 120] width 148 height 34
click at [595, 117] on button "Delete" at bounding box center [609, 120] width 28 height 15
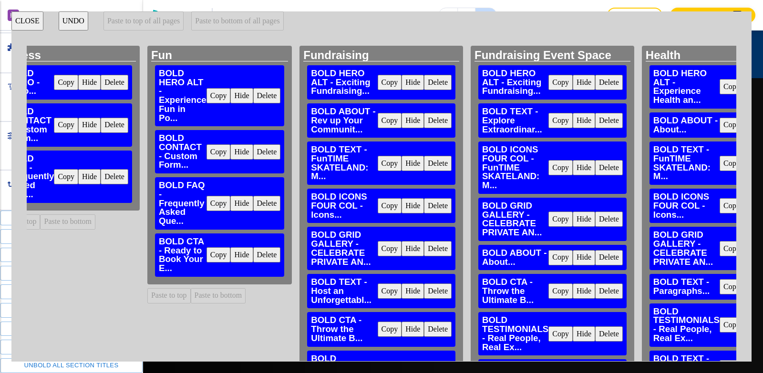
click at [595, 284] on button "Delete" at bounding box center [609, 291] width 28 height 15
click at [595, 125] on button "Delete" at bounding box center [609, 120] width 28 height 15
click at [595, 128] on button "Delete" at bounding box center [609, 120] width 28 height 15
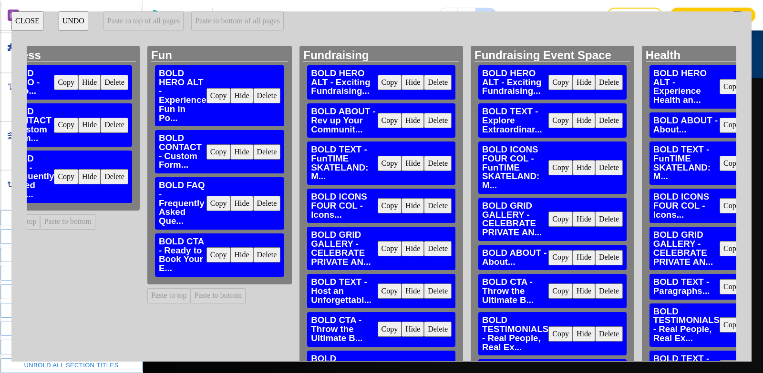
click at [30, 18] on button "CLOSE" at bounding box center [27, 20] width 32 height 19
click at [294, 56] on p "HOME" at bounding box center [306, 54] width 25 height 11
click div
click div "+2"
click p "HOME"
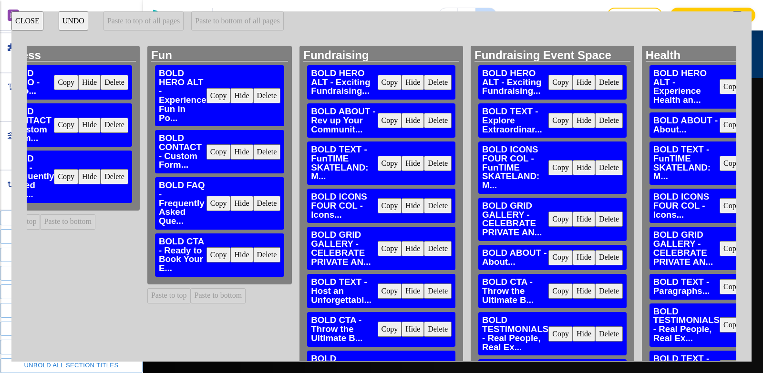
click div "Visual Navigation"
click p "Pages"
click p "Main"
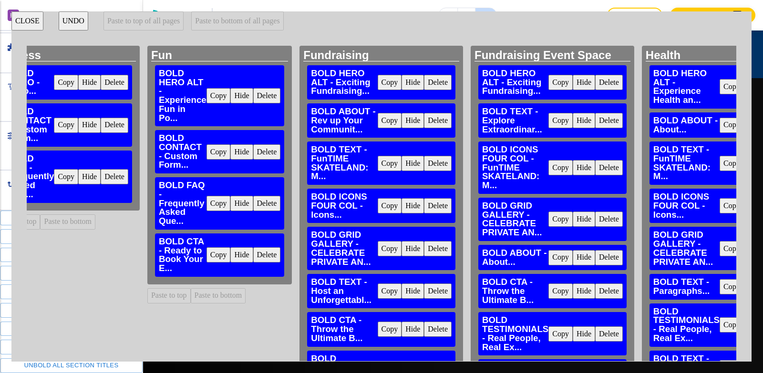
click at [54, 240] on button "Toggle speed editor" at bounding box center [71, 236] width 143 height 15
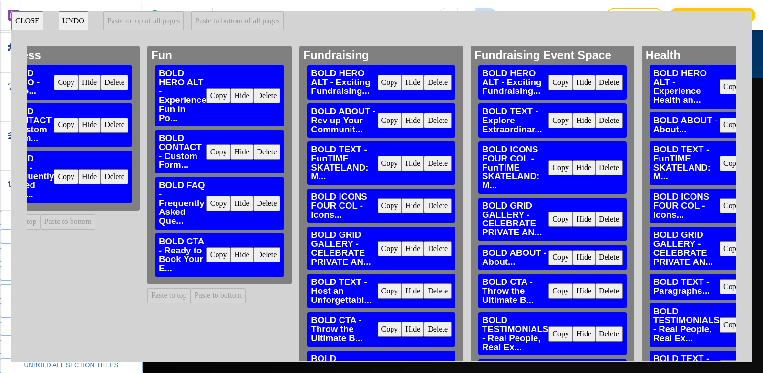
click at [95, 224] on button "Paste to bottom" at bounding box center [67, 221] width 55 height 15
click at [246, 296] on button "Paste to bottom" at bounding box center [218, 295] width 55 height 15
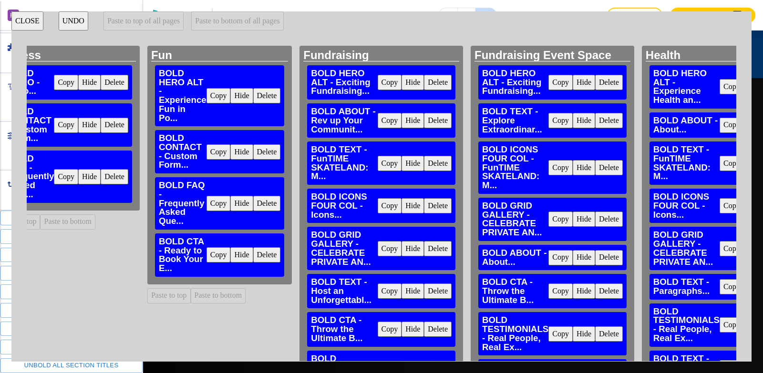
click button "Copy"
click at [95, 230] on button "Paste to bottom" at bounding box center [67, 221] width 55 height 15
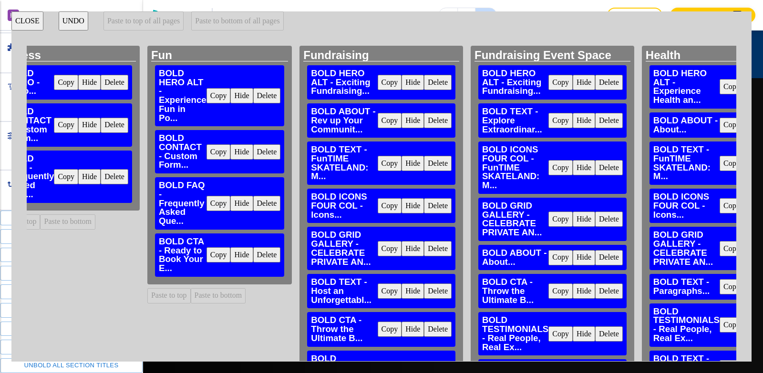
click at [246, 304] on button "Paste to bottom" at bounding box center [218, 295] width 55 height 15
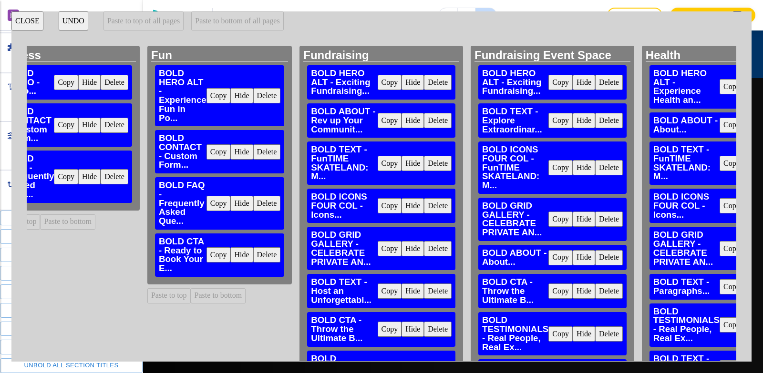
scroll to position [0, 2292]
